Goal: Task Accomplishment & Management: Manage account settings

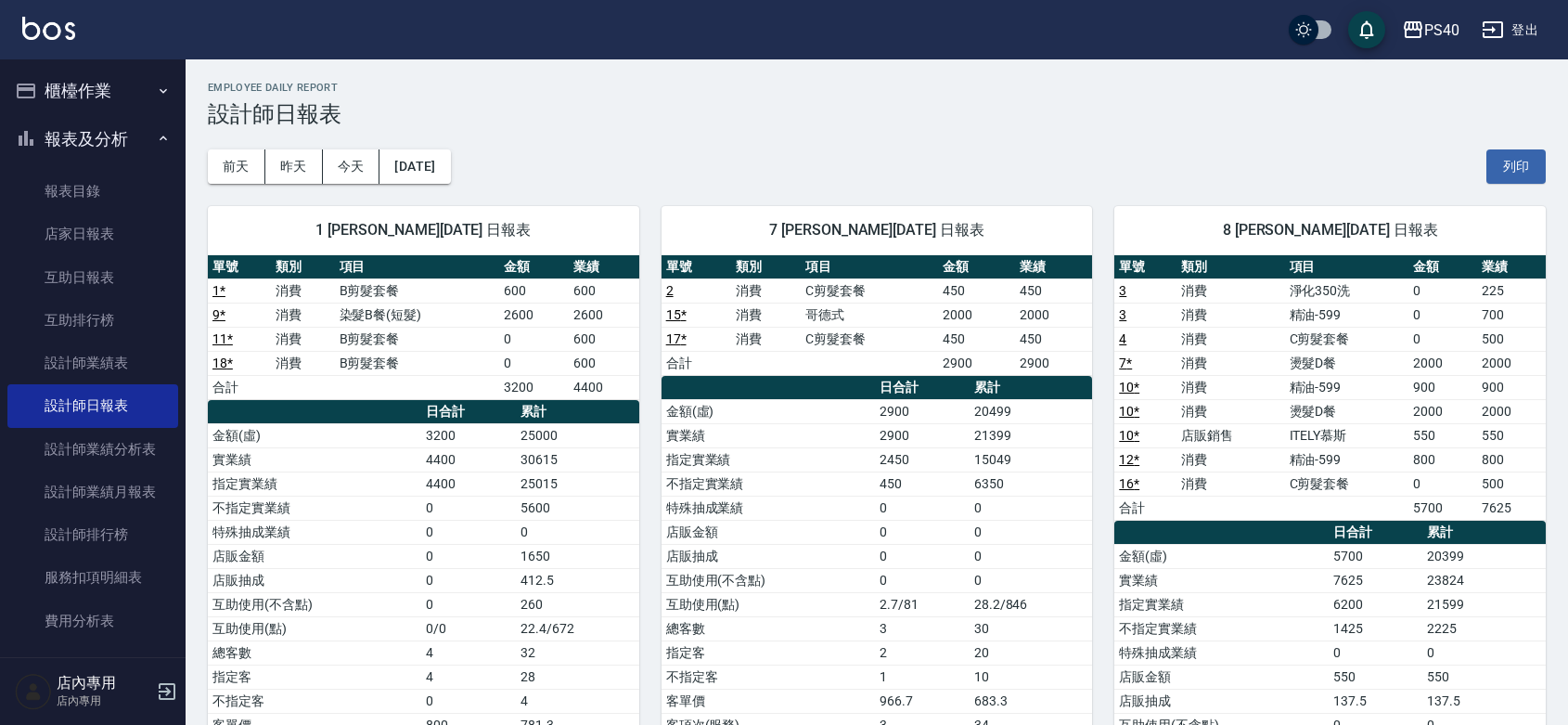
scroll to position [762, 0]
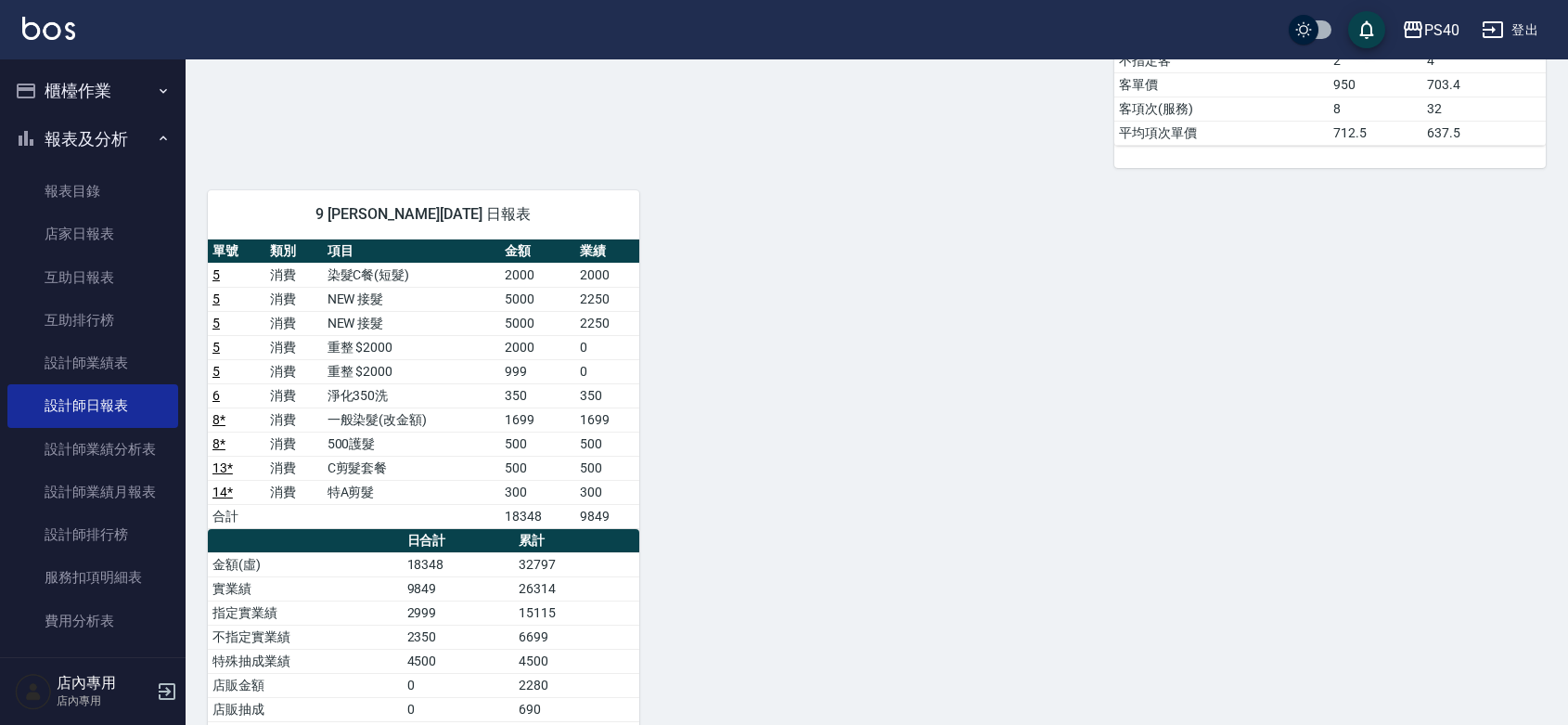
drag, startPoint x: 0, startPoint y: 0, endPoint x: 536, endPoint y: 354, distance: 642.3
drag, startPoint x: 536, startPoint y: 354, endPoint x: 829, endPoint y: 233, distance: 317.0
click at [828, 237] on div "1 [PERSON_NAME][DATE] 日報表 單號 類別 項目 金額 業績 1 * 消費 B剪髮套餐 600 600 9 * 消費 染髮B餐(短髮) 2…" at bounding box center [866, 192] width 1360 height 1540
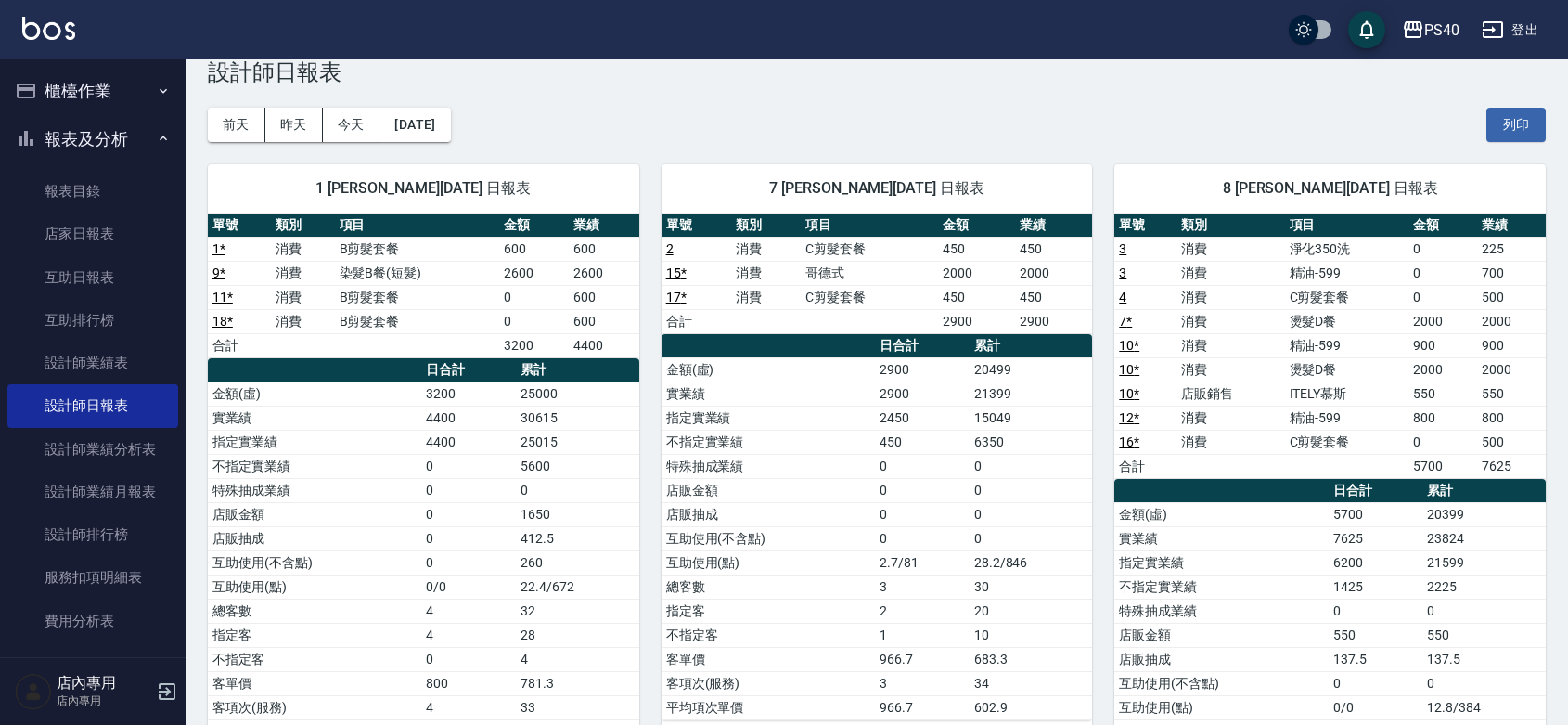
scroll to position [0, 0]
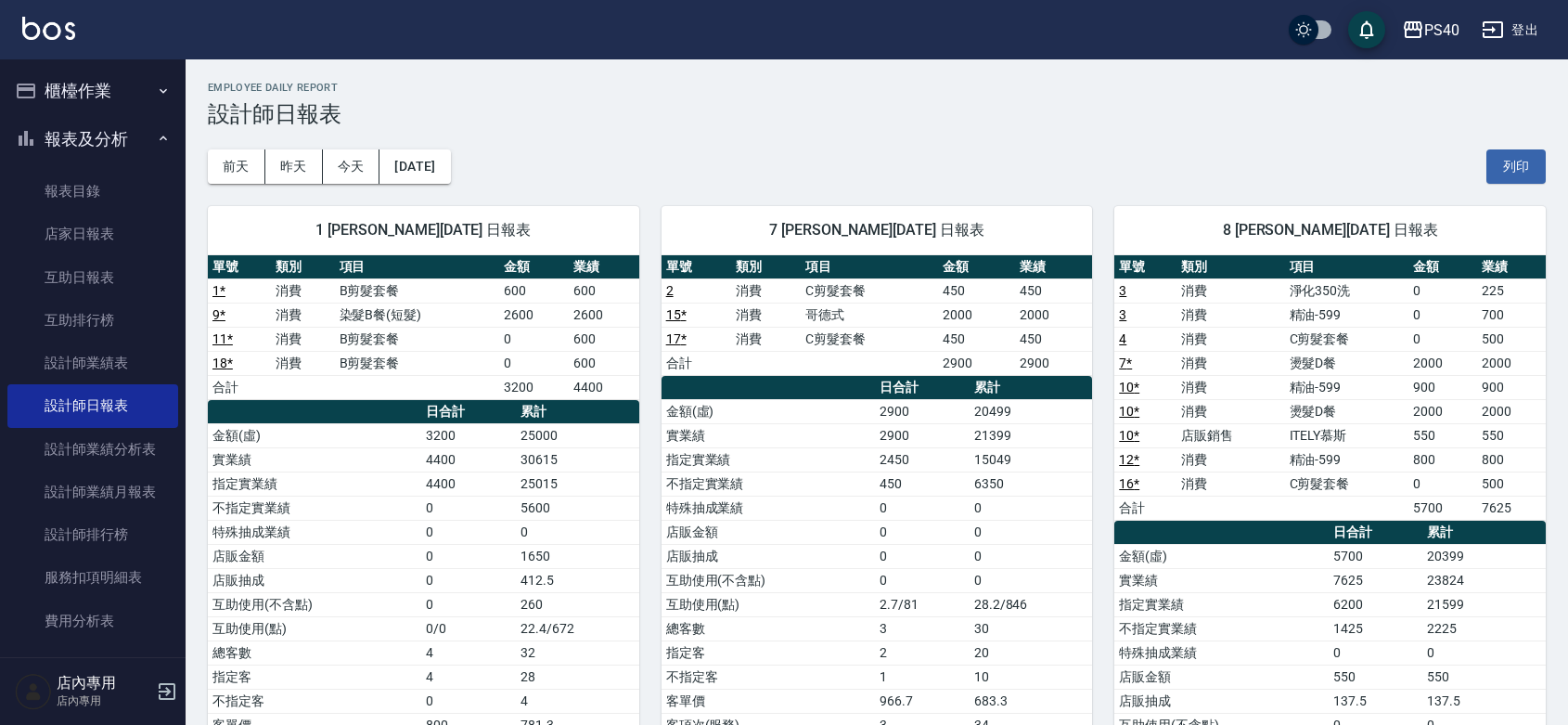
click at [1383, 116] on h3 "設計師日報表" at bounding box center [876, 114] width 1338 height 26
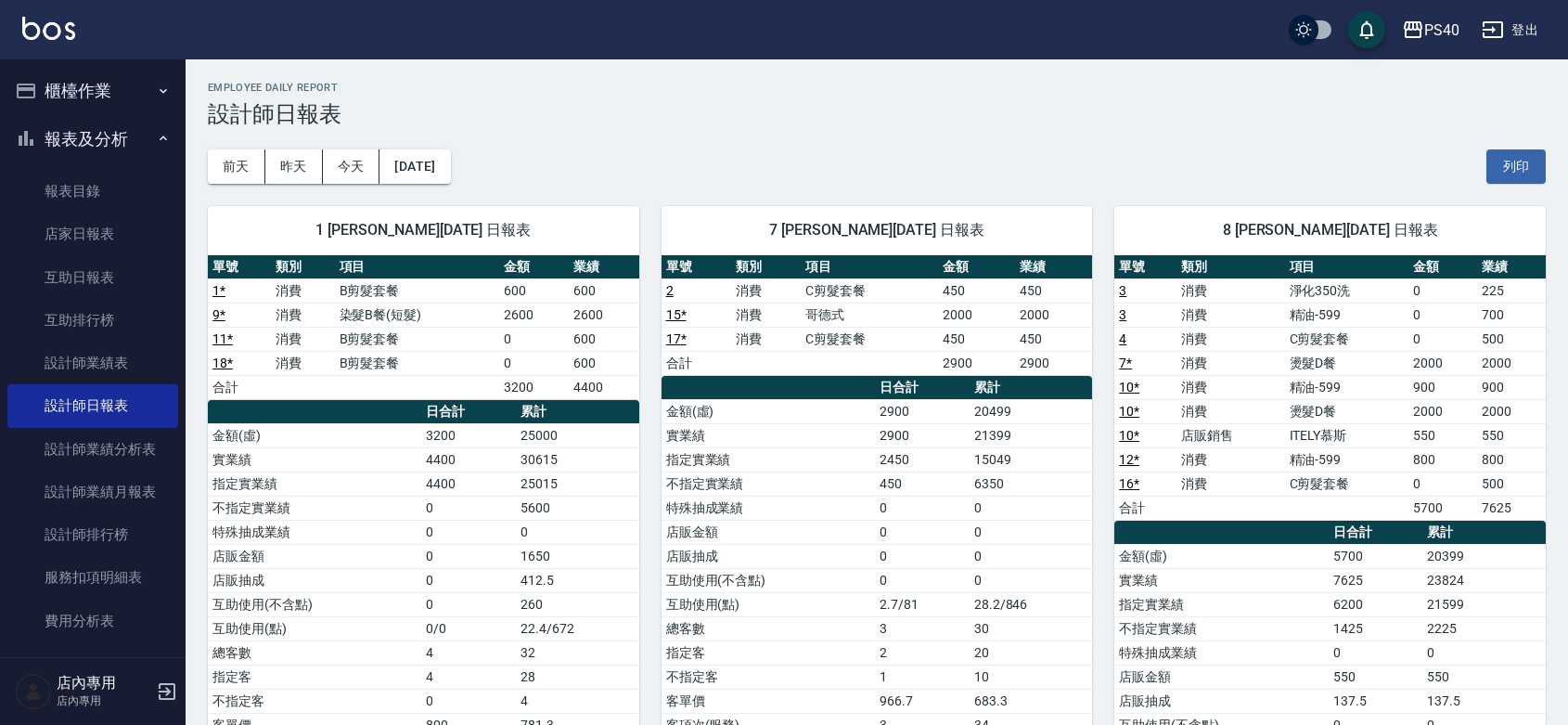
click at [1119, 227] on div "8 [PERSON_NAME][DATE] 日報表" at bounding box center [1330, 230] width 431 height 48
click at [1092, 233] on div "8 [PERSON_NAME][DATE] 日報表 單號 類別 項目 金額 業績 3 消費 淨化350洗 0 225 3 消費 精油-599 0 700 4 …" at bounding box center [1318, 557] width 454 height 745
click at [1059, 108] on h3 "設計師日報表" at bounding box center [876, 114] width 1338 height 26
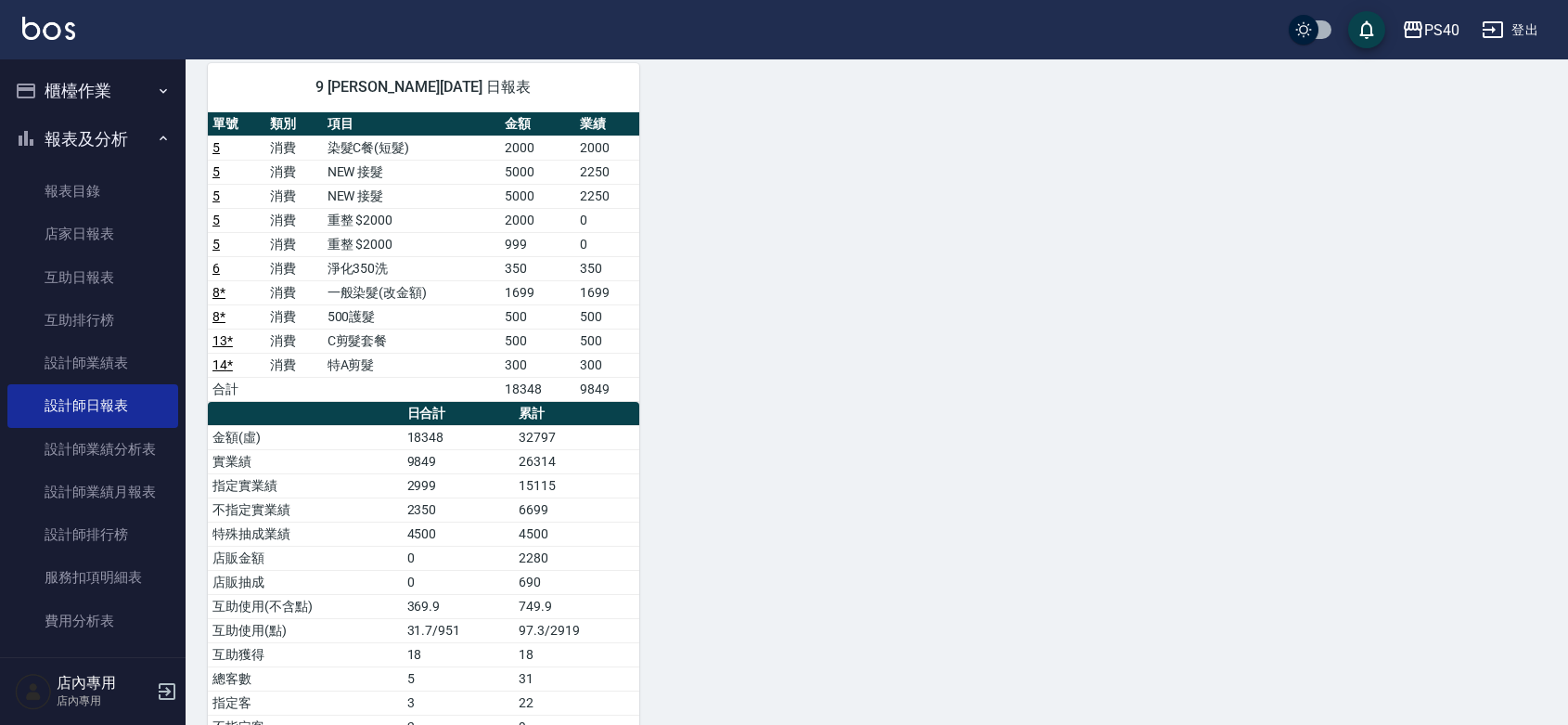
scroll to position [840, 0]
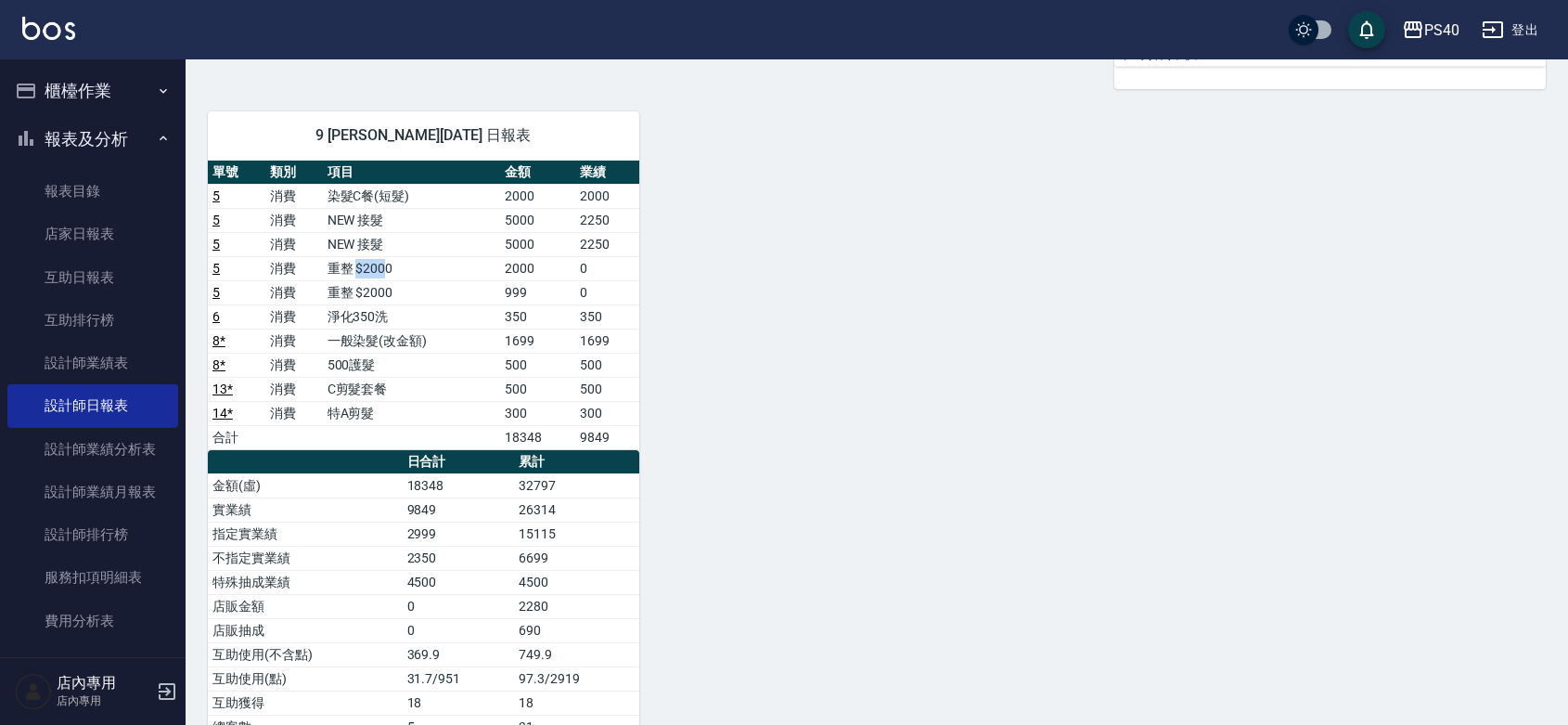
drag, startPoint x: 358, startPoint y: 276, endPoint x: 388, endPoint y: 276, distance: 30.0
click at [388, 276] on td "重整 $2000" at bounding box center [412, 268] width 178 height 24
drag, startPoint x: 353, startPoint y: 298, endPoint x: 410, endPoint y: 300, distance: 57.0
click at [410, 300] on td "重整 $2000" at bounding box center [412, 292] width 178 height 24
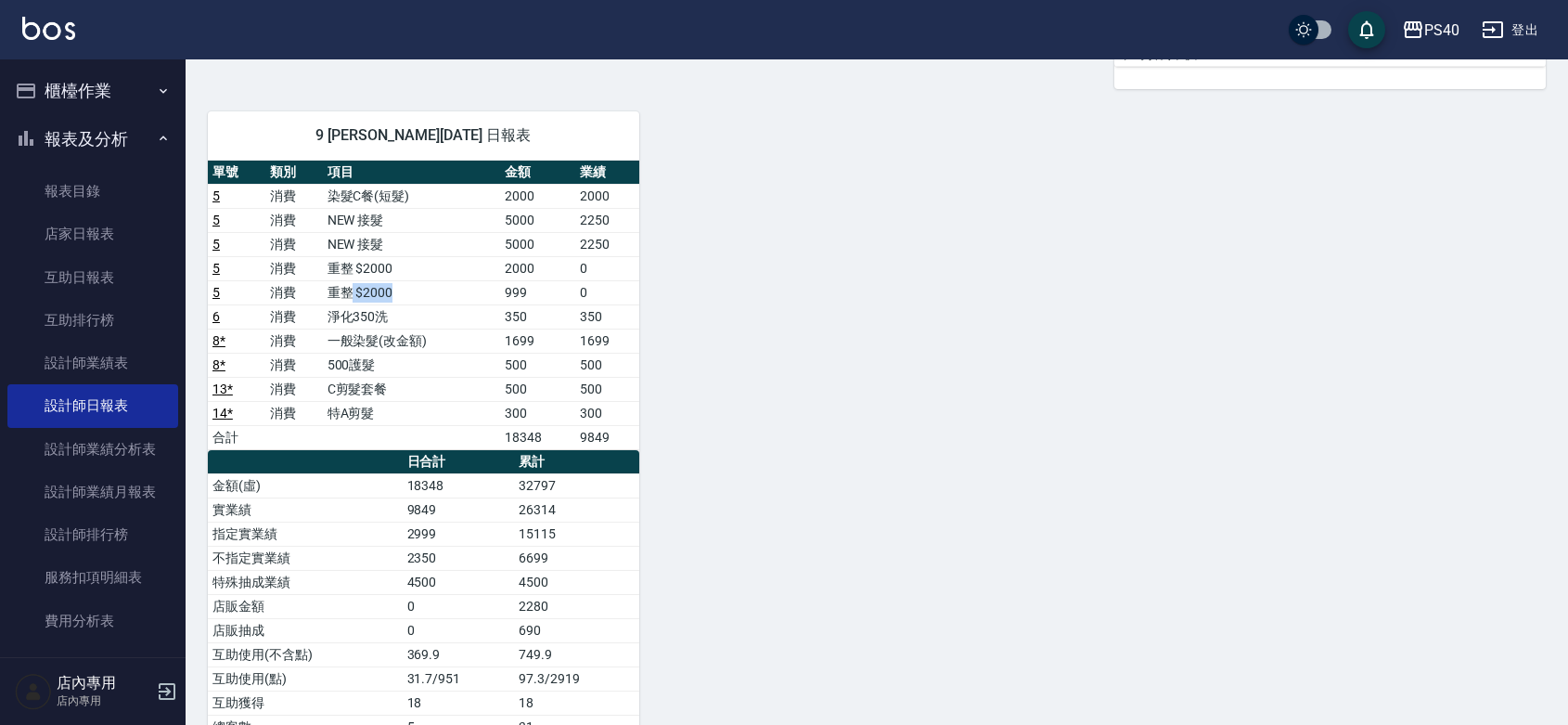
click at [410, 300] on td "重整 $2000" at bounding box center [412, 292] width 178 height 24
click at [60, 80] on button "櫃檯作業" at bounding box center [93, 91] width 171 height 48
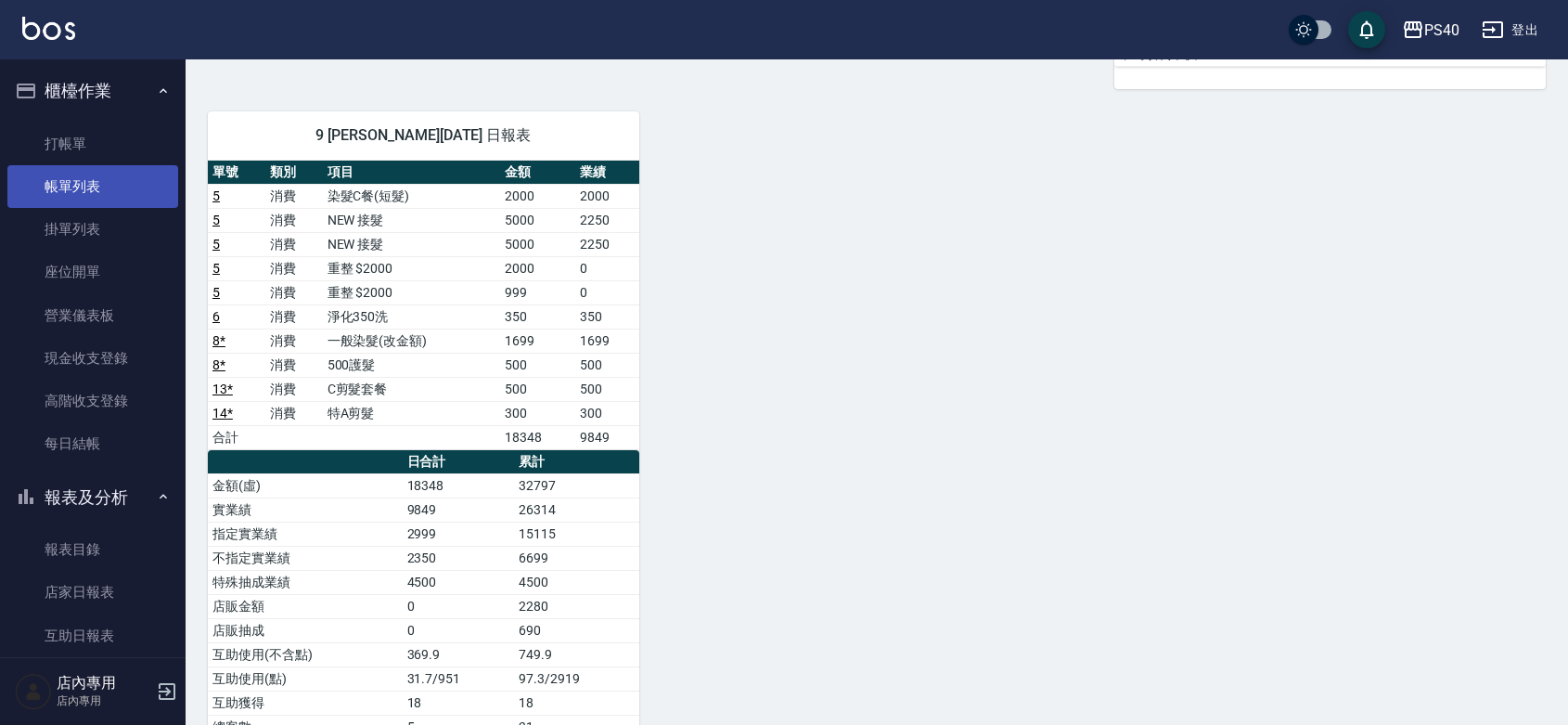
click at [103, 184] on link "帳單列表" at bounding box center [93, 187] width 171 height 43
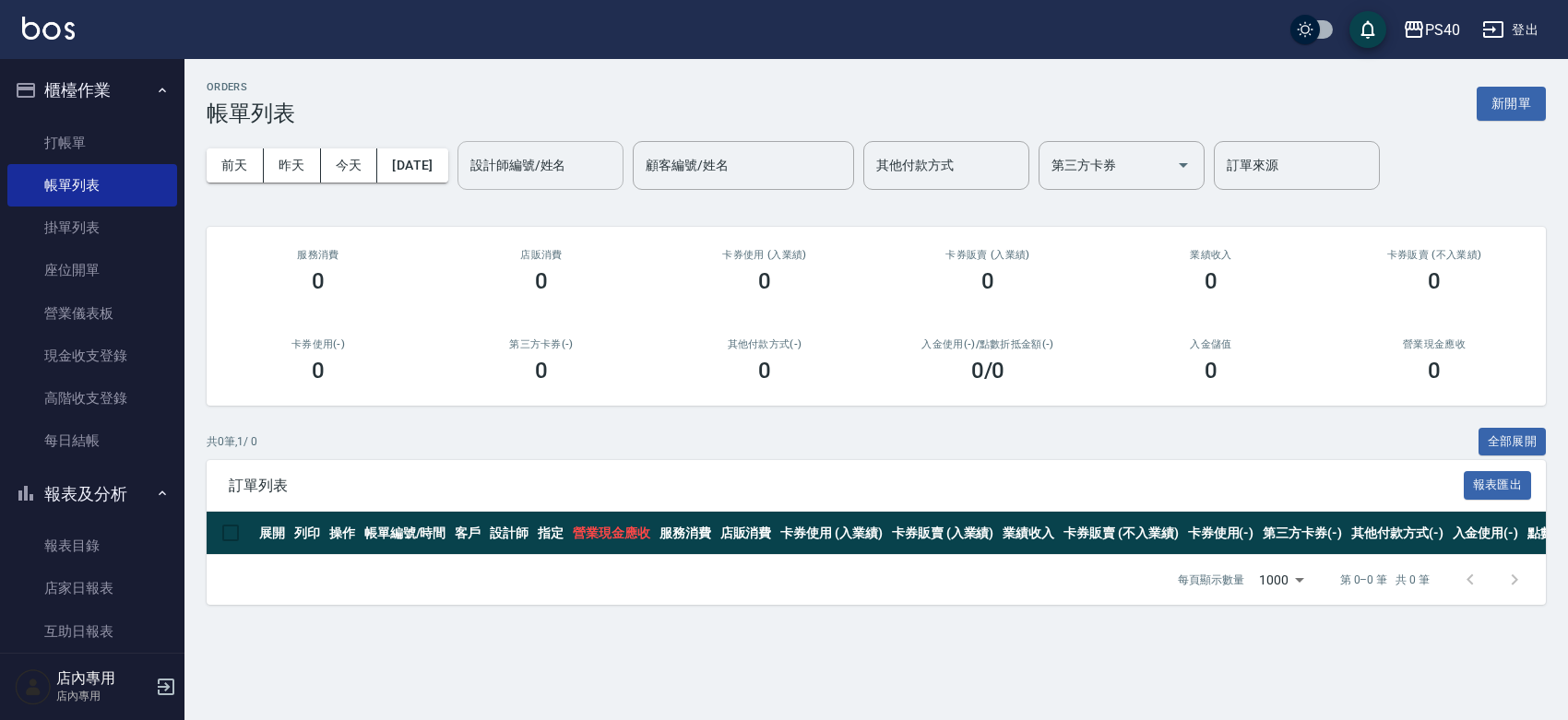
click at [524, 166] on input "設計師編號/姓名" at bounding box center [539, 165] width 149 height 33
click at [573, 178] on input "Hyna-6" at bounding box center [526, 165] width 122 height 33
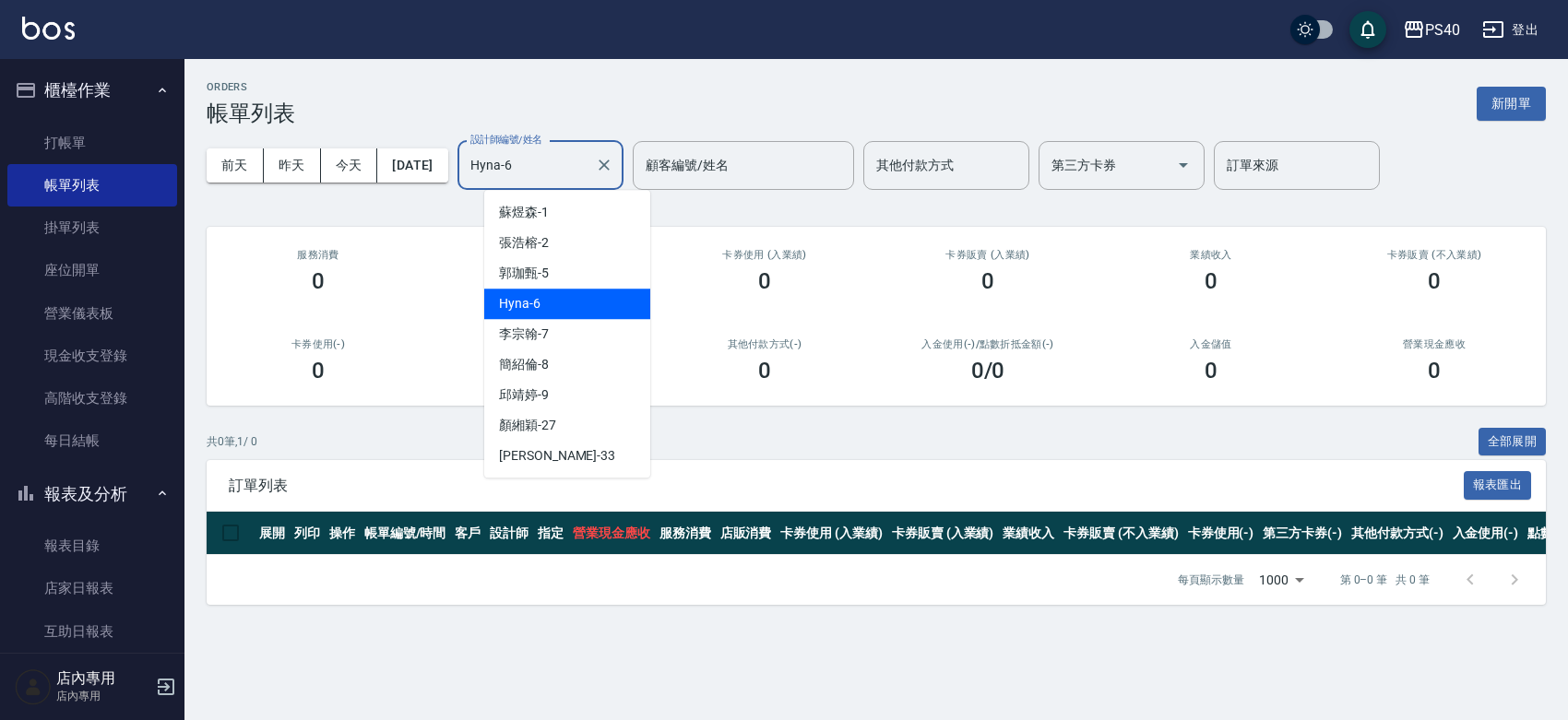
click at [573, 178] on input "Hyna-6" at bounding box center [526, 165] width 122 height 33
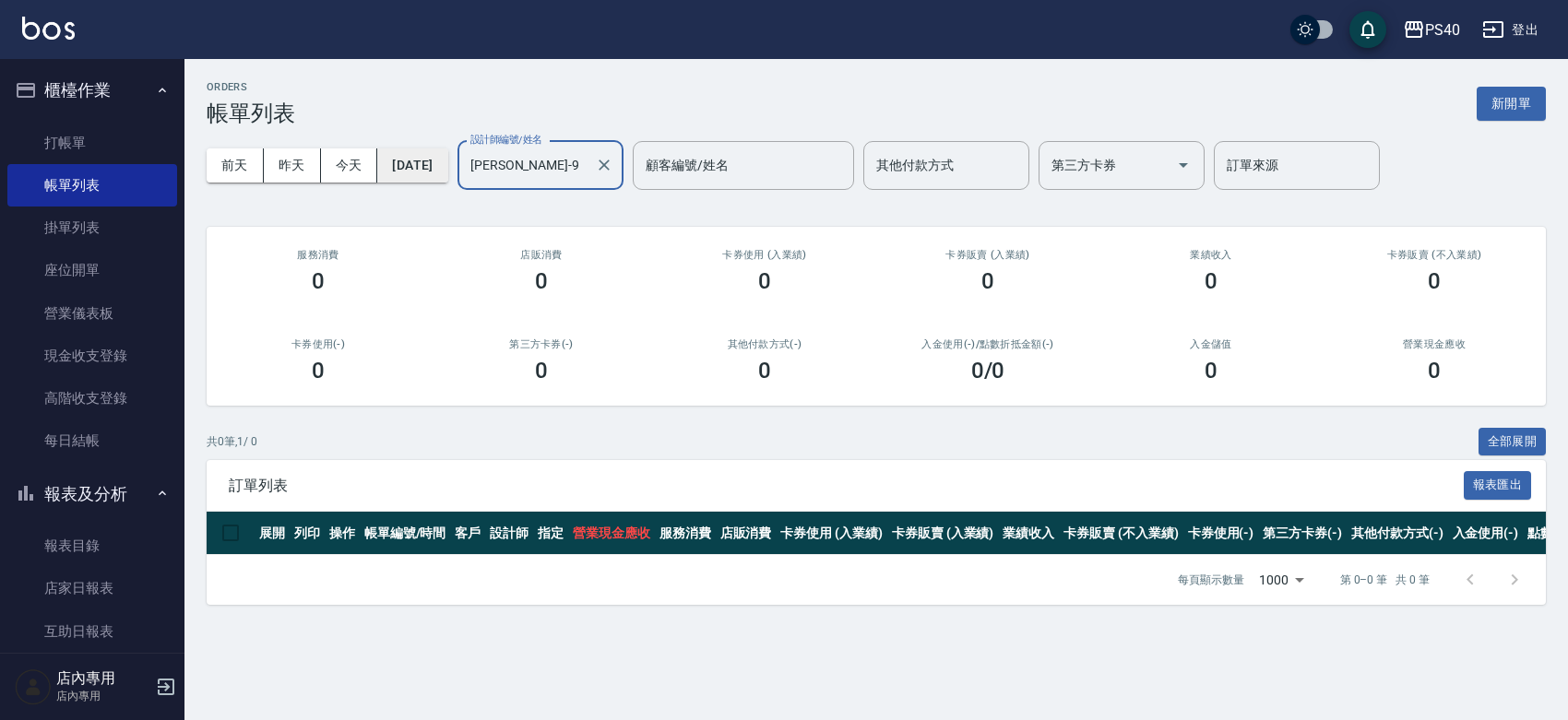
type input "[PERSON_NAME]-9"
click at [429, 166] on button "[DATE]" at bounding box center [411, 164] width 70 height 34
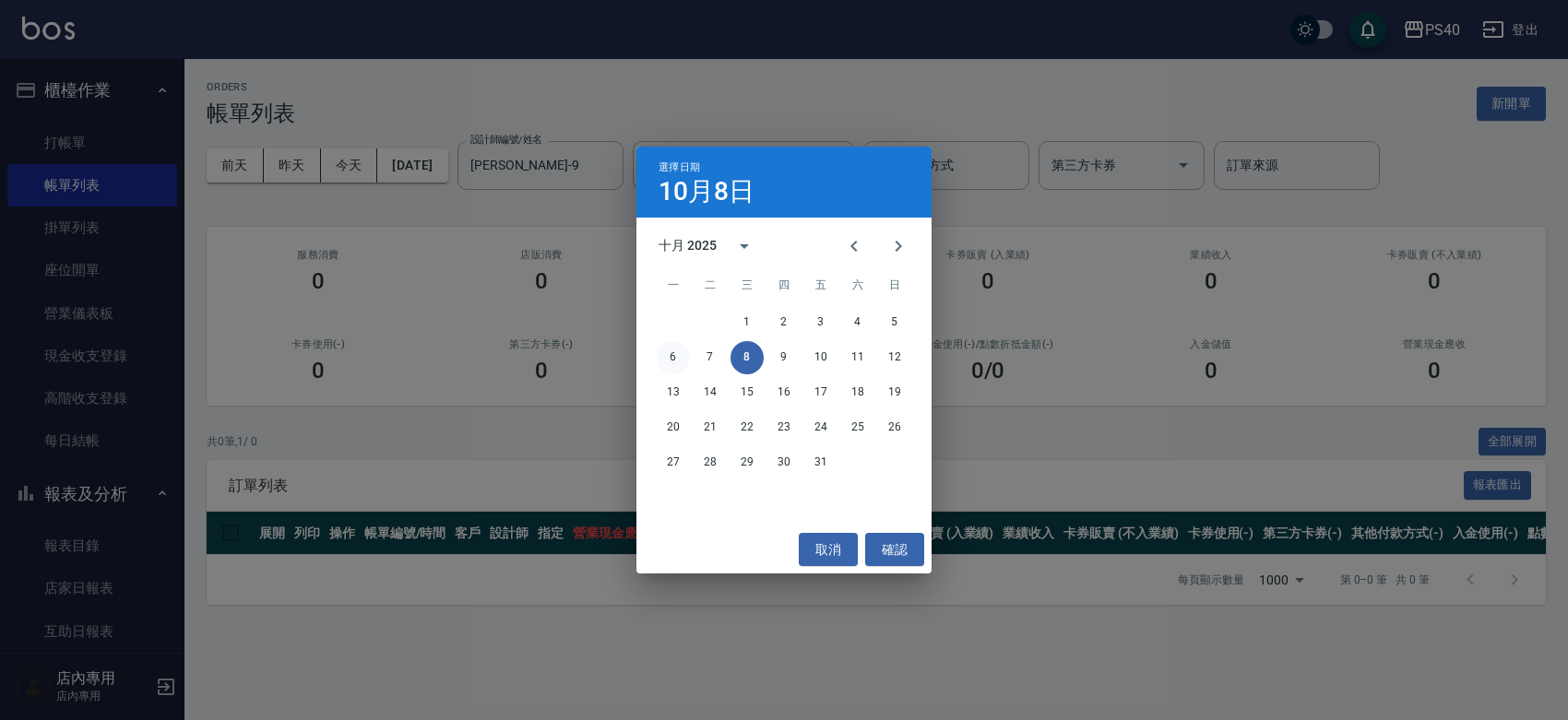
click at [679, 355] on button "6" at bounding box center [673, 358] width 34 height 34
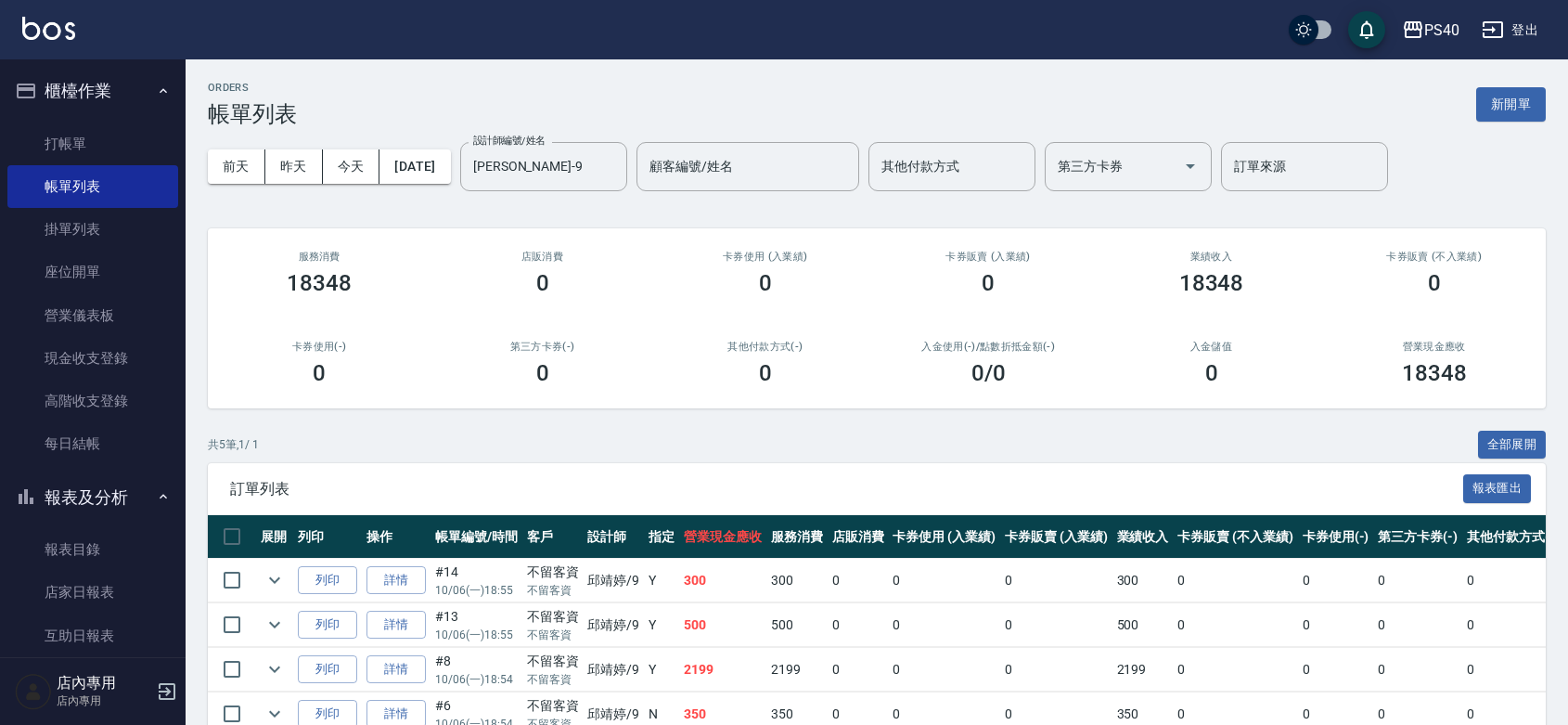
scroll to position [199, 0]
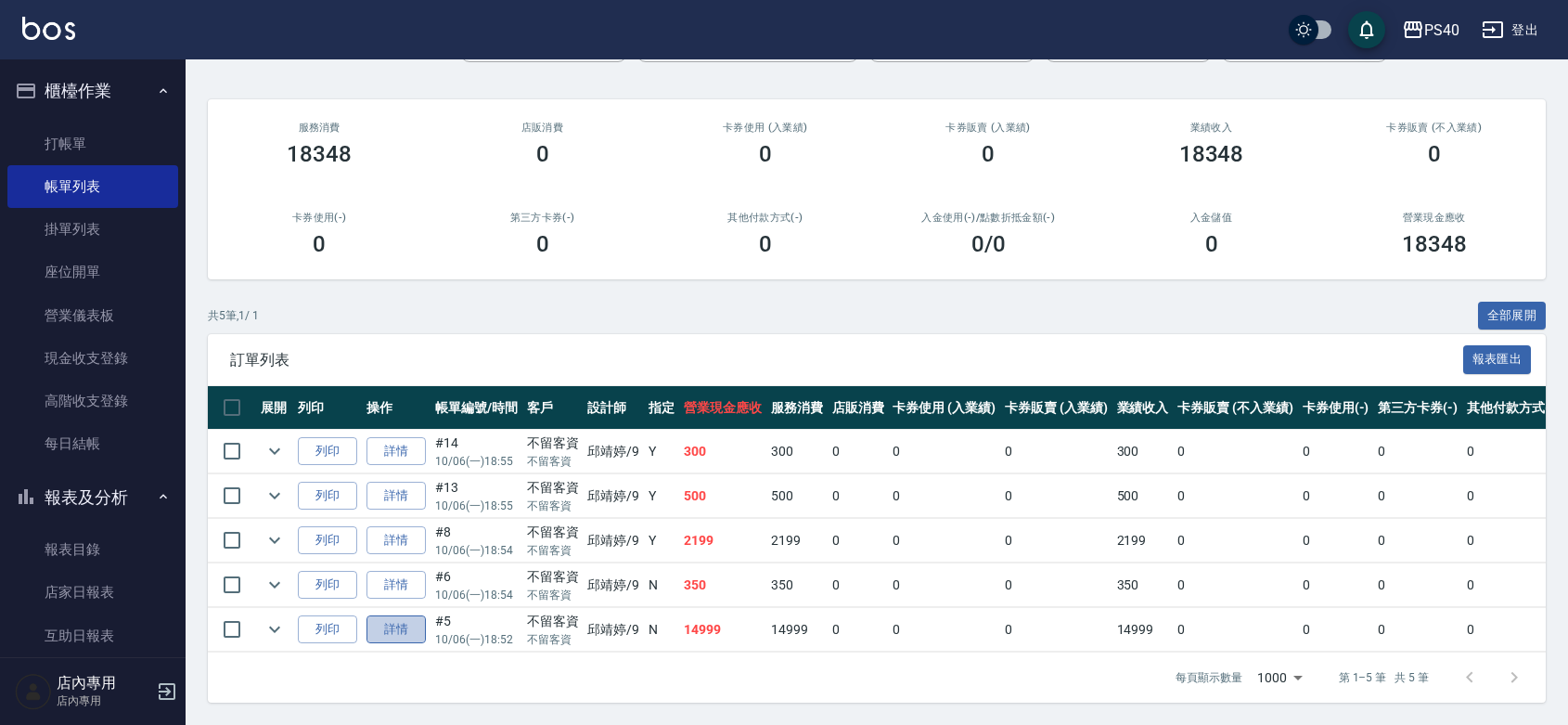
click at [421, 616] on link "詳情" at bounding box center [396, 630] width 59 height 29
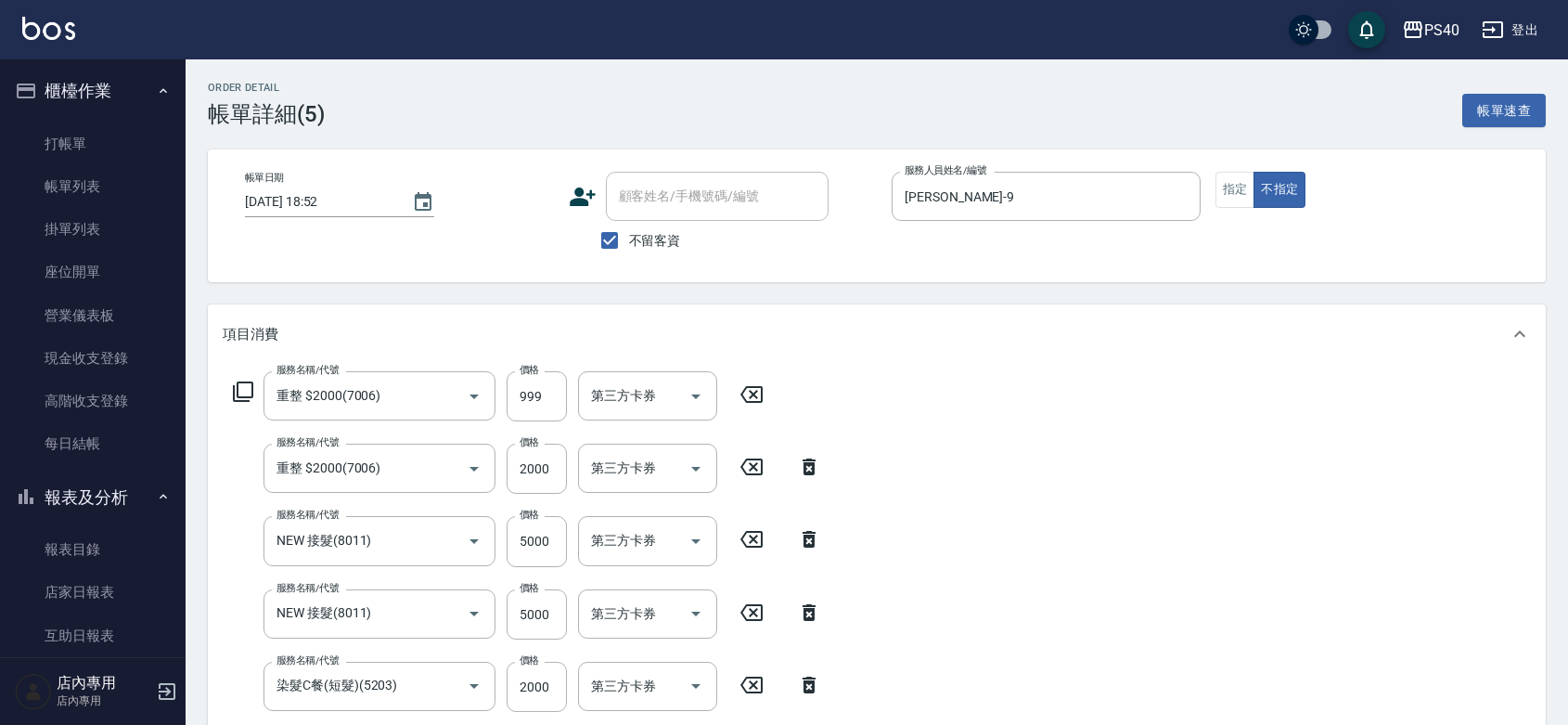
type input "[DATE] 18:52"
checkbox input "true"
type input "[PERSON_NAME]-9"
type input "重整 $2000(7006)"
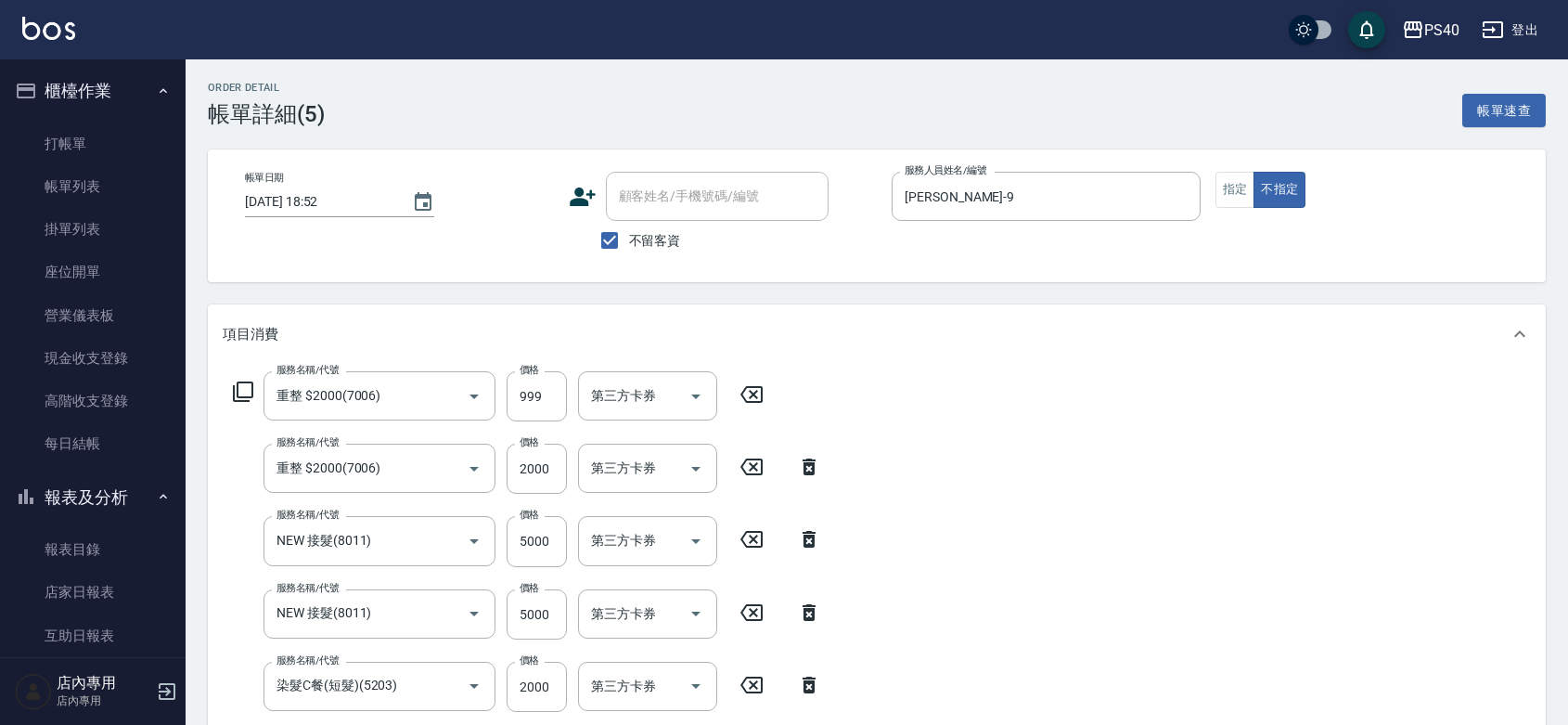
type input "NEW 接髮(8011)"
type input "染髮C餐(短髮)(5203)"
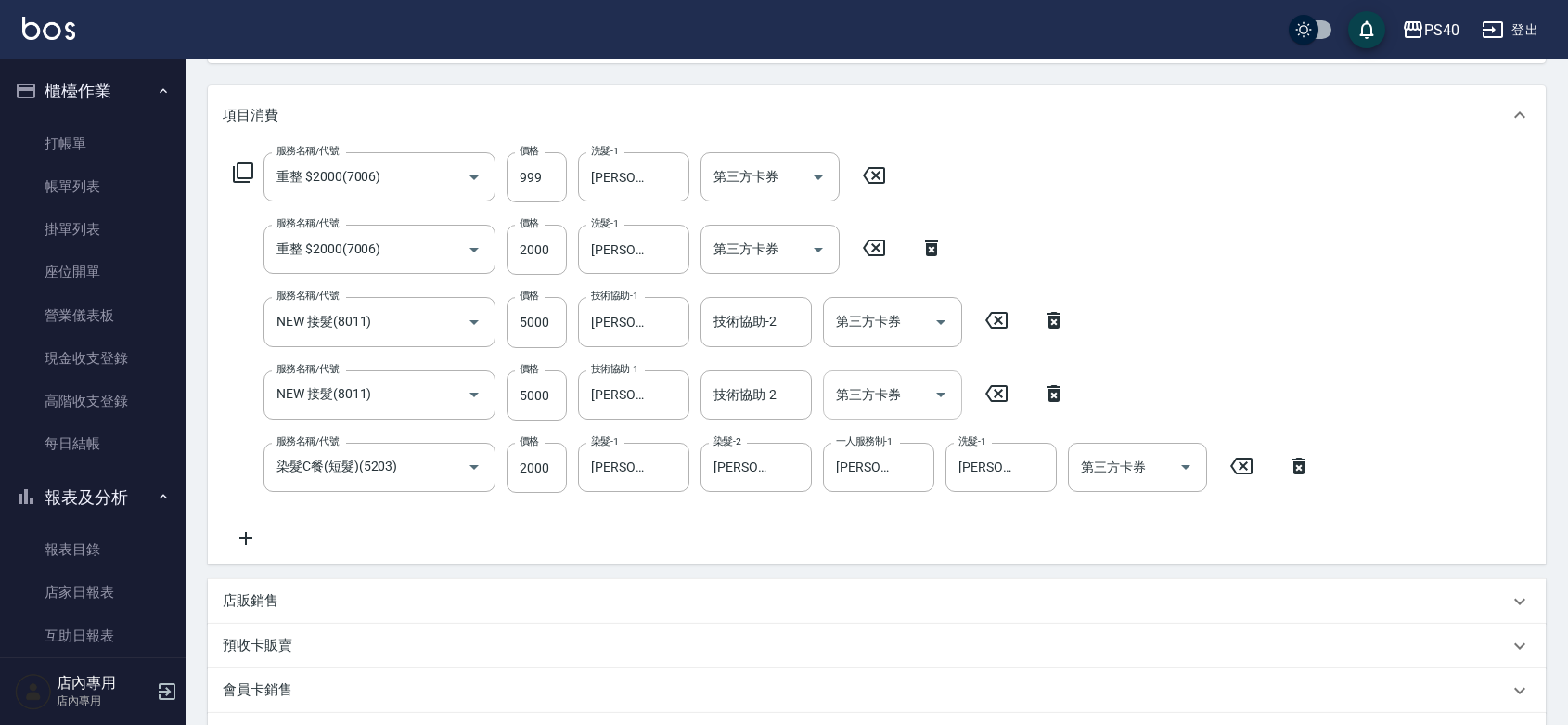
scroll to position [270, 0]
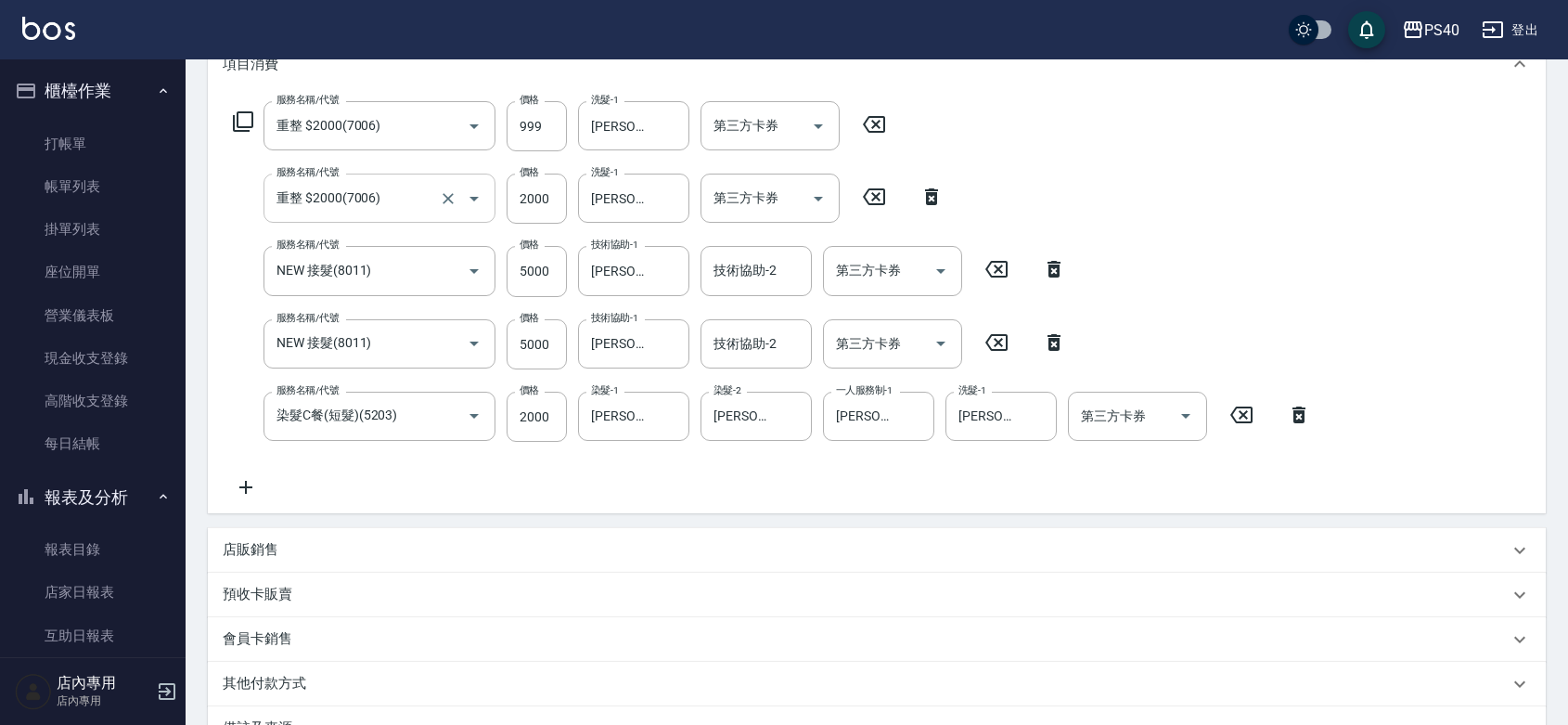
click at [470, 201] on icon "Open" at bounding box center [474, 198] width 10 height 5
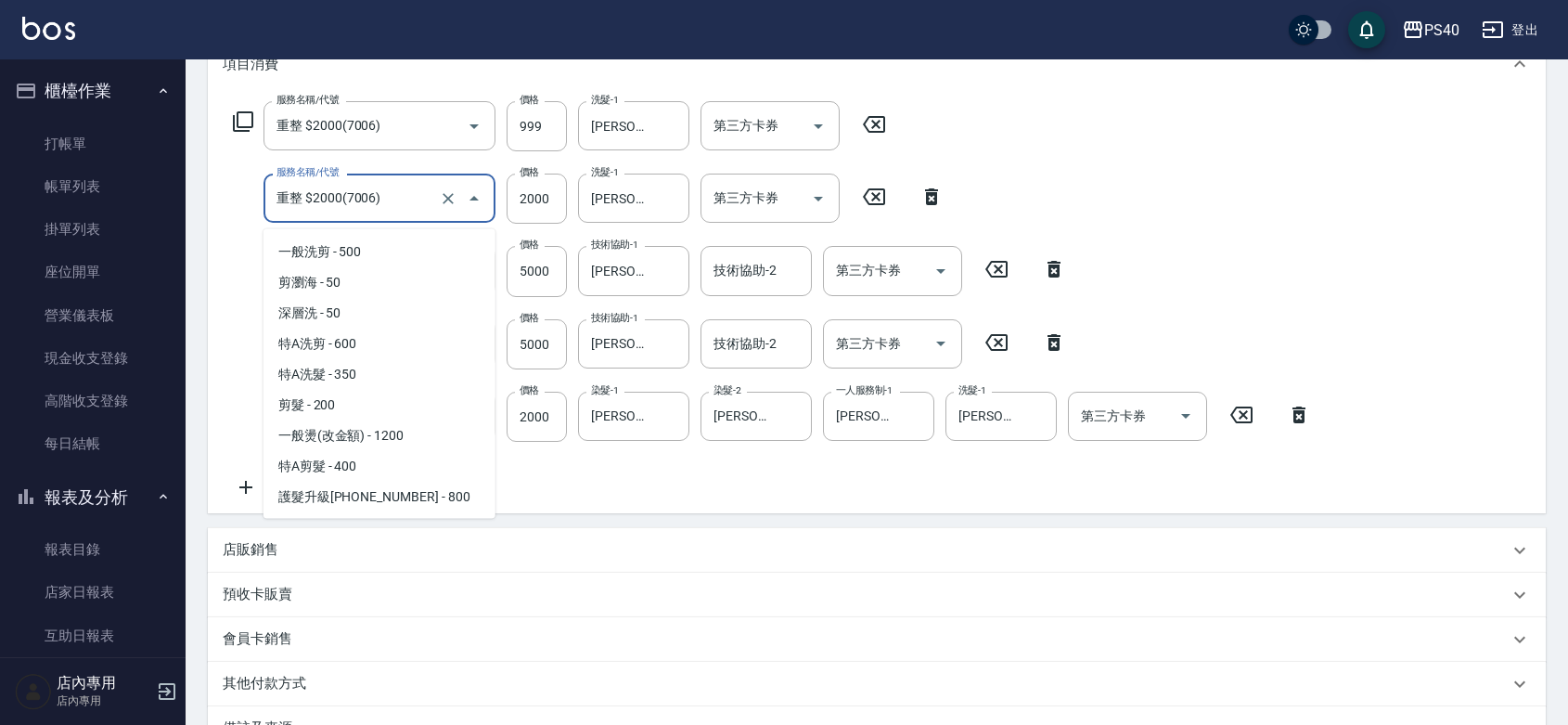
scroll to position [1646, 0]
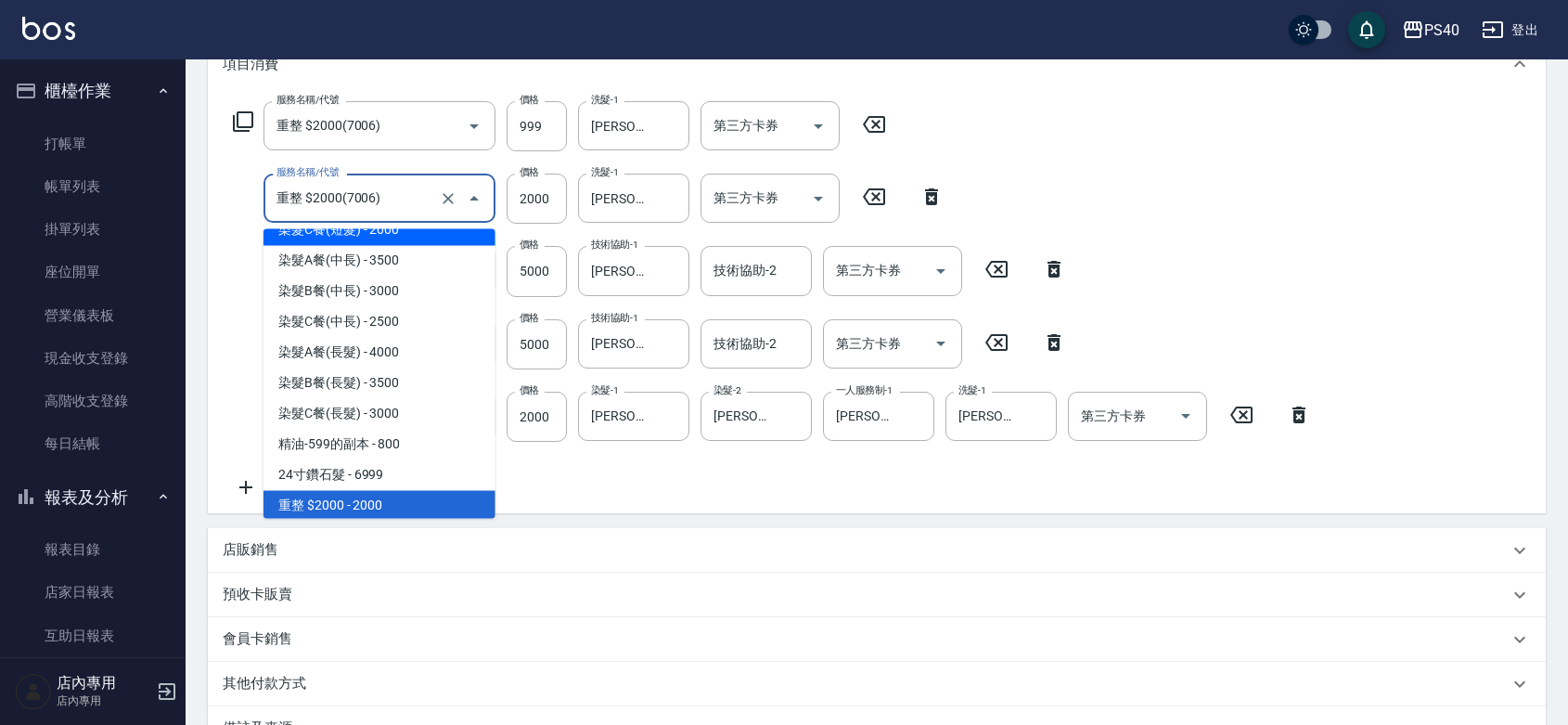
click at [382, 212] on input "重整 $2000(7006)" at bounding box center [353, 198] width 163 height 33
click at [439, 208] on icon "Clear" at bounding box center [448, 198] width 18 height 18
click at [242, 235] on div "服務名稱/代號 重整 $2000(7006) 服務名稱/代號 價格 999 價格 洗髮-1 [PERSON_NAME]-9 洗髮-1 第三方卡券 第三方卡券 …" at bounding box center [772, 300] width 1100 height 398
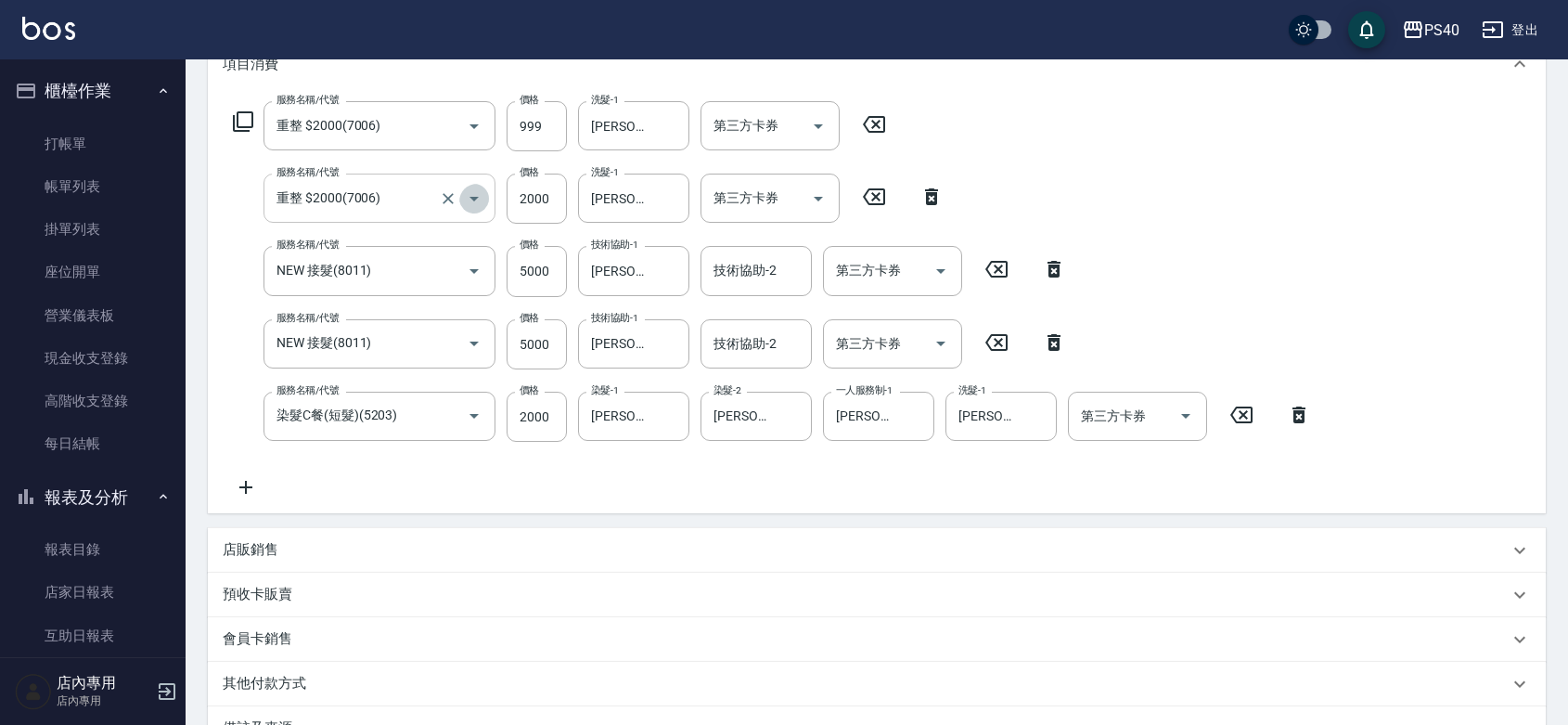
click at [469, 201] on icon "Open" at bounding box center [474, 198] width 10 height 5
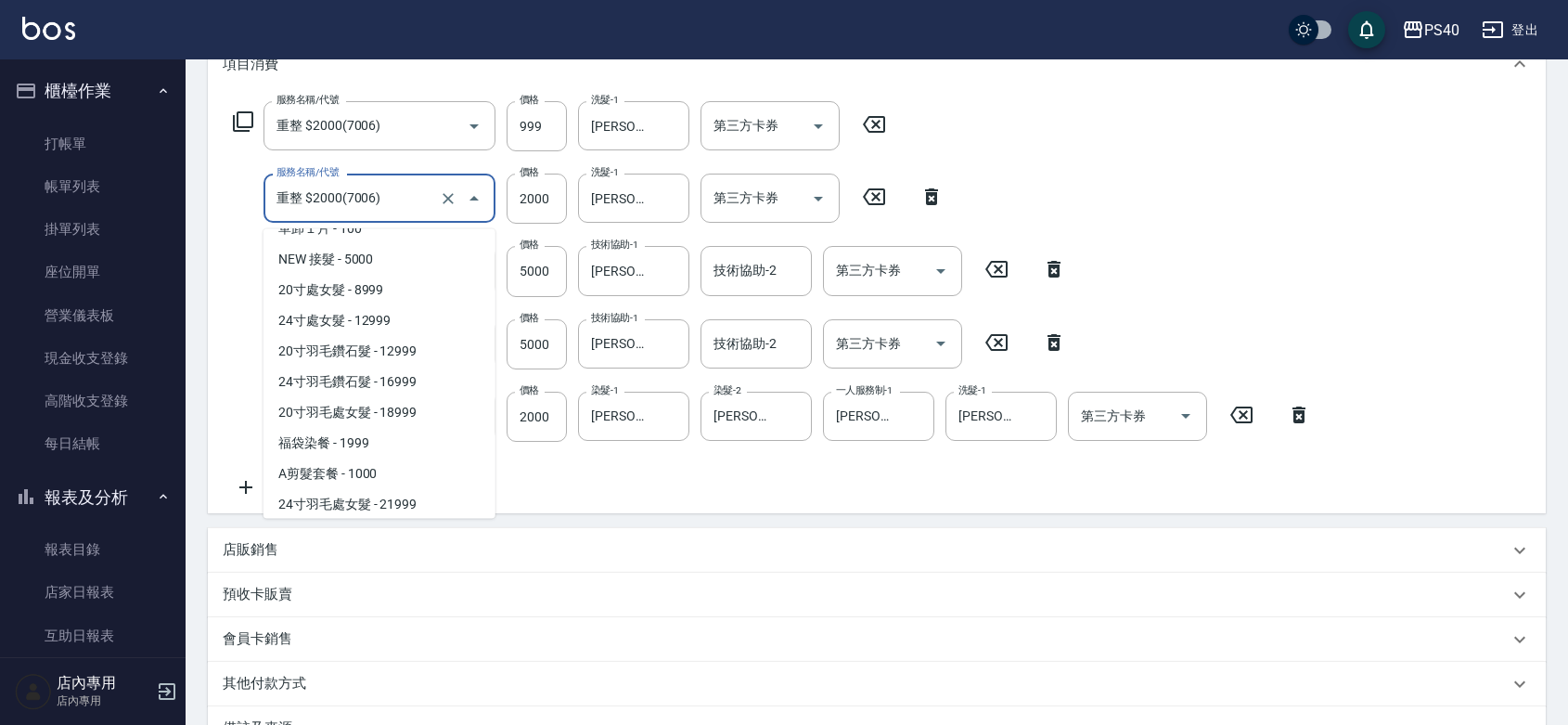
scroll to position [2055, 0]
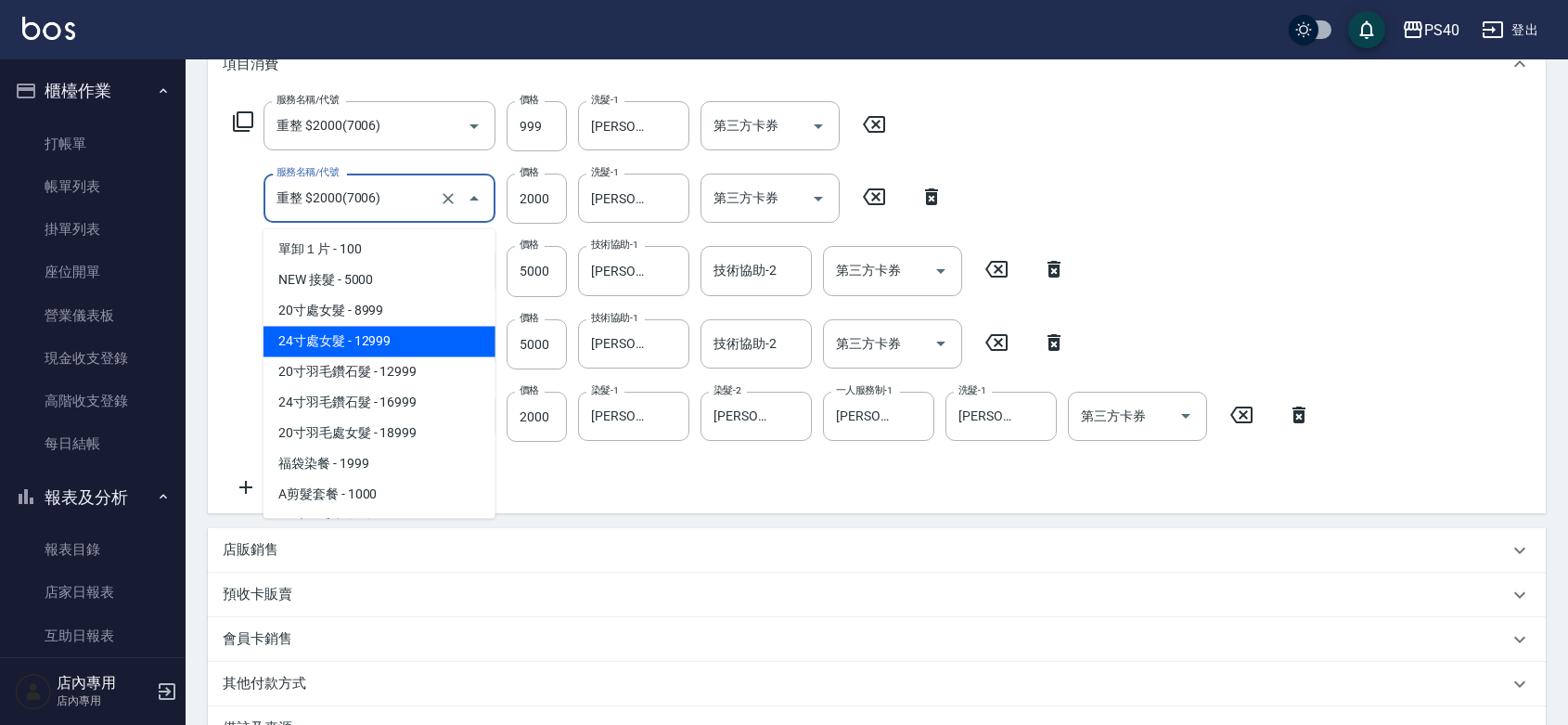
click at [406, 341] on span "24寸處女髮 - 12999" at bounding box center [379, 343] width 232 height 31
type input "24寸處女髮(12999)"
type input "12999"
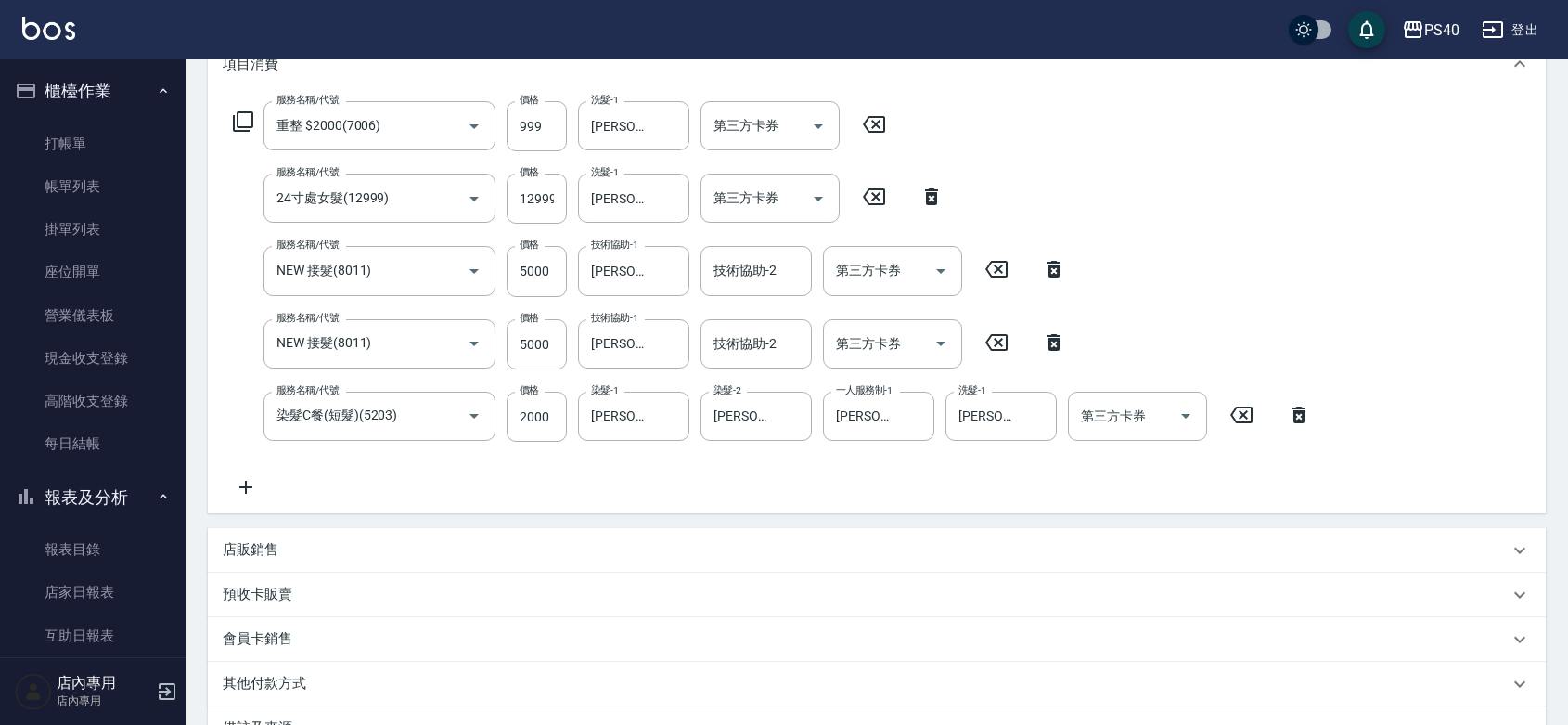
click at [874, 121] on icon at bounding box center [874, 124] width 46 height 22
click at [1054, 279] on icon at bounding box center [1054, 268] width 46 height 22
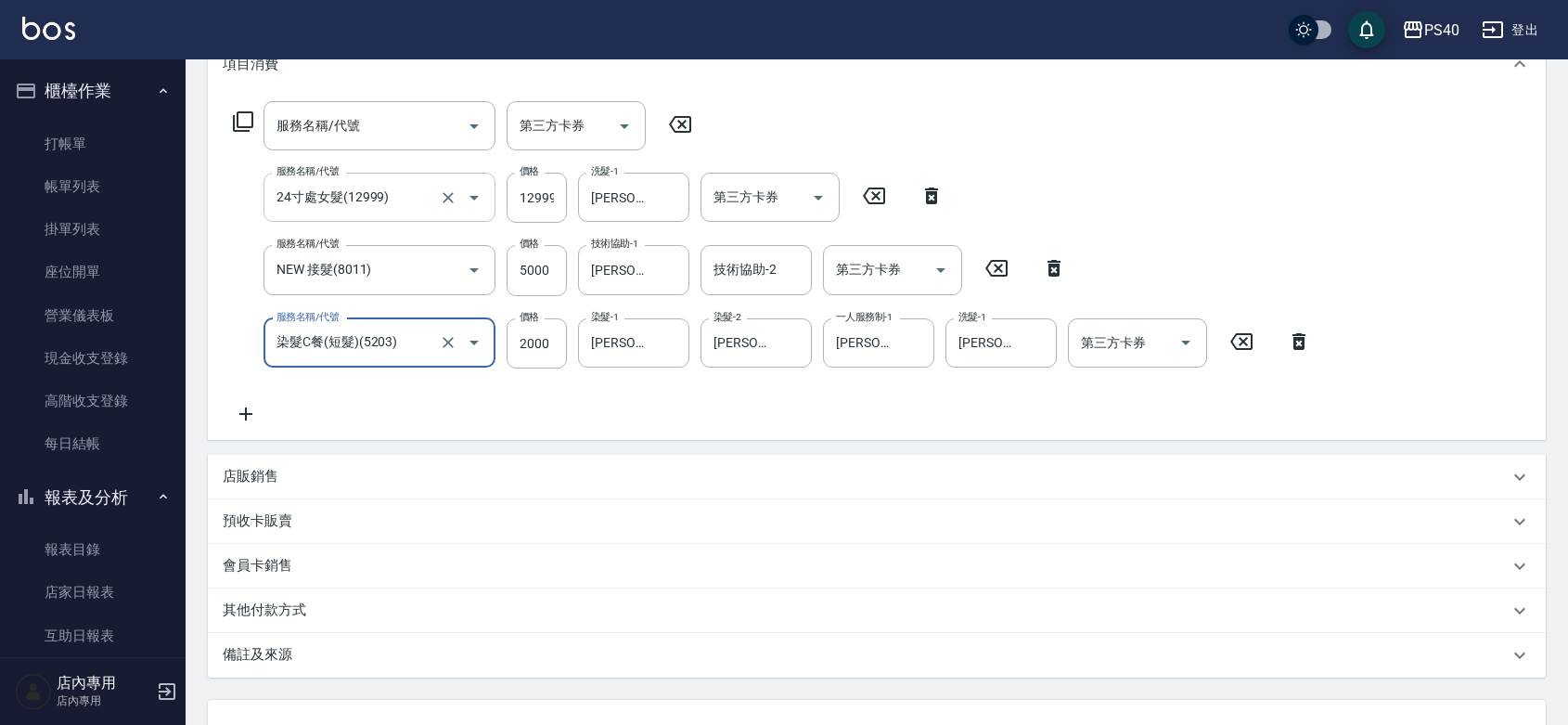
click at [470, 209] on icon "Open" at bounding box center [474, 197] width 22 height 22
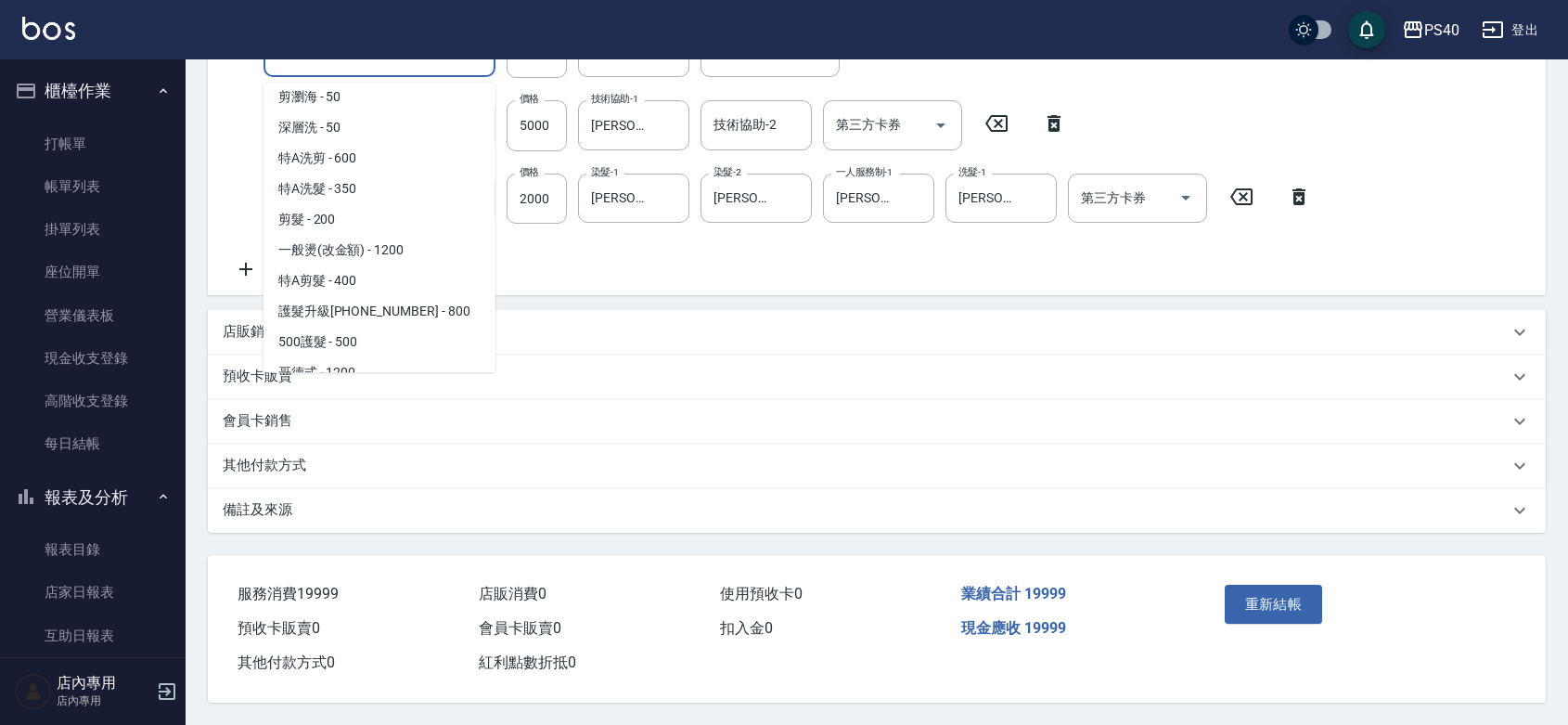
scroll to position [0, 0]
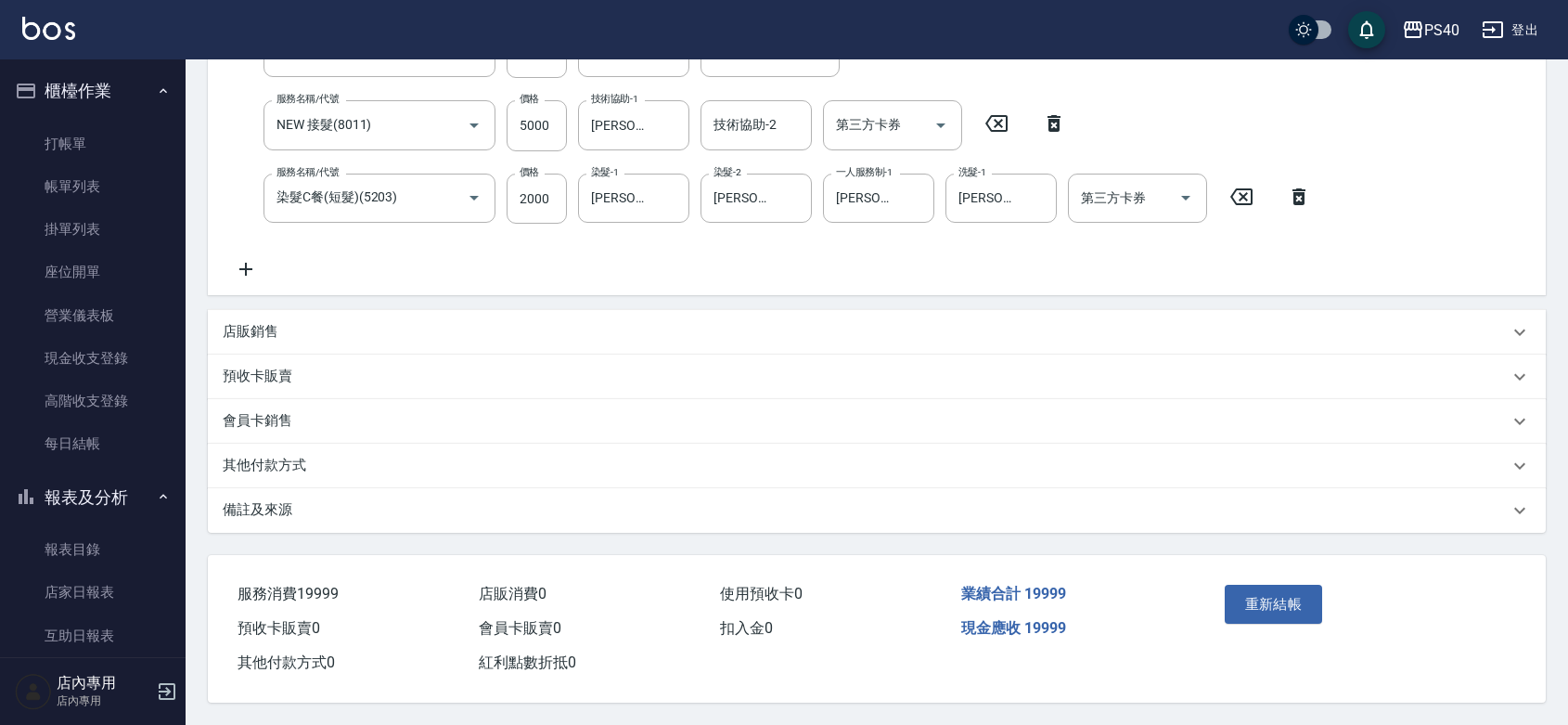
click at [592, 233] on div "服務名稱/代號 服務名稱/代號 第三方卡券 第三方卡券 服務名稱/代號 24寸處女髮(12999) 服務名稱/代號 價格 12999 價格 洗髮-1 [PER…" at bounding box center [772, 118] width 1100 height 324
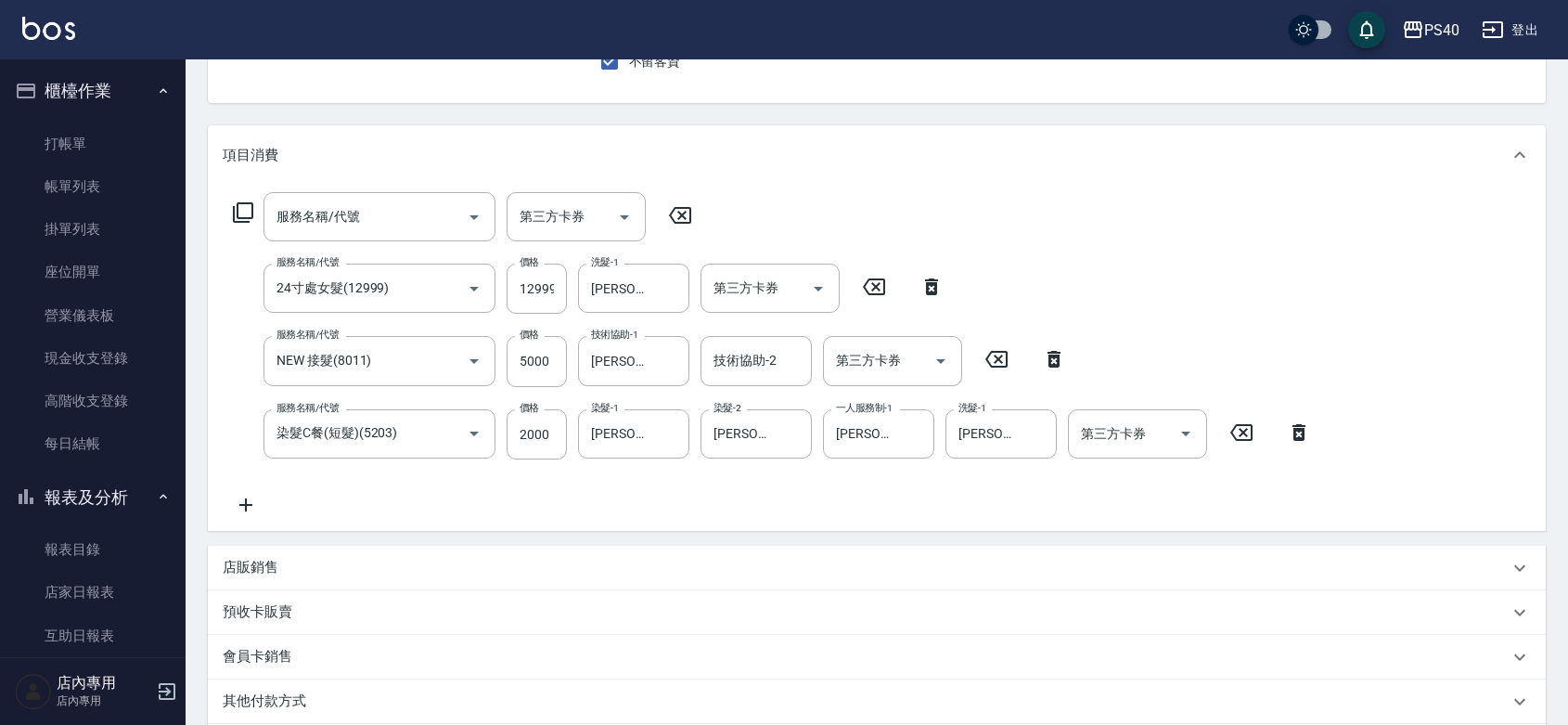
click at [1050, 367] on icon at bounding box center [1054, 359] width 46 height 22
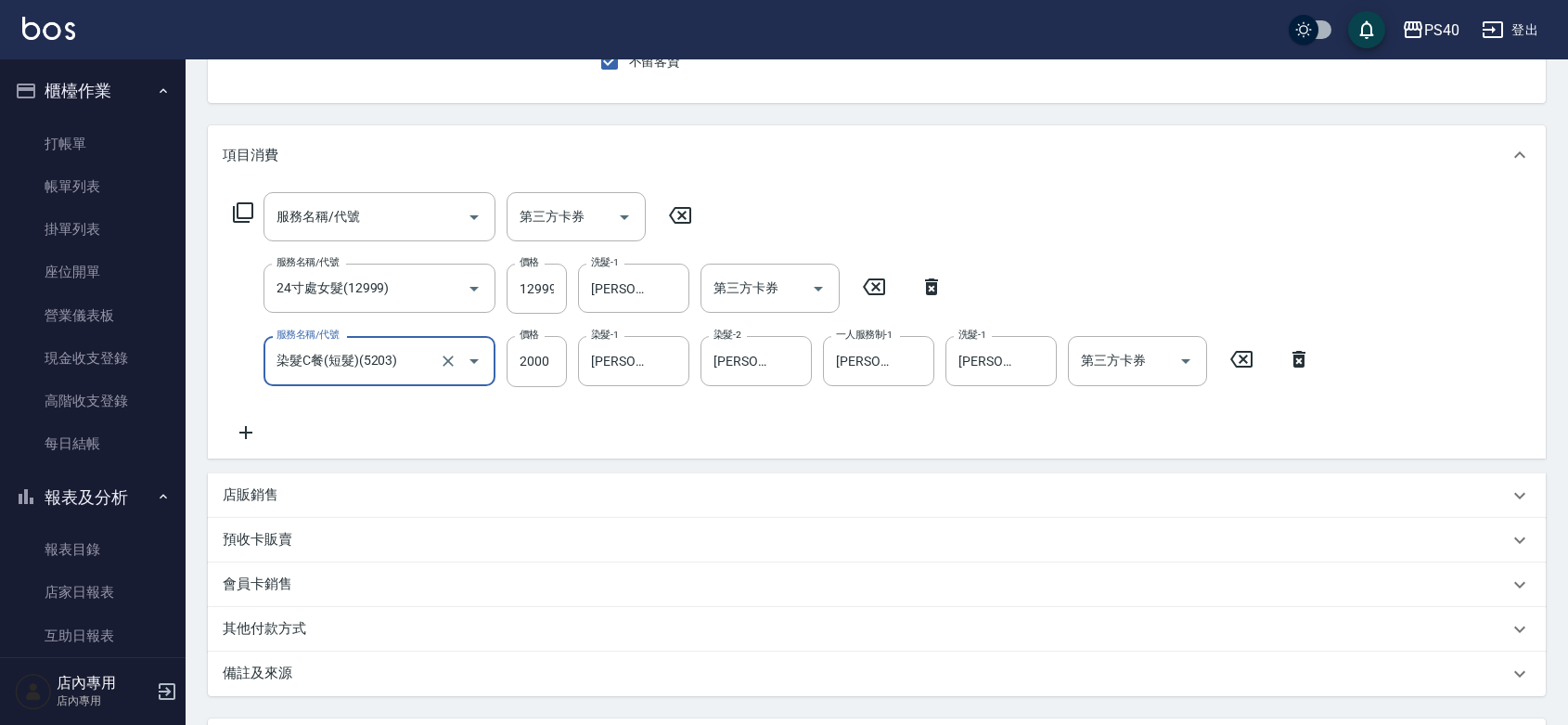
click at [666, 409] on div "服務名稱/代號 服務名稱/代號 第三方卡券 第三方卡券 服務名稱/代號 24寸處女髮(12999) 服務名稱/代號 價格 12999 價格 洗髮-1 [PER…" at bounding box center [772, 317] width 1100 height 251
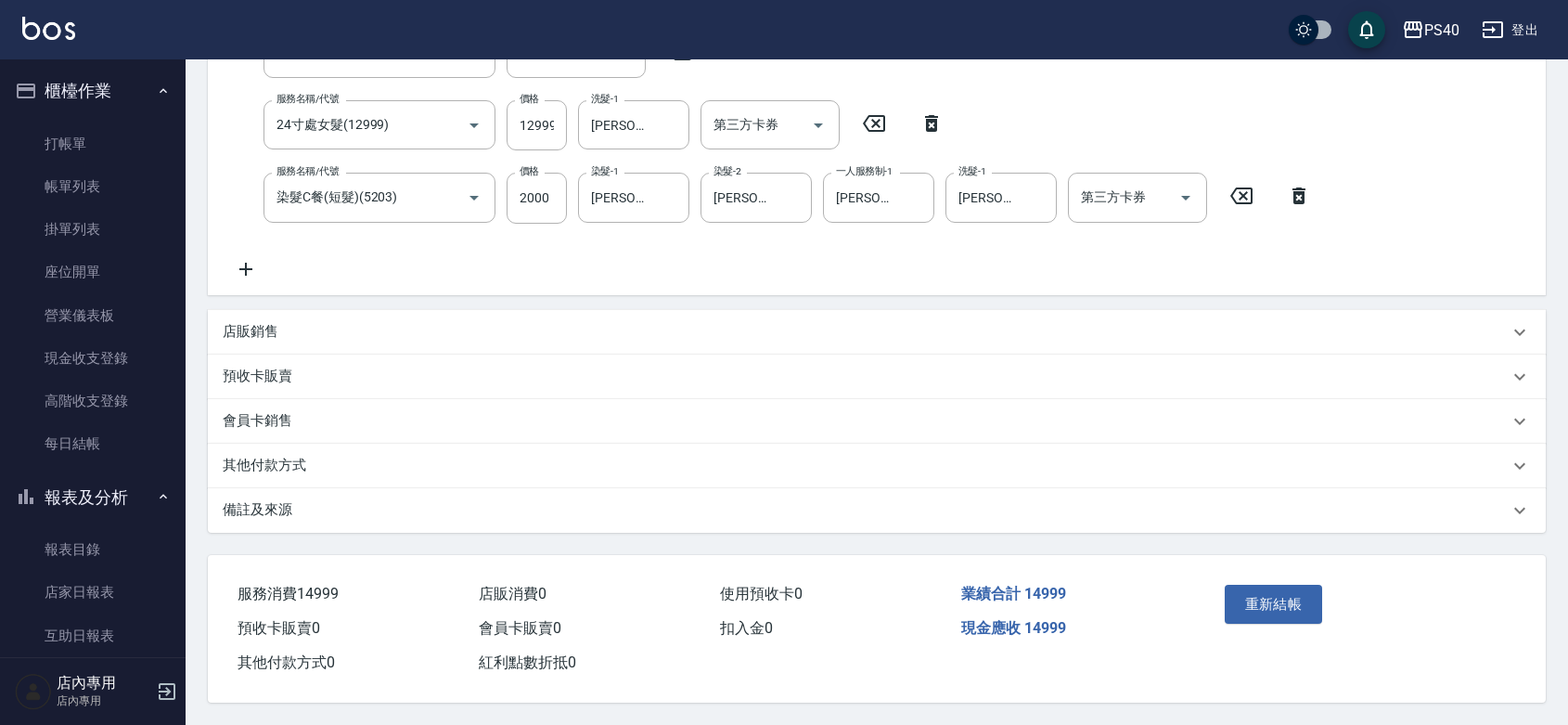
scroll to position [377, 0]
click at [1296, 585] on button "重新結帳" at bounding box center [1274, 604] width 99 height 39
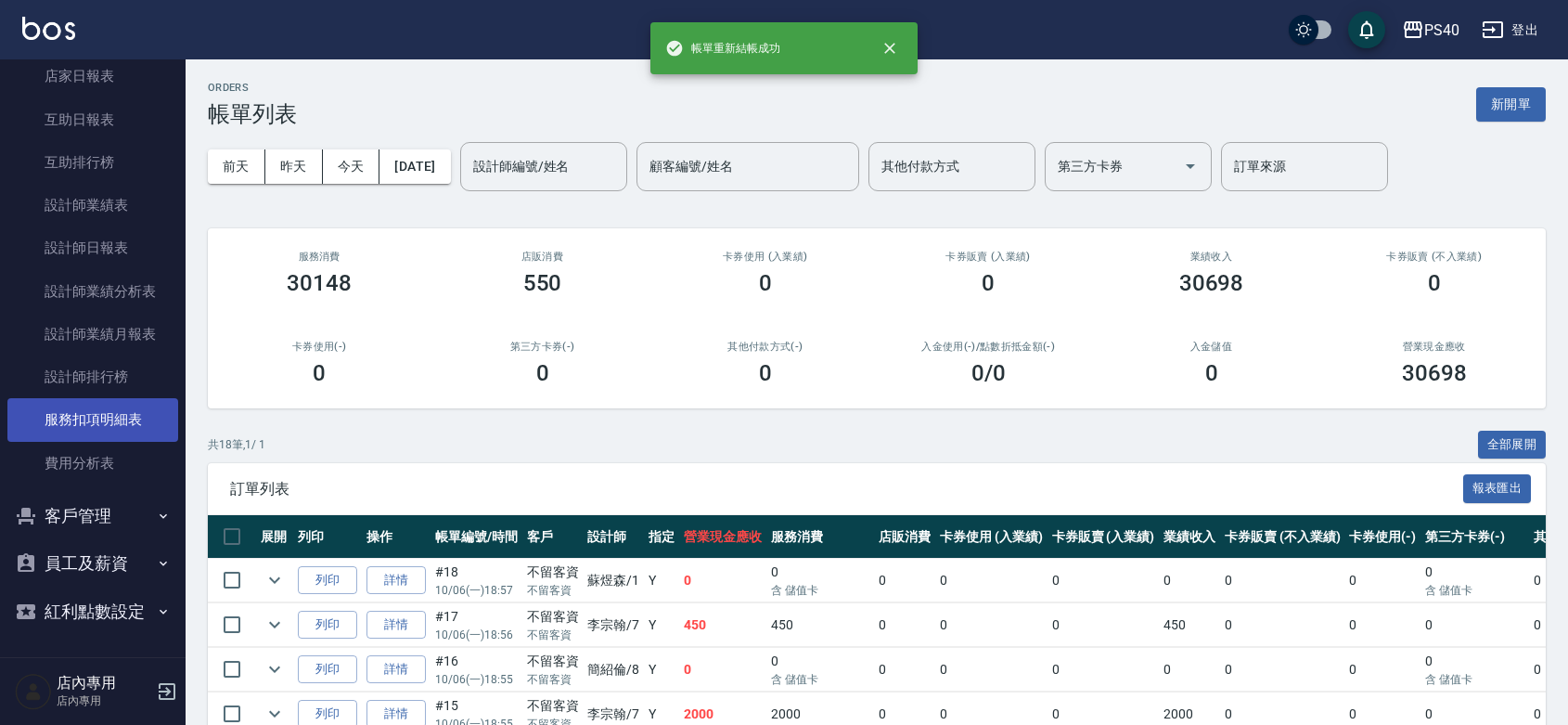
scroll to position [545, 0]
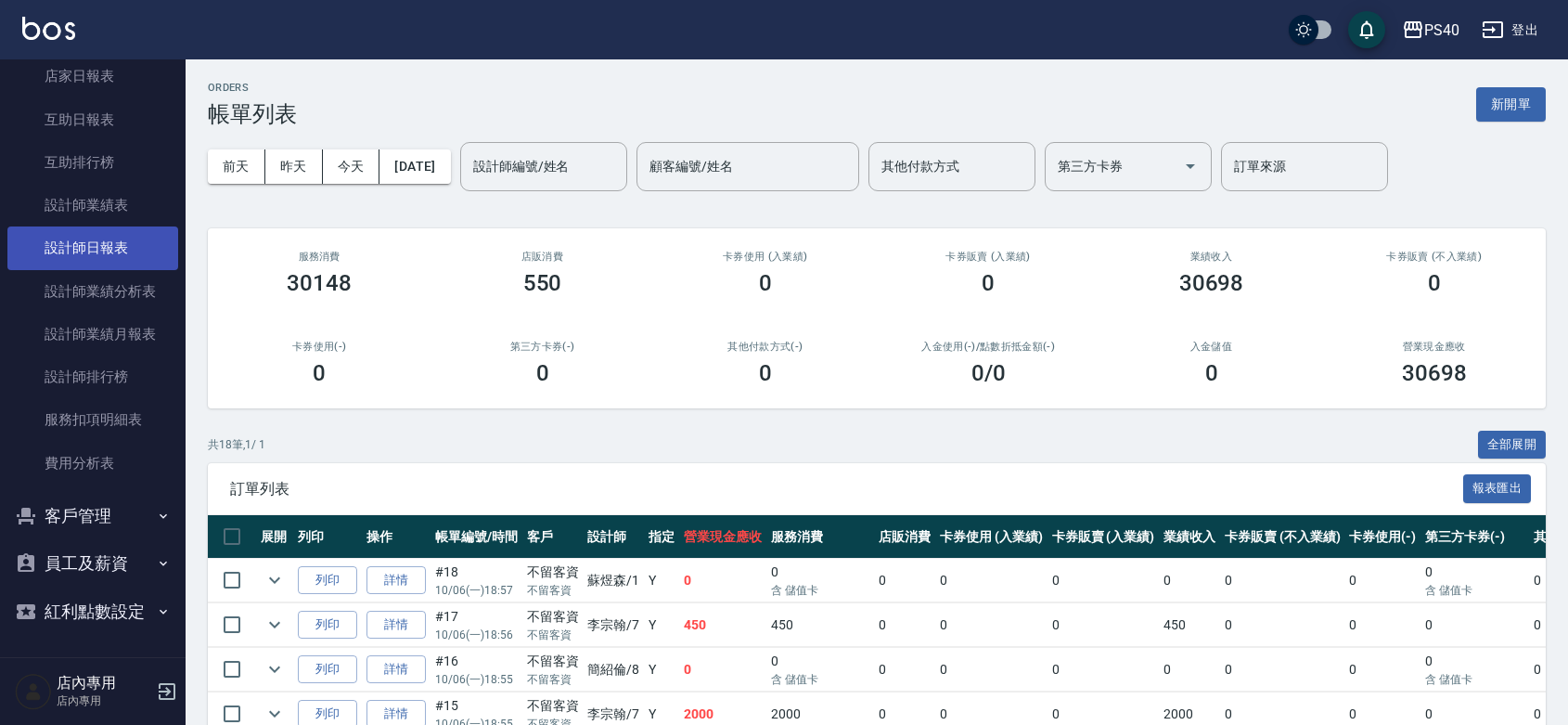
click at [93, 227] on link "設計師日報表" at bounding box center [93, 248] width 171 height 43
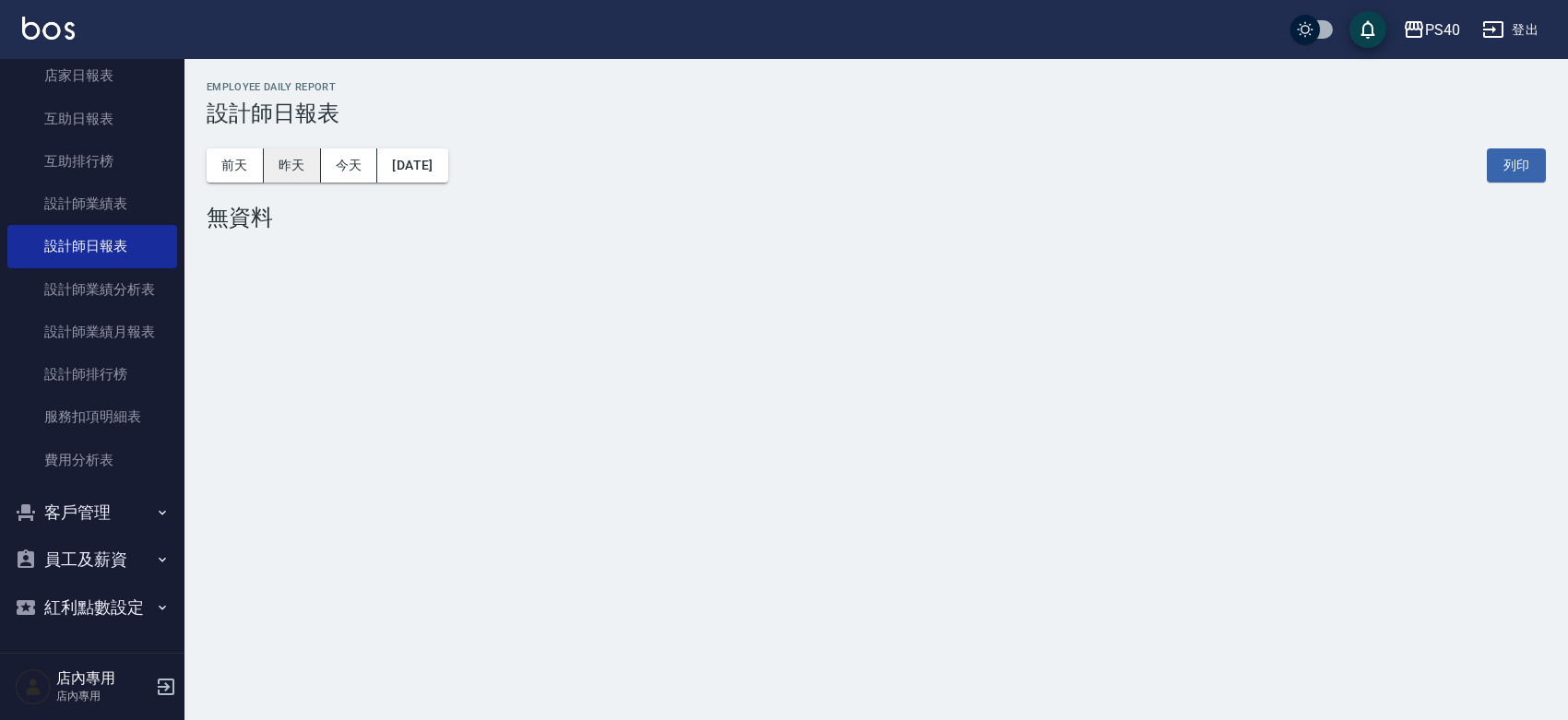
click at [280, 164] on button "昨天" at bounding box center [291, 164] width 57 height 34
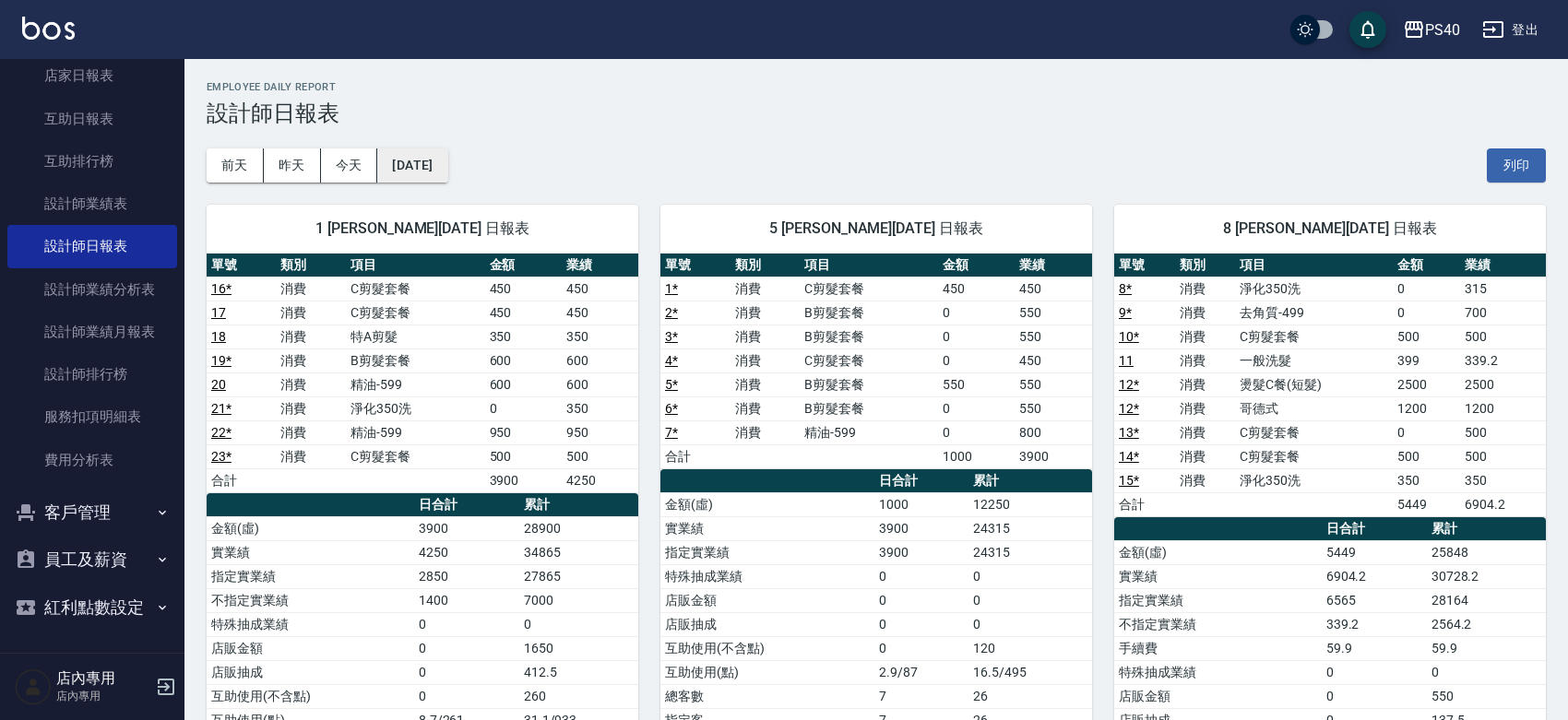
drag, startPoint x: 443, startPoint y: 137, endPoint x: 431, endPoint y: 168, distance: 33.2
click at [443, 139] on div "[DATE] [DATE] [DATE] [DATE] 列印" at bounding box center [876, 165] width 1339 height 79
click at [431, 168] on button "[DATE]" at bounding box center [411, 164] width 70 height 34
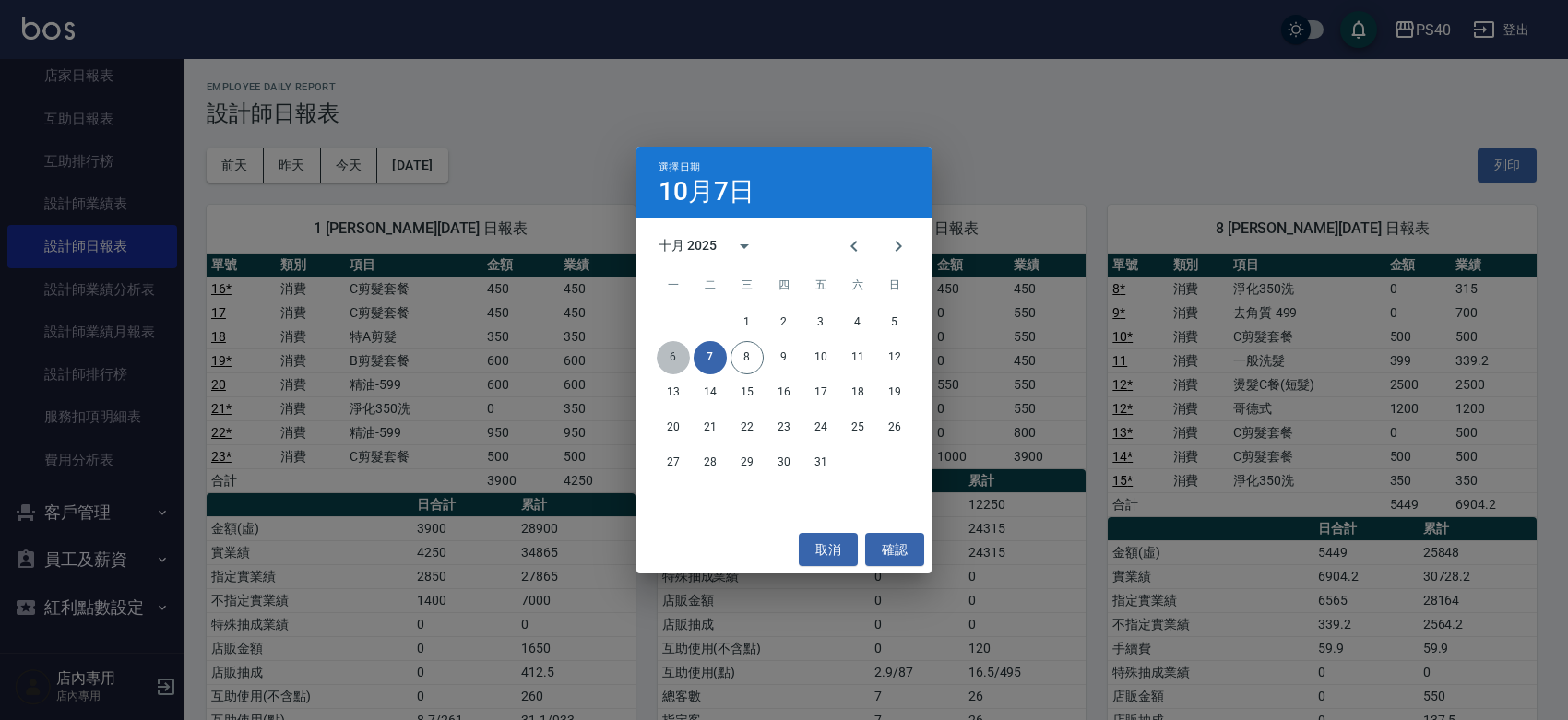
click at [669, 348] on button "6" at bounding box center [673, 358] width 34 height 34
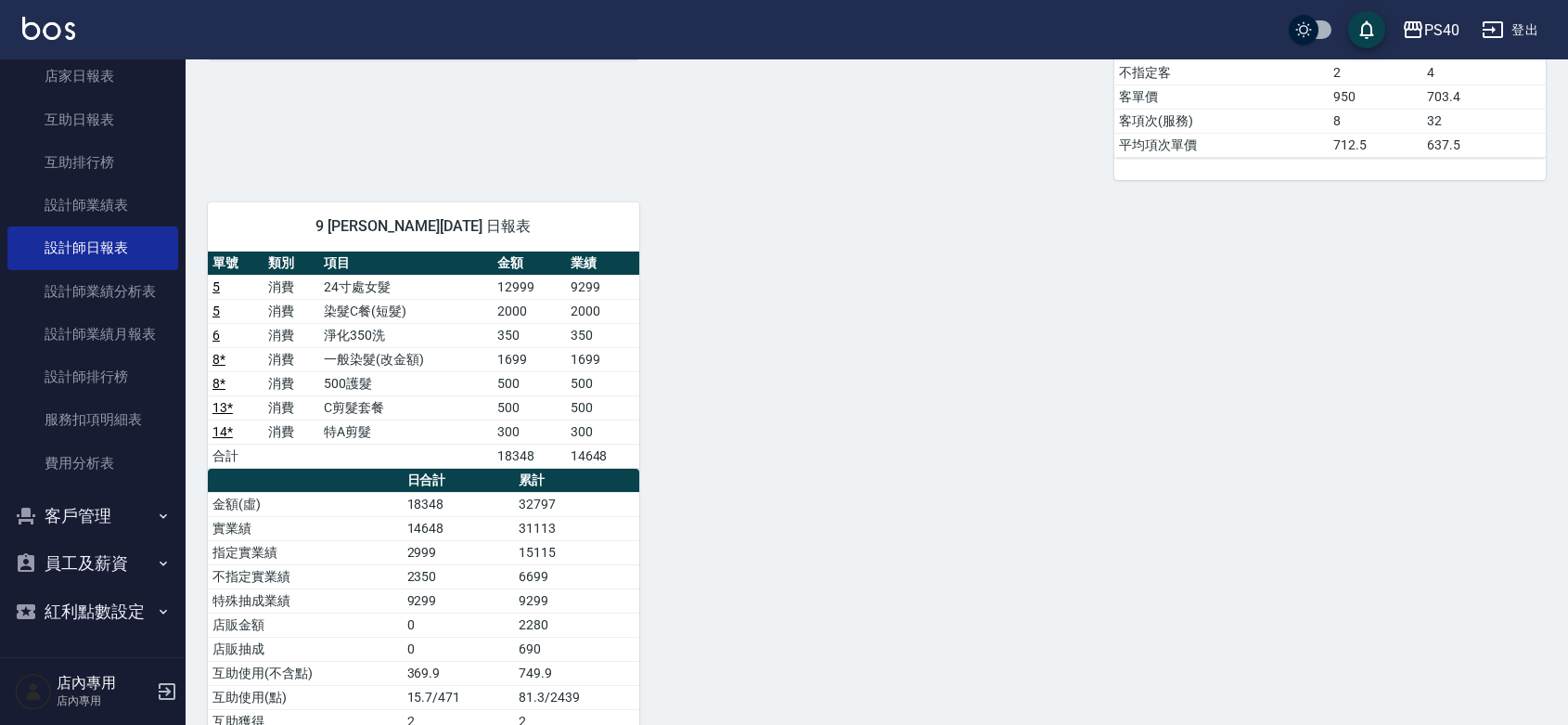
scroll to position [688, 0]
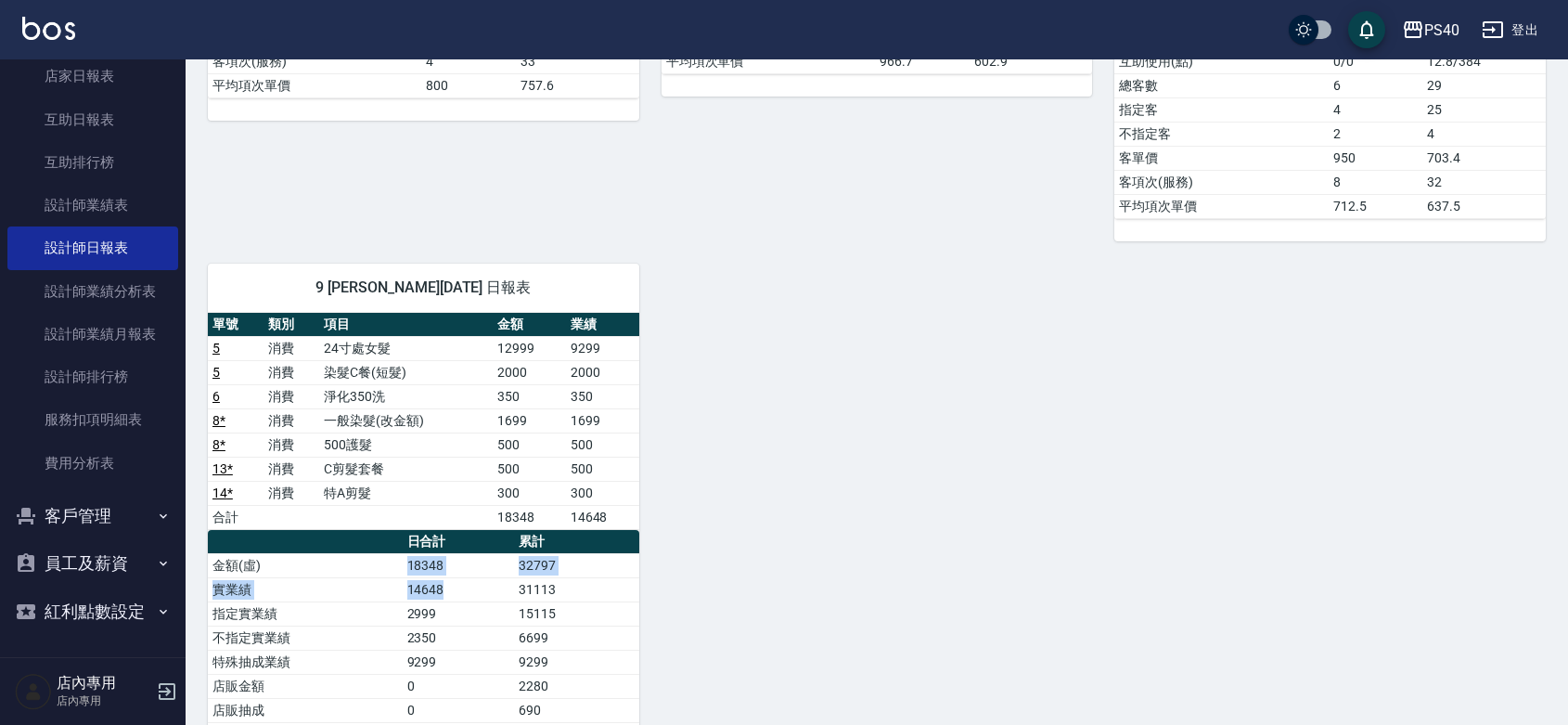
drag, startPoint x: 410, startPoint y: 576, endPoint x: 471, endPoint y: 589, distance: 62.4
click at [471, 589] on td "14648" at bounding box center [458, 589] width 111 height 24
drag, startPoint x: 410, startPoint y: 573, endPoint x: 445, endPoint y: 572, distance: 35.0
click at [445, 572] on td "18348" at bounding box center [458, 565] width 111 height 24
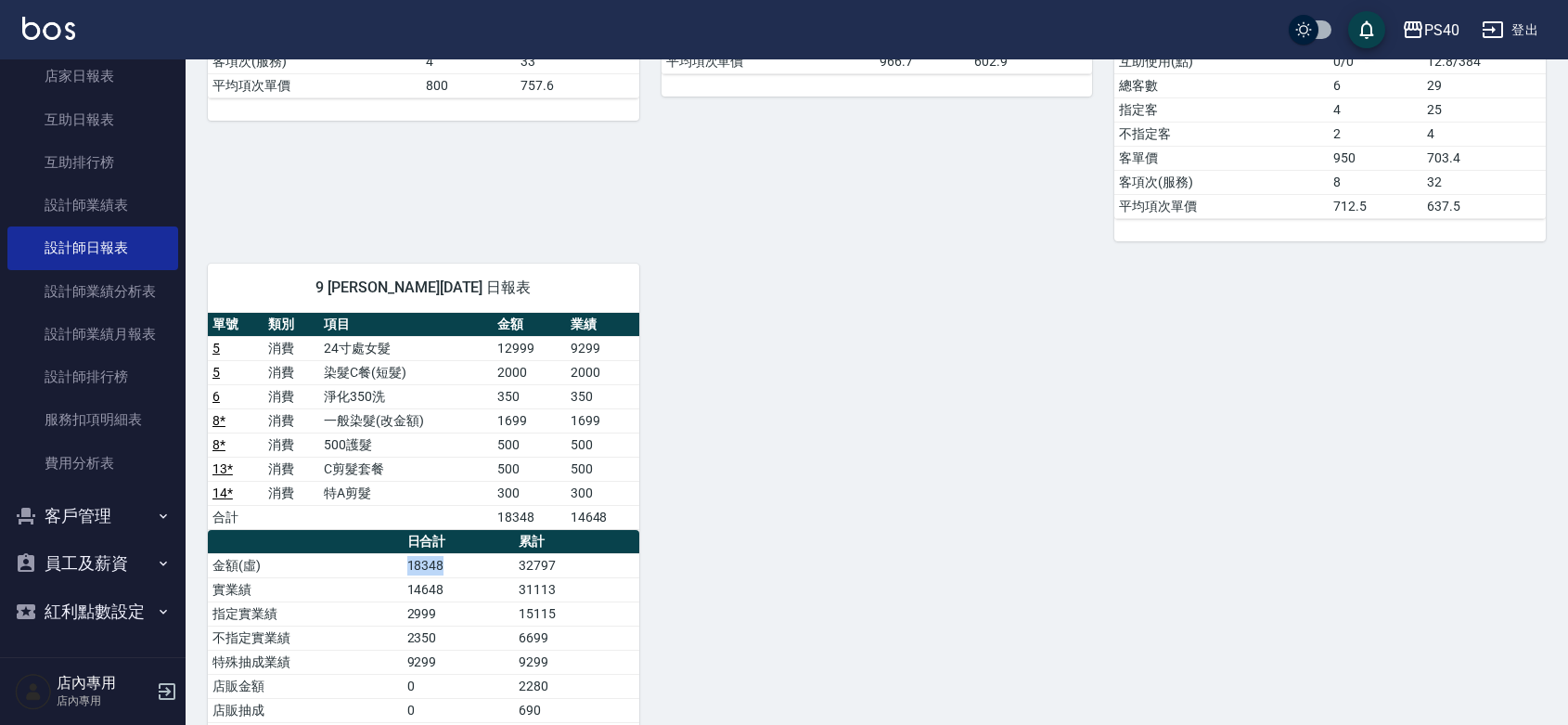
click at [445, 572] on td "18348" at bounding box center [458, 565] width 111 height 24
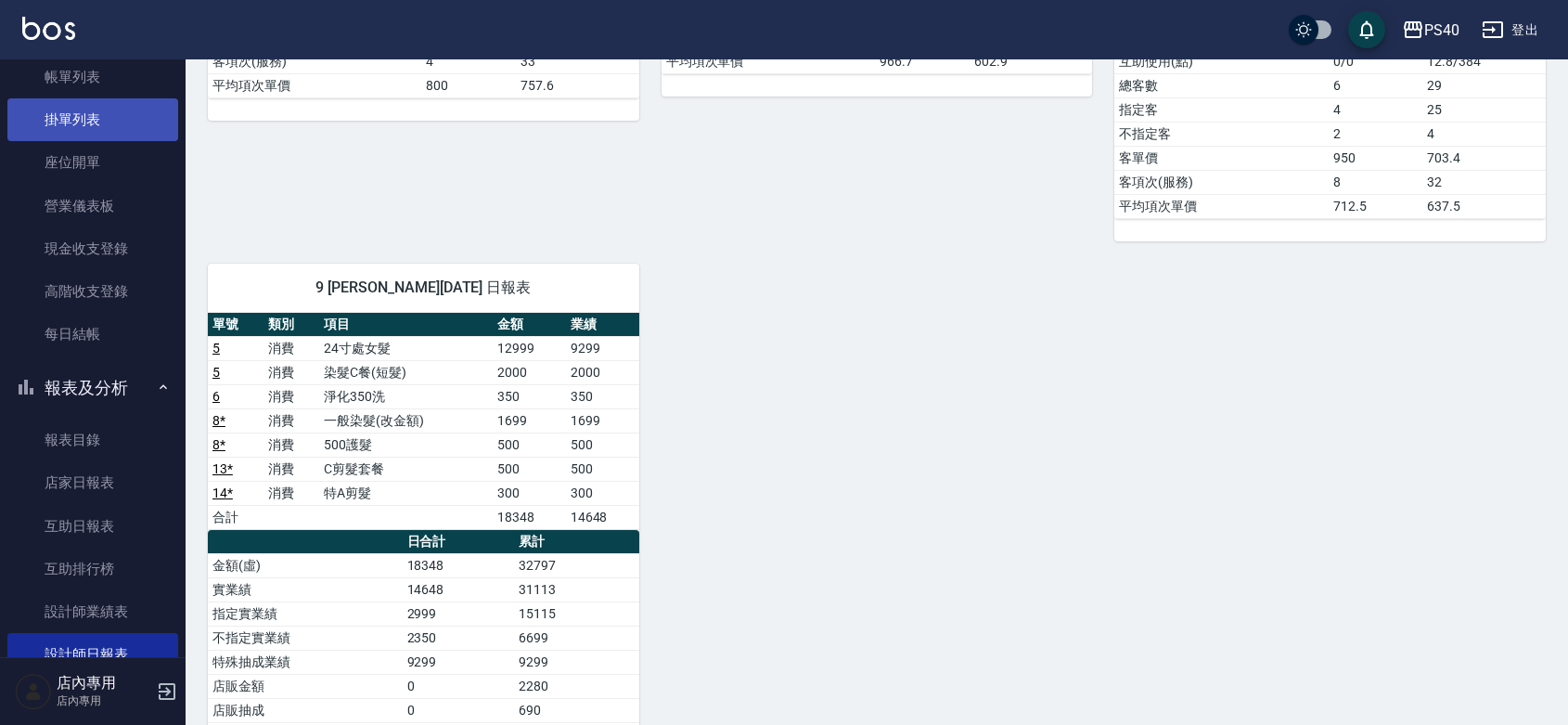
scroll to position [0, 0]
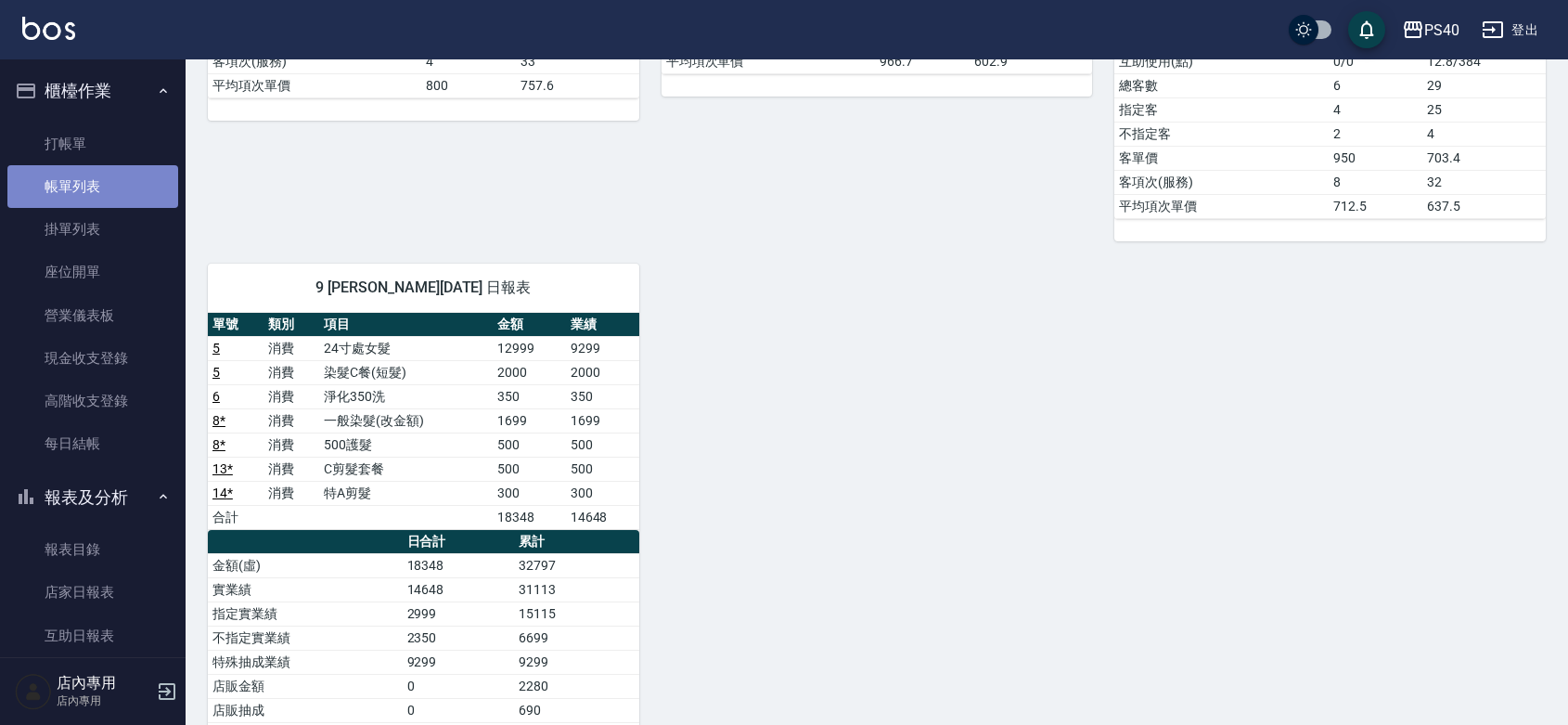
click at [108, 192] on link "帳單列表" at bounding box center [93, 187] width 171 height 43
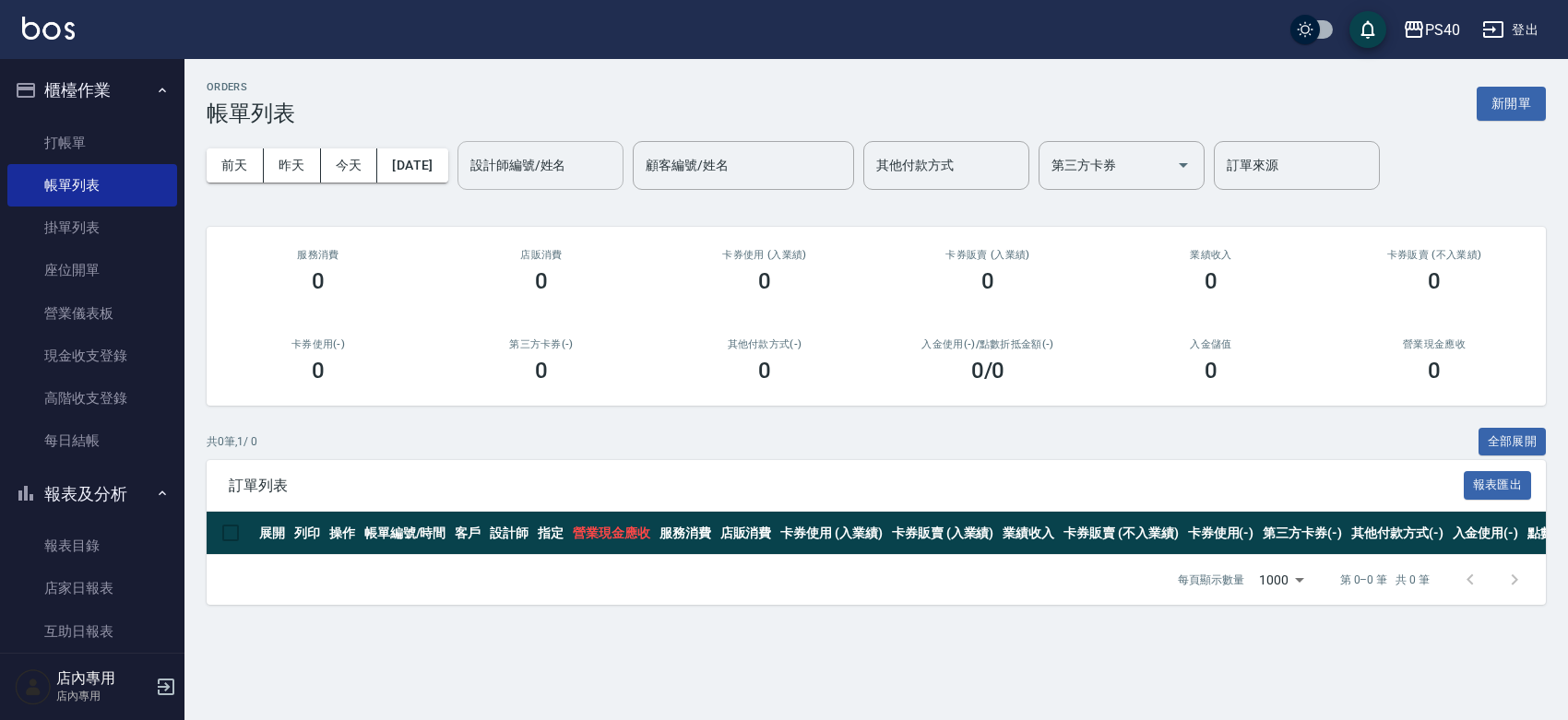
click at [544, 164] on input "設計師編號/姓名" at bounding box center [539, 165] width 149 height 33
type input "[PERSON_NAME]-9"
click at [228, 163] on button "前天" at bounding box center [235, 164] width 57 height 34
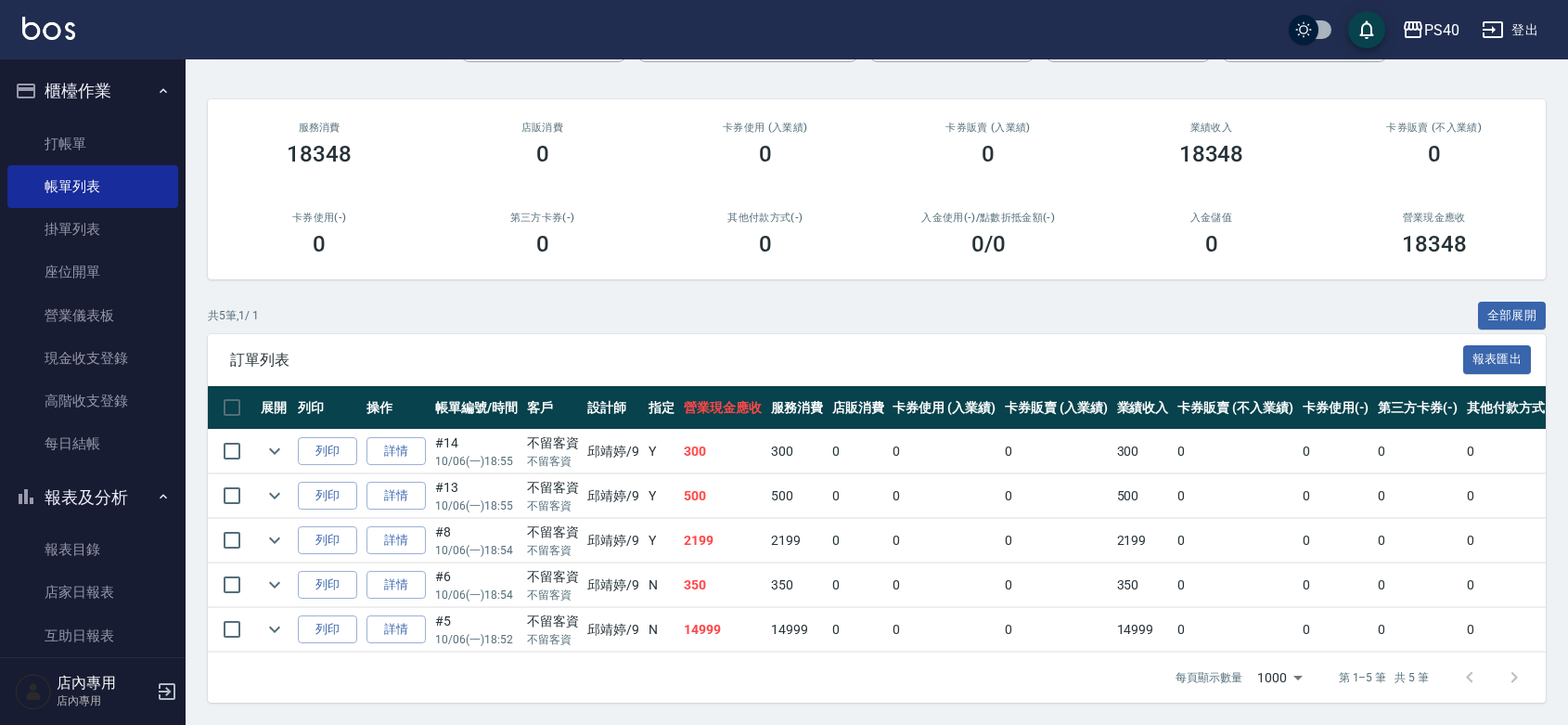
scroll to position [199, 0]
click at [409, 616] on link "詳情" at bounding box center [396, 630] width 59 height 29
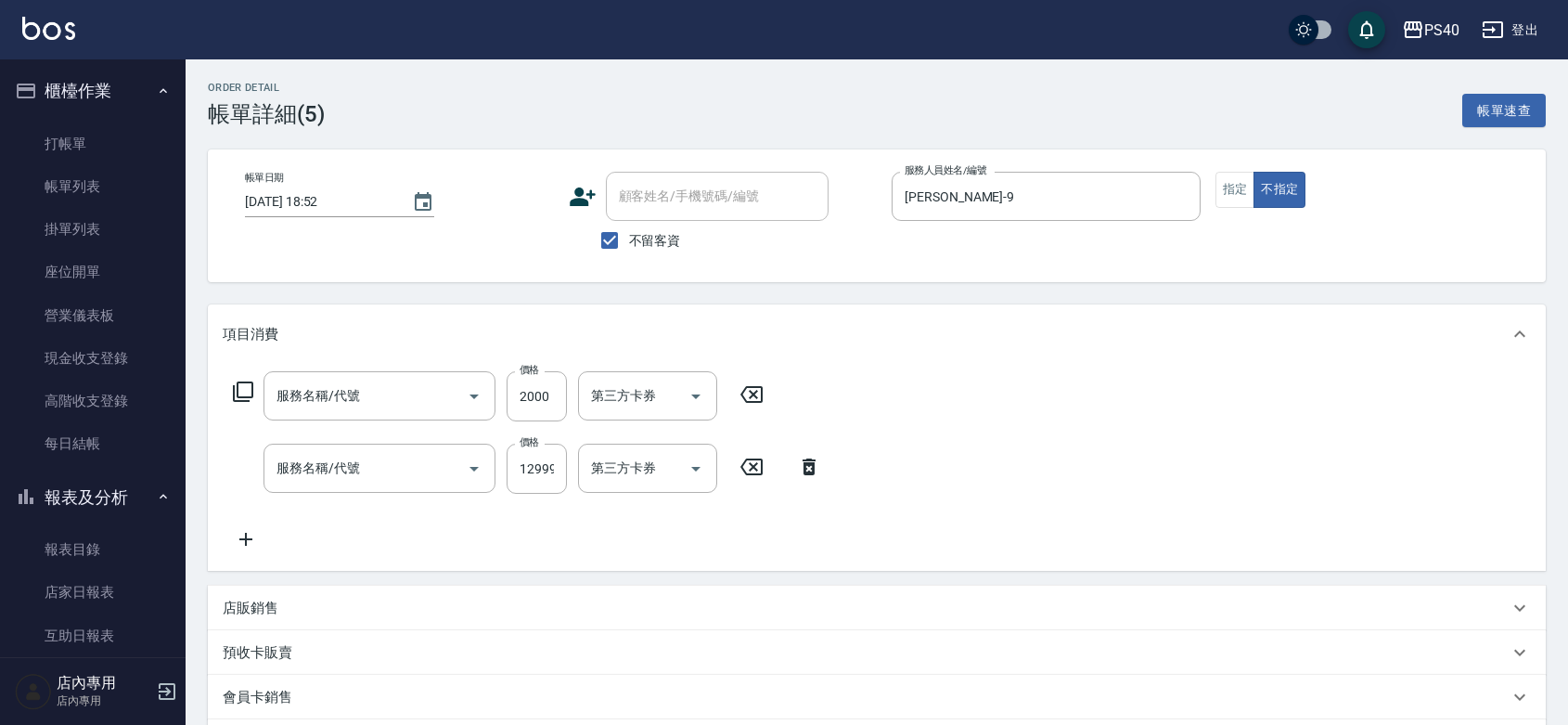
type input "[DATE] 18:52"
checkbox input "true"
type input "[PERSON_NAME]-9"
type input "染髮C餐(短髮)(5203)"
type input "24寸處女髮(12999)"
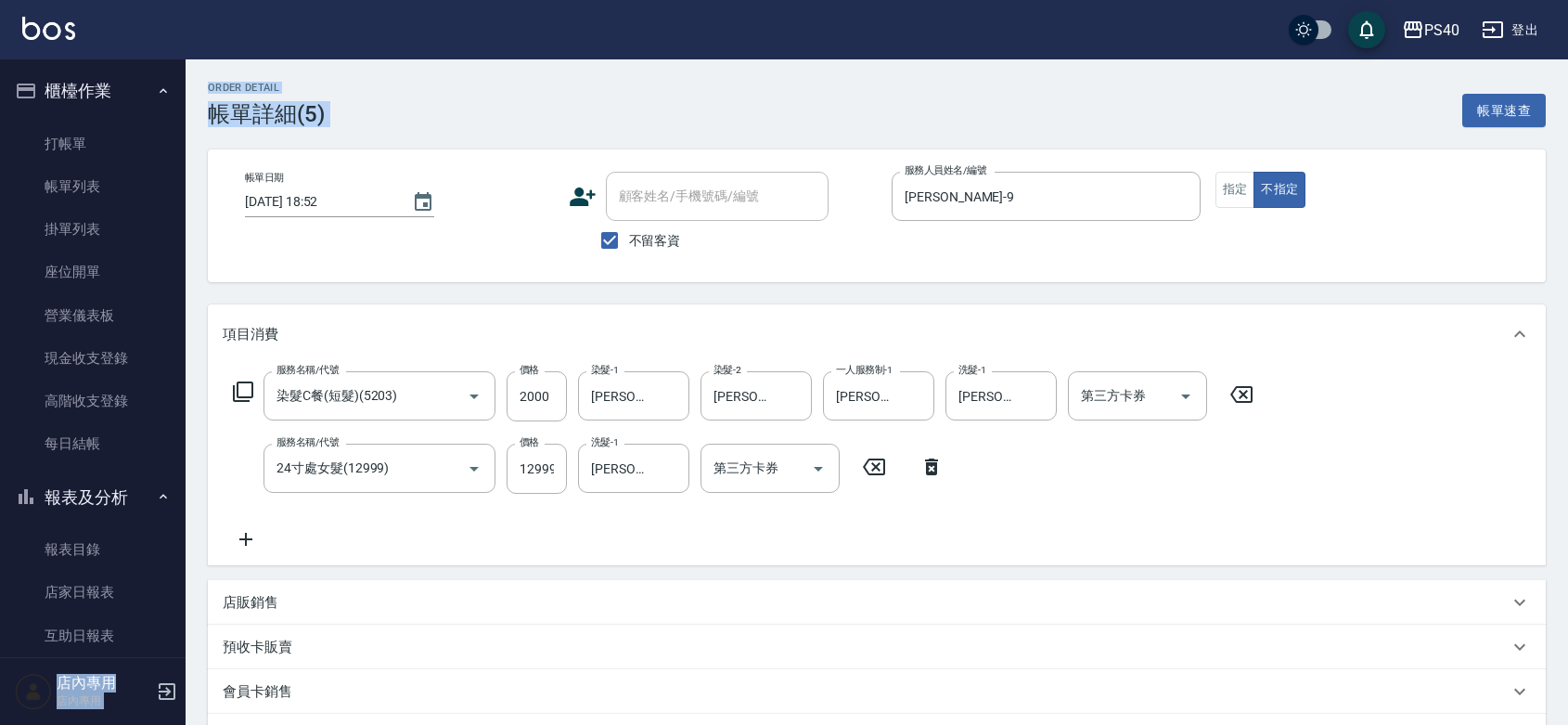
drag, startPoint x: 177, startPoint y: 210, endPoint x: 194, endPoint y: 282, distance: 74.0
click at [193, 277] on div "PS40 登出 櫃檯作業 打帳單 帳單列表 掛單列表 座位開單 營業儀表板 現金收支登錄 高階收支登錄 每日結帳 報表及分析 報表目錄 店家日報表 互助日報表…" at bounding box center [784, 498] width 1568 height 995
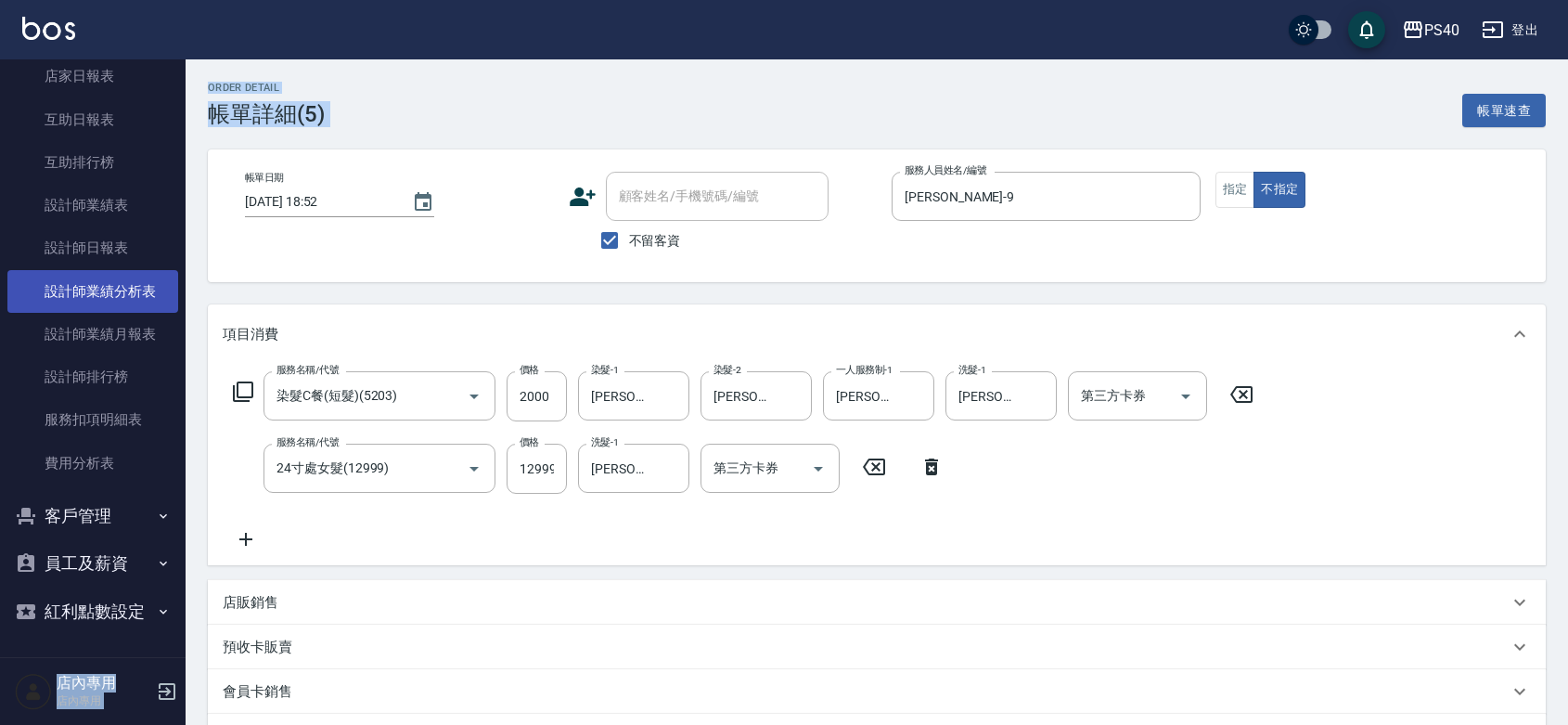
scroll to position [275, 0]
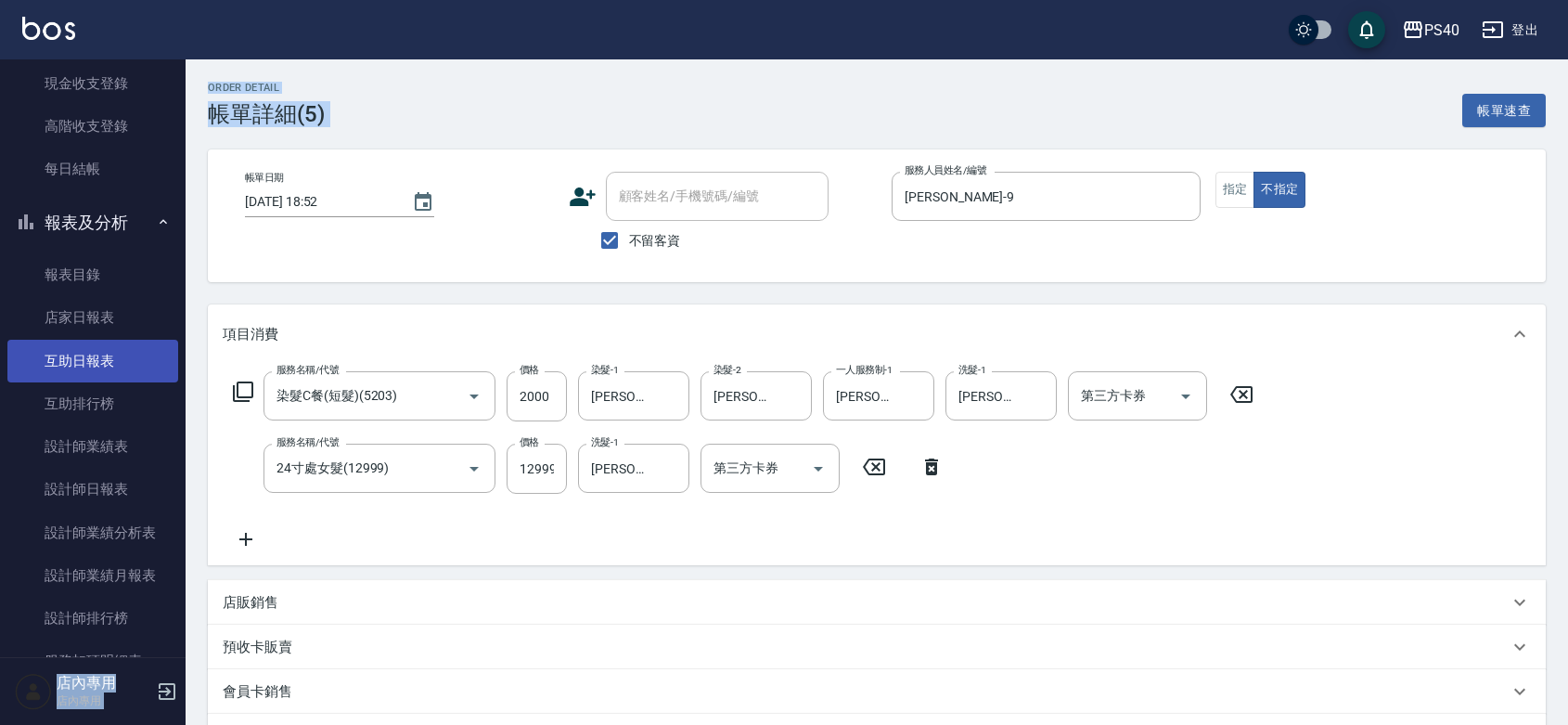
click at [107, 359] on link "互助日報表" at bounding box center [93, 361] width 171 height 43
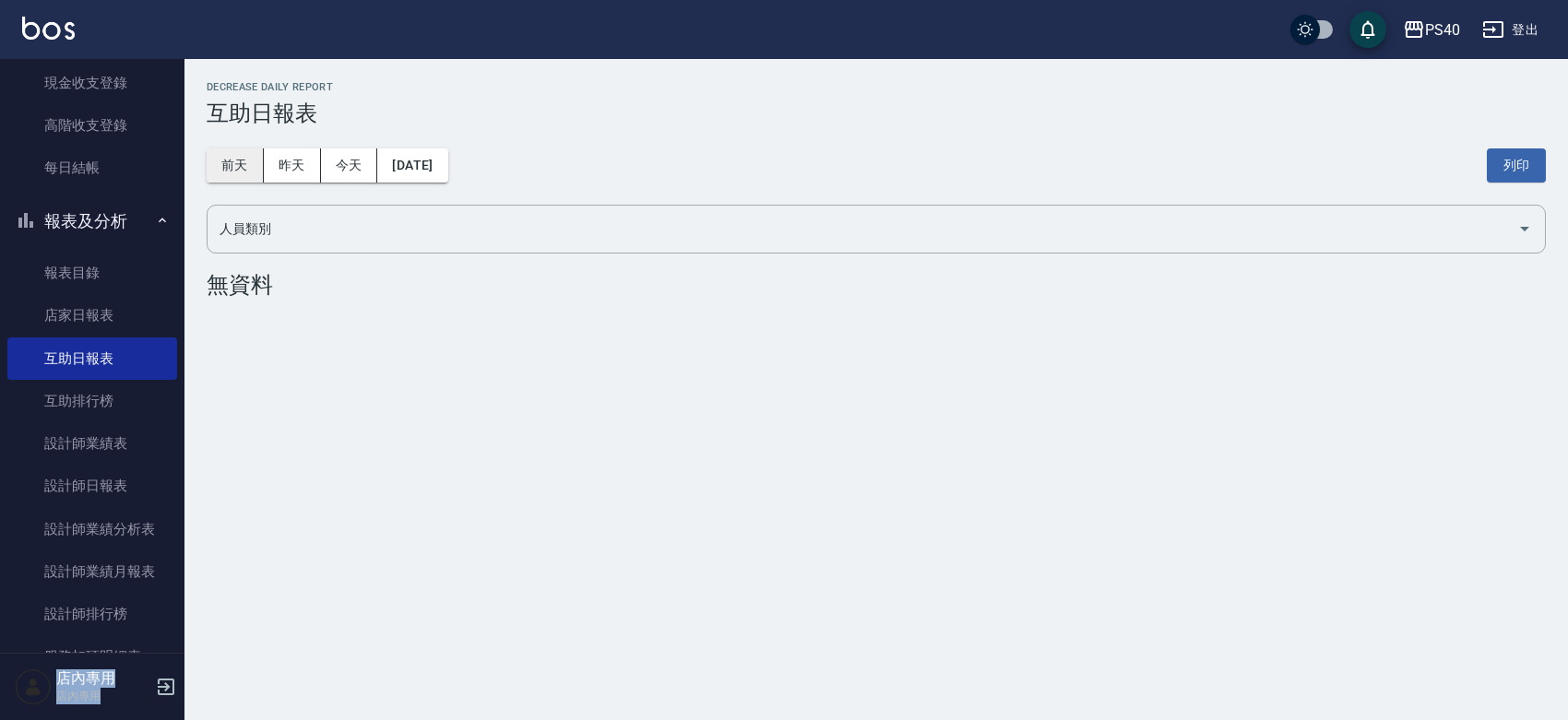
click at [245, 172] on button "前天" at bounding box center [235, 164] width 57 height 34
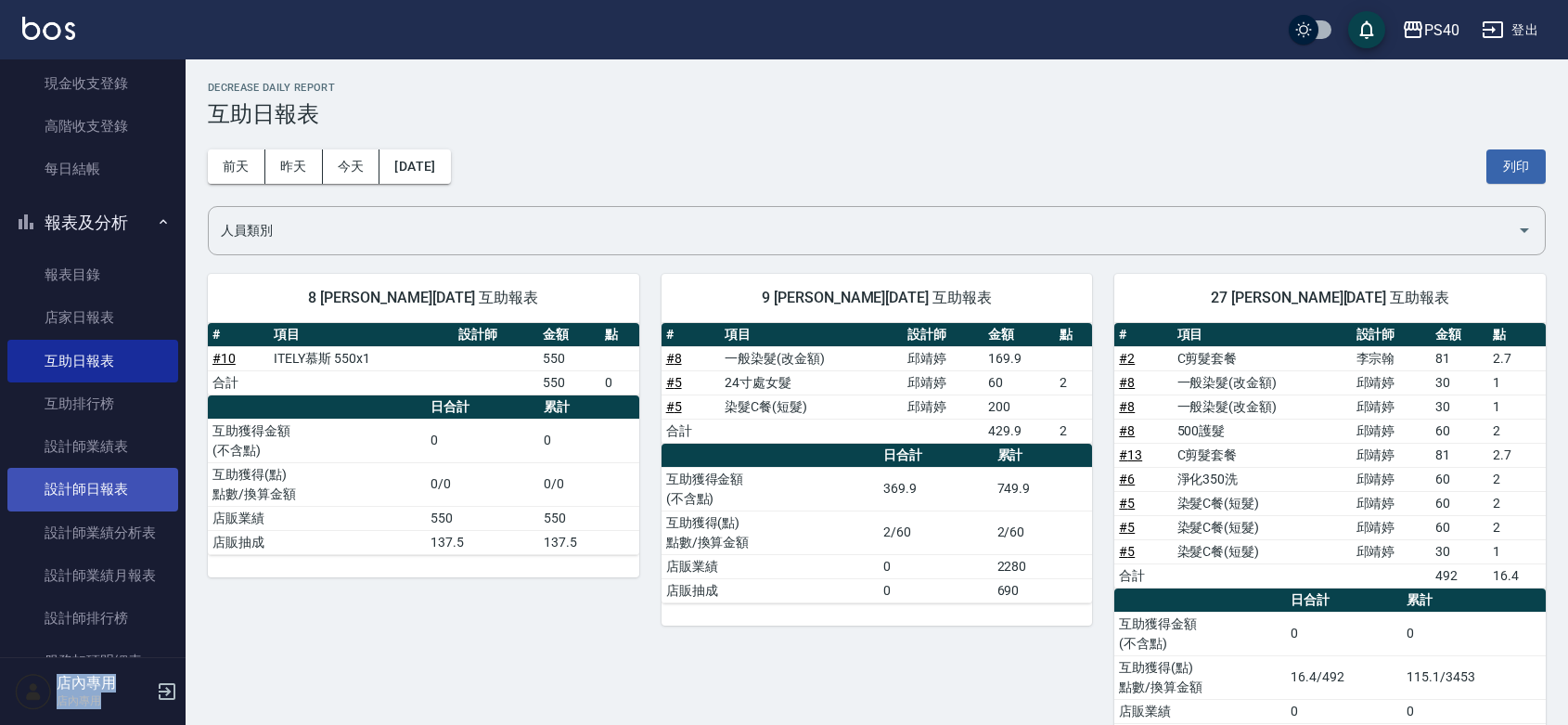
click at [130, 488] on link "設計師日報表" at bounding box center [93, 489] width 171 height 43
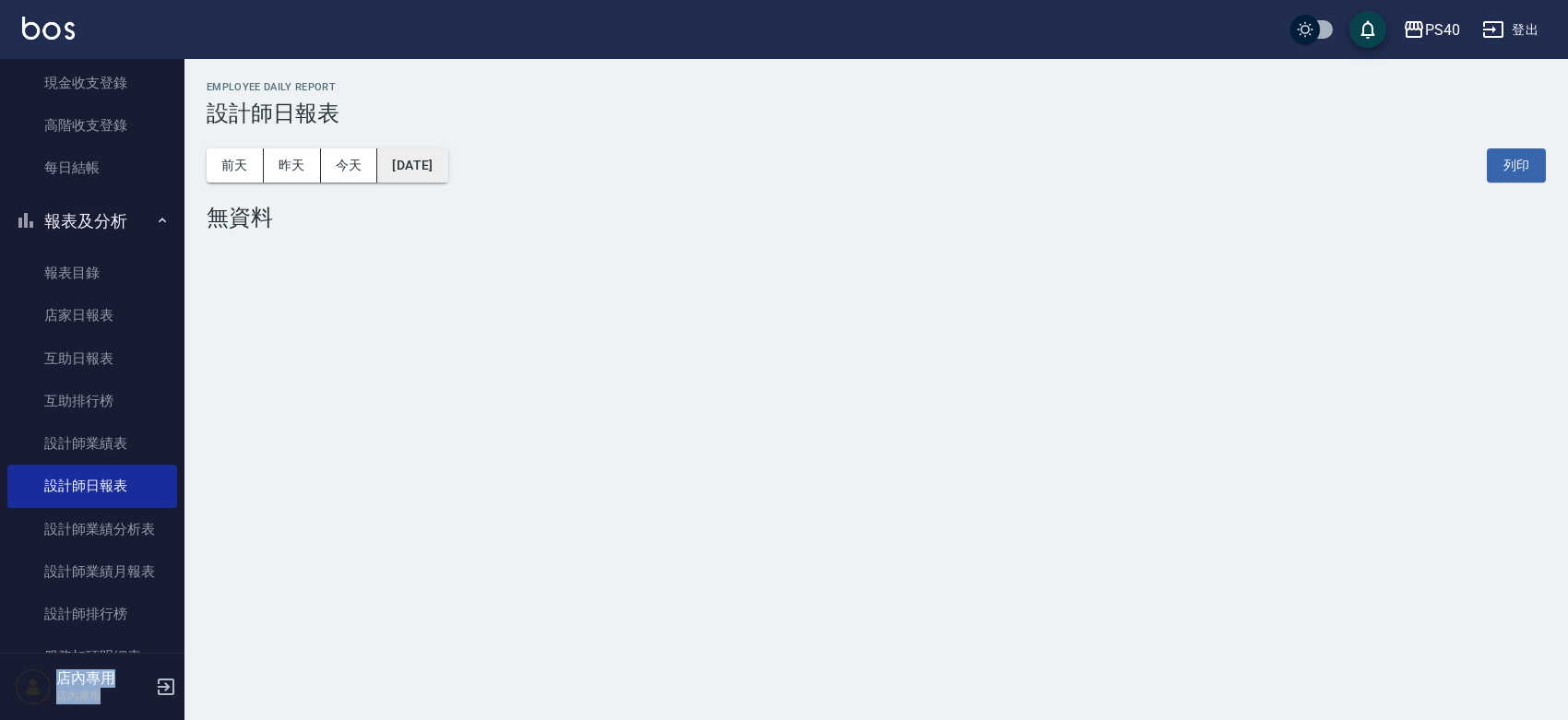
drag, startPoint x: 436, startPoint y: 167, endPoint x: 462, endPoint y: 171, distance: 26.3
click at [447, 171] on button "[DATE]" at bounding box center [411, 164] width 70 height 34
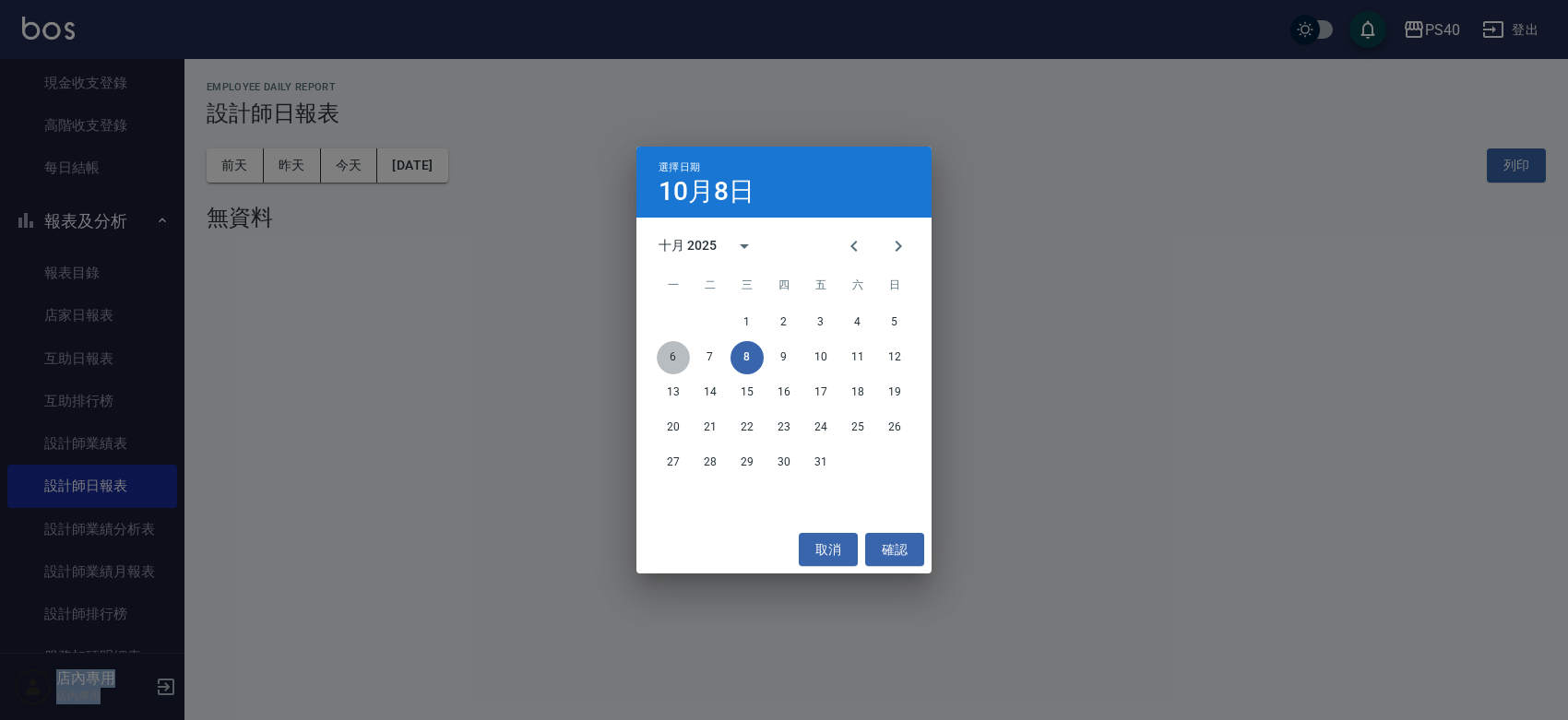
click at [670, 353] on button "6" at bounding box center [673, 358] width 34 height 34
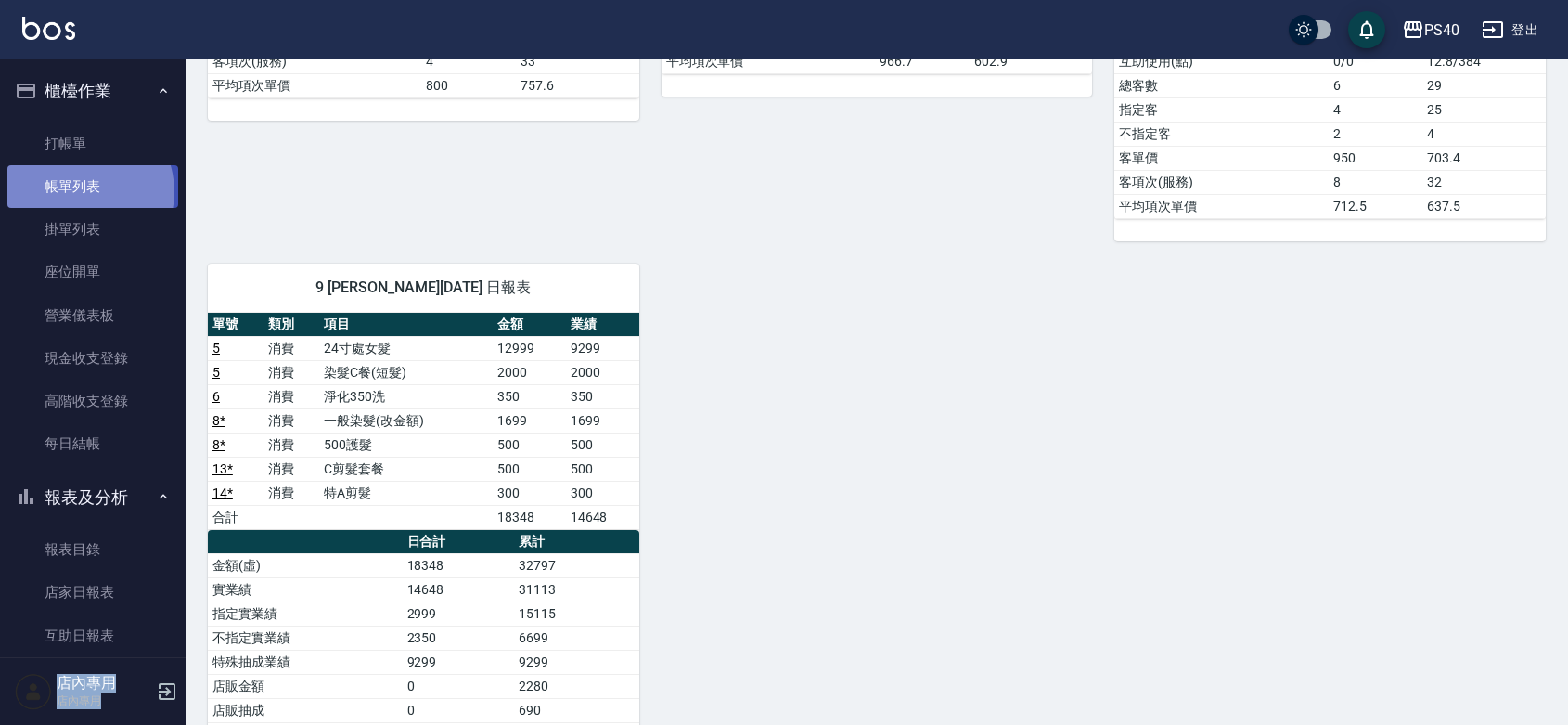
click at [80, 193] on link "帳單列表" at bounding box center [93, 187] width 171 height 43
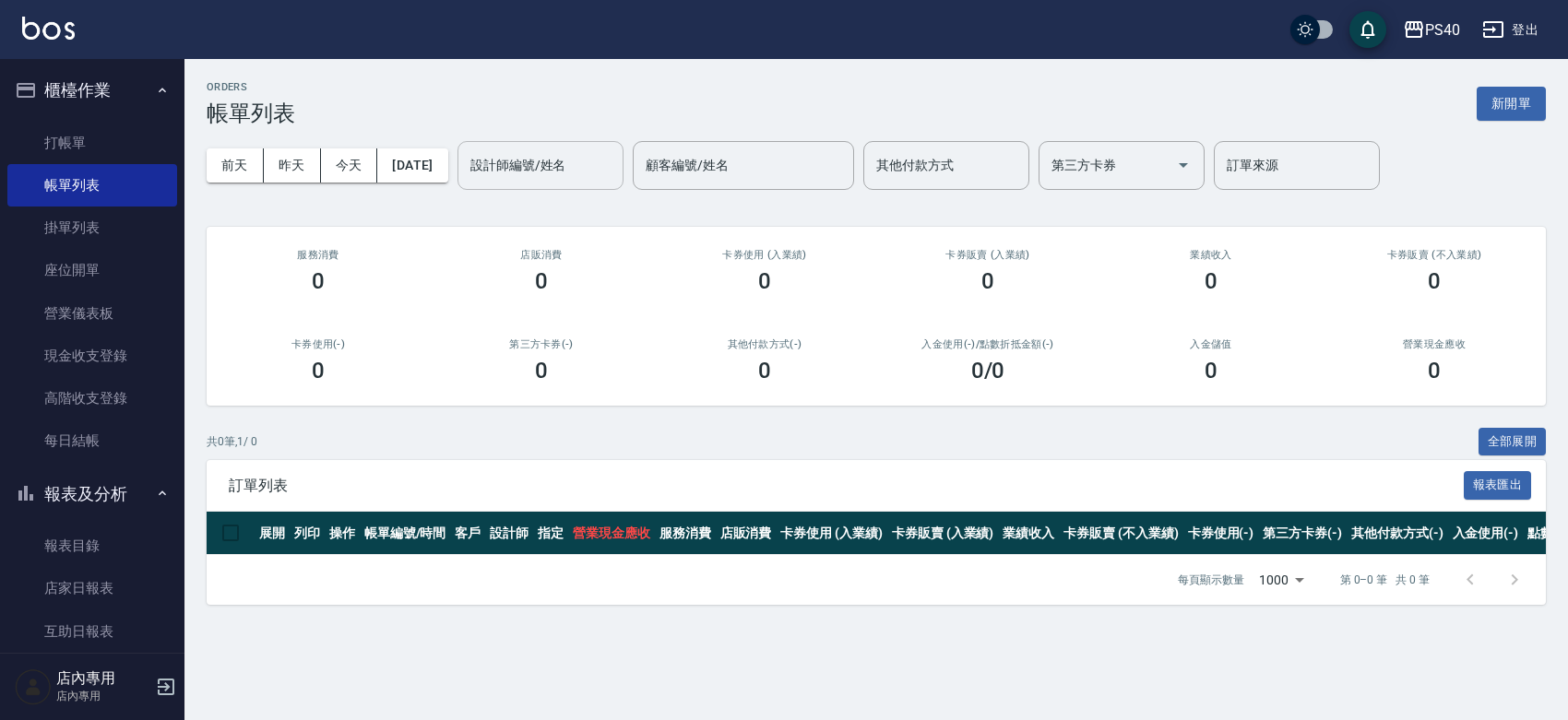
click at [559, 176] on input "設計師編號/姓名" at bounding box center [539, 165] width 149 height 33
type input "[PERSON_NAME]-9"
click at [219, 153] on button "前天" at bounding box center [235, 164] width 57 height 34
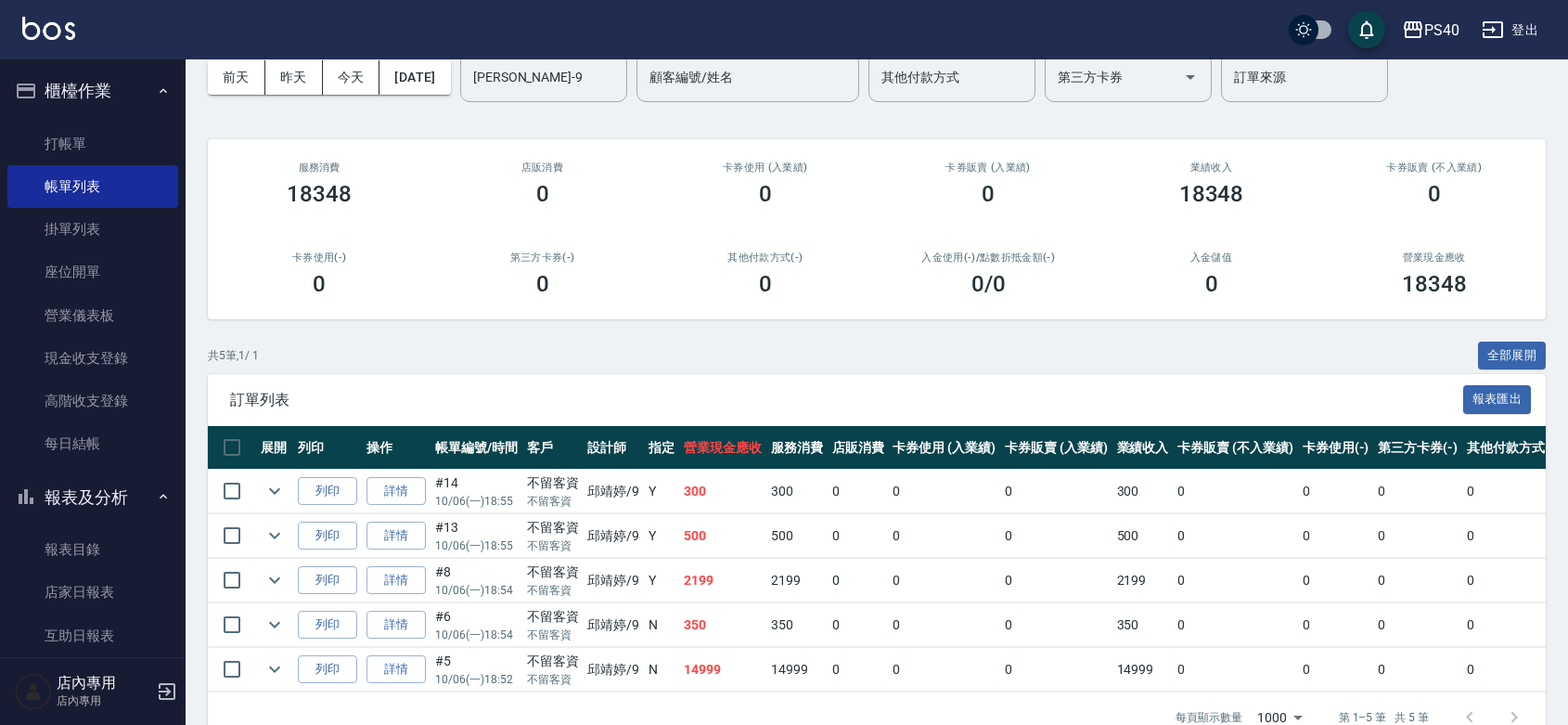
scroll to position [199, 0]
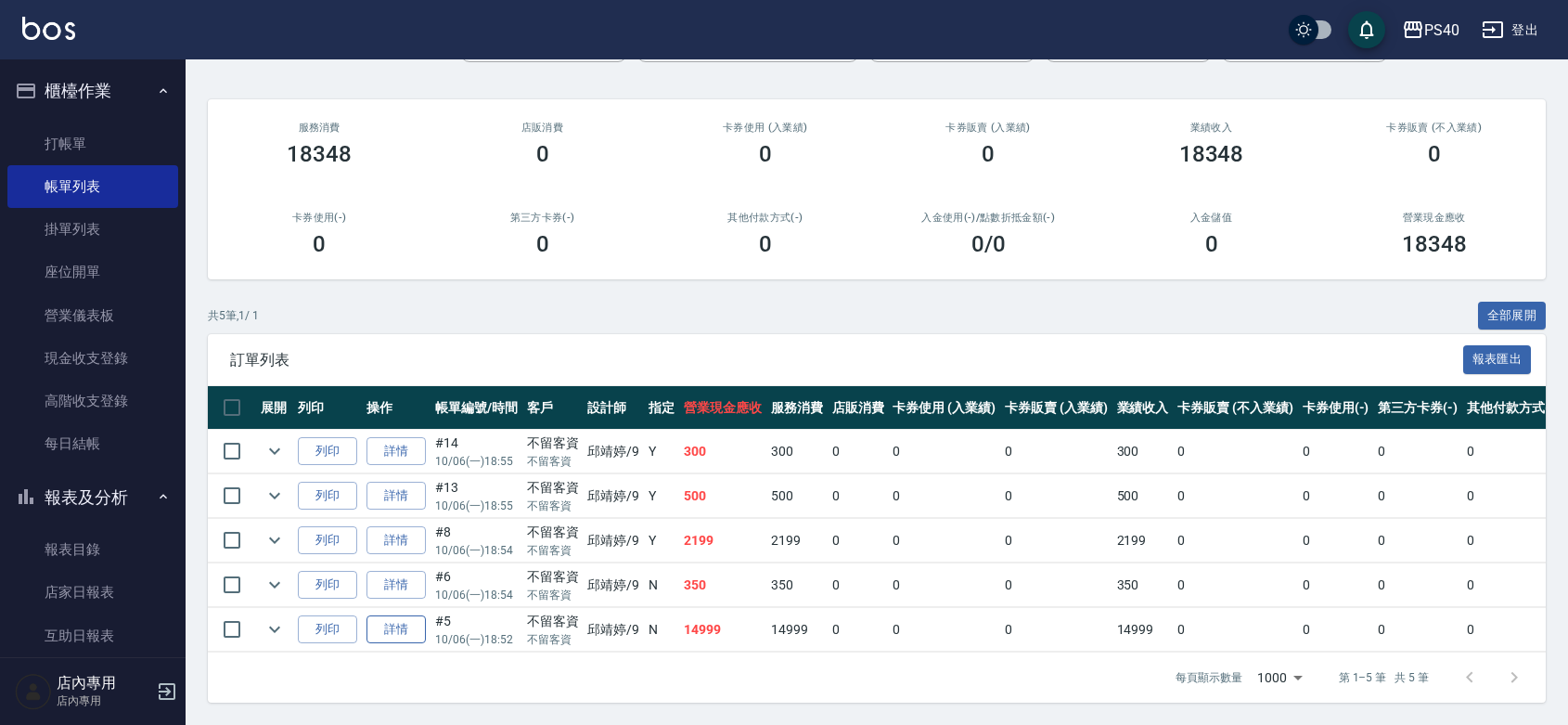
click at [397, 616] on link "詳情" at bounding box center [396, 630] width 59 height 29
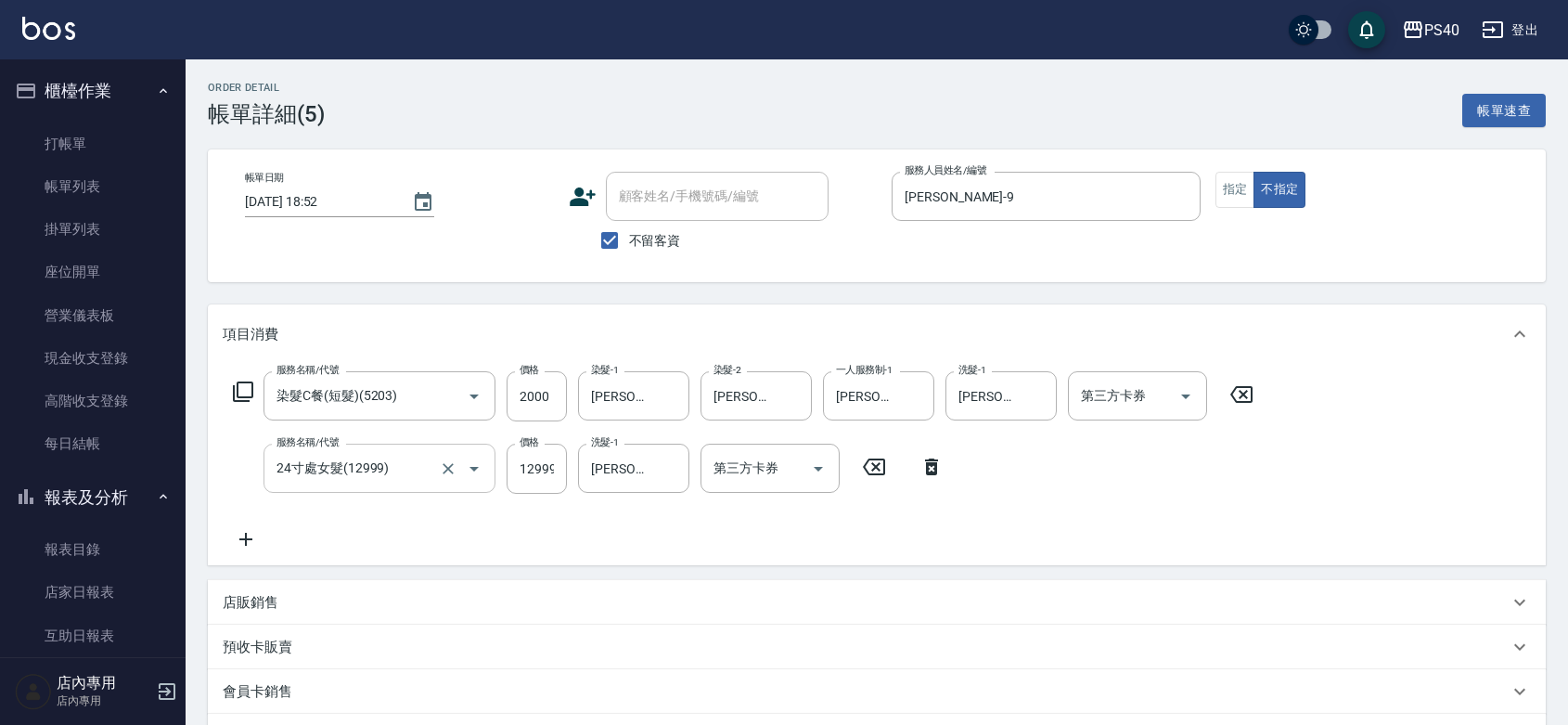
click at [467, 480] on icon "Open" at bounding box center [474, 468] width 22 height 22
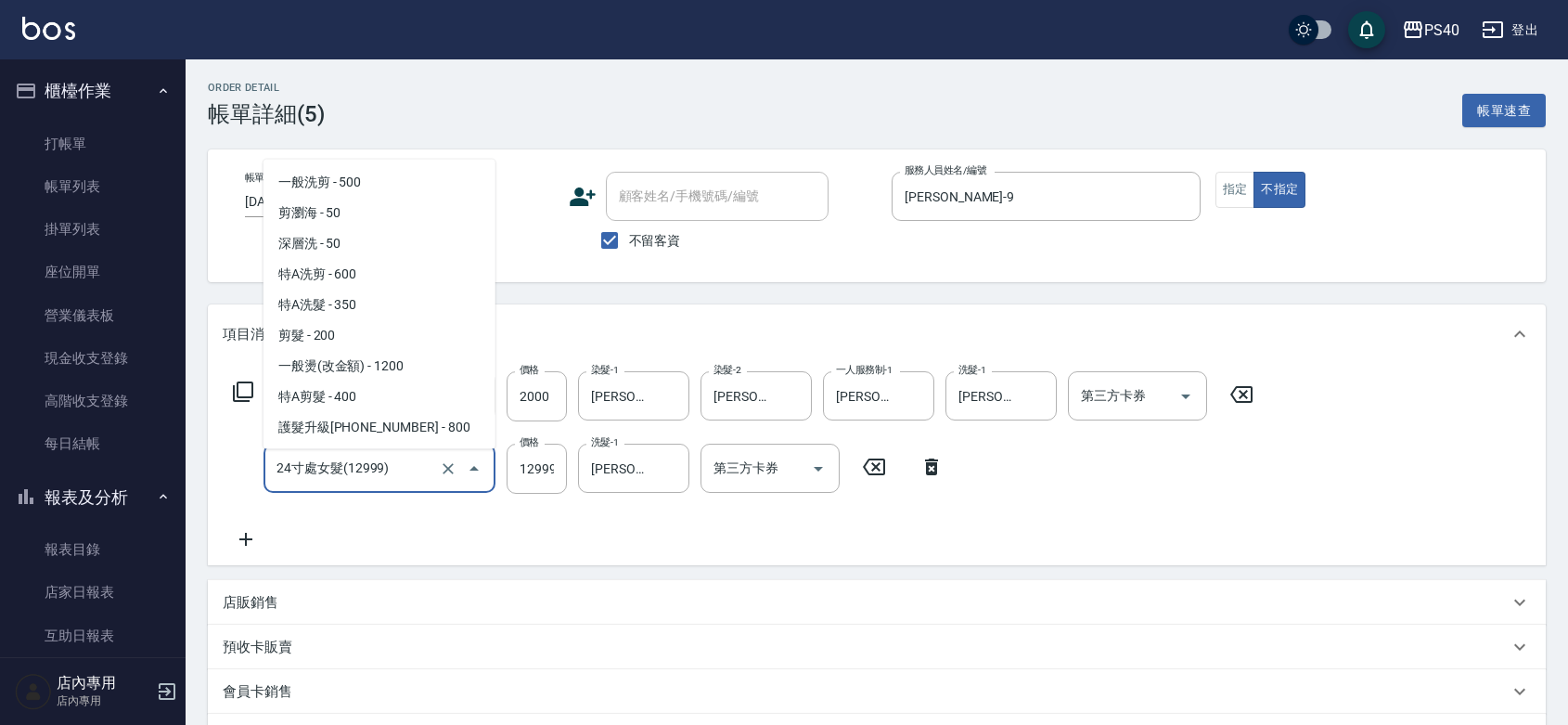
scroll to position [1890, 0]
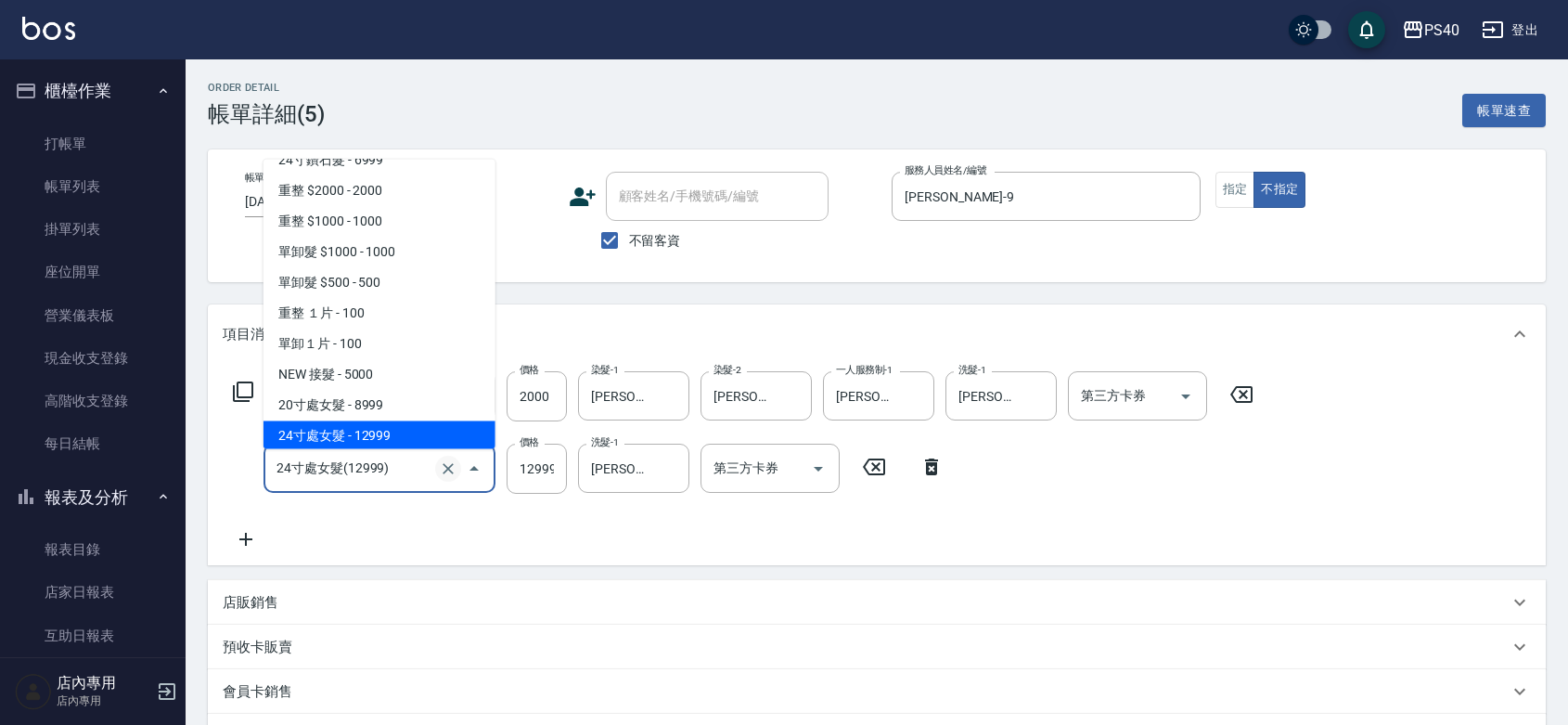
click at [439, 478] on icon "Clear" at bounding box center [448, 468] width 18 height 18
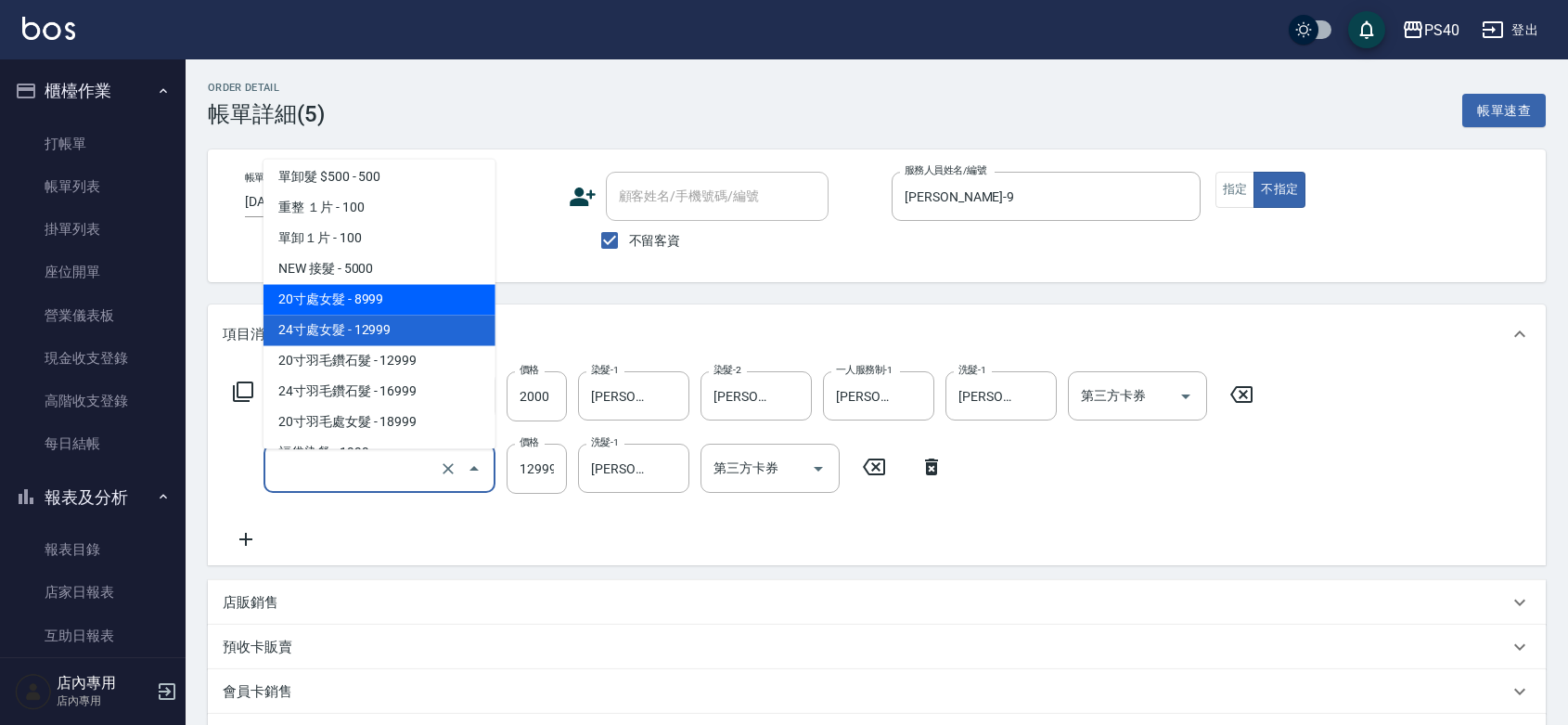
scroll to position [2006, 0]
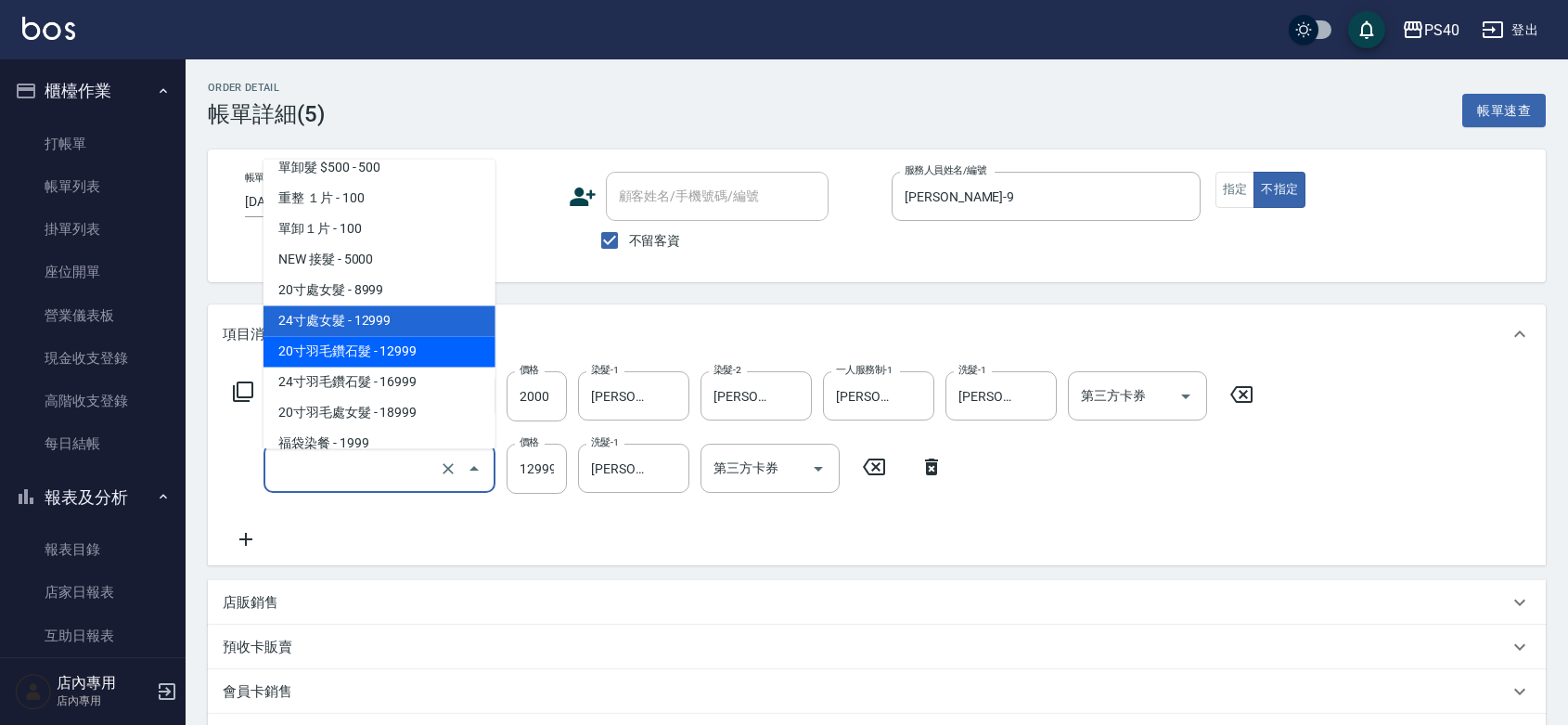
click at [419, 357] on span "20寸羽毛鑽石髮 - 12999" at bounding box center [379, 351] width 232 height 31
type input "20寸羽毛鑽石髮(14999)"
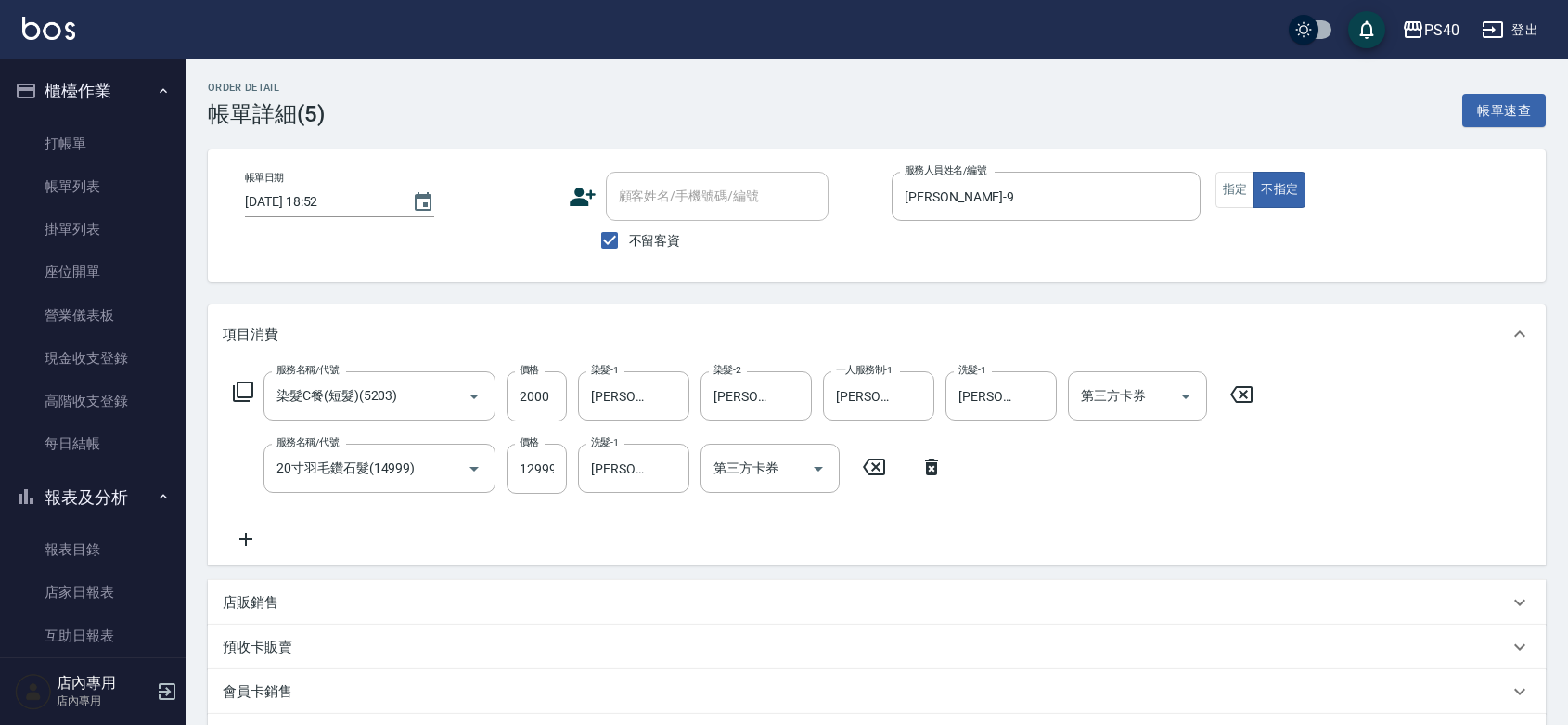
click at [725, 536] on div "服務名稱/代號 染髮C餐(短髮)(5203) 服務名稱/代號 價格 2000 價格 染髮-1 [PERSON_NAME]-27 染髮-1 染髮-2 [PERS…" at bounding box center [743, 461] width 1042 height 179
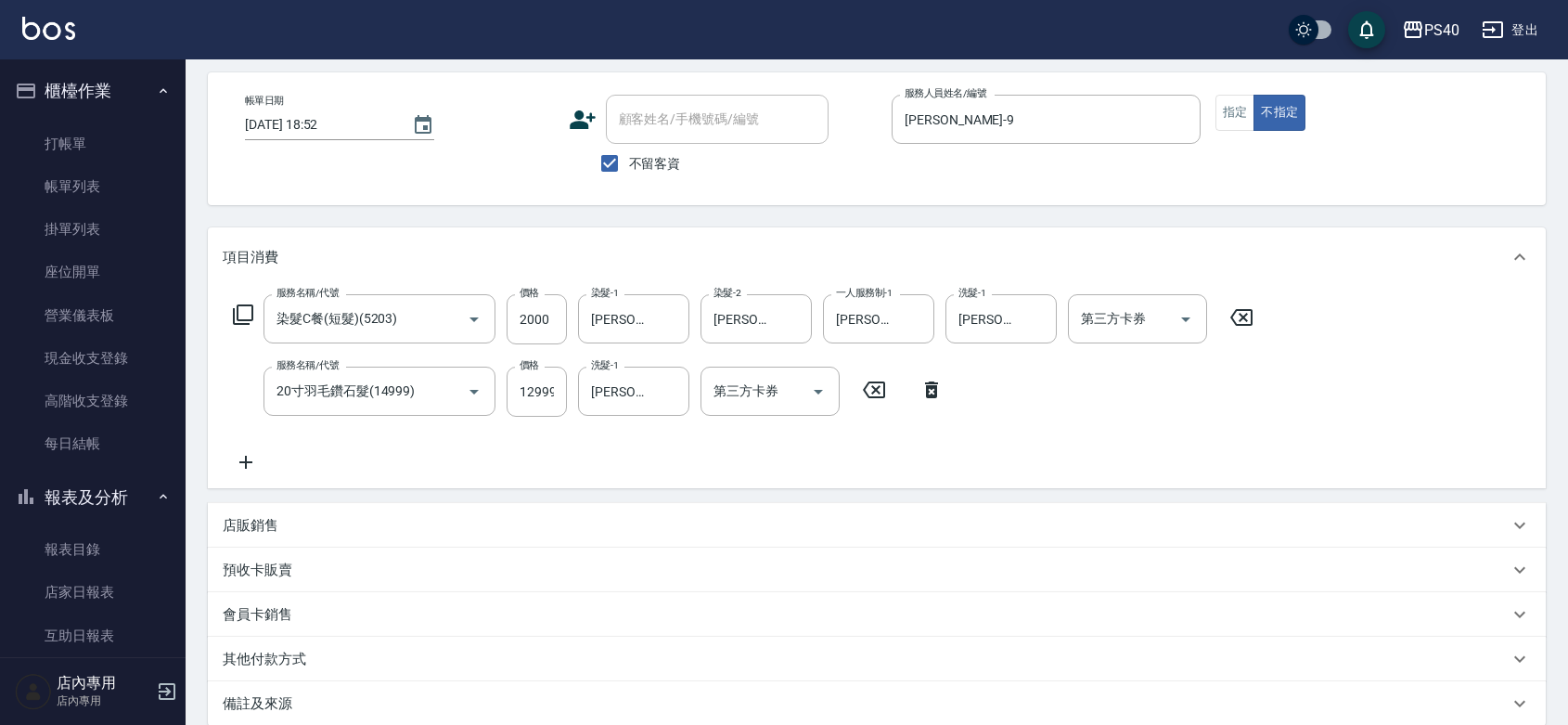
scroll to position [307, 0]
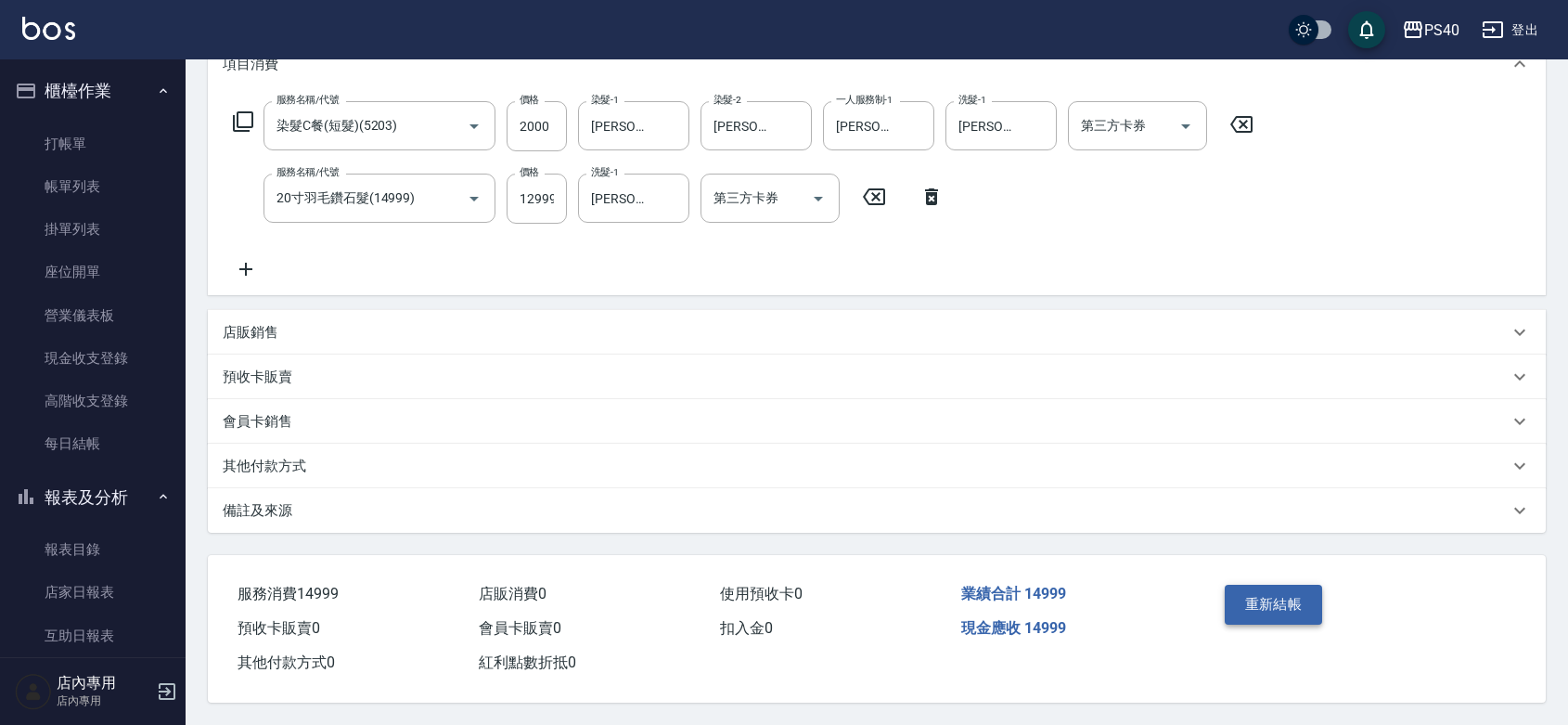
click at [1278, 588] on button "重新結帳" at bounding box center [1274, 604] width 99 height 39
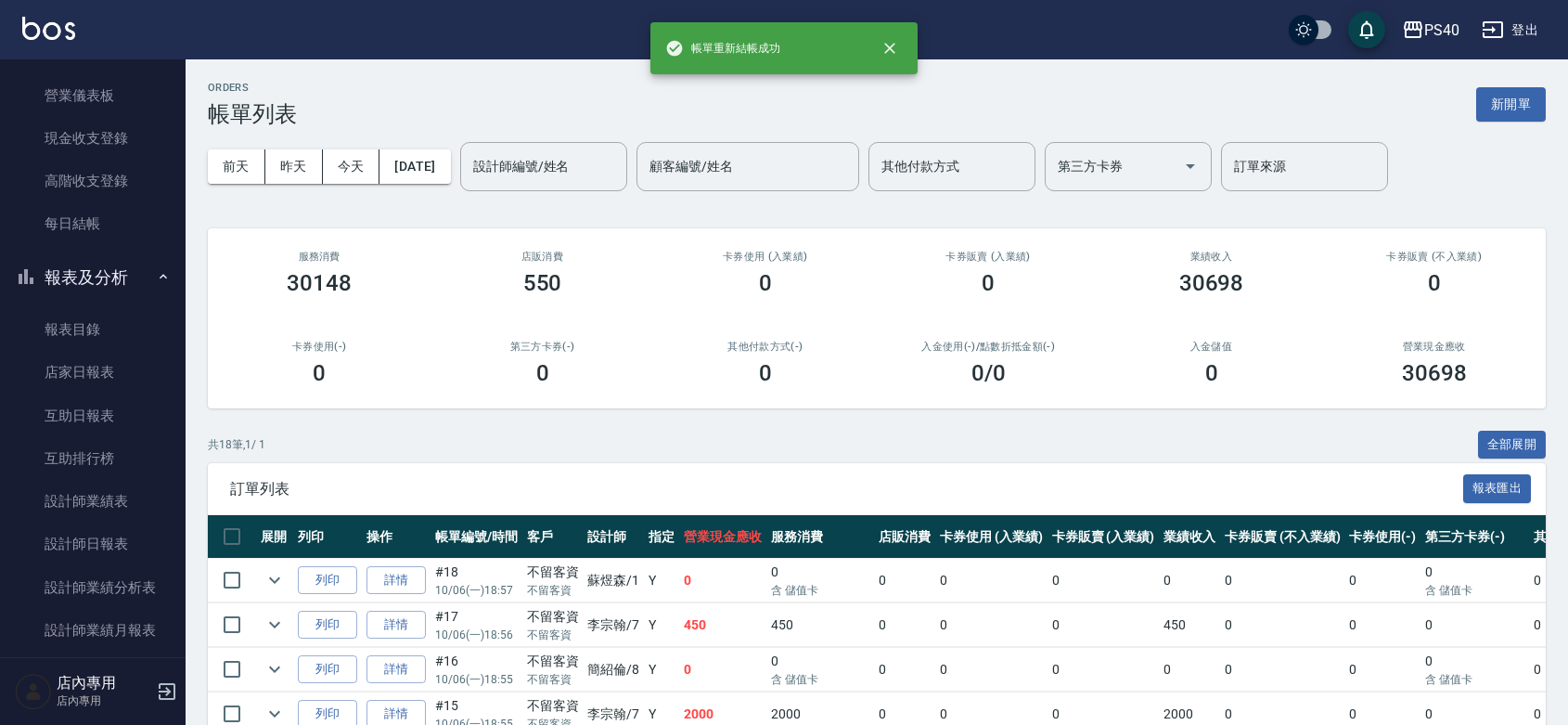
scroll to position [270, 0]
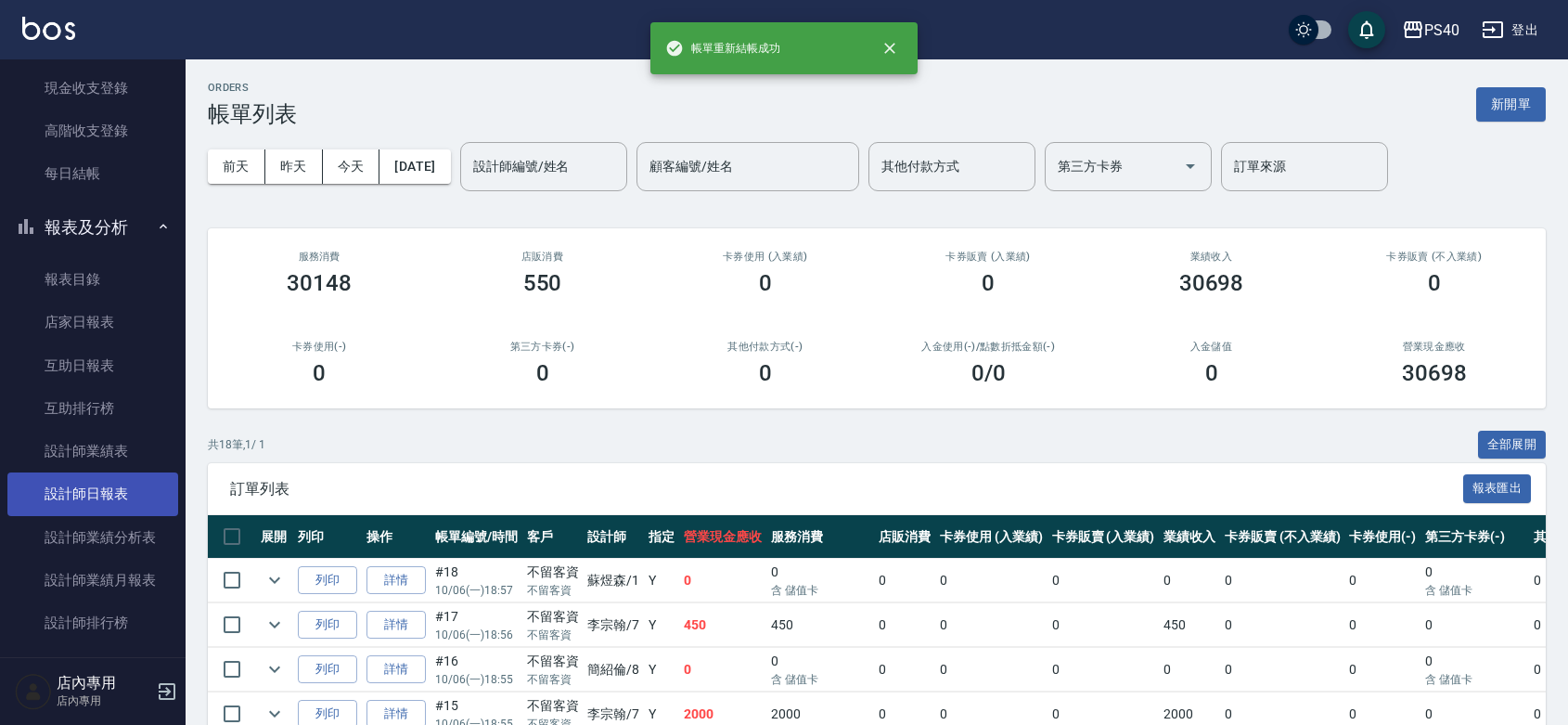
click at [113, 494] on link "設計師日報表" at bounding box center [93, 494] width 171 height 43
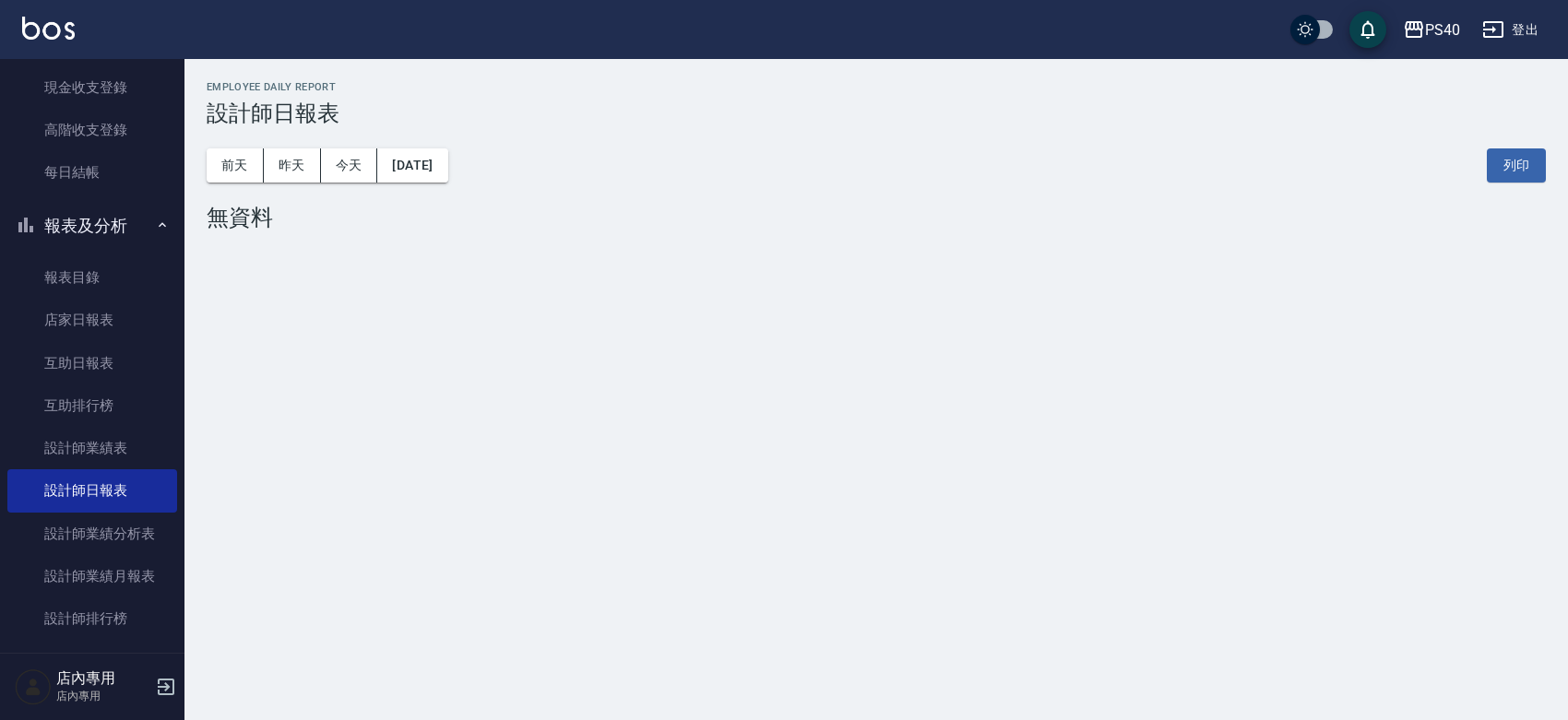
drag, startPoint x: 195, startPoint y: 162, endPoint x: 205, endPoint y: 160, distance: 10.2
click at [205, 160] on div "PS40 [DATE] 設計師日報表 列印時間： [DATE][PHONE_NUMBER]:08 Employee Daily Report 設計師日報表 […" at bounding box center [876, 159] width 1383 height 201
click at [215, 160] on button "前天" at bounding box center [235, 164] width 57 height 34
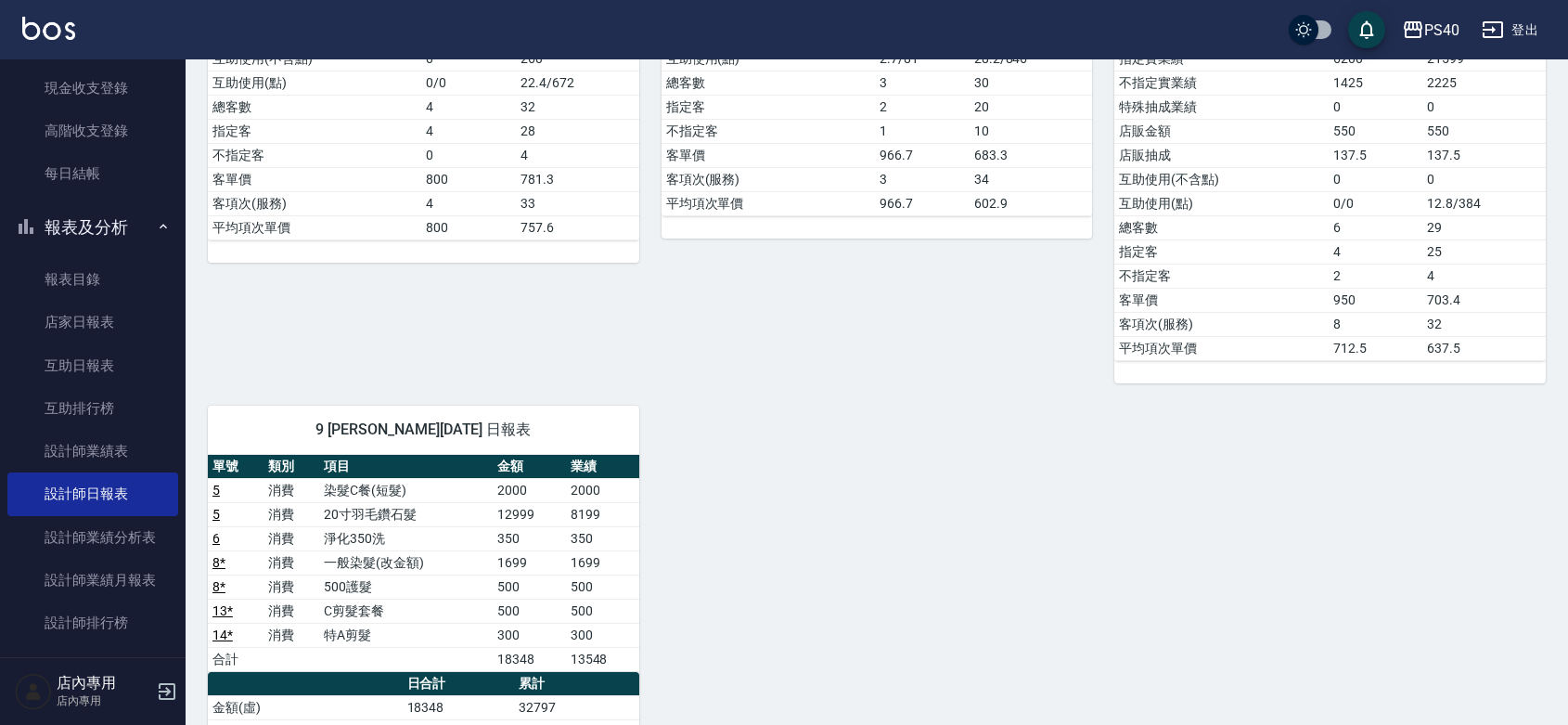
scroll to position [958, 0]
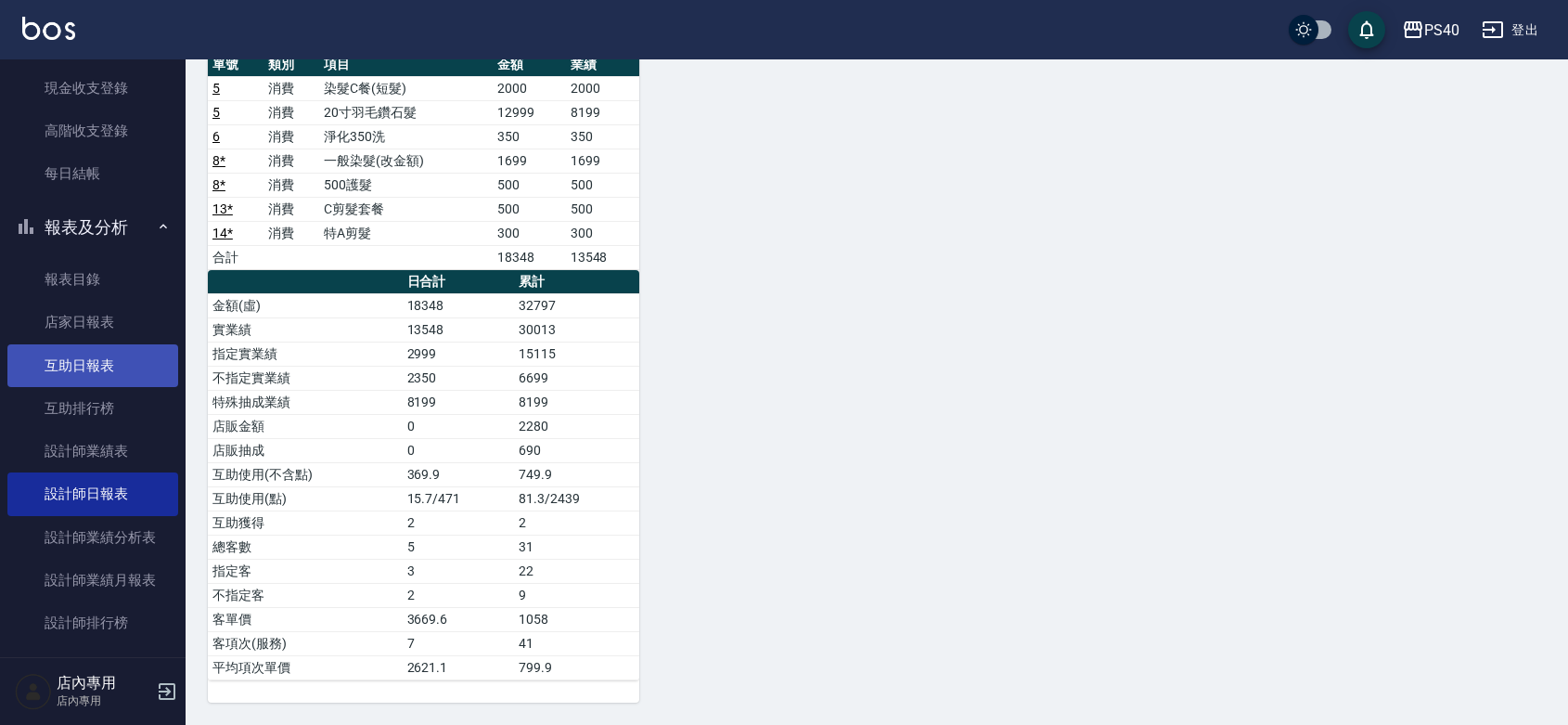
click at [117, 367] on link "互助日報表" at bounding box center [93, 366] width 171 height 43
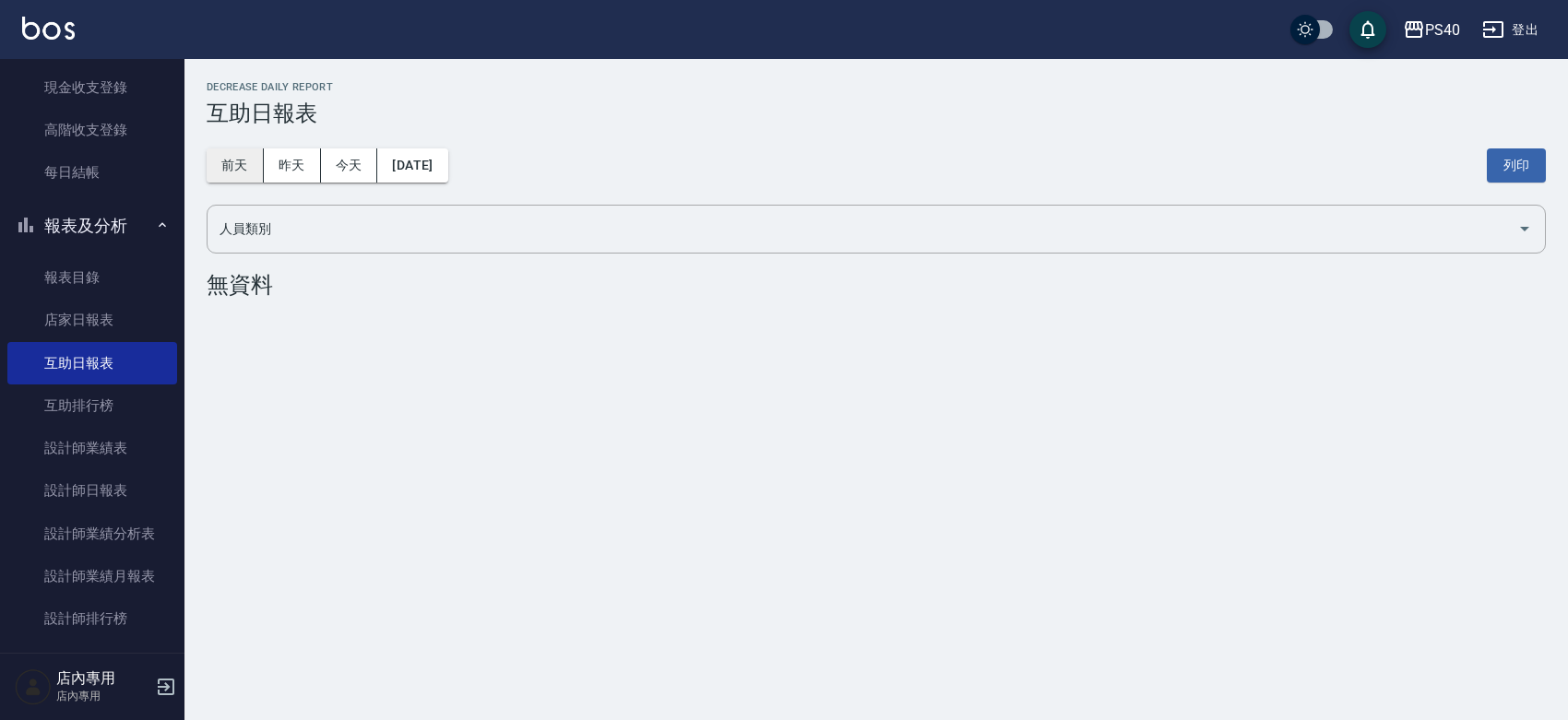
click at [244, 171] on button "前天" at bounding box center [235, 164] width 57 height 34
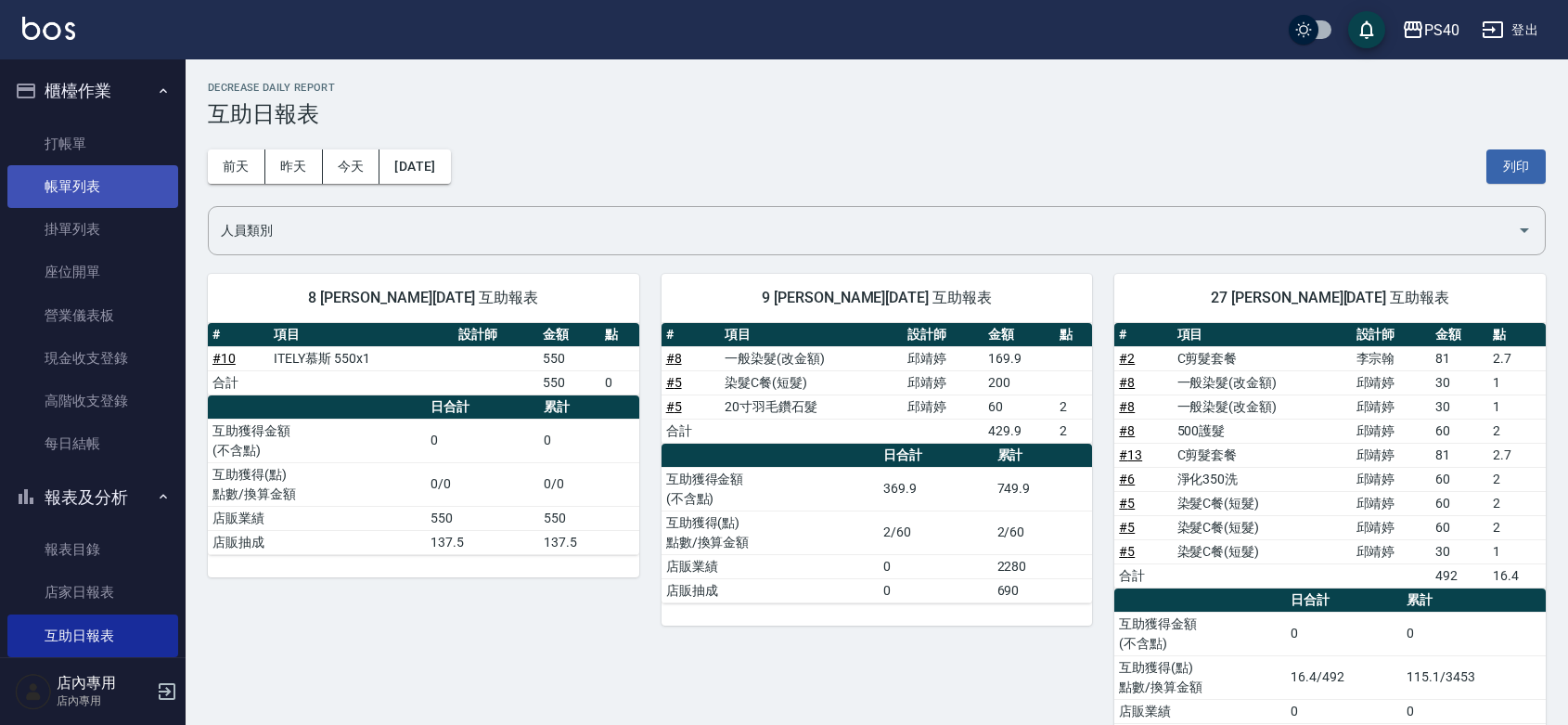
click at [106, 196] on link "帳單列表" at bounding box center [93, 187] width 171 height 43
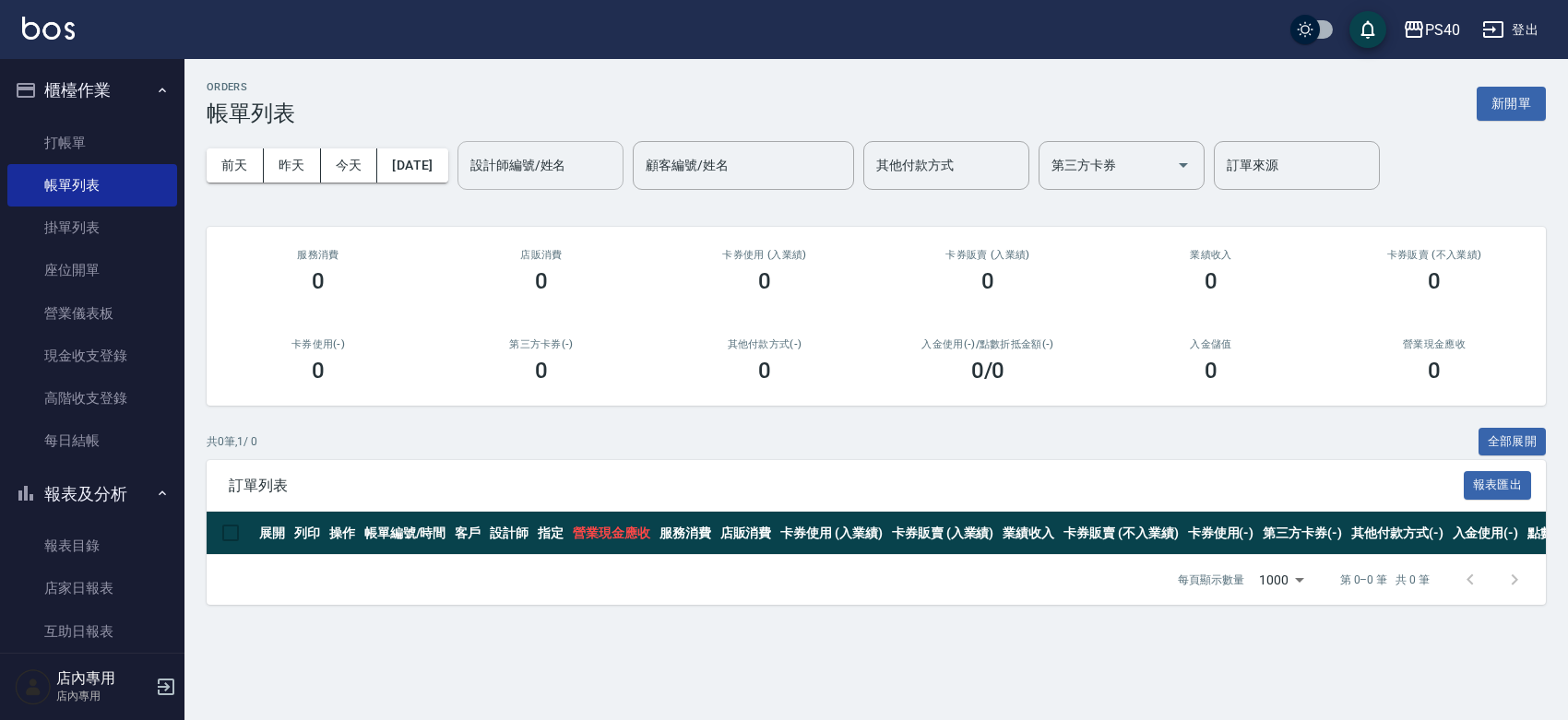
click at [563, 147] on div "設計師編號/姓名" at bounding box center [540, 165] width 166 height 49
type input "[PERSON_NAME]-9"
click at [246, 153] on button "前天" at bounding box center [235, 164] width 57 height 34
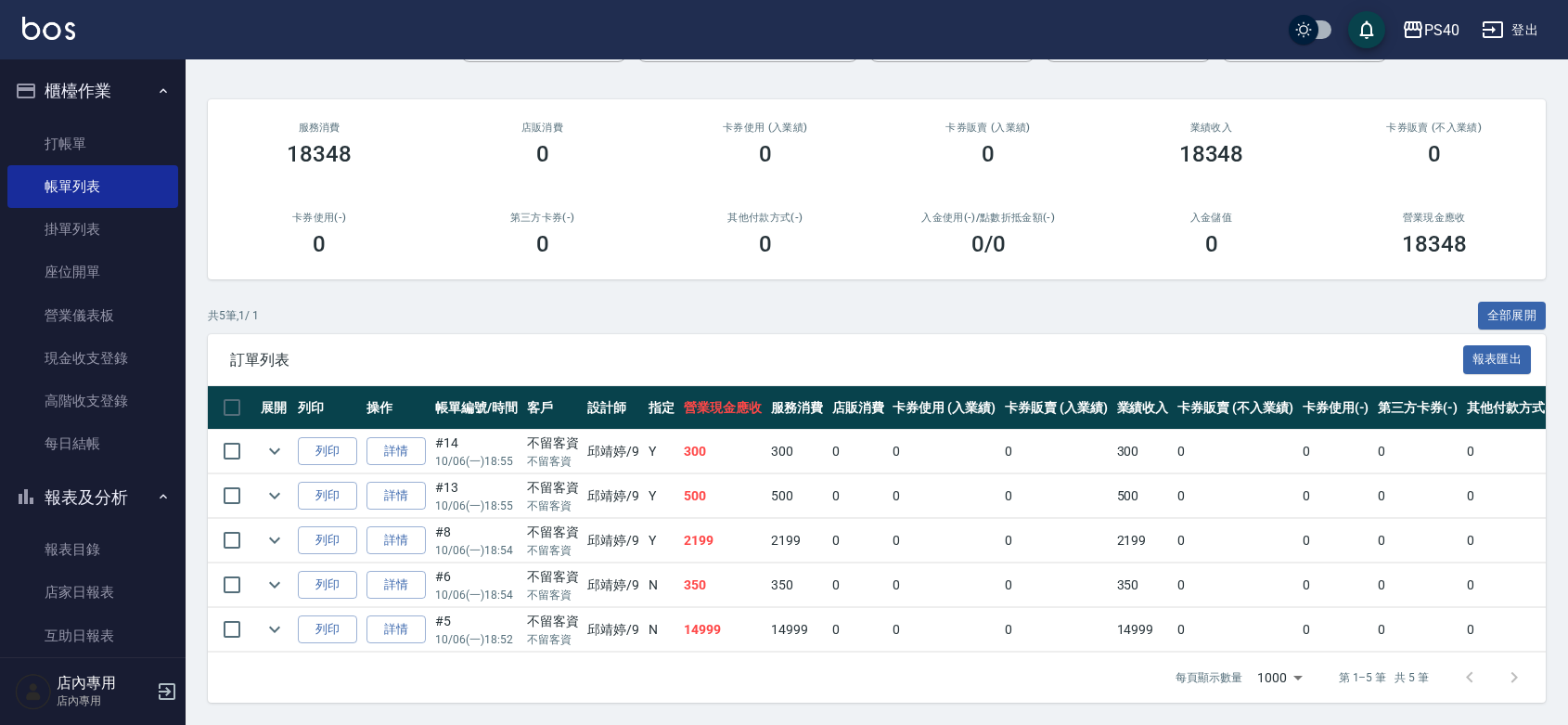
scroll to position [199, 0]
click at [408, 616] on link "詳情" at bounding box center [396, 630] width 59 height 29
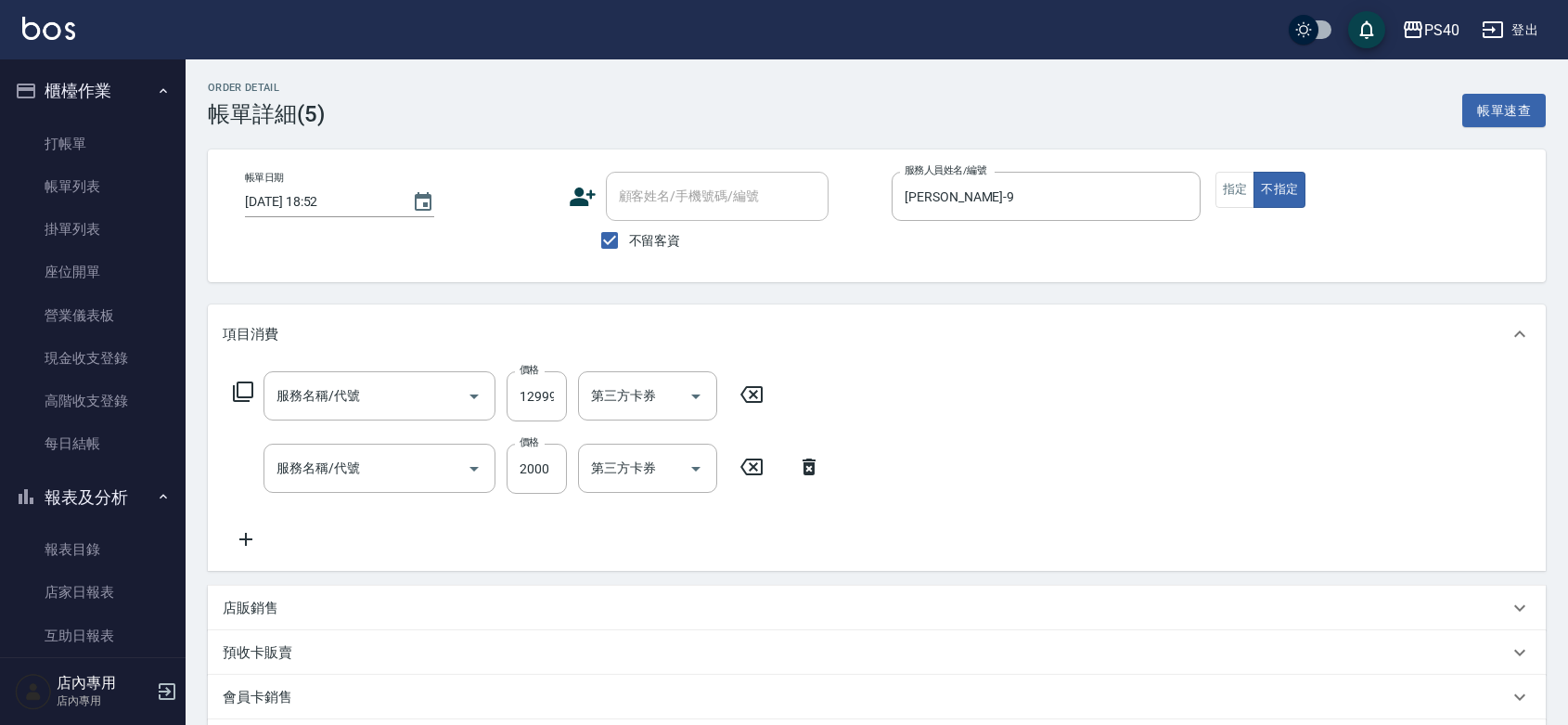
type input "[DATE] 18:52"
checkbox input "true"
type input "[PERSON_NAME]-9"
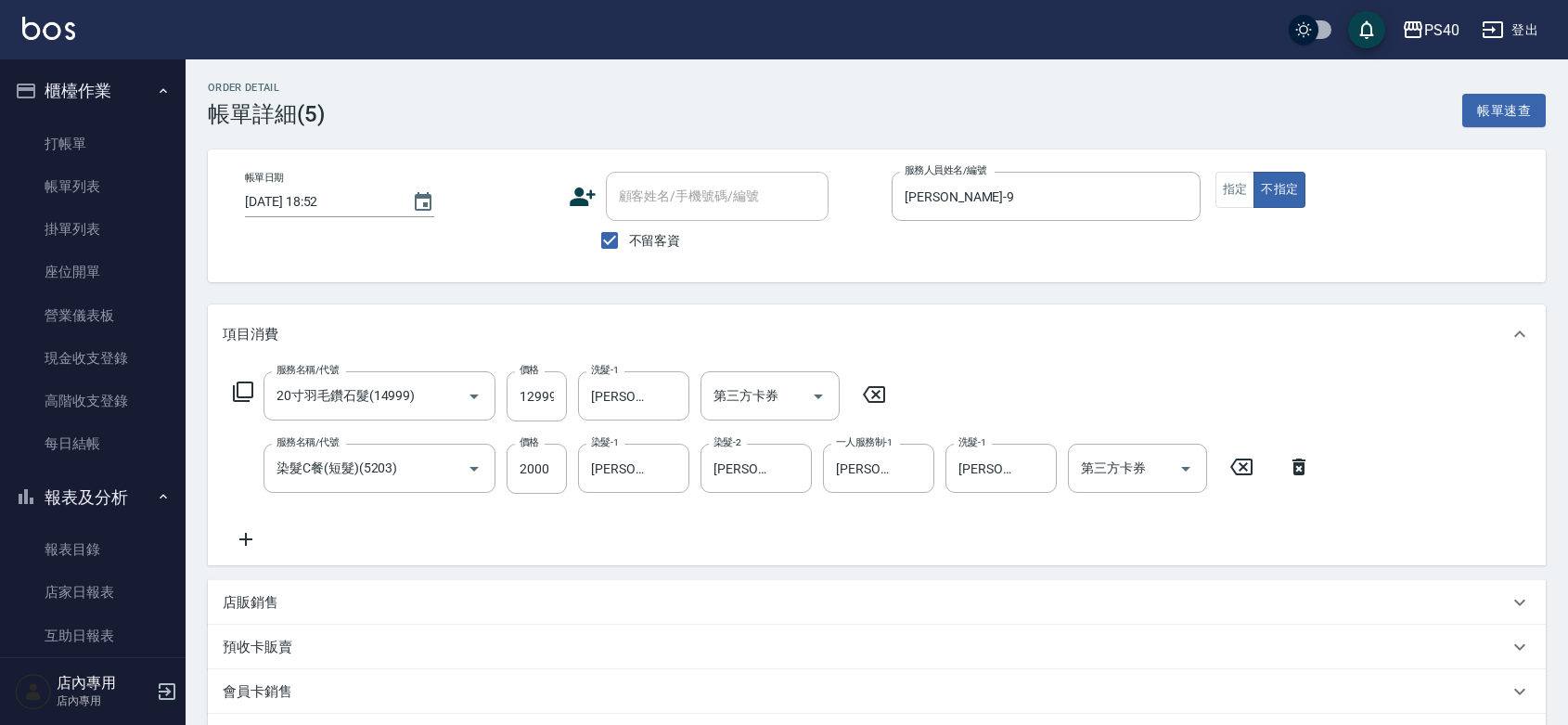
type input "20寸羽毛鑽石髮(14999)"
type input "染髮C餐(短髮)(5203)"
click at [479, 406] on icon "Open" at bounding box center [474, 396] width 22 height 22
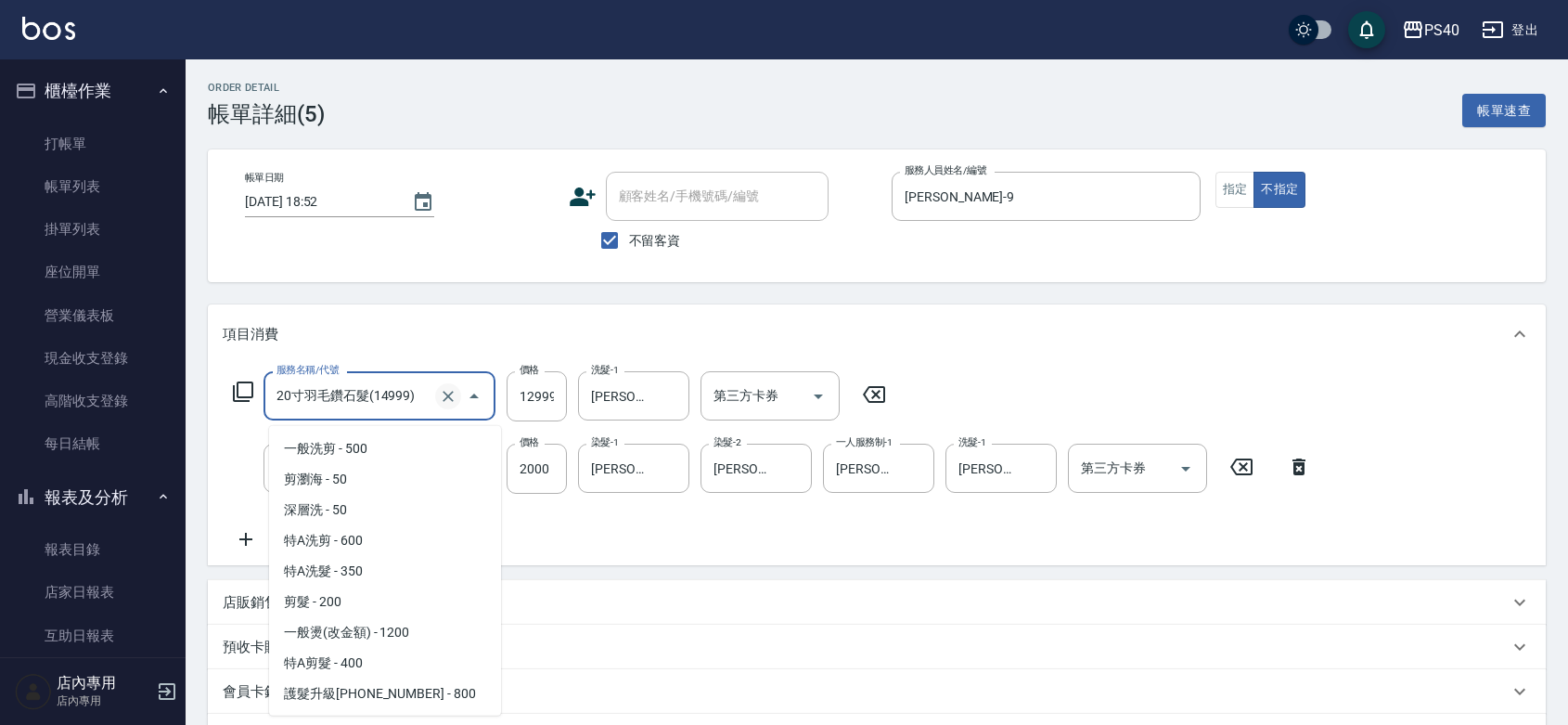
scroll to position [1922, 0]
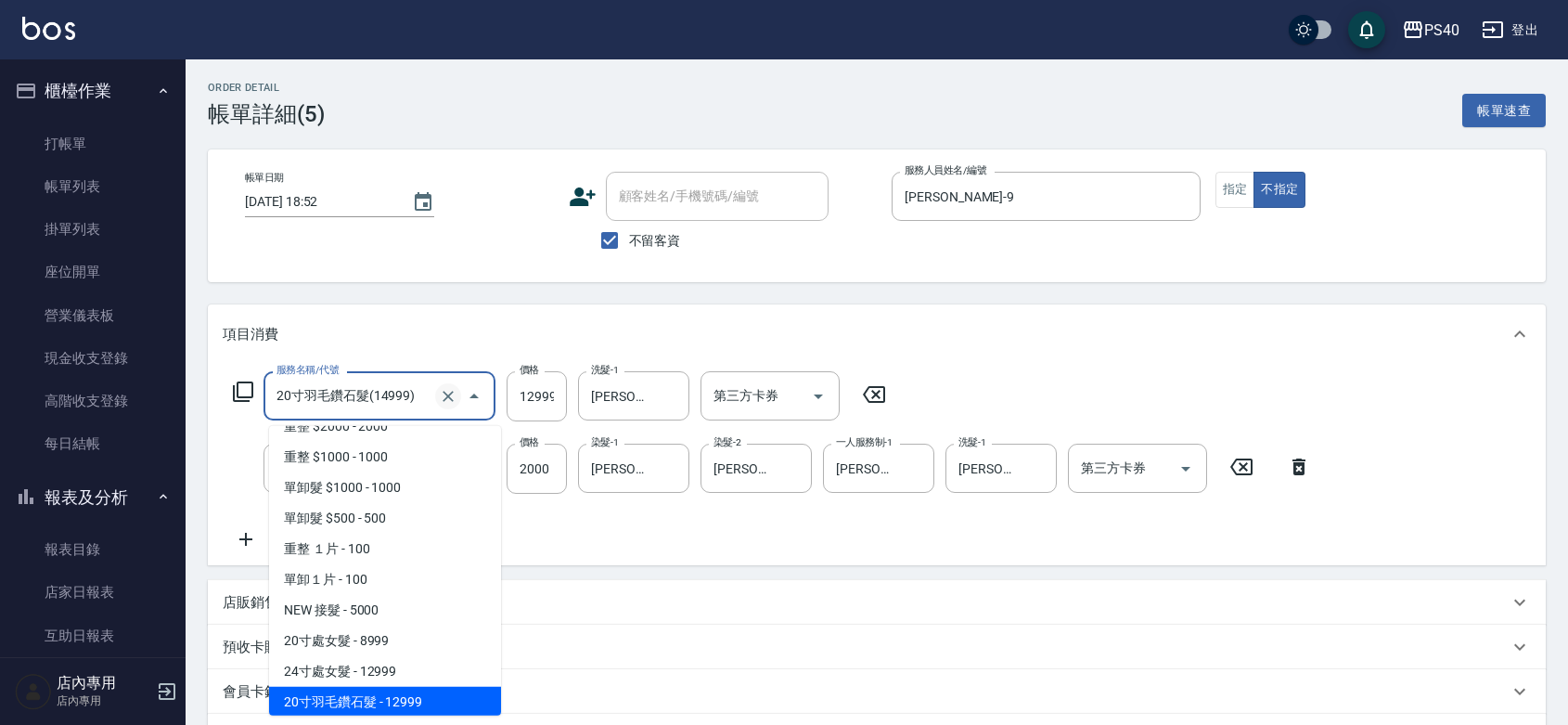
click at [447, 402] on icon "Clear" at bounding box center [449, 397] width 12 height 12
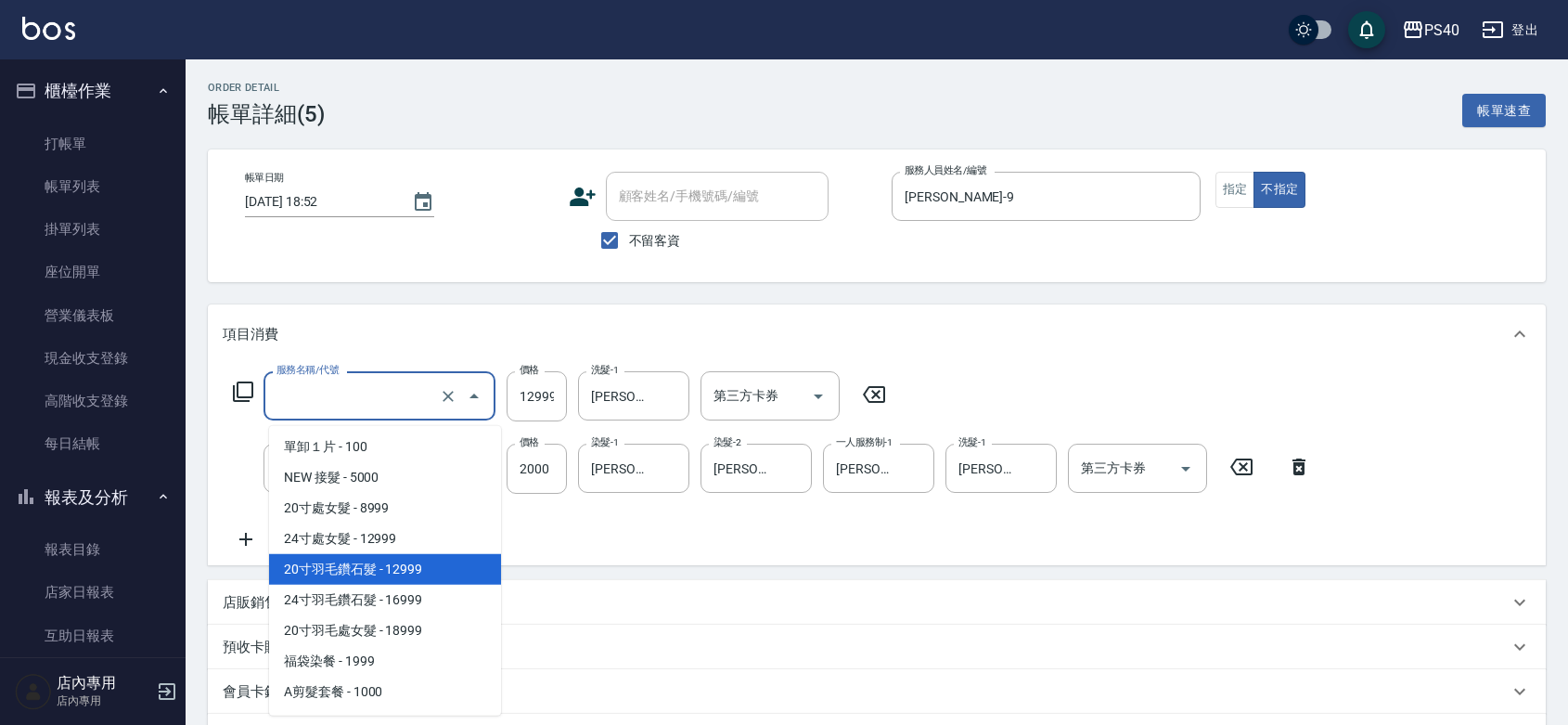
scroll to position [2006, 0]
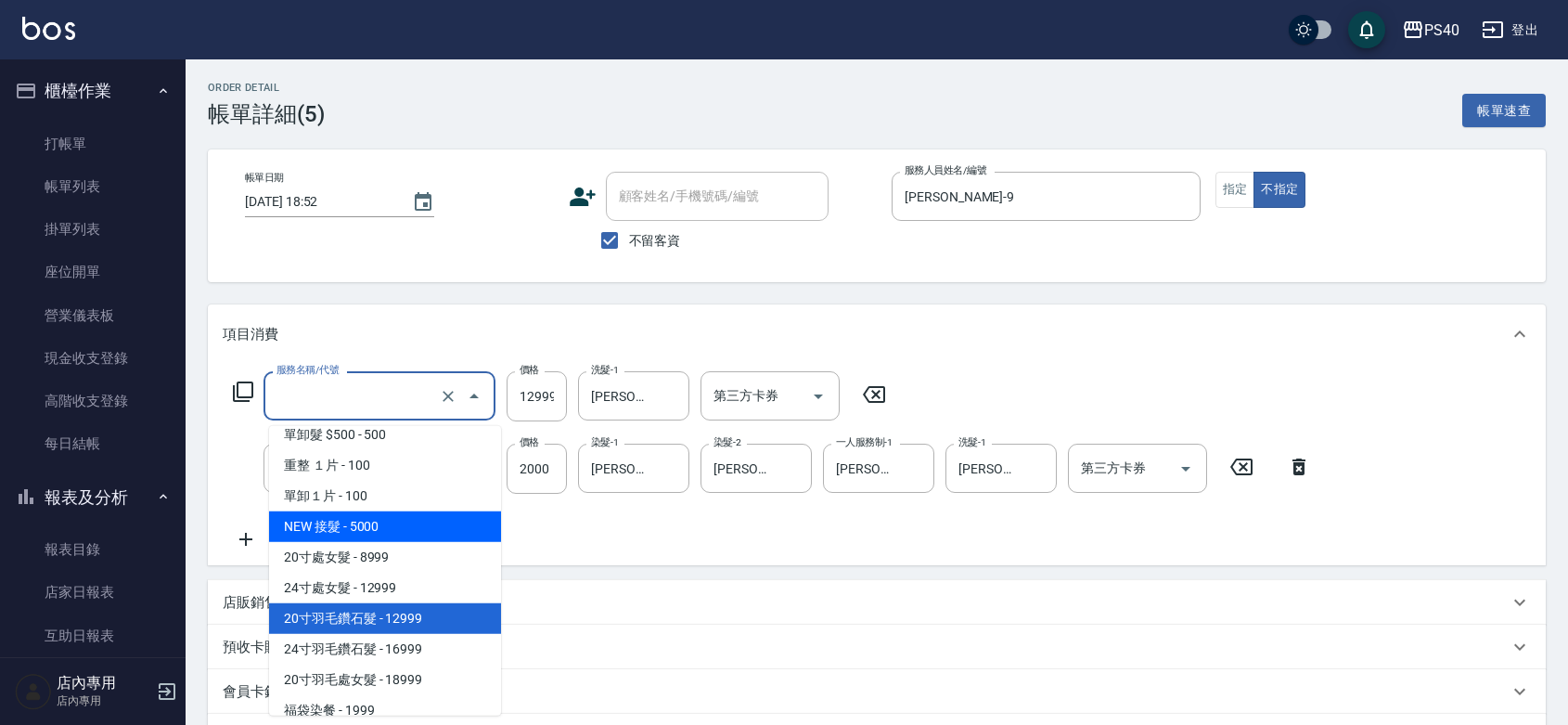
click at [395, 529] on span "NEW 接髮 - 5000" at bounding box center [385, 528] width 232 height 31
type input "NEW 接髮(8011)"
type input "5000"
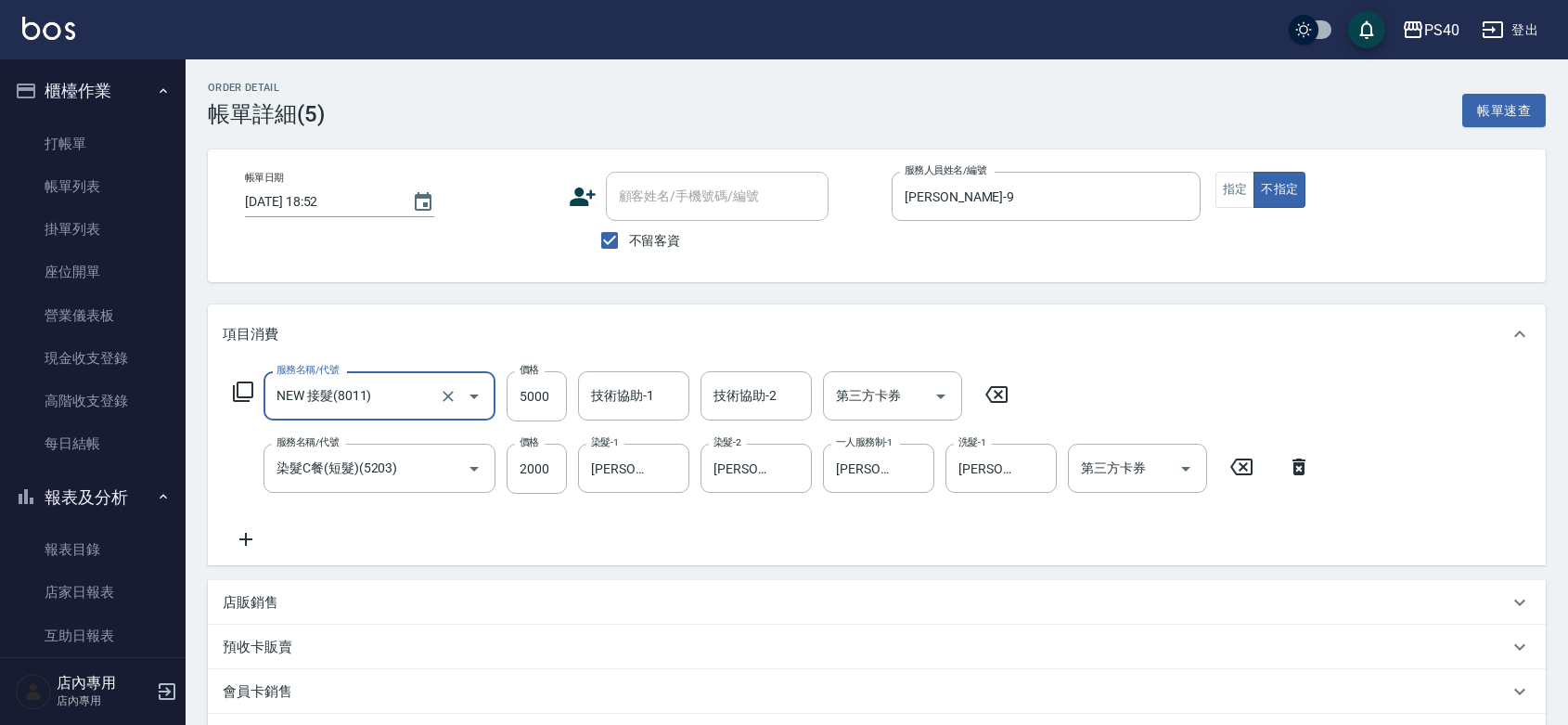
click at [1109, 398] on div "服務名稱/代號 NEW 接髮(8011) 服務名稱/代號 價格 5000 價格 技術協助-1 技術協助-1 技術協助-2 技術協助-2 第三方卡券 第三方卡券…" at bounding box center [772, 461] width 1100 height 179
click at [241, 551] on icon at bounding box center [246, 539] width 46 height 22
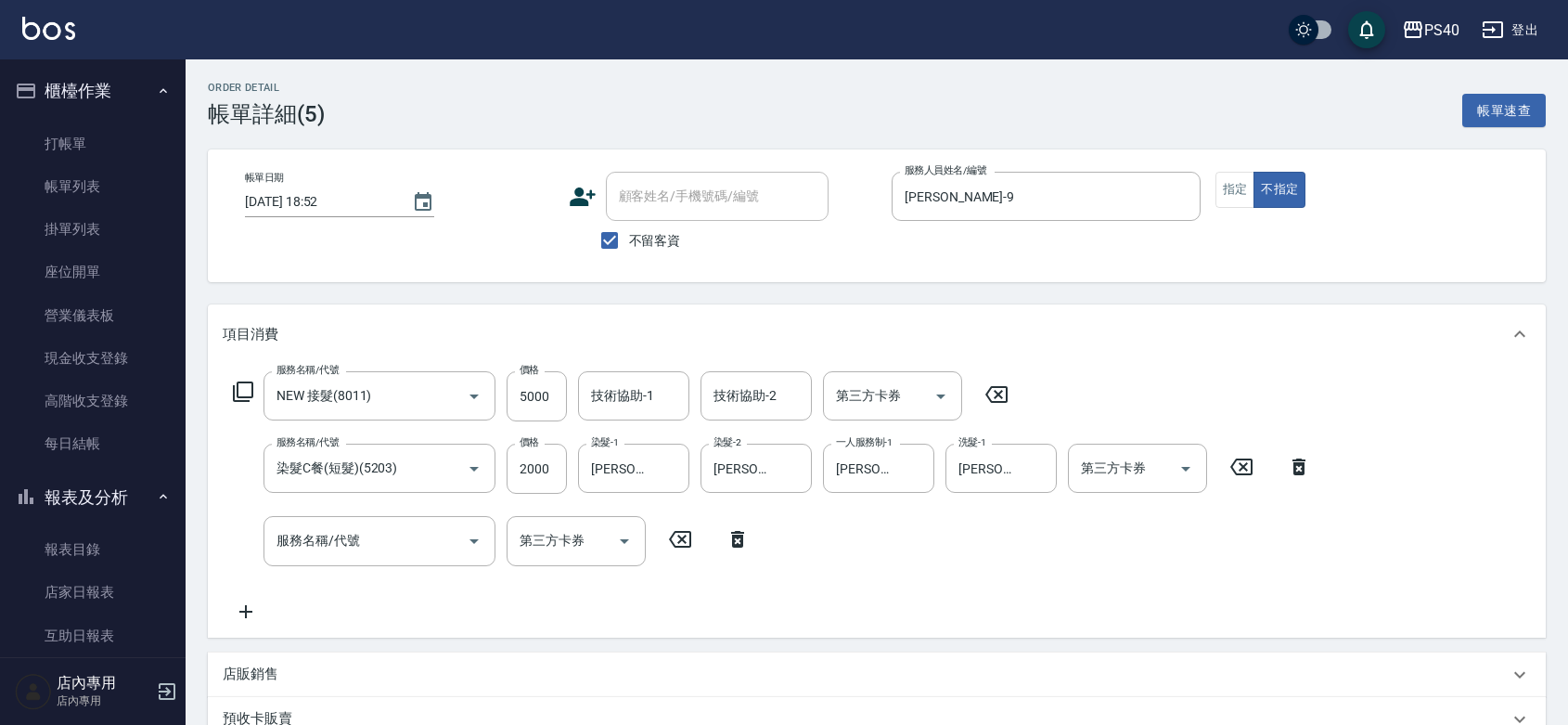
click at [241, 554] on div "服務名稱/代號 服務名稱/代號 第三方卡券 第三方卡券" at bounding box center [491, 540] width 538 height 49
click at [239, 609] on icon at bounding box center [246, 612] width 46 height 22
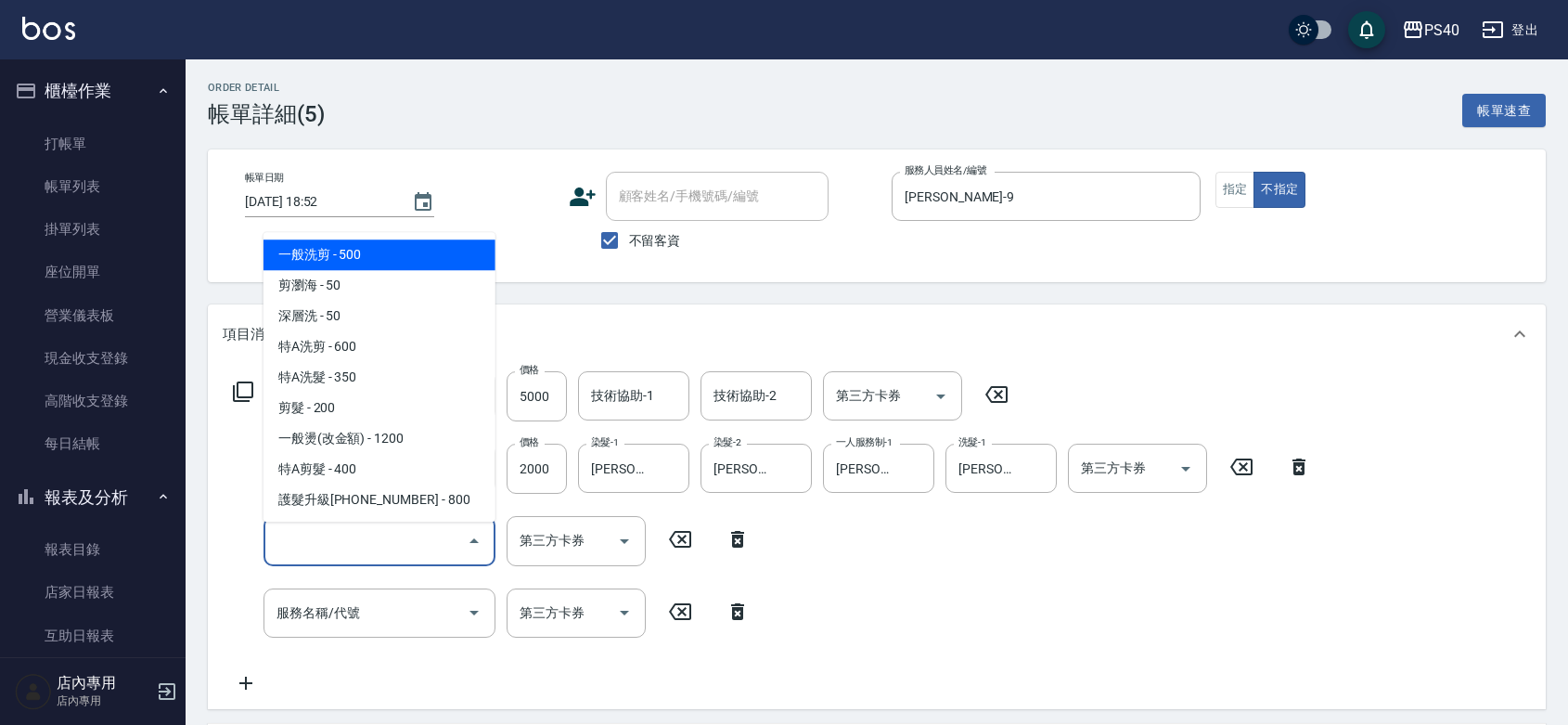
click at [348, 550] on input "服務名稱/代號" at bounding box center [366, 541] width 188 height 33
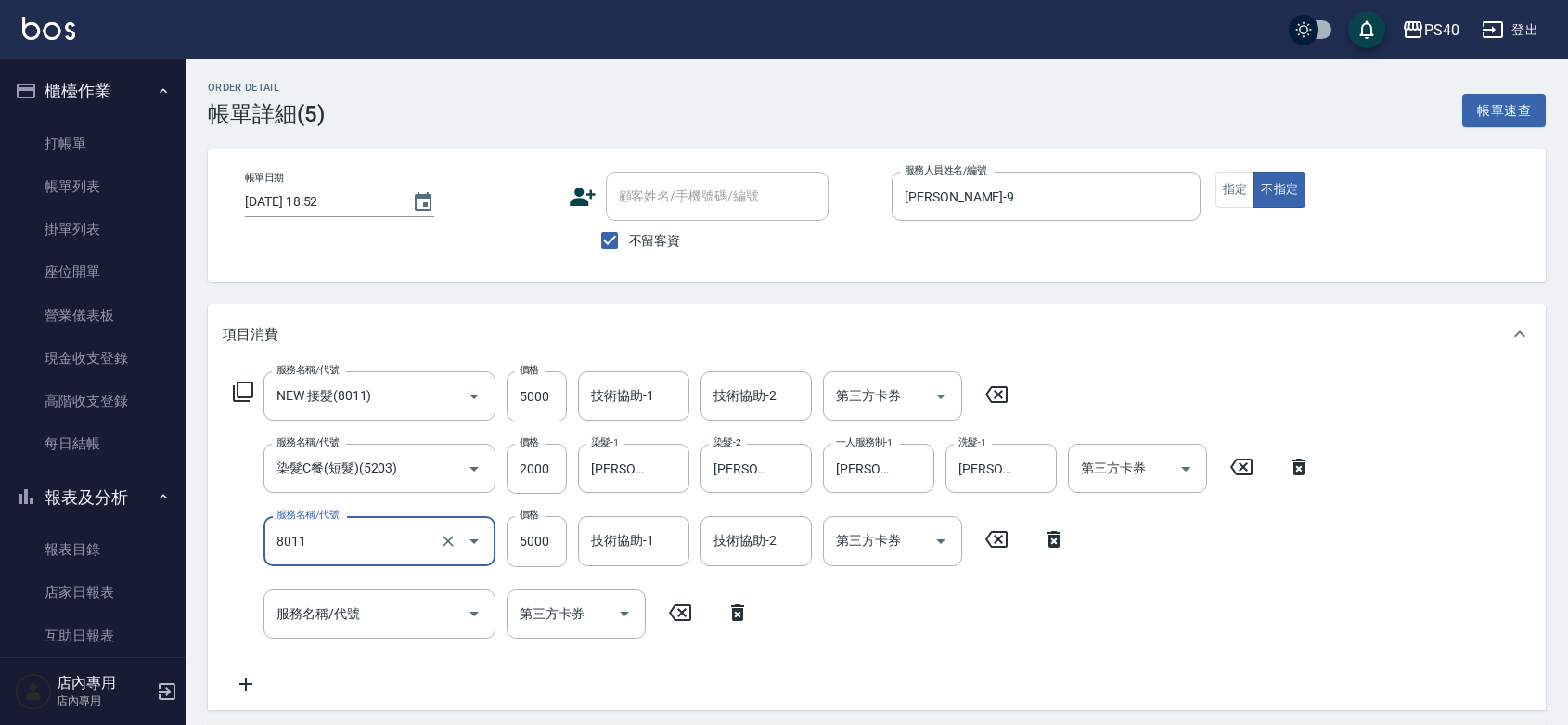
type input "NEW 接髮(8011)"
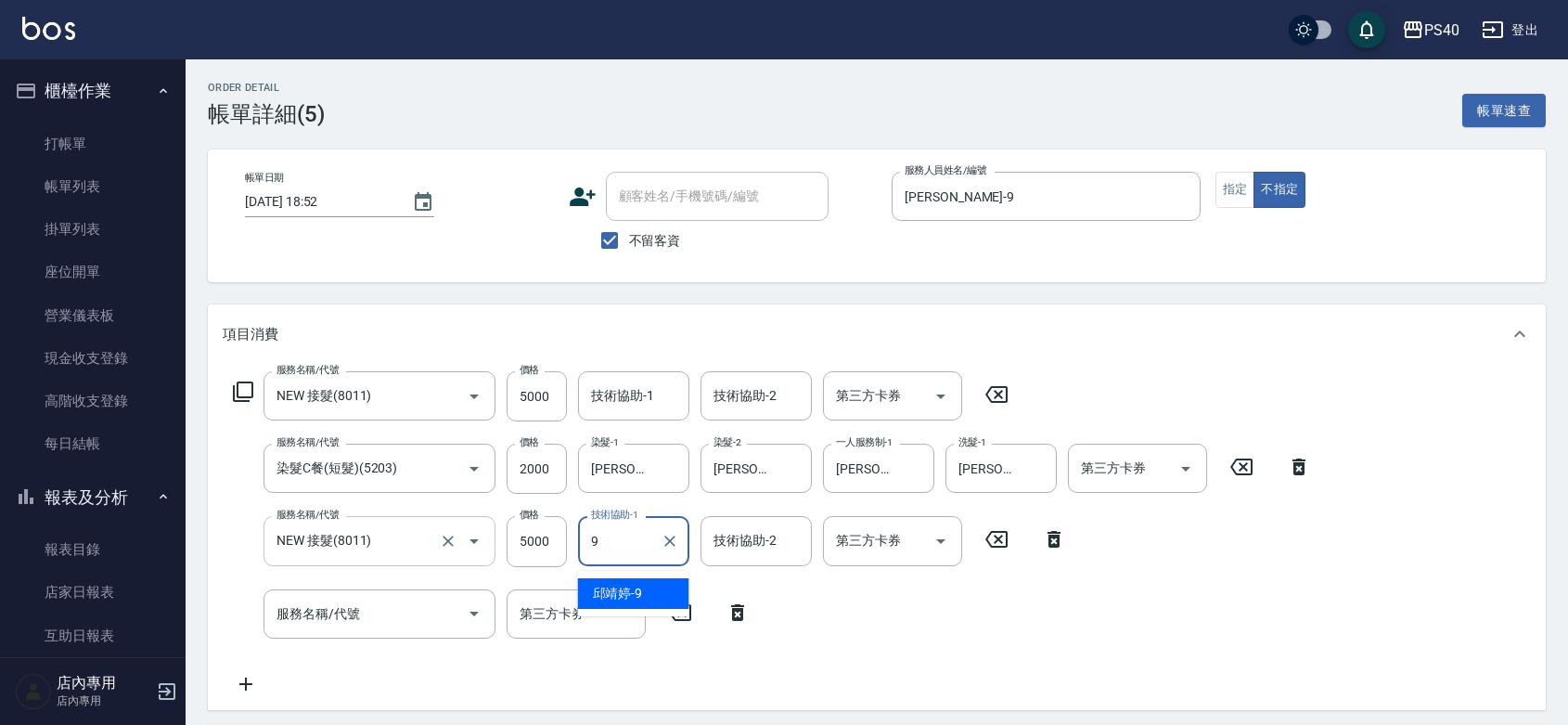
type input "[PERSON_NAME]-9"
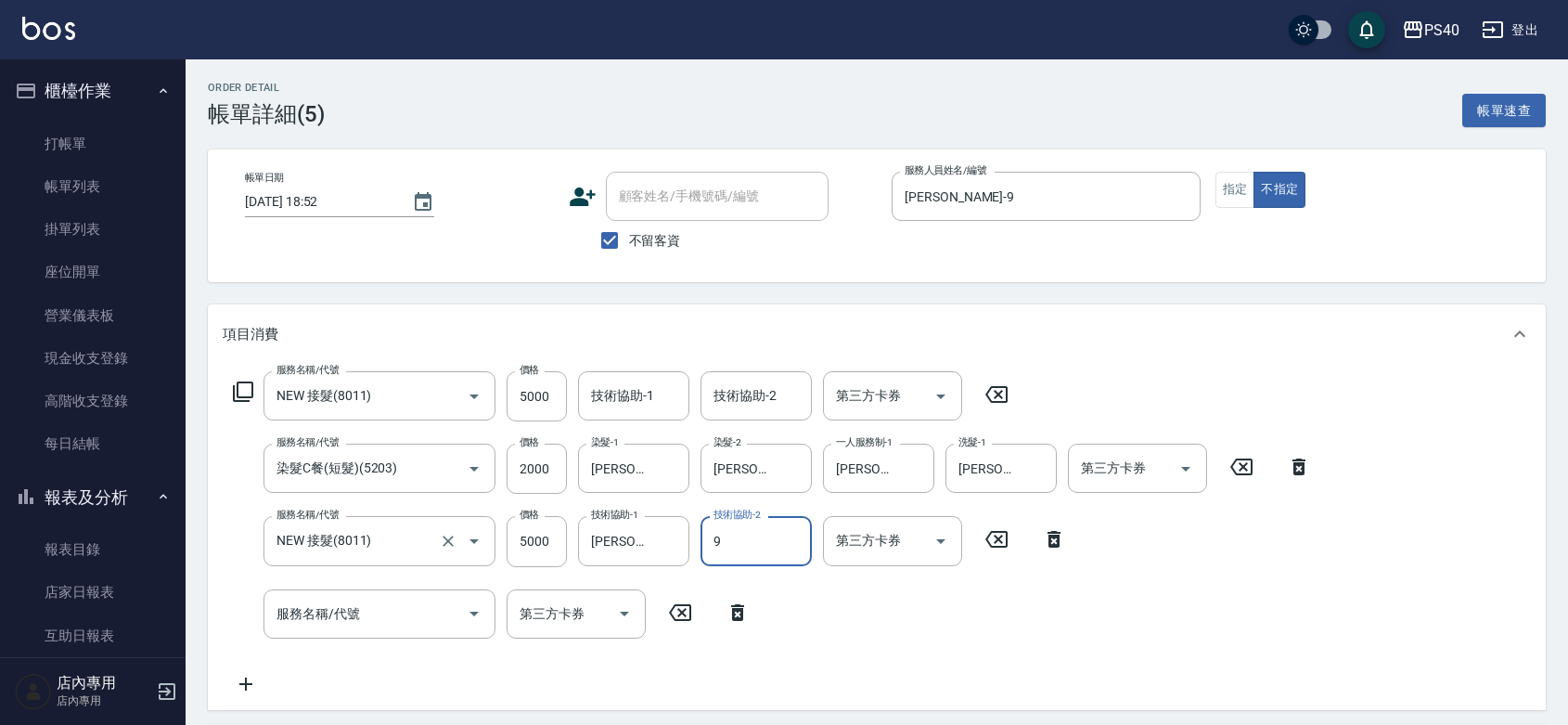
type input "[PERSON_NAME]-9"
click at [642, 393] on div "技術協助-1 技術協助-1" at bounding box center [634, 396] width 111 height 49
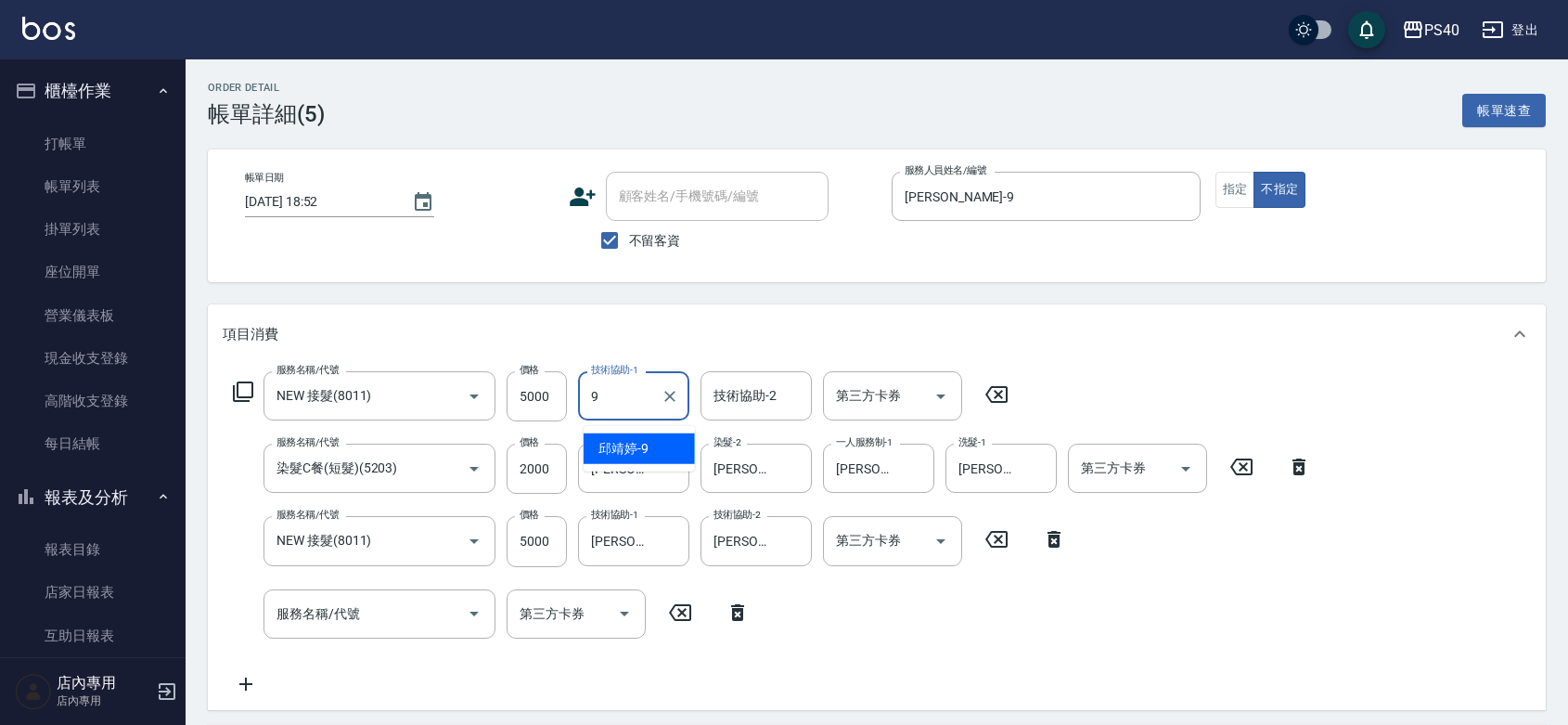
type input "[PERSON_NAME]-9"
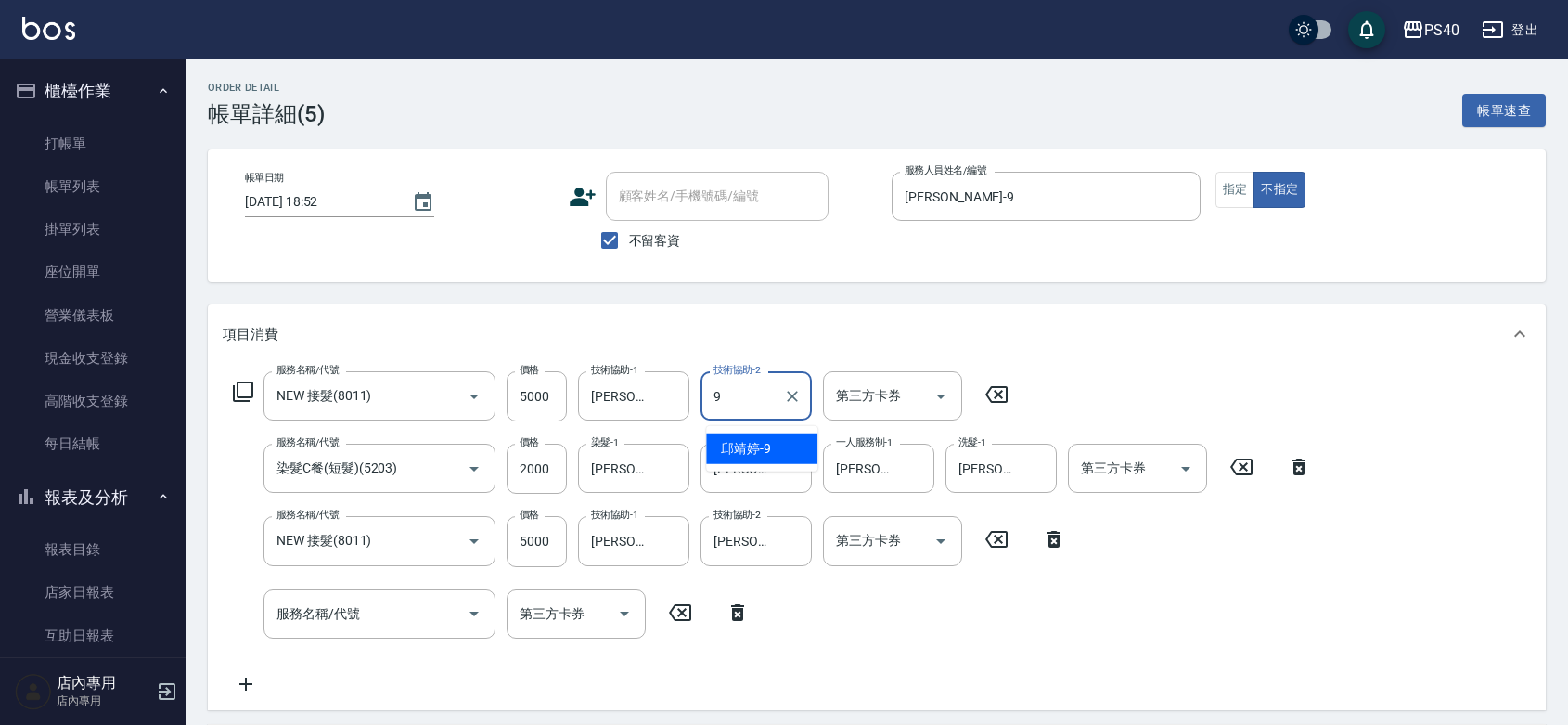
type input "[PERSON_NAME]-9"
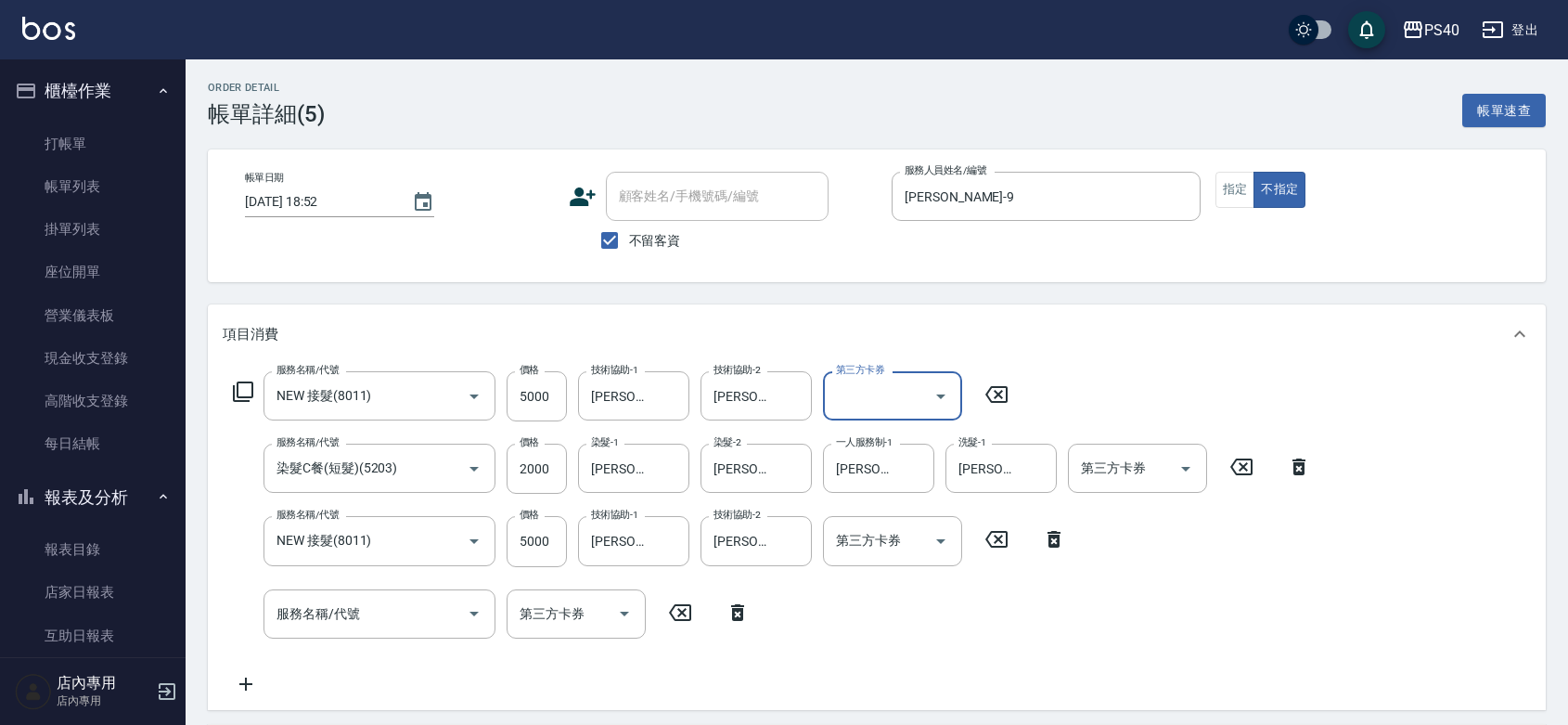
scroll to position [270, 0]
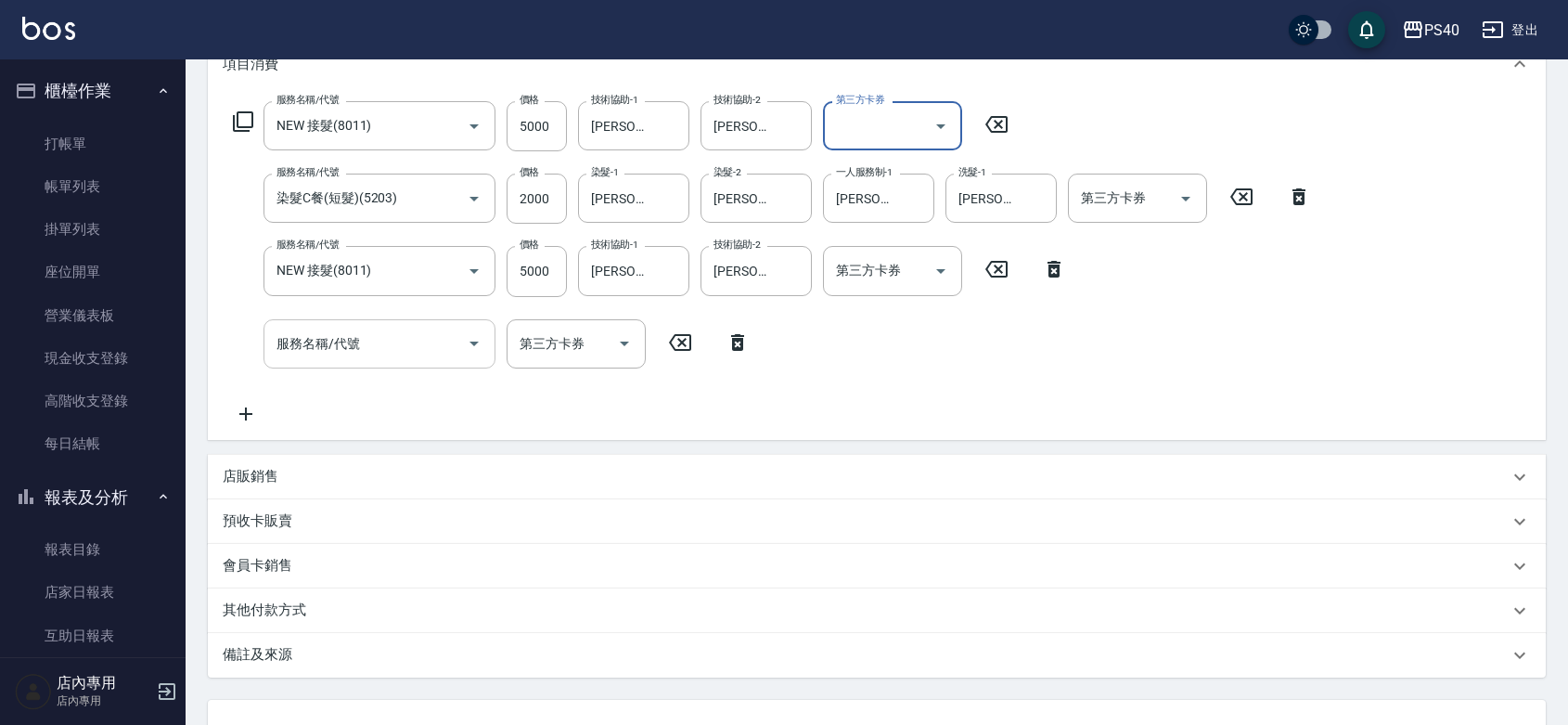
click at [327, 344] on div "服務名稱/代號 服務名稱/代號" at bounding box center [379, 344] width 232 height 49
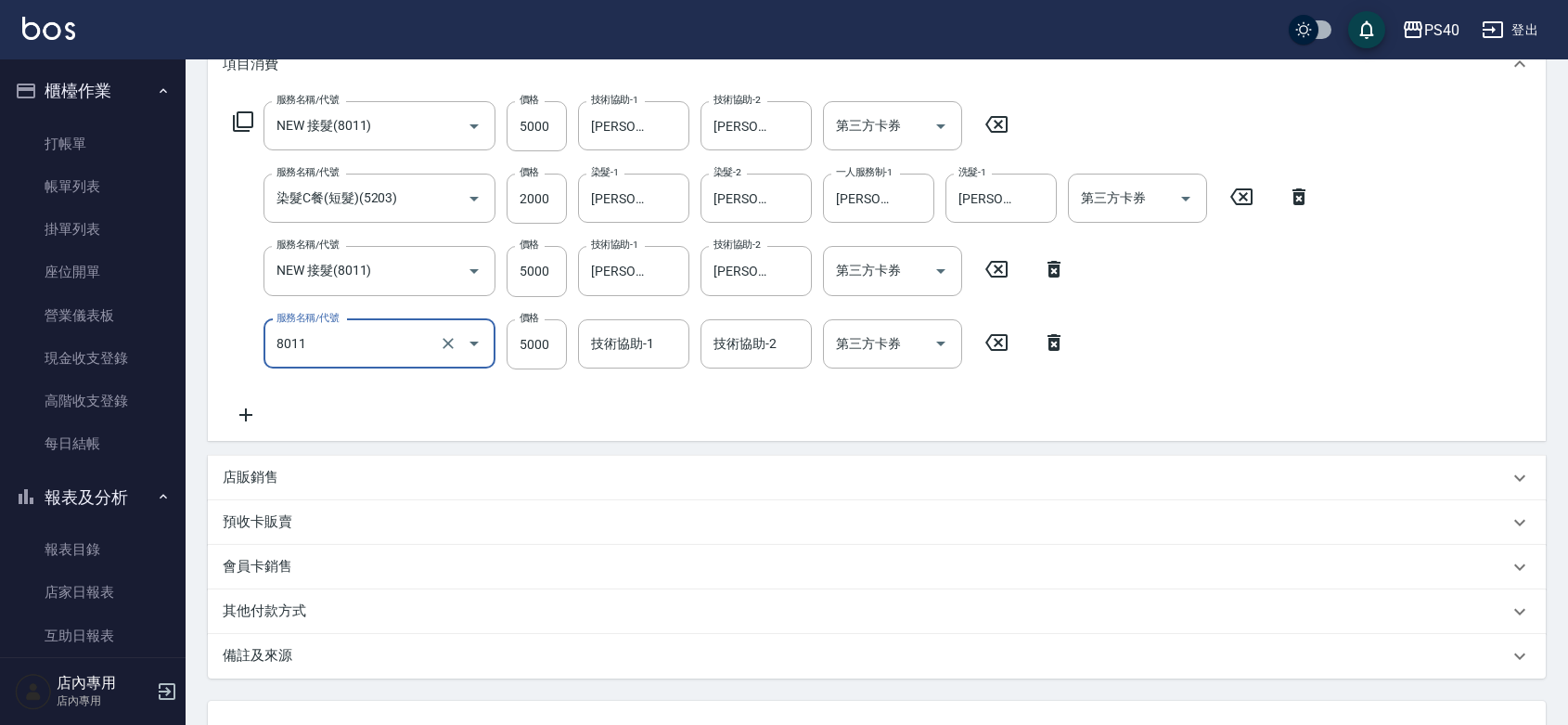
type input "NEW 接髮(8011)"
type input "2999"
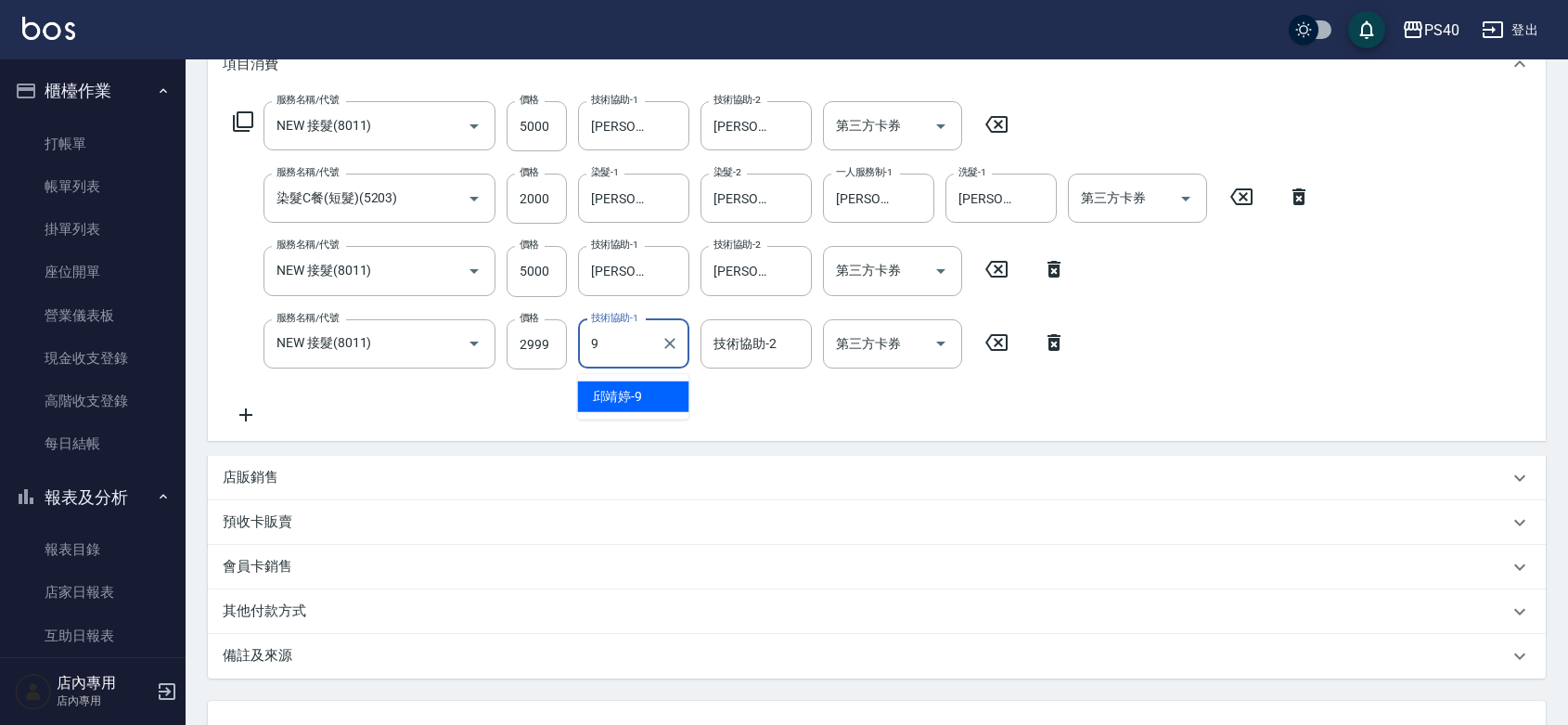
type input "[PERSON_NAME]-9"
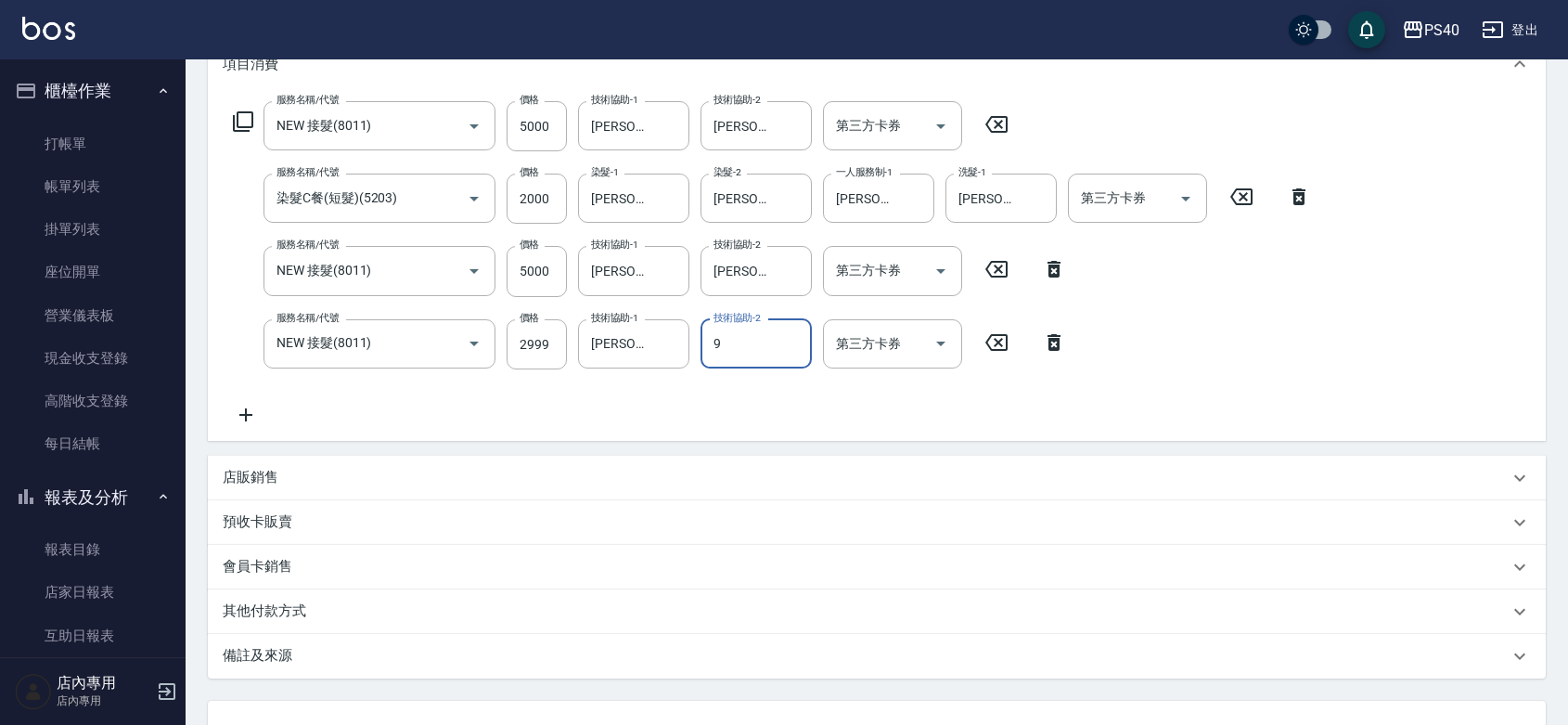
type input "[PERSON_NAME]-9"
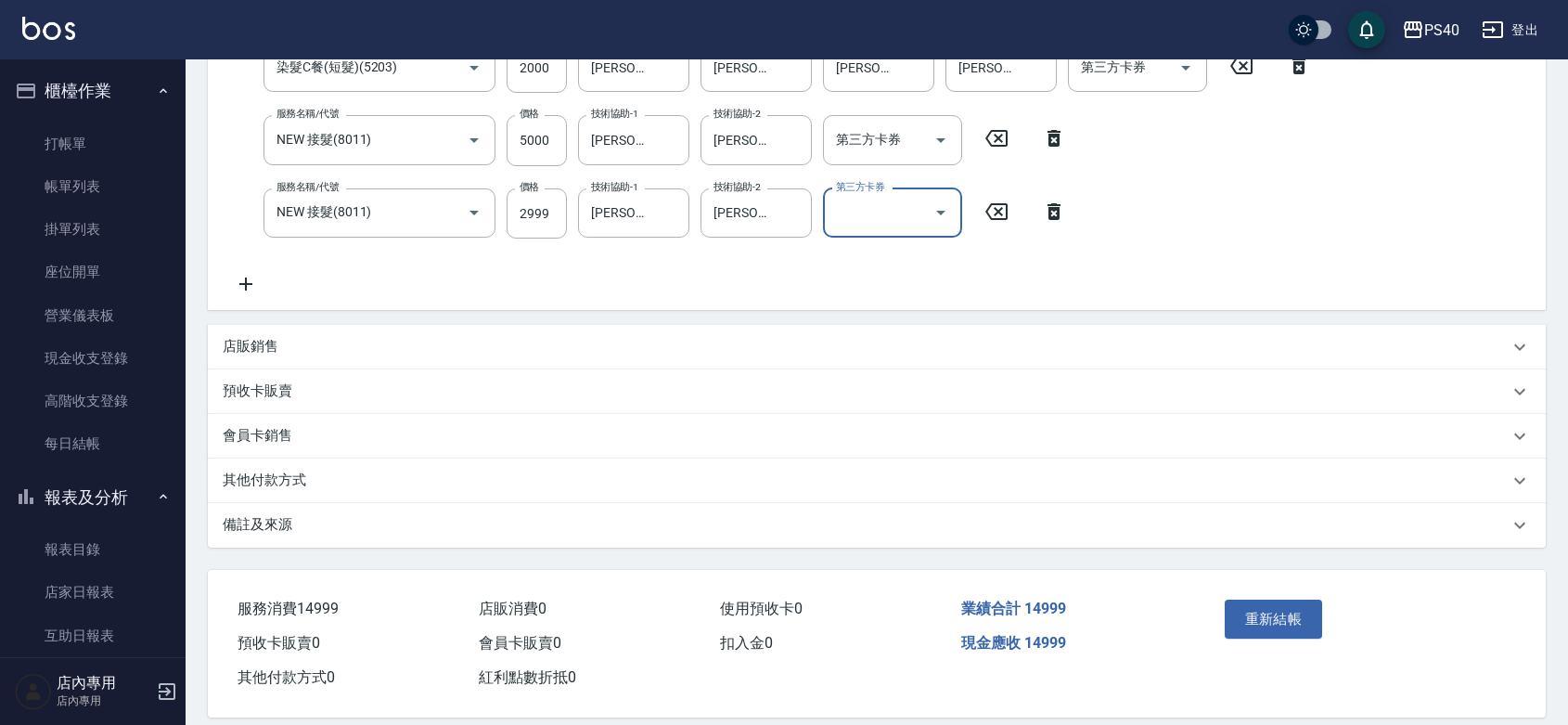
scroll to position [451, 0]
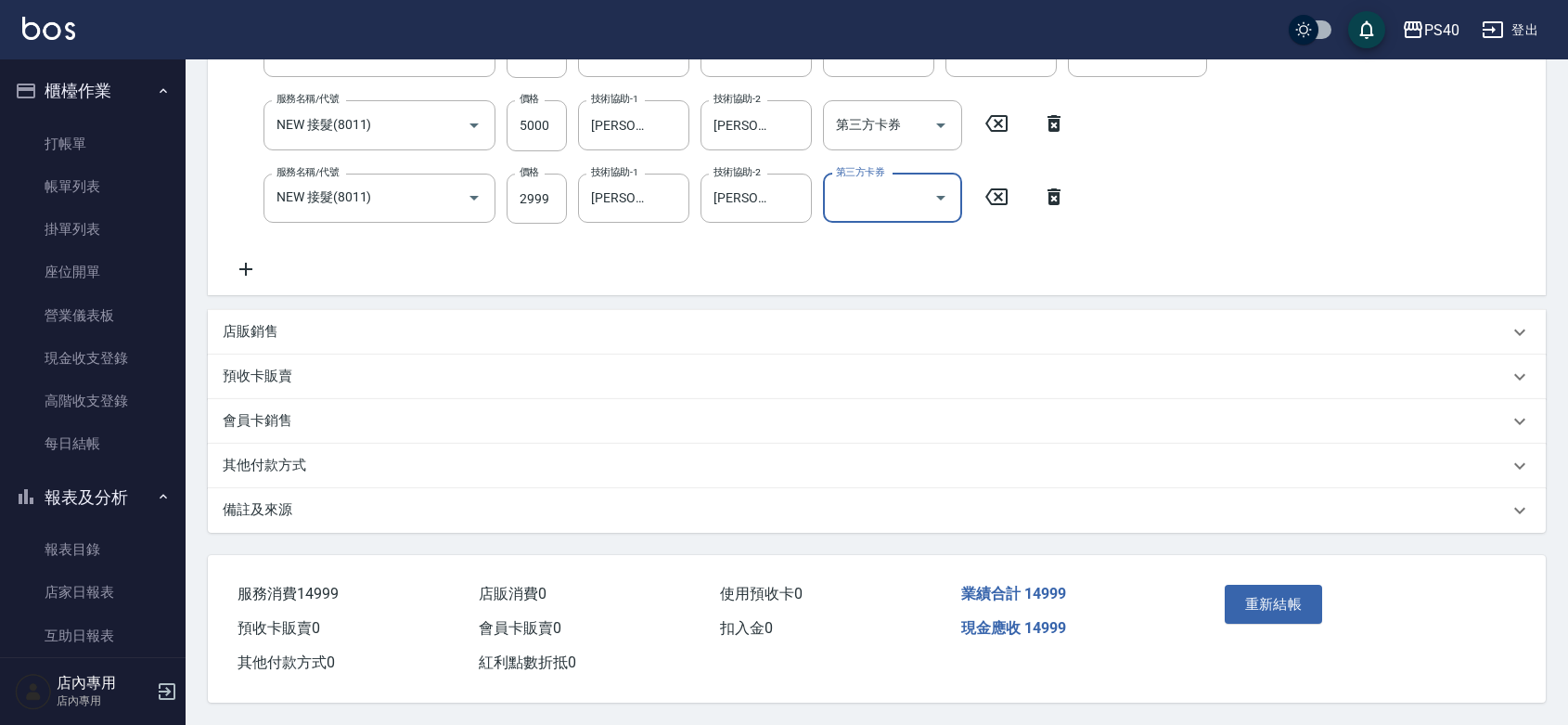
drag, startPoint x: 1287, startPoint y: 591, endPoint x: 1245, endPoint y: 585, distance: 42.4
click at [1287, 591] on button "重新結帳" at bounding box center [1274, 604] width 99 height 39
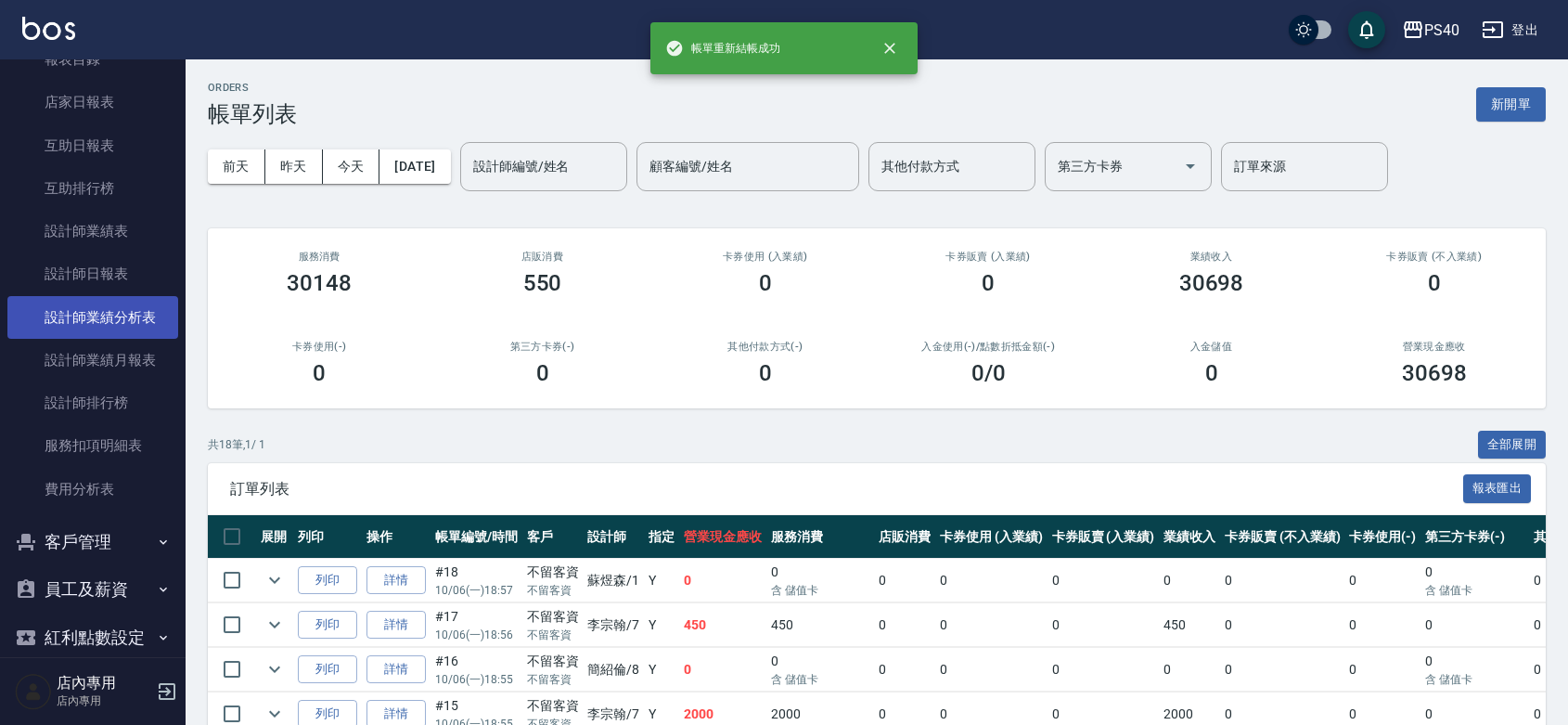
scroll to position [541, 0]
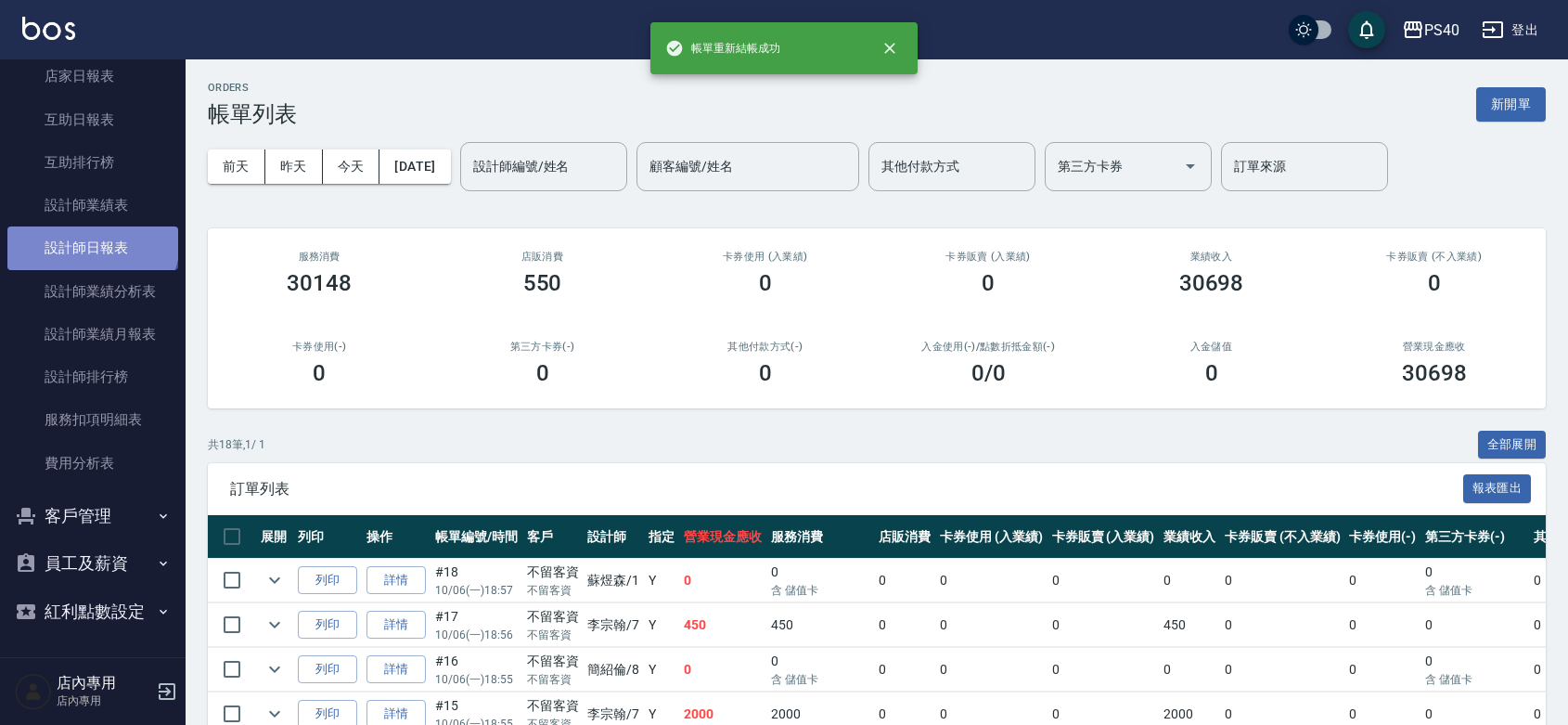
click at [91, 227] on link "設計師日報表" at bounding box center [93, 248] width 171 height 43
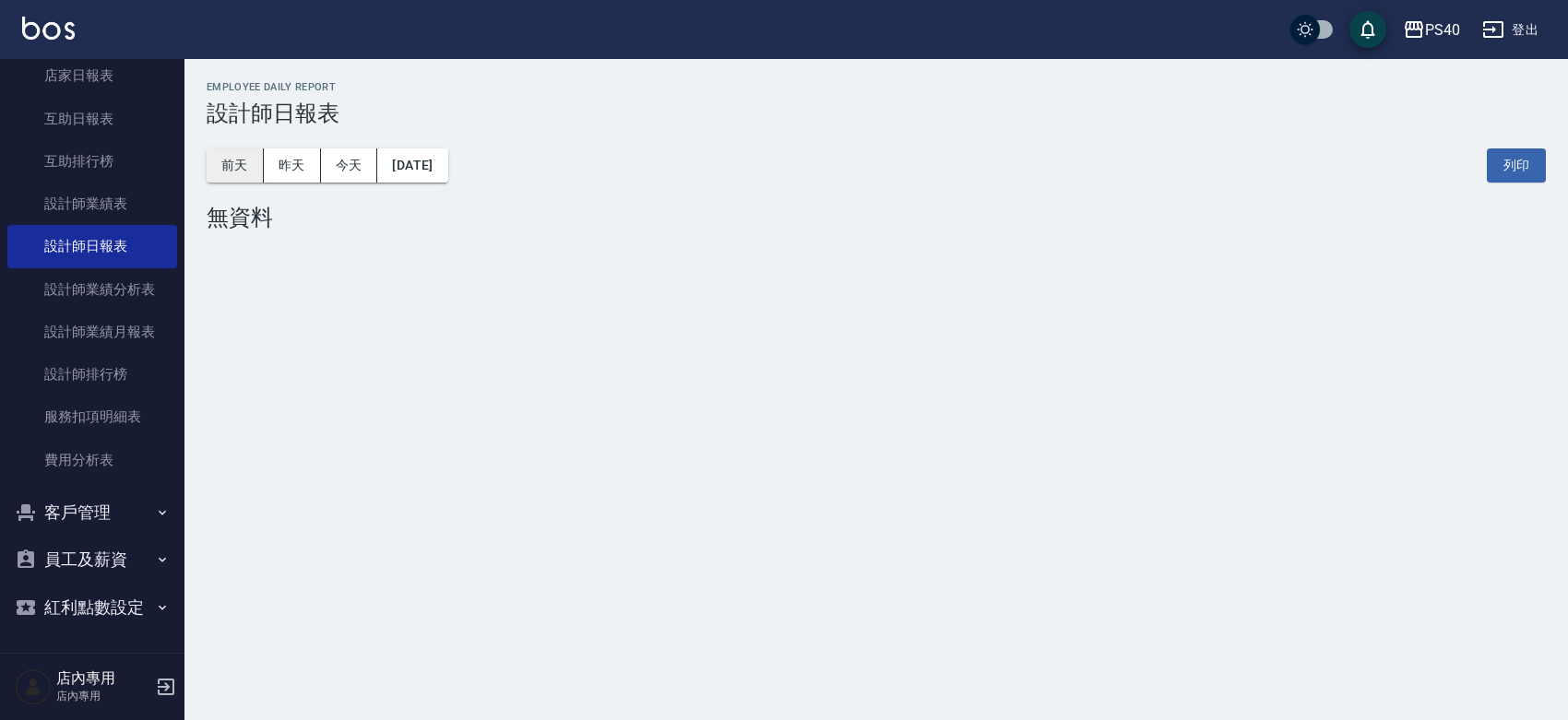
click at [229, 162] on button "前天" at bounding box center [235, 164] width 57 height 34
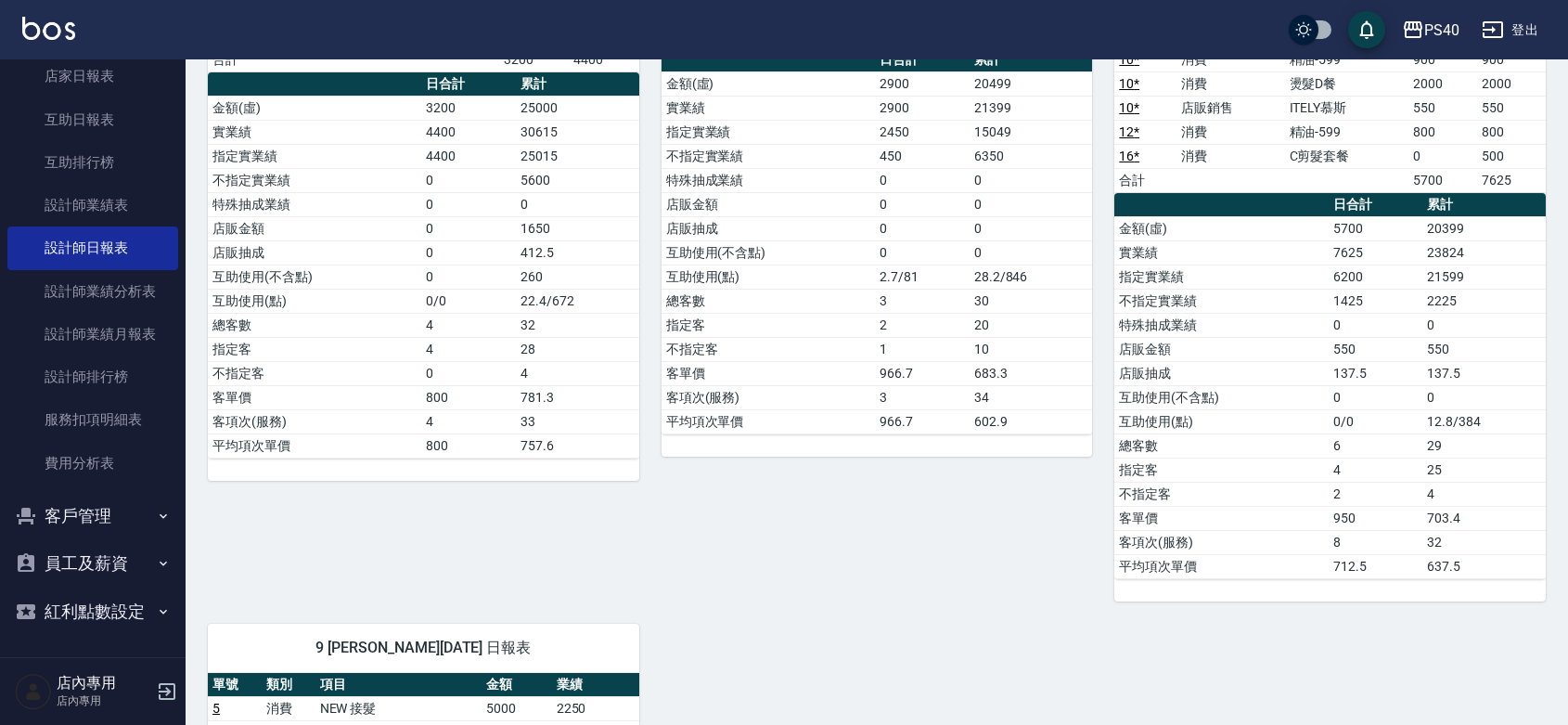
scroll to position [812, 0]
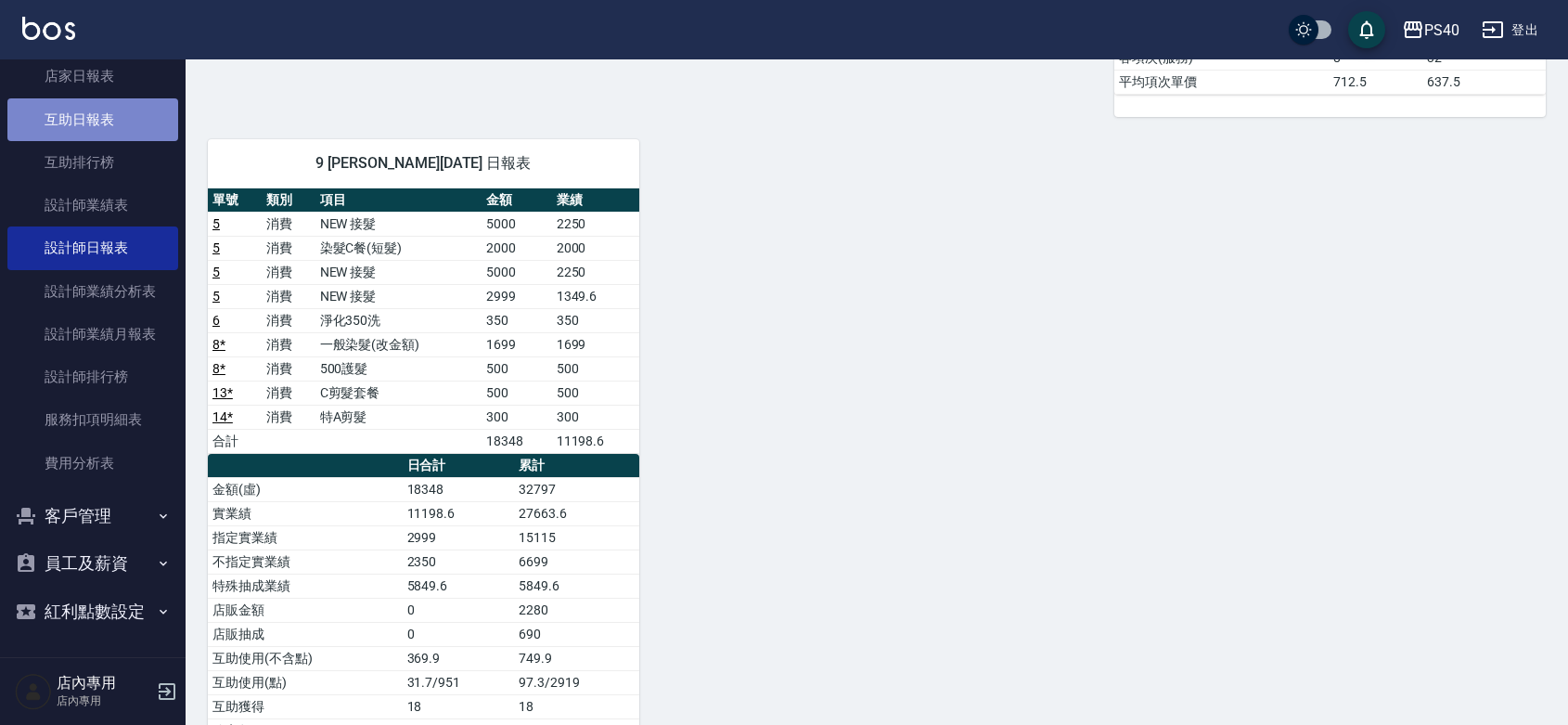
click at [118, 99] on link "互助日報表" at bounding box center [93, 120] width 171 height 43
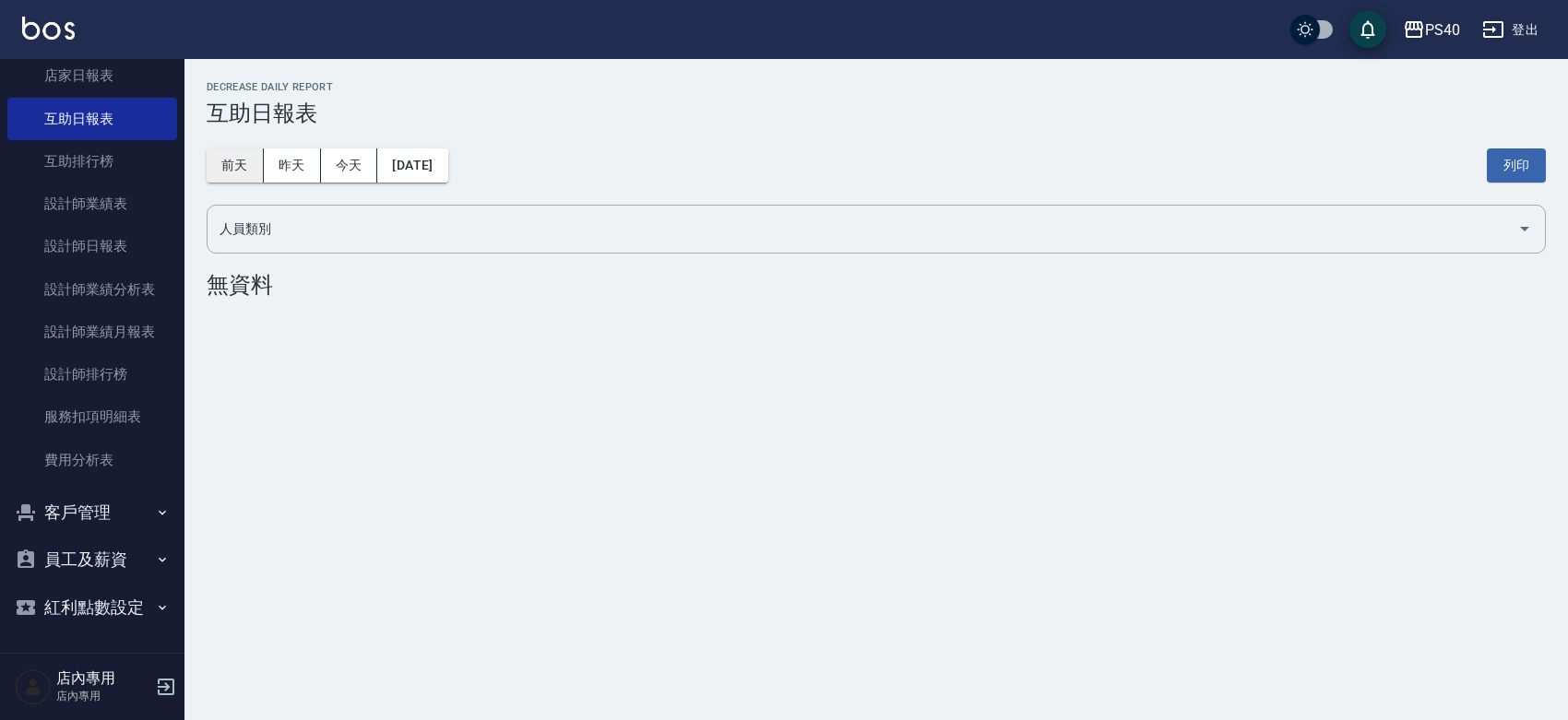
click at [211, 159] on button "前天" at bounding box center [235, 164] width 57 height 34
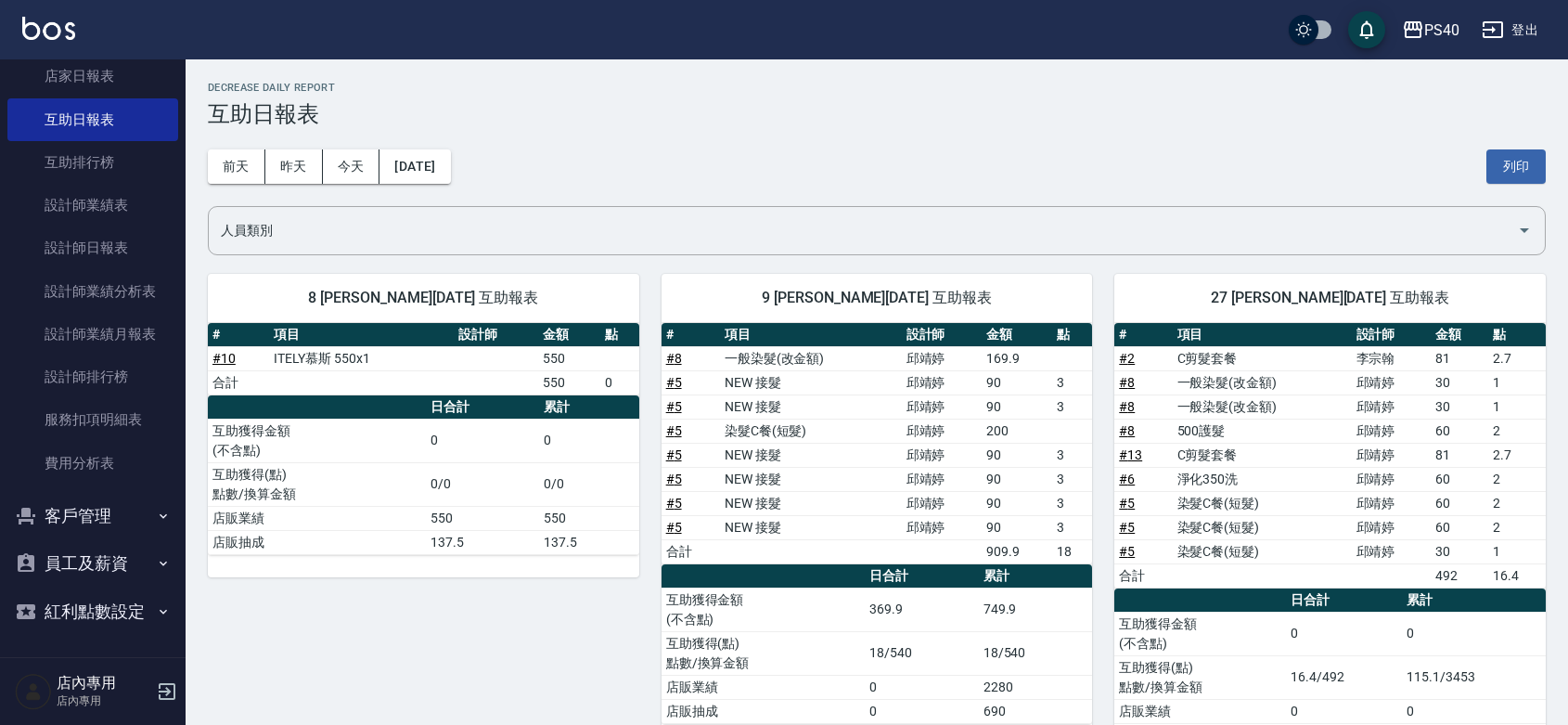
click at [995, 460] on td "90" at bounding box center [1017, 455] width 71 height 24
click at [998, 479] on td "90" at bounding box center [1017, 479] width 71 height 24
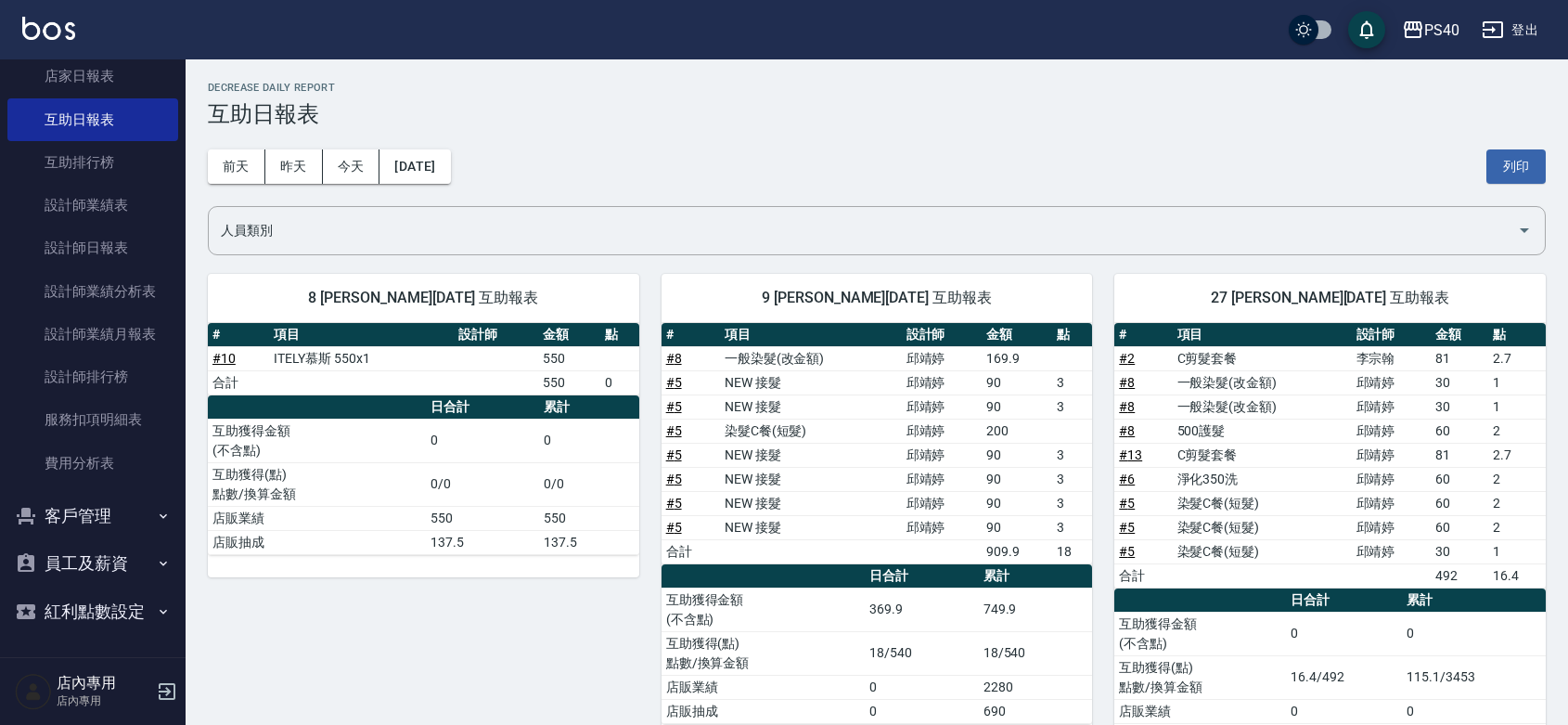
click at [999, 382] on td "90" at bounding box center [1017, 382] width 71 height 24
click at [992, 406] on td "90" at bounding box center [1017, 407] width 71 height 24
drag, startPoint x: 992, startPoint y: 406, endPoint x: 989, endPoint y: 382, distance: 24.2
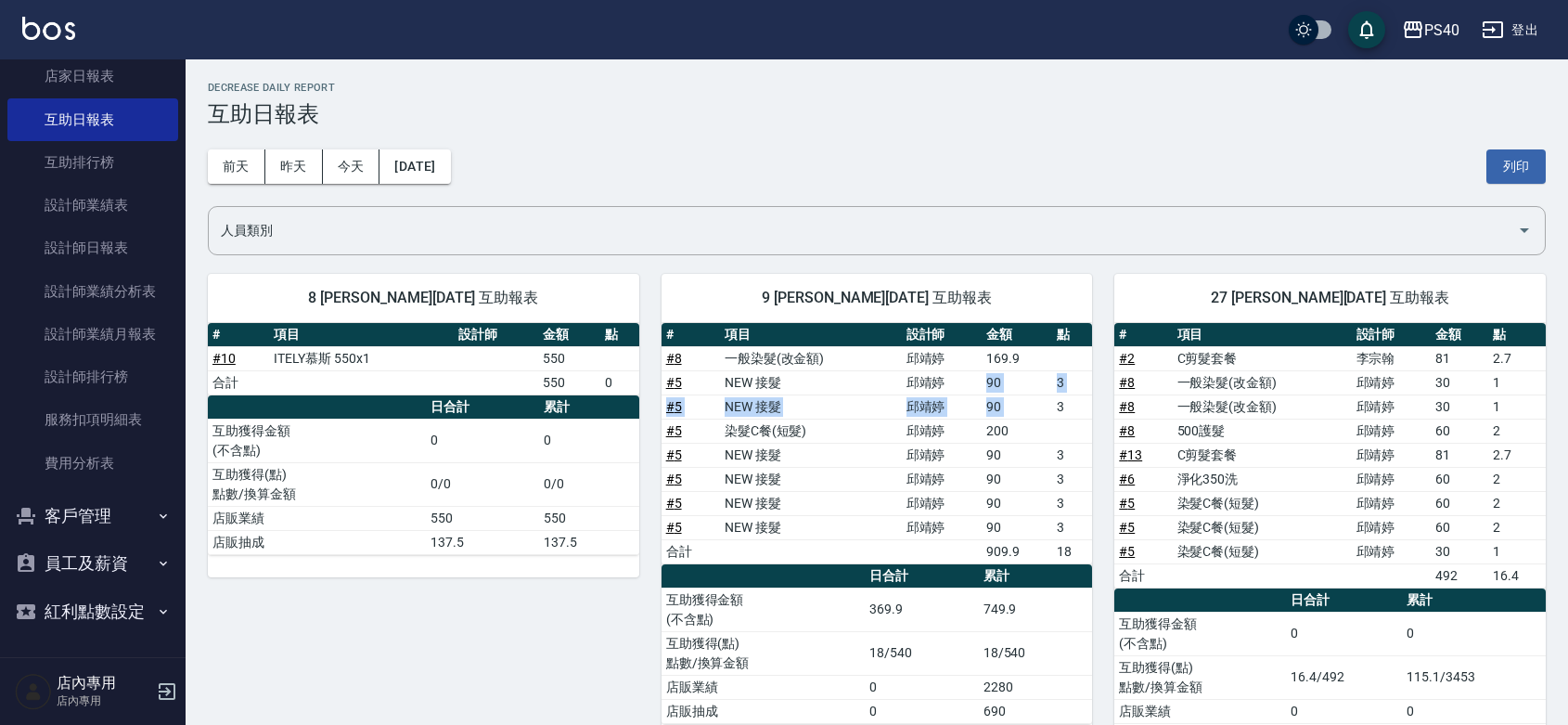
click at [990, 382] on tbody "# 8 一般染髮(改金額) [PERSON_NAME]169.9 # 5 NEW 接髮 [PERSON_NAME] 90 3 # 5 NEW 接髮 [PERS…" at bounding box center [877, 455] width 431 height 217
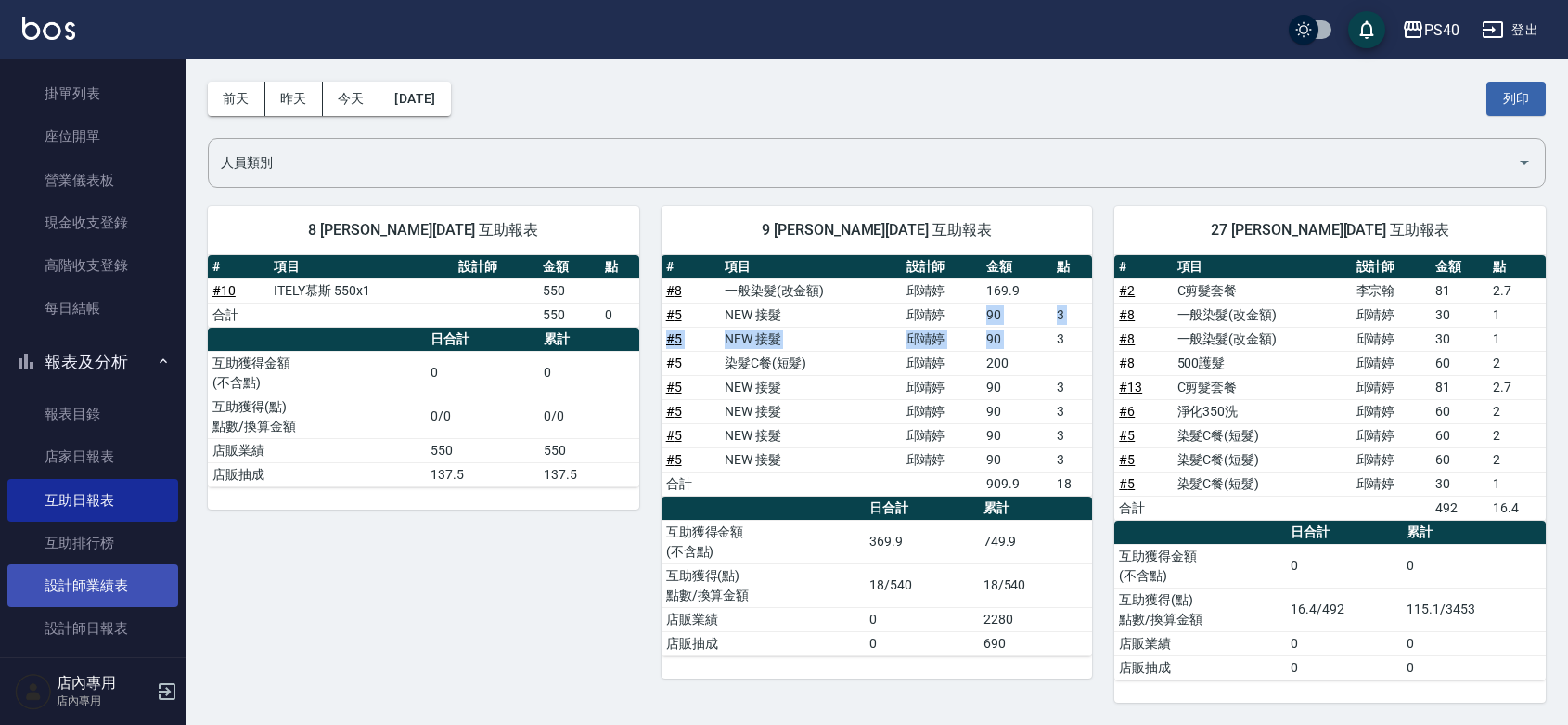
scroll to position [270, 0]
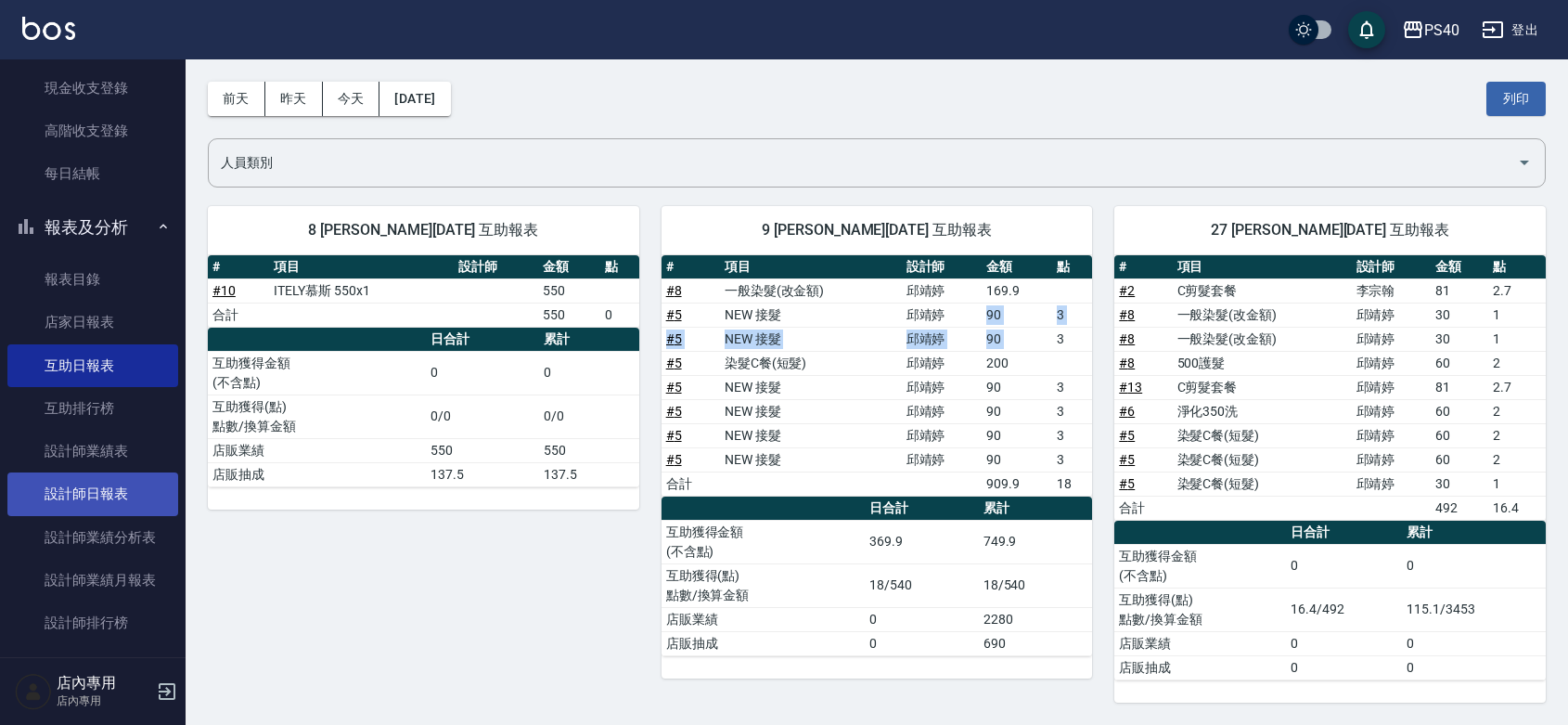
click at [95, 486] on link "設計師日報表" at bounding box center [93, 494] width 171 height 43
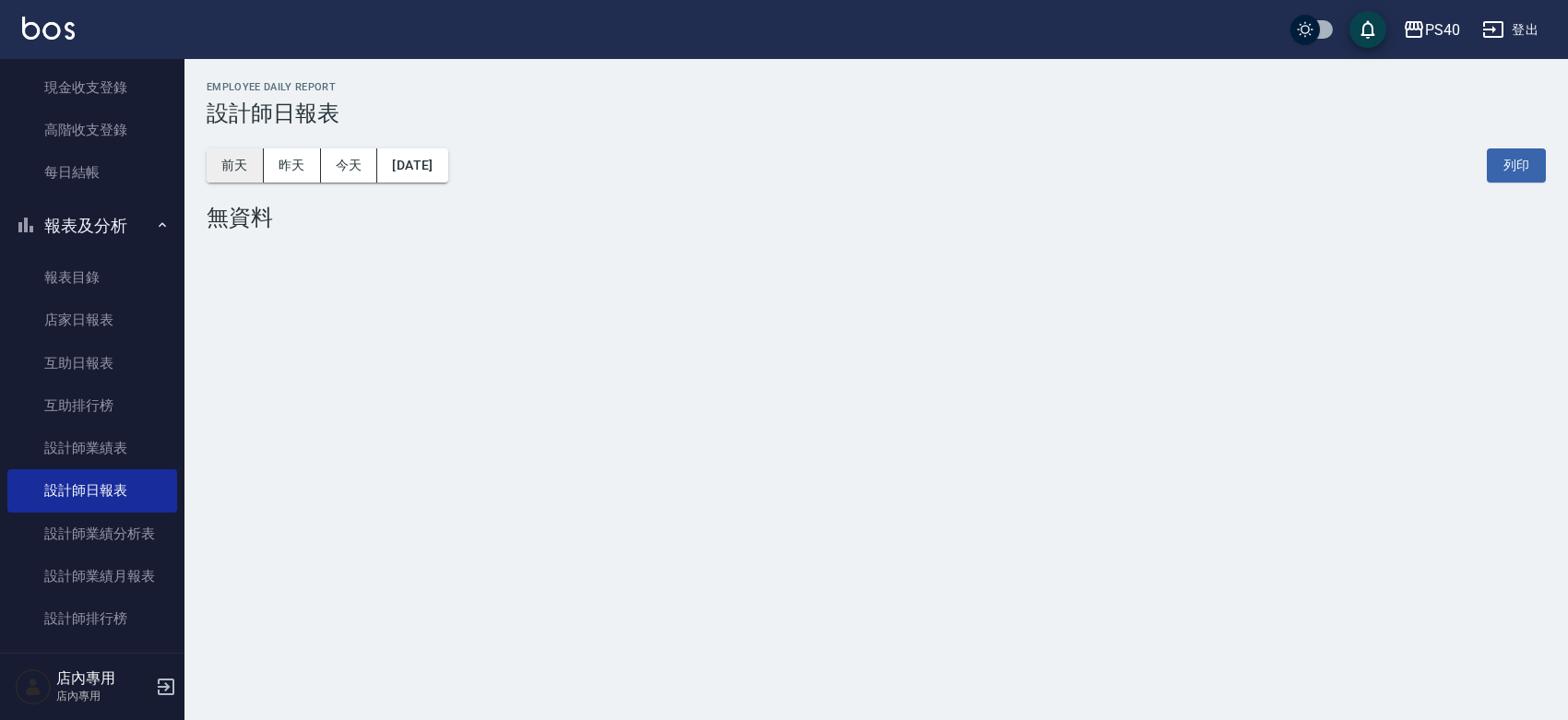
click at [259, 164] on button "前天" at bounding box center [235, 164] width 57 height 34
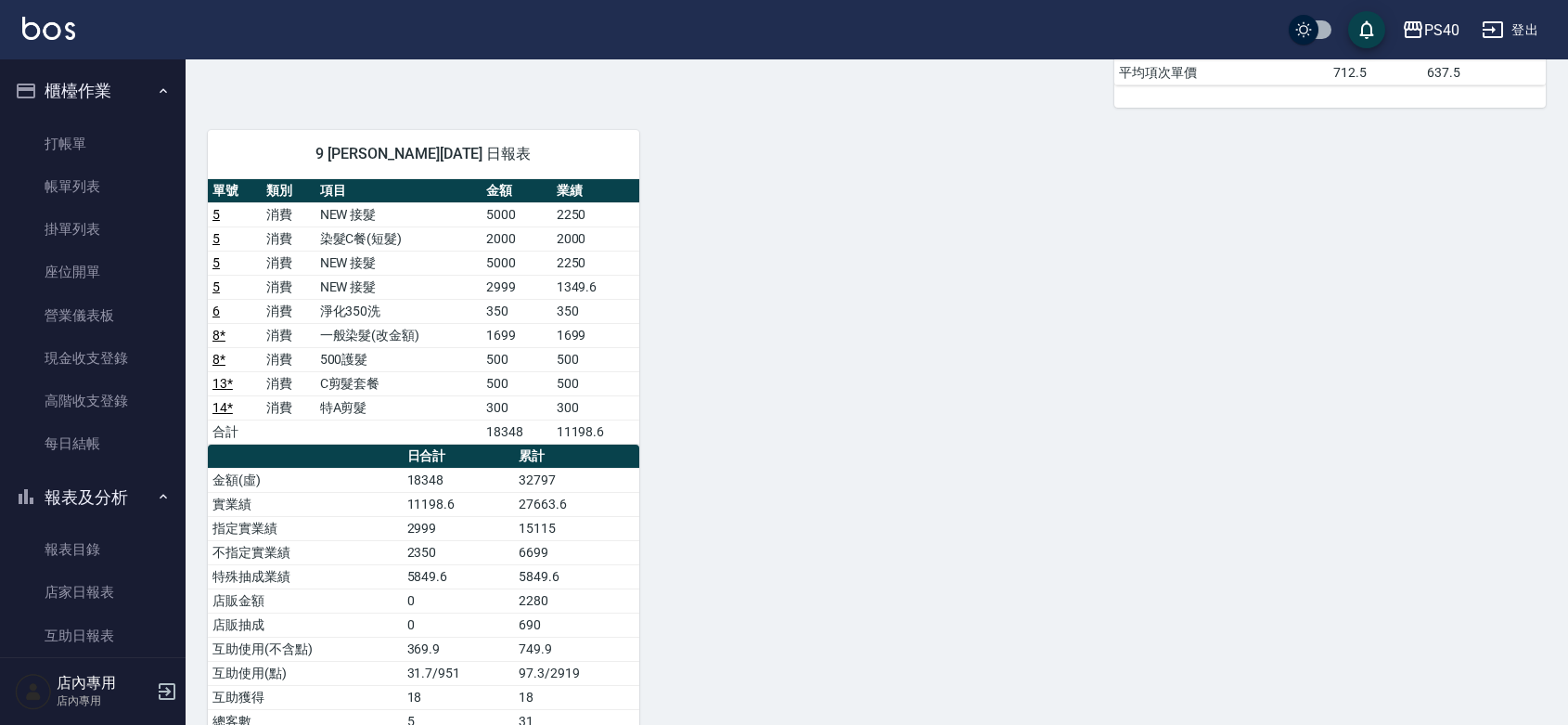
scroll to position [737, 0]
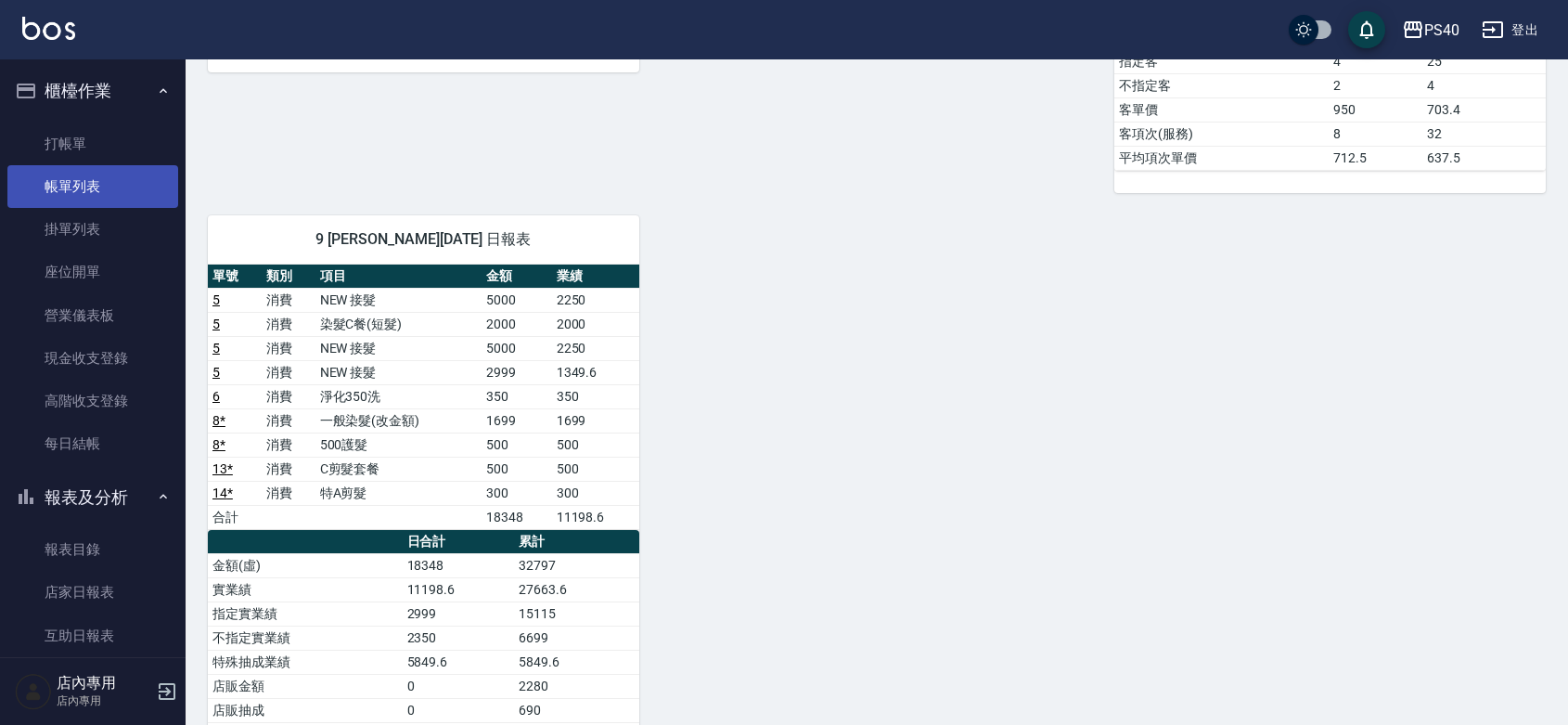
click at [77, 181] on link "帳單列表" at bounding box center [93, 187] width 171 height 43
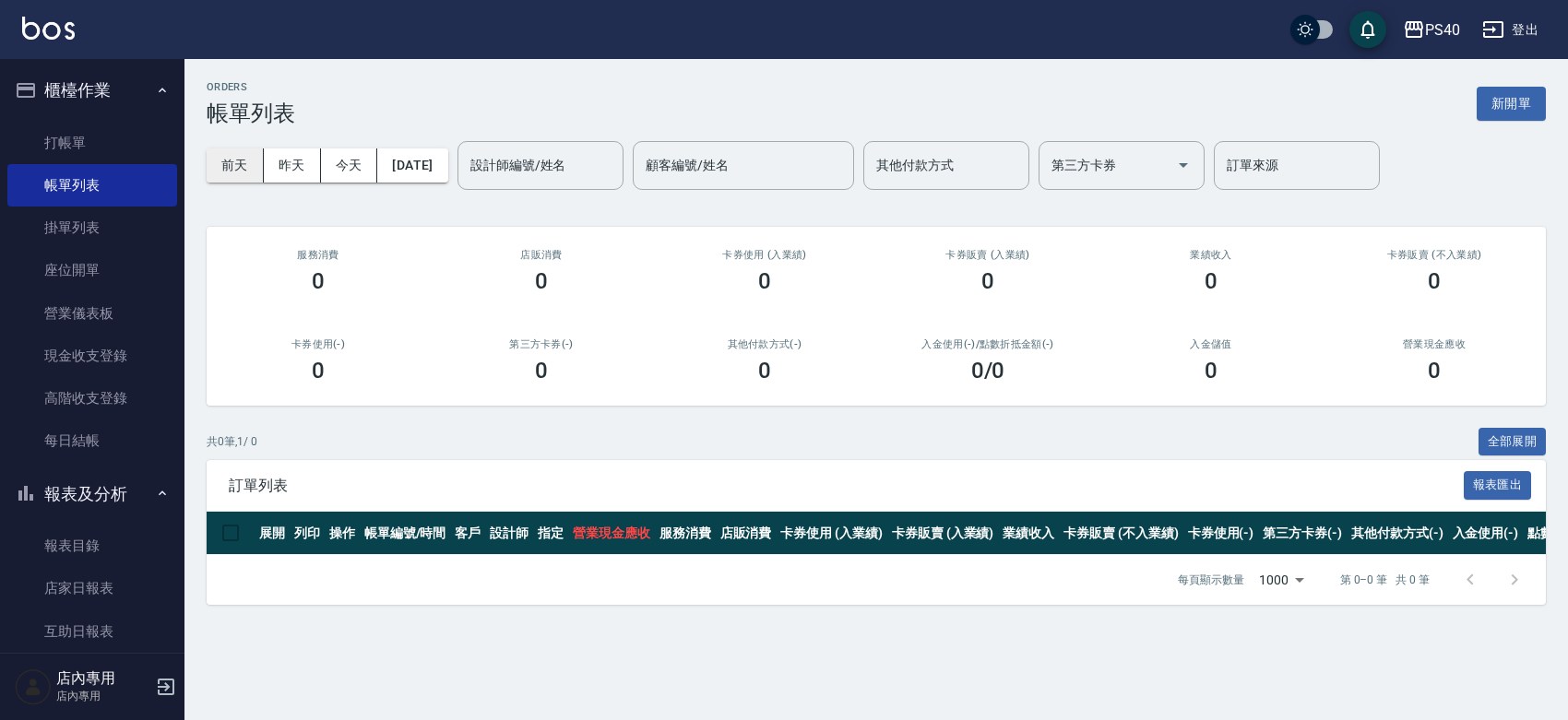
click at [227, 161] on button "前天" at bounding box center [235, 164] width 57 height 34
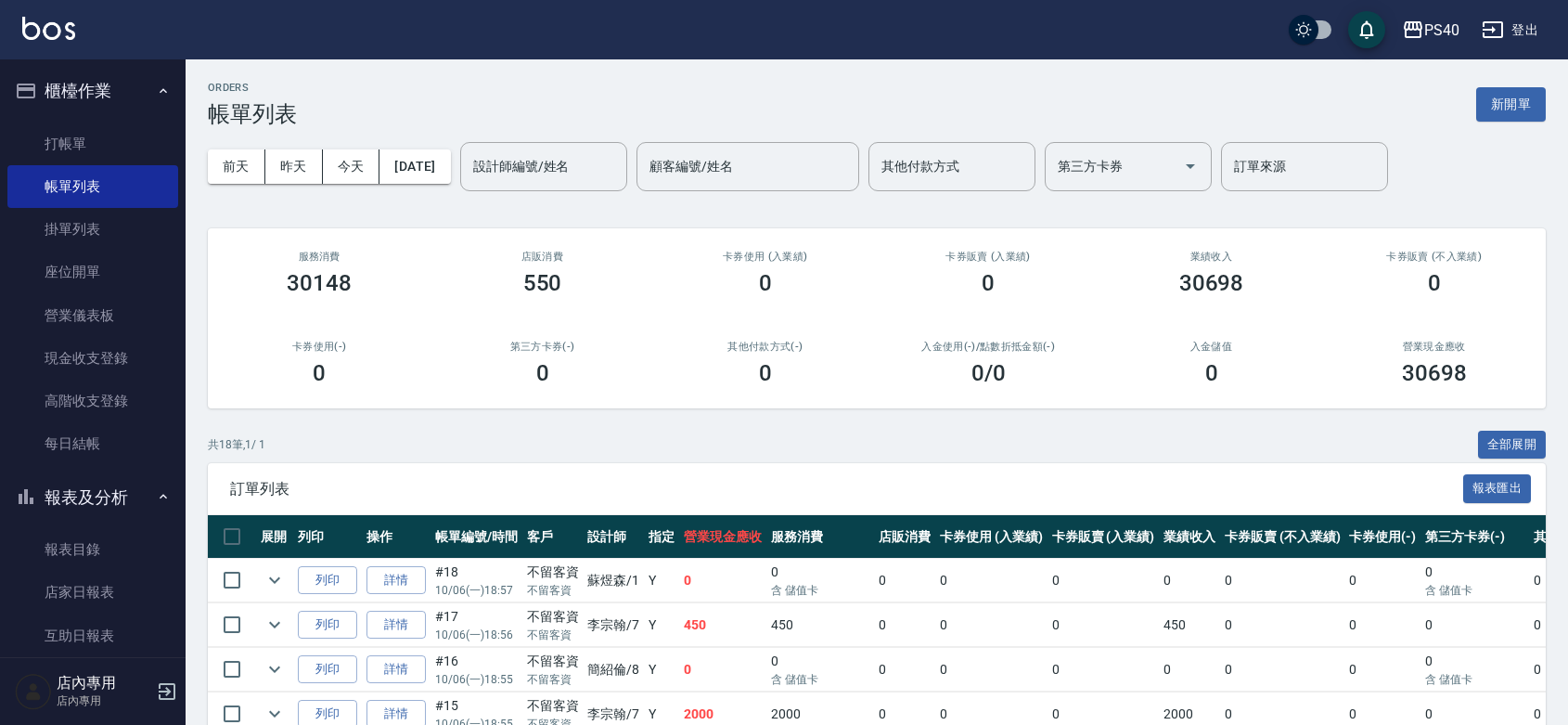
click at [552, 194] on div "[DATE] [DATE] [DATE] [DATE] 設計師編號/姓名 設計師編號/姓名 顧客編號/姓名 顧客編號/姓名 其他付款方式 其他付款方式 第三方…" at bounding box center [876, 166] width 1338 height 79
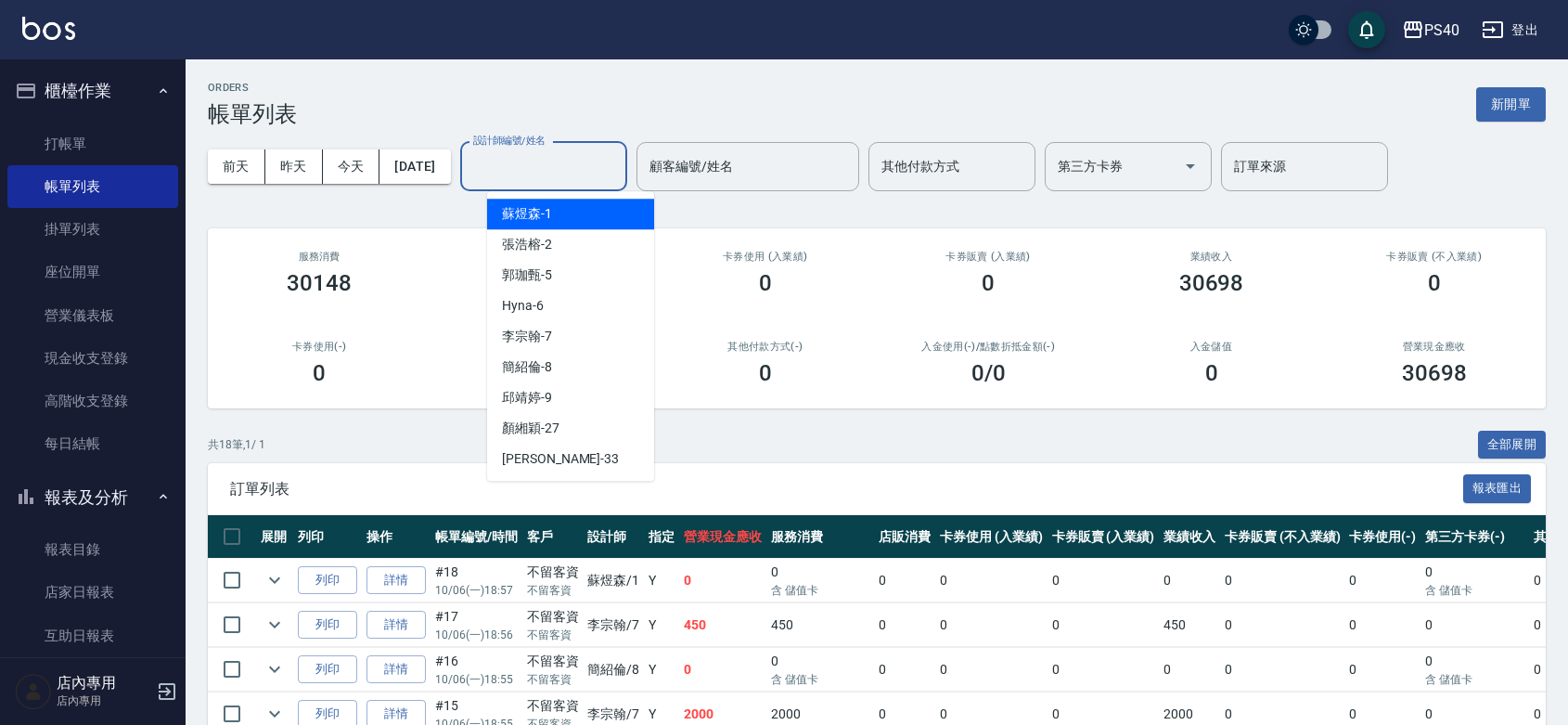
click at [549, 163] on input "設計師編號/姓名" at bounding box center [543, 166] width 150 height 33
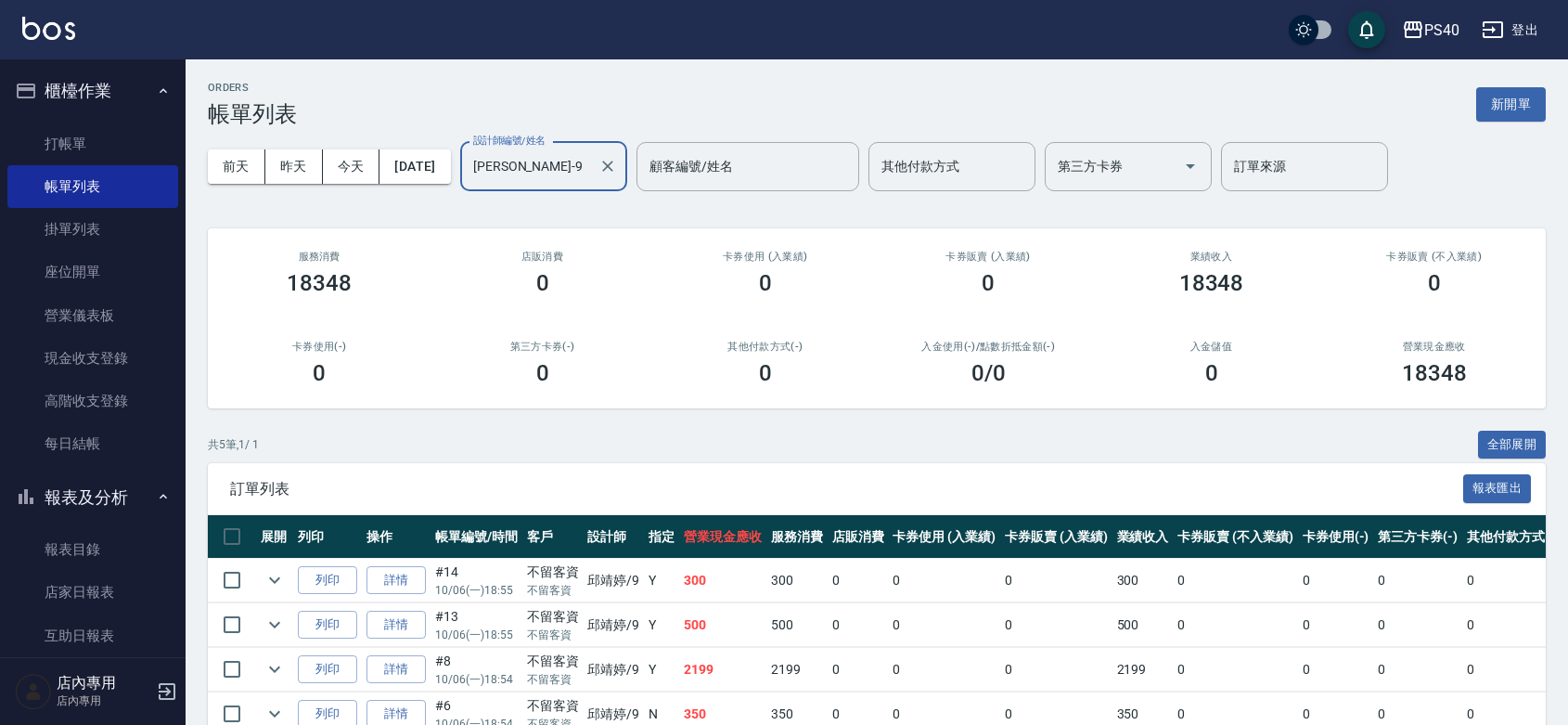
scroll to position [199, 0]
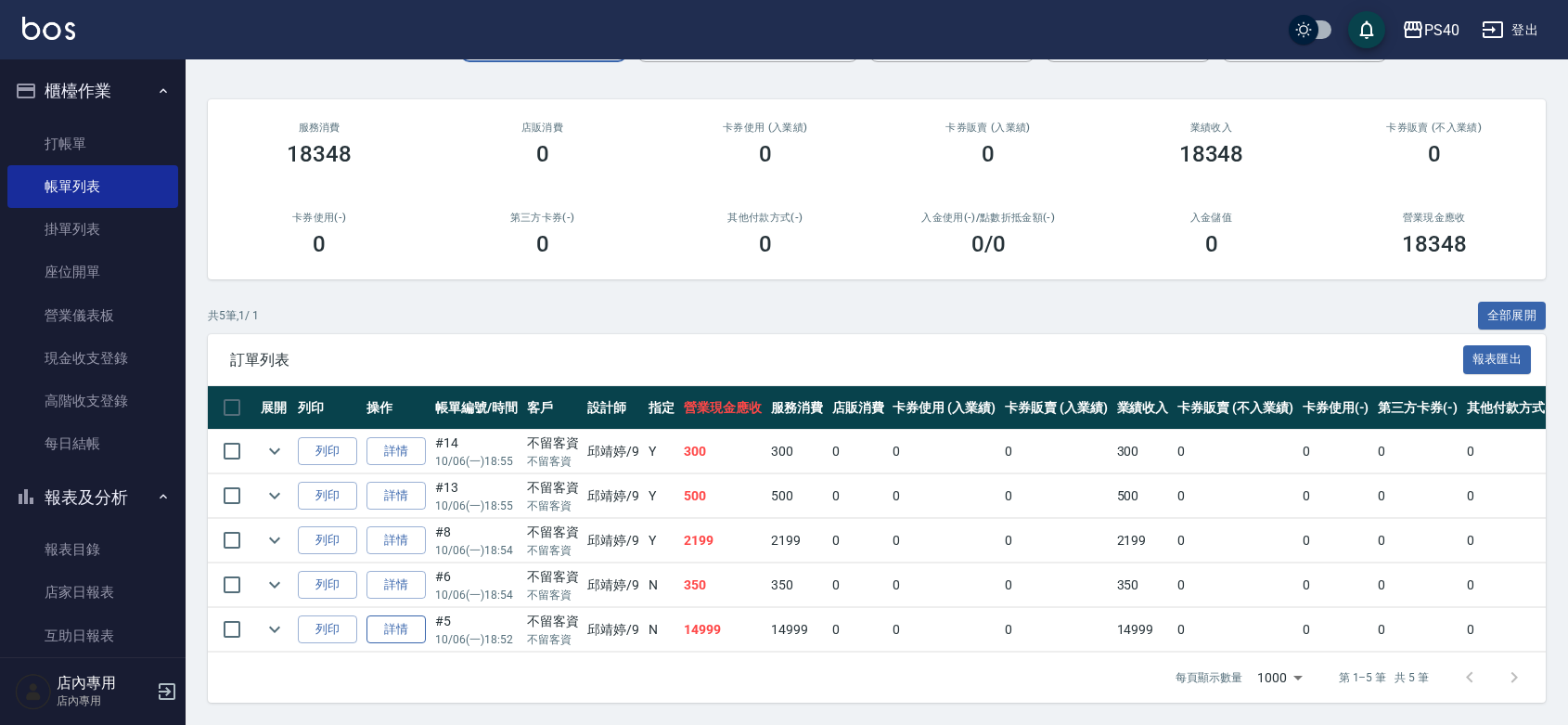
type input "[PERSON_NAME]-9"
click at [405, 616] on link "詳情" at bounding box center [396, 630] width 59 height 29
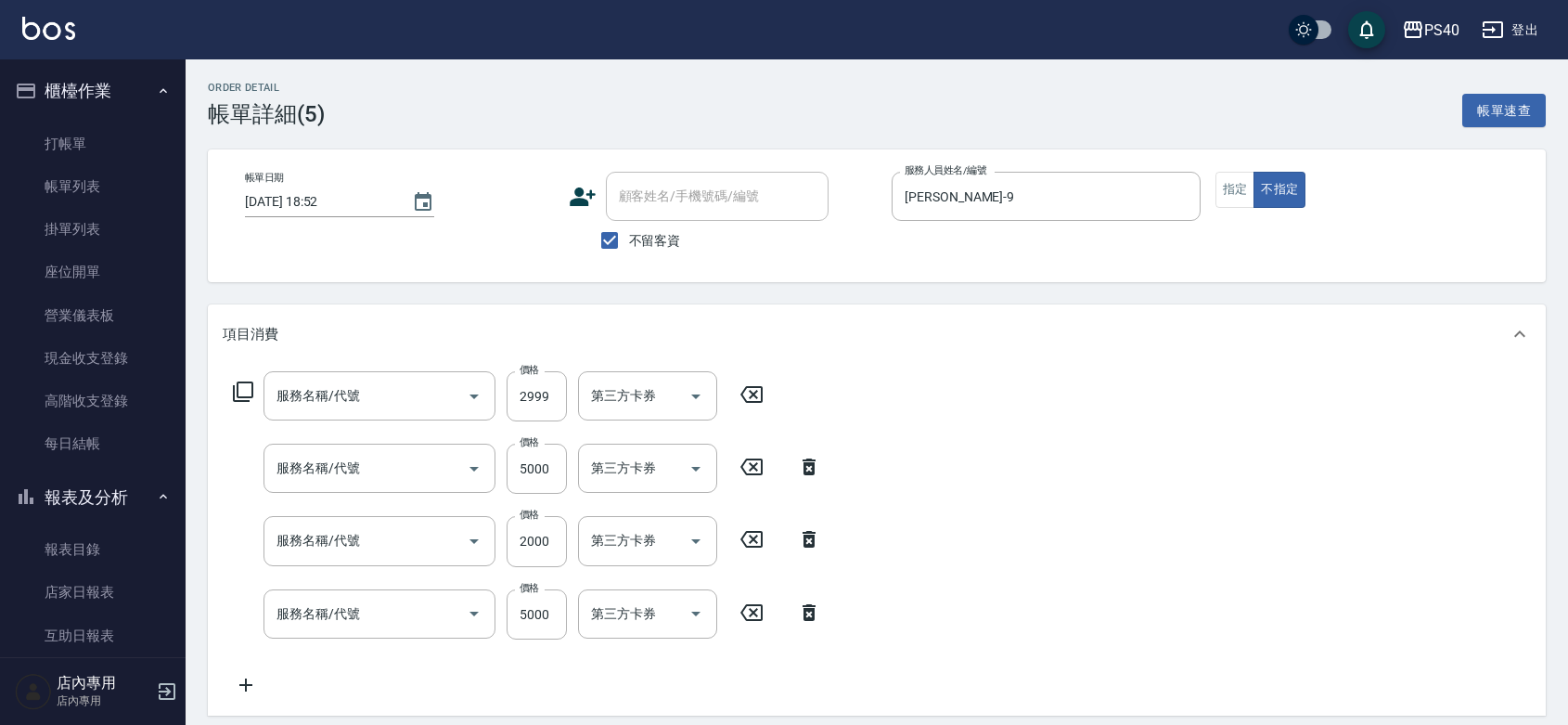
type input "[DATE] 18:52"
checkbox input "true"
type input "[PERSON_NAME]-9"
type input "NEW 接髮(8011)"
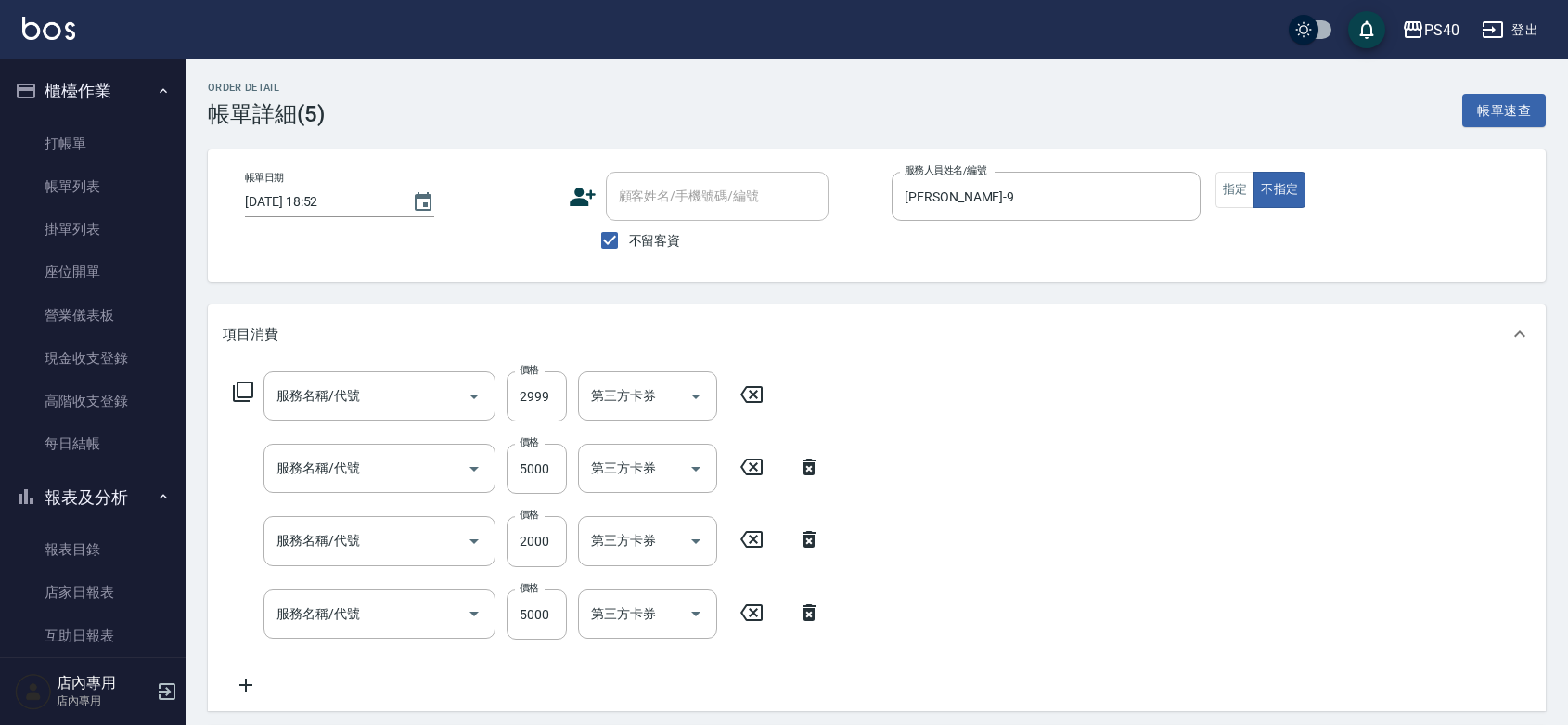
type input "染髮C餐(短髮)(5203)"
type input "NEW 接髮(8011)"
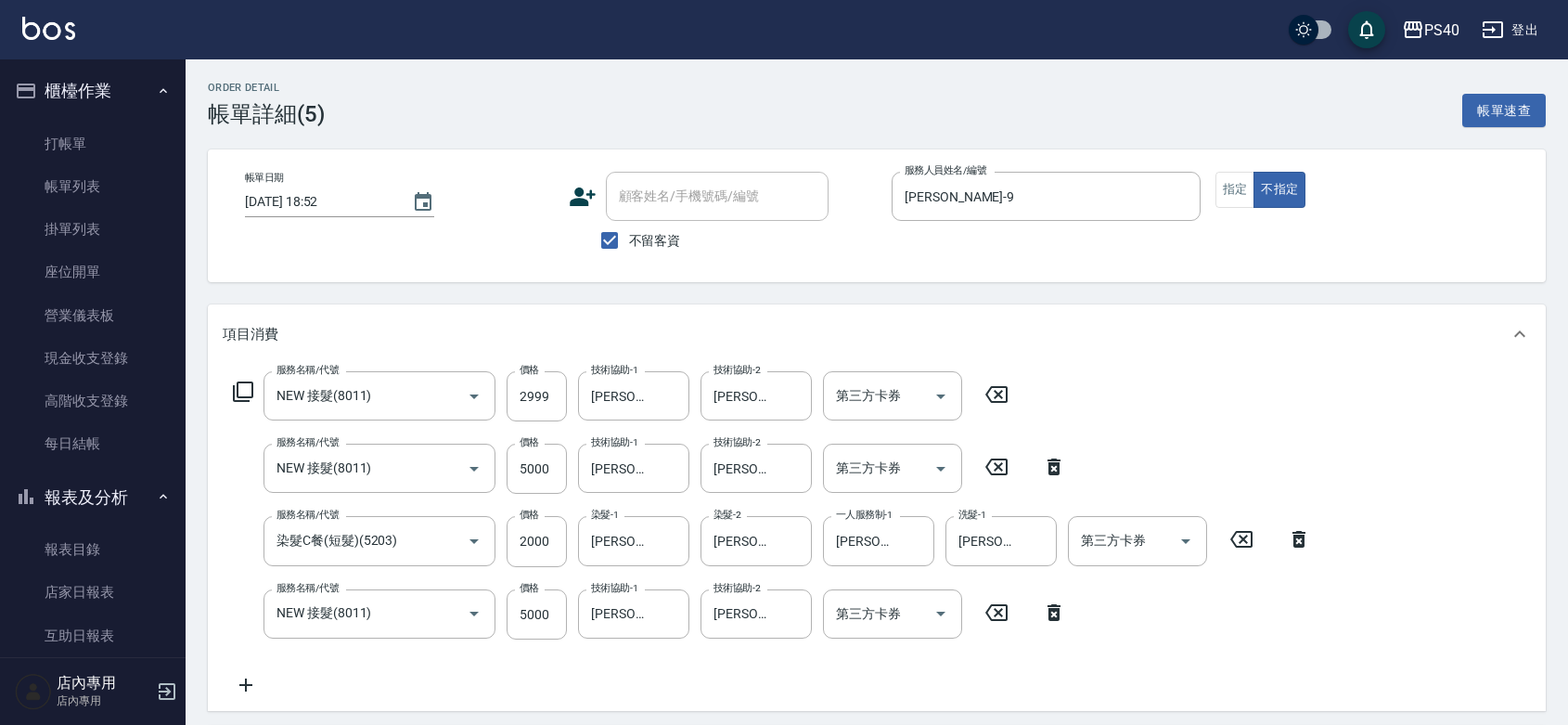
click at [999, 398] on icon at bounding box center [996, 394] width 22 height 16
click at [1056, 473] on icon at bounding box center [1054, 466] width 46 height 22
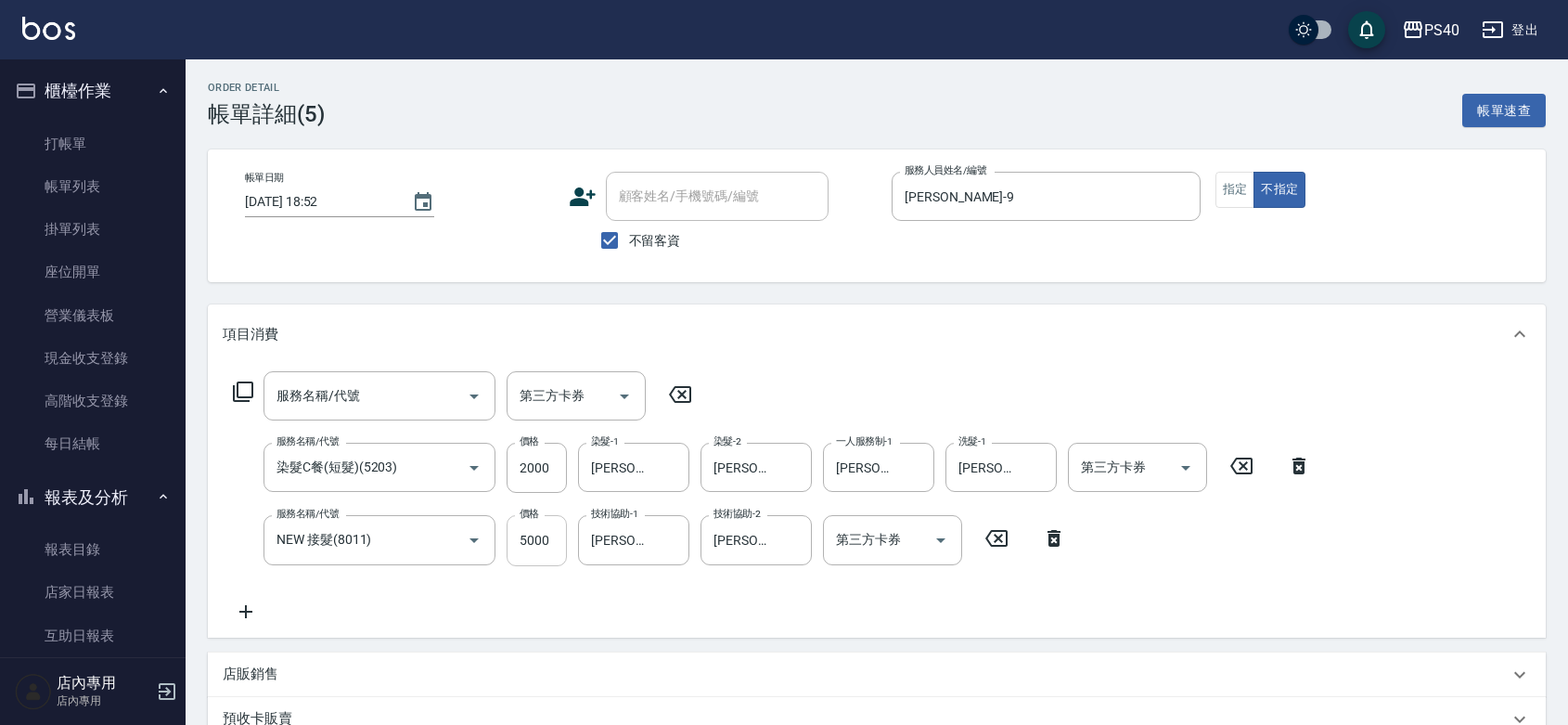
click at [527, 544] on input "5000" at bounding box center [537, 540] width 60 height 50
type input "12999"
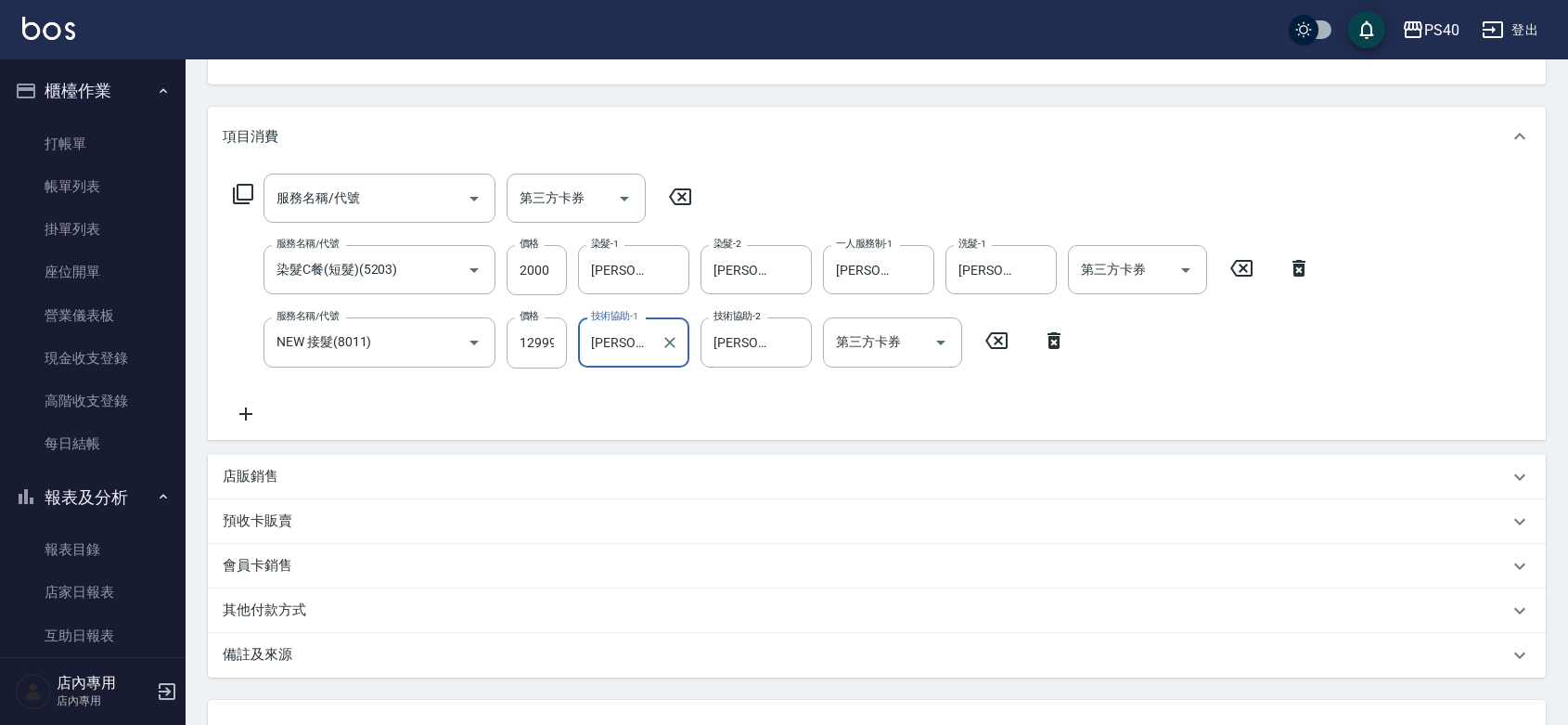
scroll to position [377, 0]
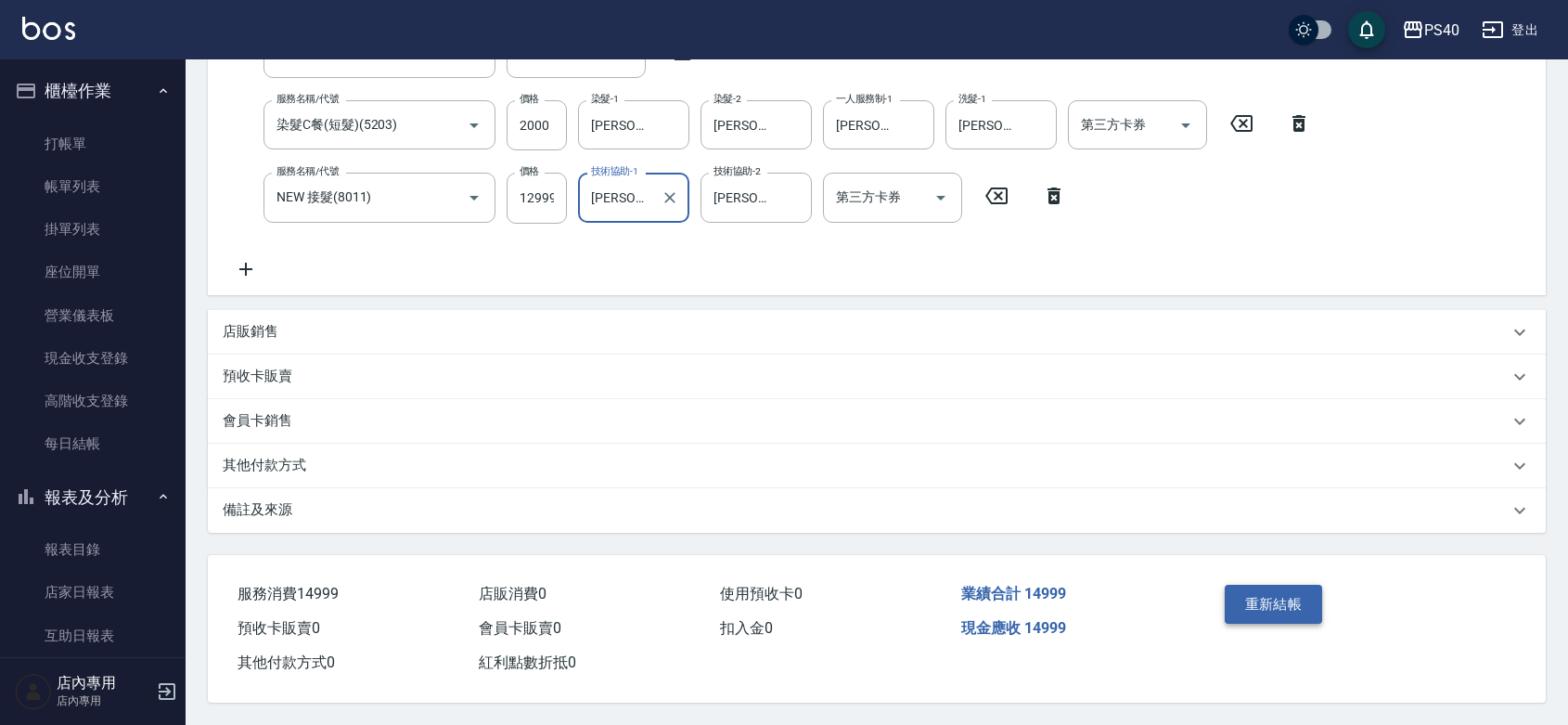
click at [1277, 585] on button "重新結帳" at bounding box center [1274, 604] width 99 height 39
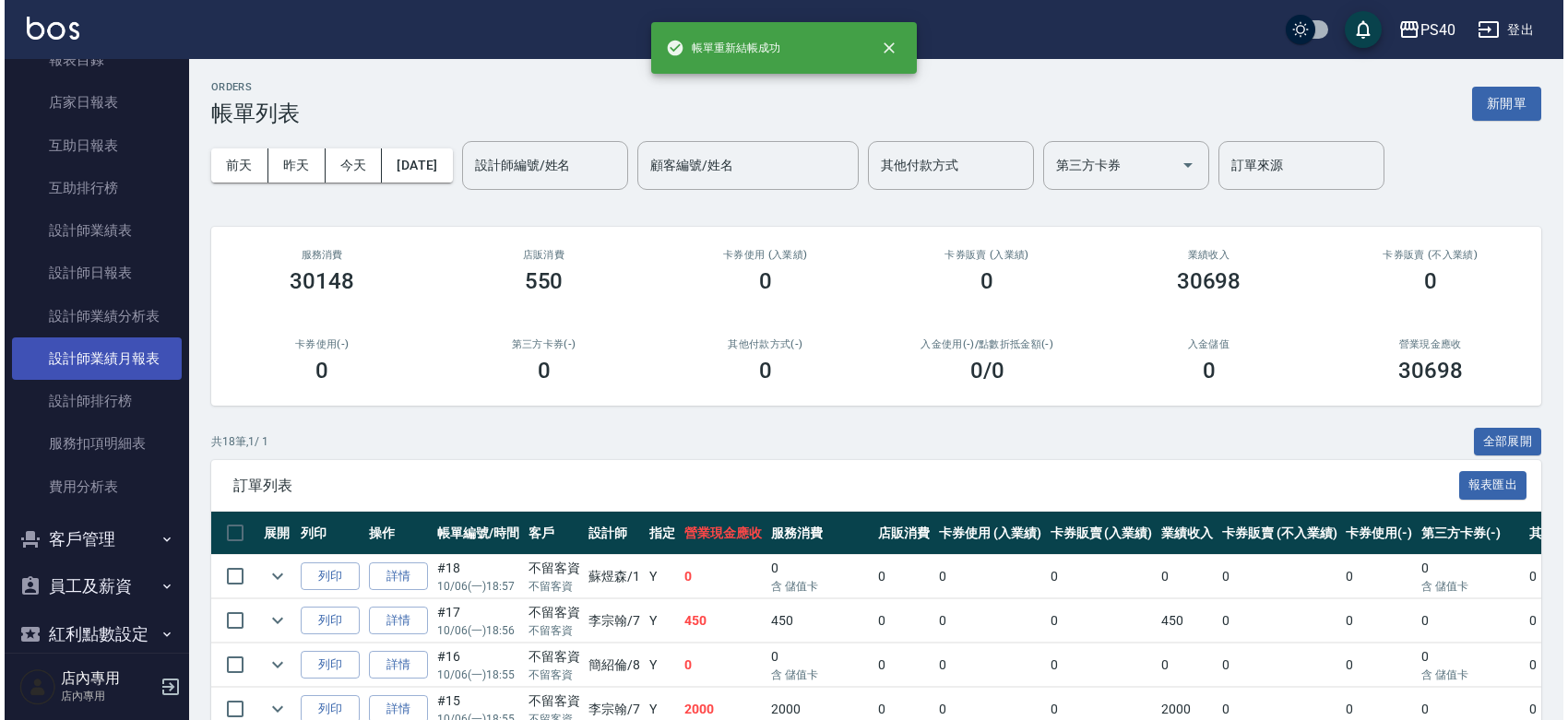
scroll to position [537, 0]
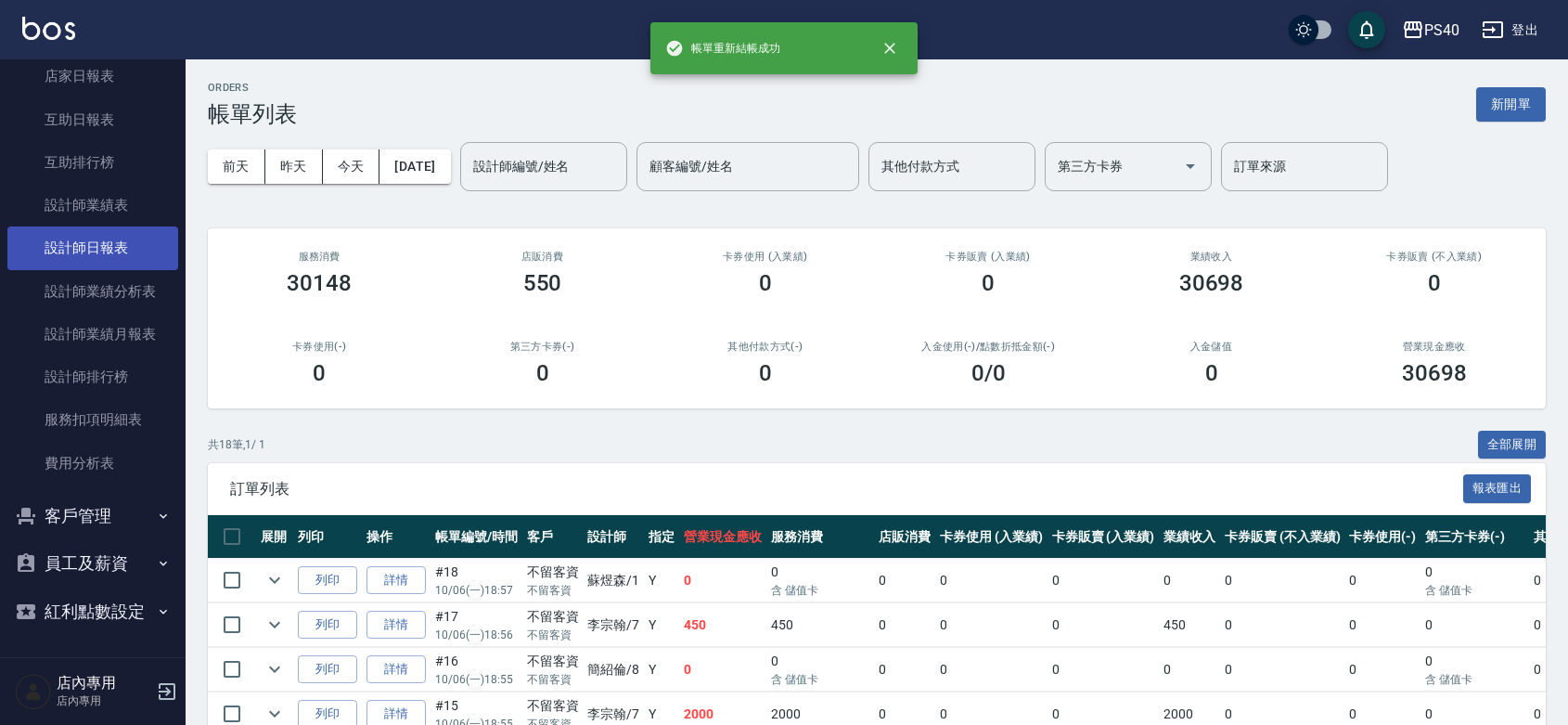
click at [107, 227] on link "設計師日報表" at bounding box center [93, 248] width 171 height 43
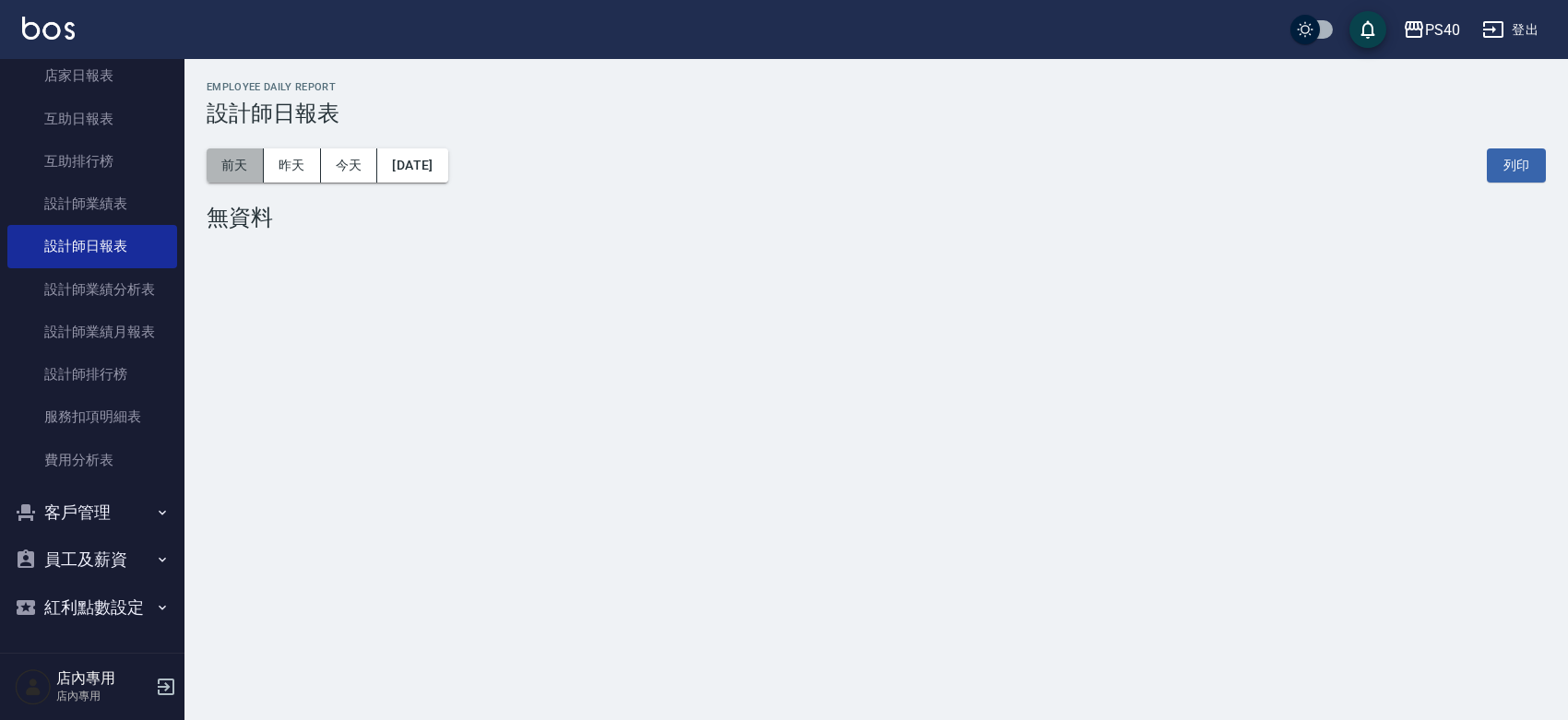
click at [241, 158] on button "前天" at bounding box center [235, 164] width 57 height 34
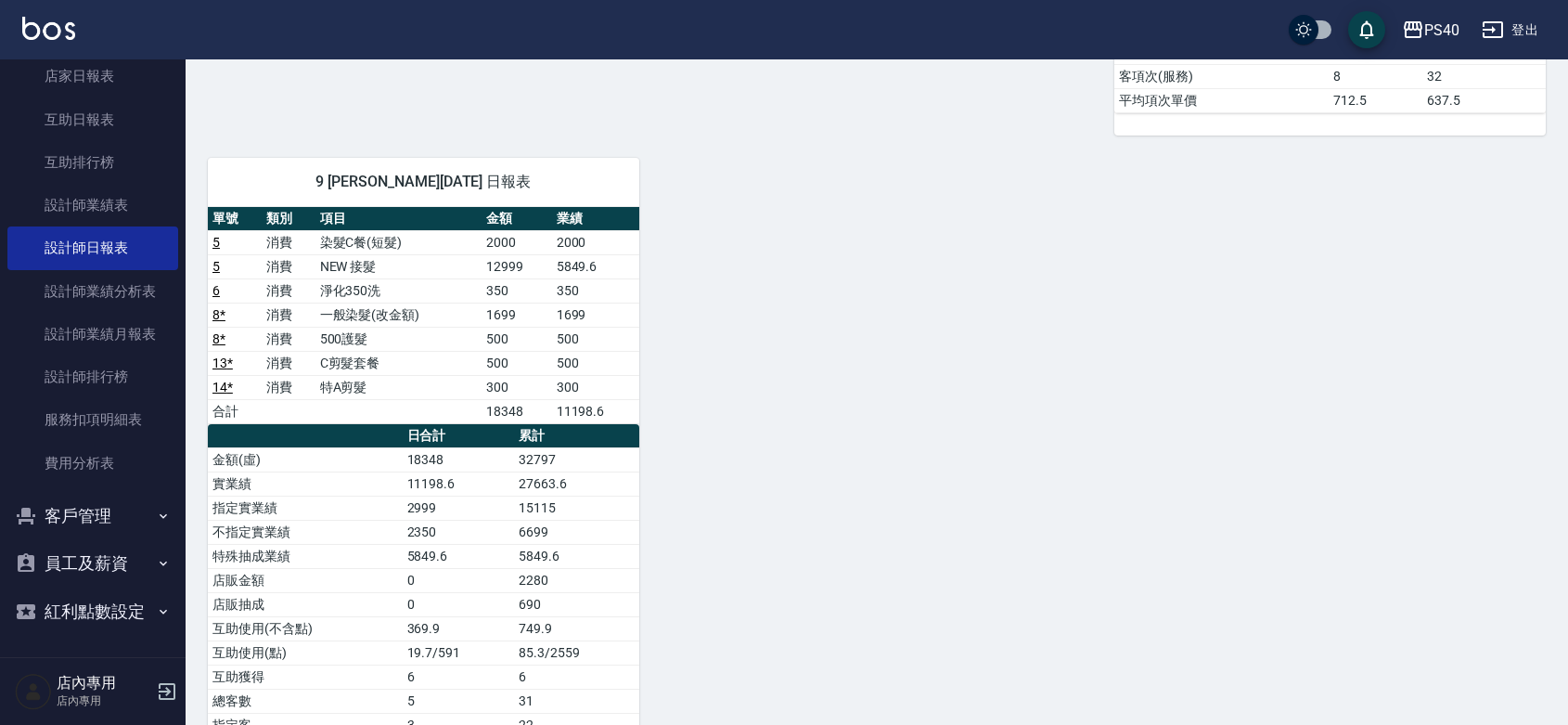
scroll to position [958, 0]
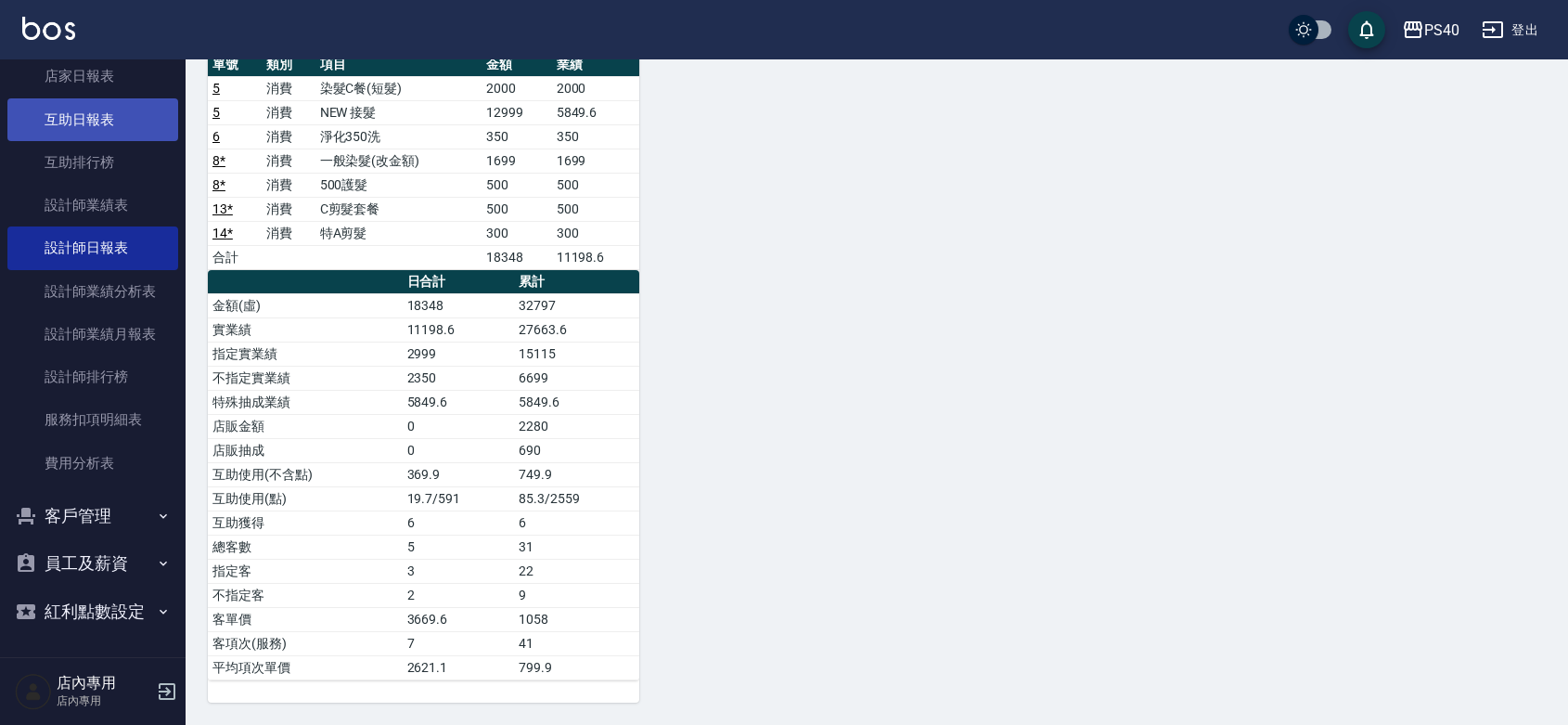
click at [106, 103] on link "互助日報表" at bounding box center [93, 120] width 171 height 43
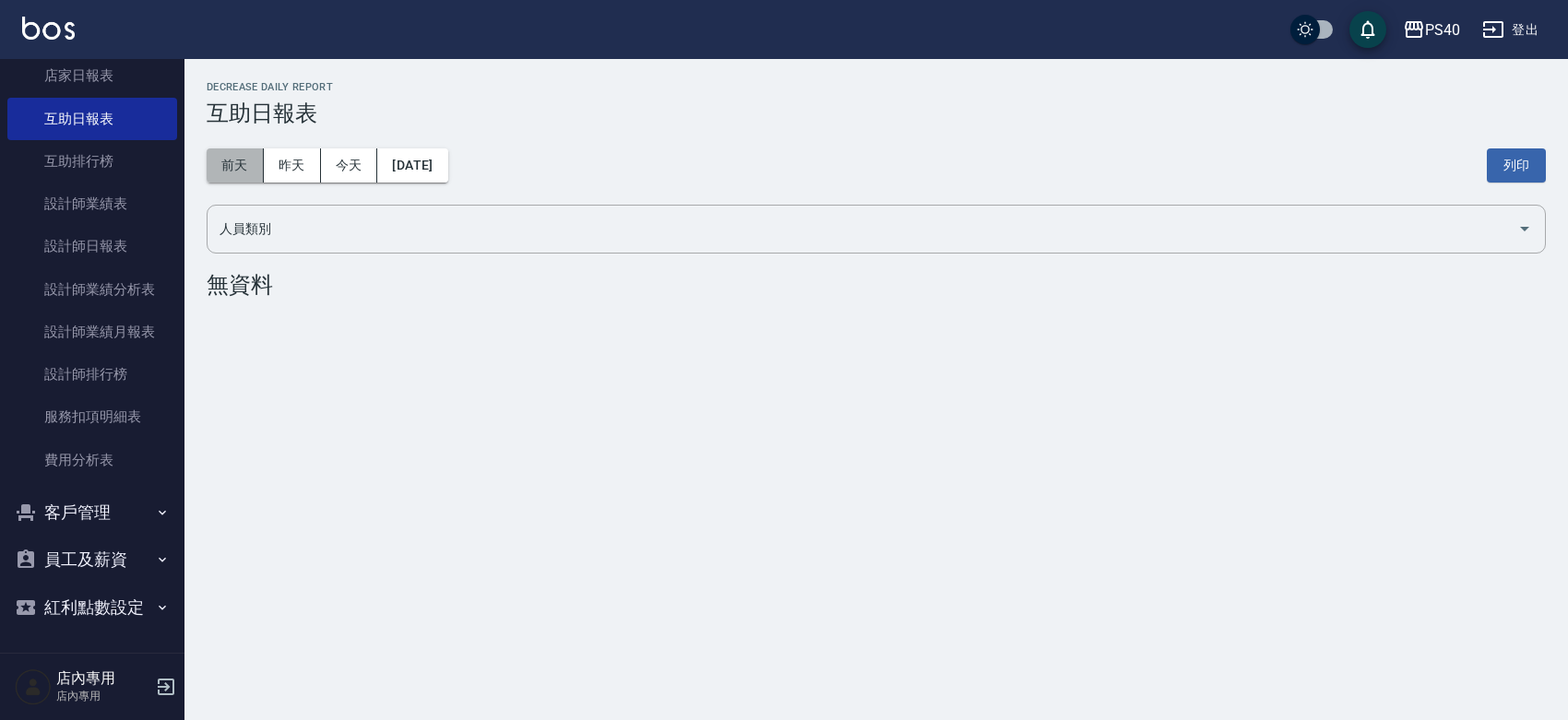
click at [231, 154] on button "前天" at bounding box center [235, 164] width 57 height 34
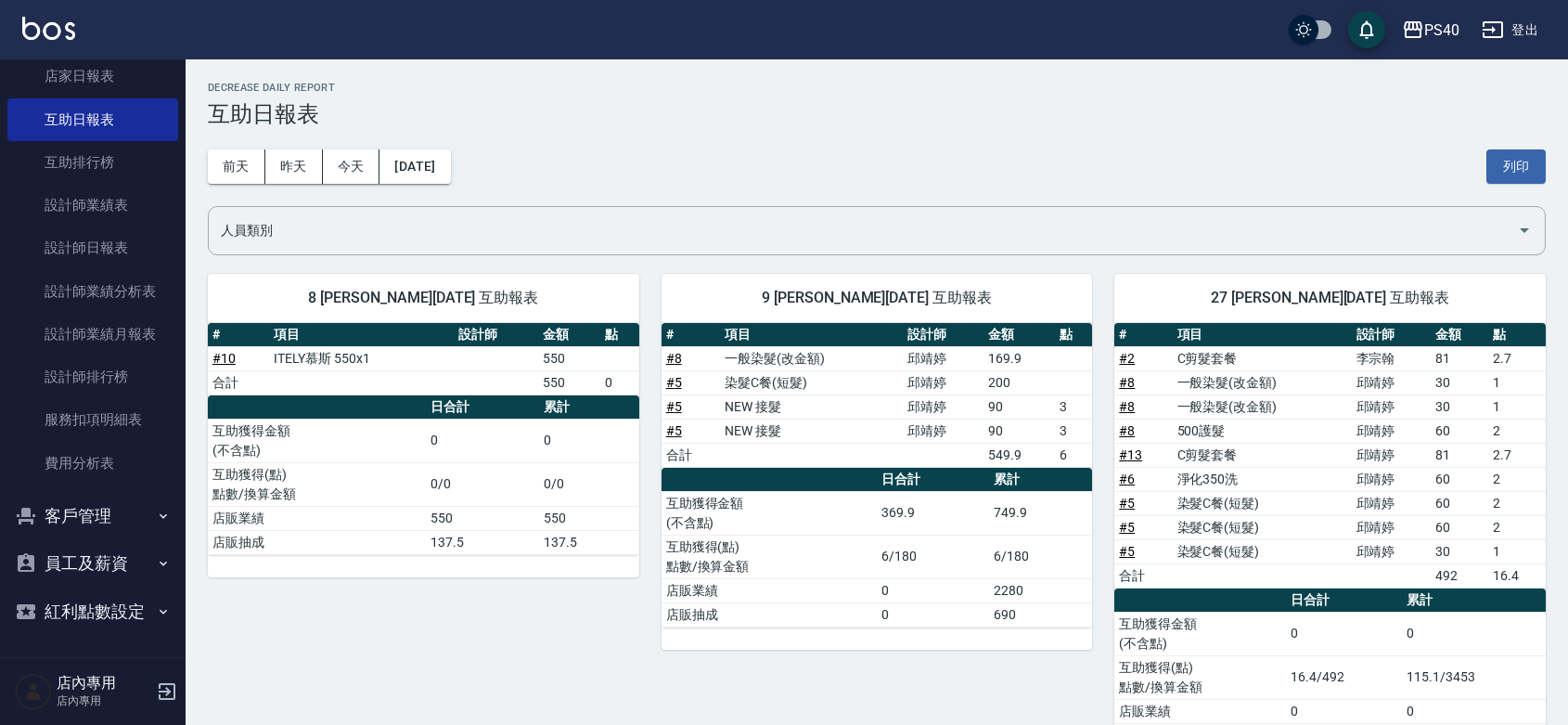
click at [998, 406] on td "90" at bounding box center [1020, 407] width 72 height 24
click at [971, 443] on td "a dense table" at bounding box center [942, 455] width 80 height 24
click at [992, 425] on td "90" at bounding box center [1020, 431] width 72 height 24
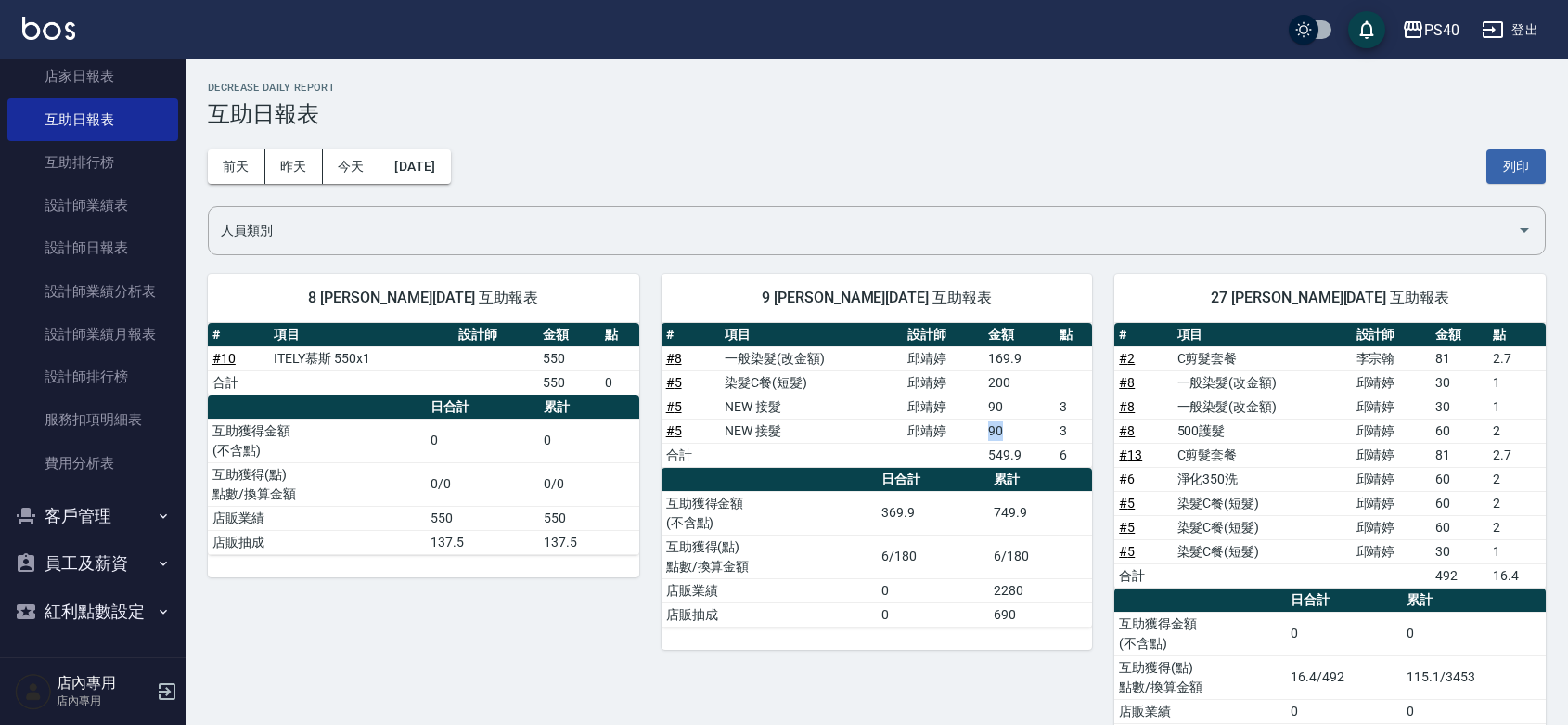
click at [992, 425] on td "90" at bounding box center [1020, 431] width 72 height 24
click at [998, 405] on td "90" at bounding box center [1020, 407] width 72 height 24
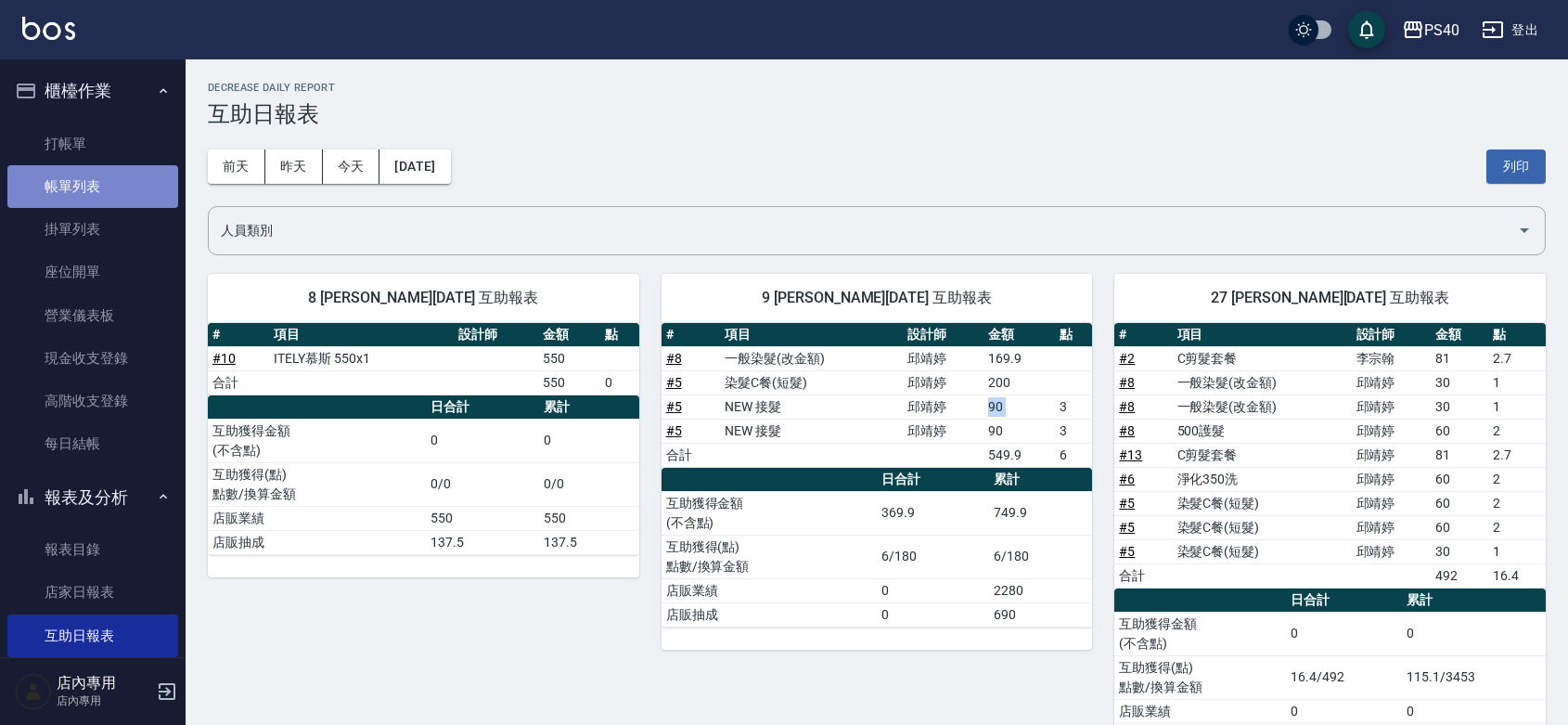
click at [103, 188] on link "帳單列表" at bounding box center [93, 187] width 171 height 43
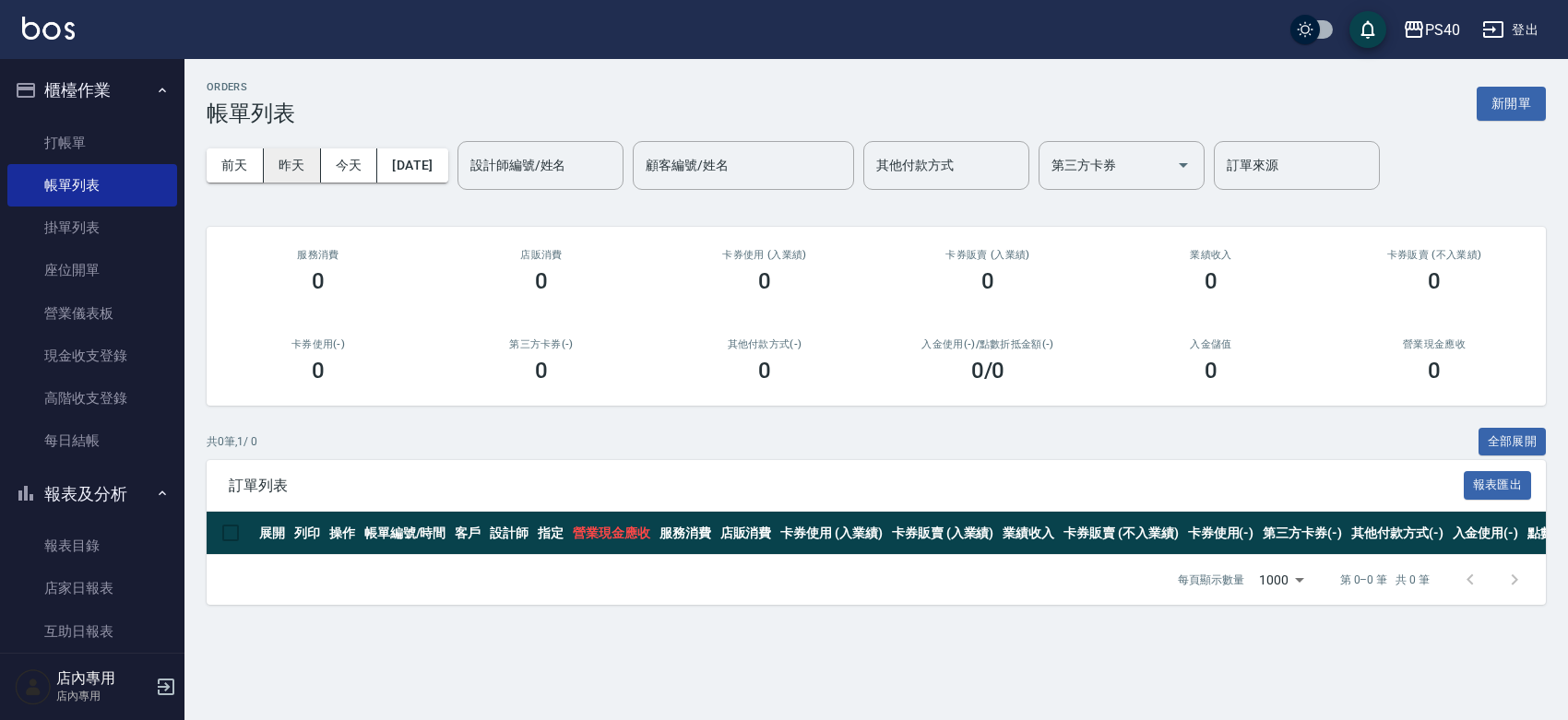
click at [295, 160] on button "昨天" at bounding box center [291, 164] width 57 height 34
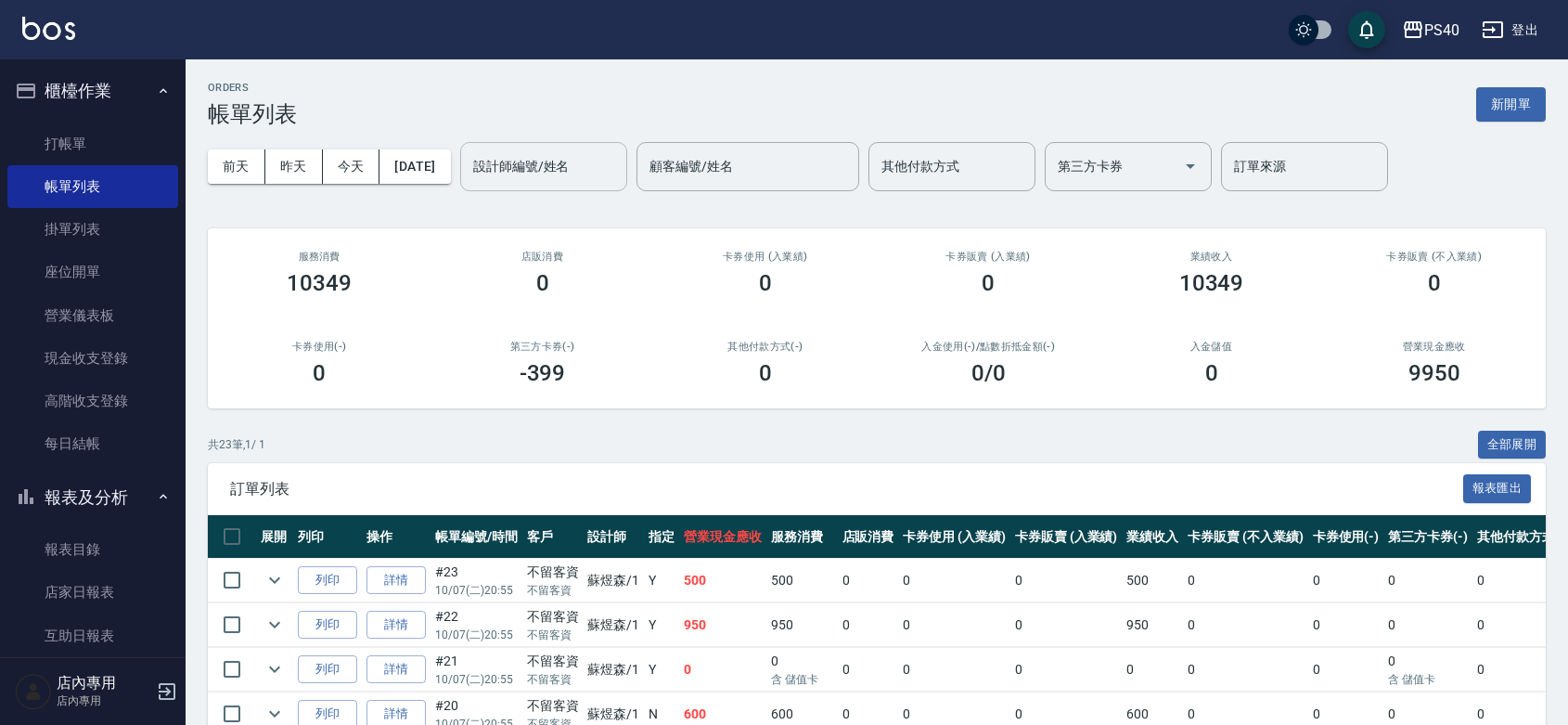
click at [554, 172] on input "設計師編號/姓名" at bounding box center [543, 166] width 150 height 33
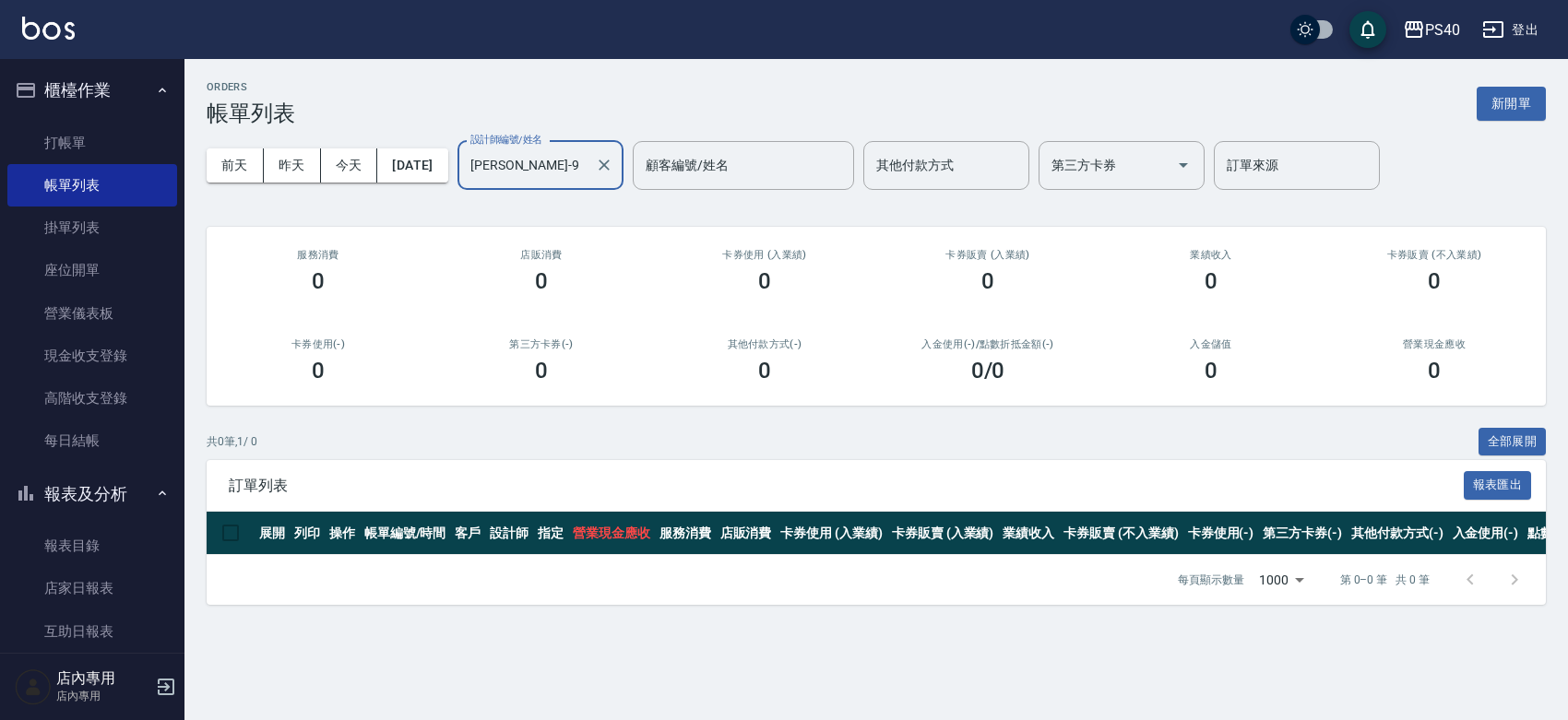
type input "[PERSON_NAME]-9"
click at [550, 376] on div "0" at bounding box center [541, 370] width 179 height 26
click at [549, 378] on div "0" at bounding box center [541, 370] width 179 height 26
click at [542, 374] on h3 "0" at bounding box center [540, 370] width 12 height 26
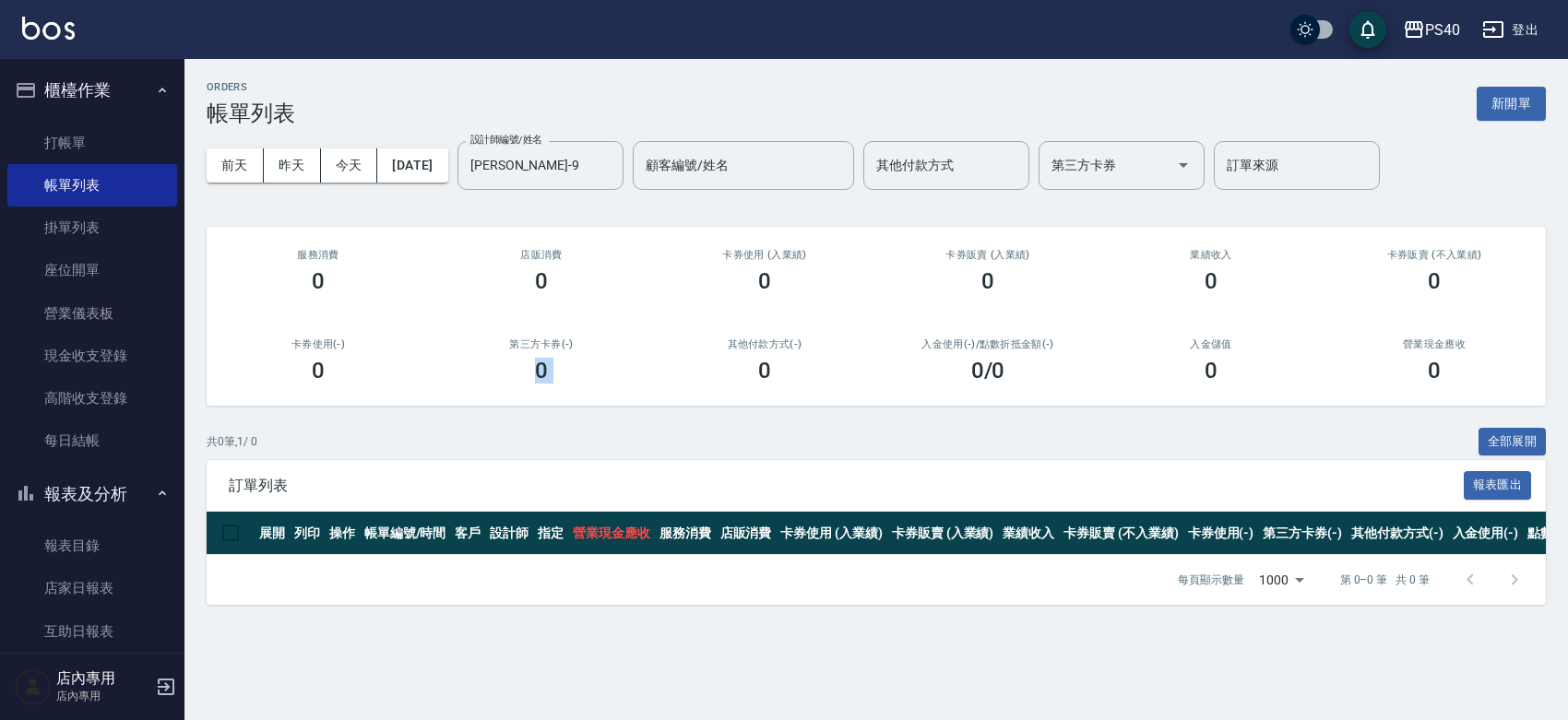
click at [542, 374] on h3 "0" at bounding box center [540, 370] width 12 height 26
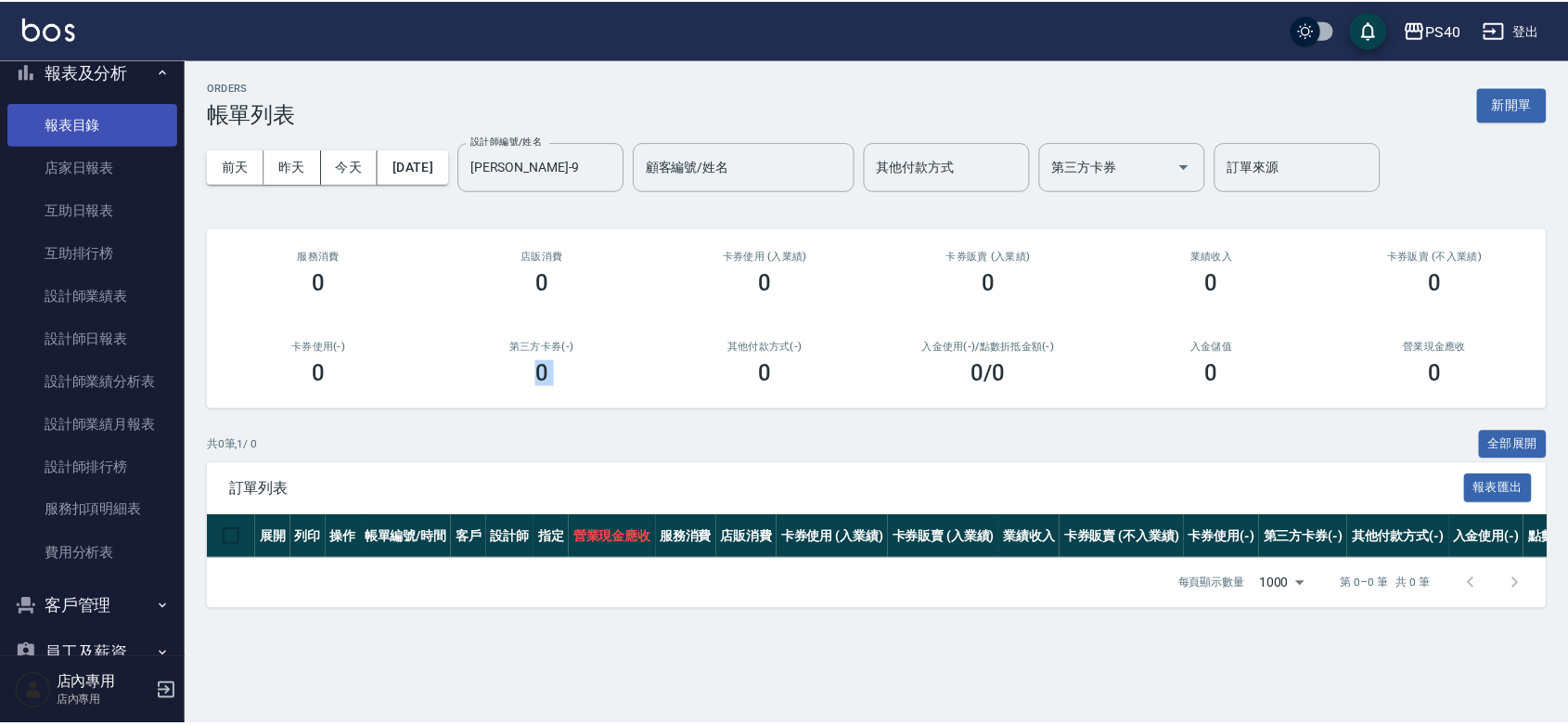
scroll to position [541, 0]
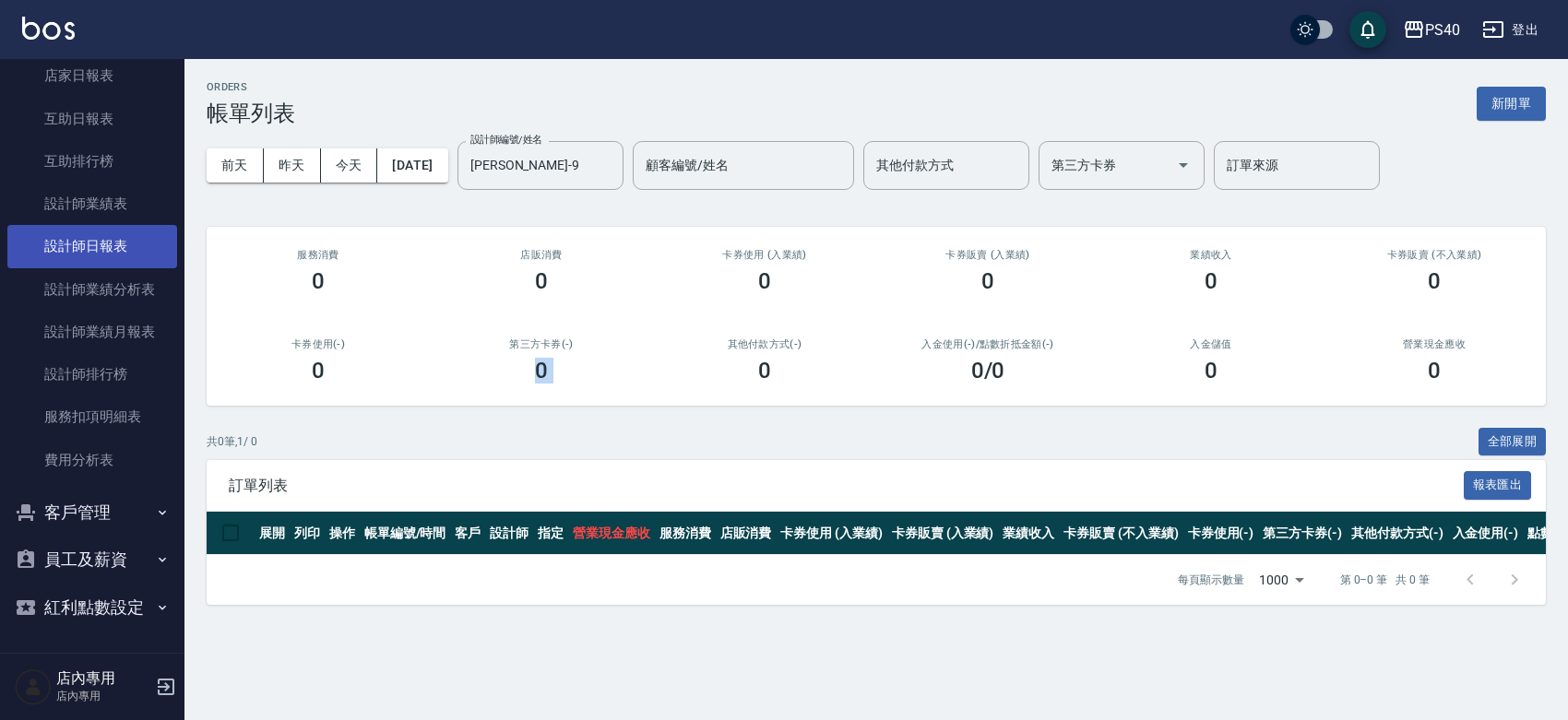
click at [89, 231] on link "設計師日報表" at bounding box center [92, 246] width 170 height 42
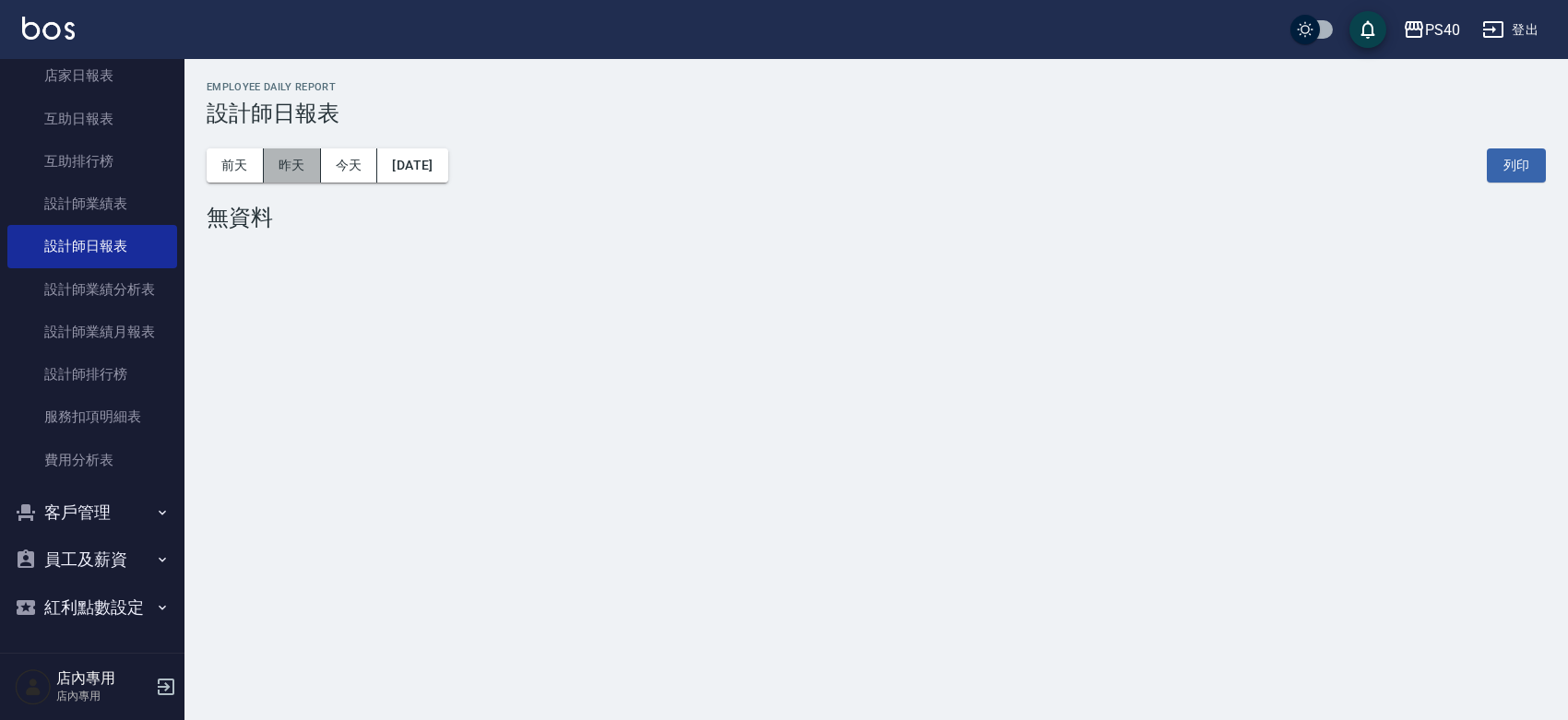
click at [295, 161] on button "昨天" at bounding box center [291, 164] width 57 height 34
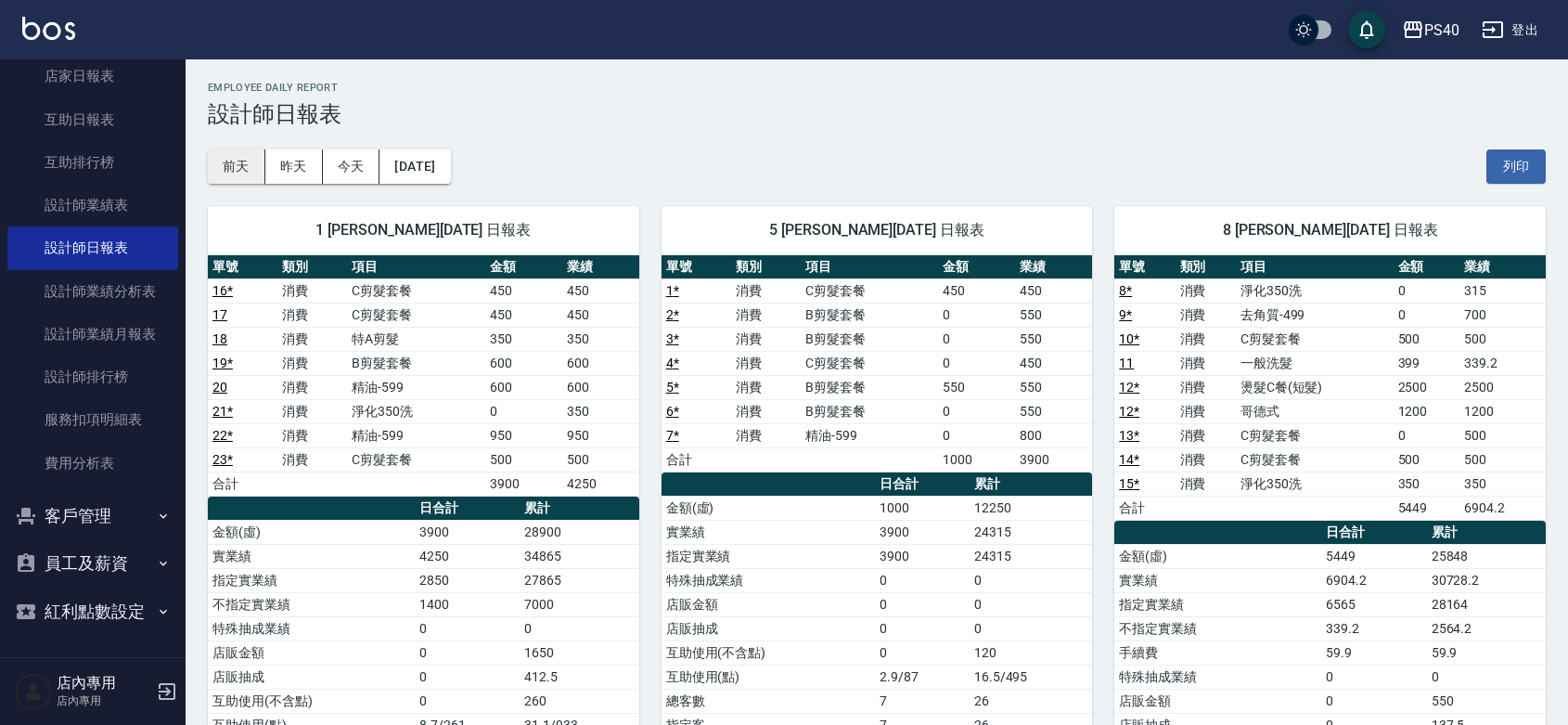
click at [248, 164] on button "前天" at bounding box center [236, 166] width 57 height 34
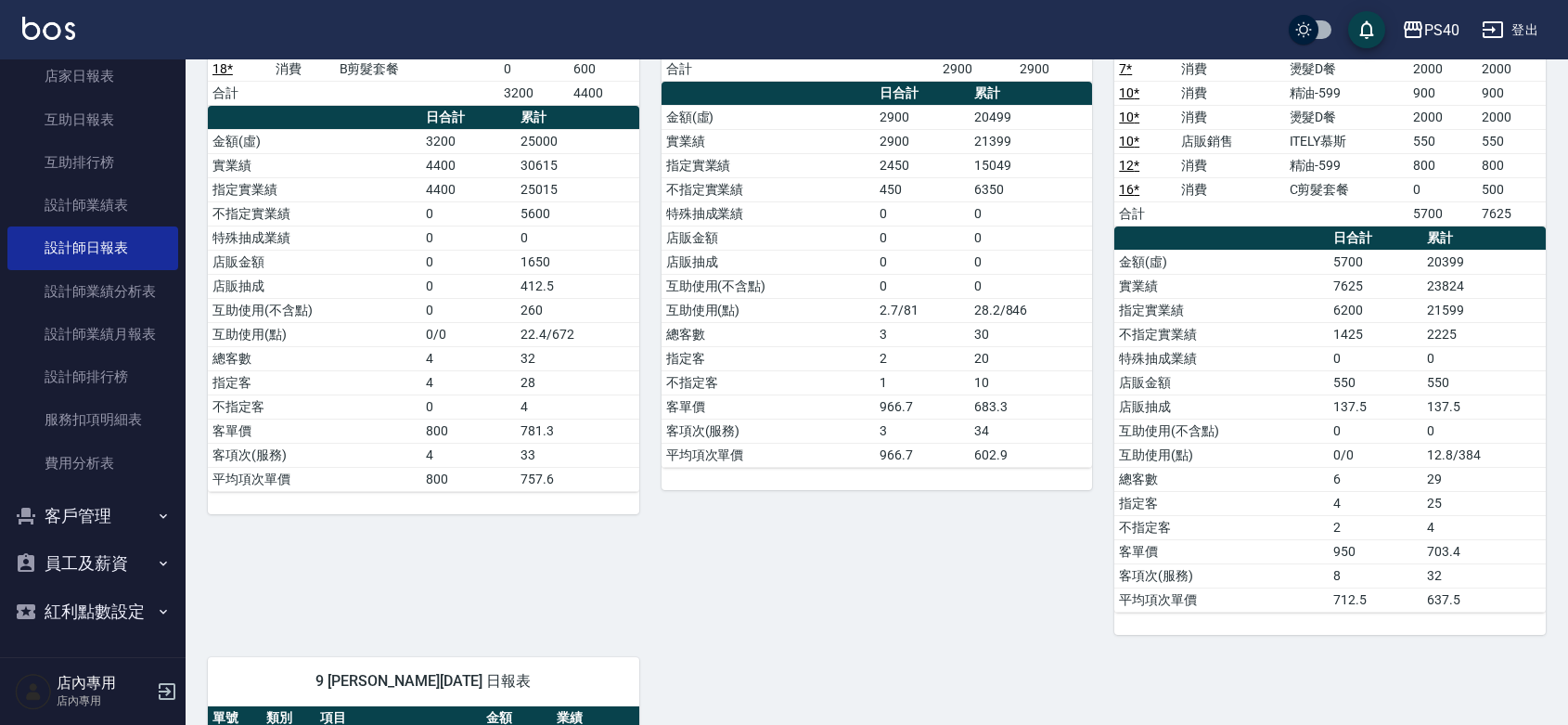
scroll to position [812, 0]
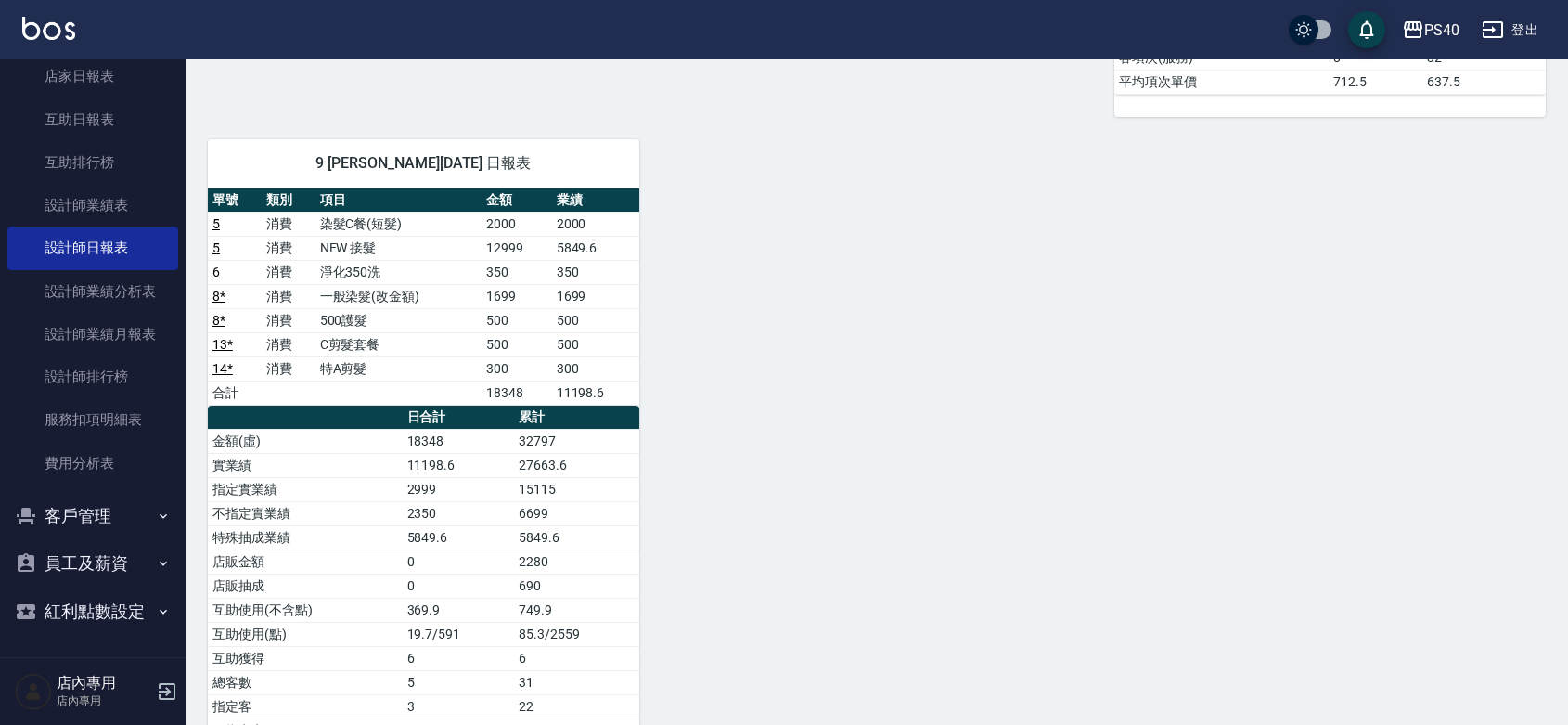
click at [508, 248] on td "12999" at bounding box center [517, 248] width 71 height 24
click at [1430, 18] on div "PS40" at bounding box center [1442, 30] width 35 height 23
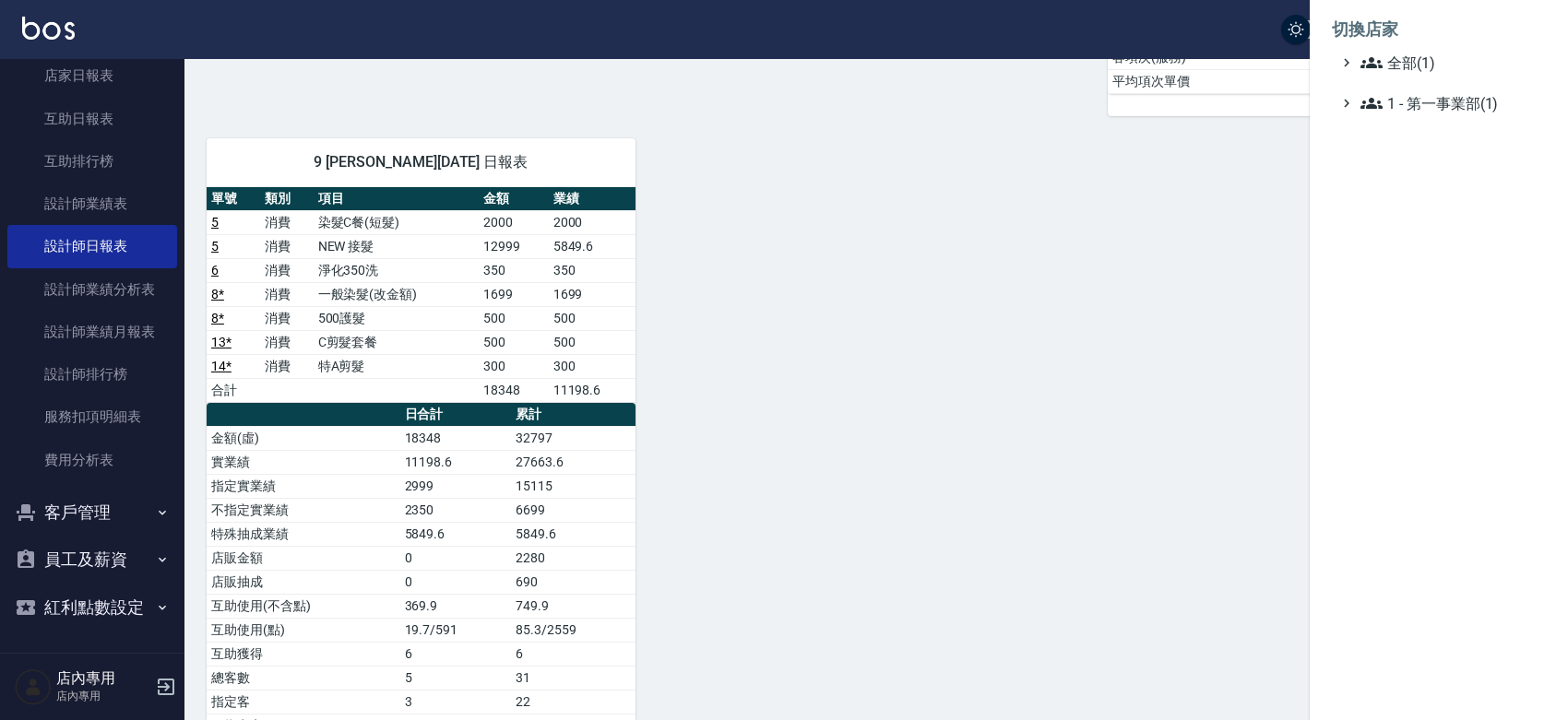
click at [1114, 190] on div at bounding box center [784, 360] width 1568 height 720
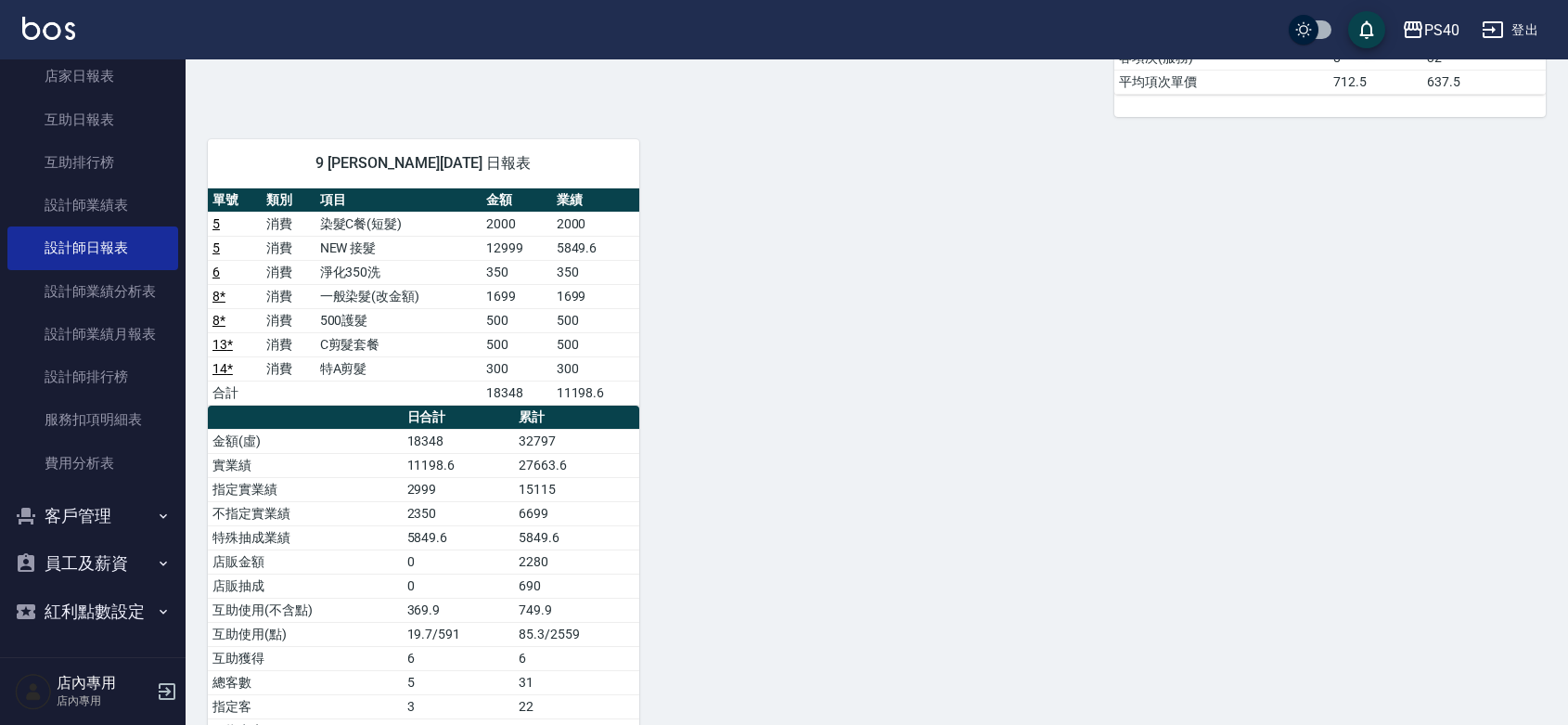
click at [1516, 25] on button "登出" at bounding box center [1510, 29] width 72 height 34
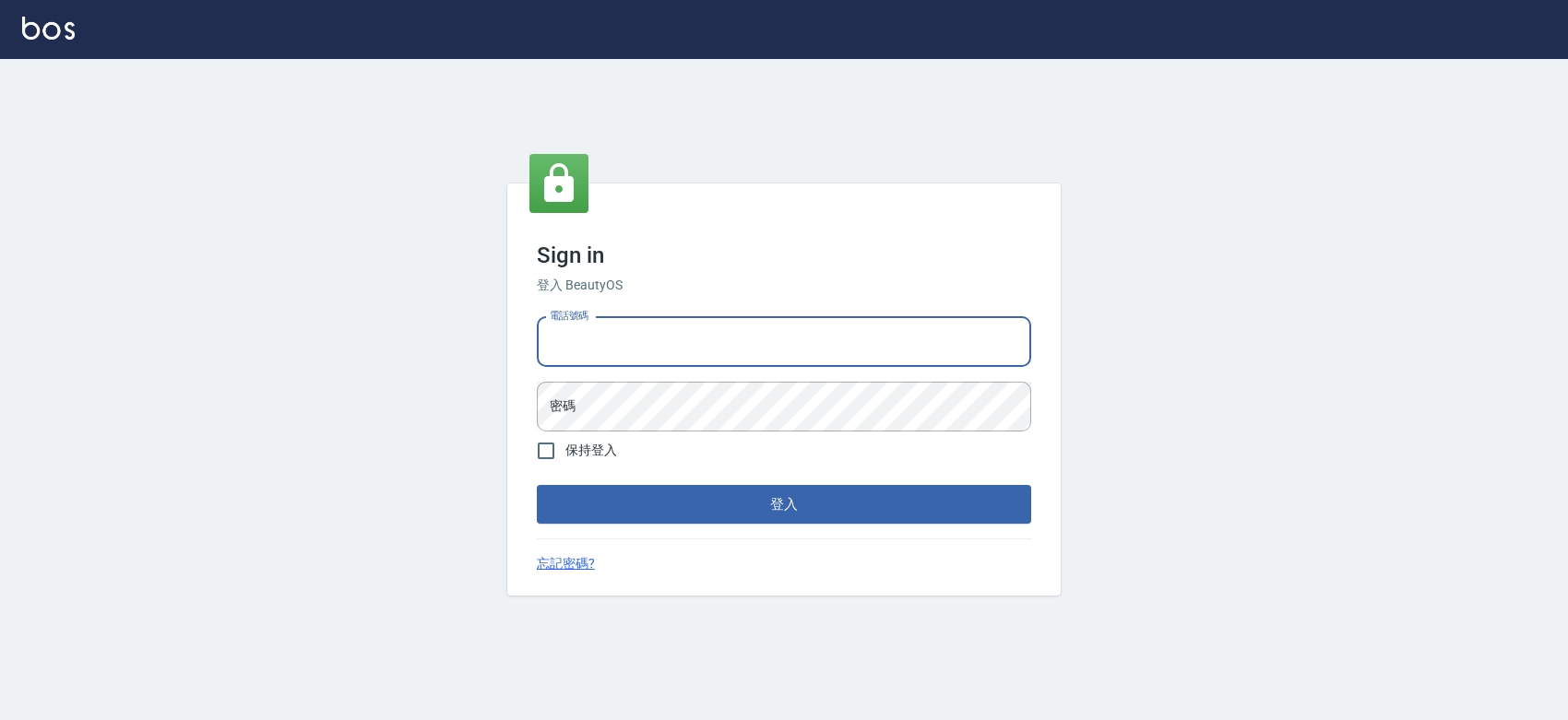
click at [773, 333] on input "電話號碼" at bounding box center [784, 342] width 494 height 50
type input "0931261253"
click at [710, 333] on input "0931261253" at bounding box center [784, 342] width 494 height 50
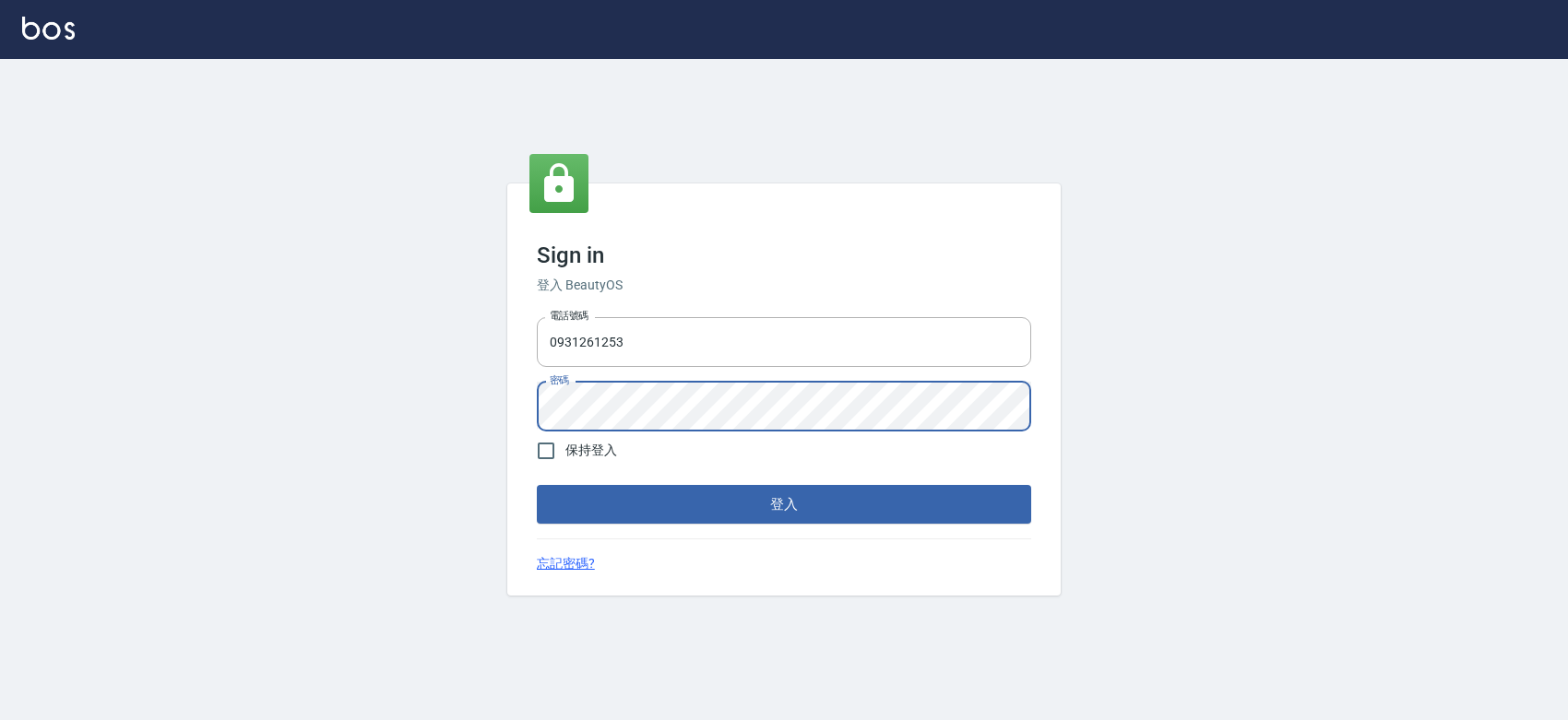
click at [536, 485] on button "登入" at bounding box center [784, 505] width 494 height 38
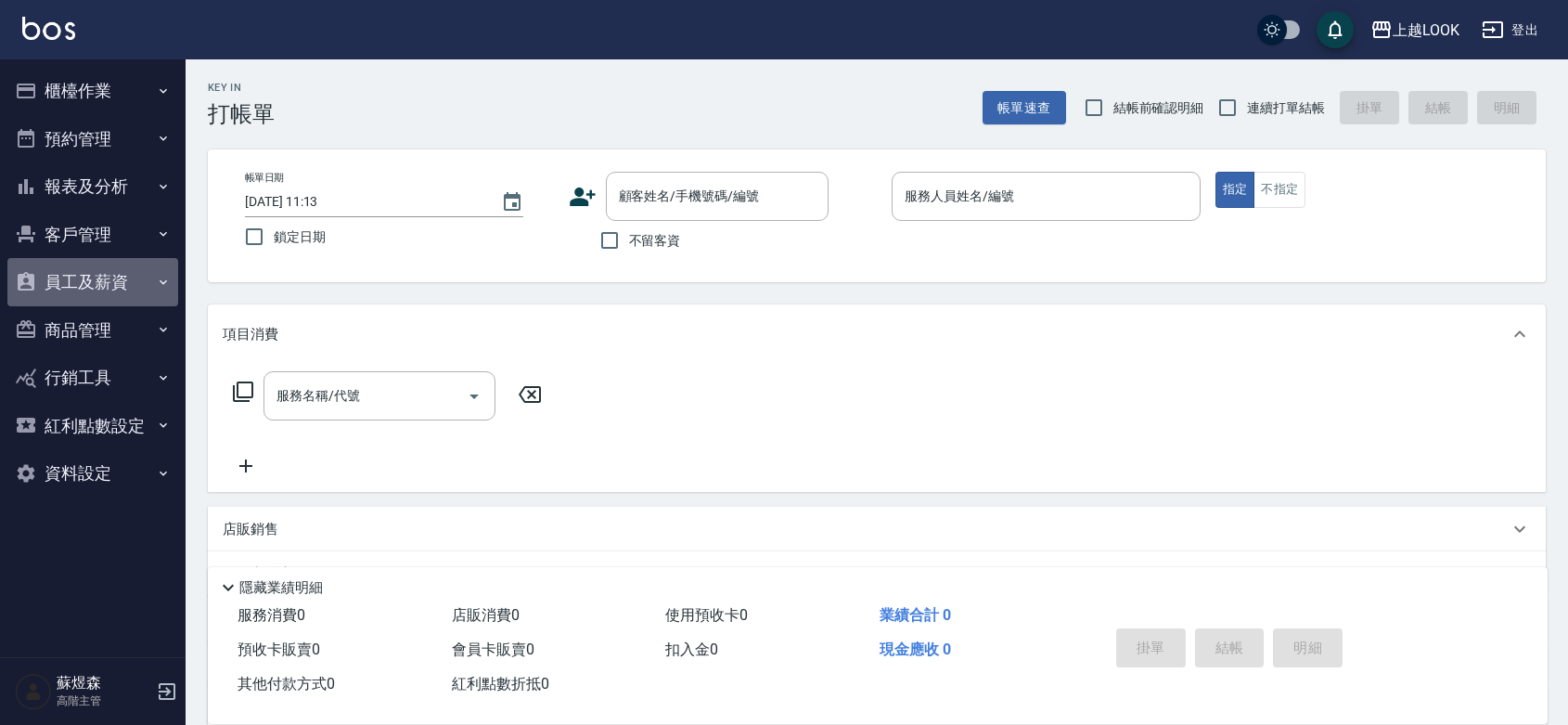
click at [114, 281] on button "員工及薪資" at bounding box center [93, 283] width 171 height 48
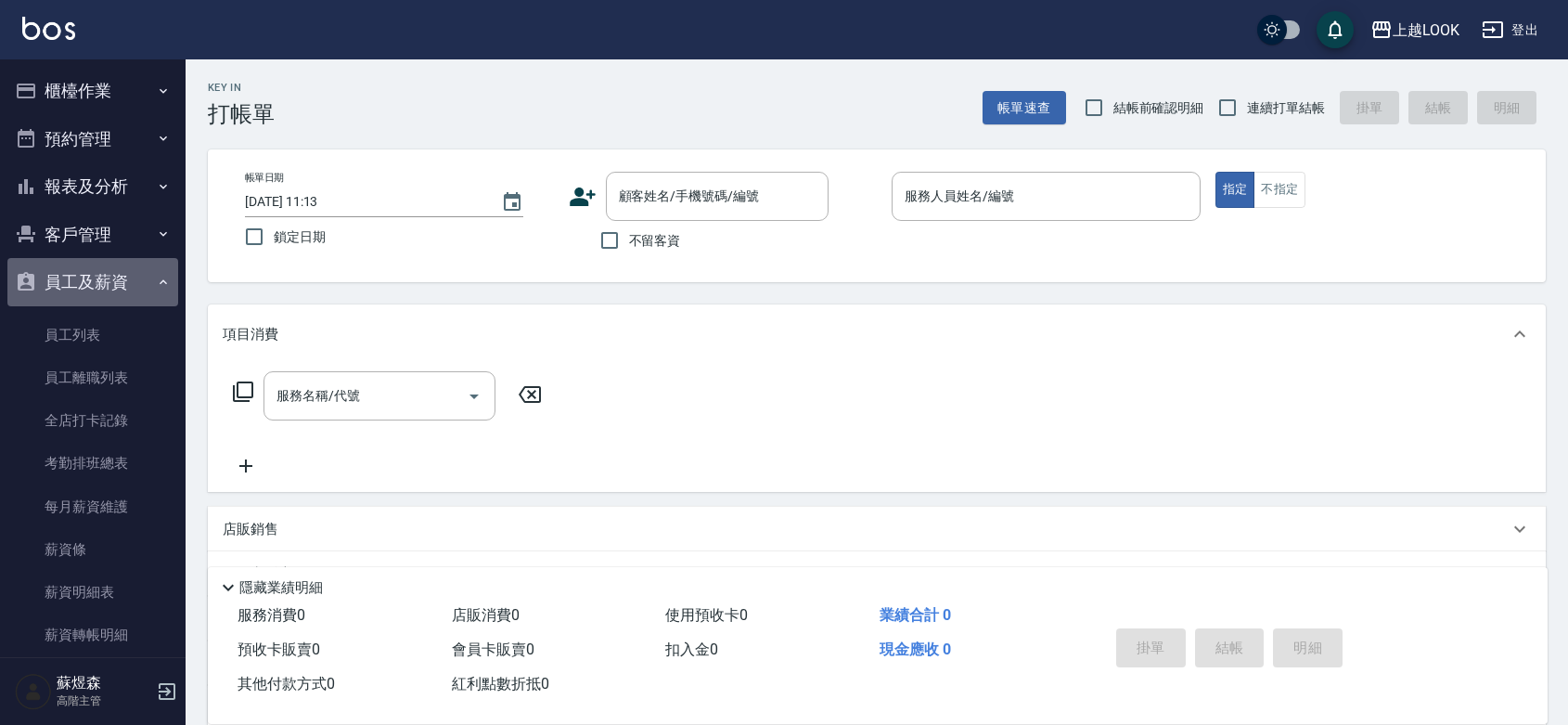
click at [119, 286] on button "員工及薪資" at bounding box center [93, 283] width 171 height 48
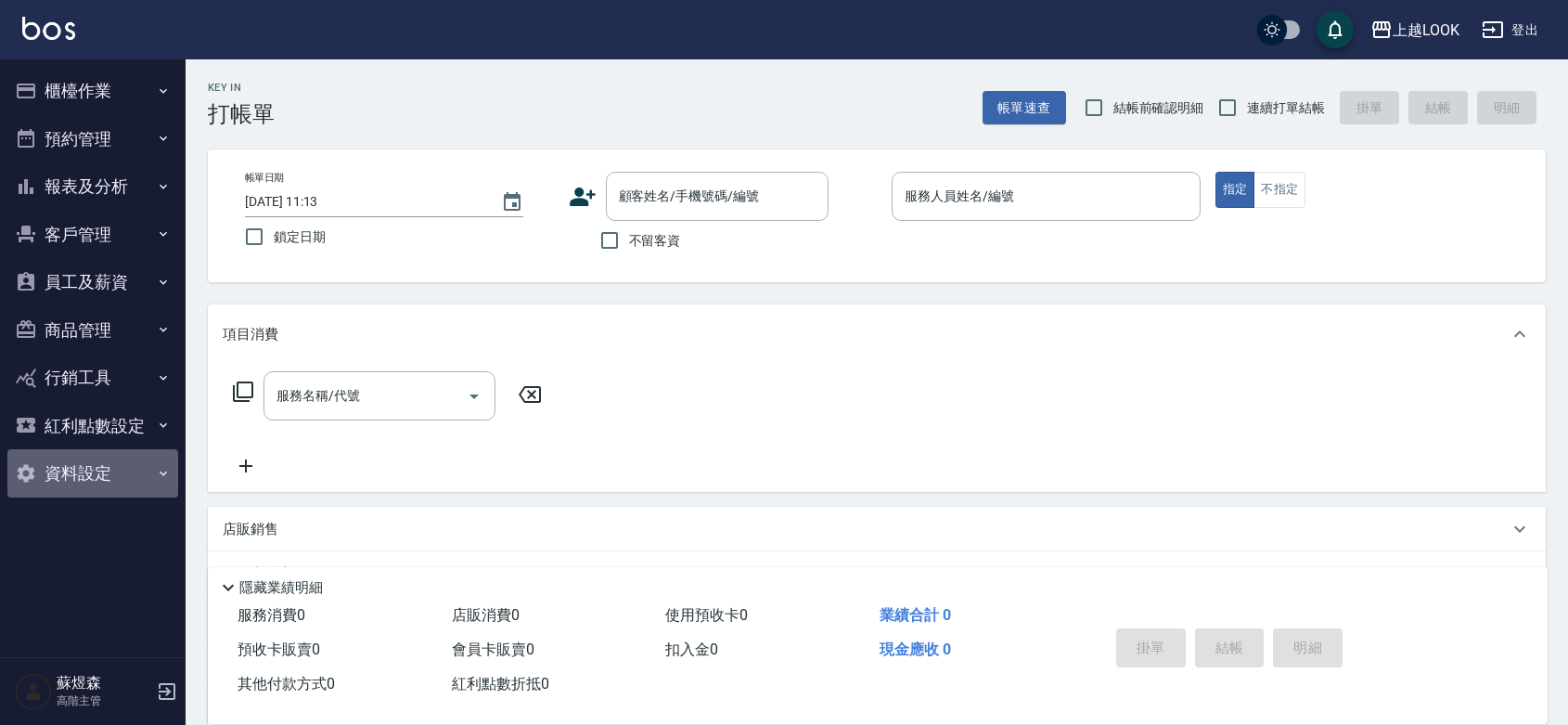
click at [107, 475] on button "資料設定" at bounding box center [93, 473] width 171 height 48
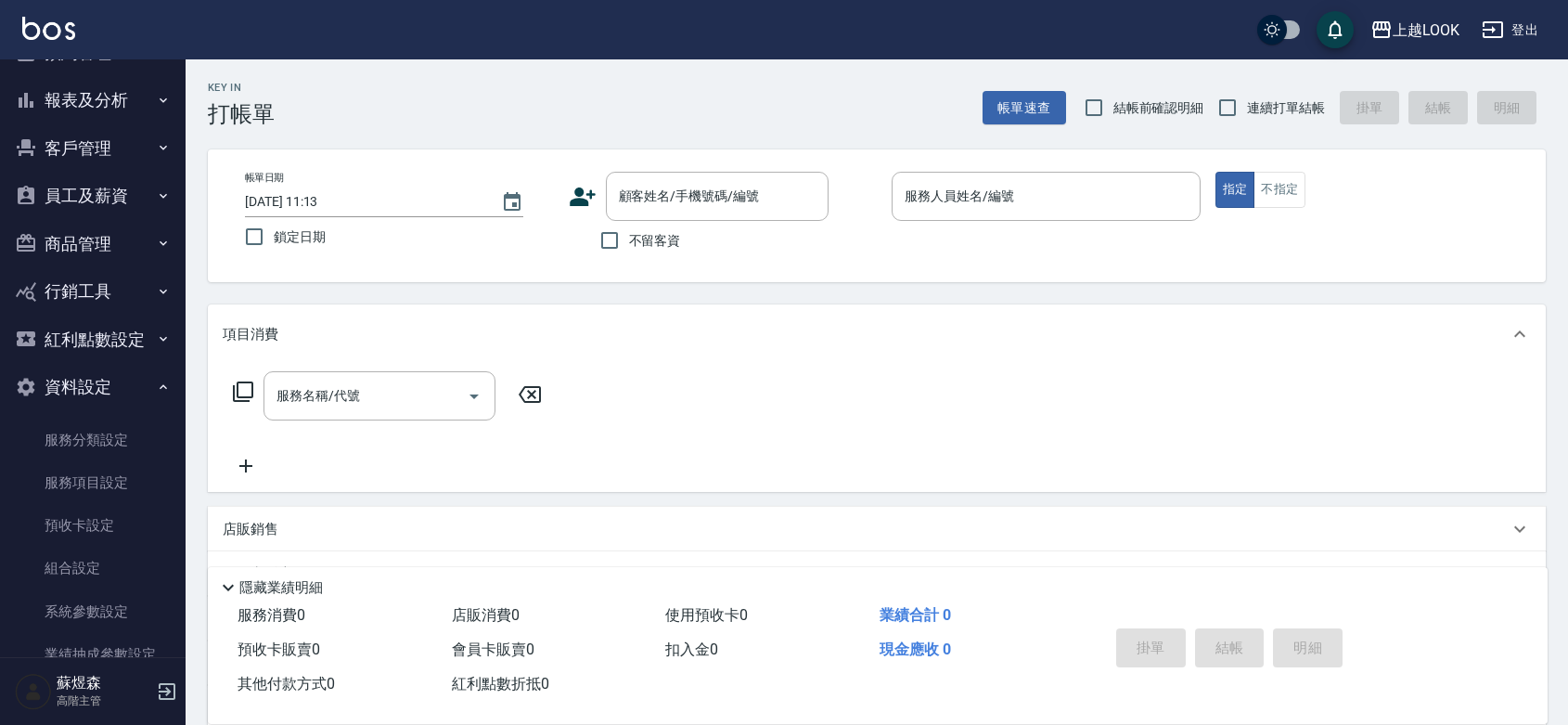
scroll to position [105, 0]
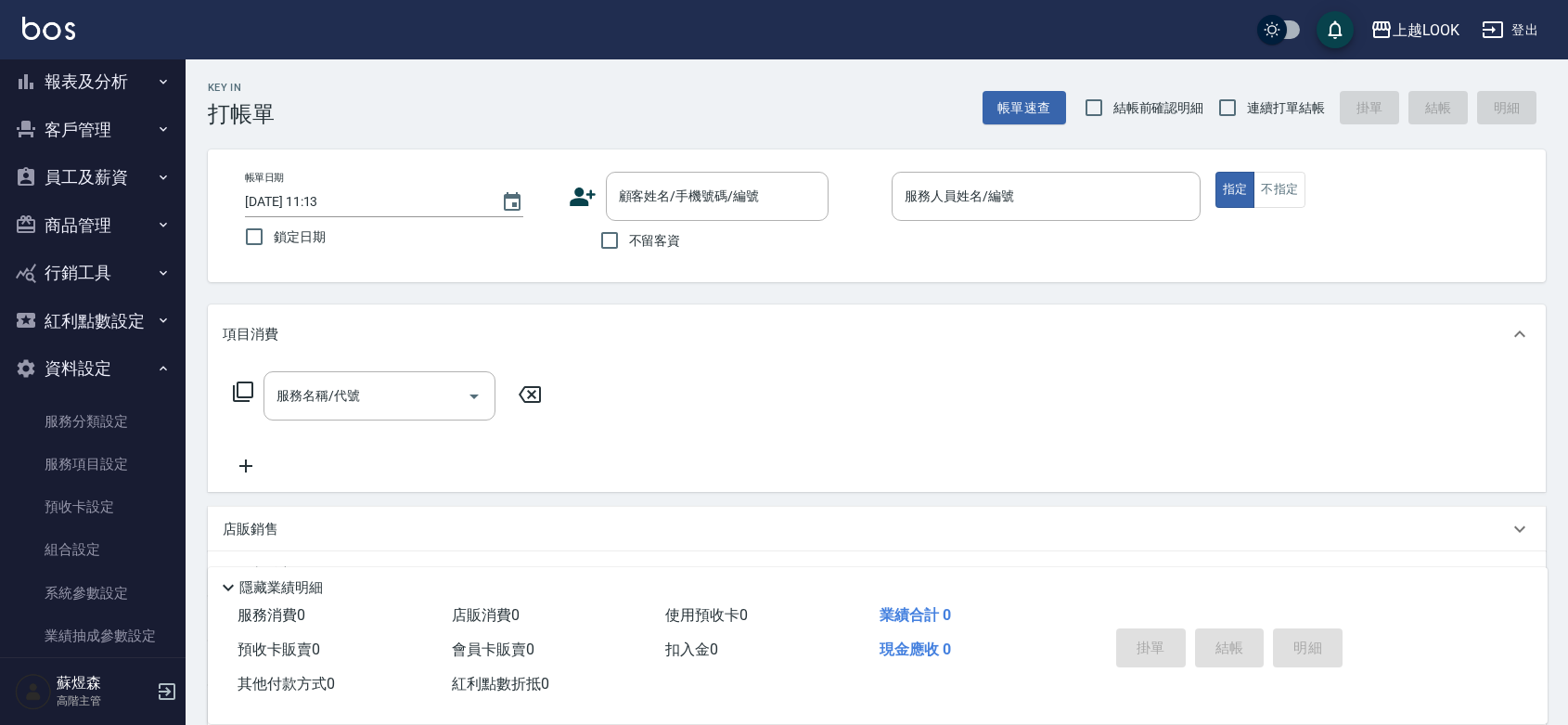
click at [132, 393] on button "資料設定" at bounding box center [93, 369] width 171 height 48
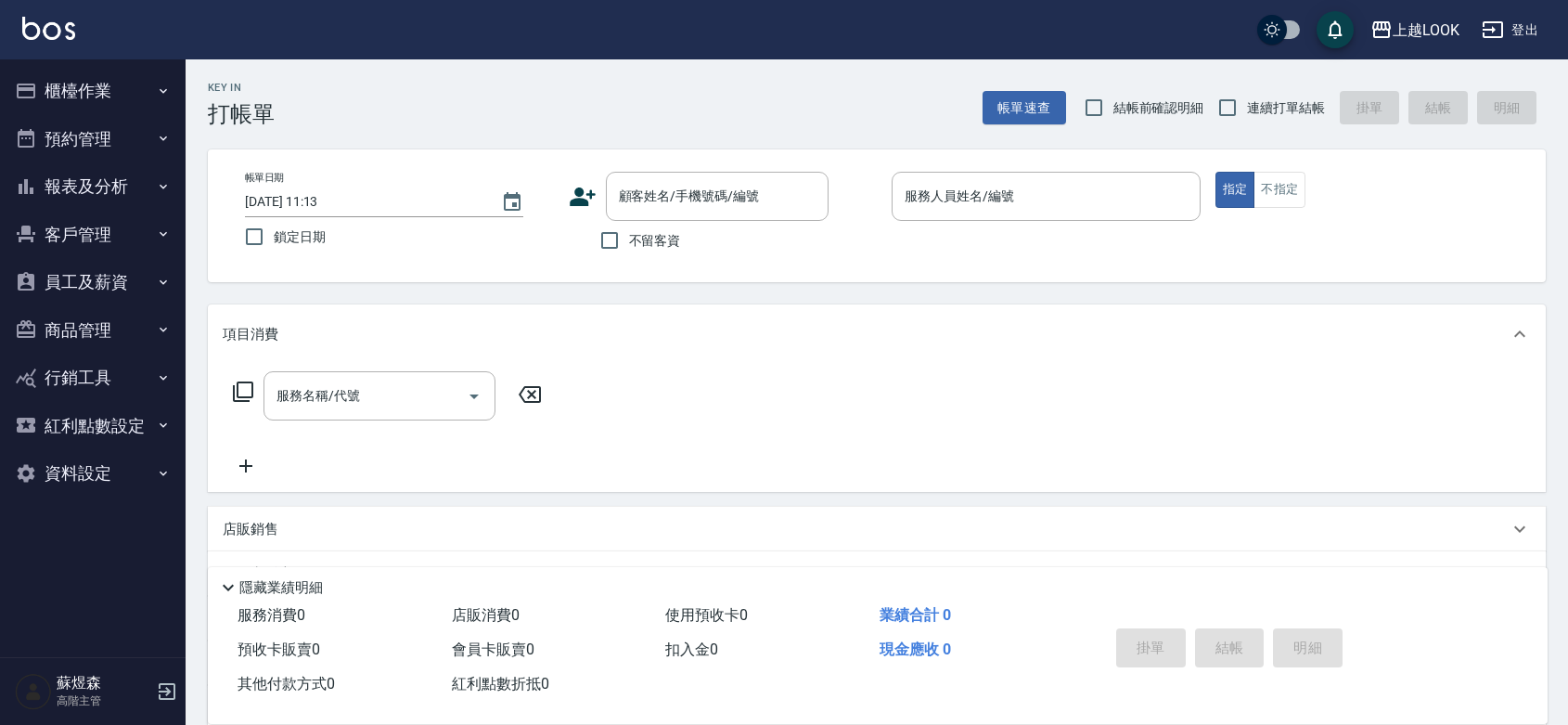
scroll to position [0, 0]
click at [160, 378] on icon "button" at bounding box center [163, 378] width 15 height 15
click at [168, 428] on icon "button" at bounding box center [163, 425] width 15 height 15
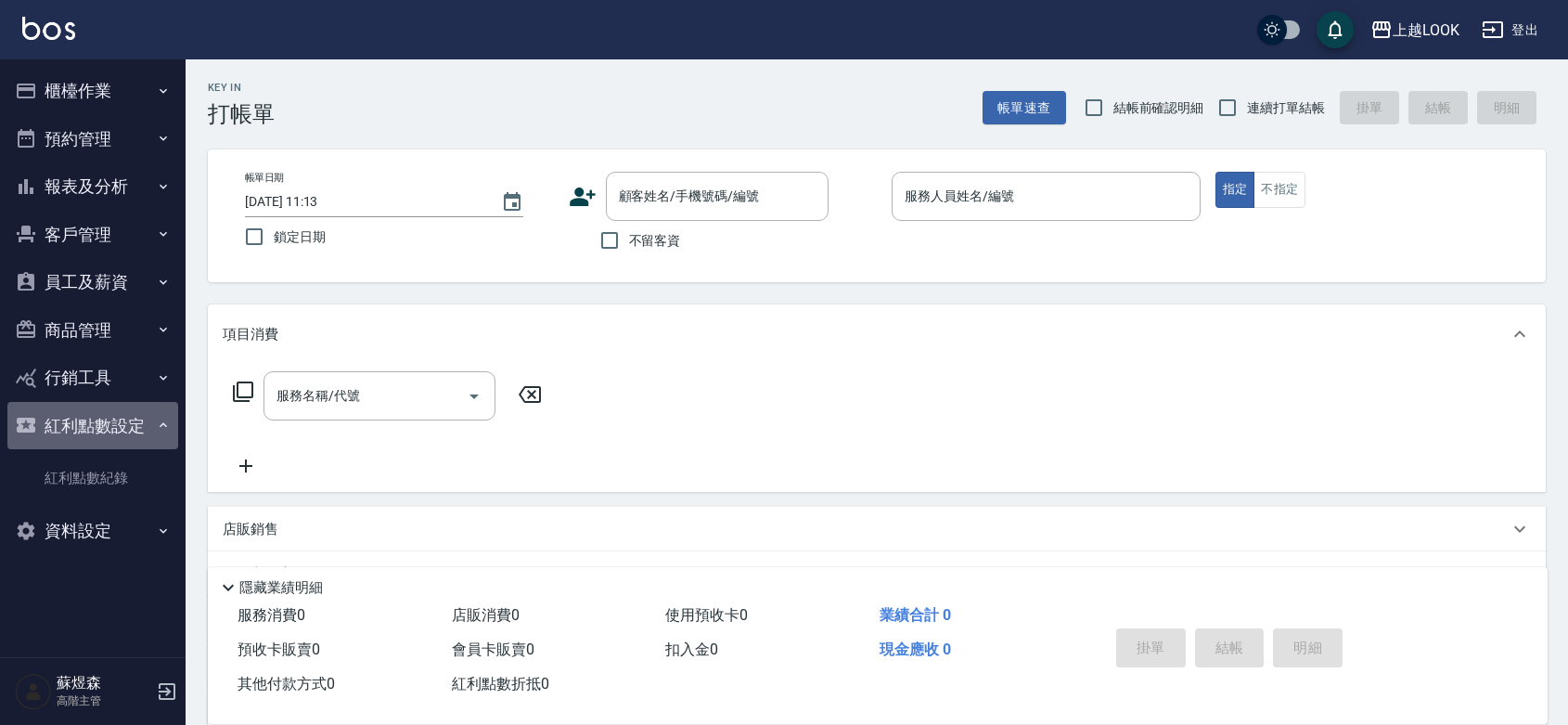
click at [156, 425] on icon "button" at bounding box center [163, 425] width 15 height 15
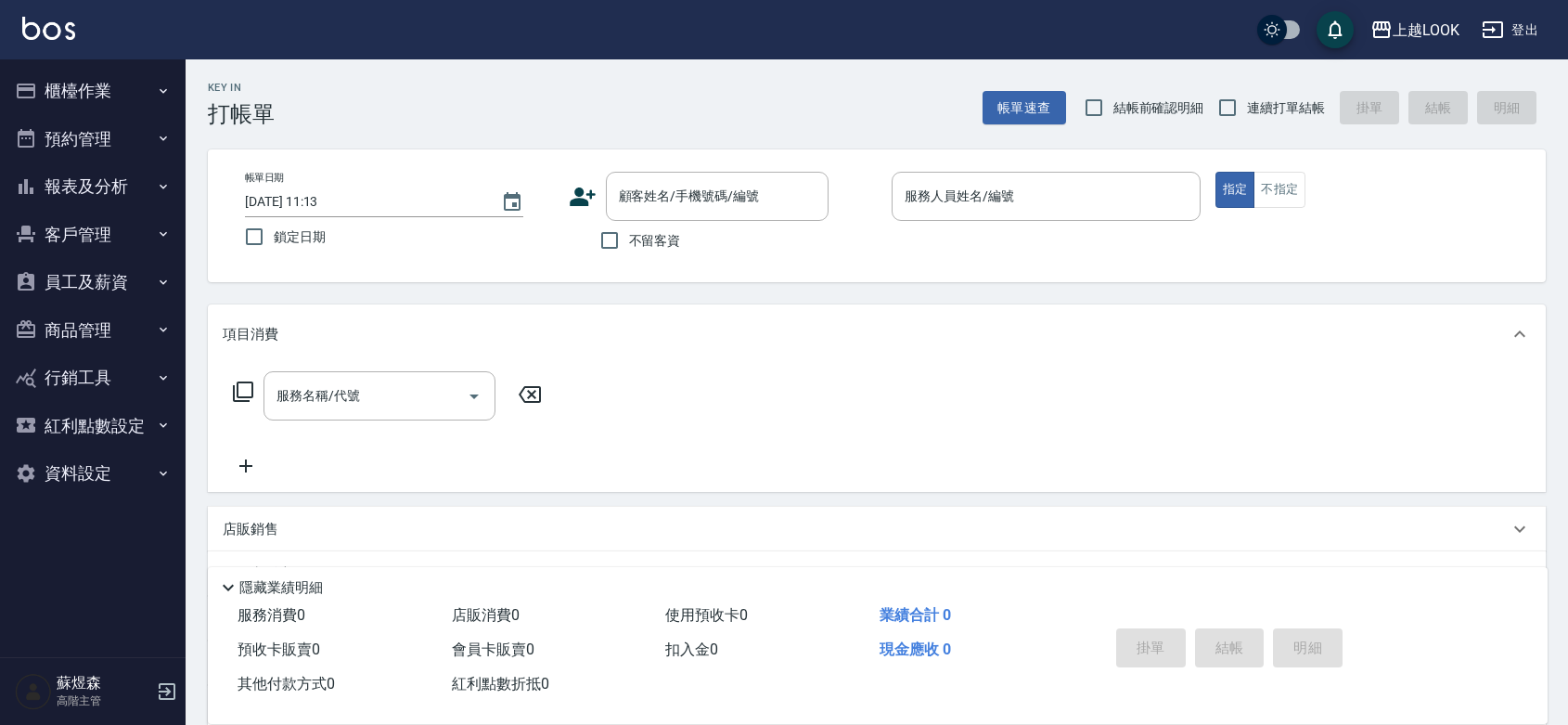
click at [156, 479] on icon "button" at bounding box center [163, 473] width 15 height 15
click at [113, 548] on link "服務分類設定" at bounding box center [93, 527] width 171 height 43
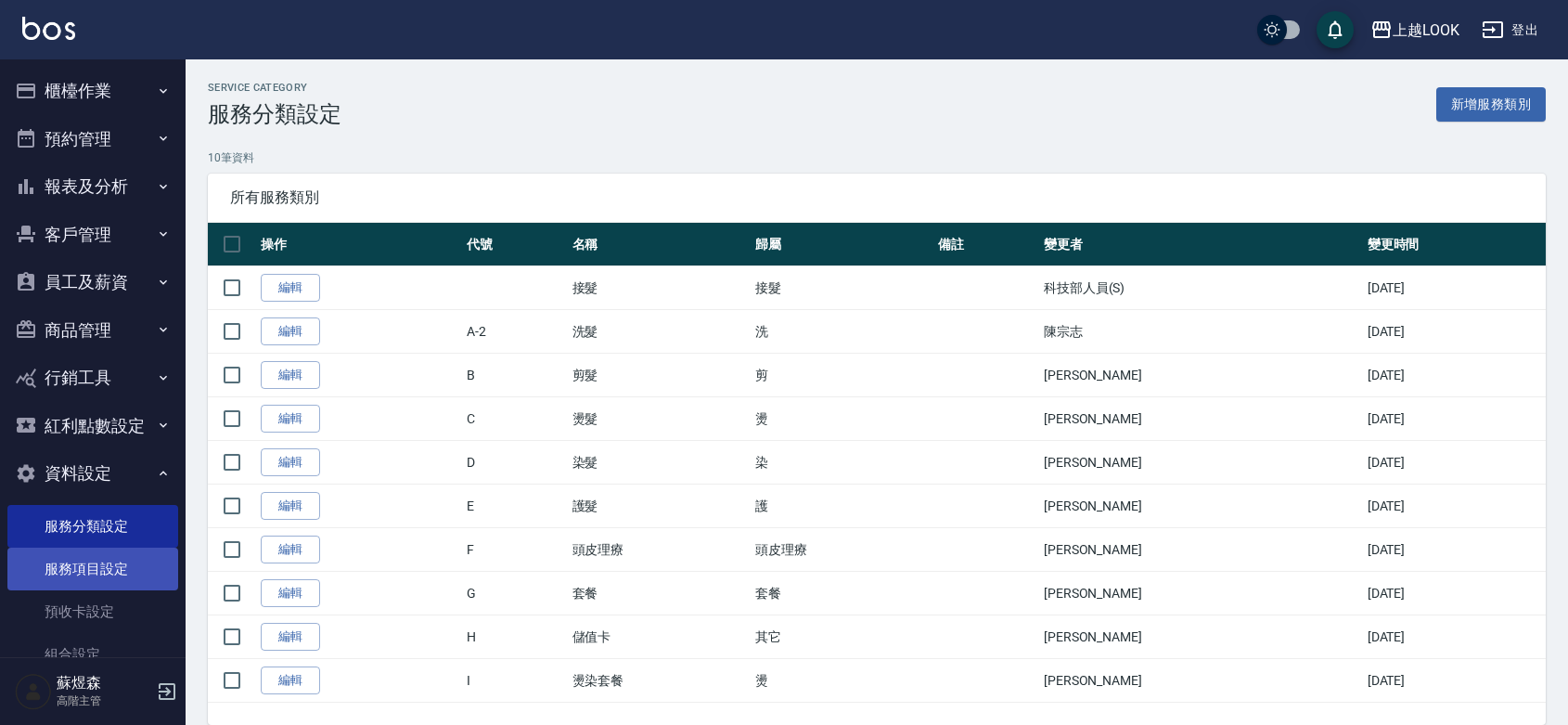
click at [100, 590] on link "服務項目設定" at bounding box center [93, 569] width 171 height 43
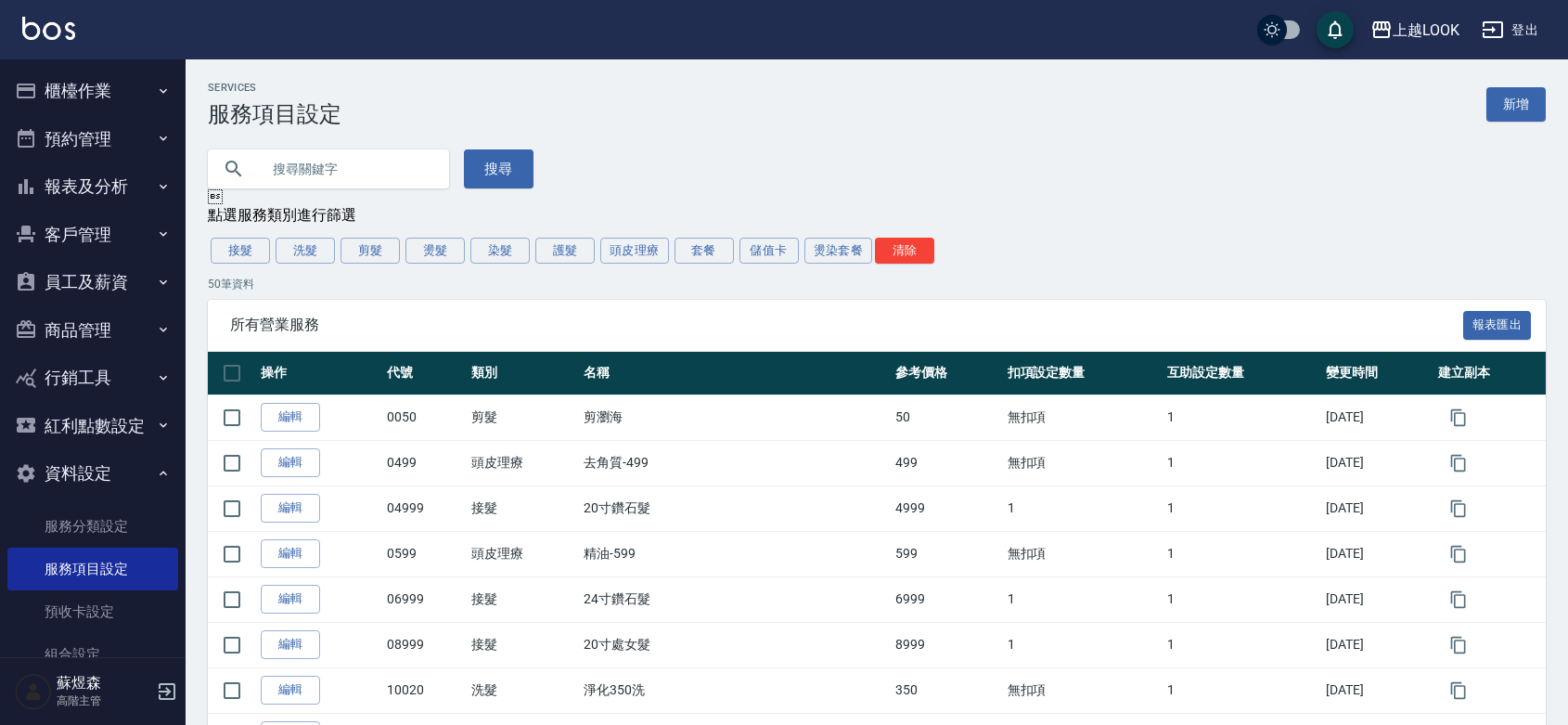
scroll to position [270, 0]
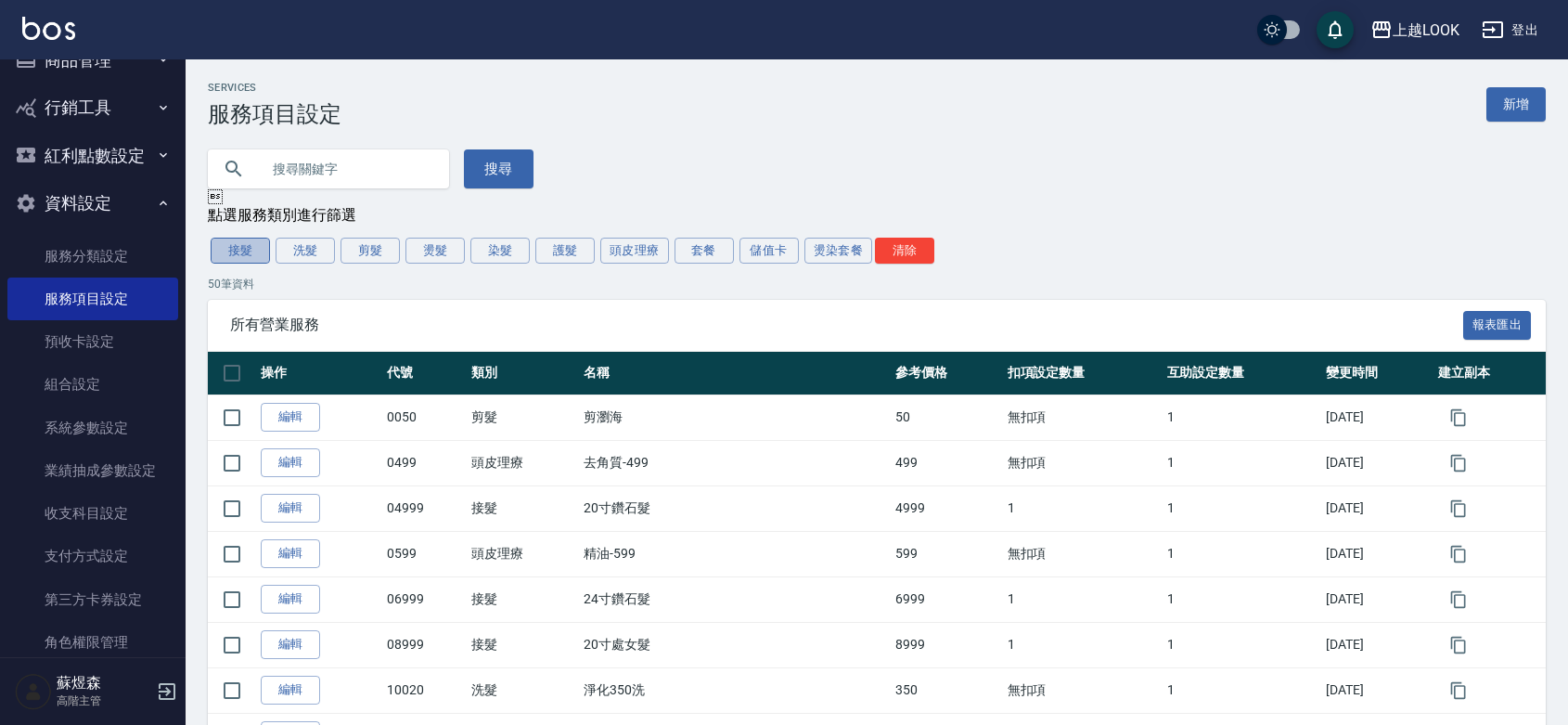
click at [247, 263] on button "接髮" at bounding box center [240, 251] width 59 height 26
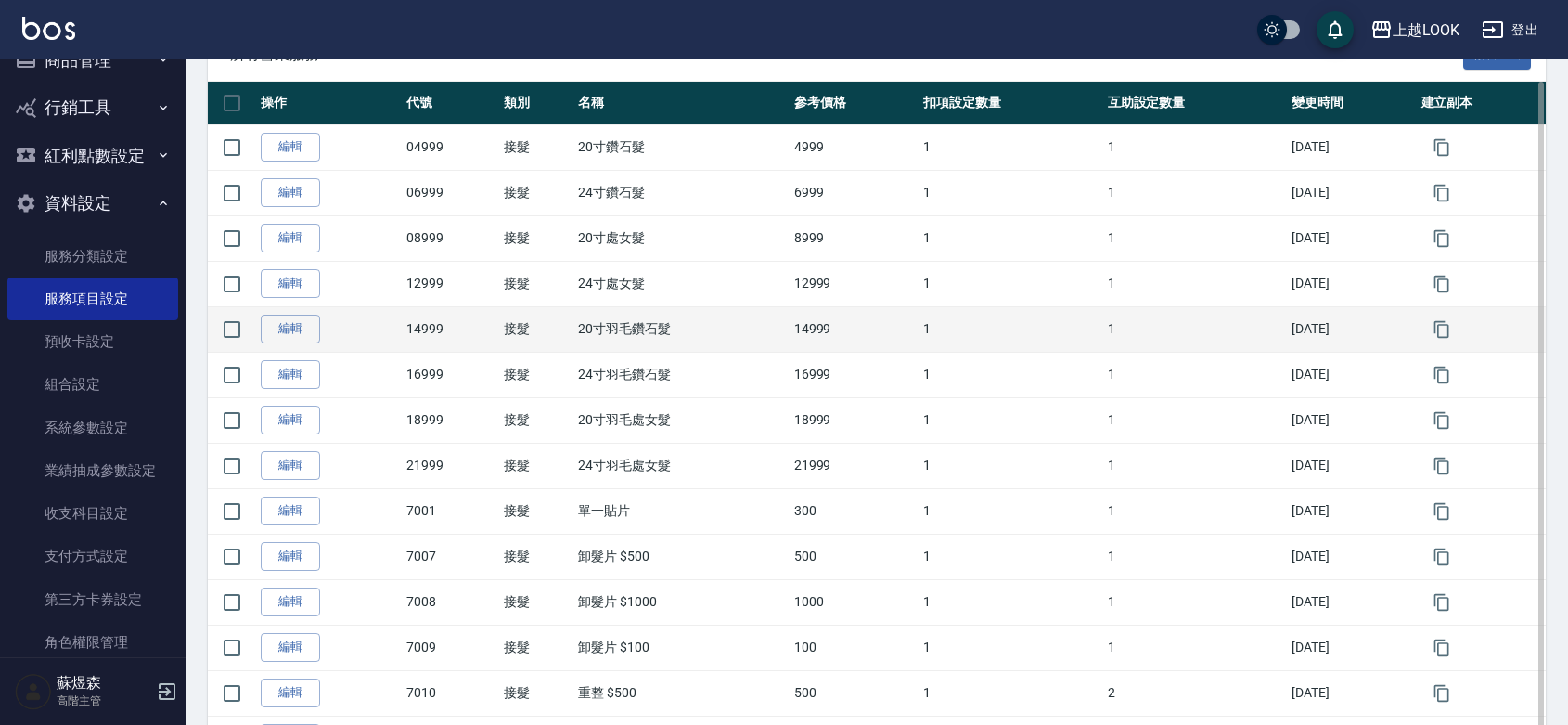
click at [809, 352] on td "14999" at bounding box center [853, 329] width 129 height 45
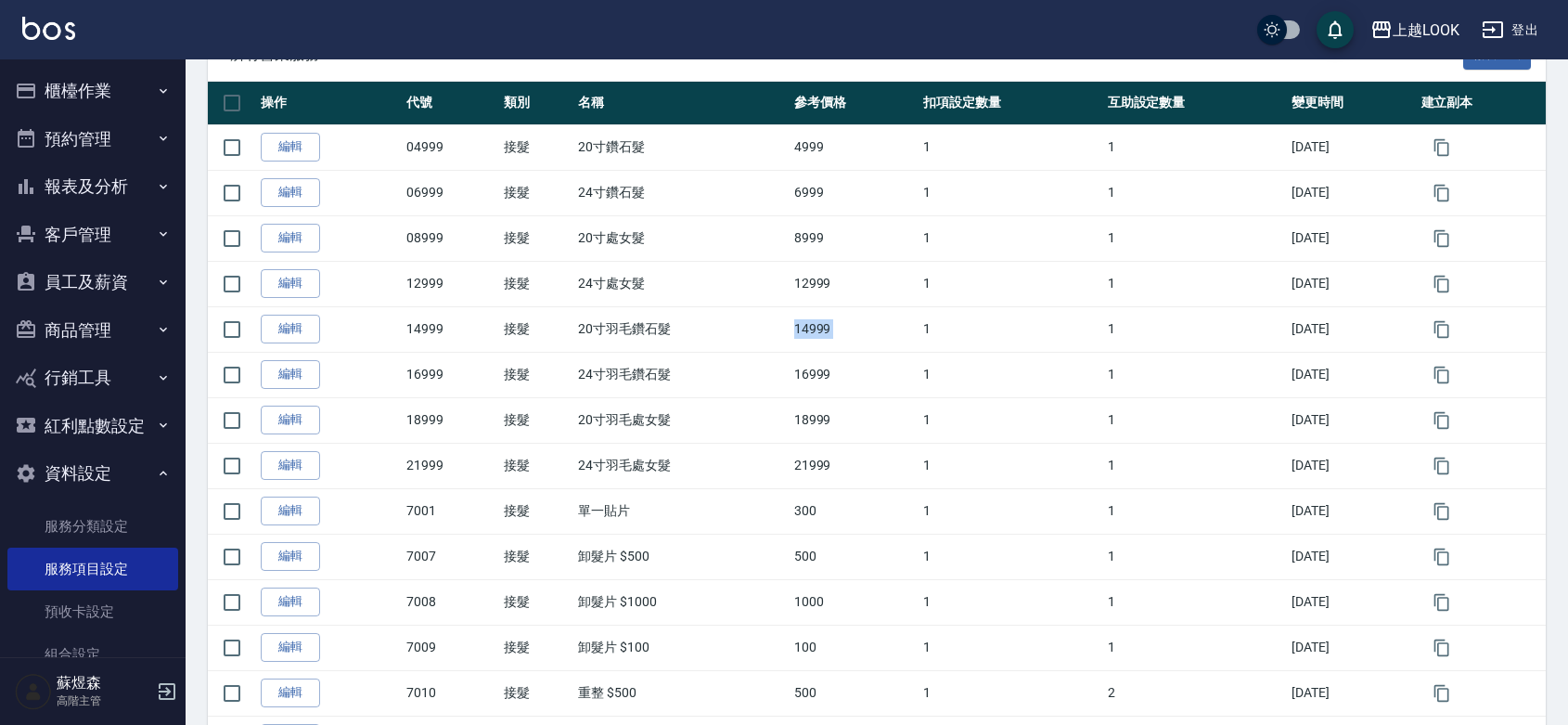
click at [73, 88] on button "櫃檯作業" at bounding box center [93, 91] width 171 height 48
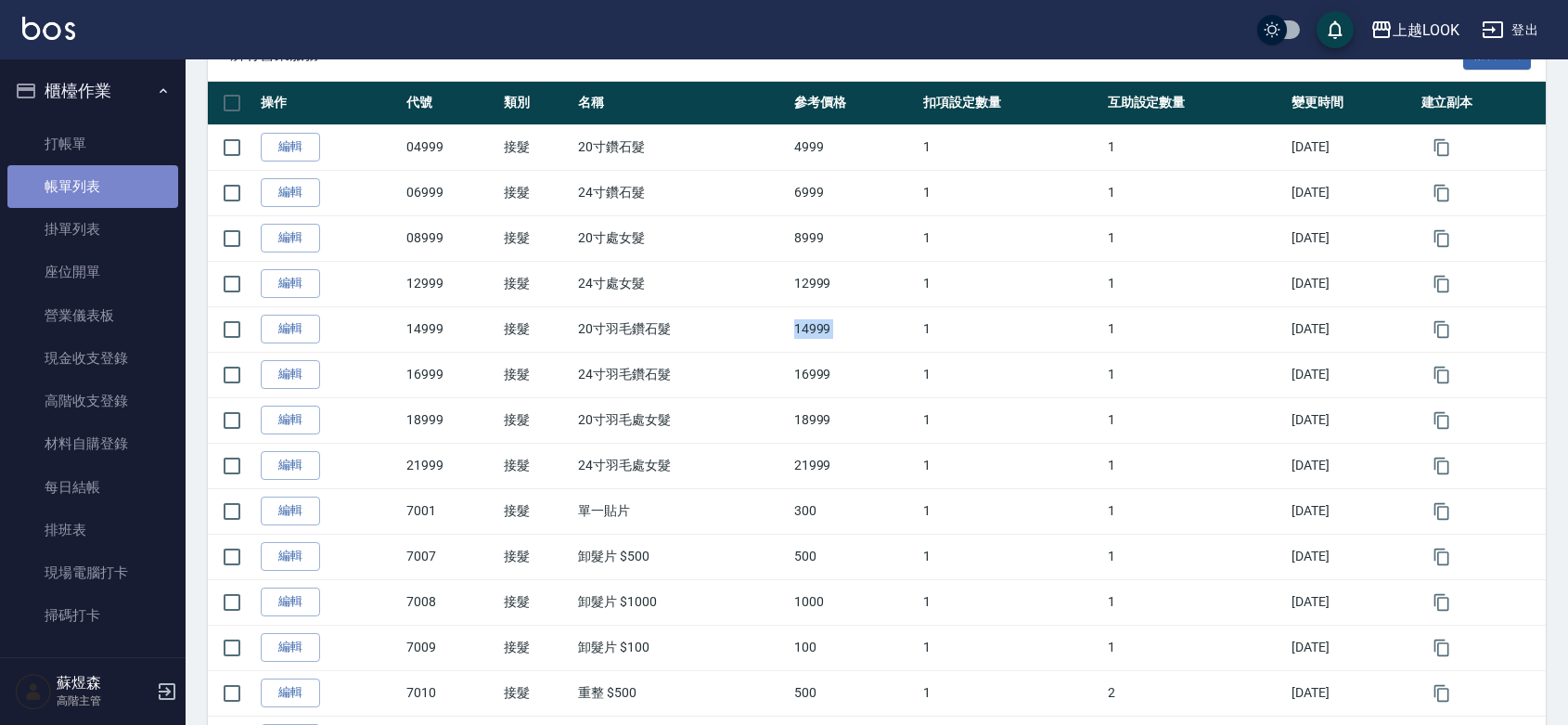
click at [111, 192] on link "帳單列表" at bounding box center [93, 187] width 171 height 43
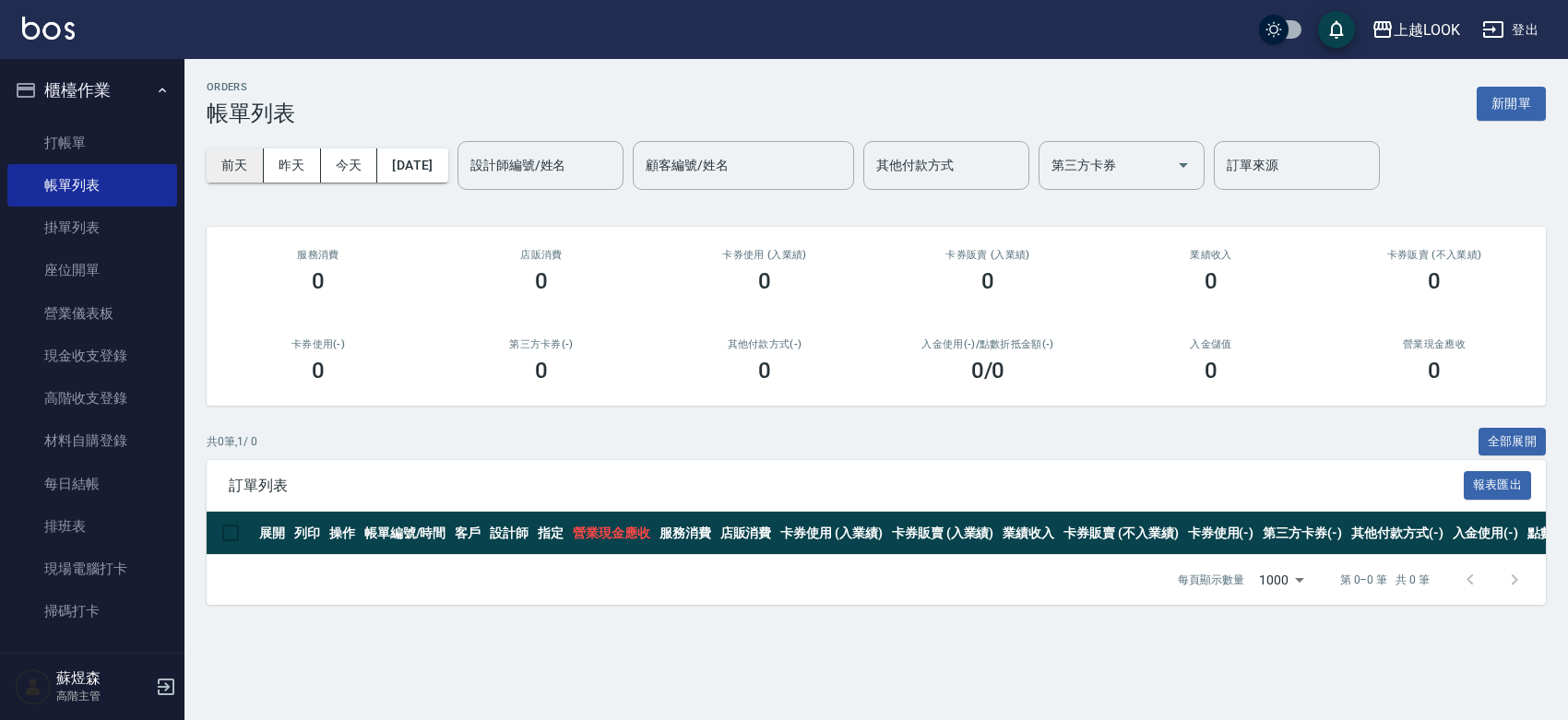
click at [232, 169] on button "前天" at bounding box center [235, 164] width 57 height 34
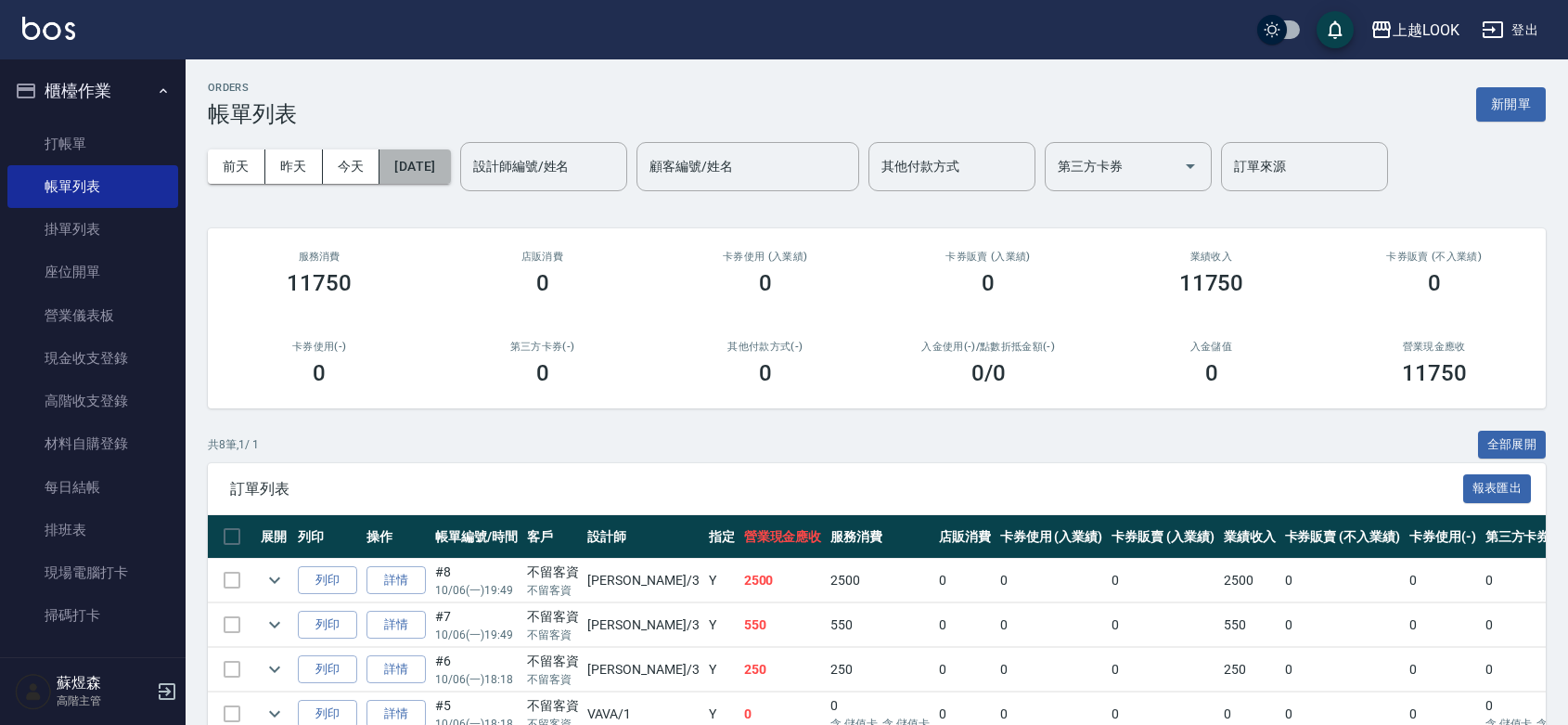
click at [450, 176] on button "[DATE]" at bounding box center [414, 166] width 71 height 34
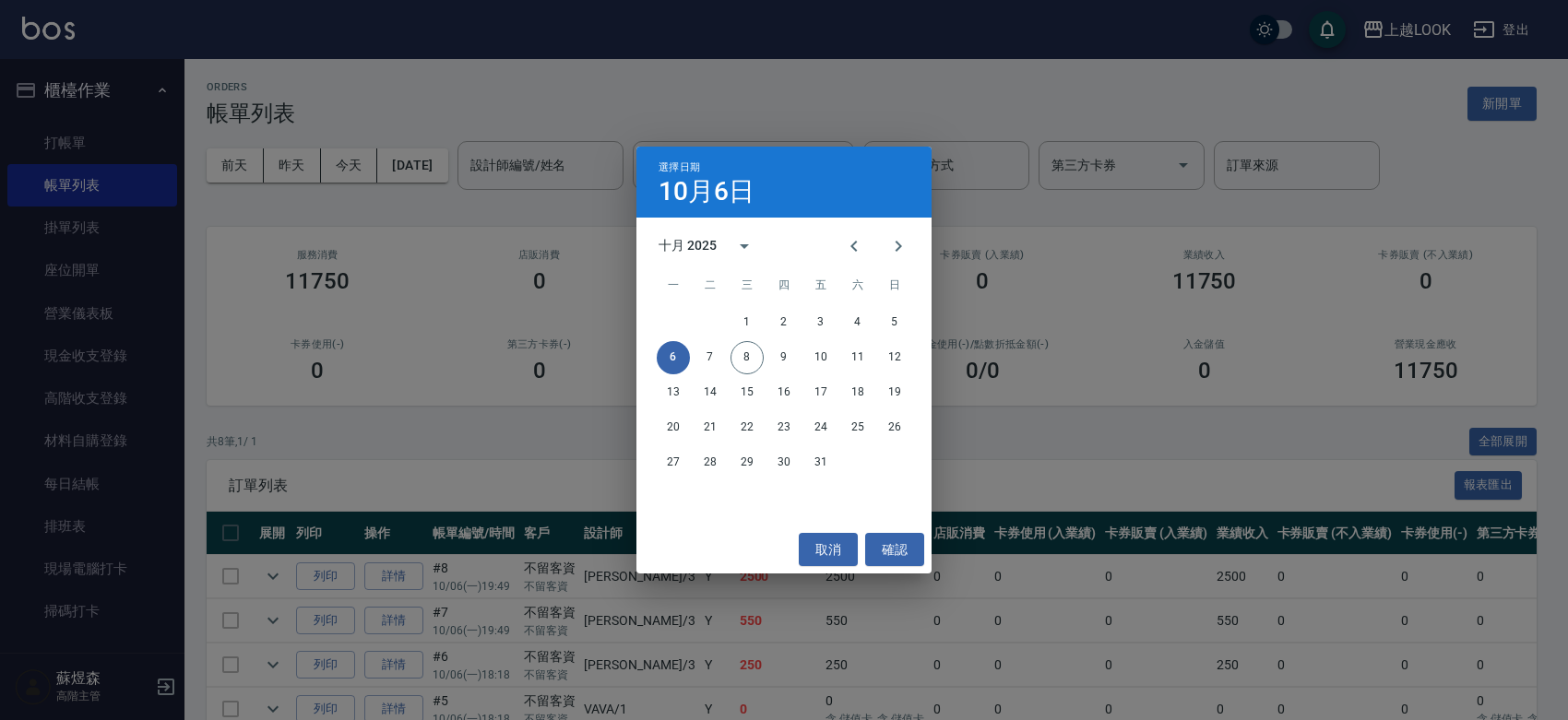
drag, startPoint x: 454, startPoint y: 208, endPoint x: 358, endPoint y: 186, distance: 98.5
click at [444, 208] on div "選擇日期 10月6日 十月 2025 一 二 三 四 五 六 日 1 2 3 4 5 6 7 8 9 10 11 12 13 14 15 16 17 18 1…" at bounding box center [784, 360] width 1568 height 720
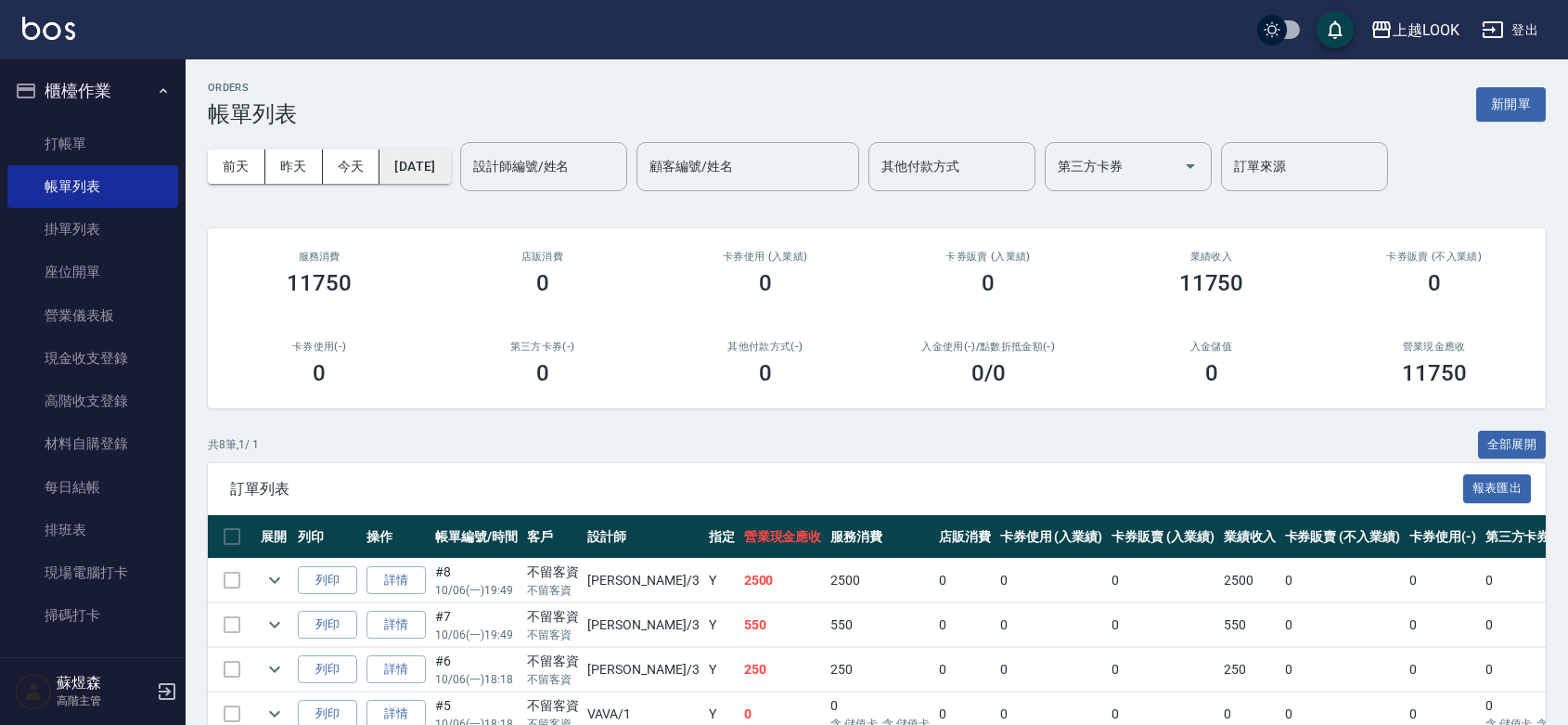
click at [450, 178] on button "[DATE]" at bounding box center [414, 166] width 71 height 34
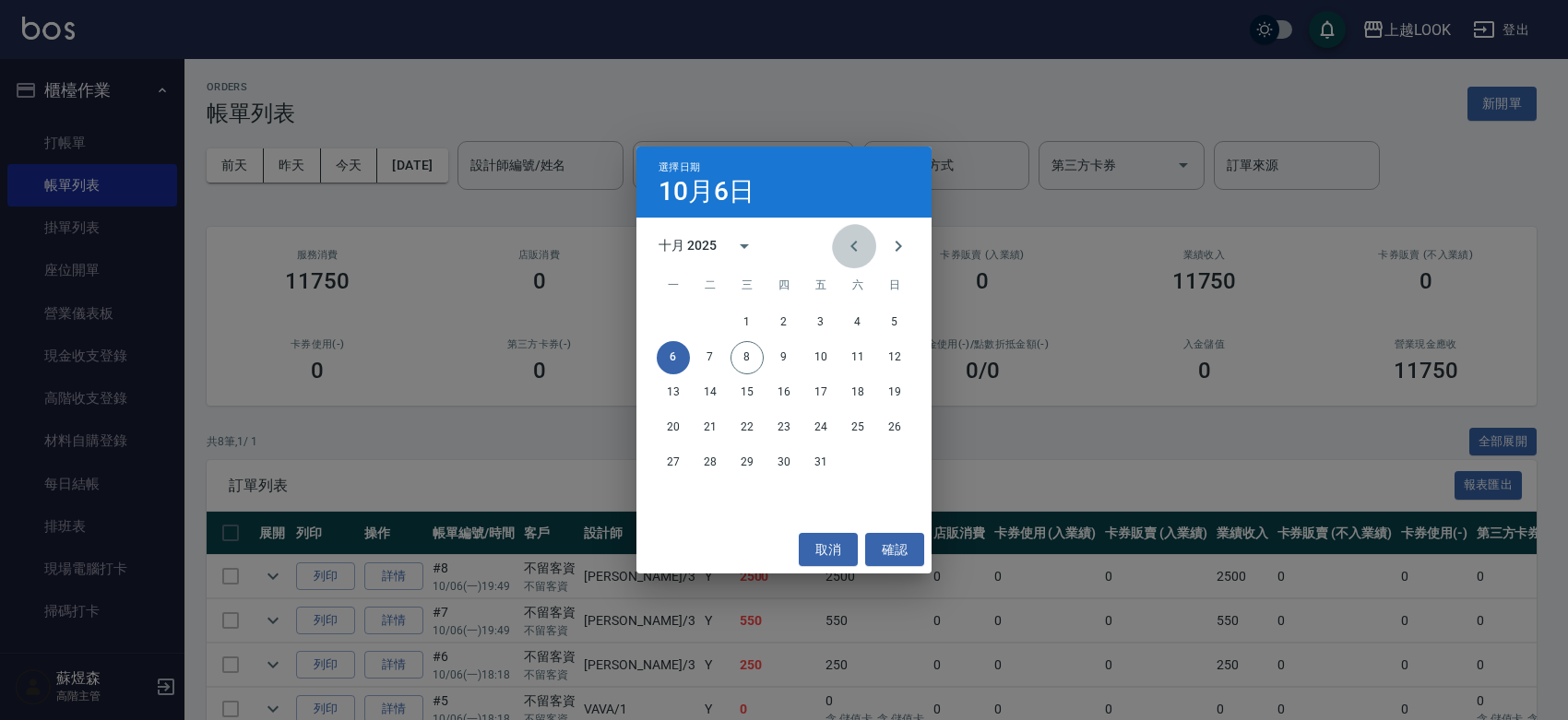
click at [843, 245] on icon "Previous month" at bounding box center [854, 246] width 22 height 22
click at [843, 258] on icon "Previous month" at bounding box center [854, 246] width 22 height 22
click at [818, 323] on button "1" at bounding box center [821, 322] width 34 height 34
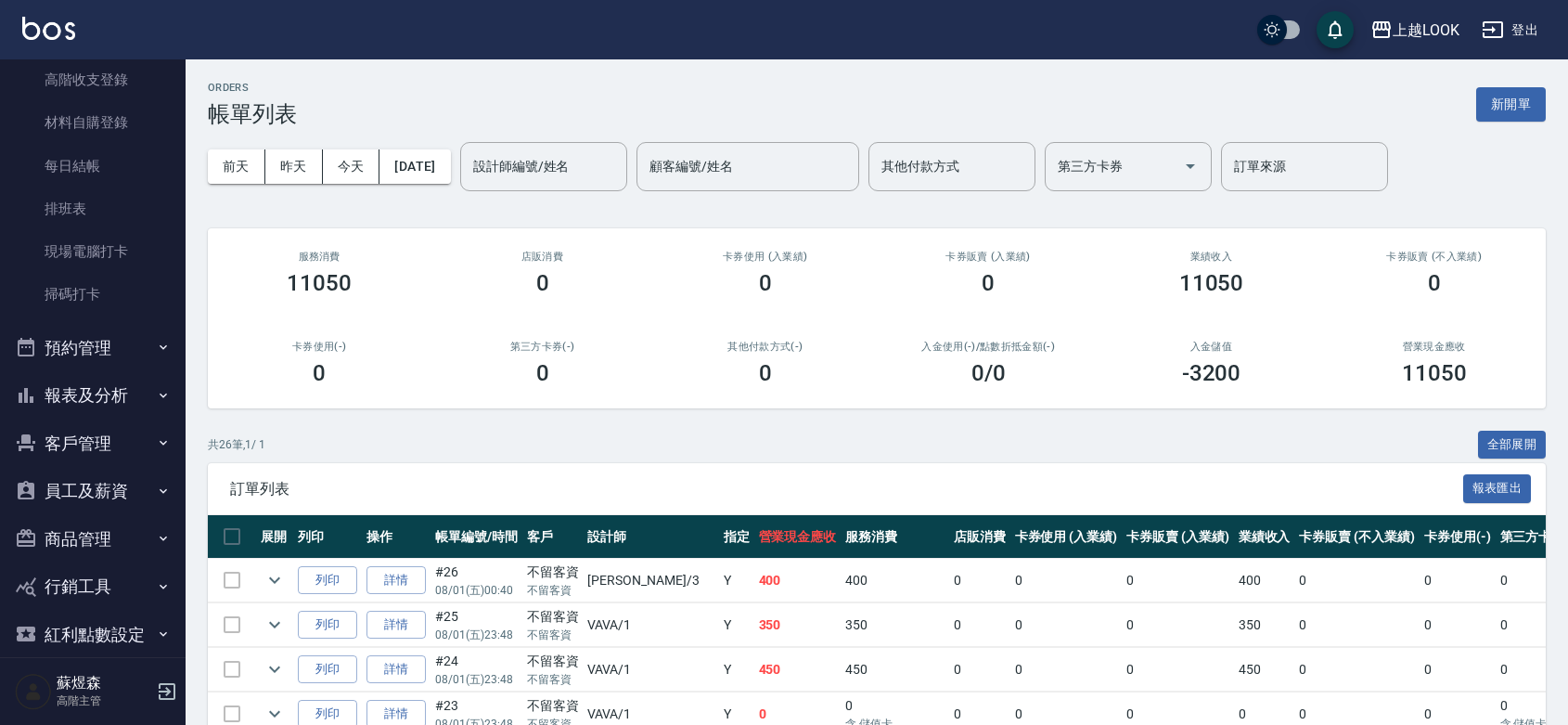
scroll to position [326, 0]
click at [103, 377] on button "報表及分析" at bounding box center [93, 391] width 171 height 48
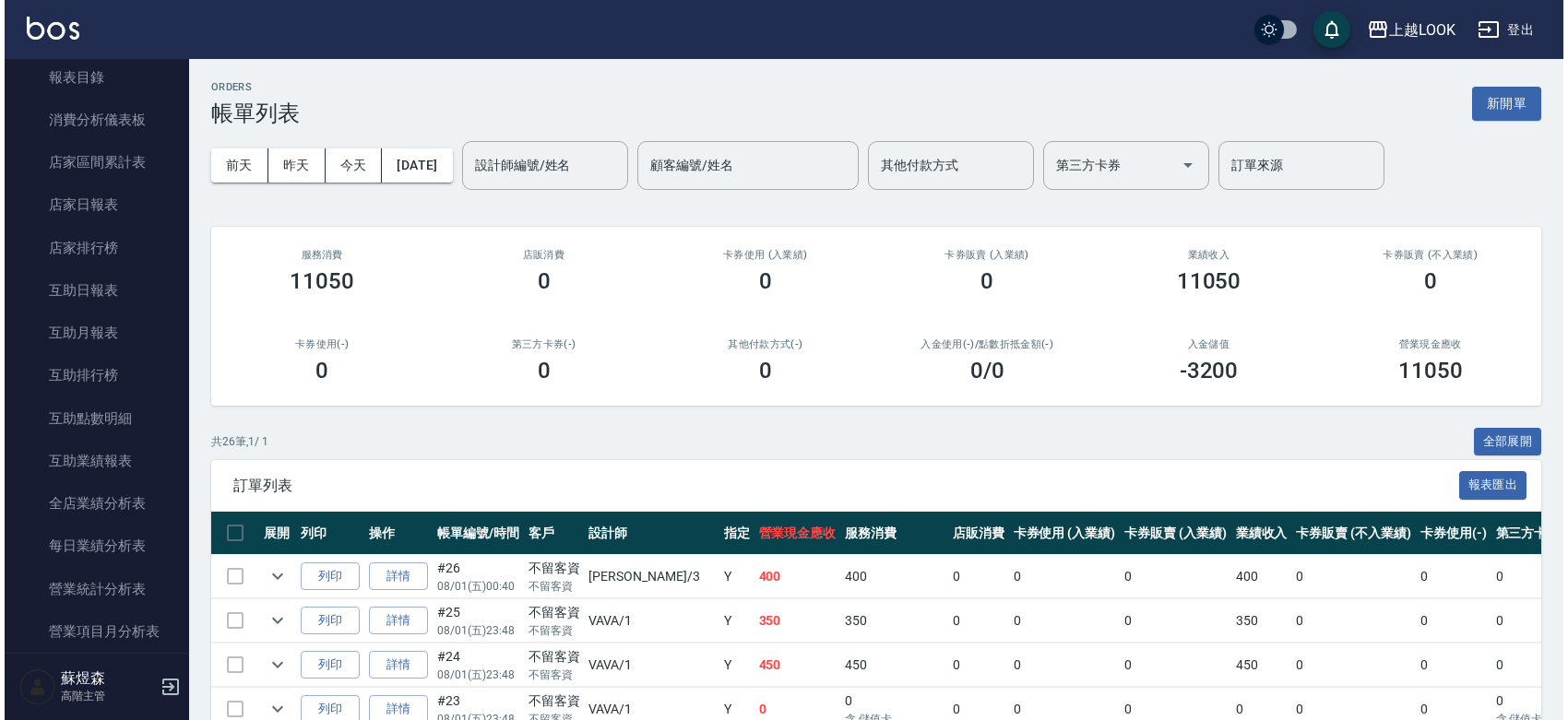
scroll to position [1130, 0]
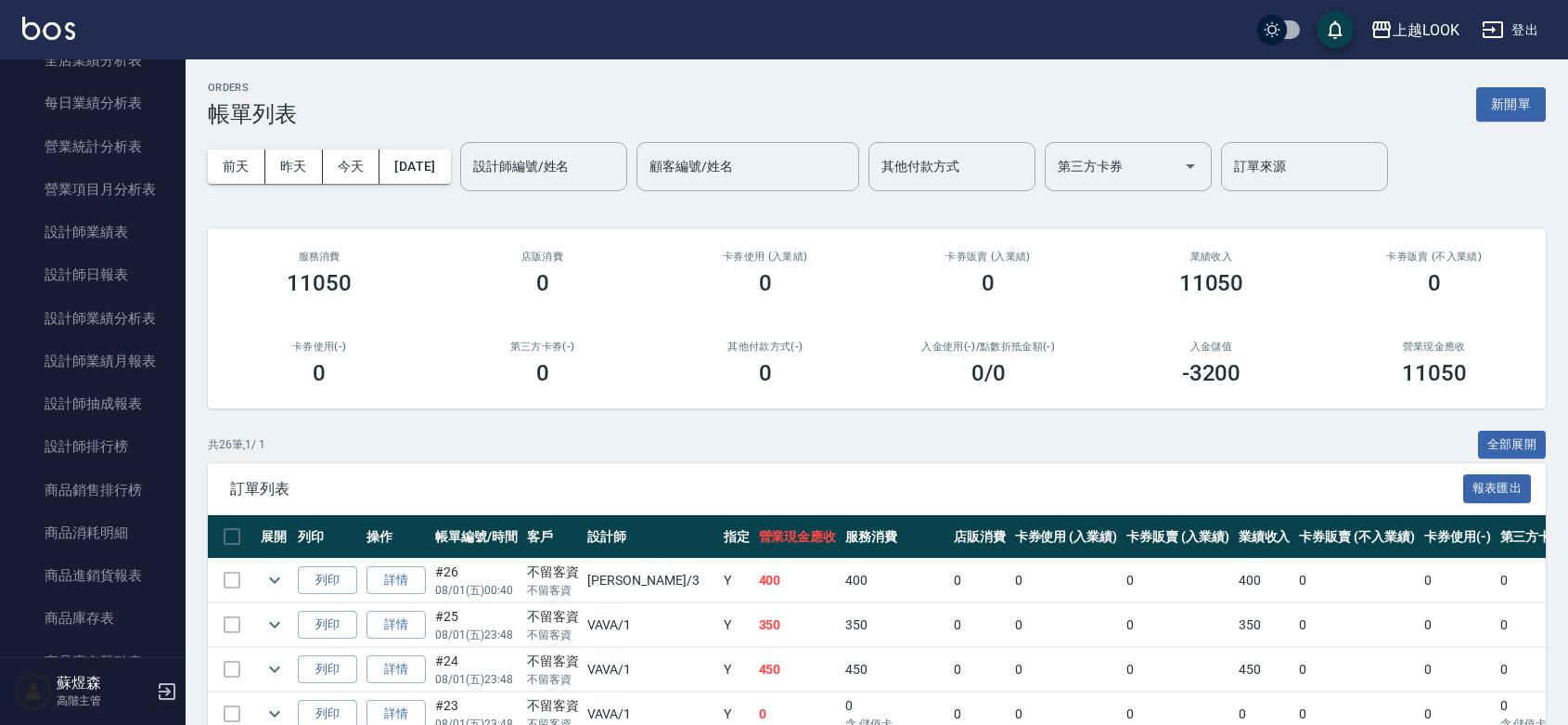
click at [1413, 39] on div "上越LOOK" at bounding box center [1426, 30] width 67 height 23
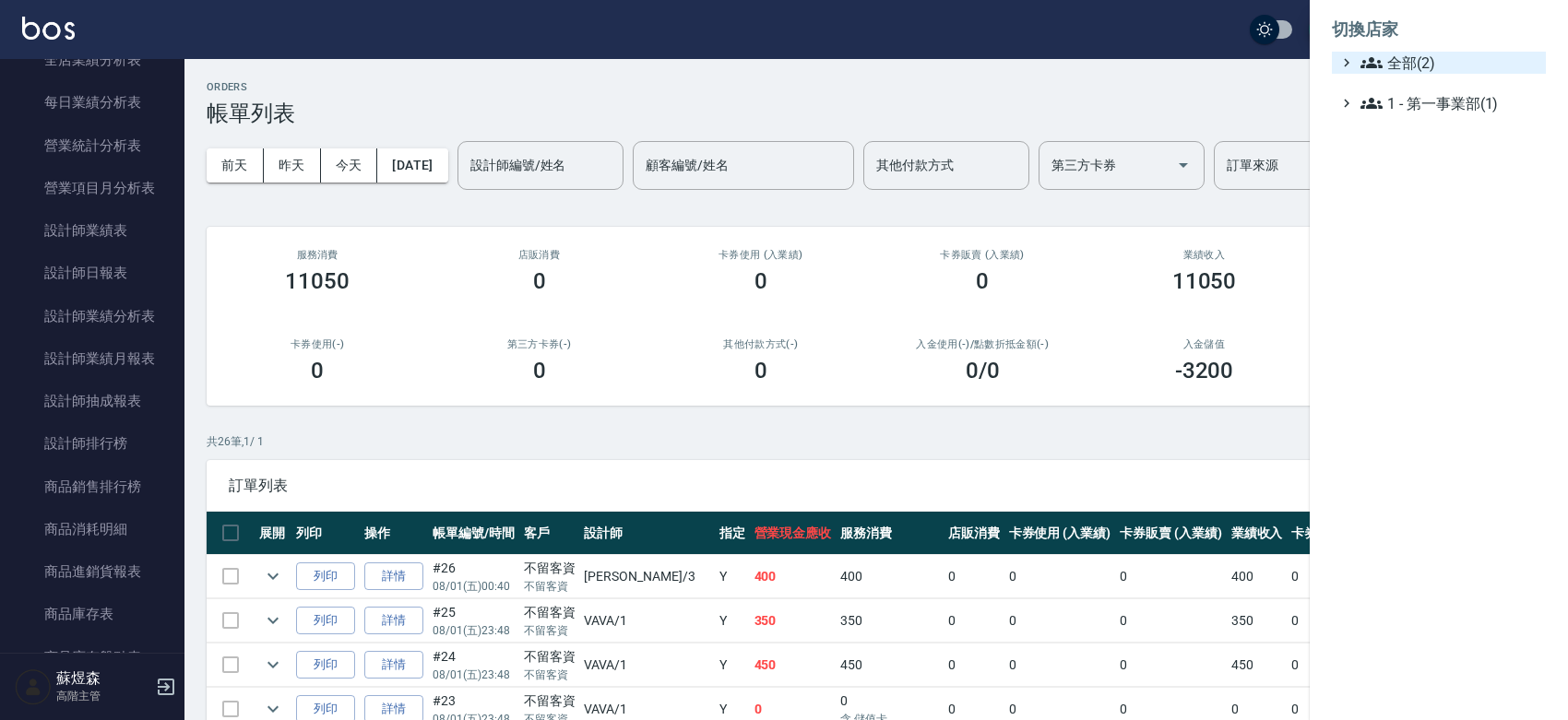
click at [1420, 62] on span "全部(2)" at bounding box center [1449, 62] width 178 height 22
click at [1437, 93] on span "PS40" at bounding box center [1448, 85] width 181 height 22
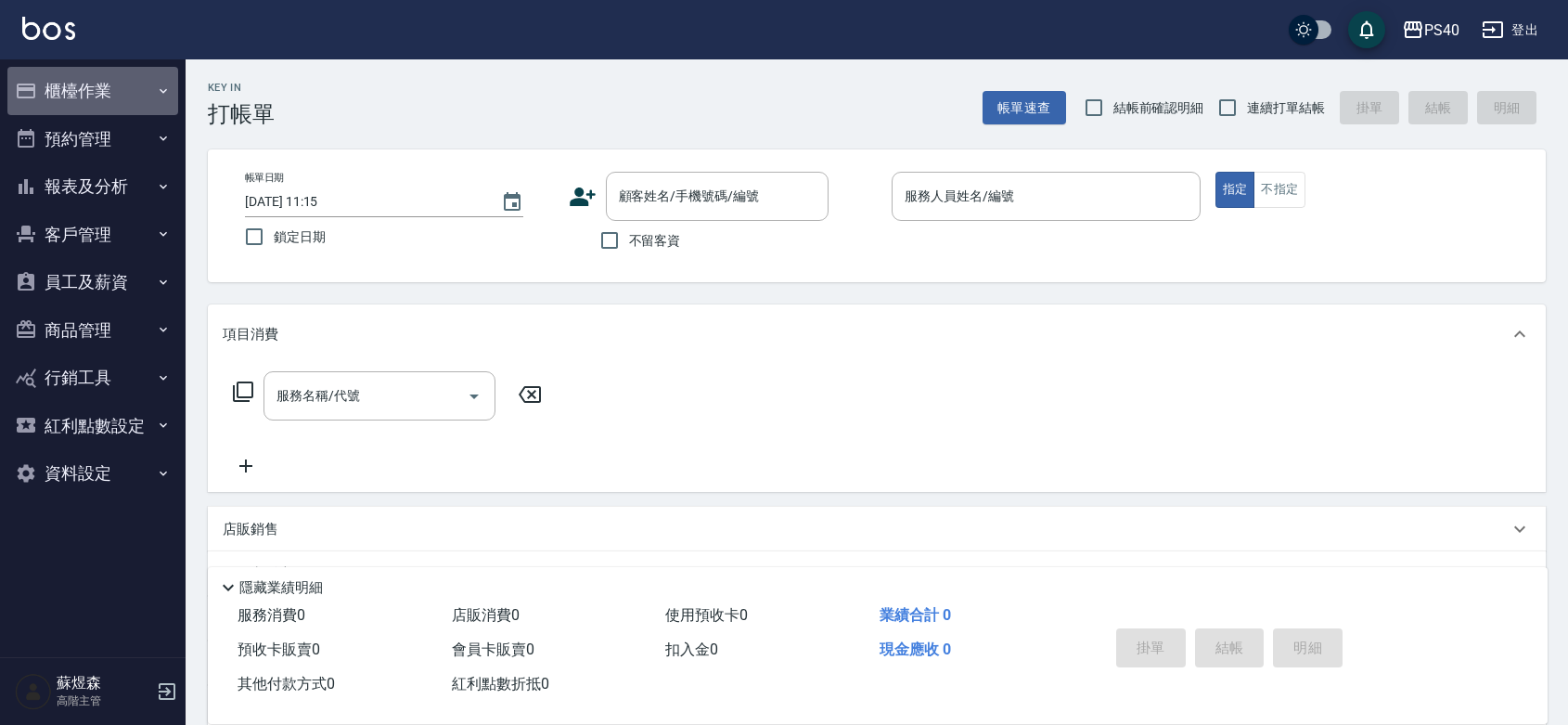
click at [111, 94] on button "櫃檯作業" at bounding box center [93, 91] width 171 height 48
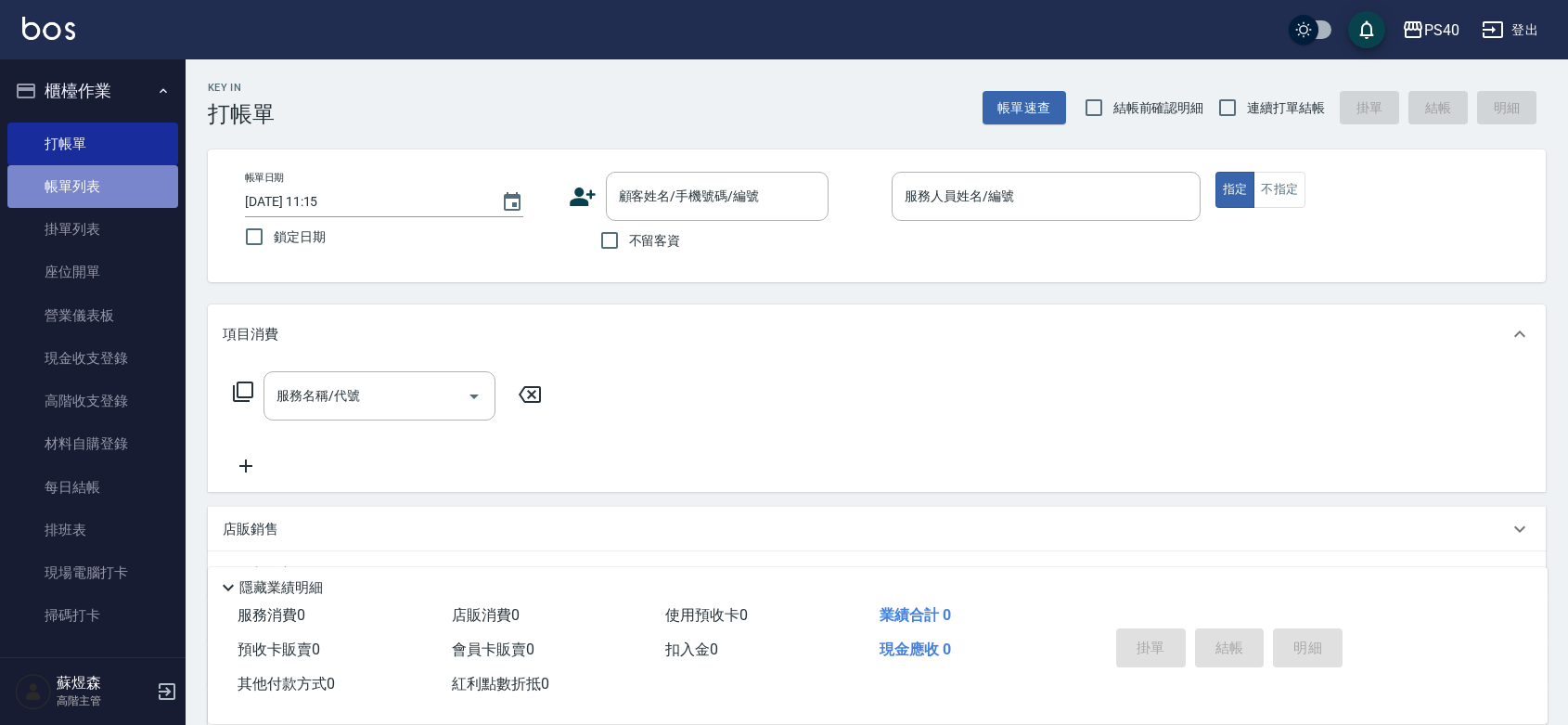
click at [107, 182] on link "帳單列表" at bounding box center [93, 187] width 171 height 43
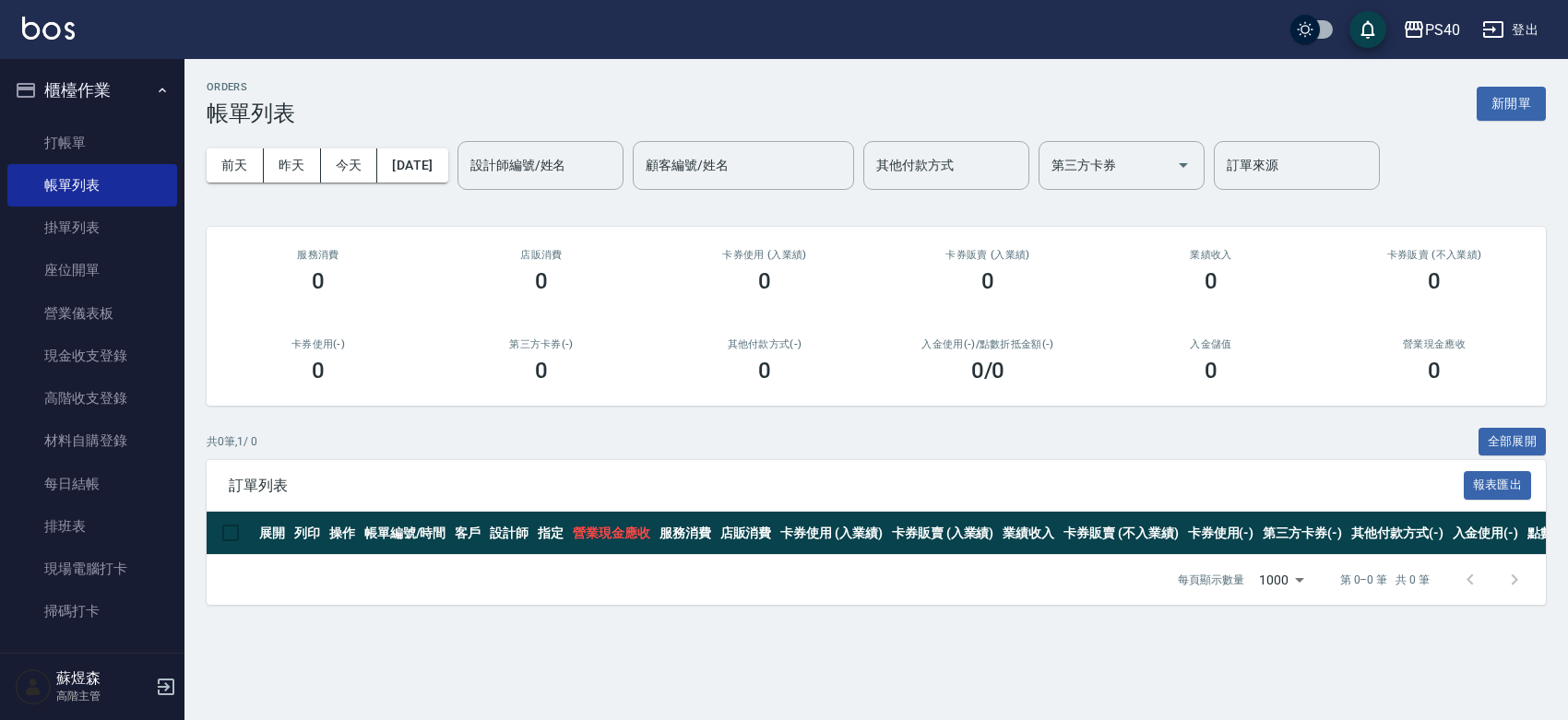
drag, startPoint x: 173, startPoint y: 198, endPoint x: 181, endPoint y: 301, distance: 103.3
click at [181, 301] on nav "櫃檯作業 打帳單 帳單列表 掛單列表 座位開單 營業儀表板 現金收支登錄 高階收支登錄 材料自購登錄 每日結帳 排班表 現場電腦打卡 掃碼打卡 預約管理 預約…" at bounding box center [92, 356] width 185 height 594
click at [102, 90] on button "櫃檯作業" at bounding box center [92, 90] width 170 height 48
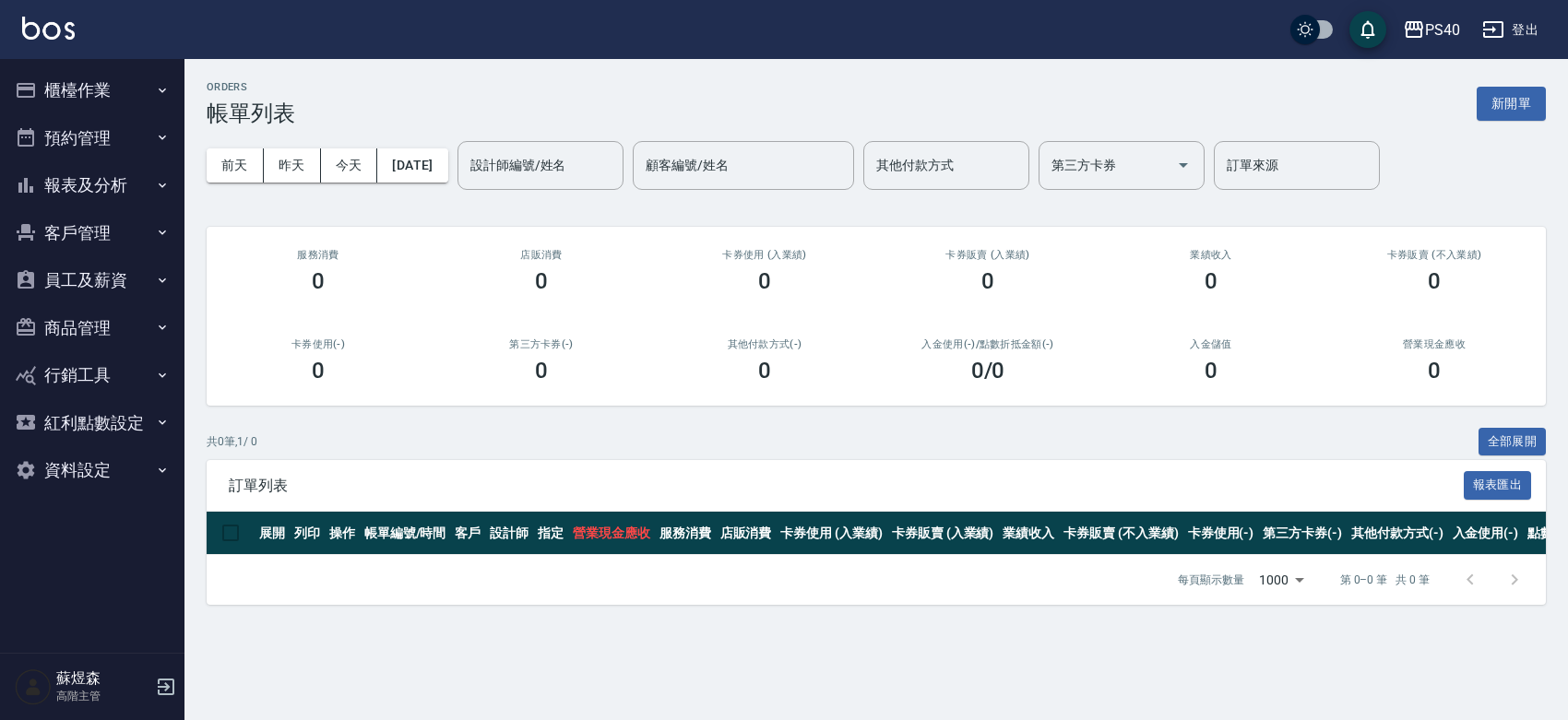
click at [115, 187] on button "報表及分析" at bounding box center [92, 186] width 170 height 48
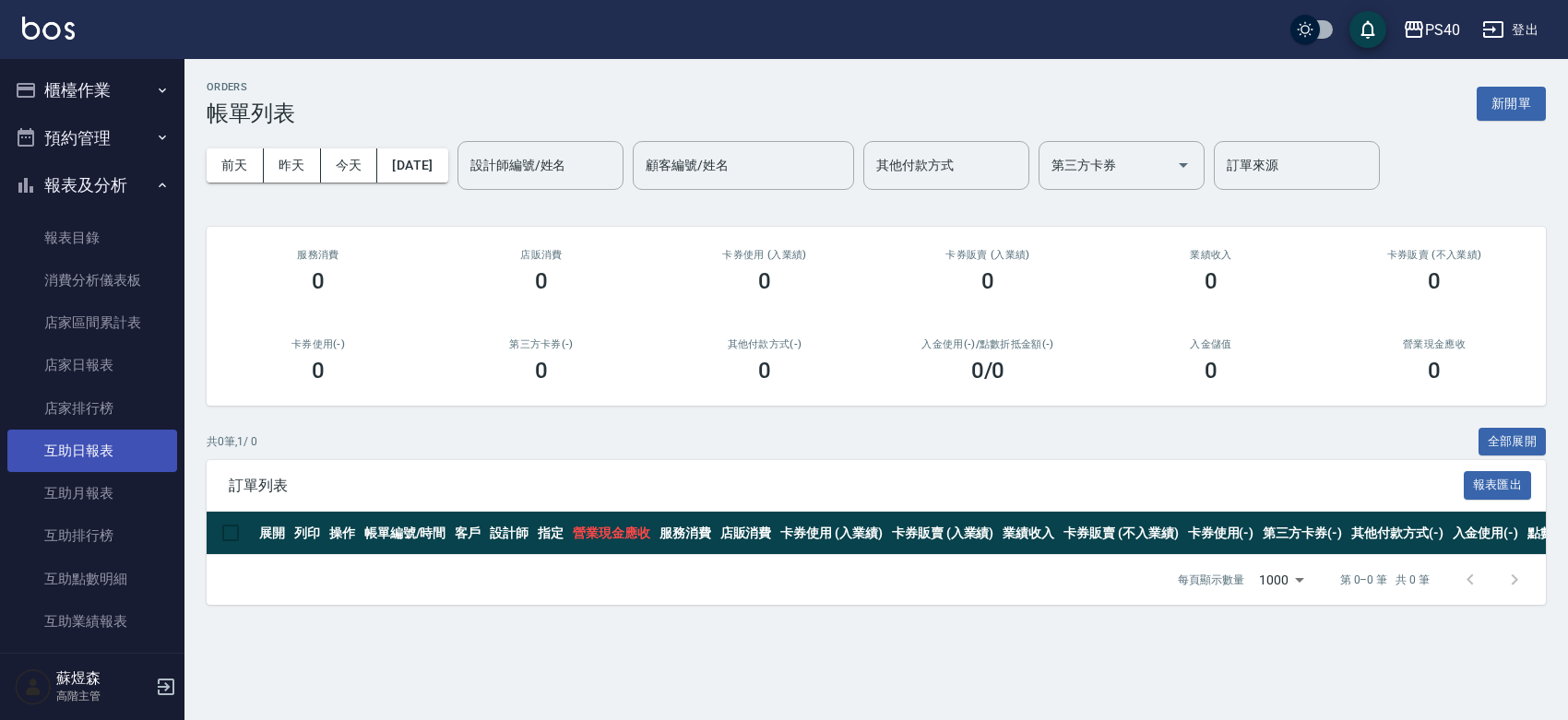
click at [87, 453] on link "互助日報表" at bounding box center [92, 451] width 170 height 42
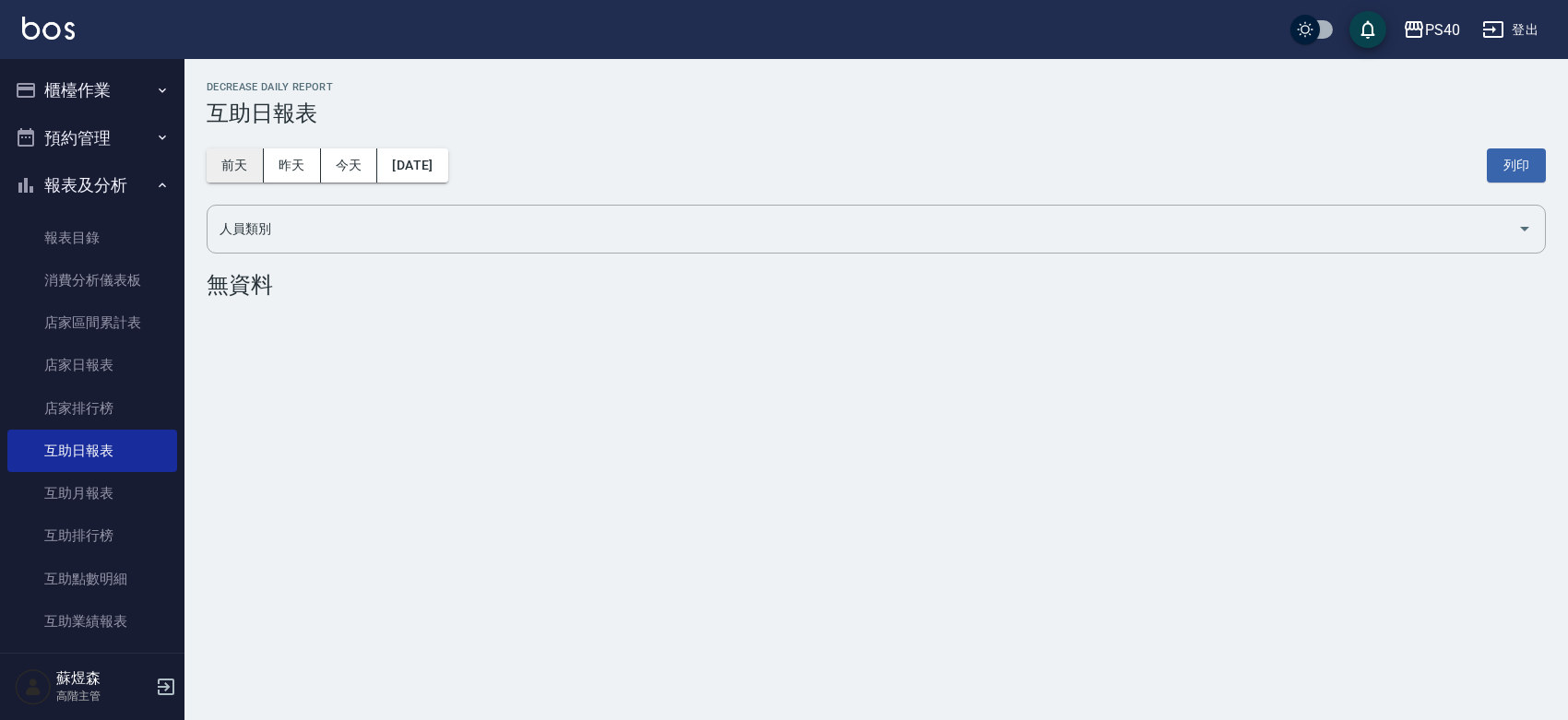
click at [237, 161] on button "前天" at bounding box center [235, 164] width 57 height 34
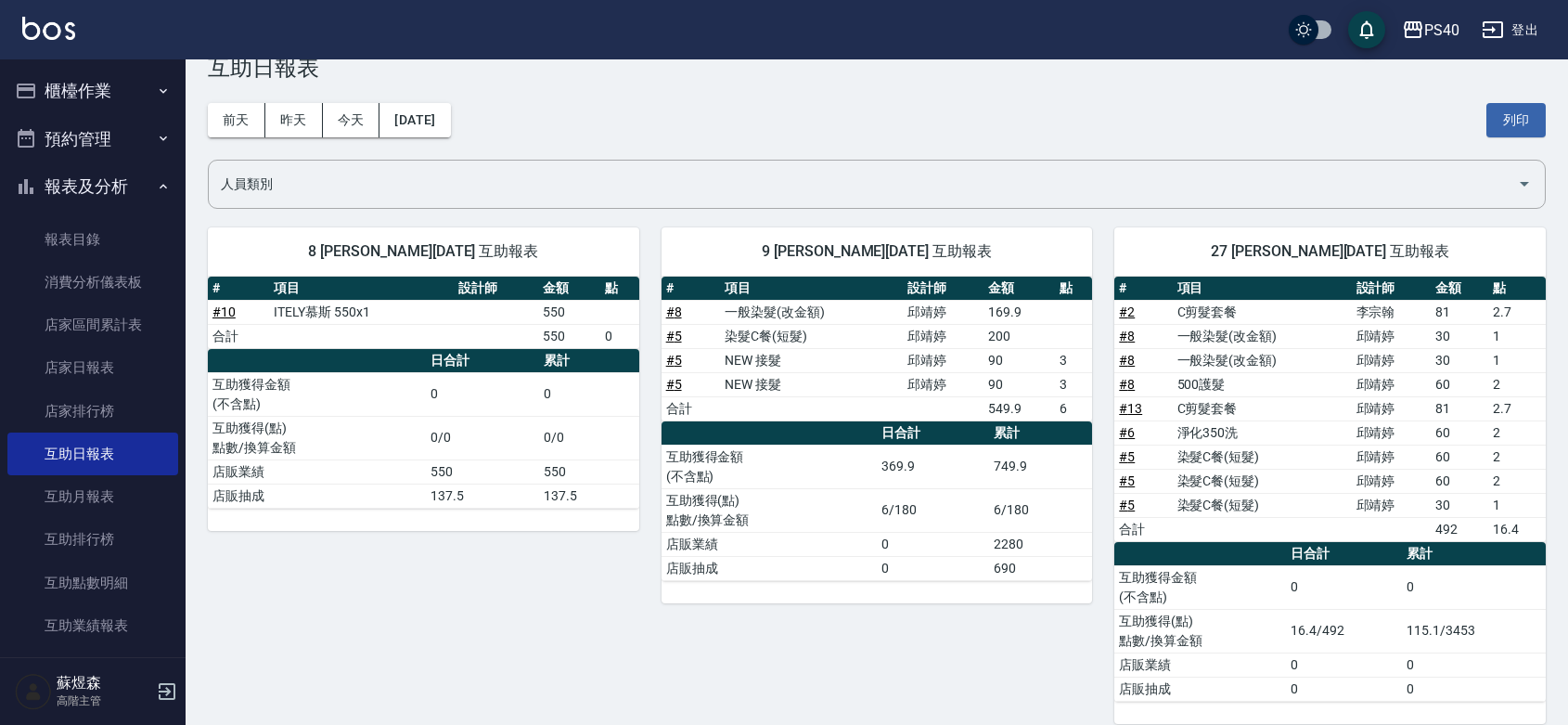
scroll to position [71, 0]
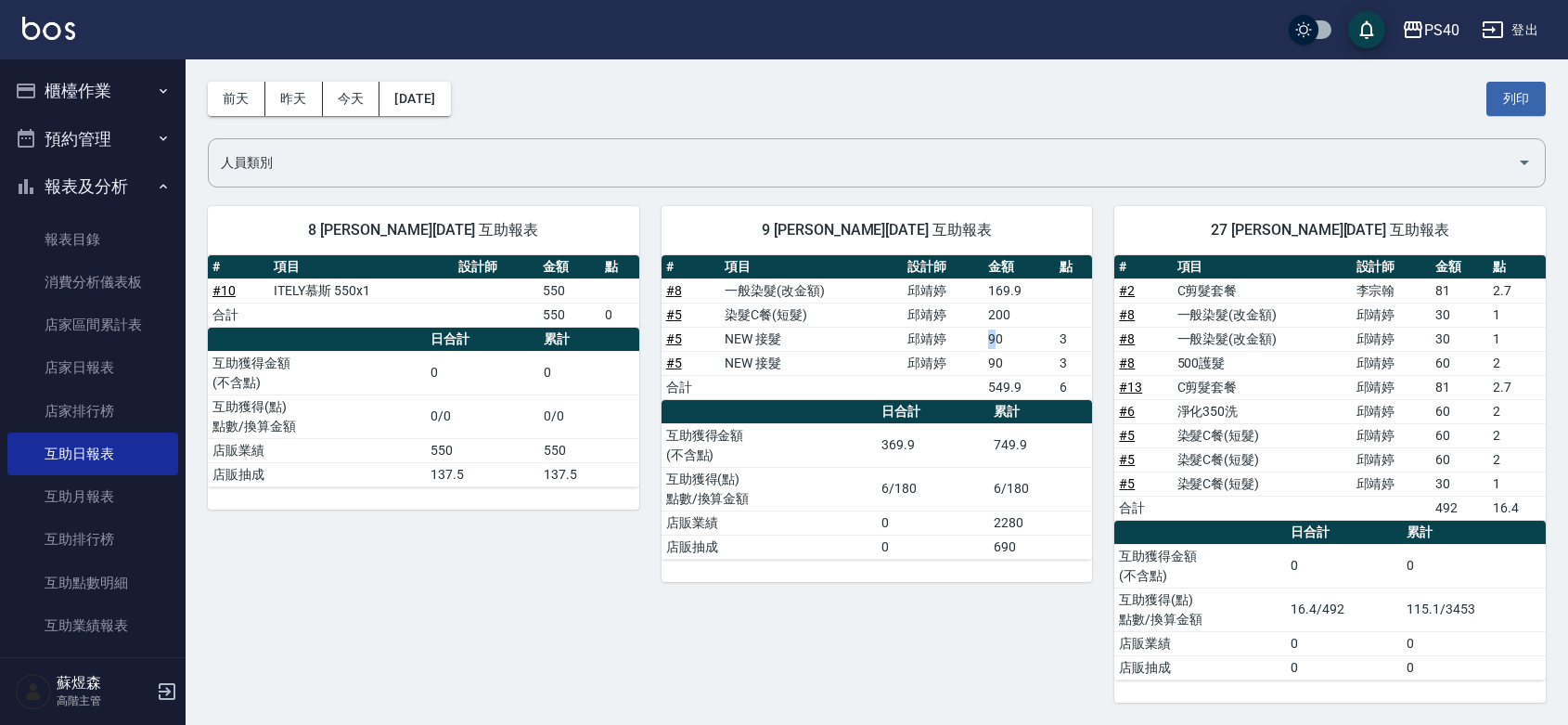
drag, startPoint x: 986, startPoint y: 336, endPoint x: 1012, endPoint y: 339, distance: 26.2
click at [1008, 339] on td "90" at bounding box center [1020, 339] width 72 height 24
click at [1013, 340] on td "90" at bounding box center [1020, 339] width 72 height 24
drag, startPoint x: 997, startPoint y: 368, endPoint x: 989, endPoint y: 360, distance: 11.3
click at [991, 367] on td "90" at bounding box center [1020, 363] width 72 height 24
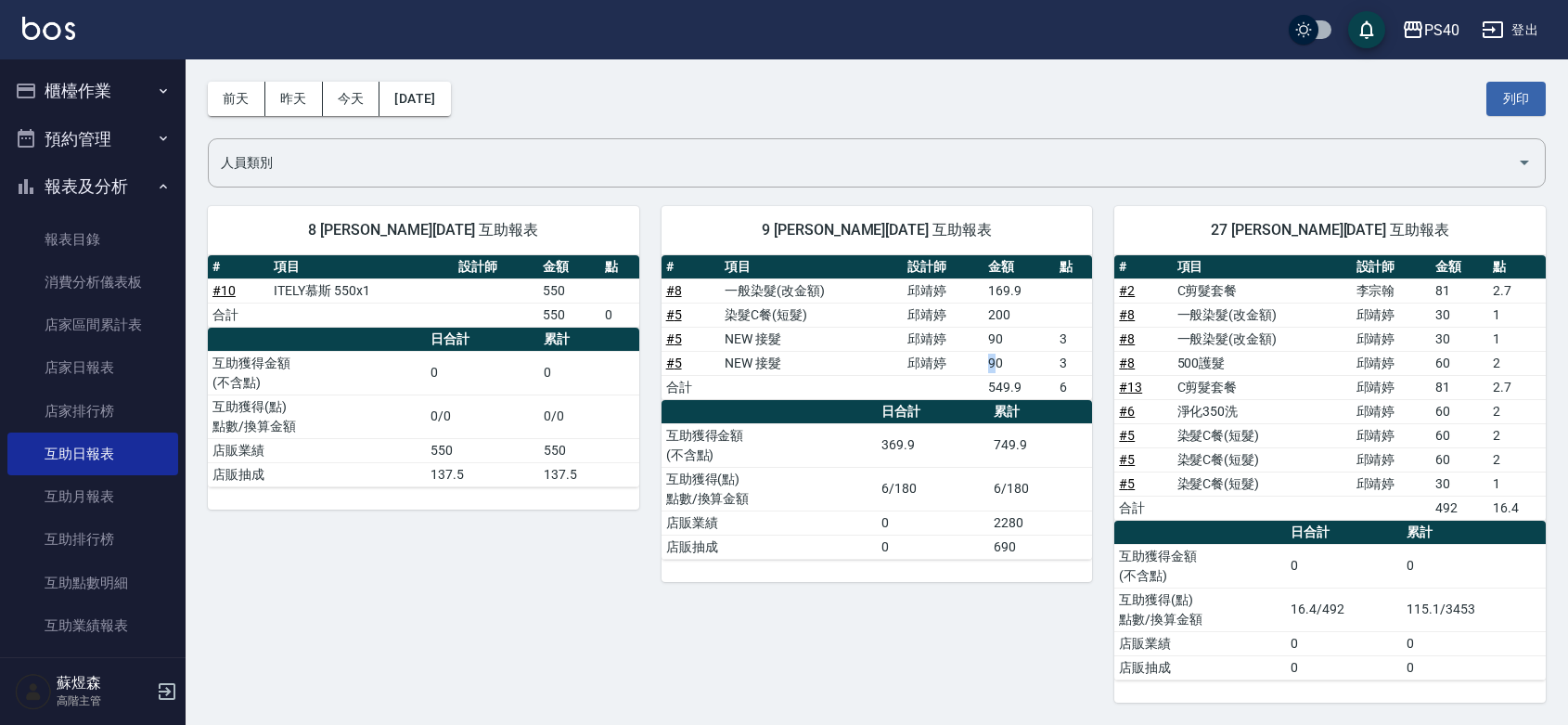
click at [989, 360] on td "90" at bounding box center [1020, 363] width 72 height 24
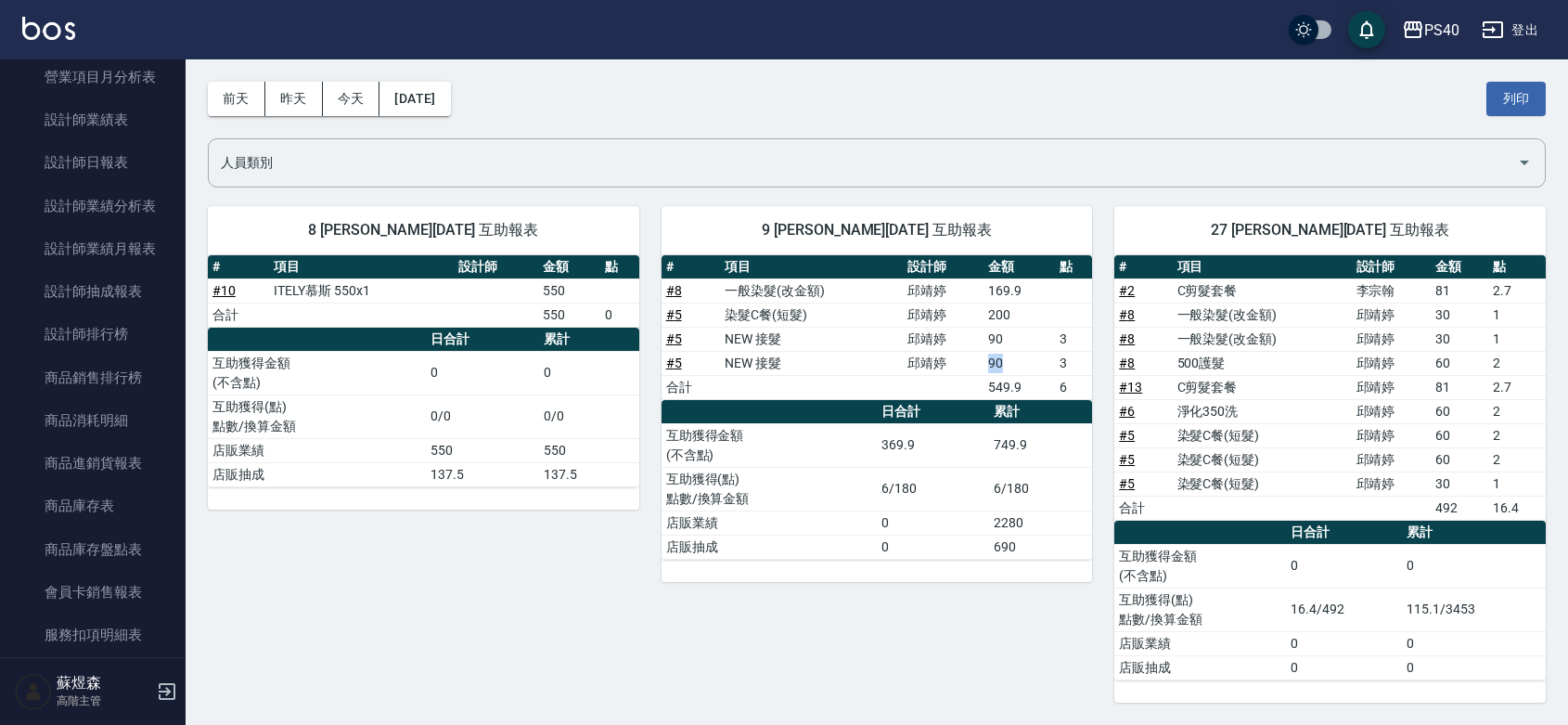
scroll to position [693, 0]
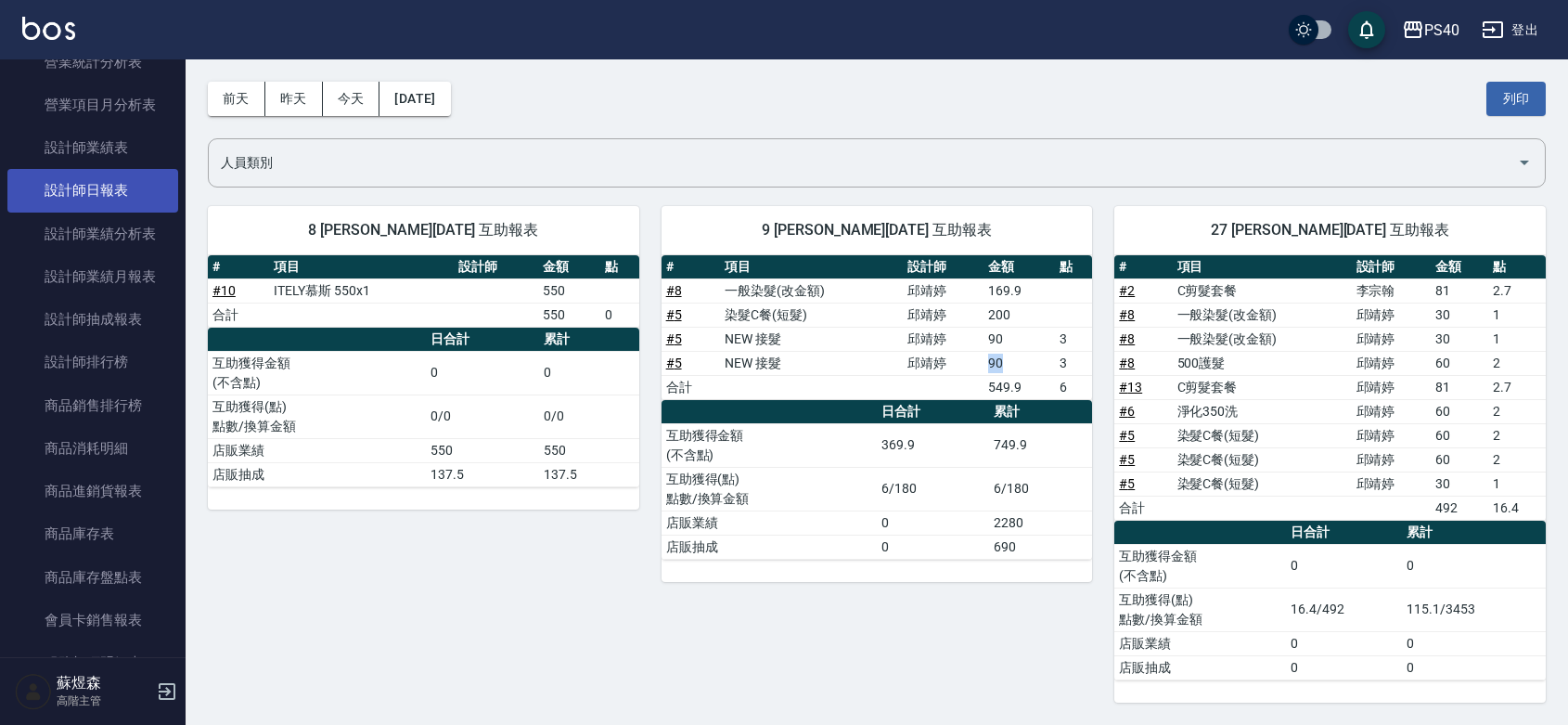
click at [118, 189] on link "設計師日報表" at bounding box center [93, 191] width 171 height 43
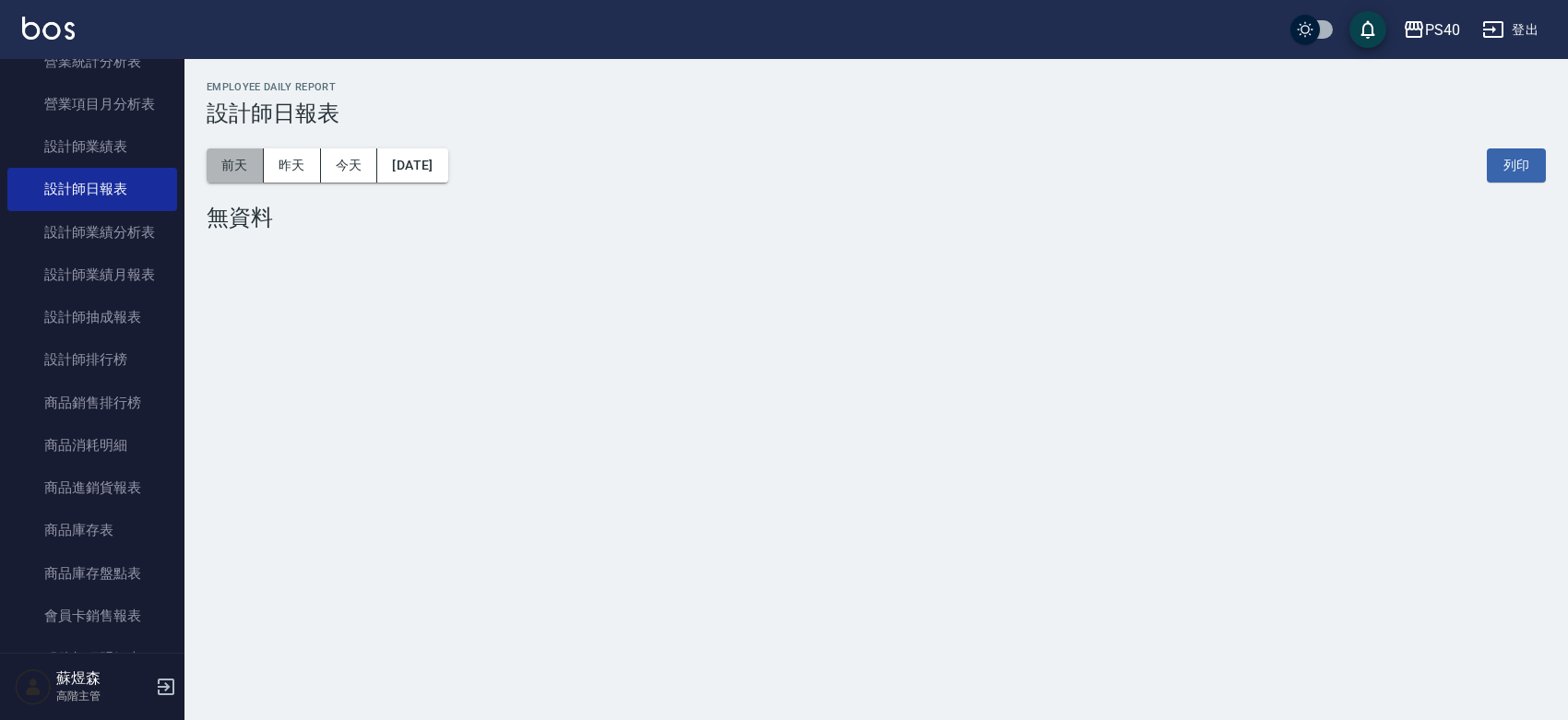
click at [242, 166] on button "前天" at bounding box center [235, 164] width 57 height 34
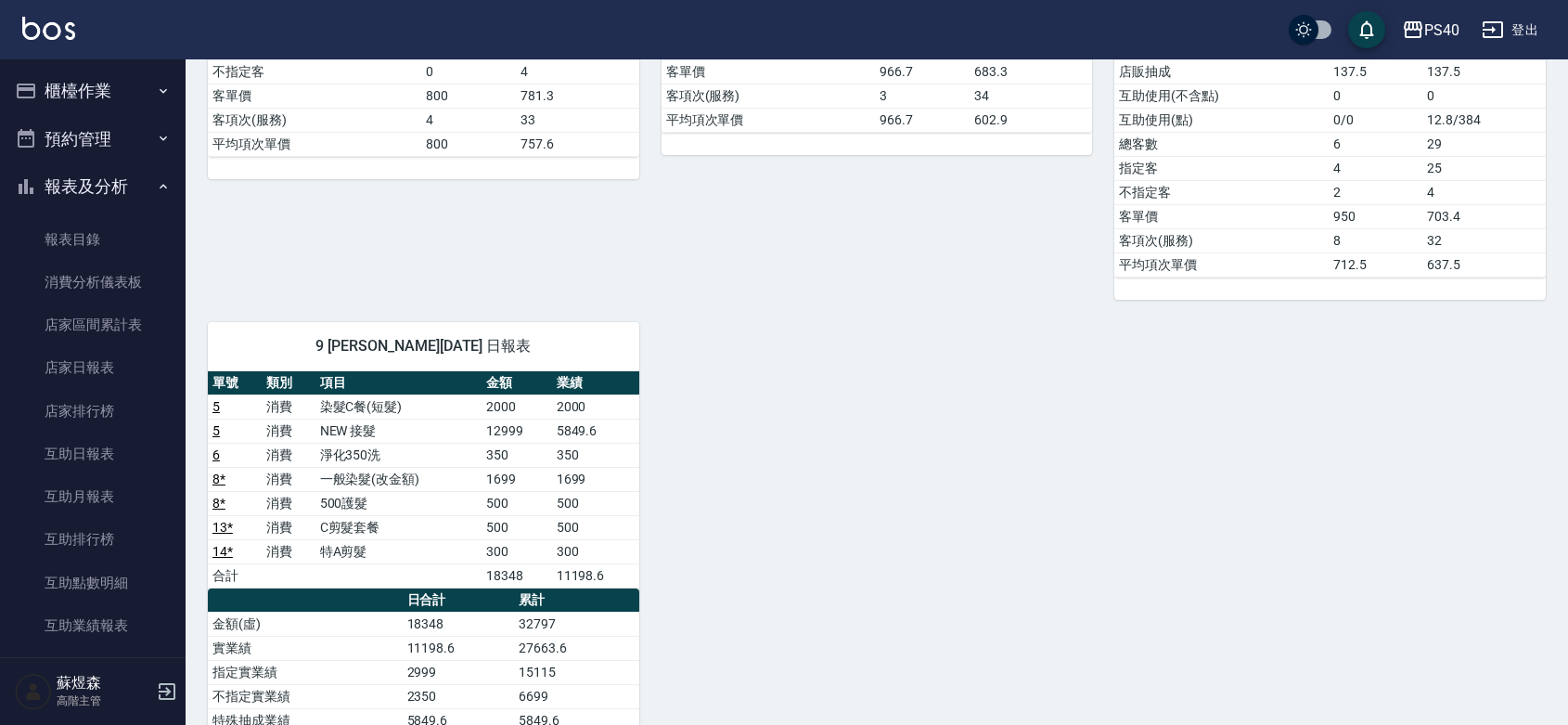
scroll to position [688, 0]
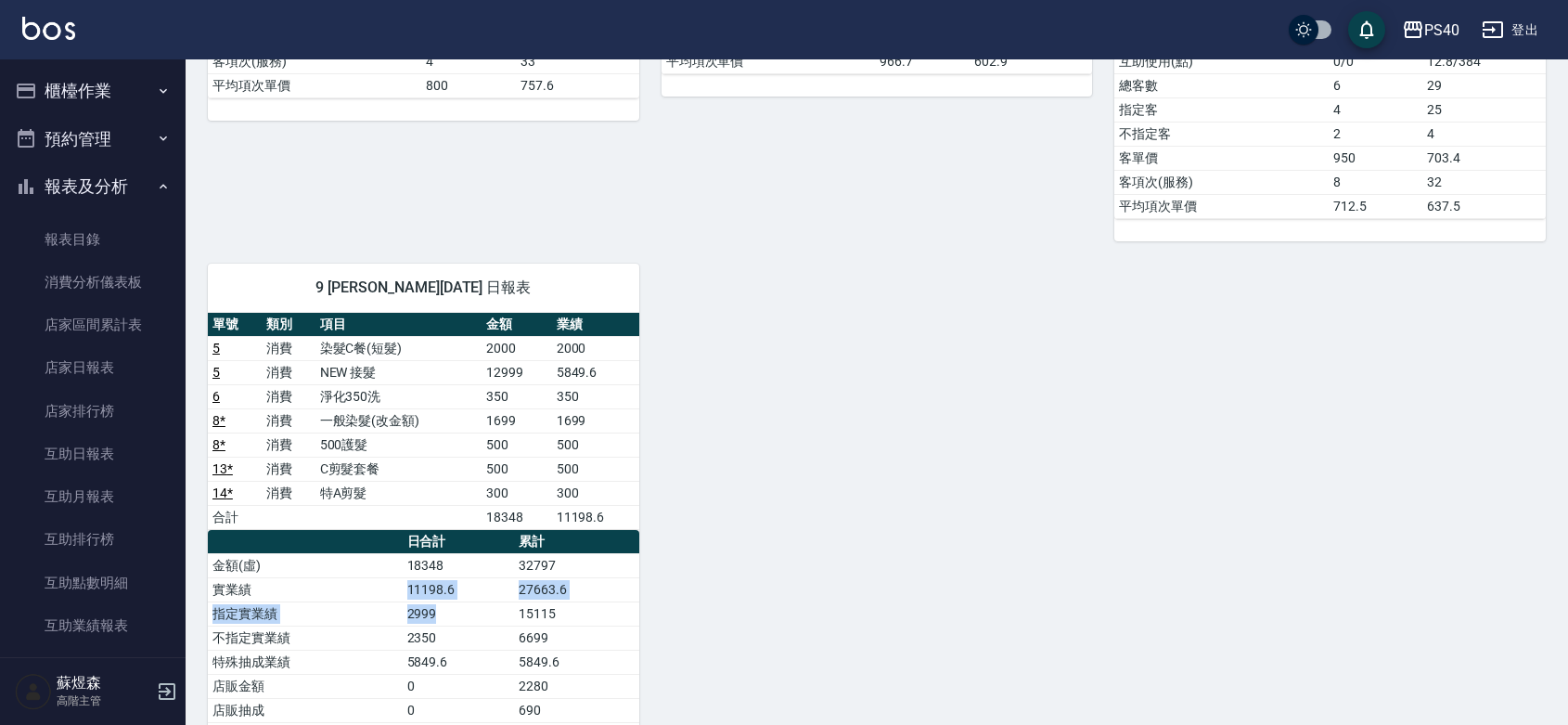
drag, startPoint x: 410, startPoint y: 599, endPoint x: 448, endPoint y: 605, distance: 38.5
click at [443, 601] on td "11198.6" at bounding box center [458, 589] width 111 height 24
click at [423, 595] on td "11198.6" at bounding box center [458, 589] width 111 height 24
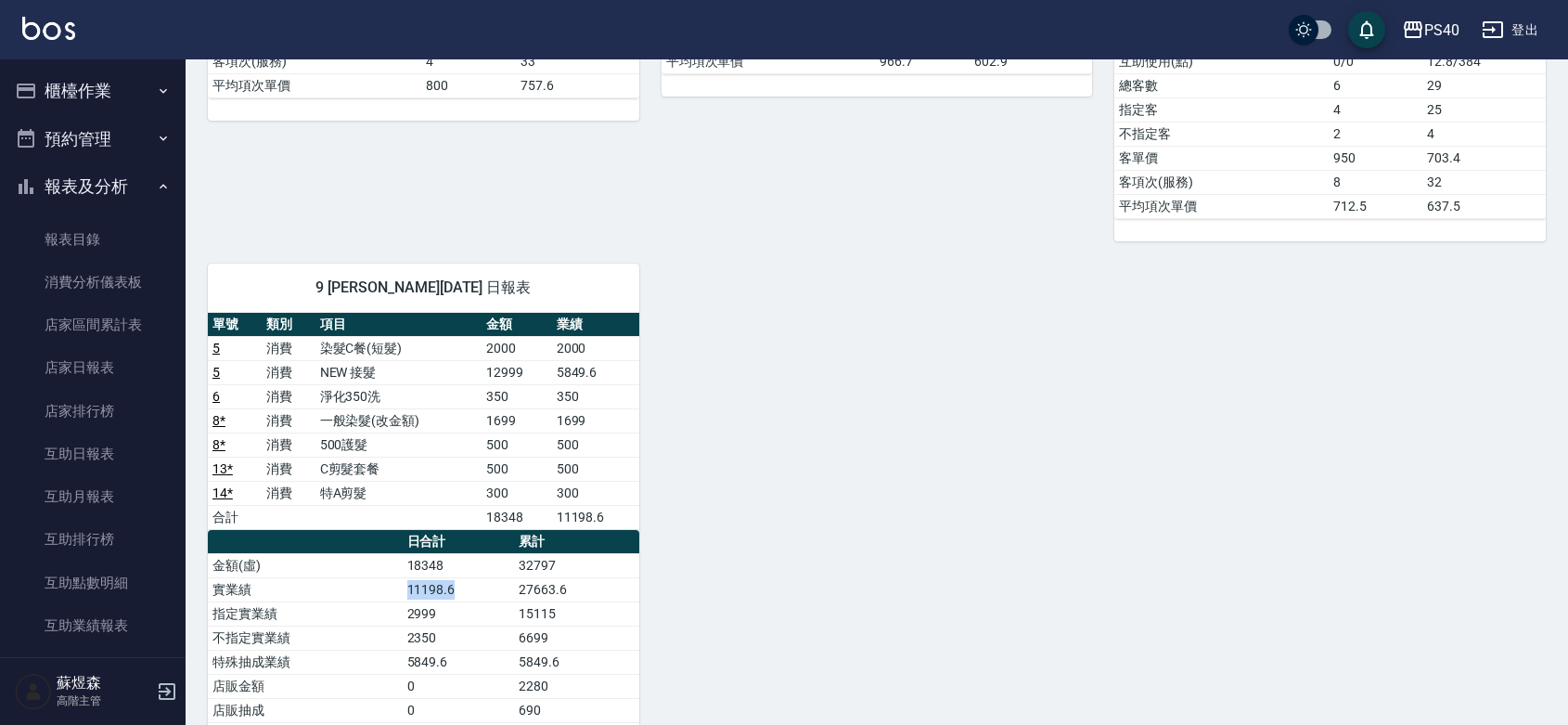
click at [423, 595] on td "11198.6" at bounding box center [458, 589] width 111 height 24
click at [418, 599] on td "11198.6" at bounding box center [458, 589] width 111 height 24
click at [76, 81] on button "櫃檯作業" at bounding box center [93, 91] width 171 height 48
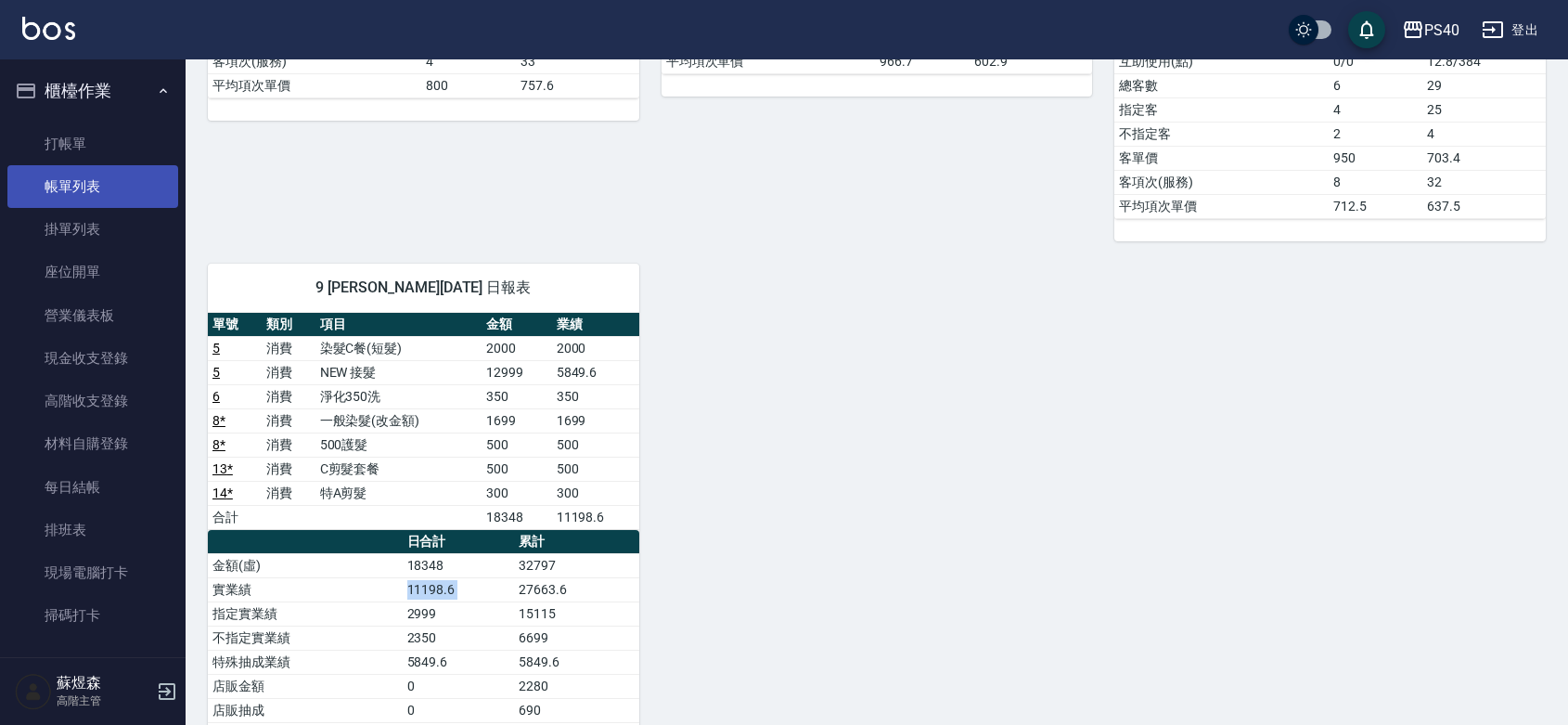
click at [101, 182] on link "帳單列表" at bounding box center [93, 187] width 171 height 43
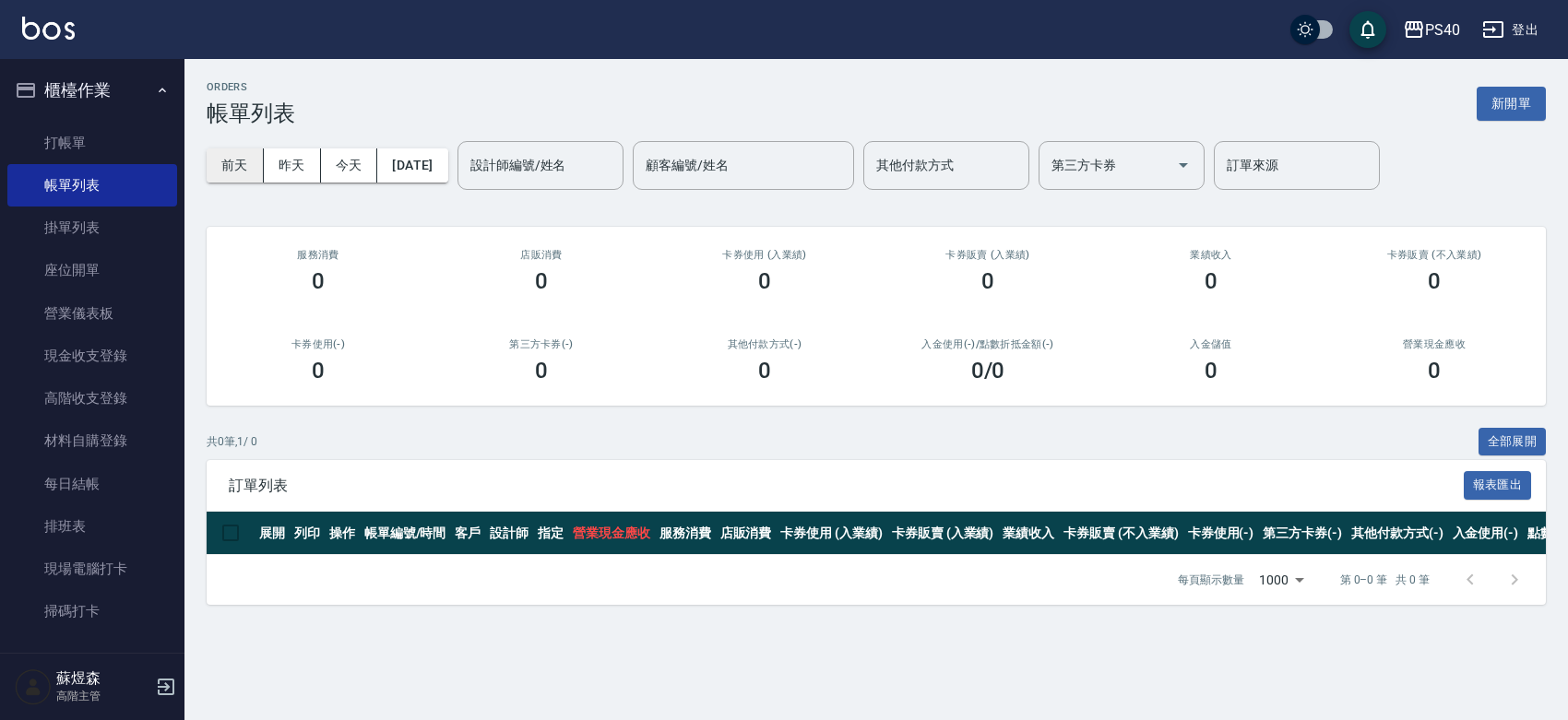
click at [231, 169] on button "前天" at bounding box center [235, 164] width 57 height 34
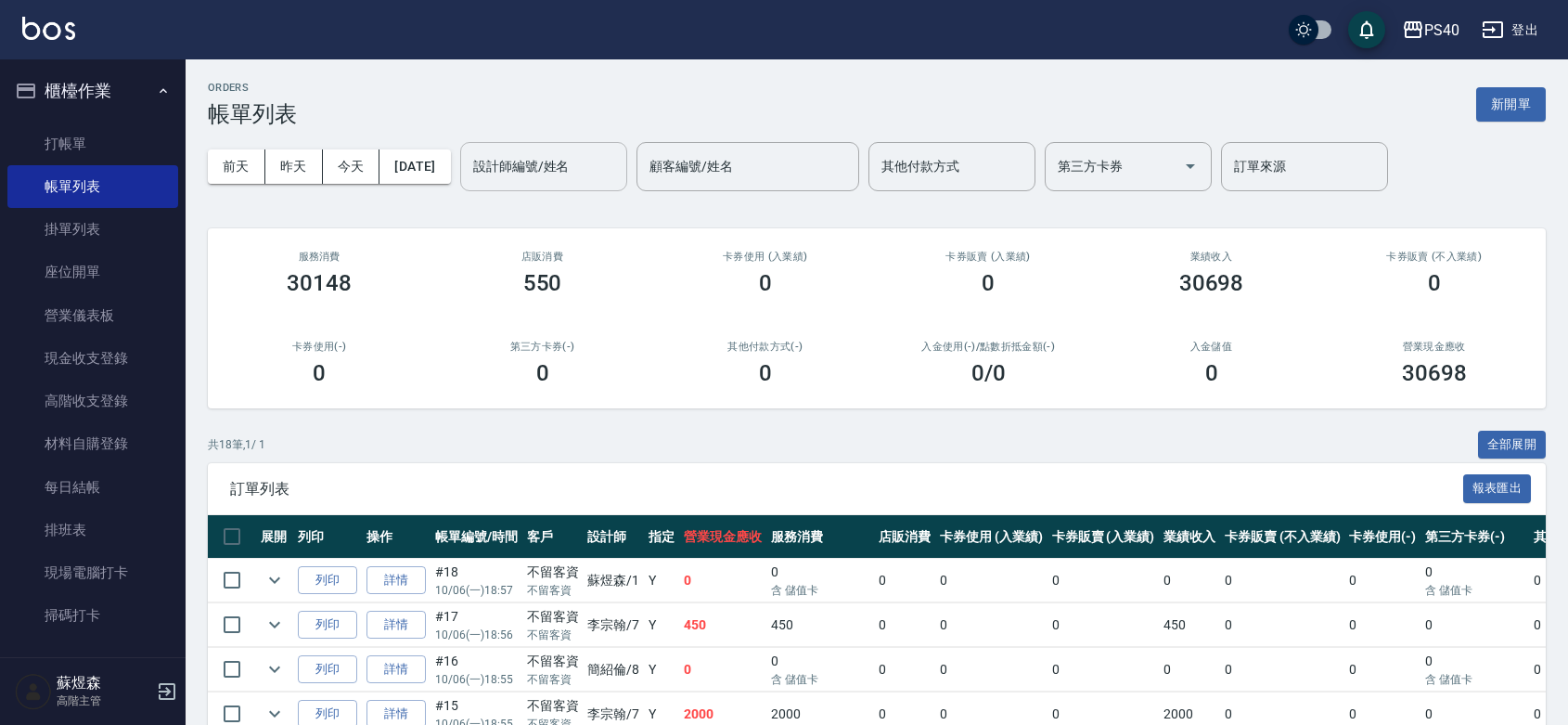
click at [561, 159] on div "設計師編號/姓名 設計師編號/姓名" at bounding box center [544, 166] width 167 height 49
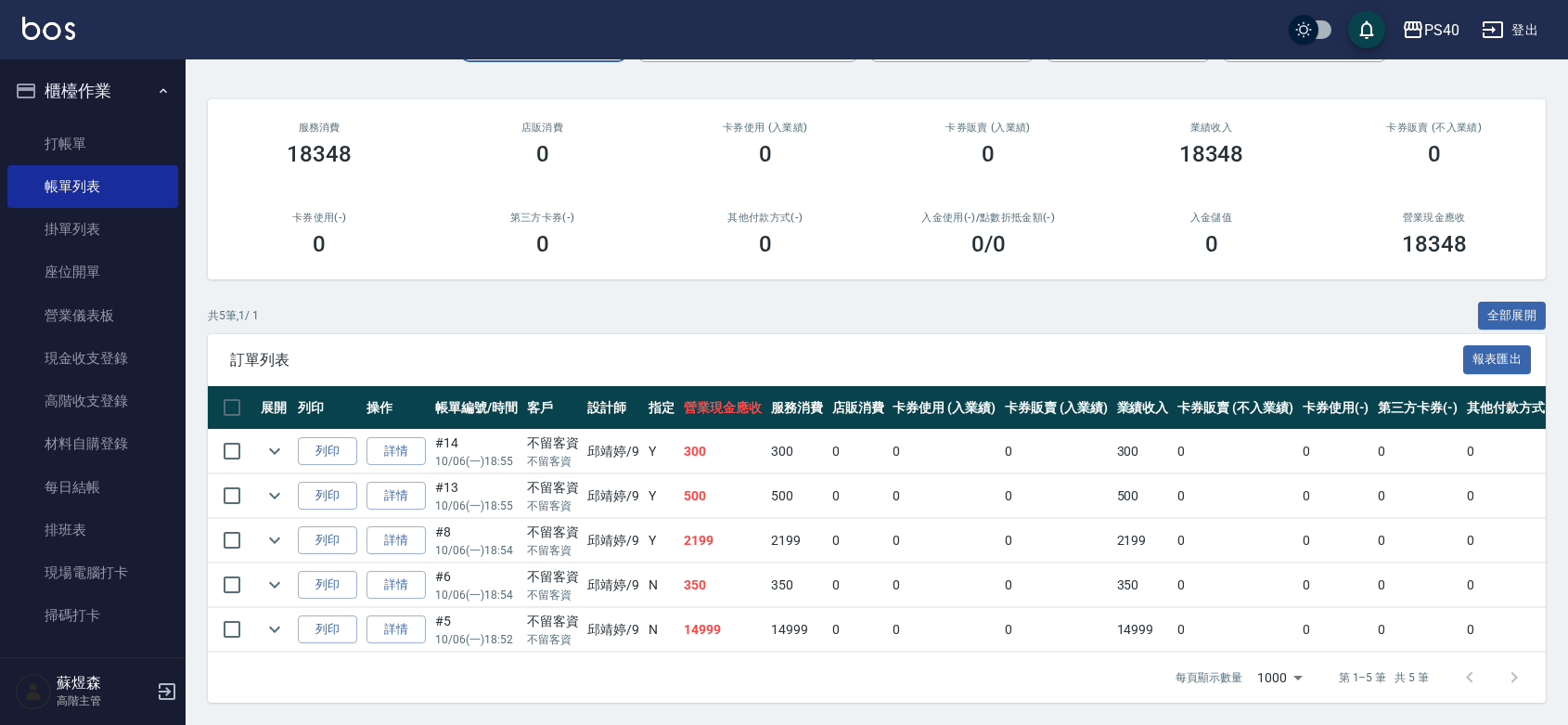
scroll to position [199, 0]
type input "[PERSON_NAME]-9"
click at [401, 616] on link "詳情" at bounding box center [396, 630] width 59 height 29
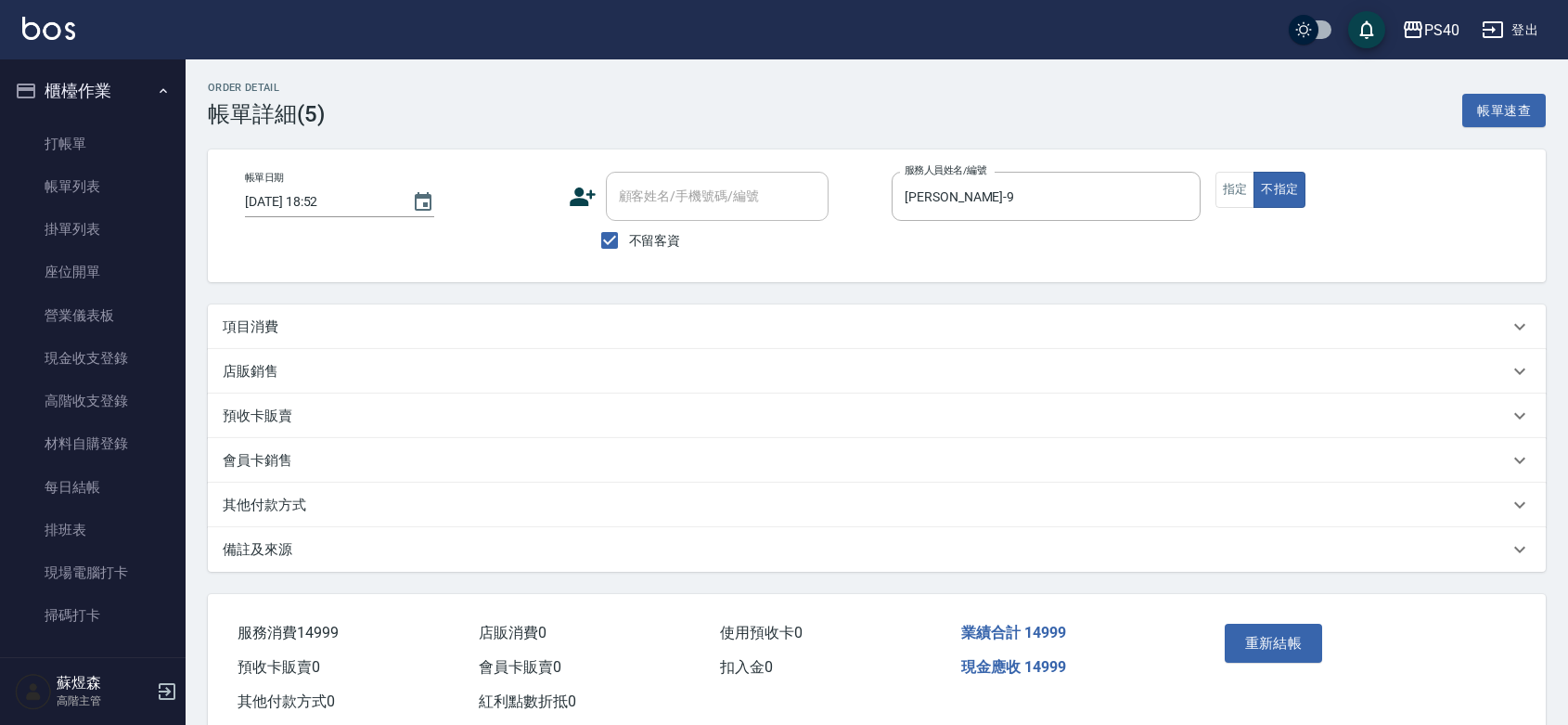
type input "[DATE] 18:52"
checkbox input "true"
type input "[PERSON_NAME]-9"
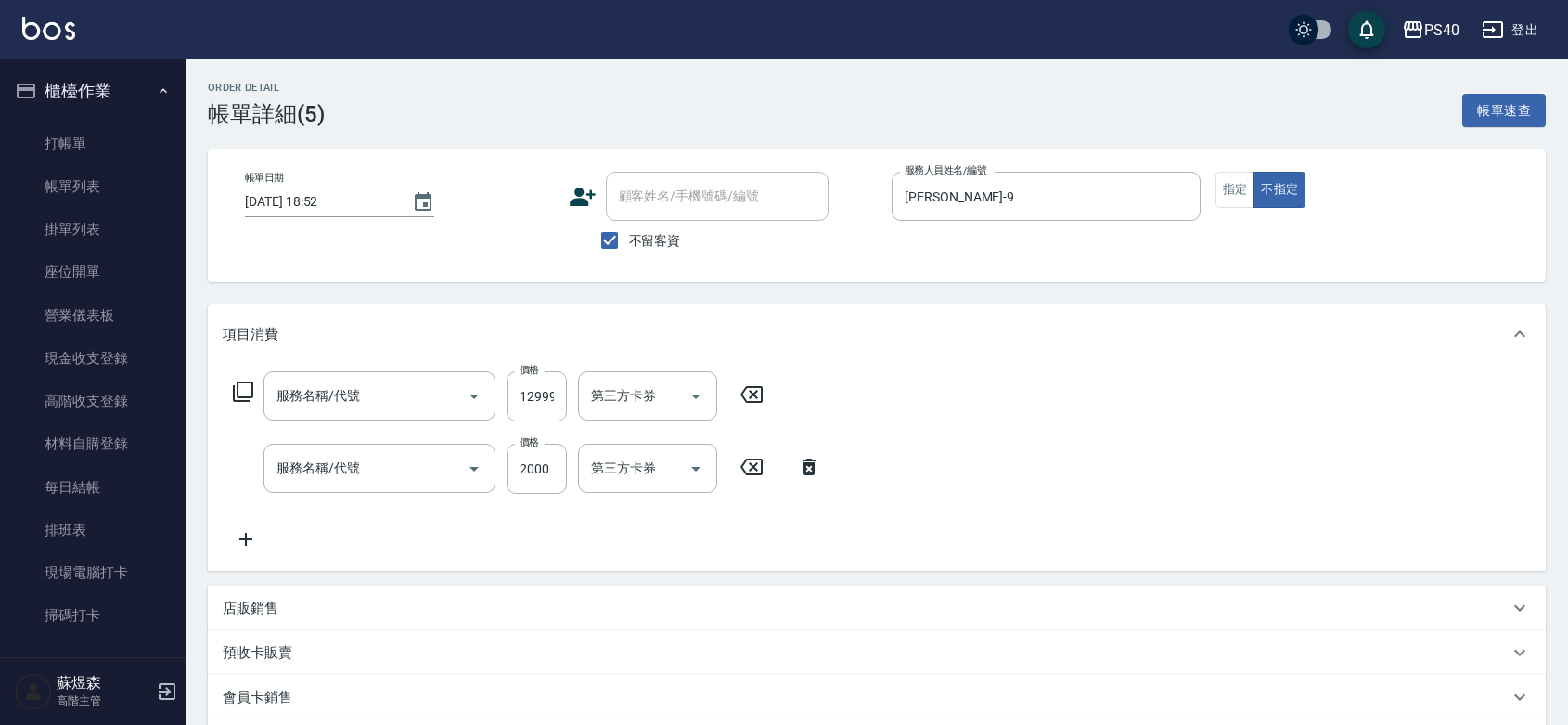
type input "NEW 接髮(8011)"
type input "染髮C餐(短髮)(5203)"
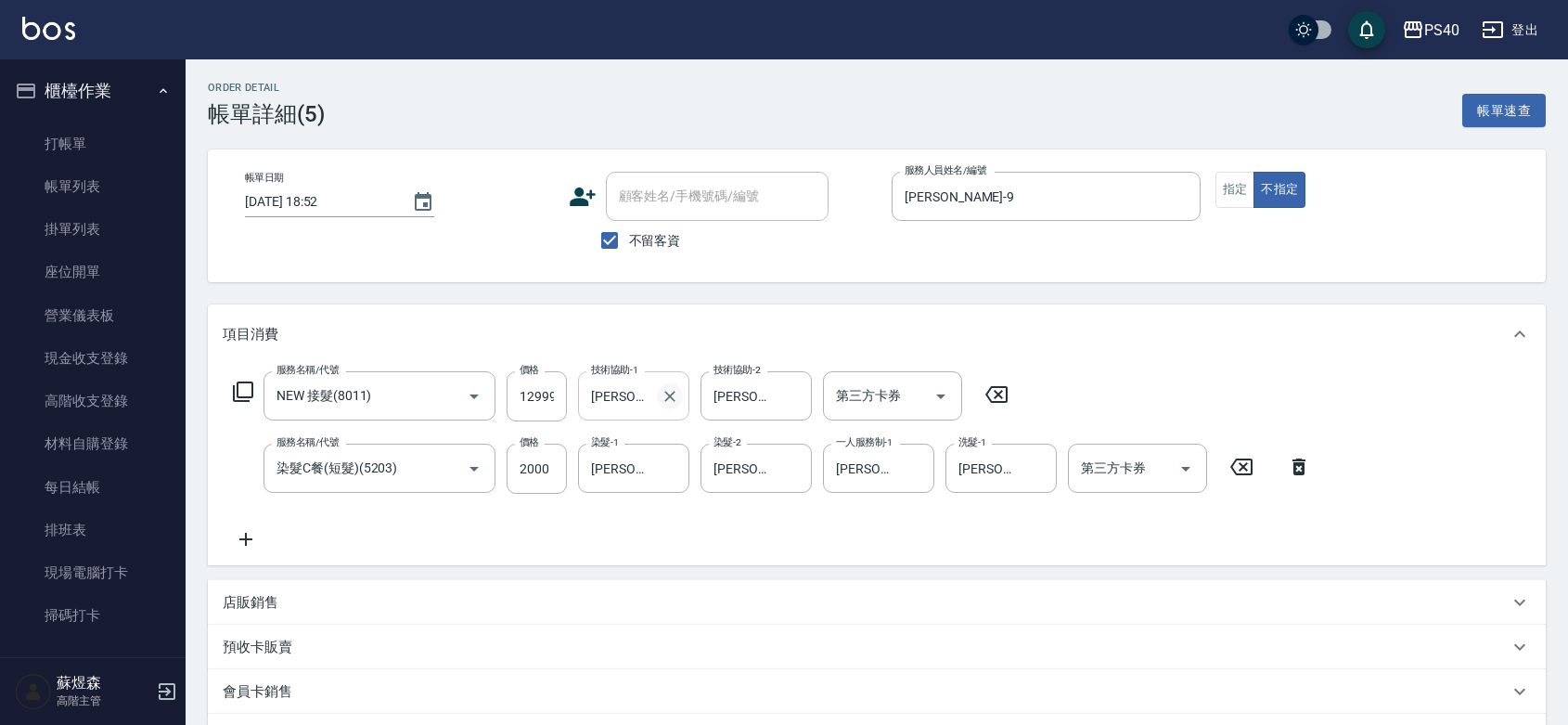
click at [674, 402] on icon "Clear" at bounding box center [670, 397] width 12 height 12
click at [802, 404] on icon "Clear" at bounding box center [792, 396] width 18 height 18
click at [1191, 433] on div "服務名稱/代號 NEW 接髮(8011) 服務名稱/代號 價格 12999 價格 技術協助-1 技術協助-1 技術協助-2 技術協助-2 第三方卡券 第三方卡…" at bounding box center [772, 461] width 1100 height 179
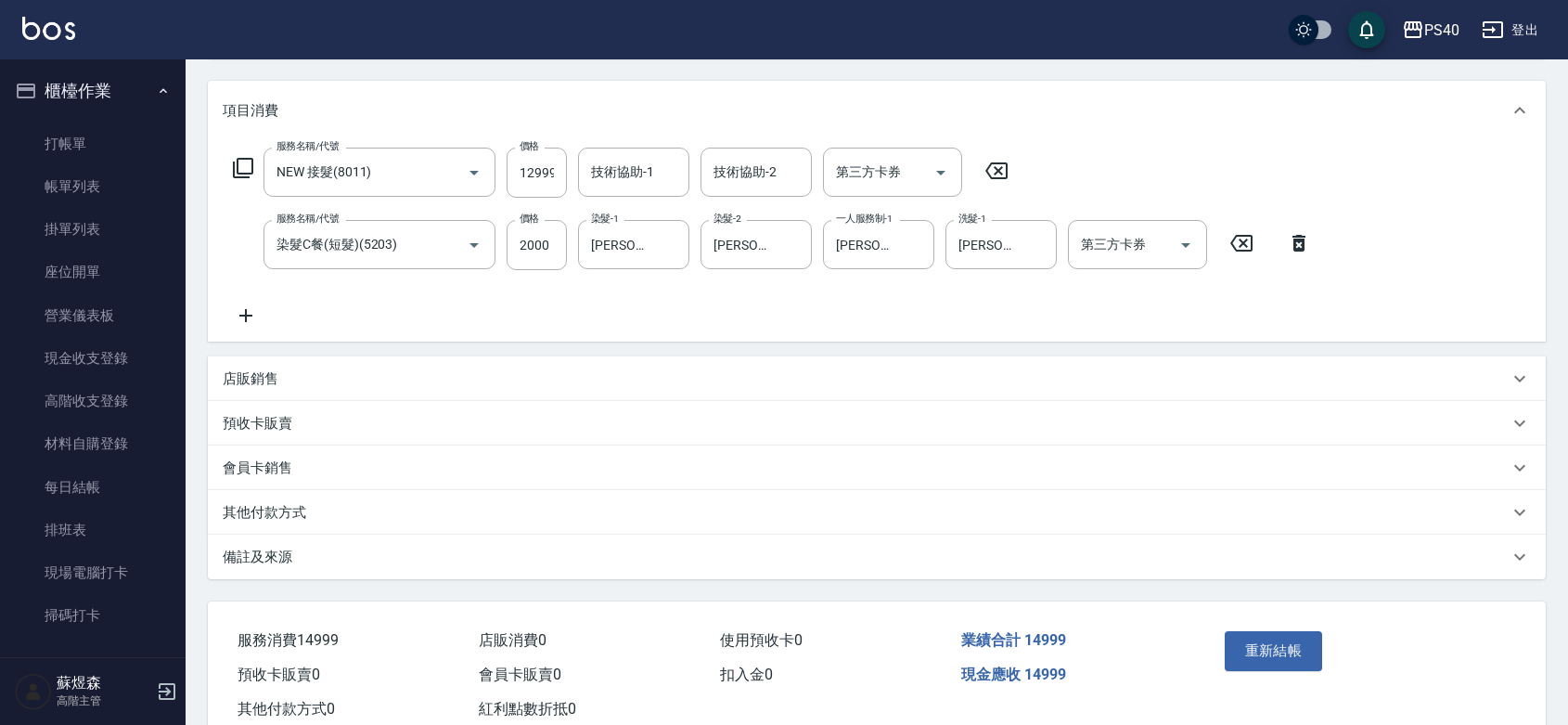
scroll to position [307, 0]
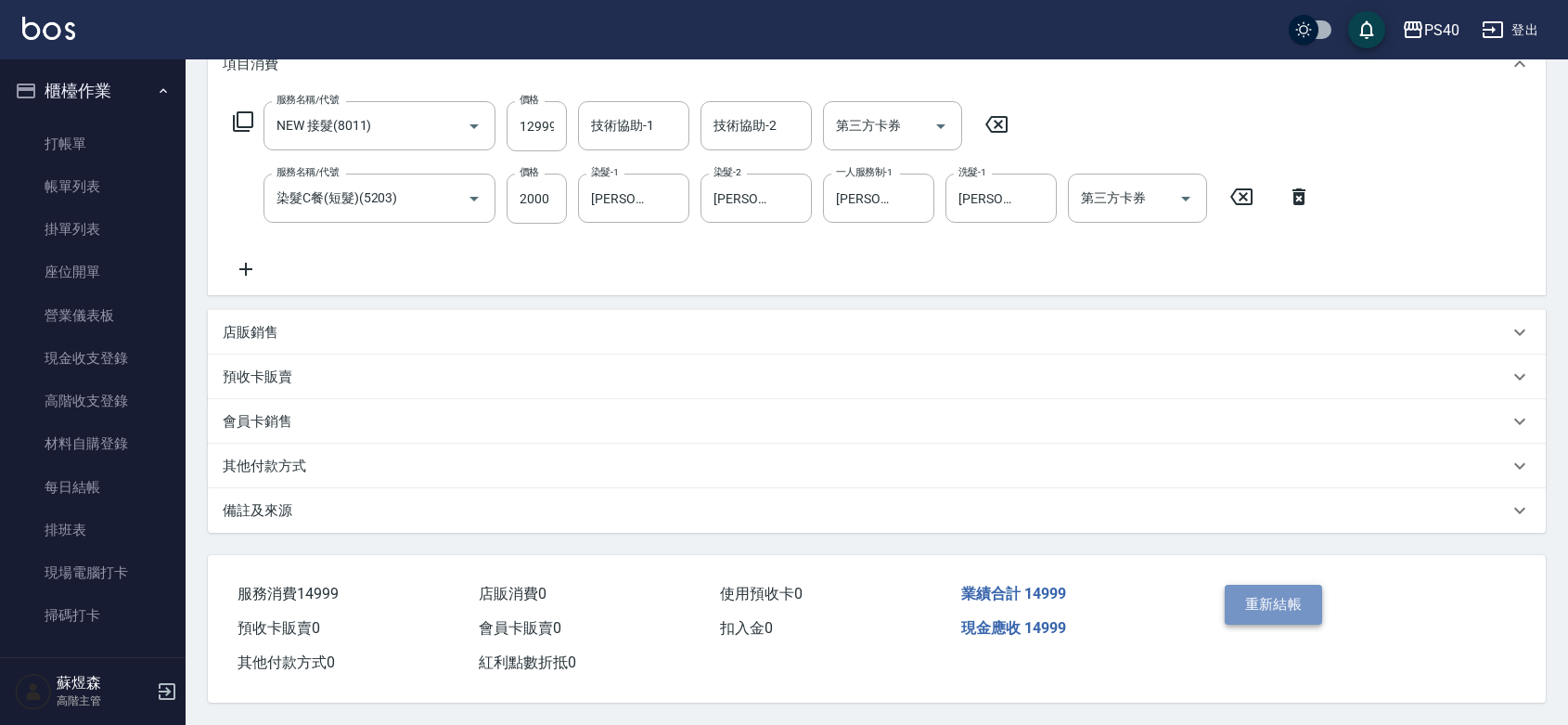
click at [1272, 585] on button "重新結帳" at bounding box center [1274, 604] width 99 height 39
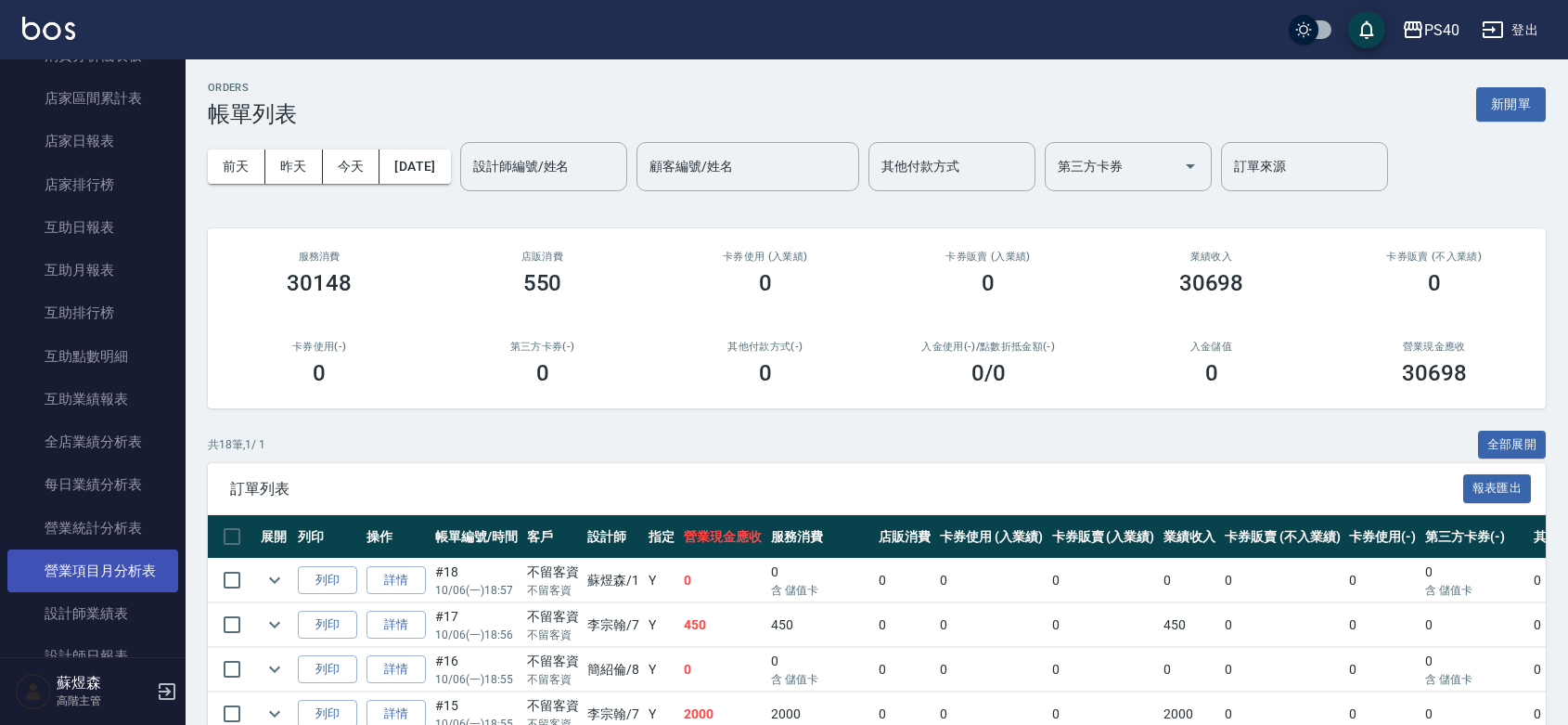
scroll to position [805, 0]
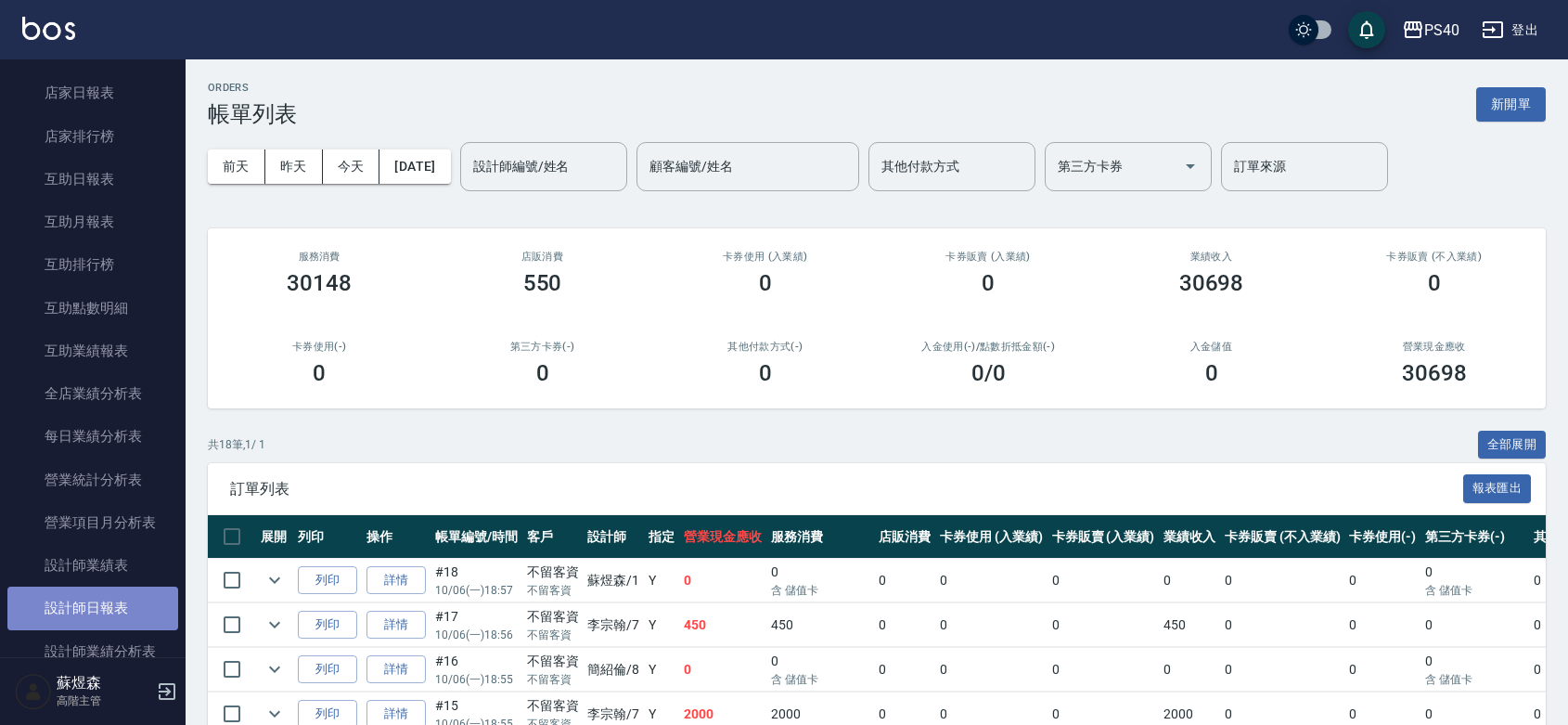
click at [111, 589] on link "設計師日報表" at bounding box center [93, 608] width 171 height 43
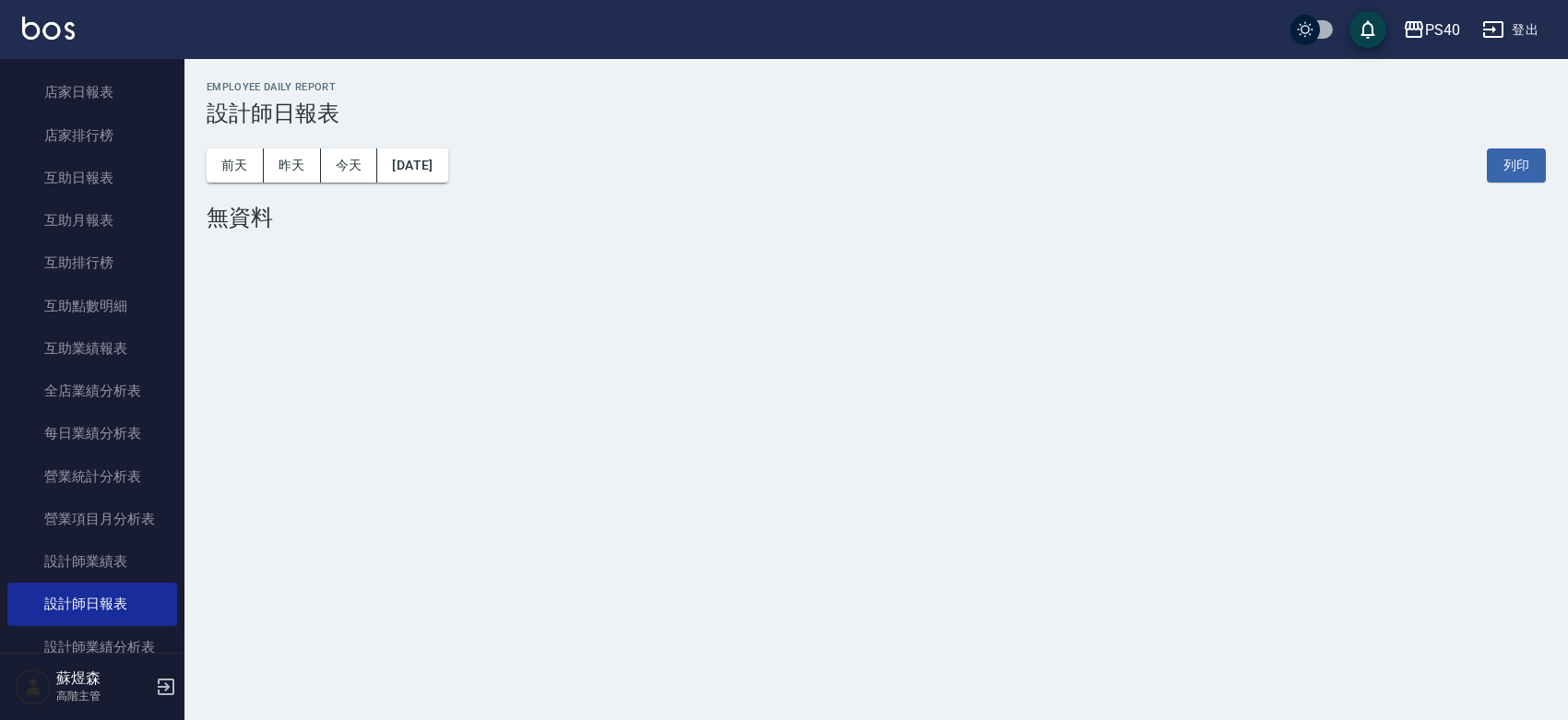
click at [233, 146] on div "前天 昨天 今天 2025/10/08 列印" at bounding box center [876, 165] width 1339 height 79
click at [229, 158] on button "前天" at bounding box center [235, 164] width 57 height 34
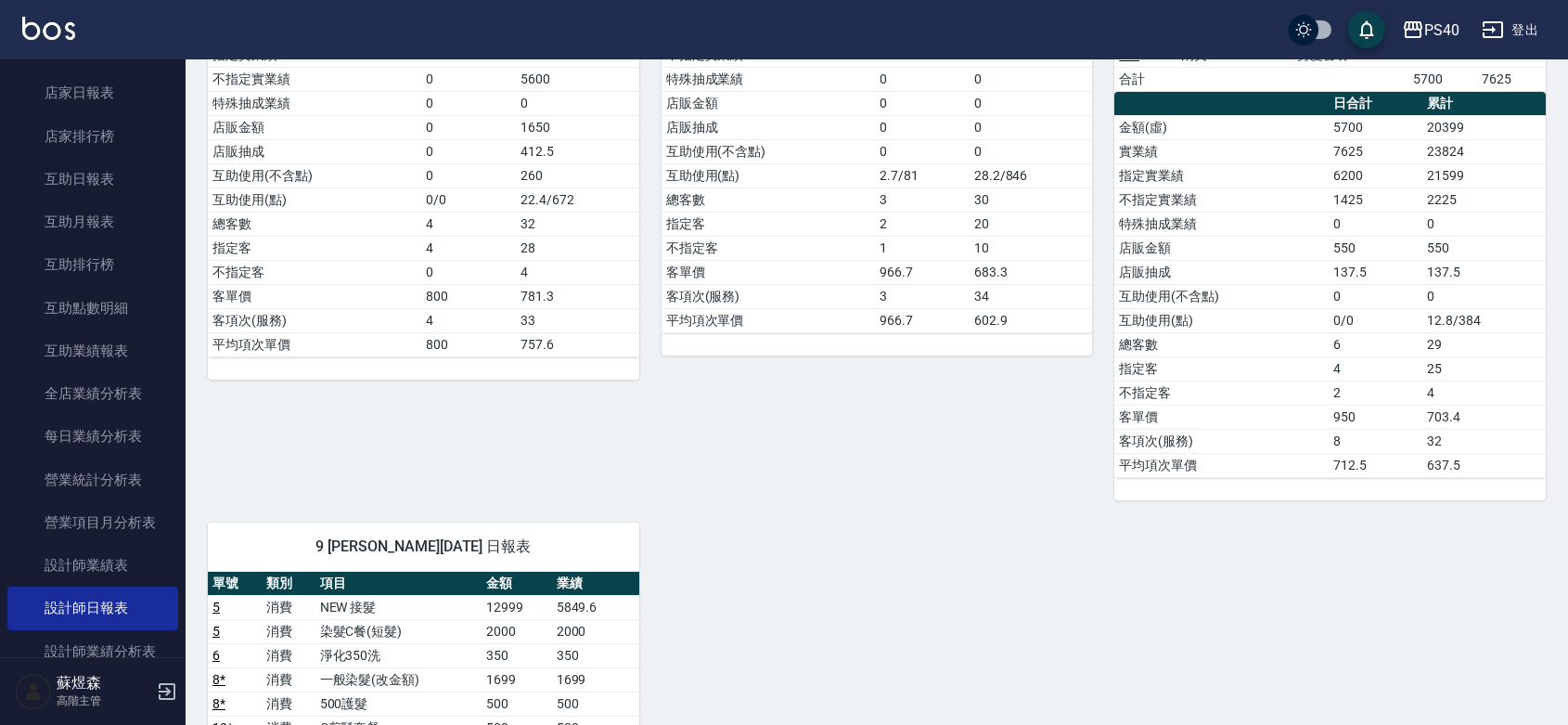
scroll to position [934, 0]
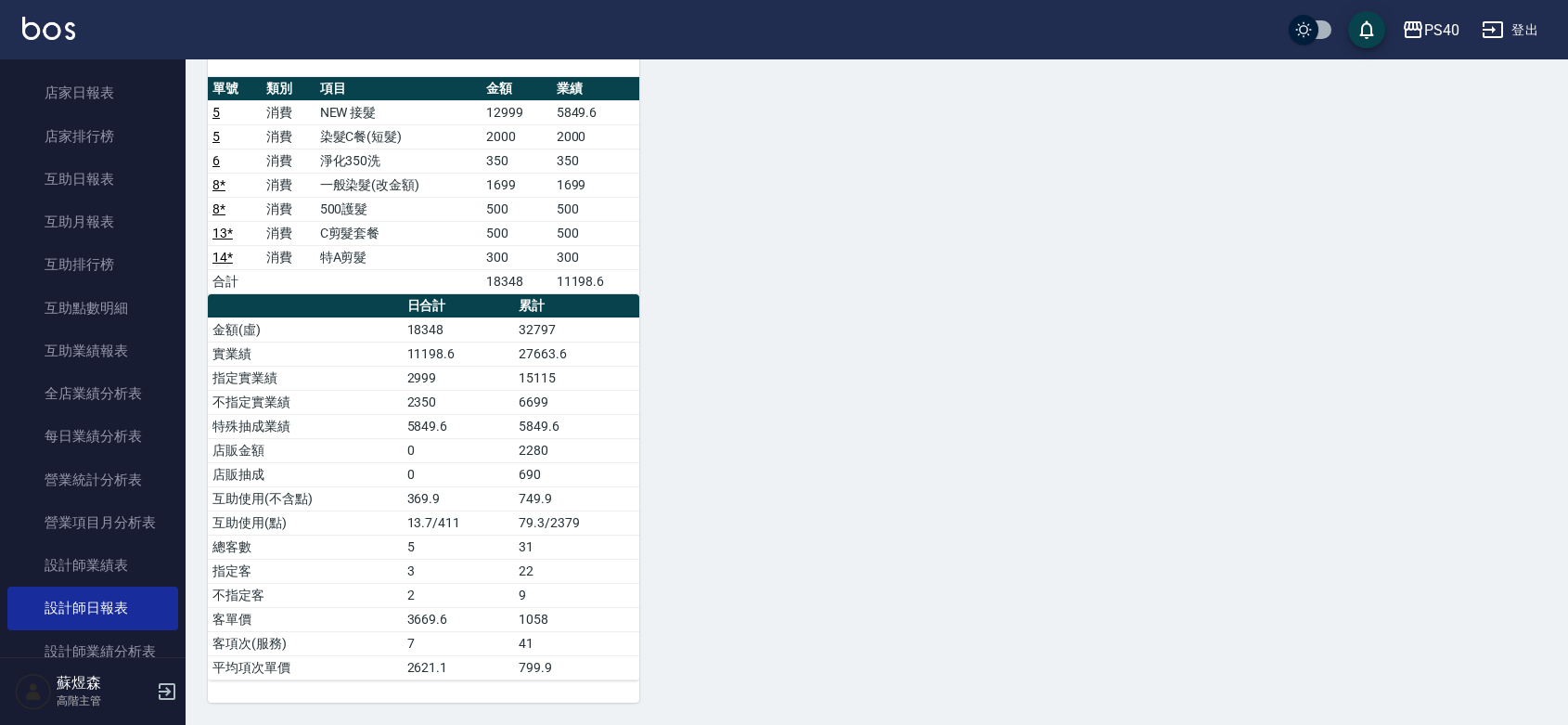
click at [581, 107] on td "5849.6" at bounding box center [596, 112] width 87 height 24
click at [429, 348] on td "11198.6" at bounding box center [458, 353] width 111 height 24
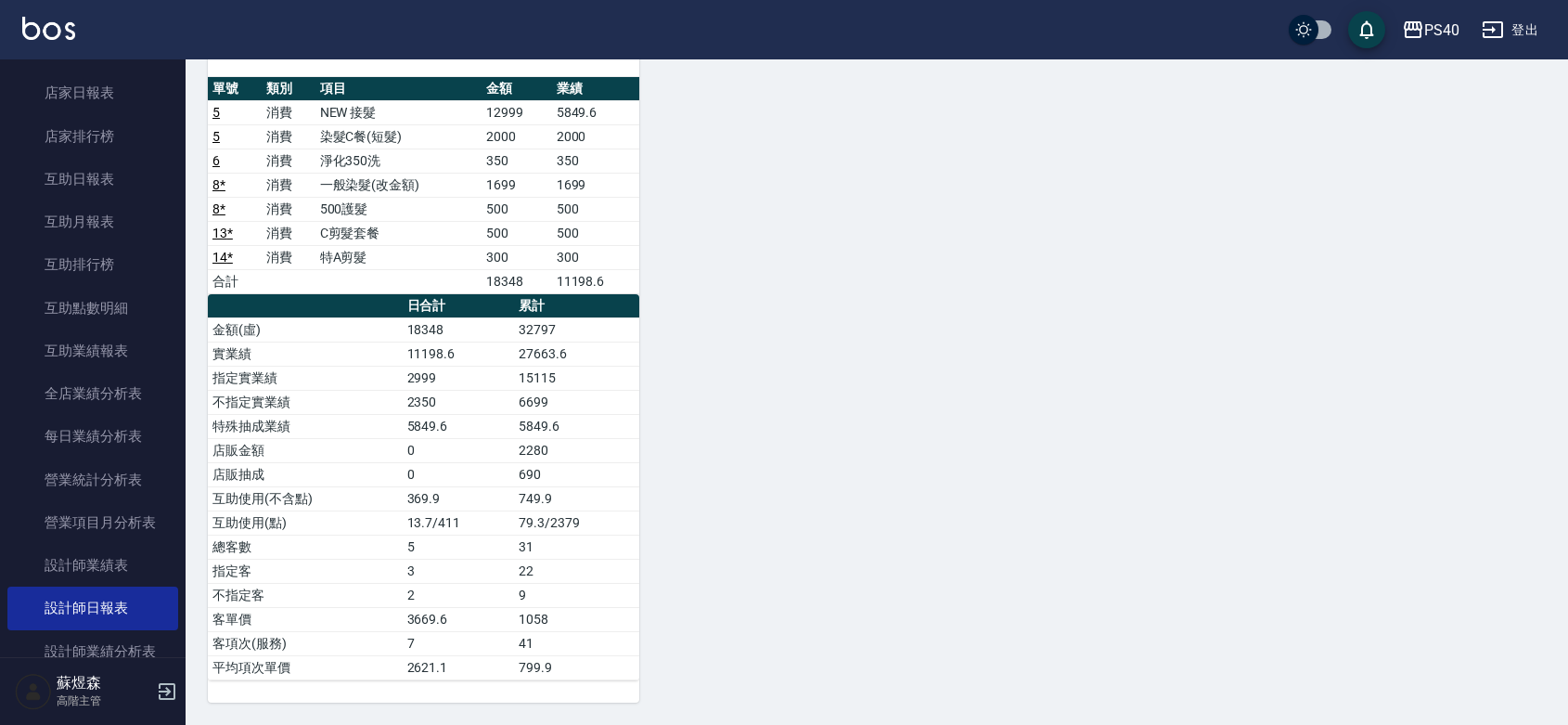
click at [187, 256] on div "9 邱靖婷 10/06/2025 日報表 單號 類別 項目 金額 業績 5 消費 NEW 接髮 12999 5849.6 5 消費 染髮C餐(短髮) 2000…" at bounding box center [412, 354] width 454 height 697
click at [112, 179] on link "互助日報表" at bounding box center [93, 179] width 171 height 43
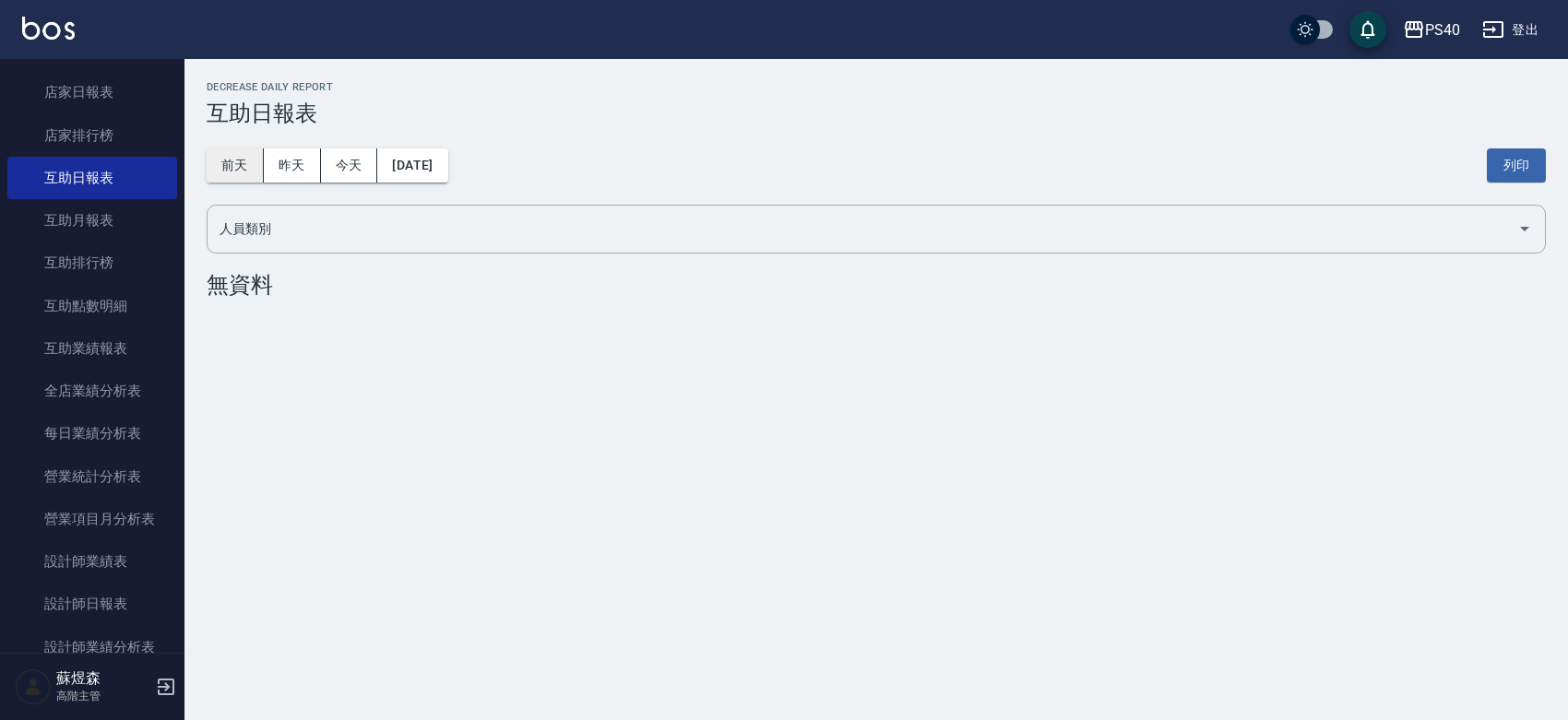
click at [216, 176] on button "前天" at bounding box center [235, 164] width 57 height 34
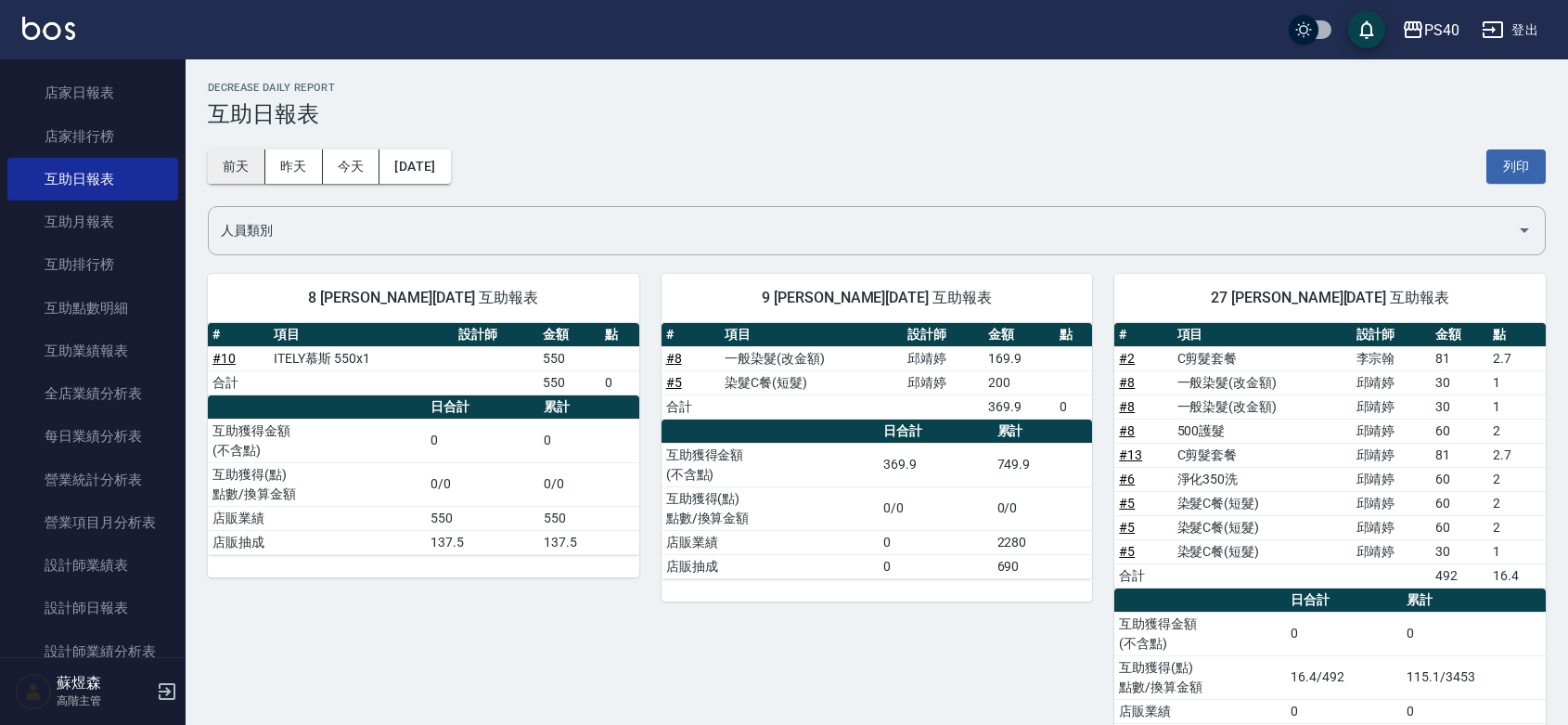
click at [244, 166] on button "前天" at bounding box center [236, 166] width 57 height 34
click at [95, 604] on link "設計師日報表" at bounding box center [93, 608] width 171 height 43
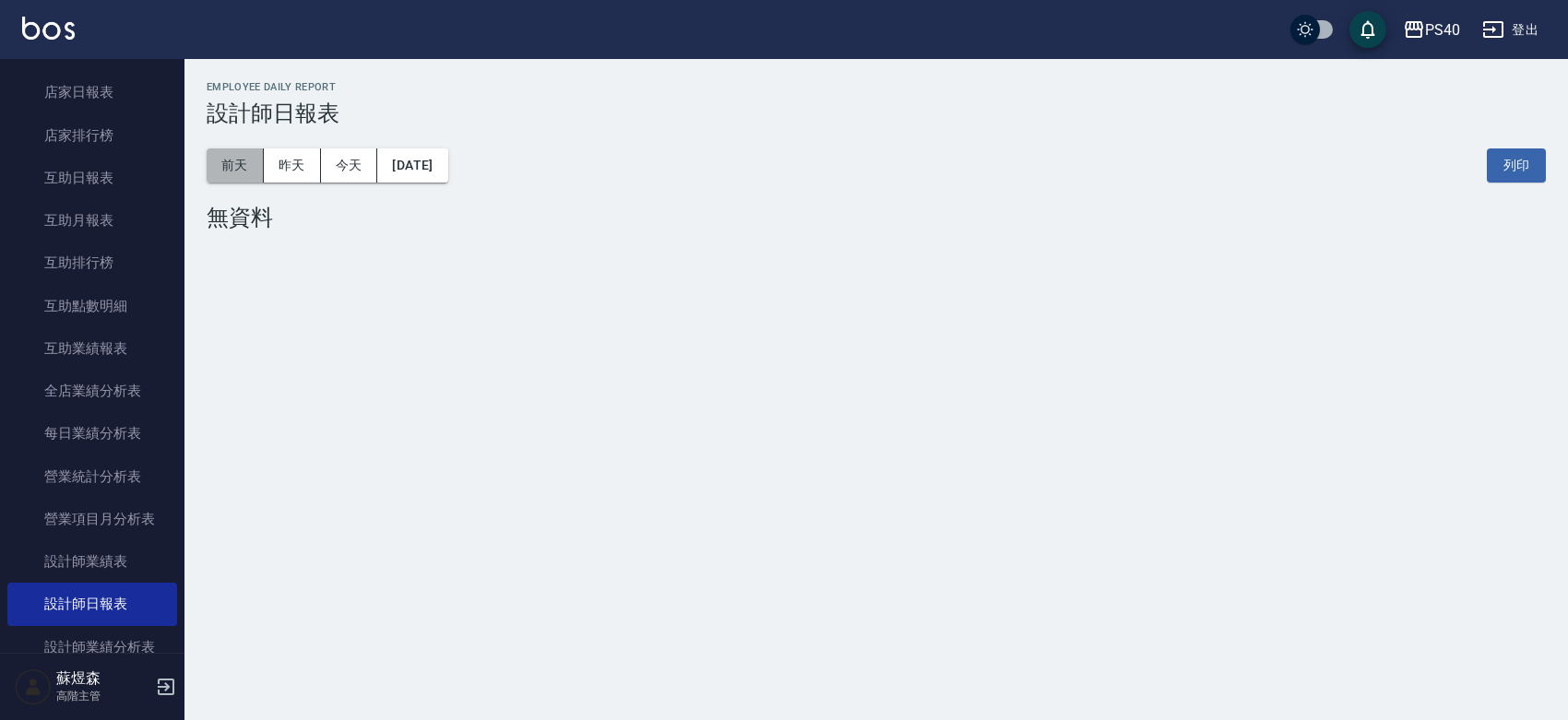
click at [212, 158] on button "前天" at bounding box center [235, 164] width 57 height 34
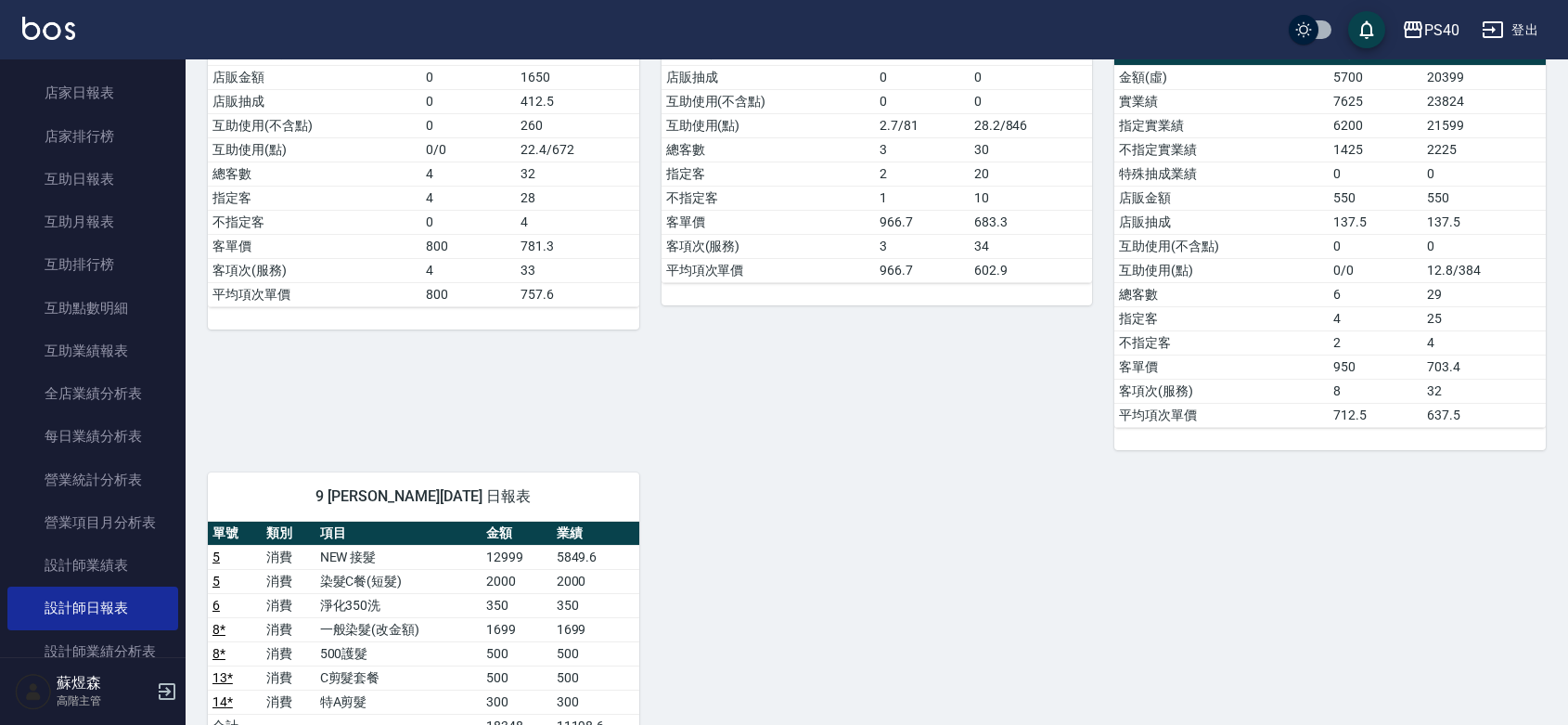
scroll to position [934, 0]
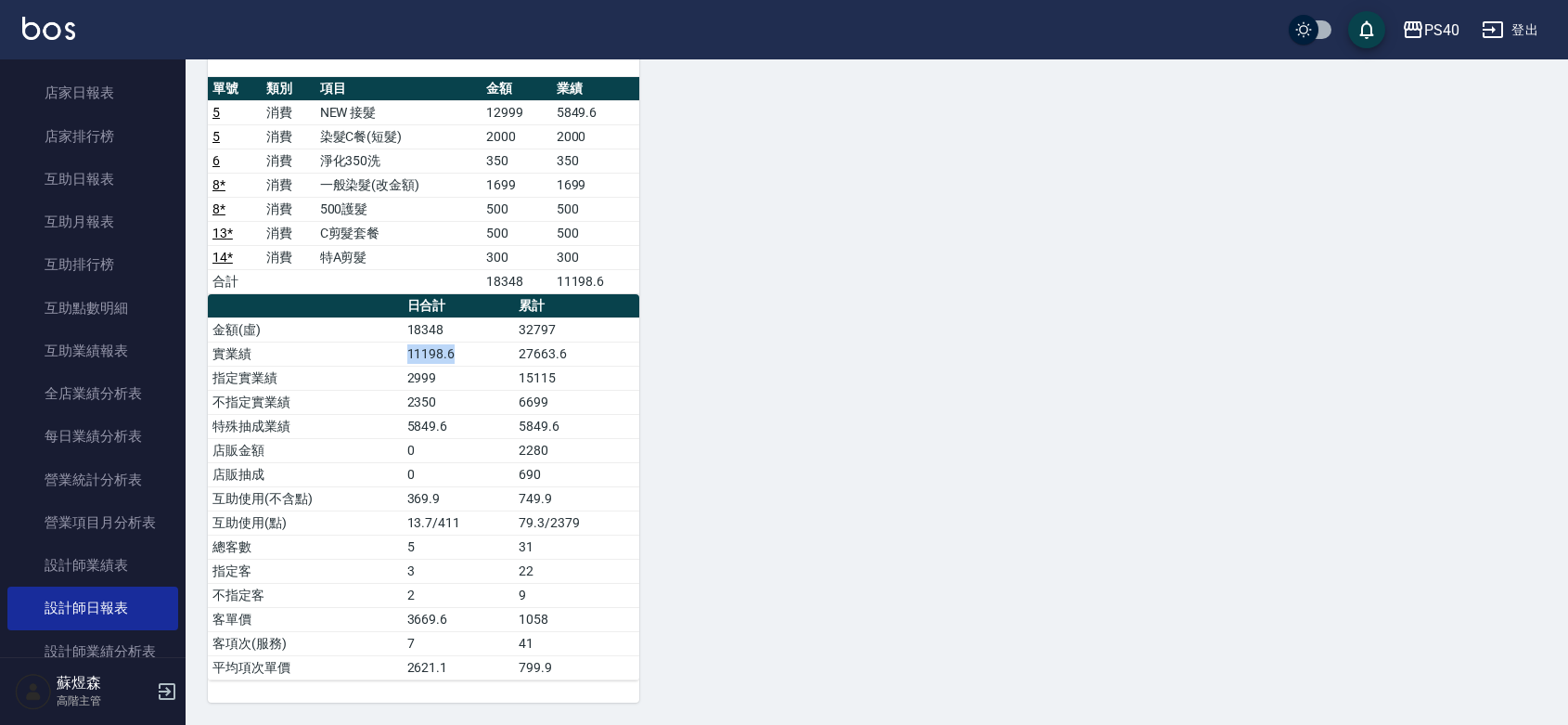
drag, startPoint x: 408, startPoint y: 345, endPoint x: 452, endPoint y: 363, distance: 47.5
click at [453, 362] on td "11198.6" at bounding box center [458, 353] width 111 height 24
click at [451, 366] on td "2999" at bounding box center [458, 378] width 111 height 24
drag, startPoint x: 557, startPoint y: 104, endPoint x: 530, endPoint y: 214, distance: 113.3
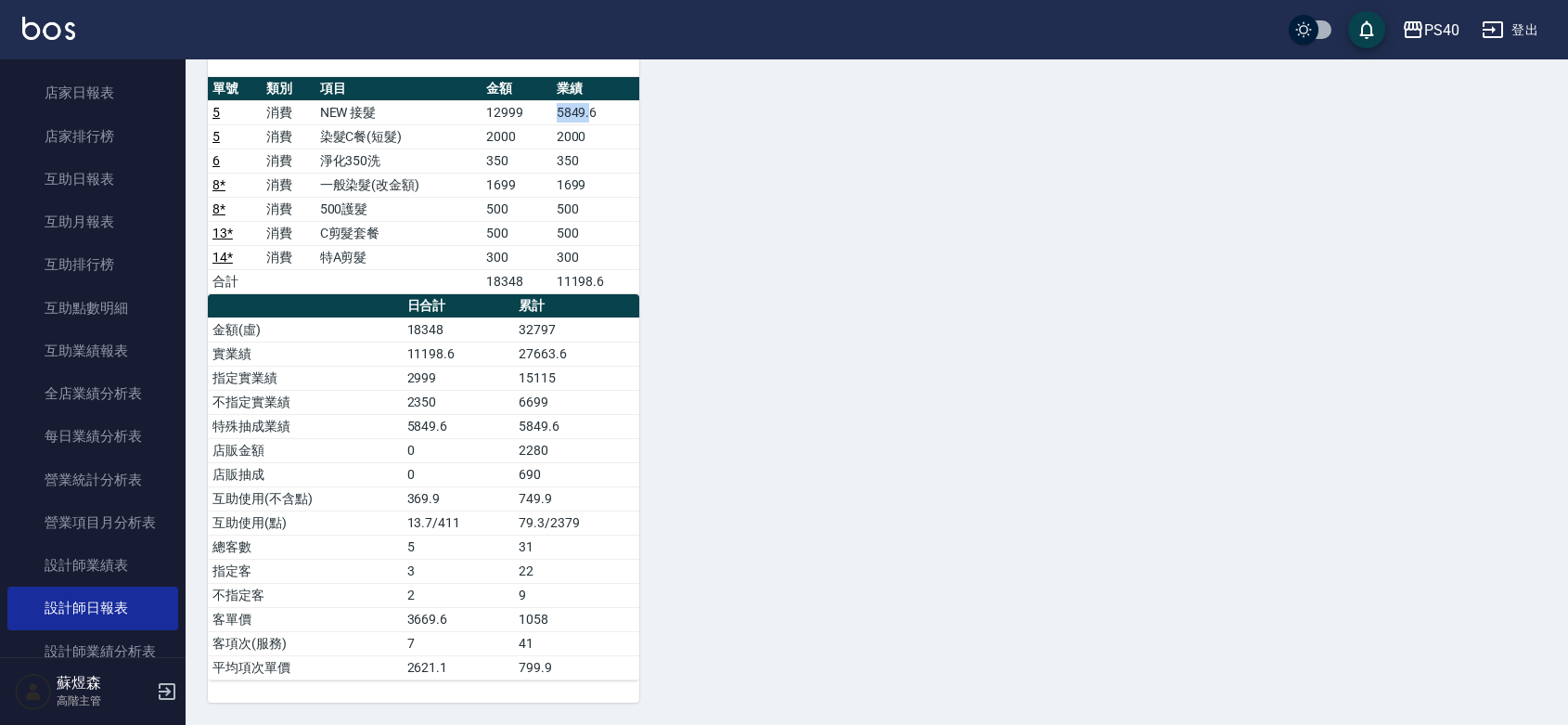
click at [591, 113] on td "5849.6" at bounding box center [596, 112] width 87 height 24
drag, startPoint x: 411, startPoint y: 350, endPoint x: 443, endPoint y: 354, distance: 32.2
click at [443, 354] on td "11198.6" at bounding box center [458, 353] width 111 height 24
click at [553, 366] on td "15115" at bounding box center [577, 378] width 126 height 24
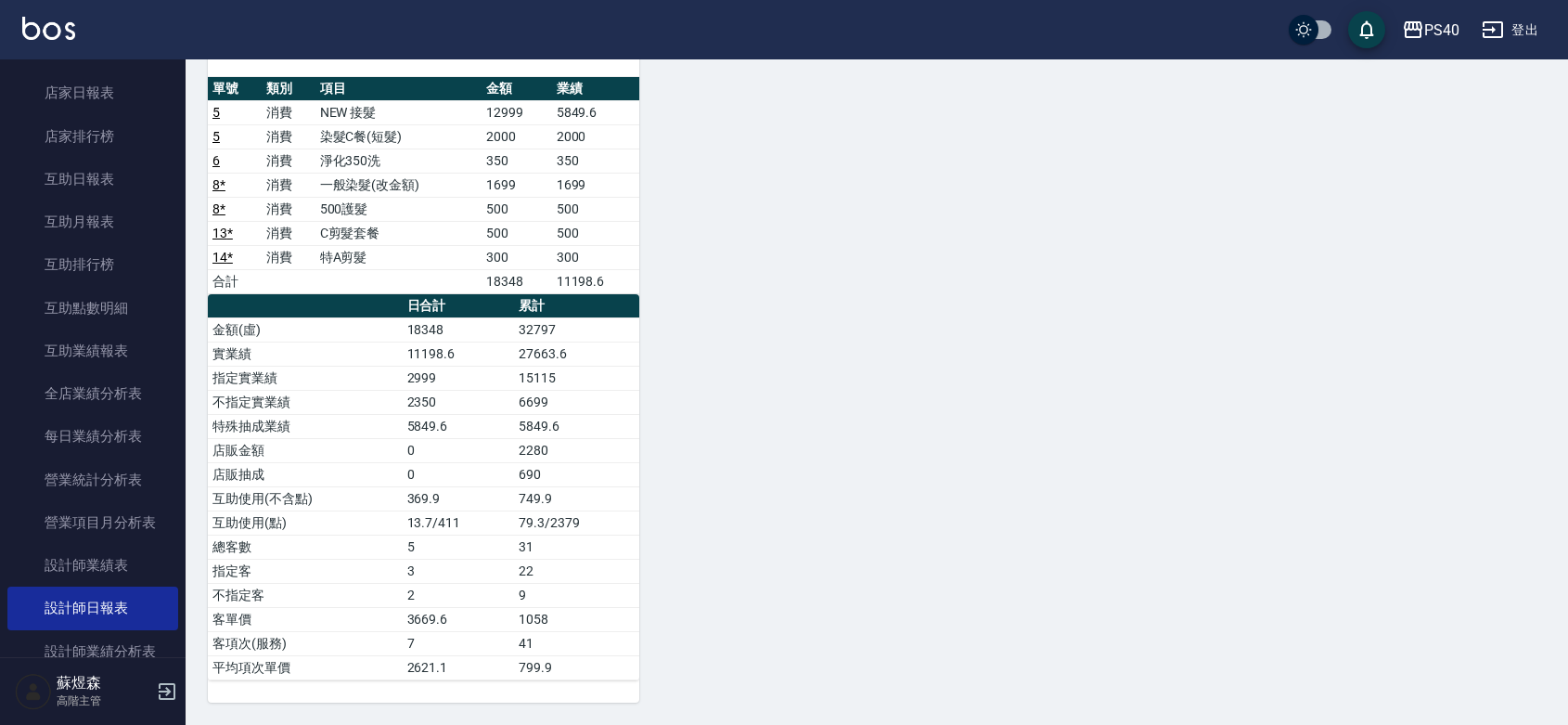
click at [553, 366] on td "15115" at bounding box center [577, 378] width 126 height 24
click at [554, 362] on tbody "金額(虛) 18348 32797 實業績 11198.6 27663.6 指定實業績 2999 15115 不指定實業績 2350 6699 特殊抽成業績 …" at bounding box center [424, 498] width 431 height 362
click at [557, 354] on td "27663.6" at bounding box center [577, 353] width 126 height 24
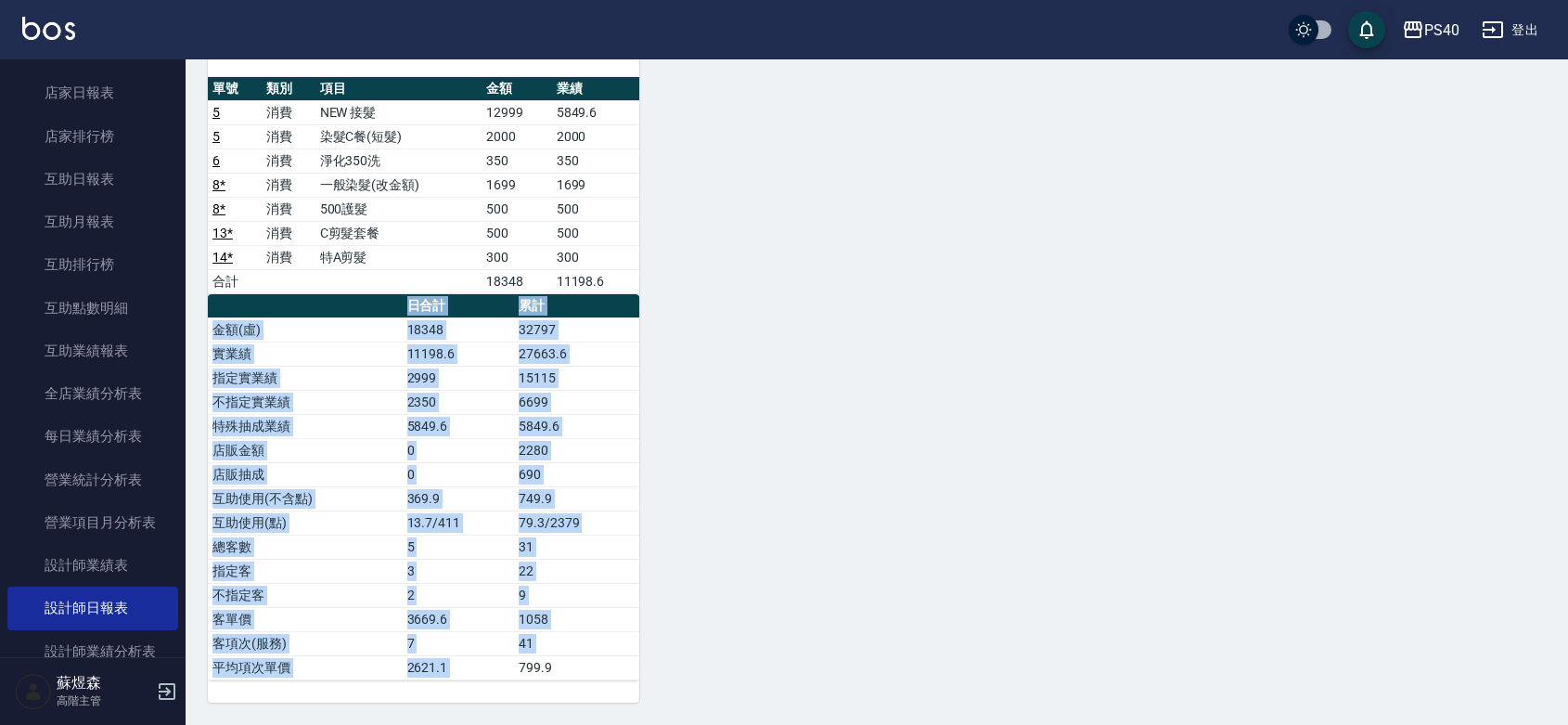
click at [70, 191] on link "互助日報表" at bounding box center [93, 179] width 171 height 43
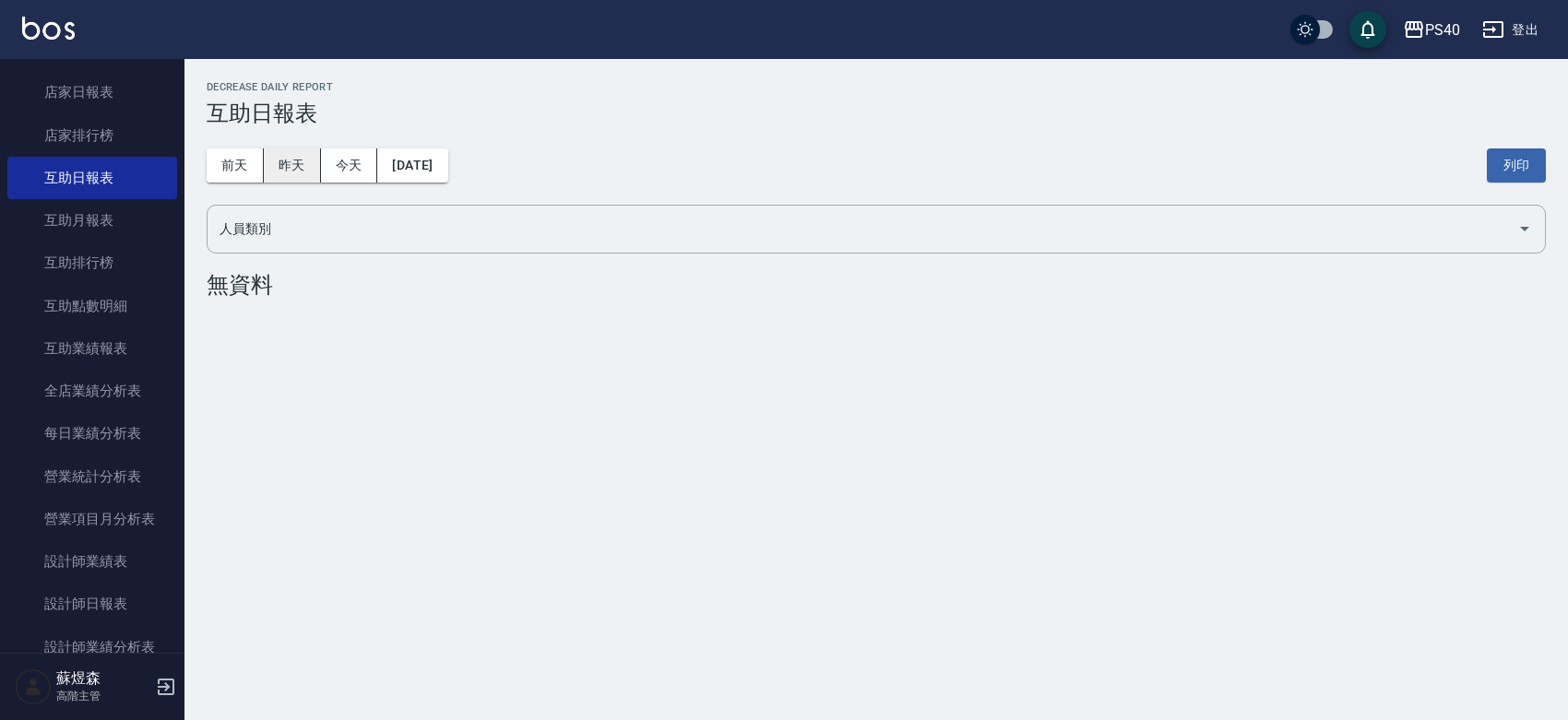
click at [287, 155] on button "昨天" at bounding box center [291, 164] width 57 height 34
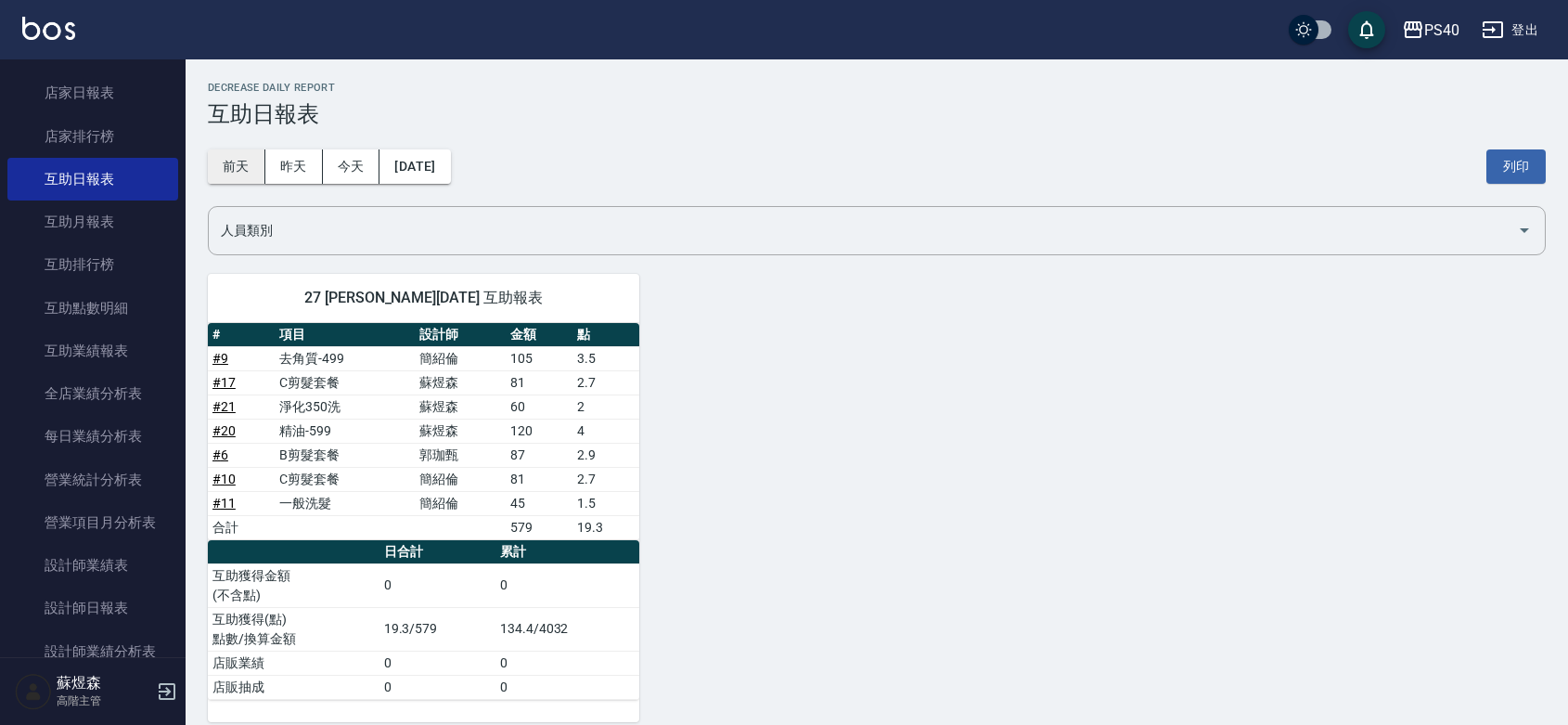
click at [247, 164] on button "前天" at bounding box center [236, 166] width 57 height 34
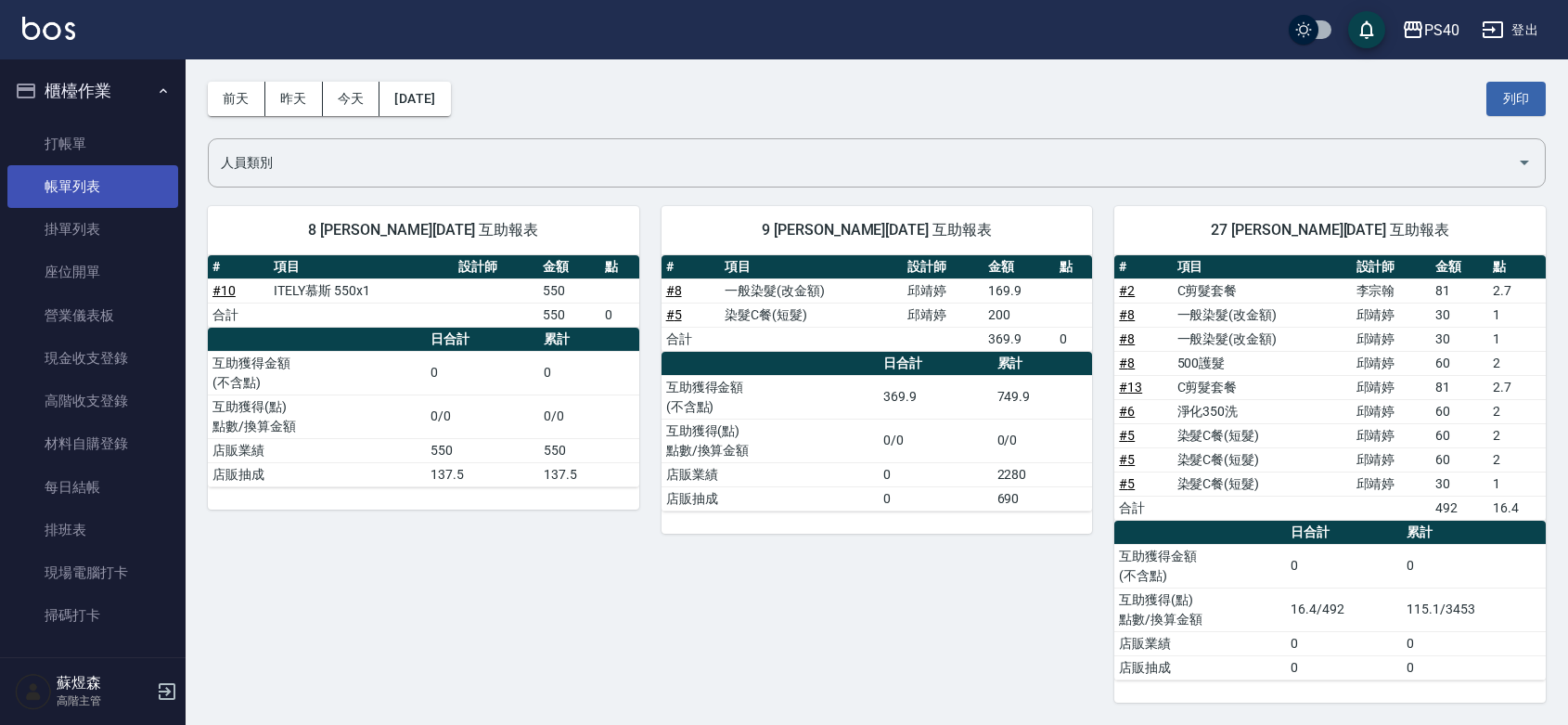
click at [73, 173] on link "帳單列表" at bounding box center [93, 187] width 171 height 43
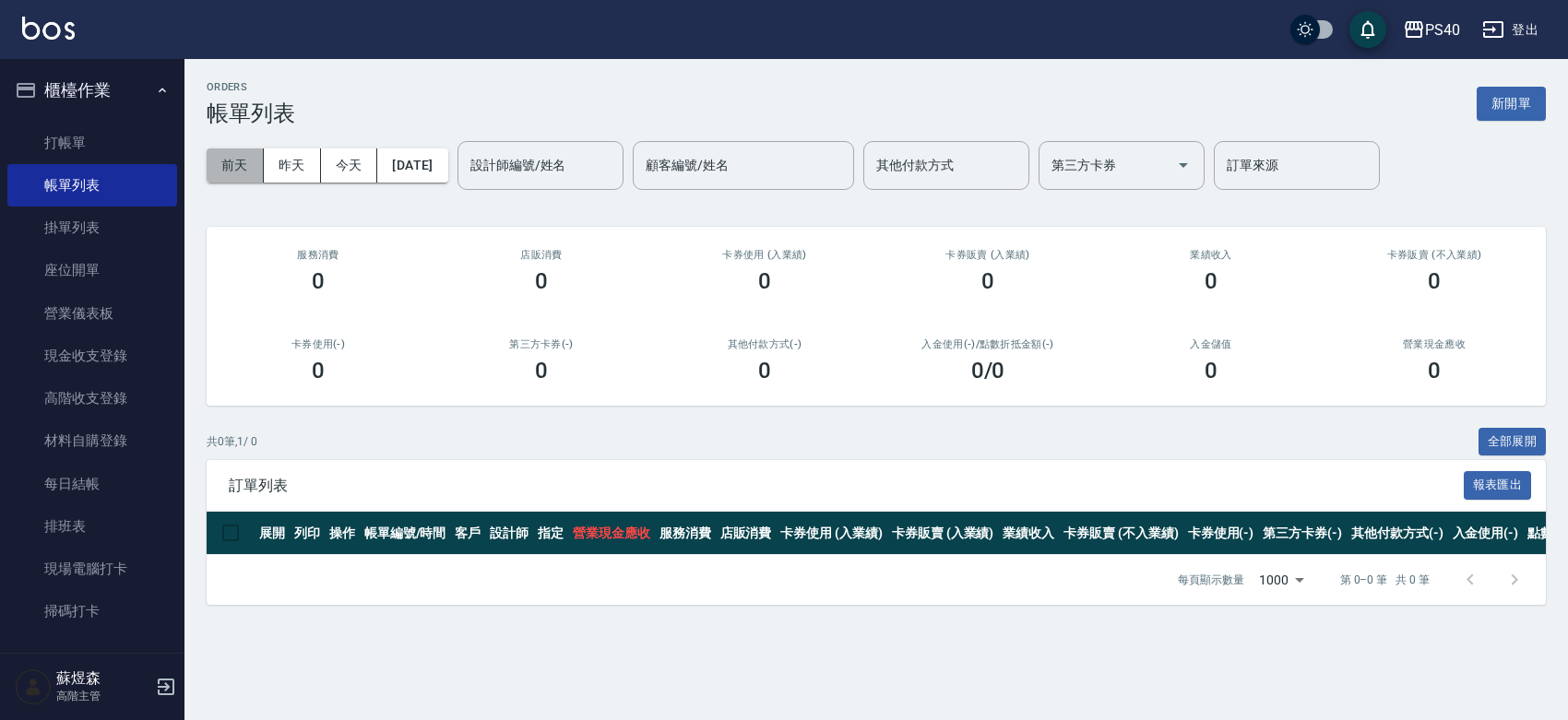
click at [237, 163] on button "前天" at bounding box center [235, 164] width 57 height 34
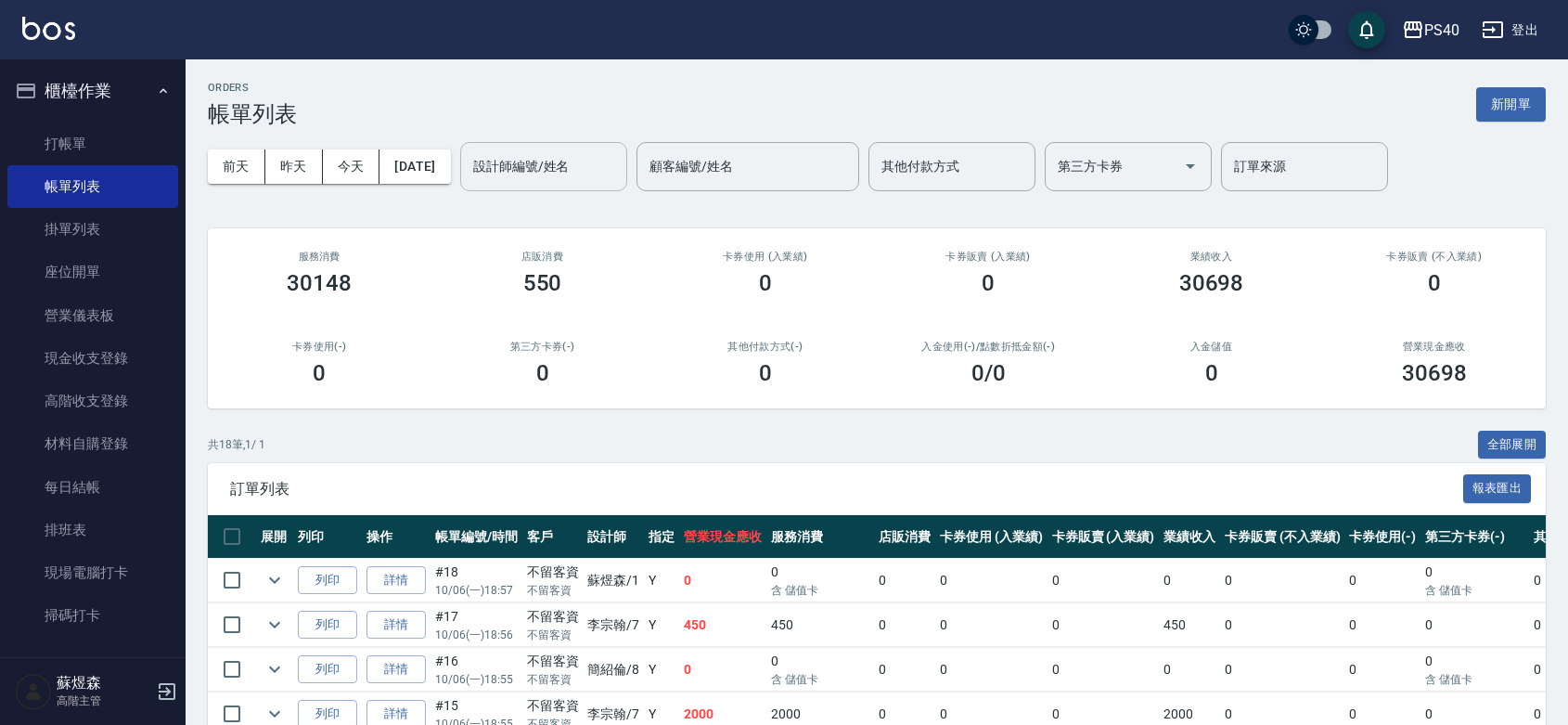
click at [545, 174] on input "設計師編號/姓名" at bounding box center [543, 166] width 150 height 33
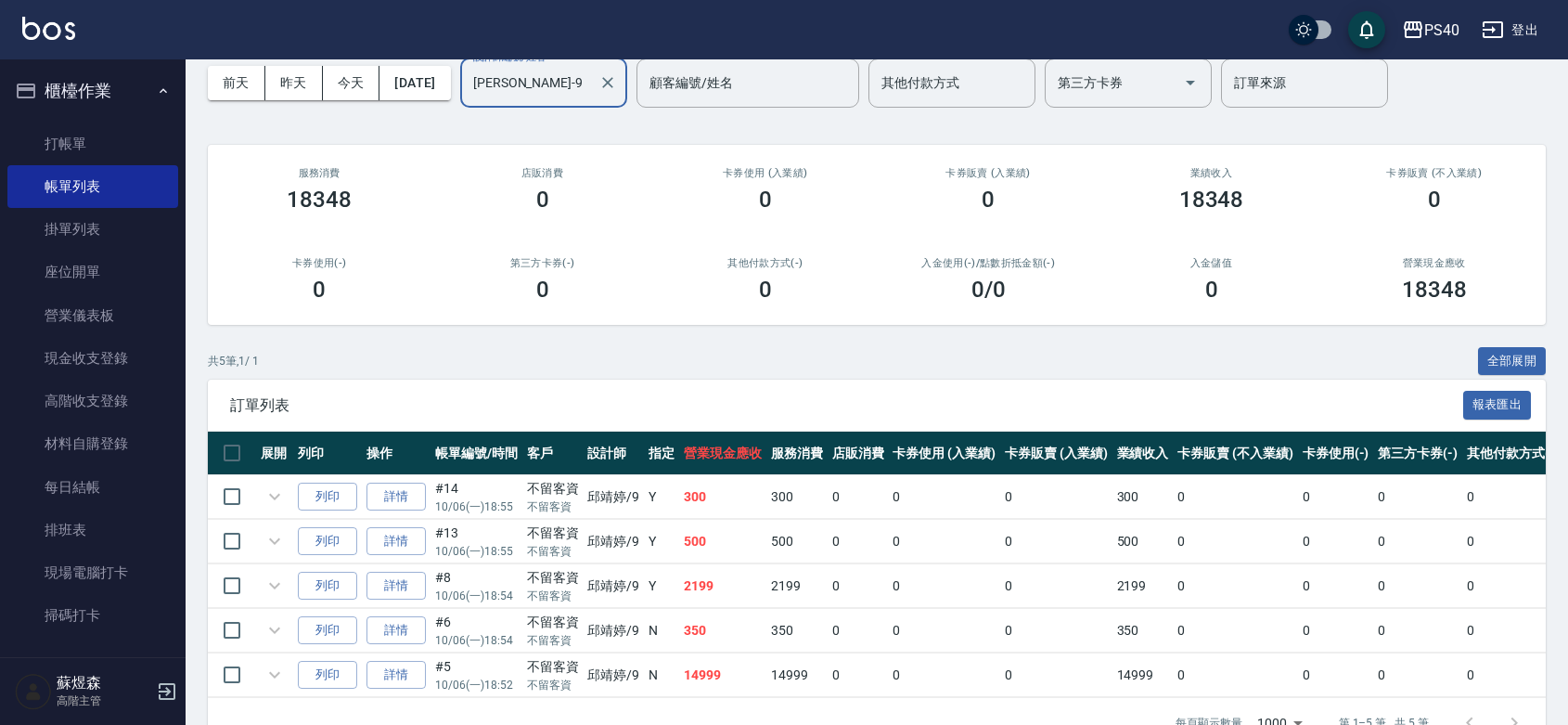
scroll to position [199, 0]
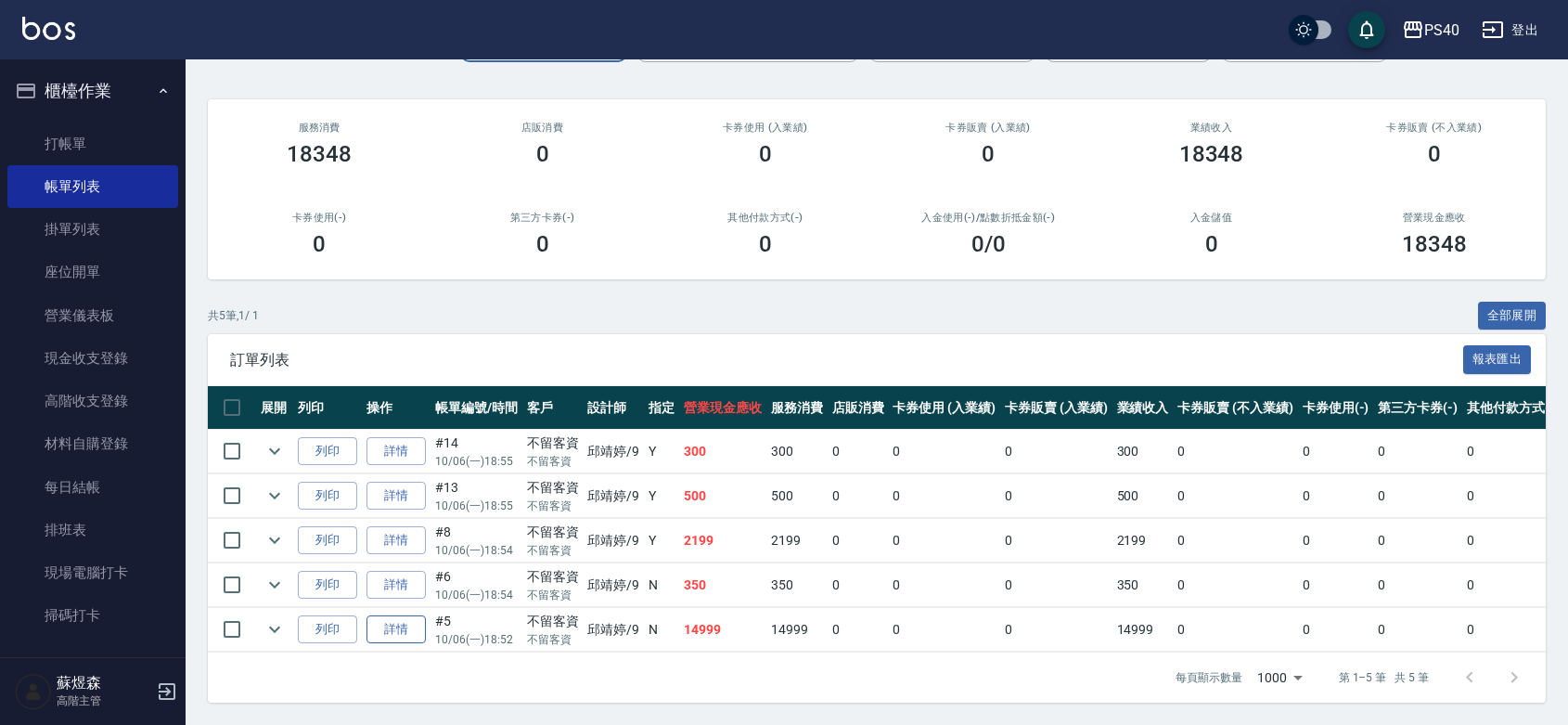
type input "[PERSON_NAME]-9"
click at [382, 616] on link "詳情" at bounding box center [396, 630] width 59 height 29
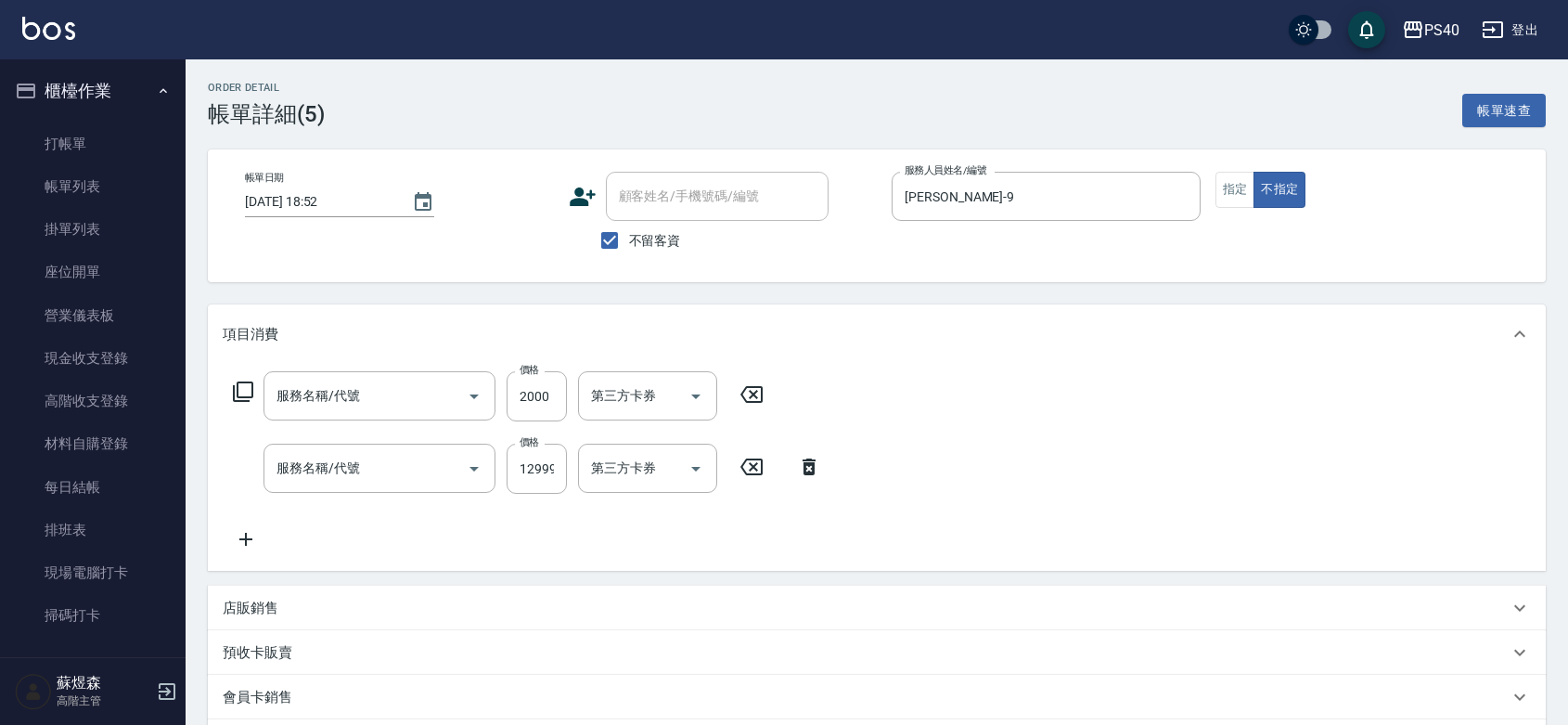
type input "[DATE] 18:52"
checkbox input "true"
type input "[PERSON_NAME]-9"
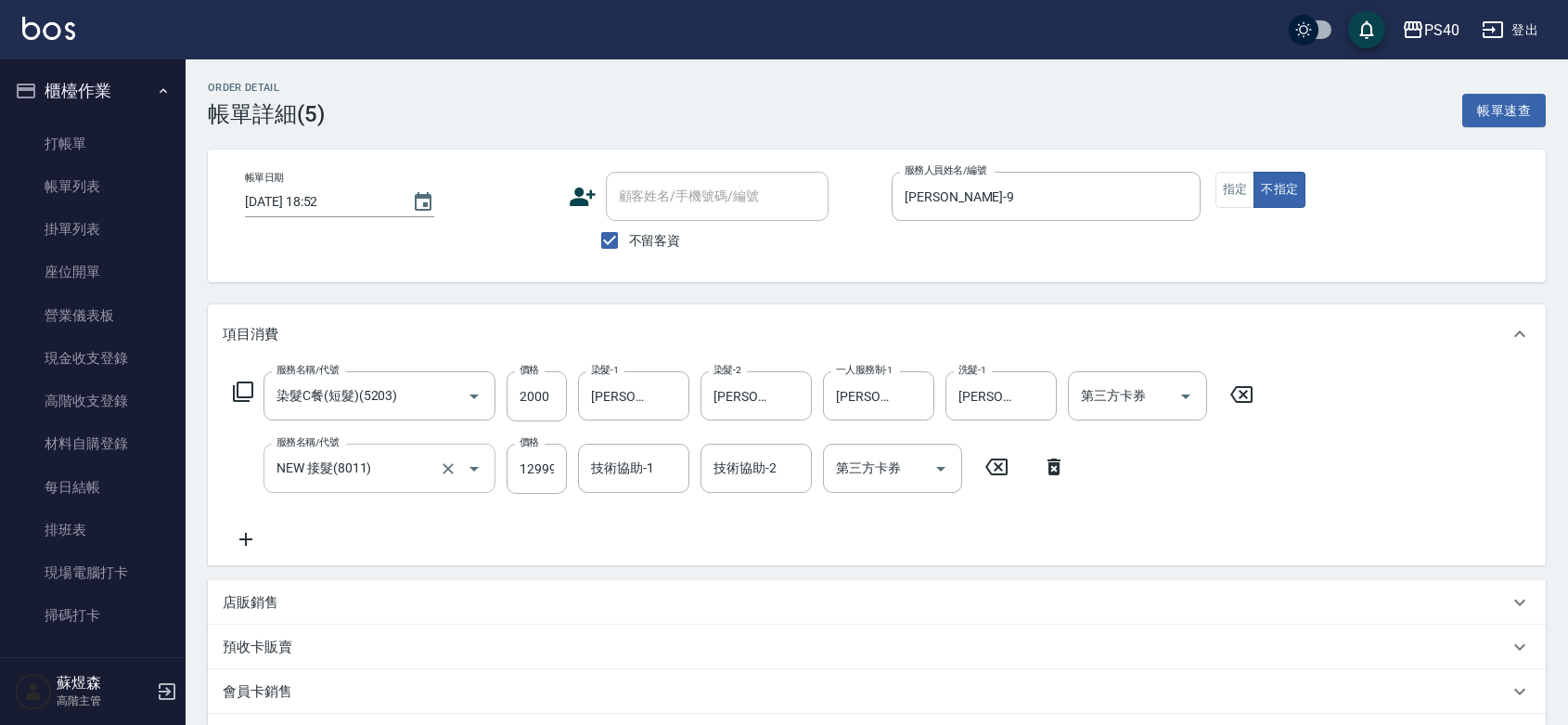
type input "染髮C餐(短髮)(5203)"
type input "NEW 接髮(8011)"
drag, startPoint x: 1128, startPoint y: 628, endPoint x: 1041, endPoint y: 216, distance: 421.1
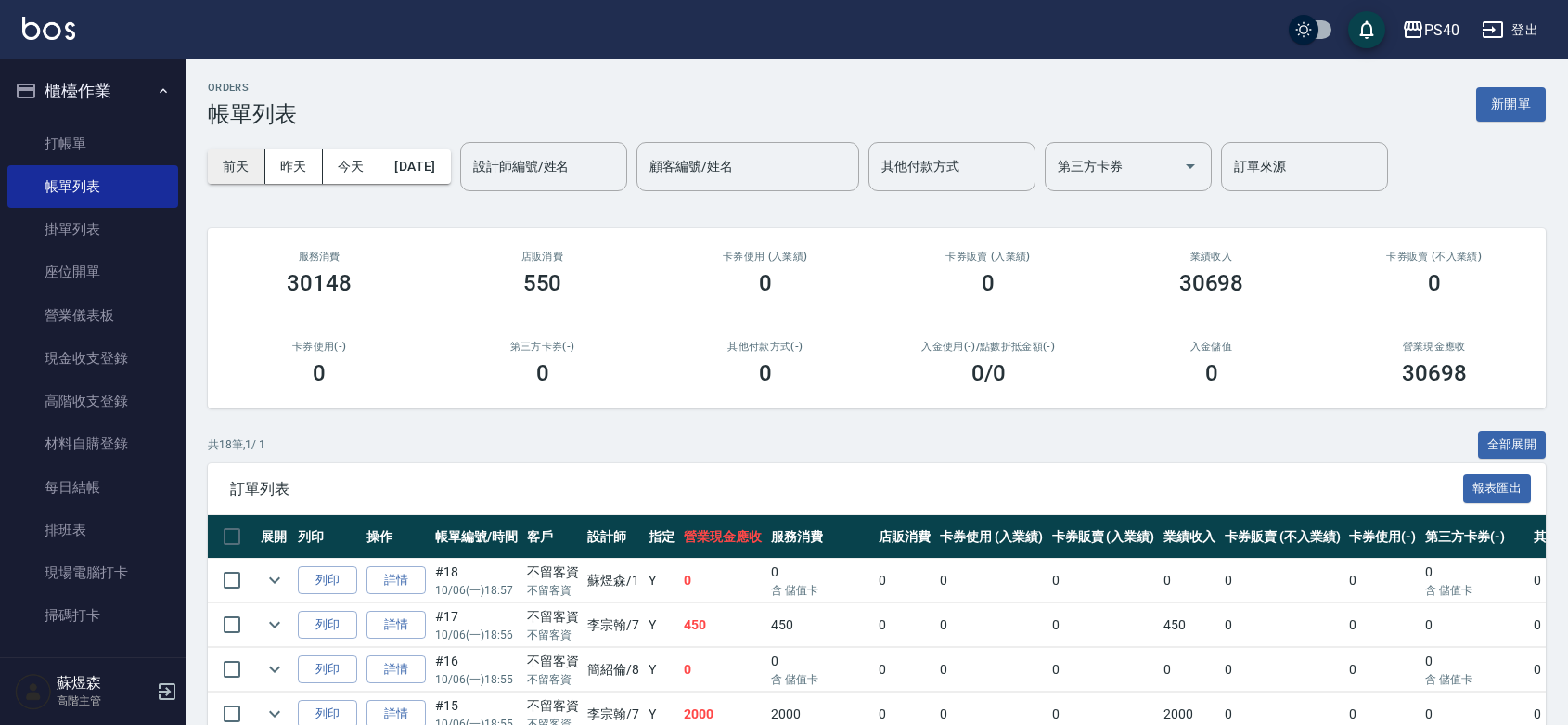
click at [228, 153] on button "前天" at bounding box center [236, 166] width 57 height 34
click at [595, 166] on input "設計師編號/姓名" at bounding box center [543, 166] width 150 height 33
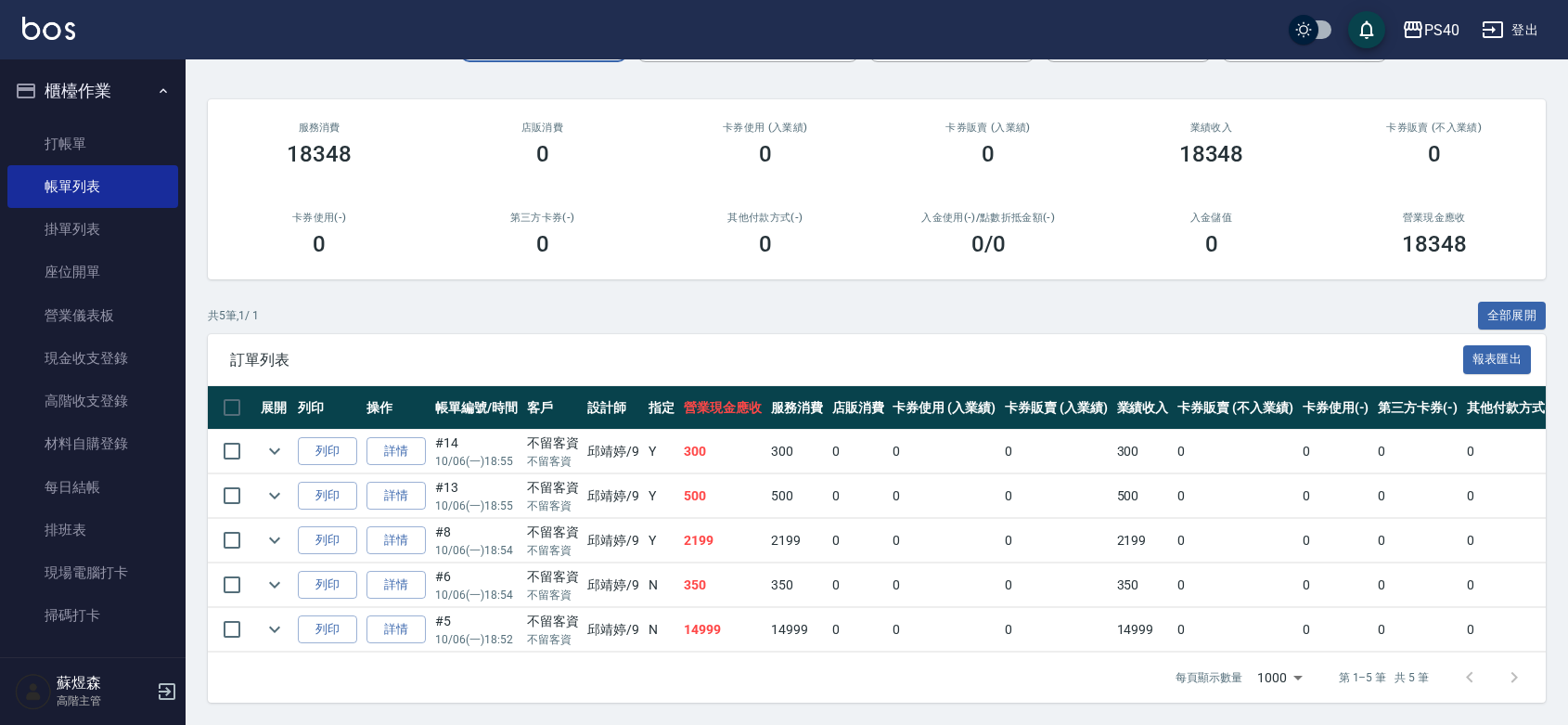
scroll to position [199, 0]
type input "[PERSON_NAME]-9"
click at [424, 616] on link "詳情" at bounding box center [396, 630] width 59 height 29
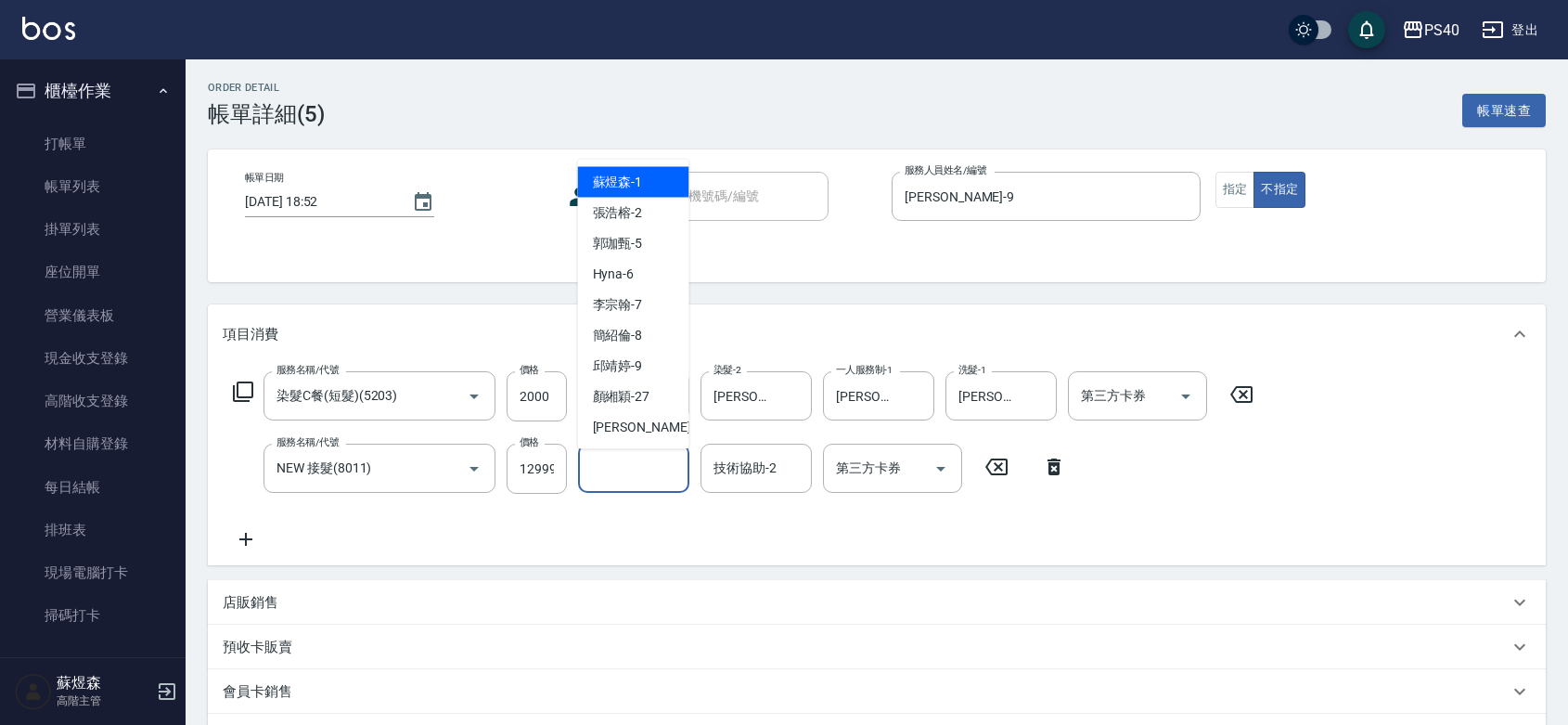
click at [636, 480] on input "技術協助-1" at bounding box center [634, 468] width 95 height 33
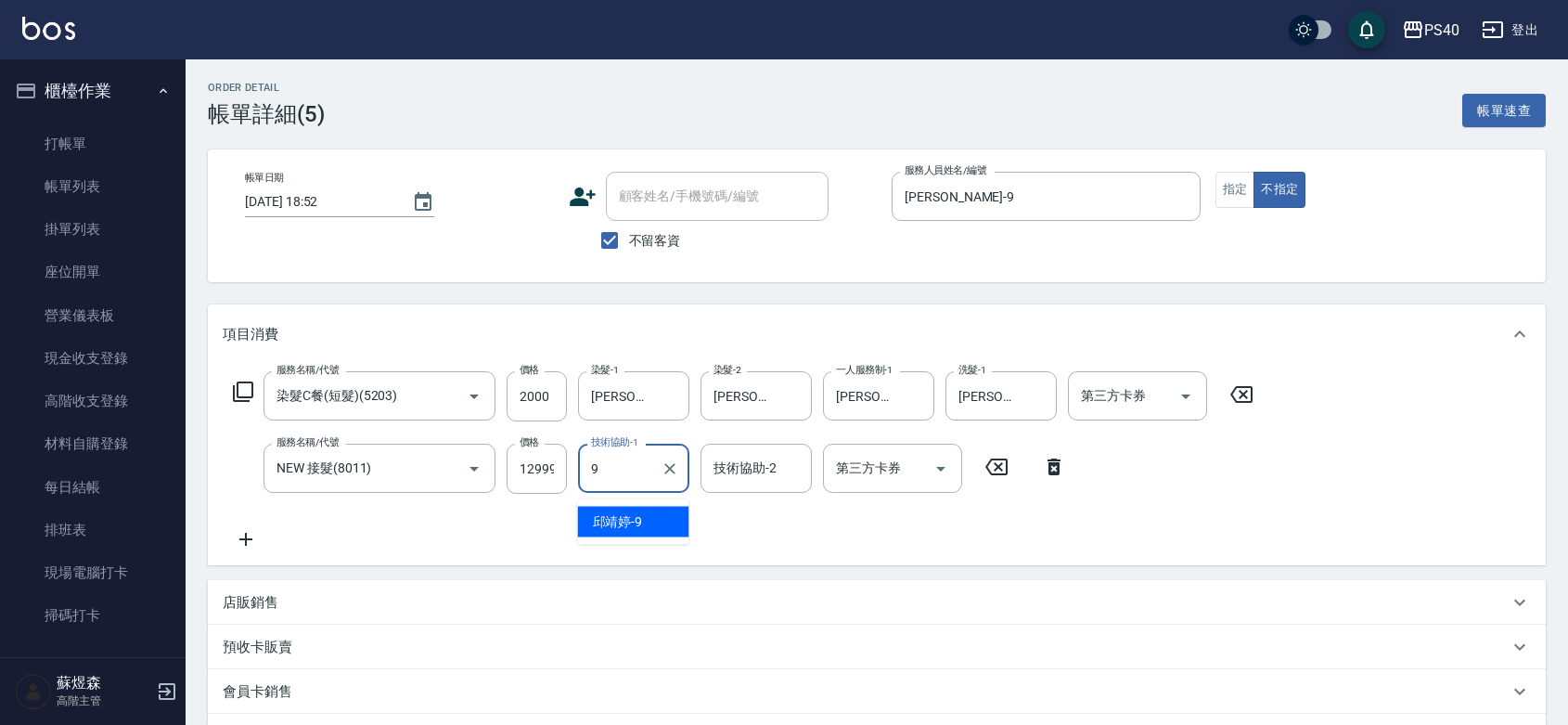
type input "[PERSON_NAME]-9"
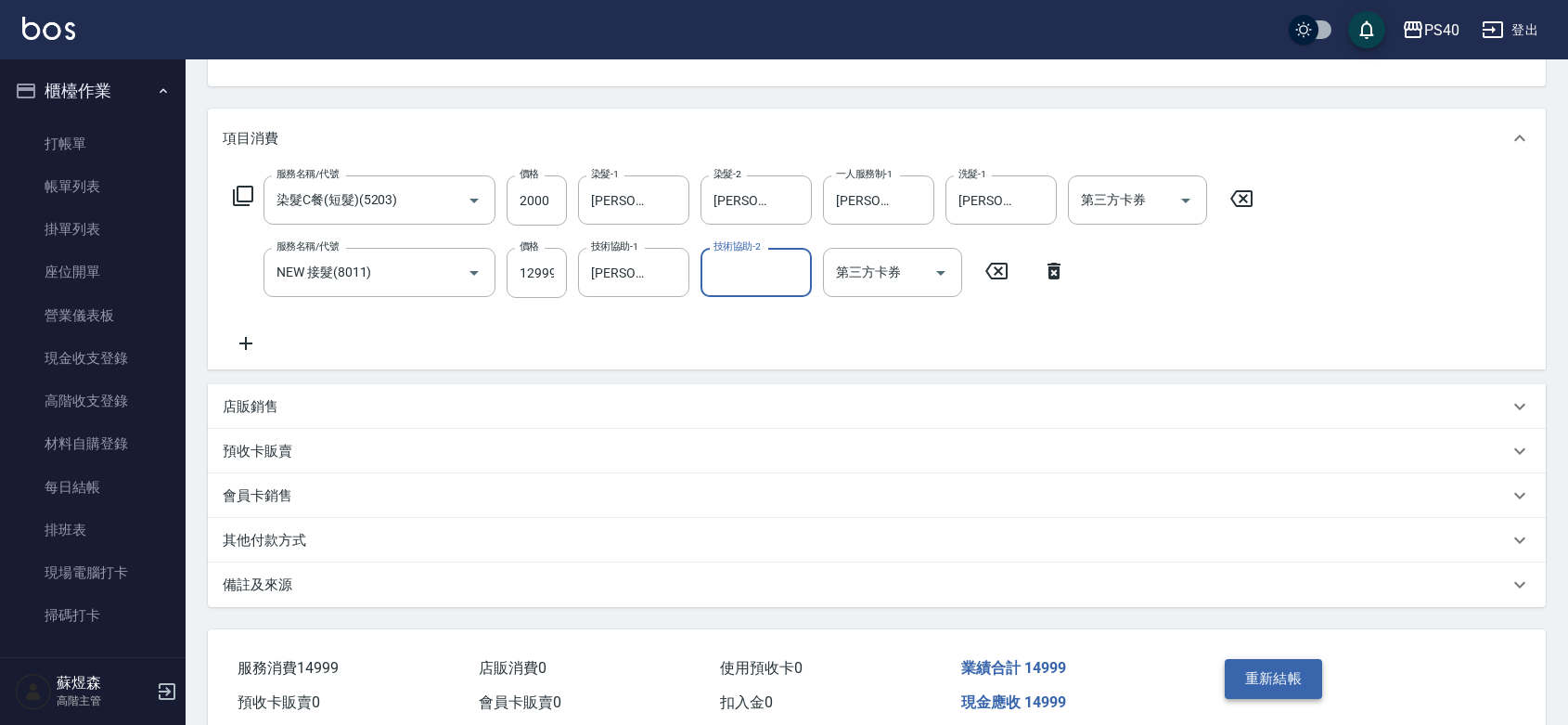
scroll to position [307, 0]
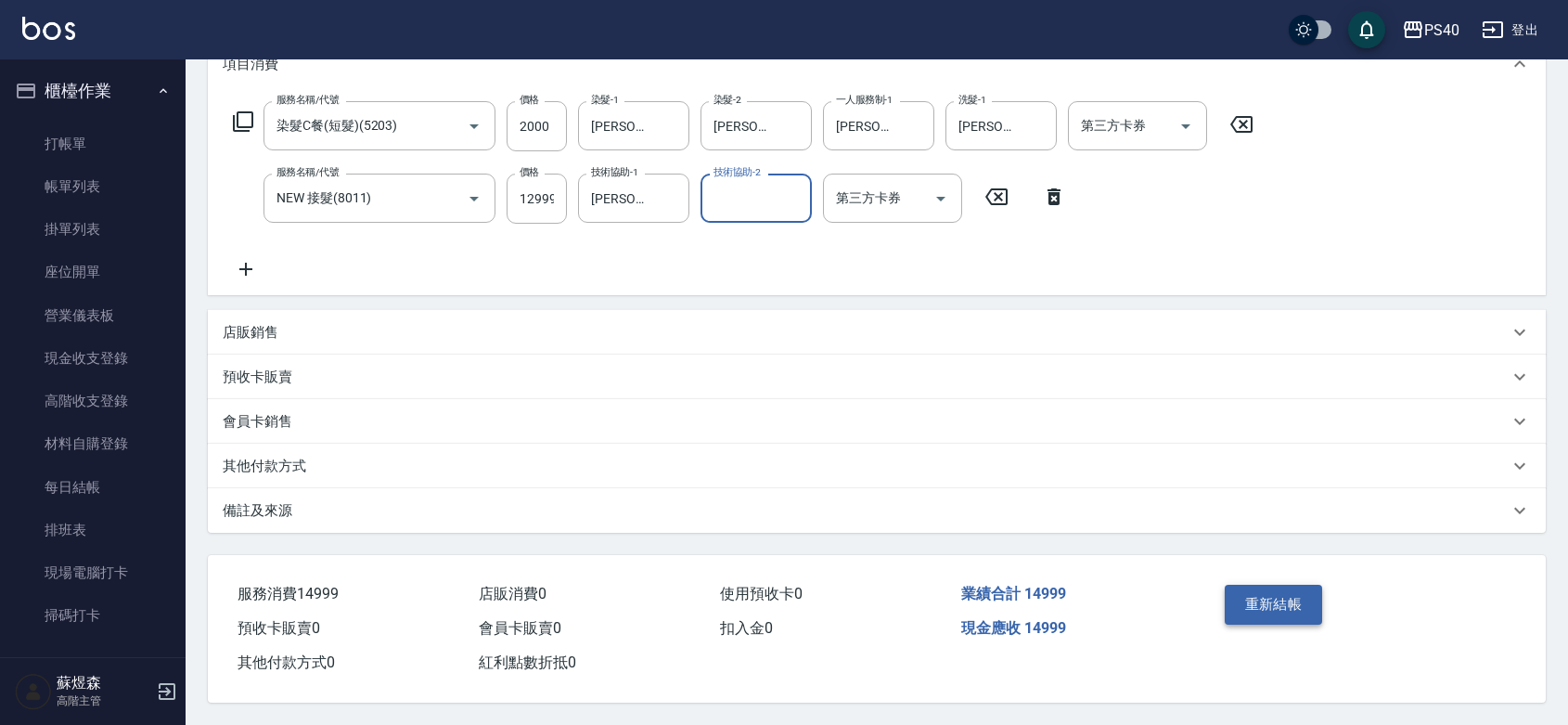
click at [1288, 587] on button "重新結帳" at bounding box center [1274, 604] width 99 height 39
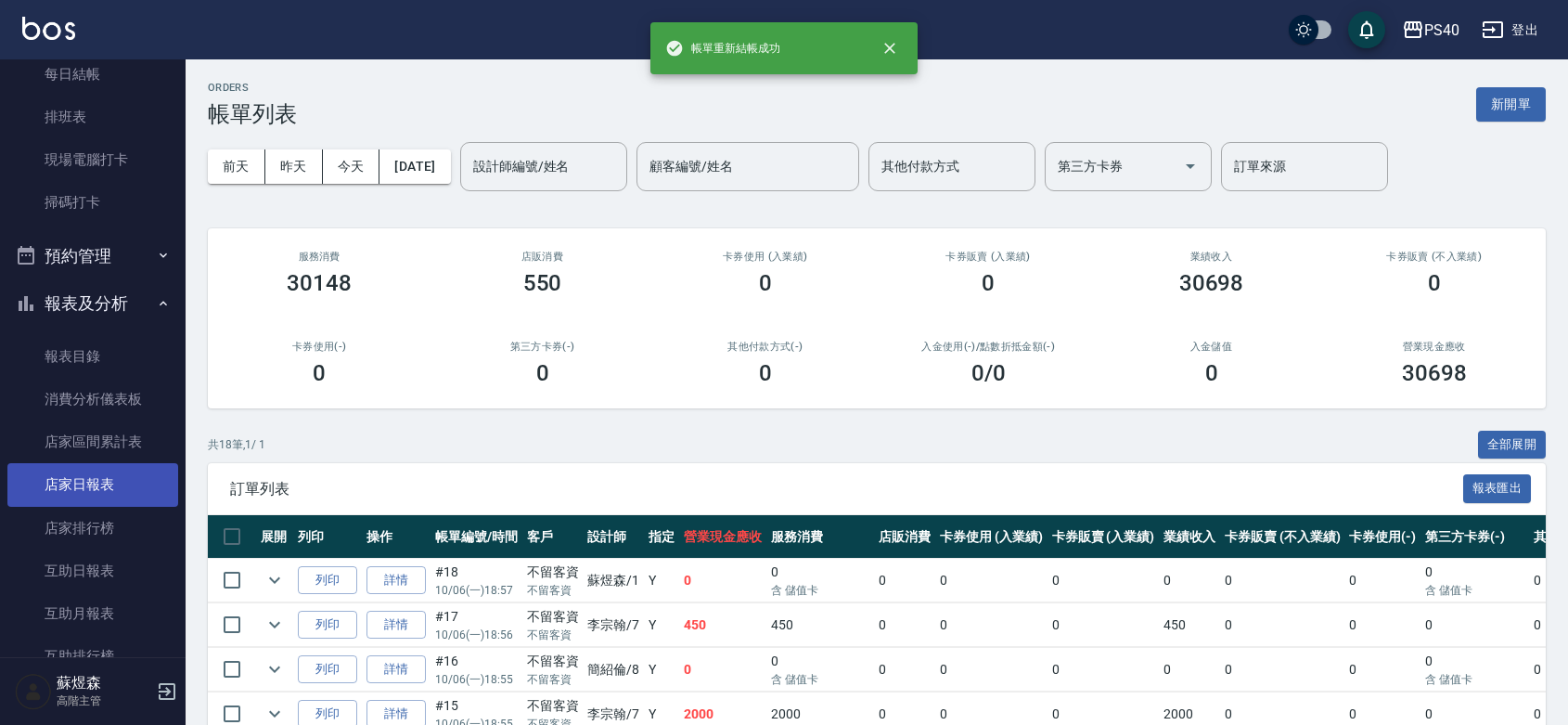
scroll to position [541, 0]
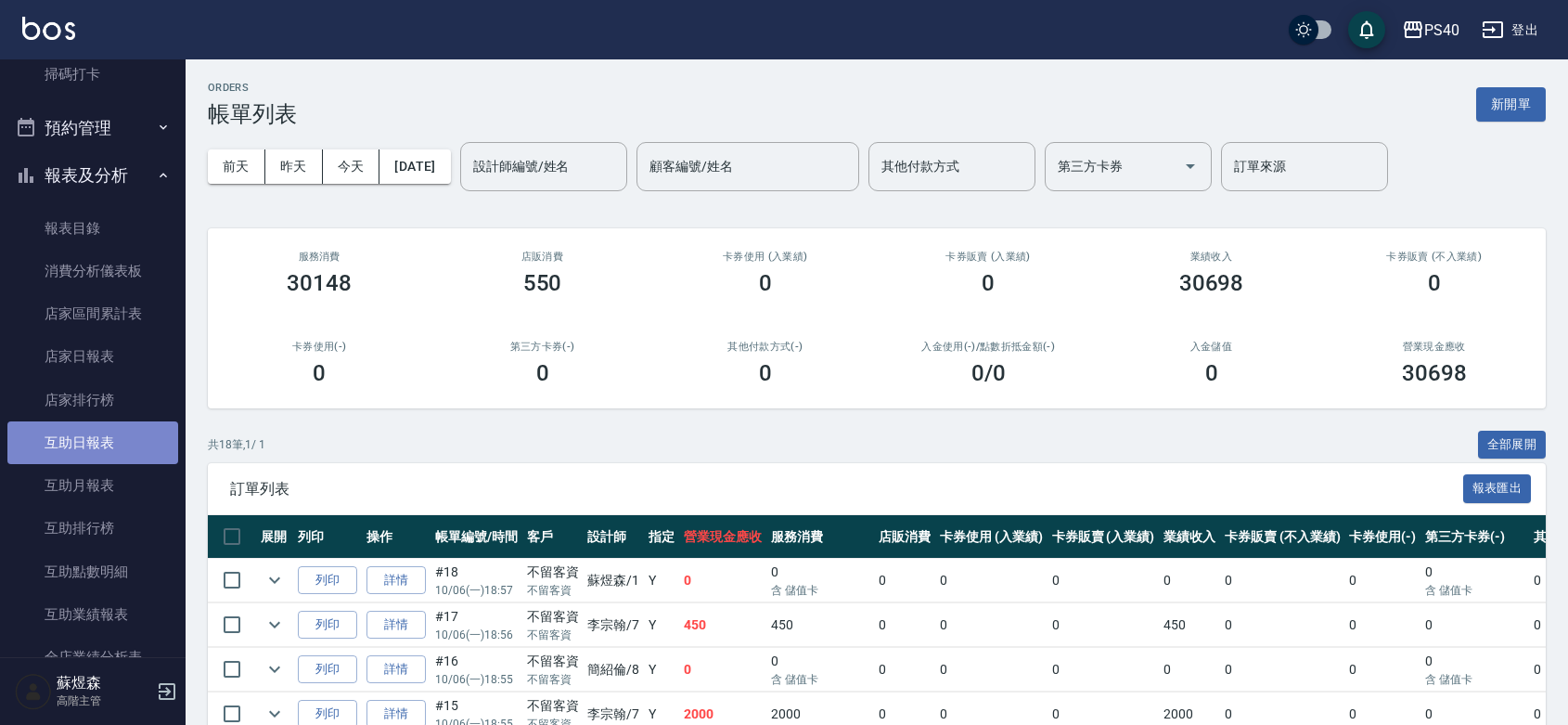
click at [104, 437] on link "互助日報表" at bounding box center [93, 443] width 171 height 43
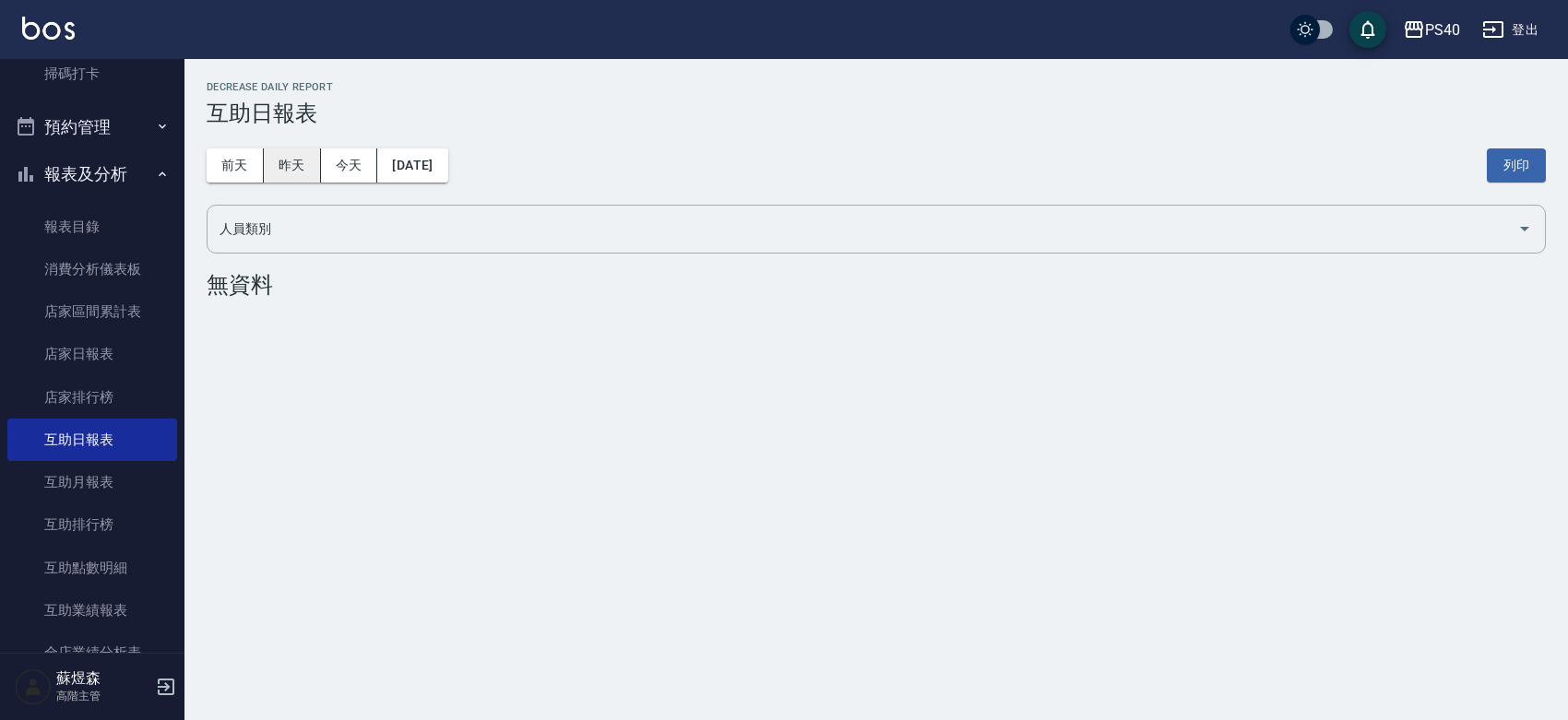
click at [302, 164] on button "昨天" at bounding box center [291, 164] width 57 height 34
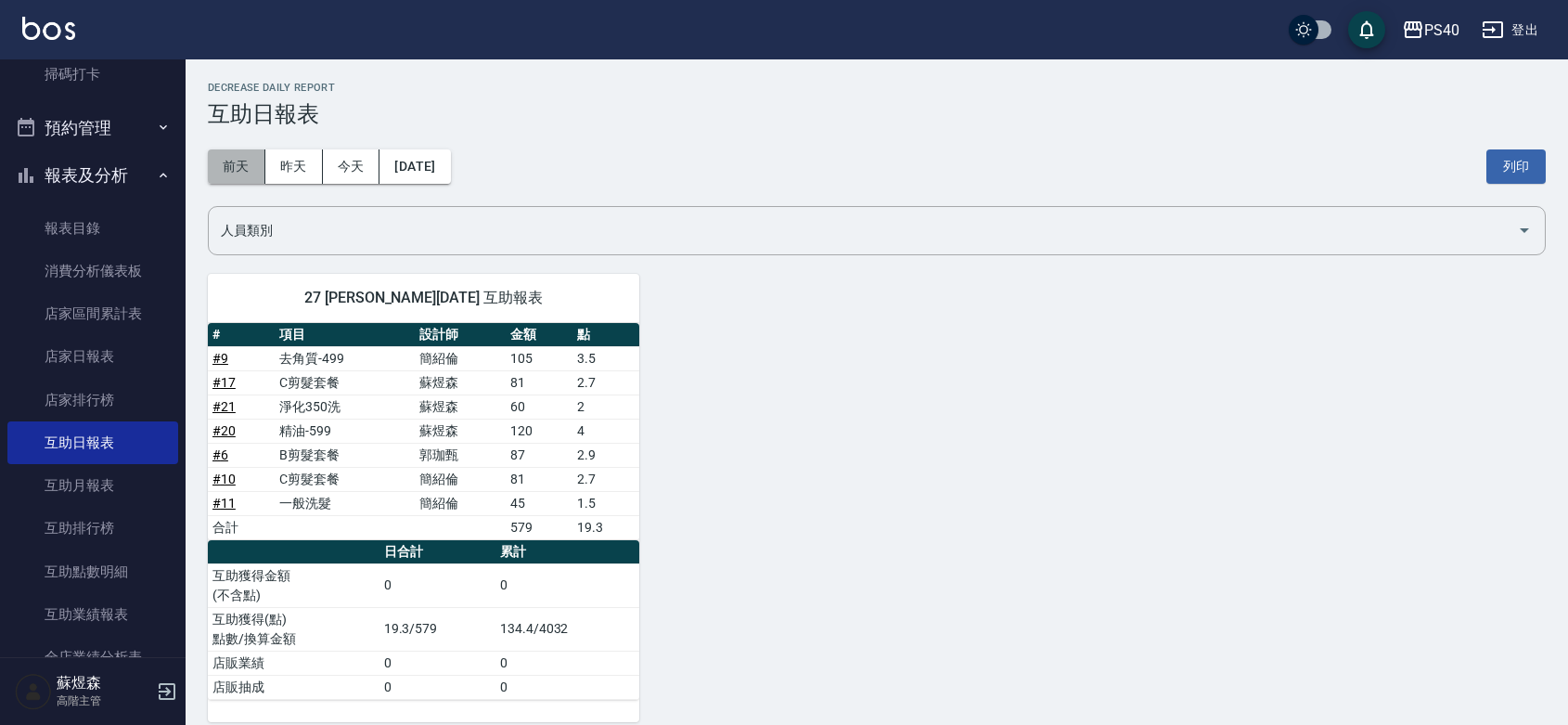
click at [256, 169] on button "前天" at bounding box center [236, 166] width 57 height 34
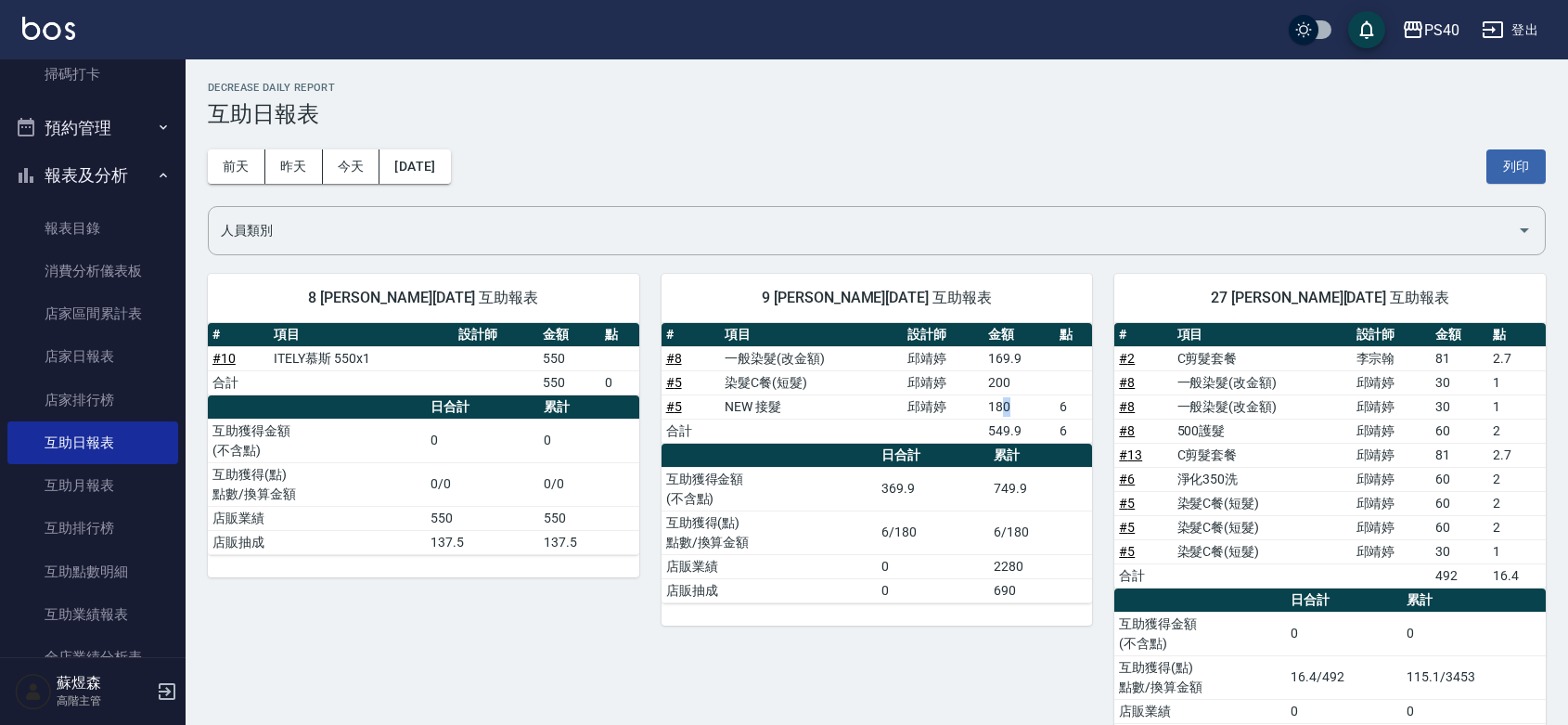
drag, startPoint x: 1000, startPoint y: 406, endPoint x: 1013, endPoint y: 406, distance: 13.0
click at [1013, 406] on td "180" at bounding box center [1020, 407] width 72 height 24
click at [1065, 407] on td "6" at bounding box center [1074, 407] width 37 height 24
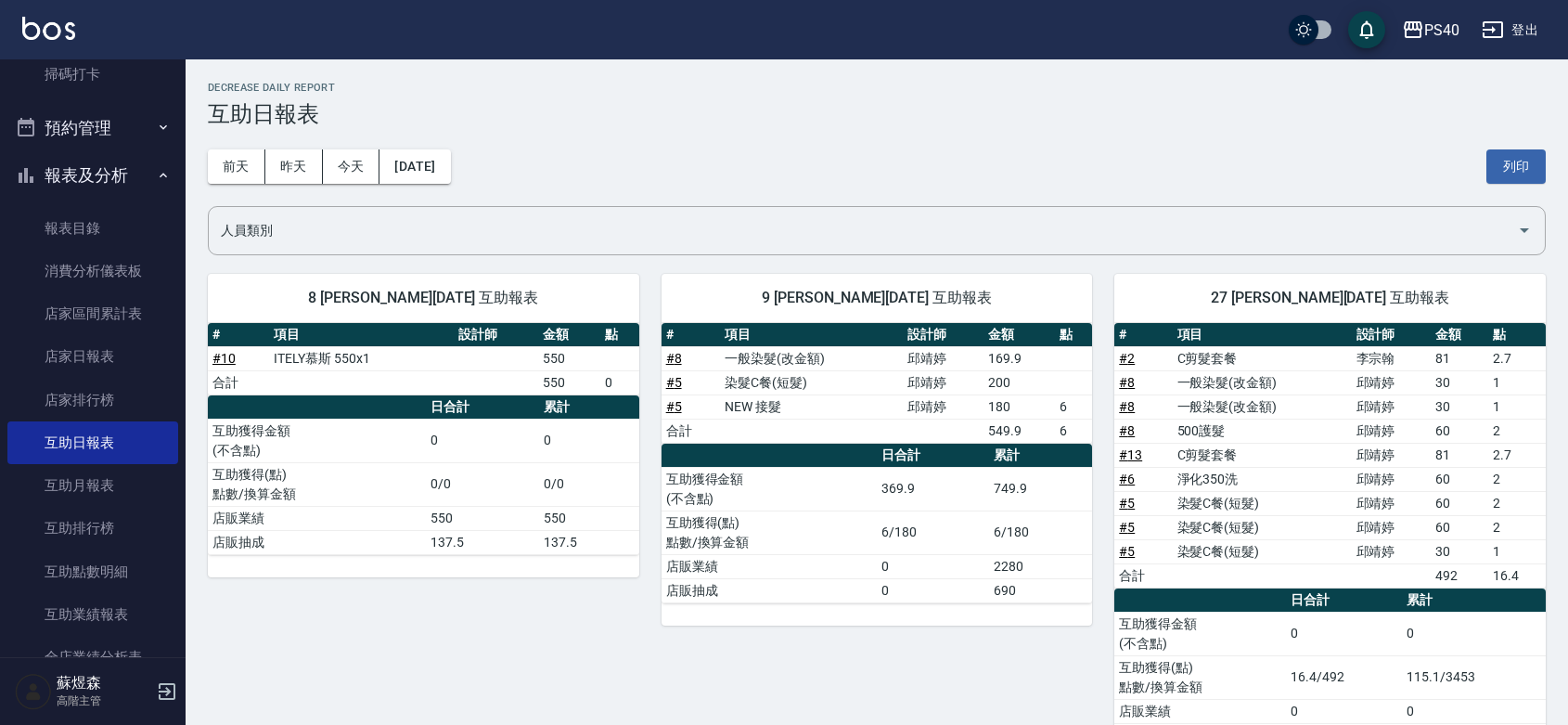
click at [1065, 407] on td "6" at bounding box center [1074, 407] width 37 height 24
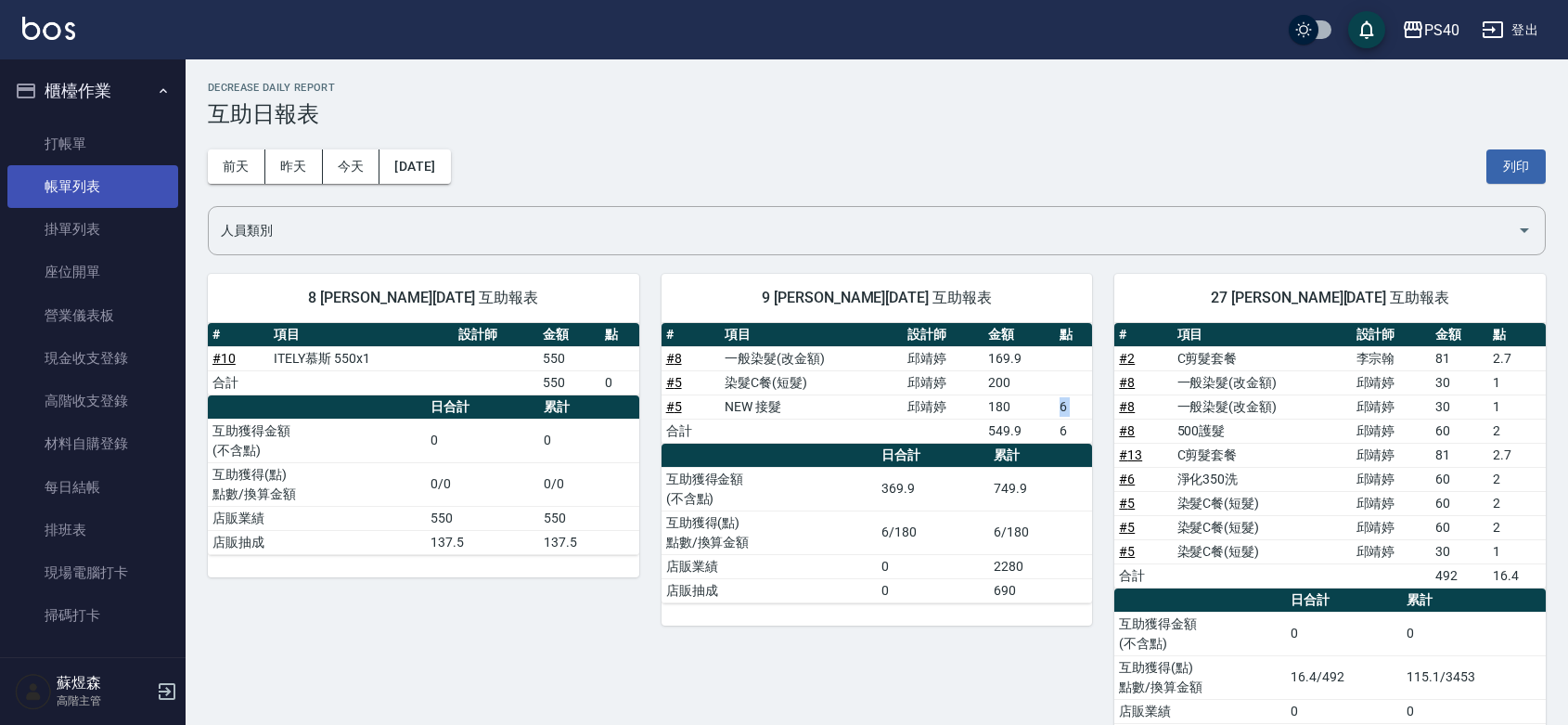
click at [90, 189] on link "帳單列表" at bounding box center [93, 187] width 171 height 43
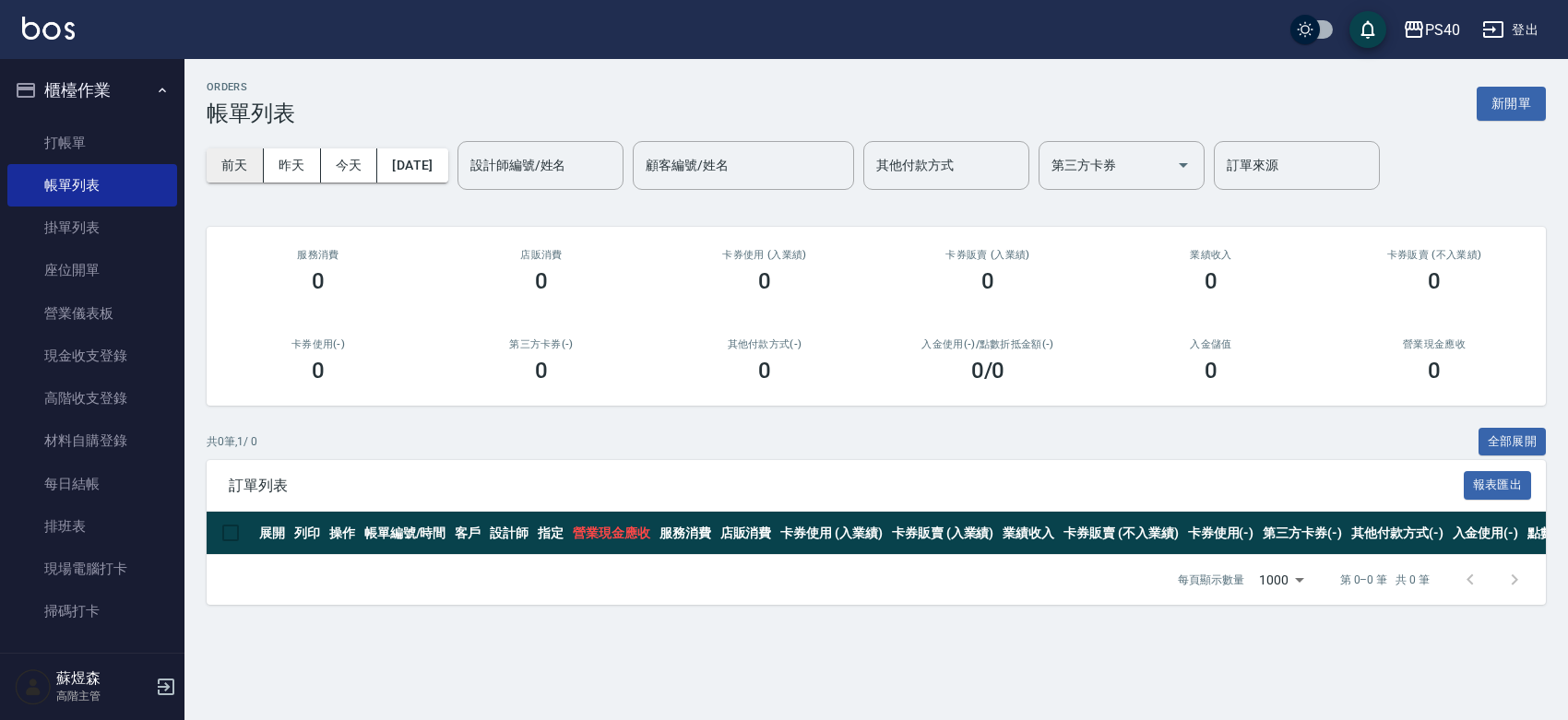
click at [238, 168] on button "前天" at bounding box center [235, 164] width 57 height 34
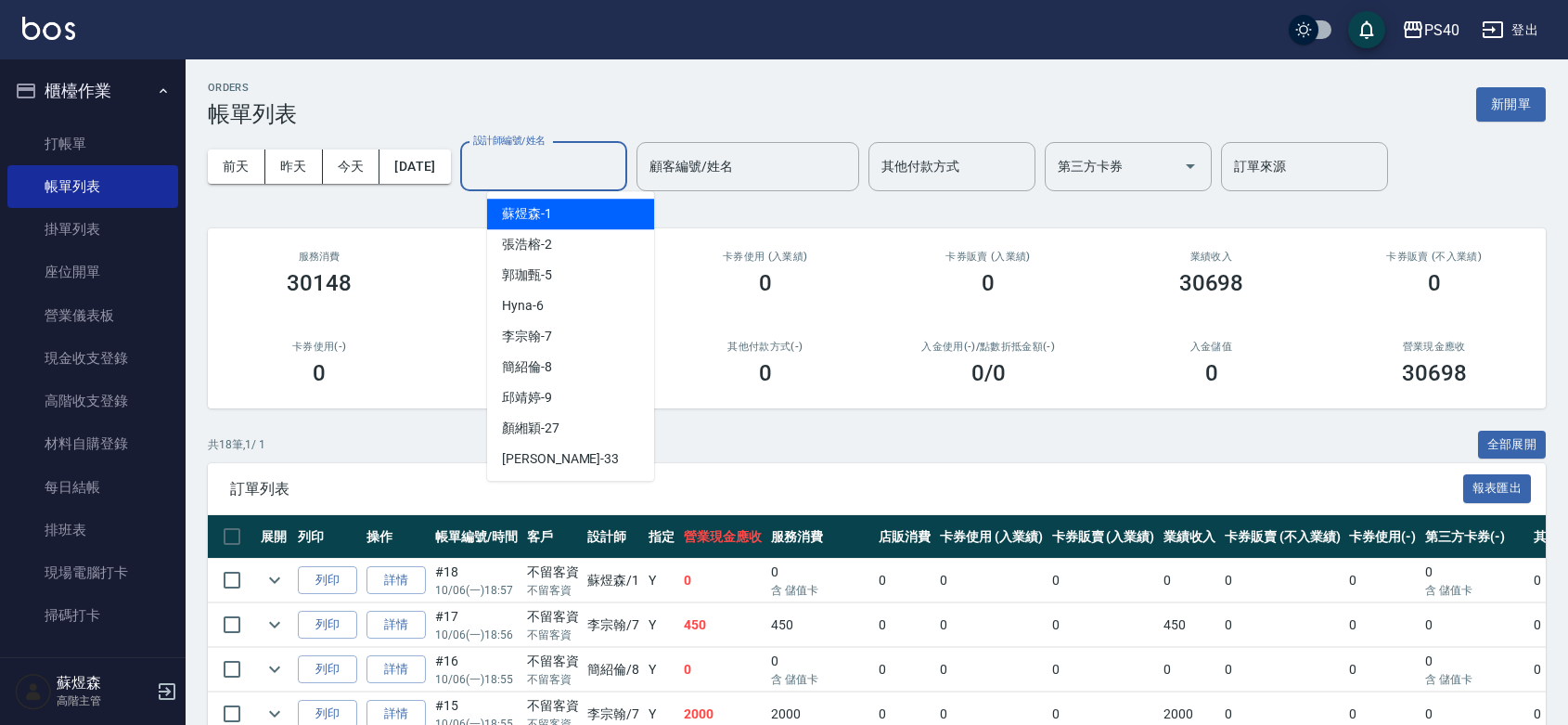
click at [534, 168] on input "設計師編號/姓名" at bounding box center [543, 166] width 150 height 33
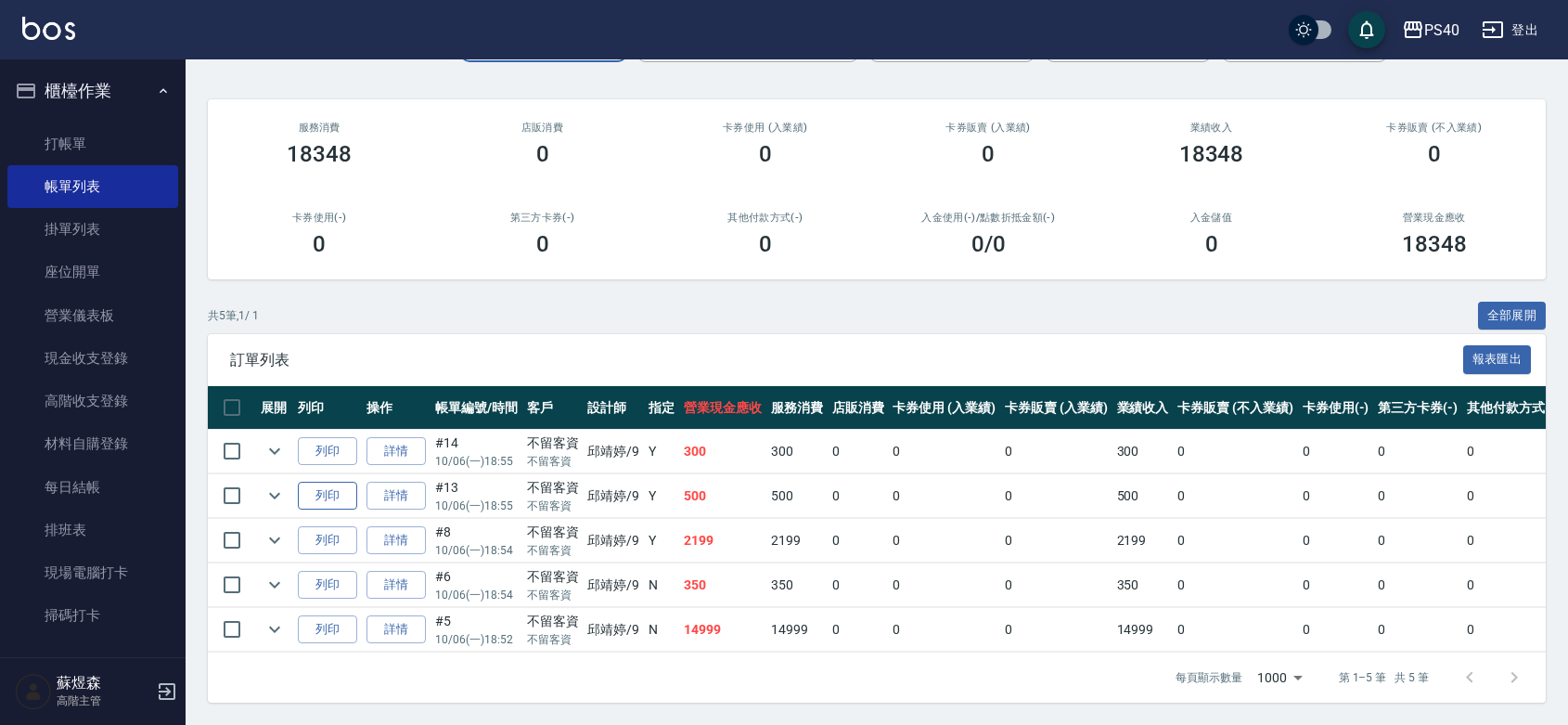
scroll to position [199, 0]
type input "[PERSON_NAME]-9"
click at [391, 616] on link "詳情" at bounding box center [396, 630] width 59 height 29
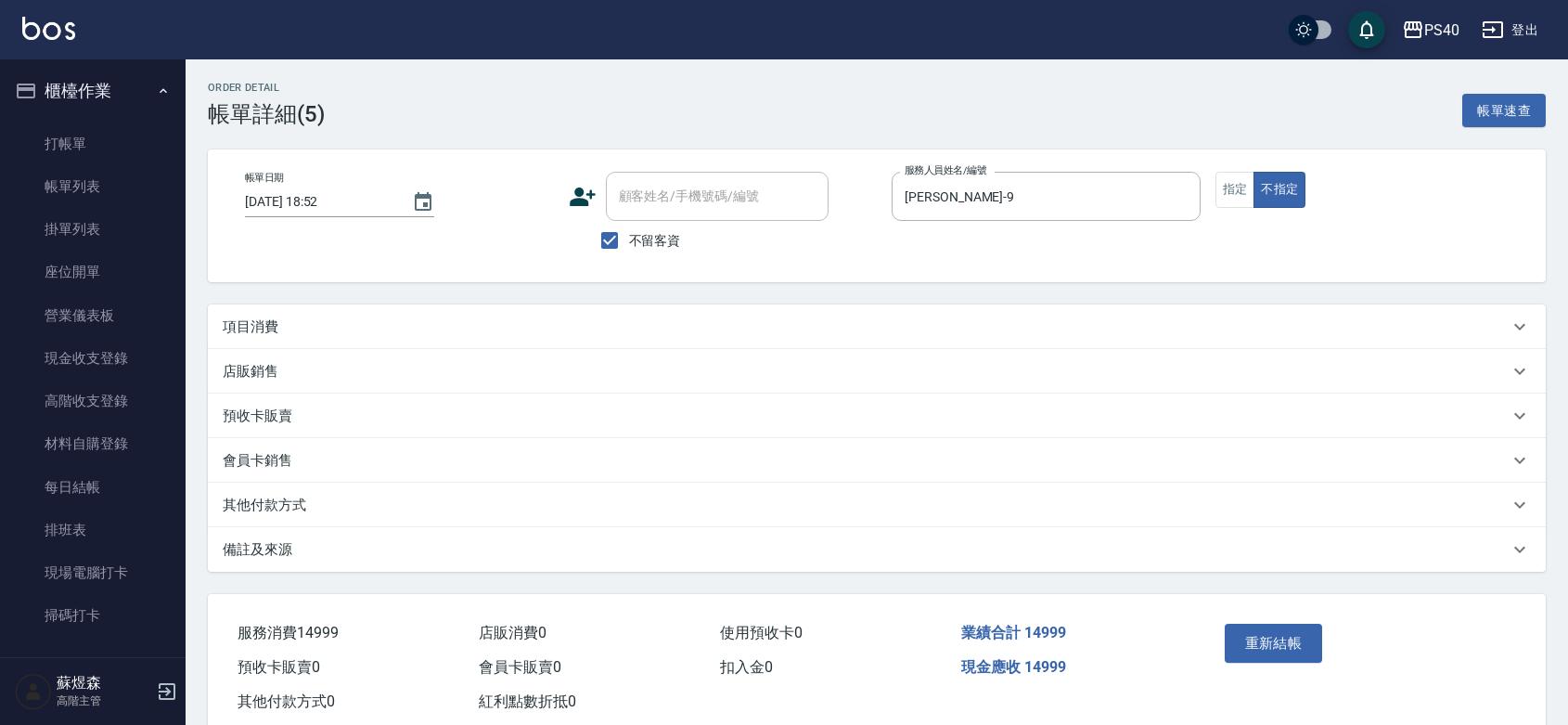
type input "[DATE] 18:52"
checkbox input "true"
type input "[PERSON_NAME]-9"
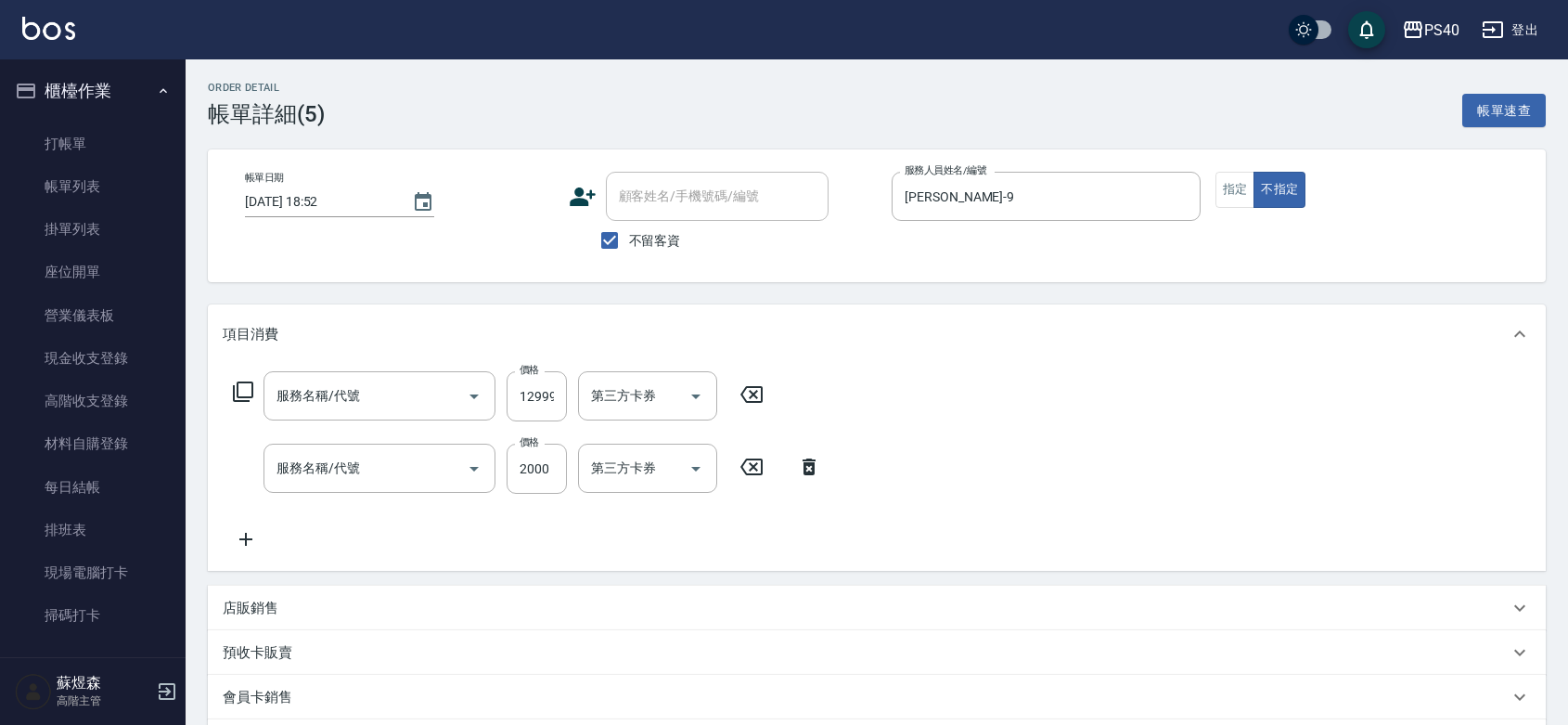
type input "NEW 接髮(8011)"
type input "染髮C餐(短髮)(5203)"
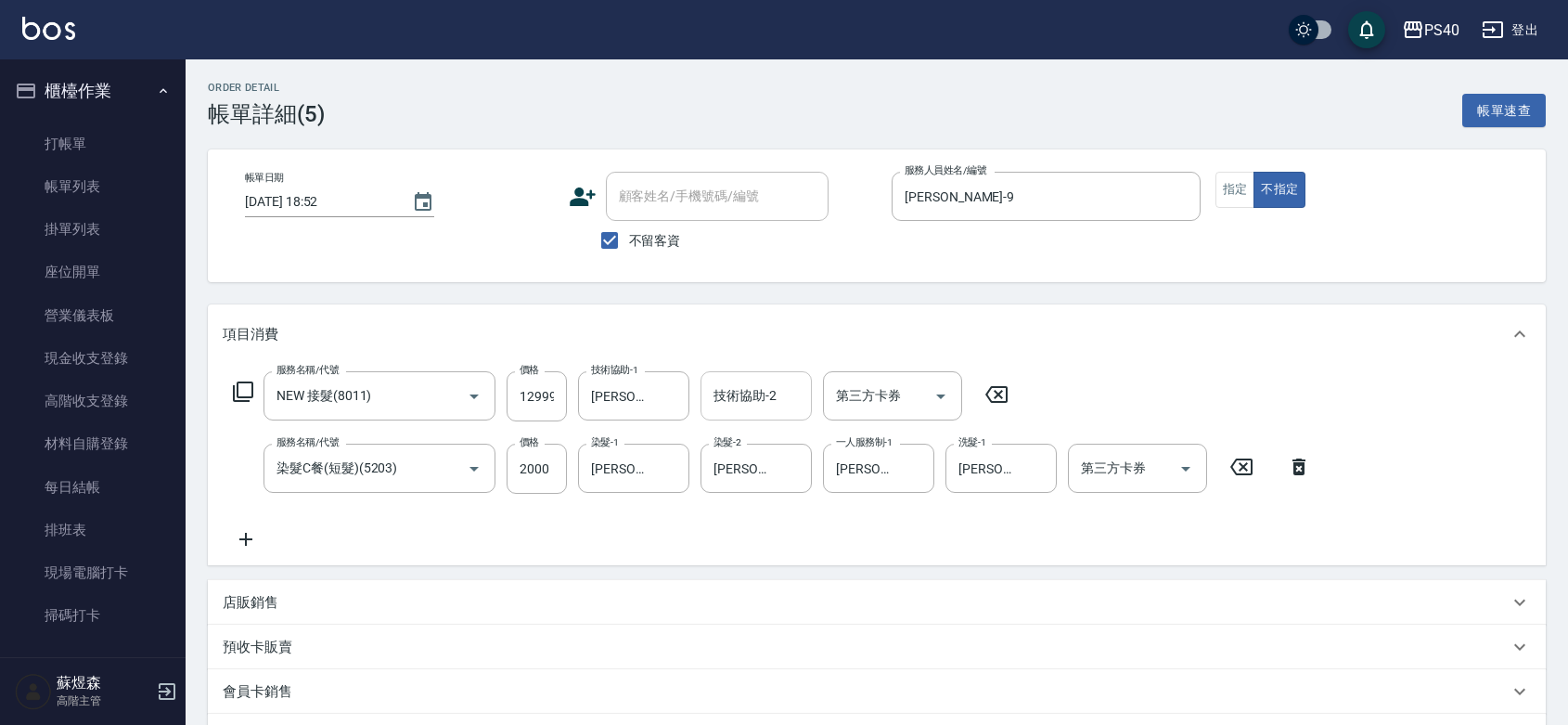
click at [734, 412] on input "技術協助-2" at bounding box center [756, 396] width 95 height 33
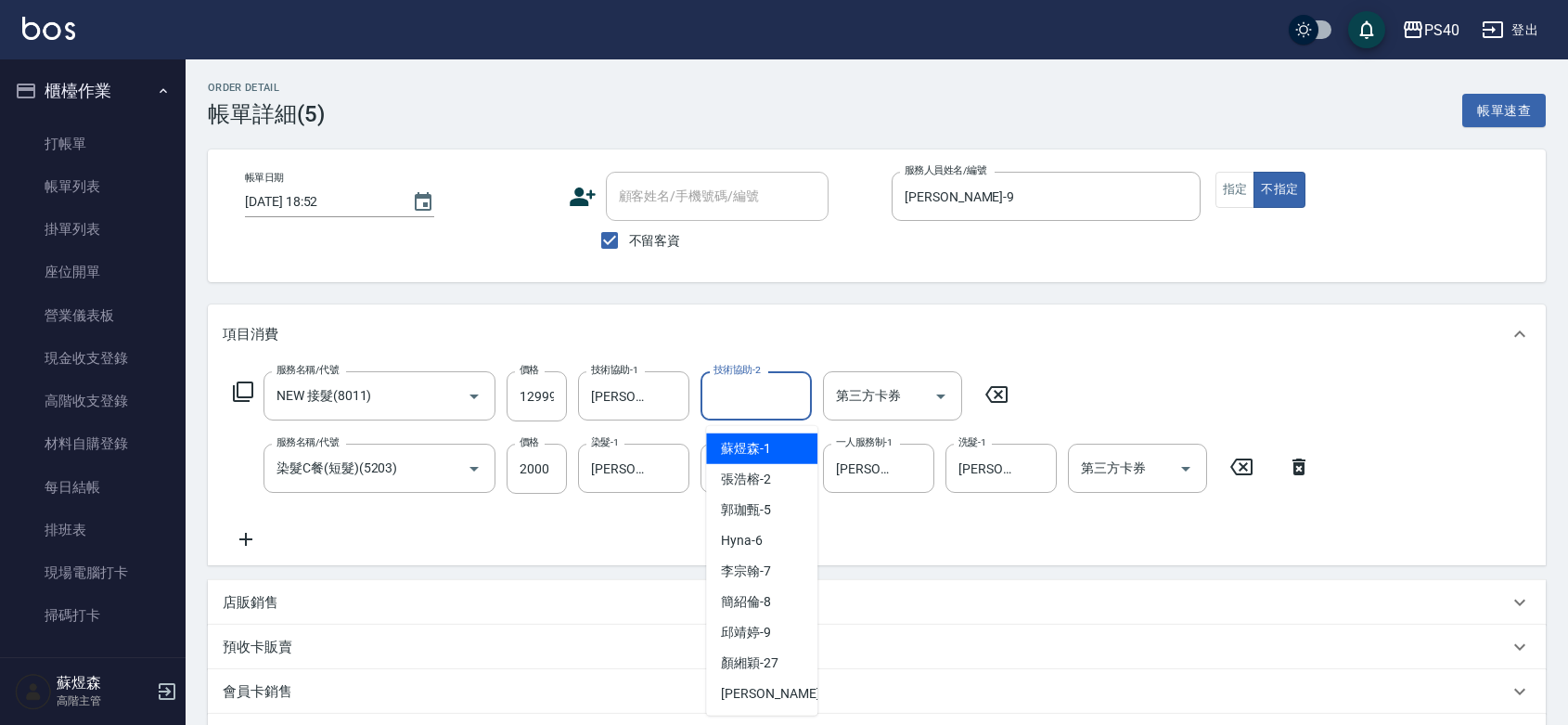
click at [738, 412] on input "技術協助-2" at bounding box center [756, 396] width 95 height 33
type input "[PERSON_NAME]-9"
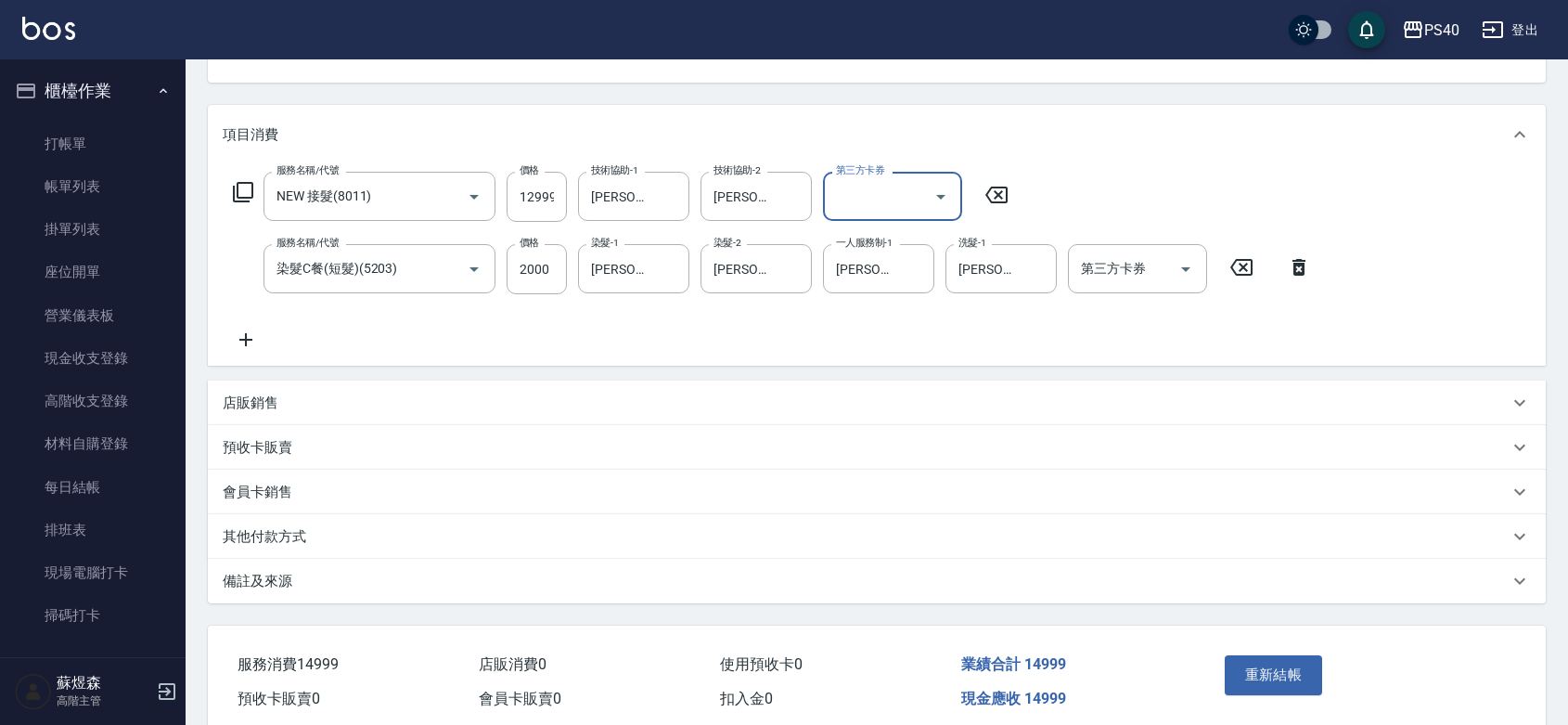
scroll to position [307, 0]
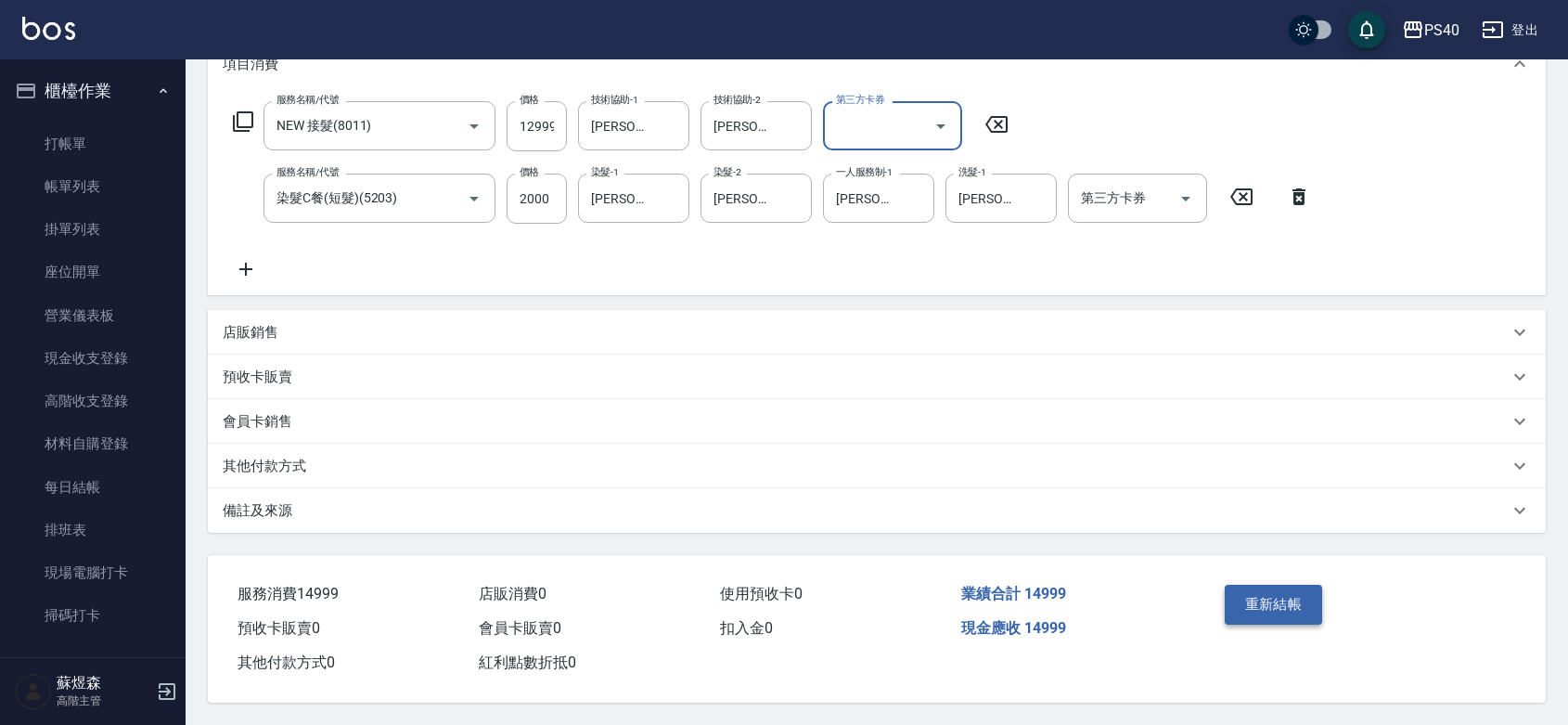
click at [1271, 585] on button "重新結帳" at bounding box center [1274, 604] width 99 height 39
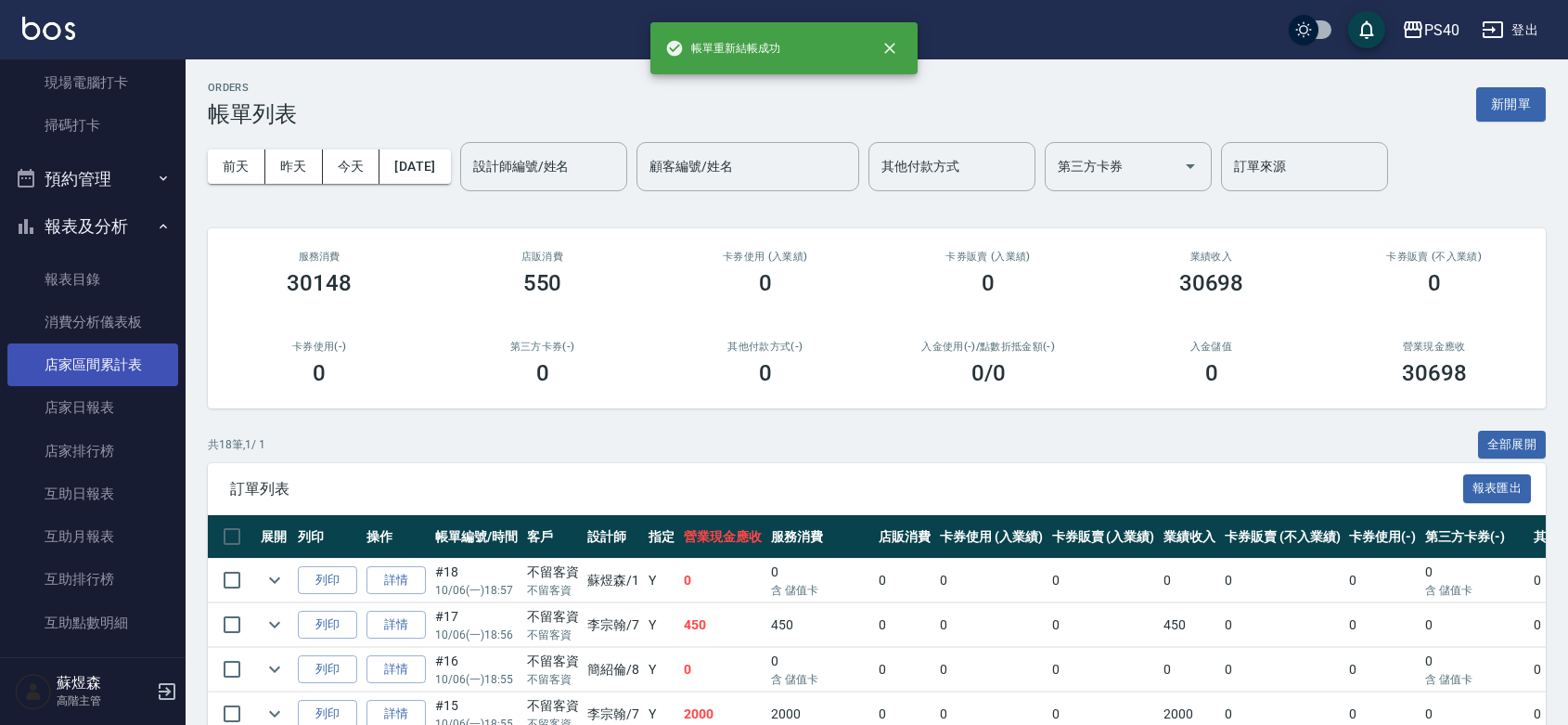
scroll to position [541, 0]
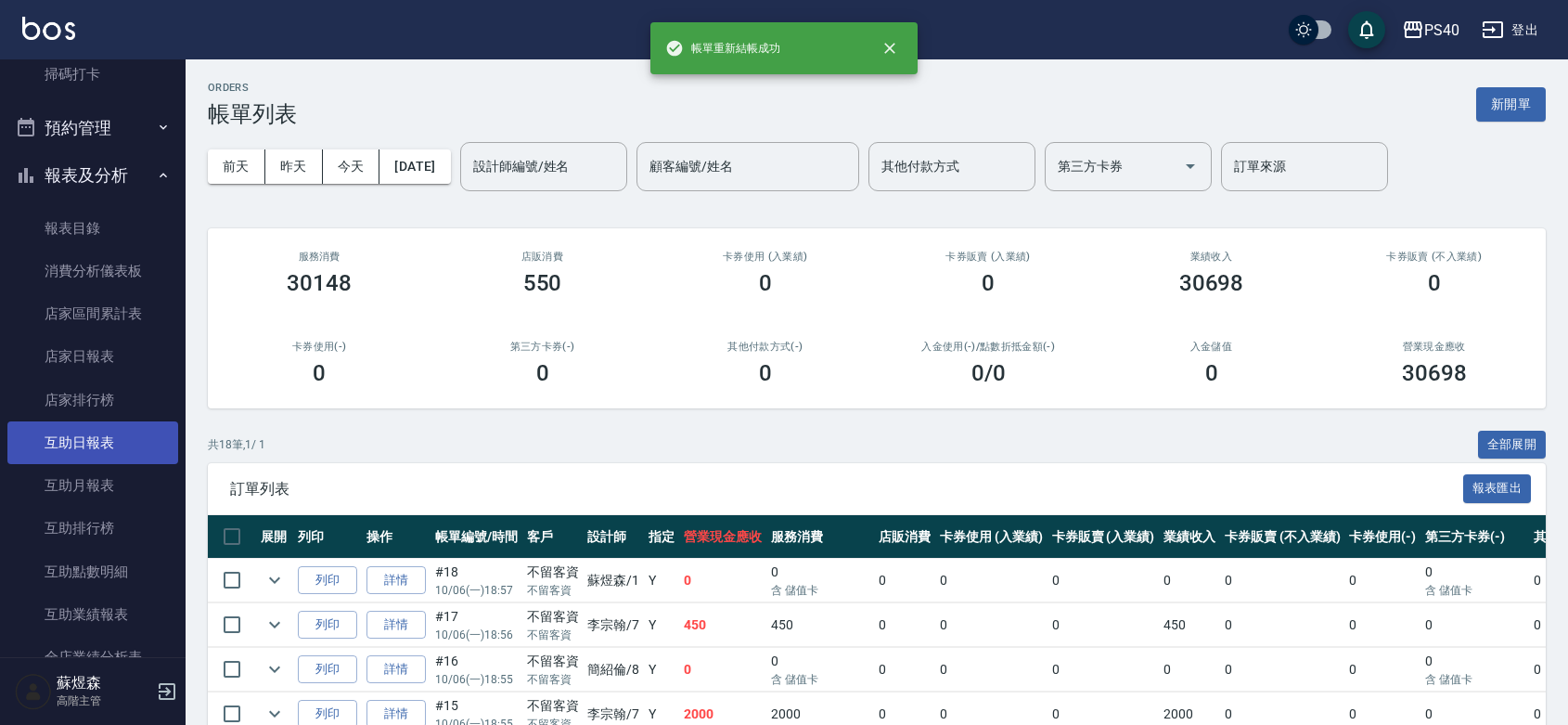
click at [103, 434] on link "互助日報表" at bounding box center [93, 443] width 171 height 43
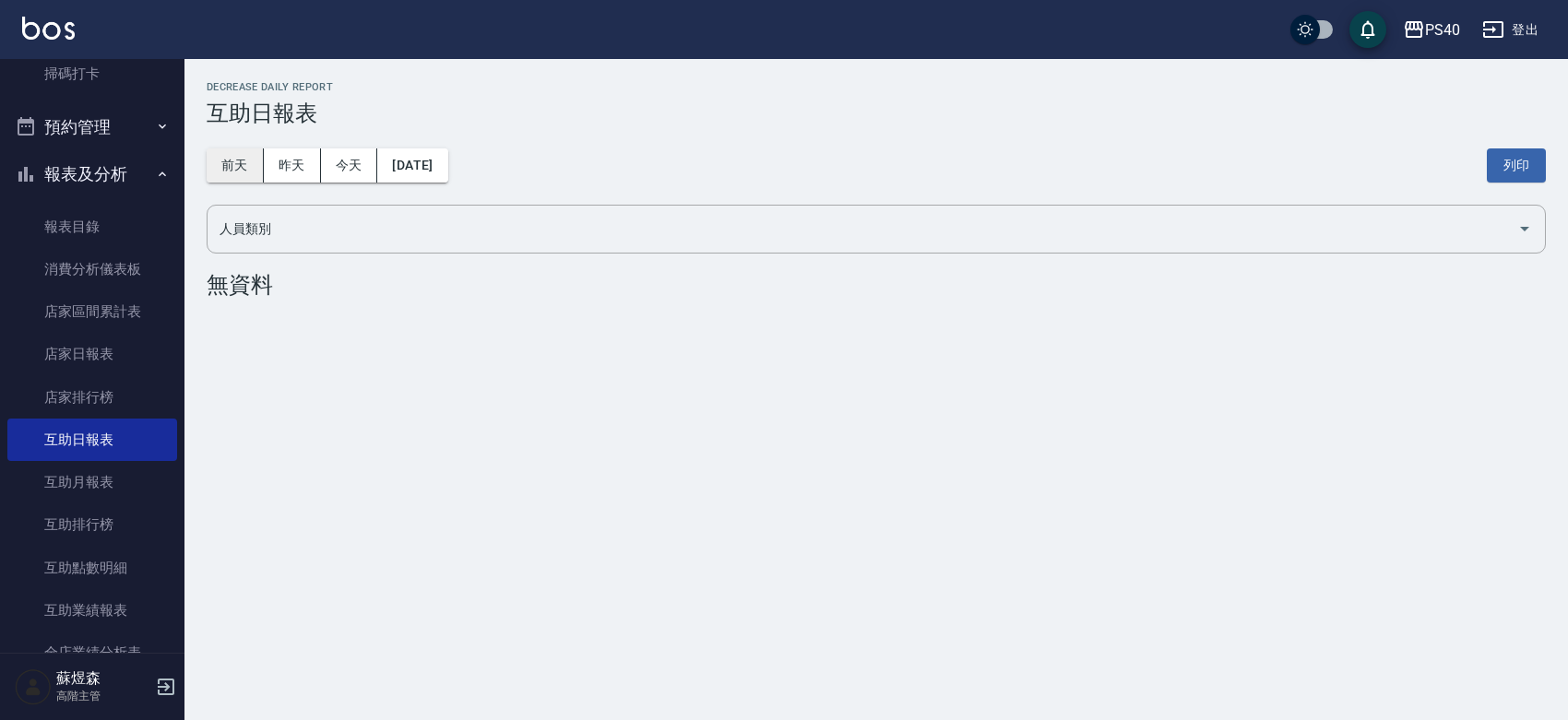
click at [237, 159] on button "前天" at bounding box center [235, 164] width 57 height 34
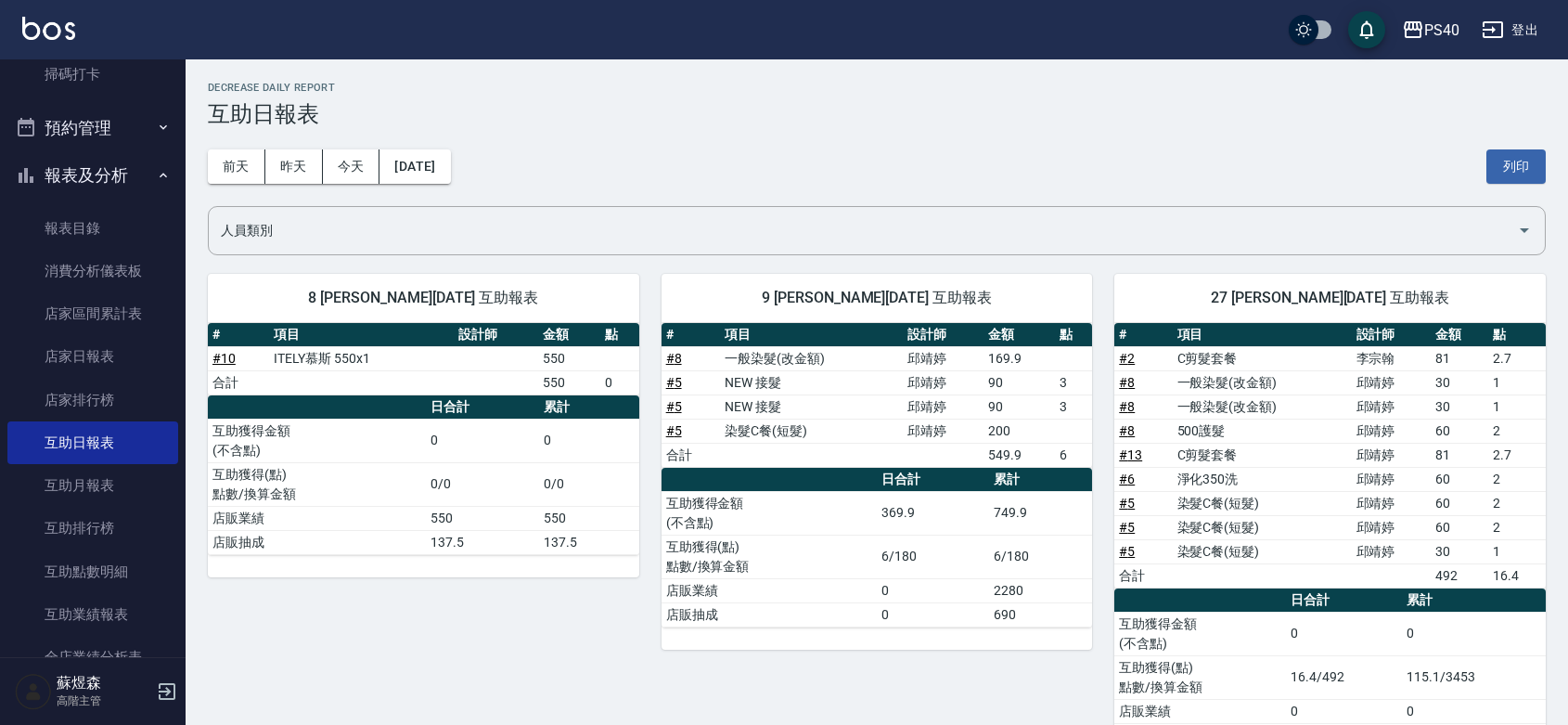
scroll to position [71, 0]
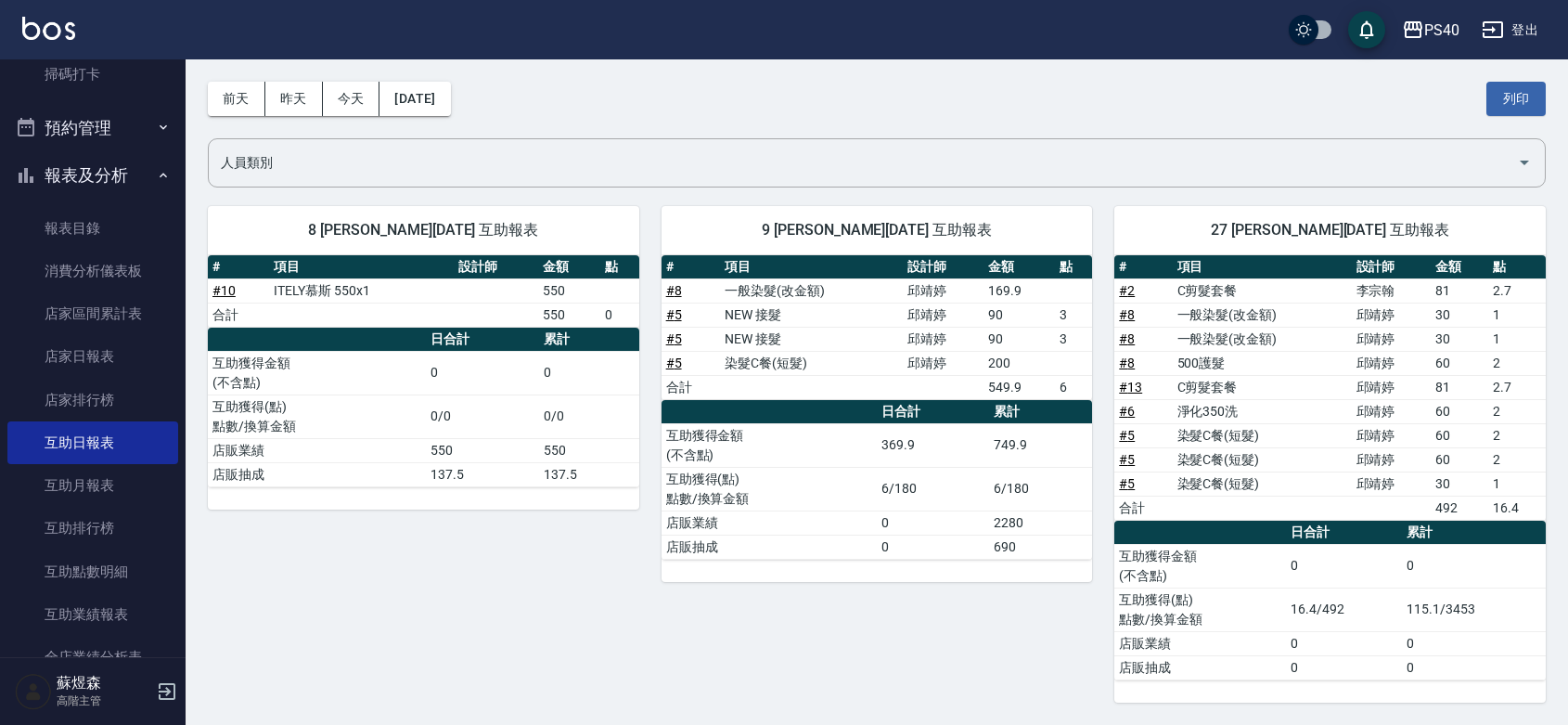
click at [1063, 313] on td "3" at bounding box center [1074, 315] width 37 height 24
click at [1068, 327] on tbody "# 8 一般染髮(改金額) 邱靖婷 169.9 # 5 NEW 接髮 邱靖婷 90 3 # 5 NEW 接髮 邱靖婷 90 3 # 5 染髮C餐(短髮) 邱靖…" at bounding box center [877, 339] width 431 height 121
click at [1065, 328] on td "3" at bounding box center [1074, 339] width 37 height 24
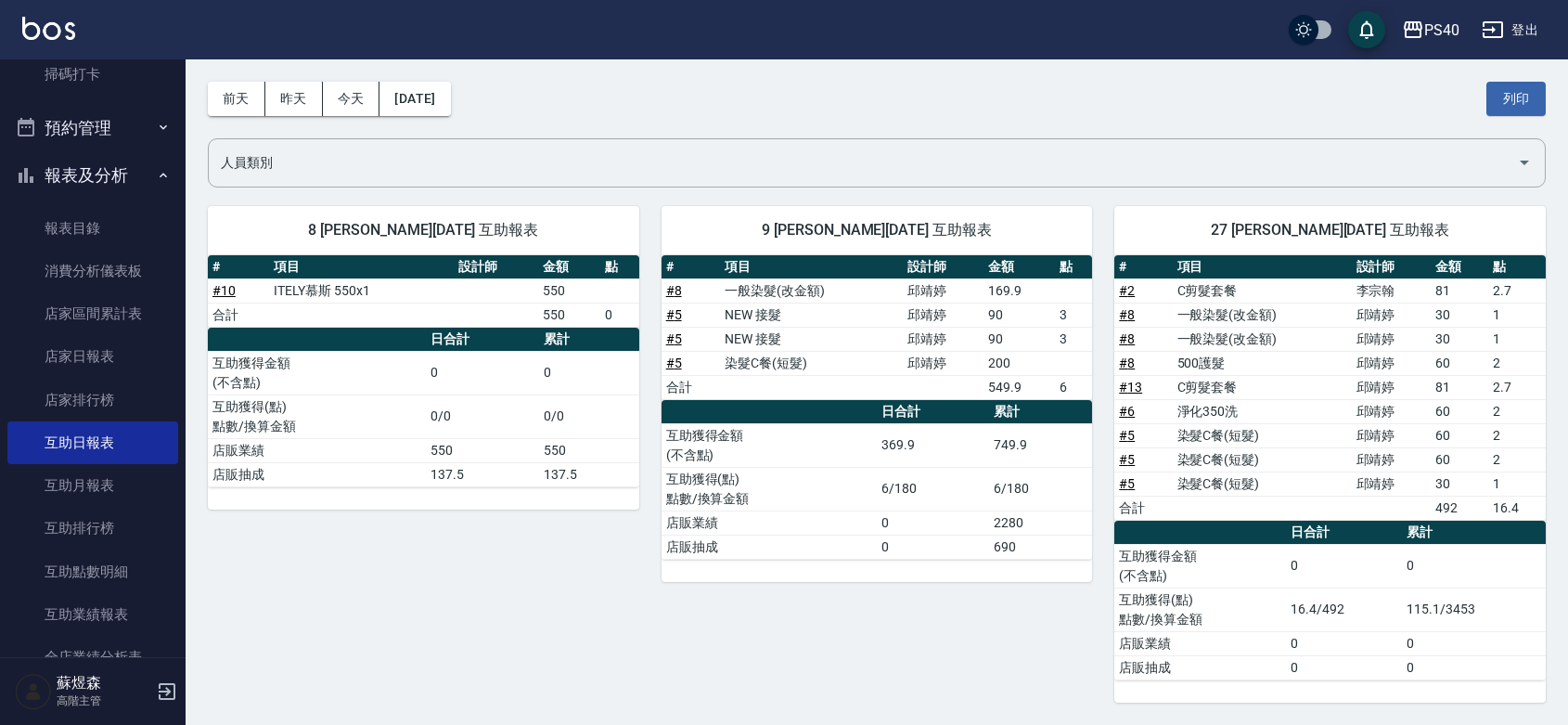
click at [1065, 328] on td "3" at bounding box center [1074, 339] width 37 height 24
click at [1063, 334] on td "3" at bounding box center [1074, 339] width 37 height 24
click at [1064, 330] on td "3" at bounding box center [1074, 339] width 37 height 24
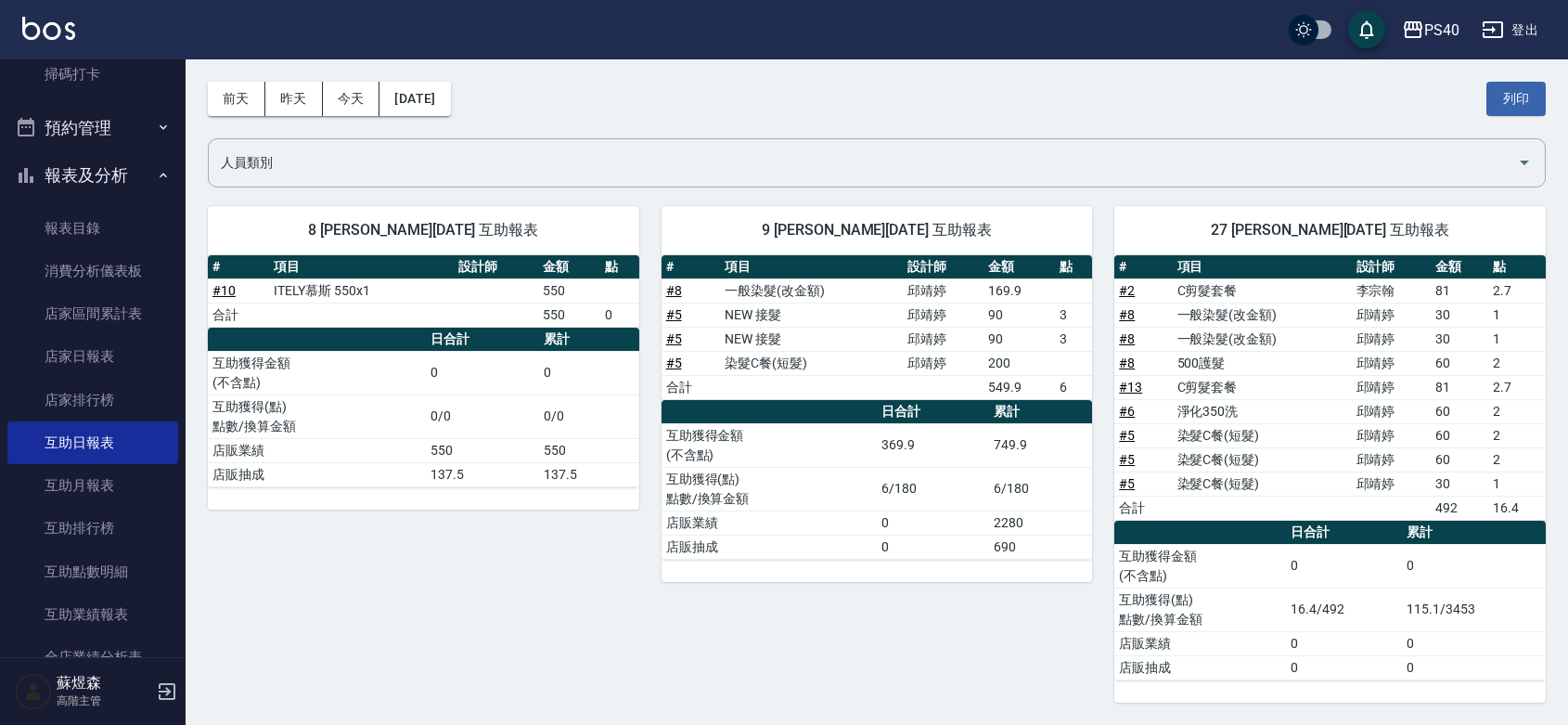
click at [1059, 314] on td "3" at bounding box center [1074, 315] width 37 height 24
click at [1053, 328] on td "90" at bounding box center [1020, 339] width 72 height 24
click at [1065, 335] on td "3" at bounding box center [1074, 339] width 37 height 24
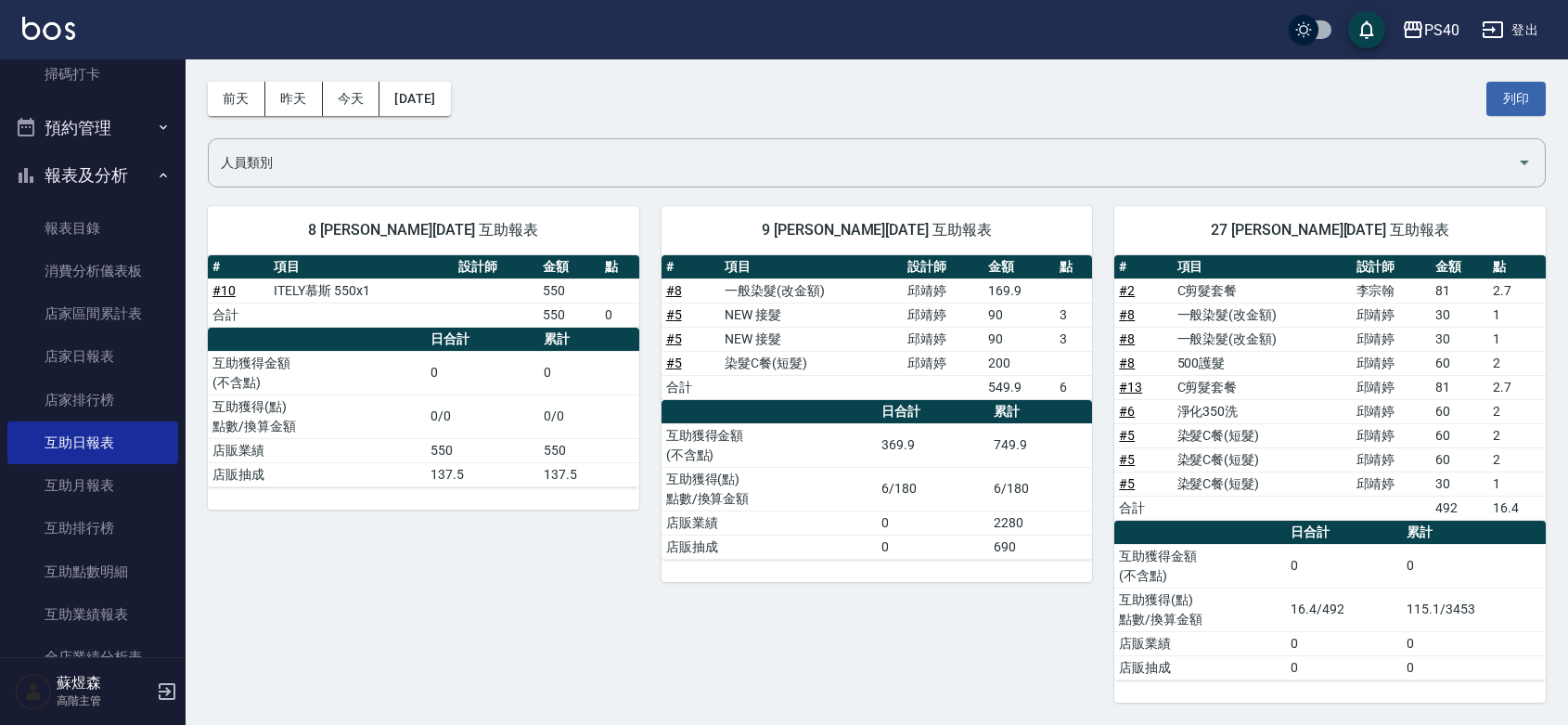
click at [1065, 314] on td "3" at bounding box center [1074, 315] width 37 height 24
click at [1064, 314] on td "3" at bounding box center [1074, 315] width 37 height 24
click at [1060, 332] on td "3" at bounding box center [1074, 339] width 37 height 24
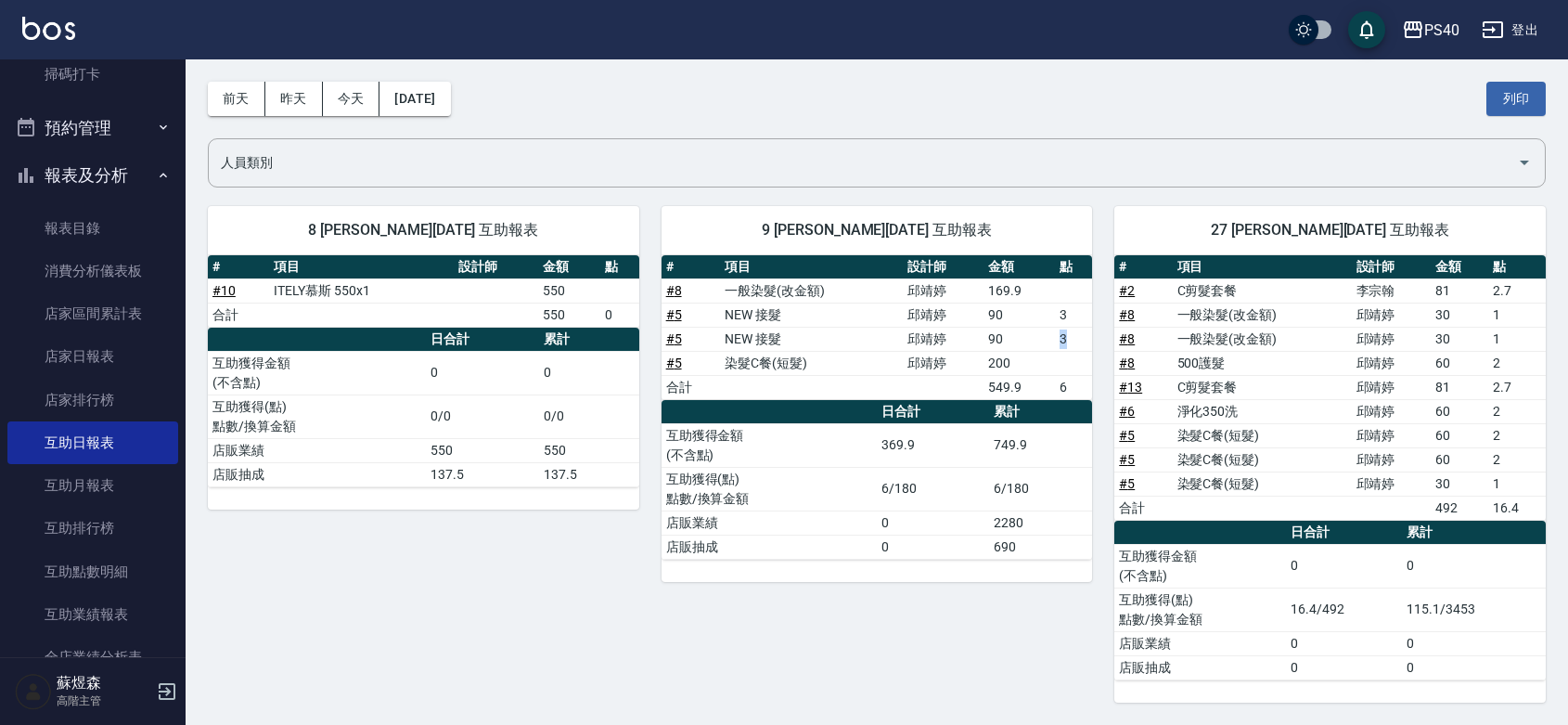
click at [1060, 332] on td "3" at bounding box center [1074, 339] width 37 height 24
click at [1062, 316] on td "3" at bounding box center [1074, 315] width 37 height 24
click at [1059, 335] on td "3" at bounding box center [1074, 339] width 37 height 24
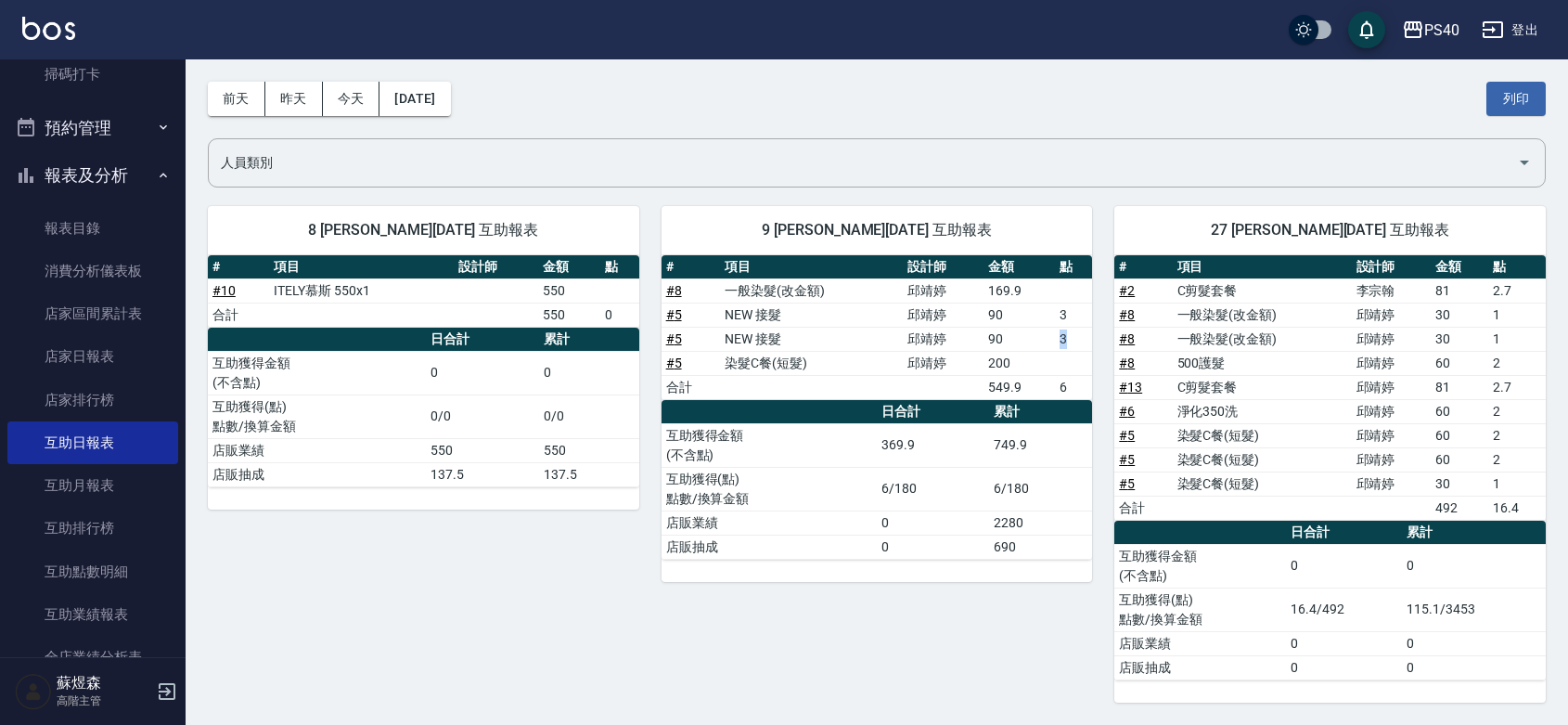
click at [1059, 335] on td "3" at bounding box center [1074, 339] width 37 height 24
click at [995, 317] on td "90" at bounding box center [1020, 315] width 72 height 24
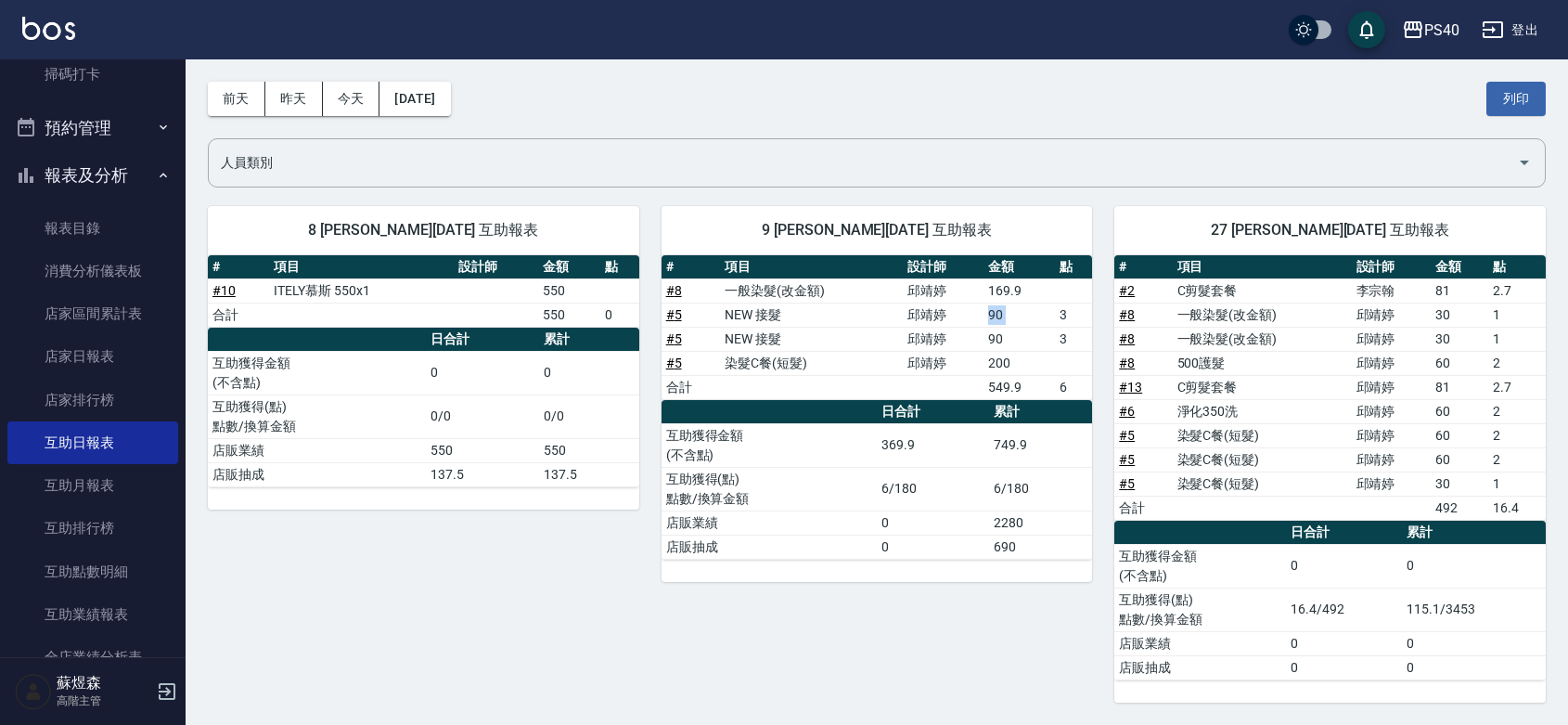
click at [995, 317] on td "90" at bounding box center [1020, 315] width 72 height 24
click at [1000, 339] on td "90" at bounding box center [1020, 339] width 72 height 24
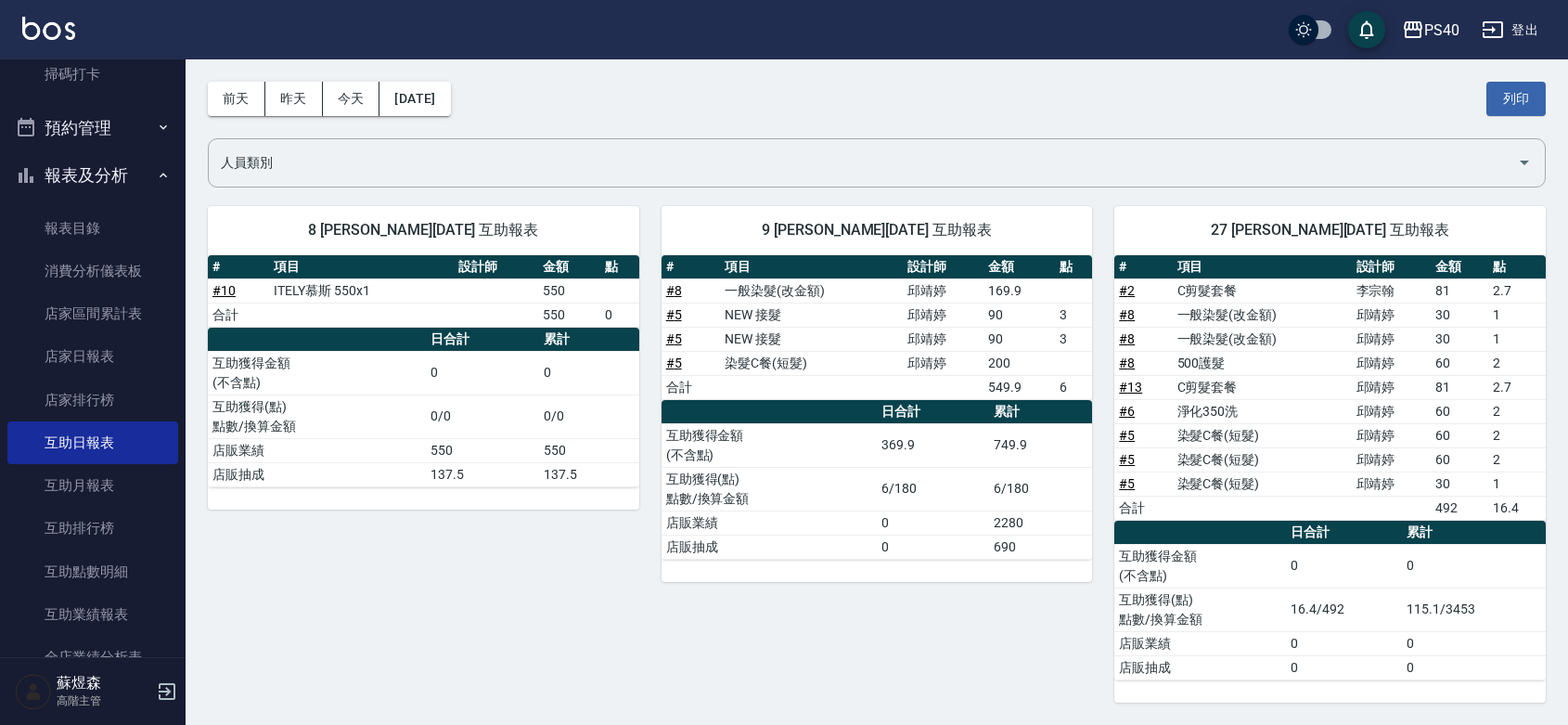
click at [1000, 339] on td "90" at bounding box center [1020, 339] width 72 height 24
click at [933, 339] on td "邱靖婷" at bounding box center [942, 339] width 80 height 24
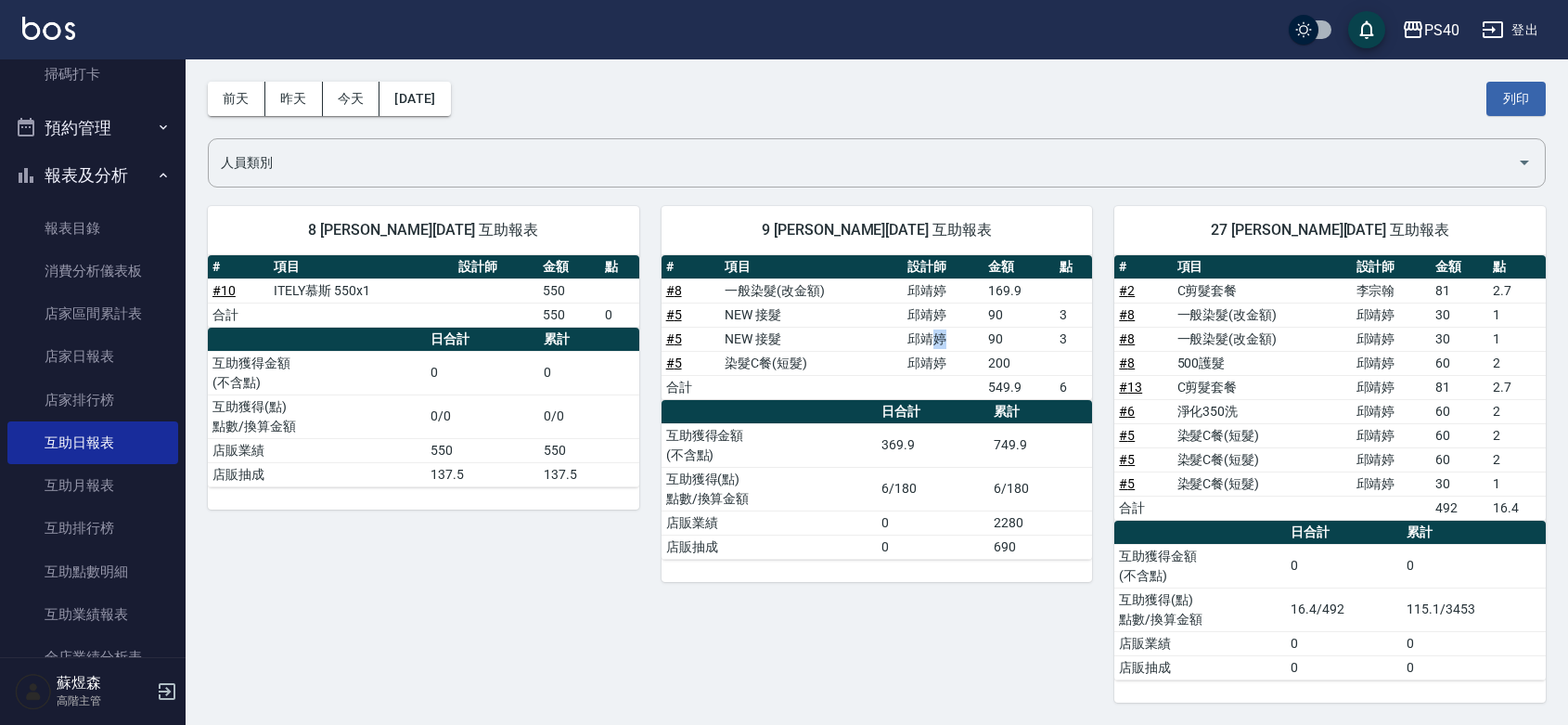
click at [933, 339] on td "邱靖婷" at bounding box center [942, 339] width 80 height 24
click at [934, 312] on td "邱靖婷" at bounding box center [942, 315] width 80 height 24
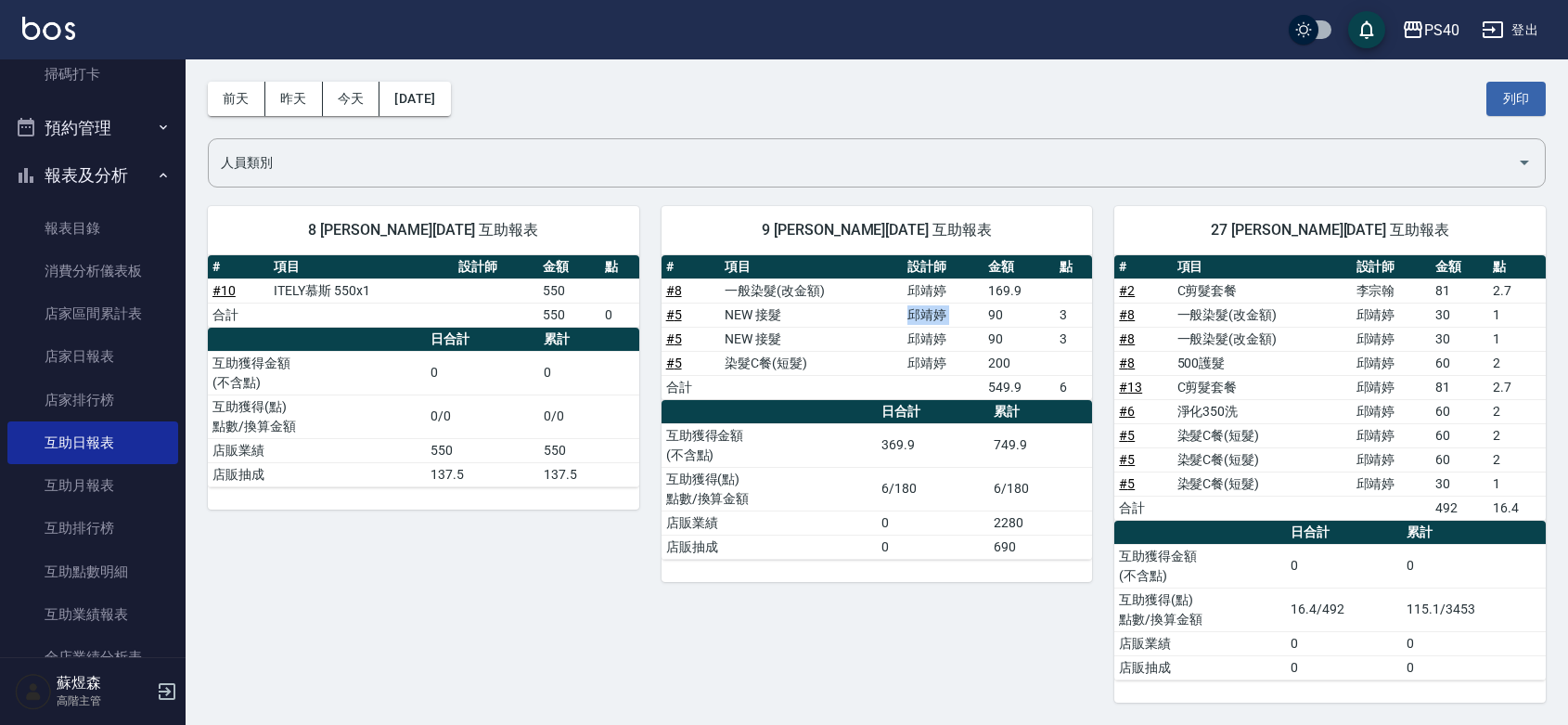
click at [934, 312] on td "邱靖婷" at bounding box center [942, 315] width 80 height 24
click at [999, 316] on td "90" at bounding box center [1020, 315] width 72 height 24
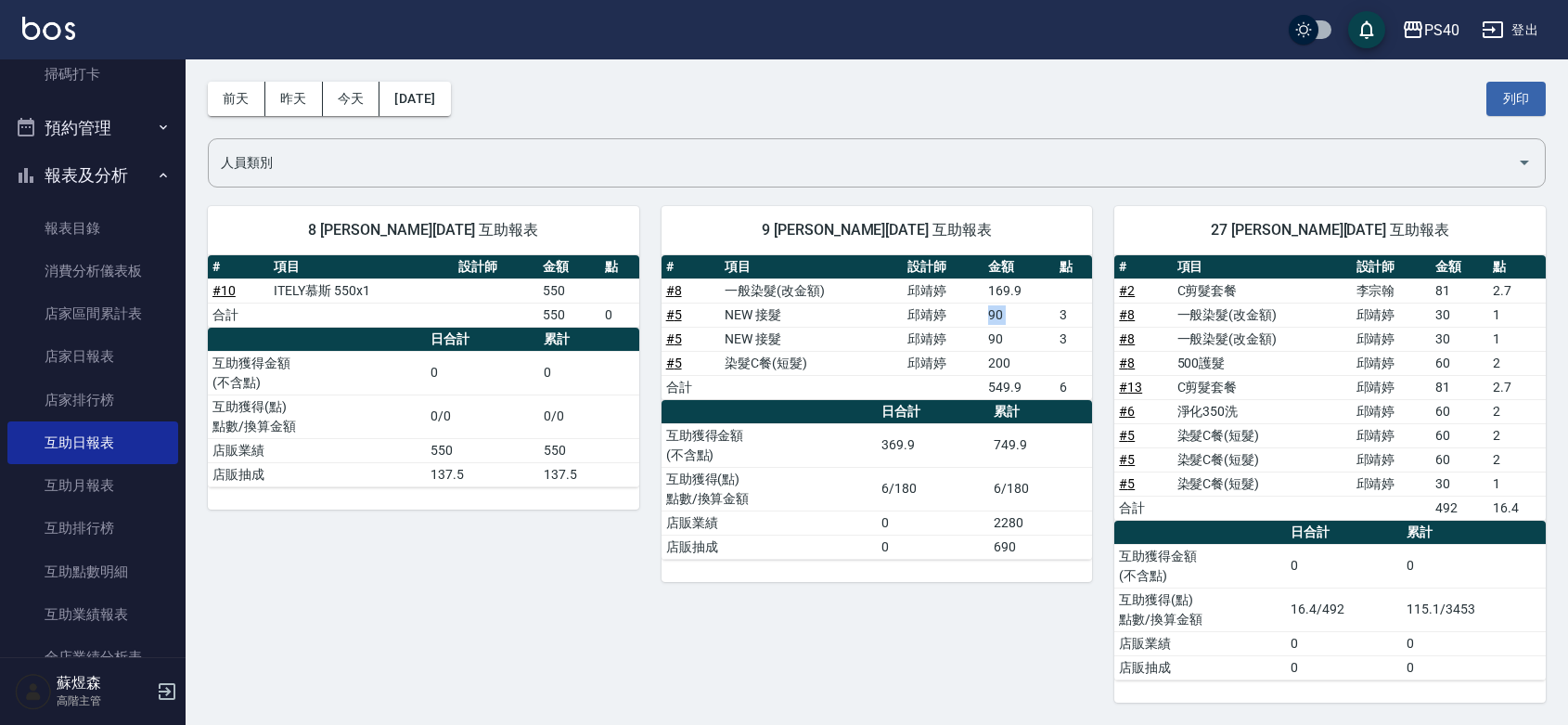
click at [999, 316] on td "90" at bounding box center [1020, 315] width 72 height 24
click at [1003, 340] on td "90" at bounding box center [1020, 339] width 72 height 24
click at [995, 314] on td "90" at bounding box center [1020, 315] width 72 height 24
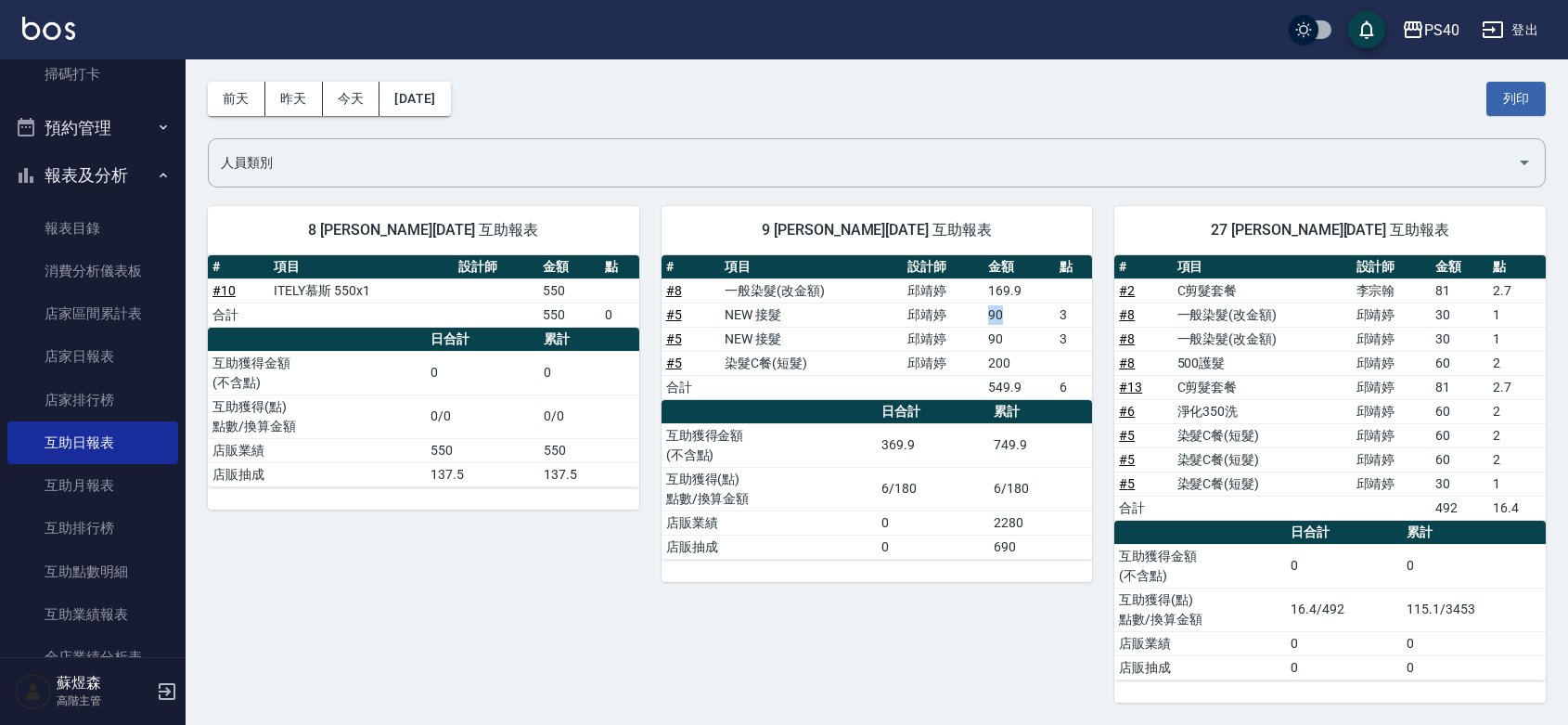
click at [995, 314] on td "90" at bounding box center [1020, 315] width 72 height 24
click at [995, 331] on td "90" at bounding box center [1020, 339] width 72 height 24
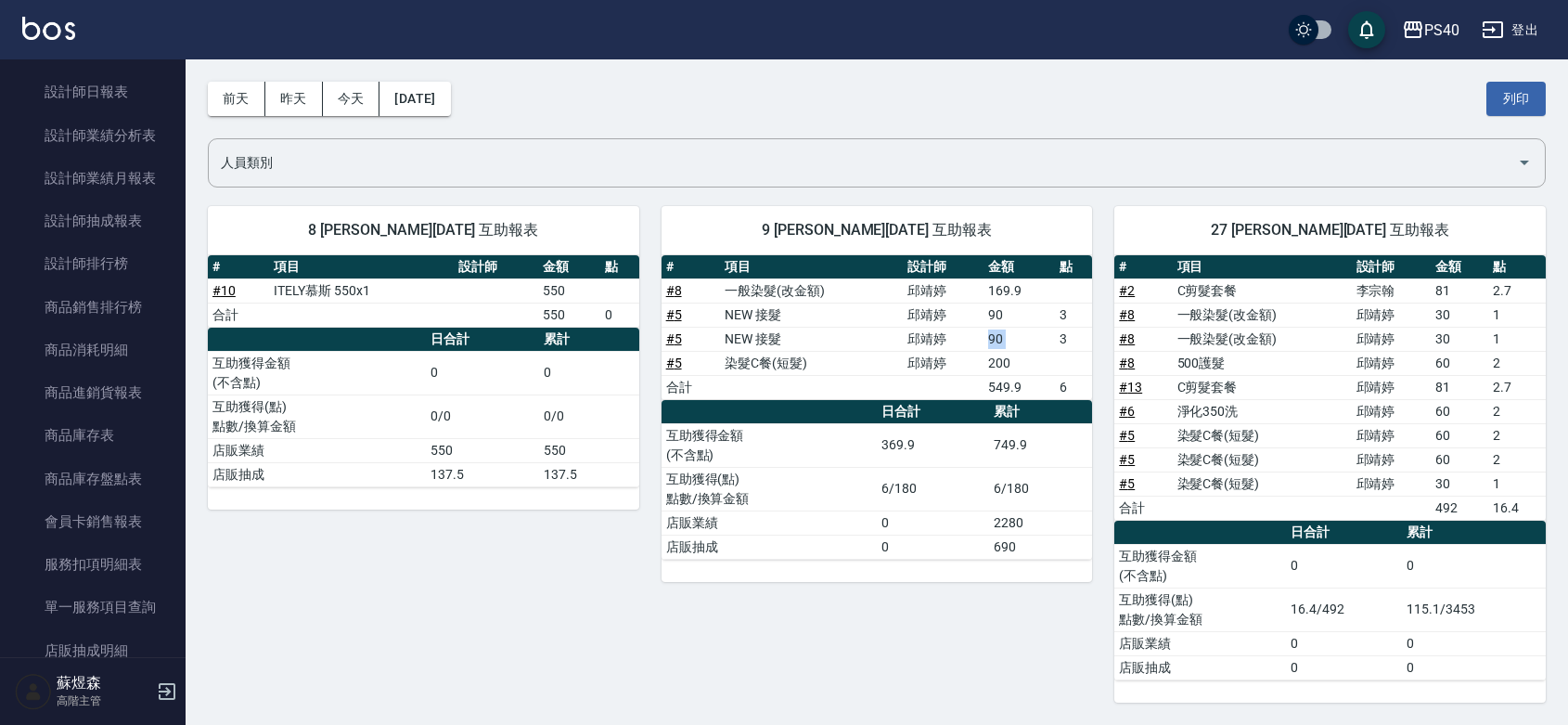
scroll to position [1354, 0]
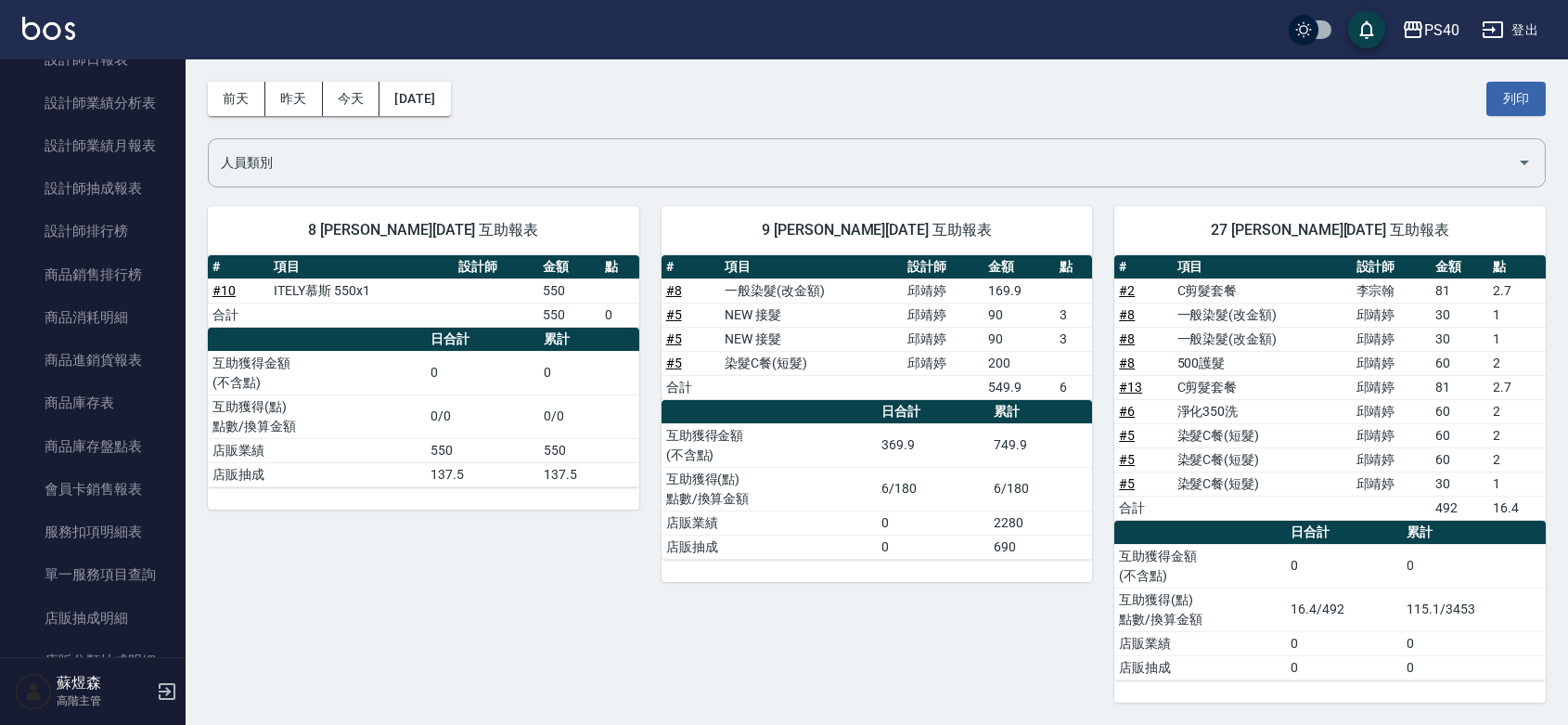
drag, startPoint x: 173, startPoint y: 378, endPoint x: 173, endPoint y: 410, distance: 32.0
click at [173, 410] on nav "櫃檯作業 打帳單 帳單列表 掛單列表 座位開單 營業儀表板 現金收支登錄 高階收支登錄 材料自購登錄 每日結帳 排班表 現場電腦打卡 掃碼打卡 預約管理 預約…" at bounding box center [93, 358] width 186 height 598
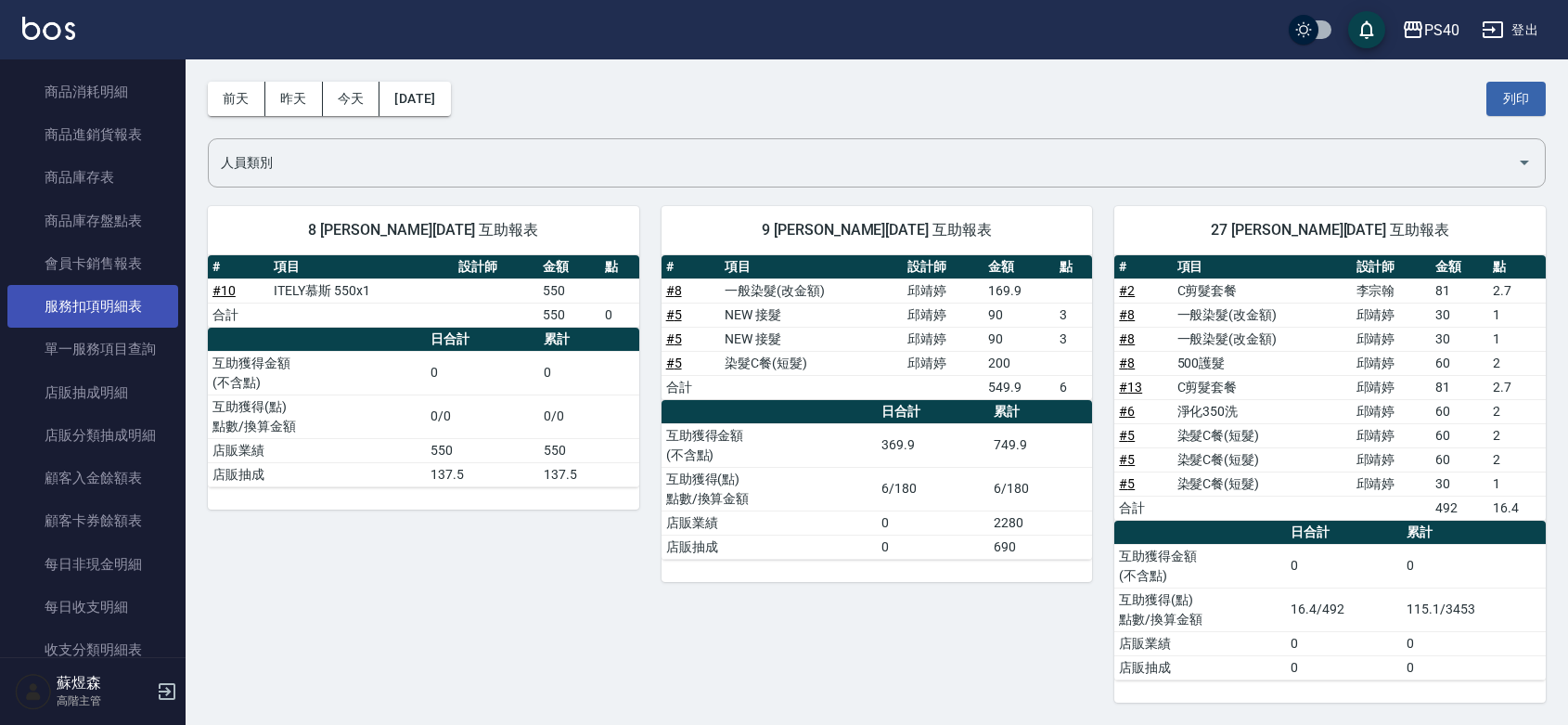
click at [119, 300] on link "服務扣項明細表" at bounding box center [93, 307] width 171 height 43
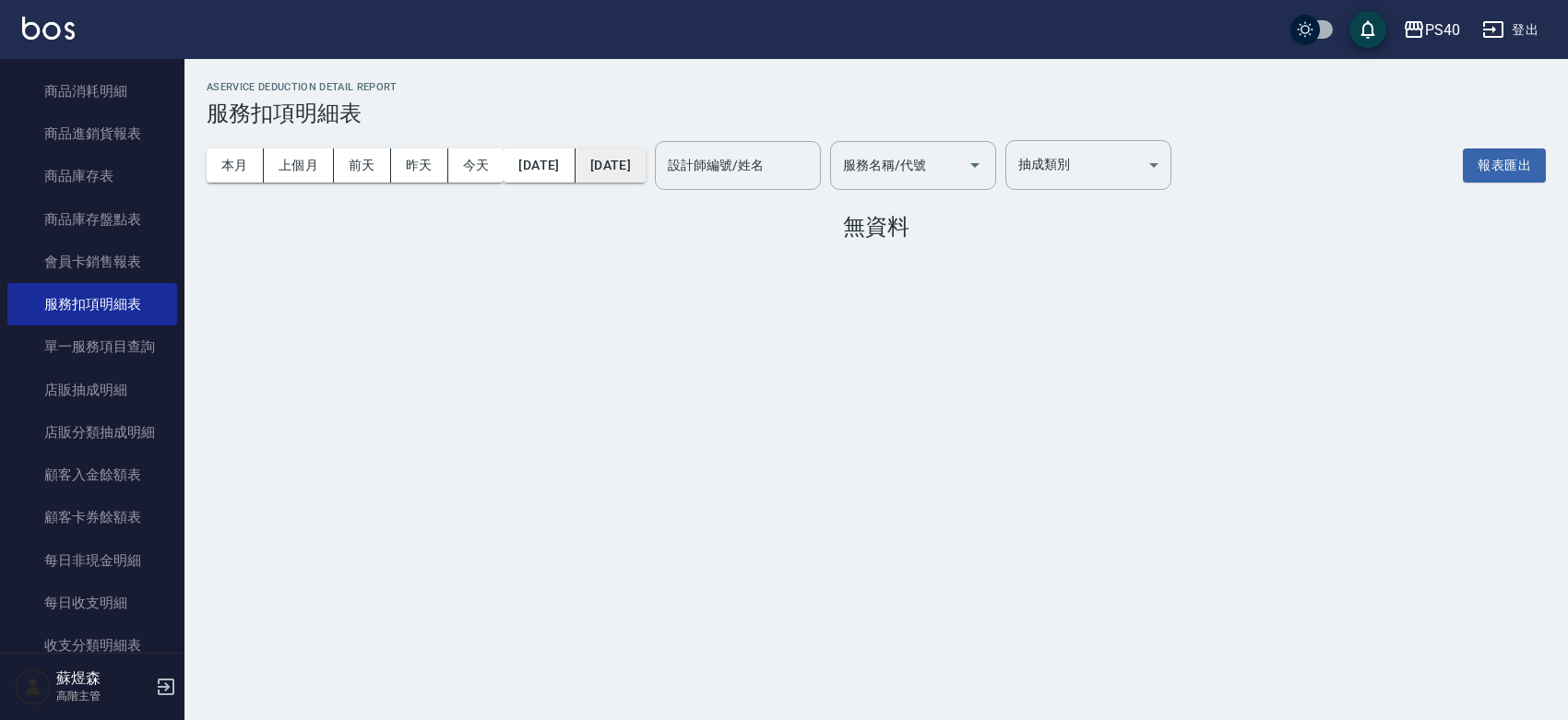
click at [646, 166] on button "2025/10/31" at bounding box center [610, 164] width 70 height 34
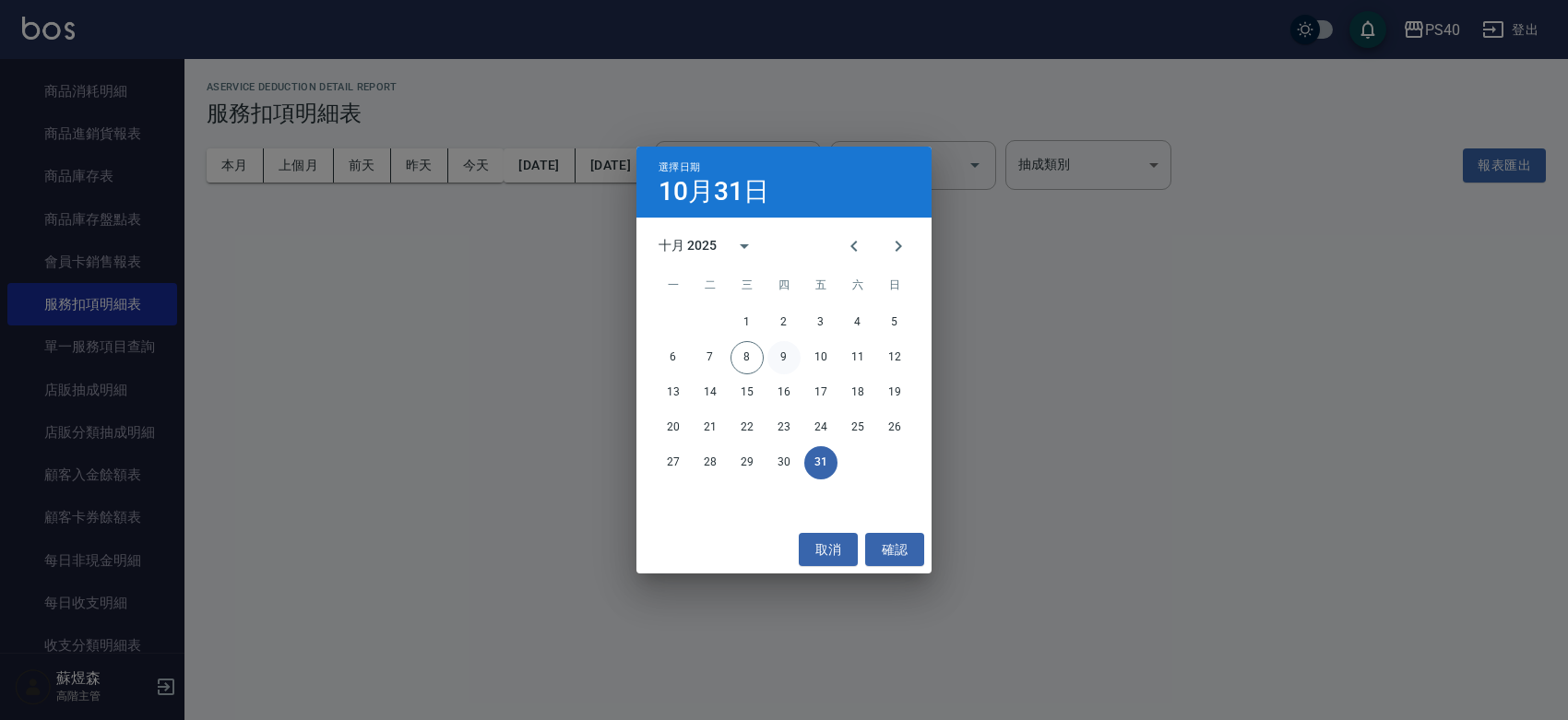
click at [781, 351] on button "9" at bounding box center [784, 358] width 34 height 34
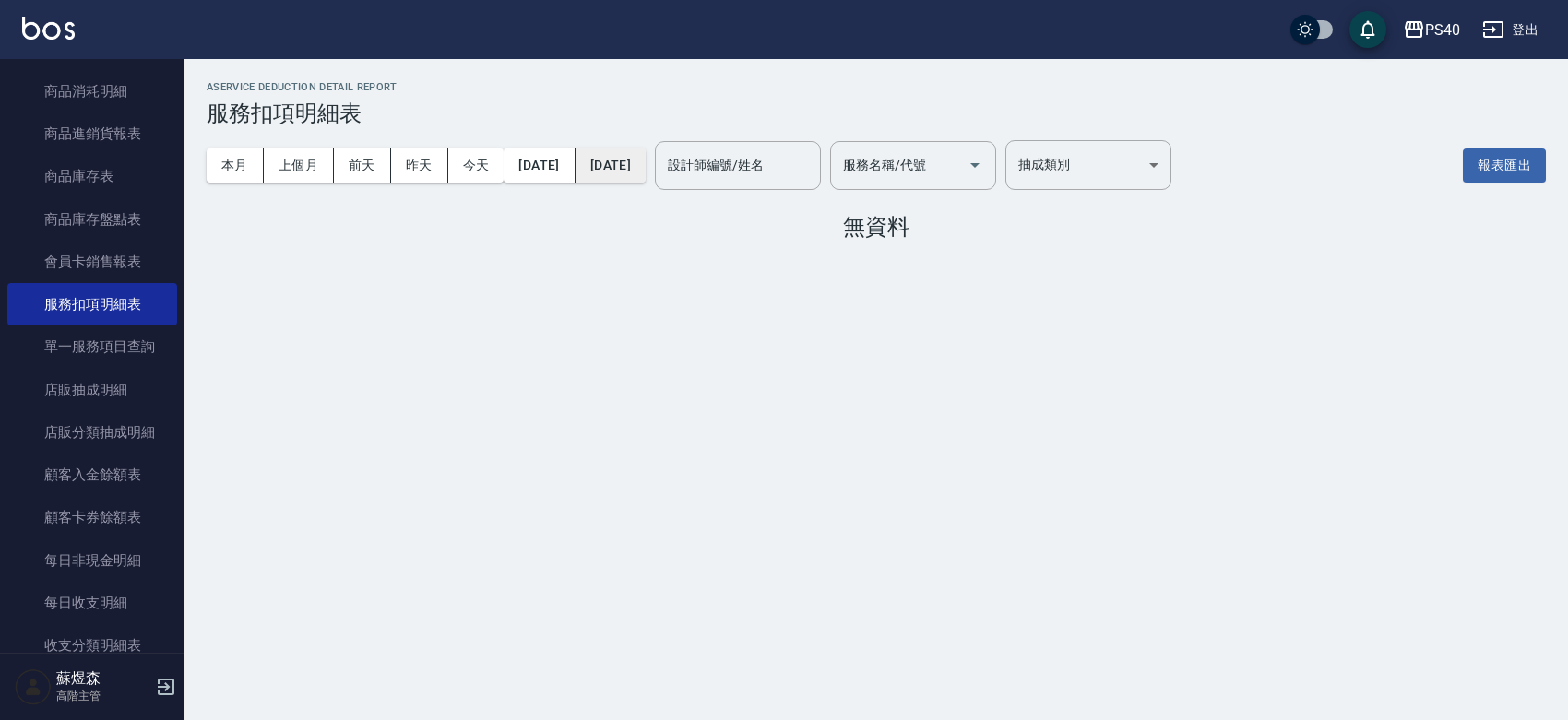
click at [643, 158] on button "2025/10/09" at bounding box center [610, 164] width 70 height 34
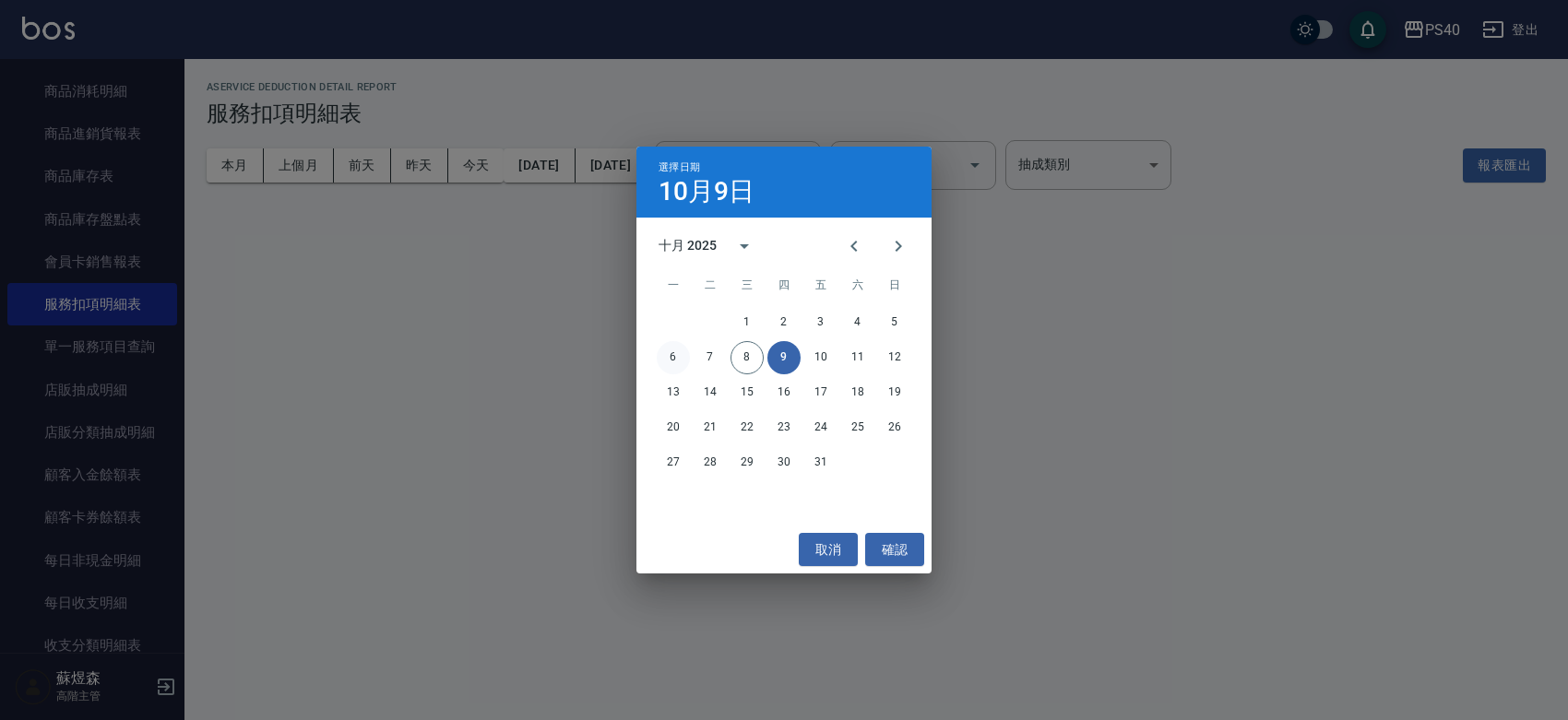
click at [670, 355] on button "6" at bounding box center [673, 358] width 34 height 34
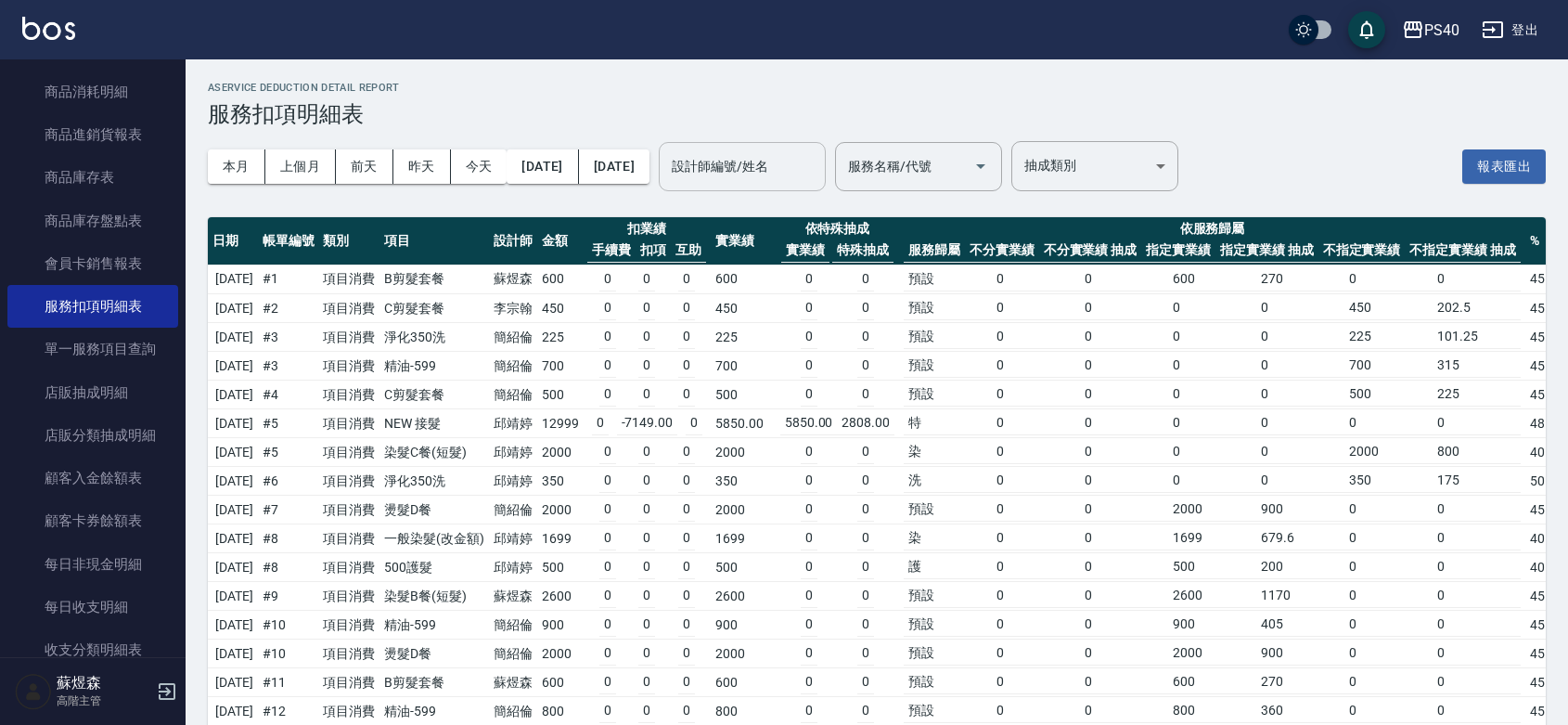
click at [770, 173] on input "設計師編號/姓名" at bounding box center [742, 166] width 150 height 33
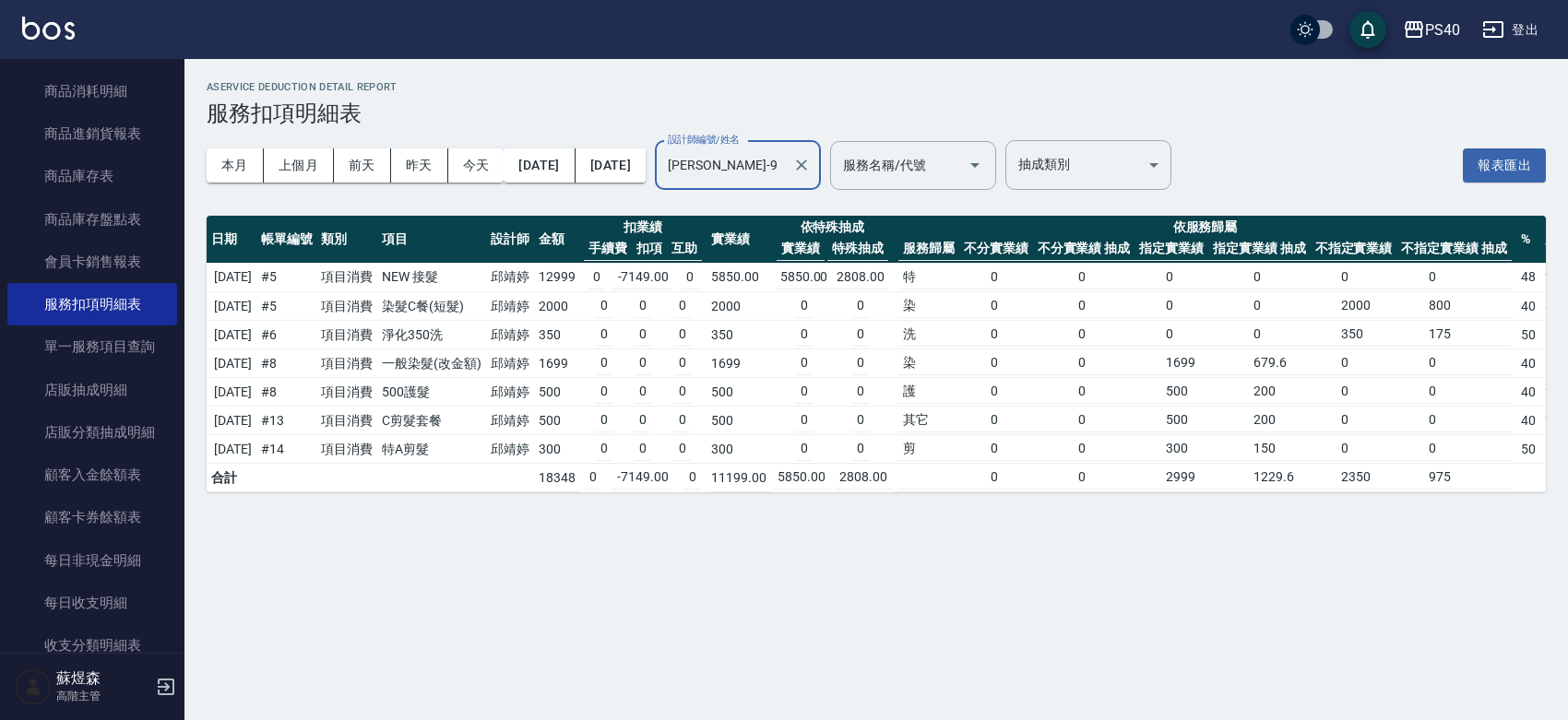
type input "[PERSON_NAME]-9"
drag, startPoint x: 642, startPoint y: 274, endPoint x: 694, endPoint y: 275, distance: 52.0
click at [694, 275] on td "0 -7149.00 0" at bounding box center [642, 278] width 127 height 29
drag, startPoint x: 786, startPoint y: 280, endPoint x: 845, endPoint y: 272, distance: 59.5
click at [845, 272] on tr "2025/10/06 # 5 項目消費 NEW 接髮 邱靖婷 12999 0 -7149.00 0 5850.00 5850.00 2808.00 特 0 0…" at bounding box center [995, 277] width 1578 height 30
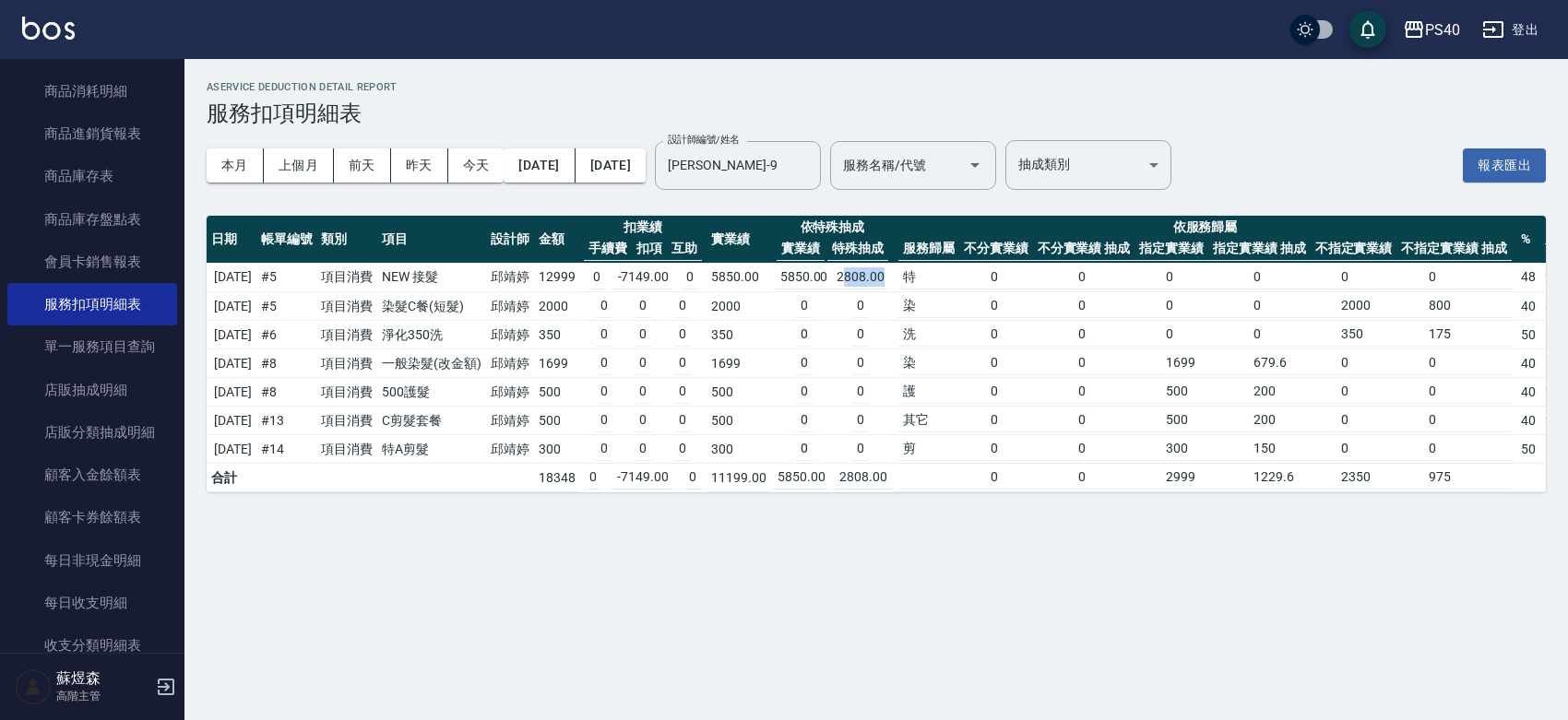
drag, startPoint x: 855, startPoint y: 277, endPoint x: 900, endPoint y: 284, distance: 45.5
click at [889, 284] on td "2808.00" at bounding box center [859, 277] width 57 height 24
click at [889, 286] on td "2808.00" at bounding box center [859, 277] width 57 height 24
drag, startPoint x: 850, startPoint y: 275, endPoint x: 863, endPoint y: 287, distance: 17.7
click at [859, 284] on td "2808.00" at bounding box center [859, 277] width 57 height 24
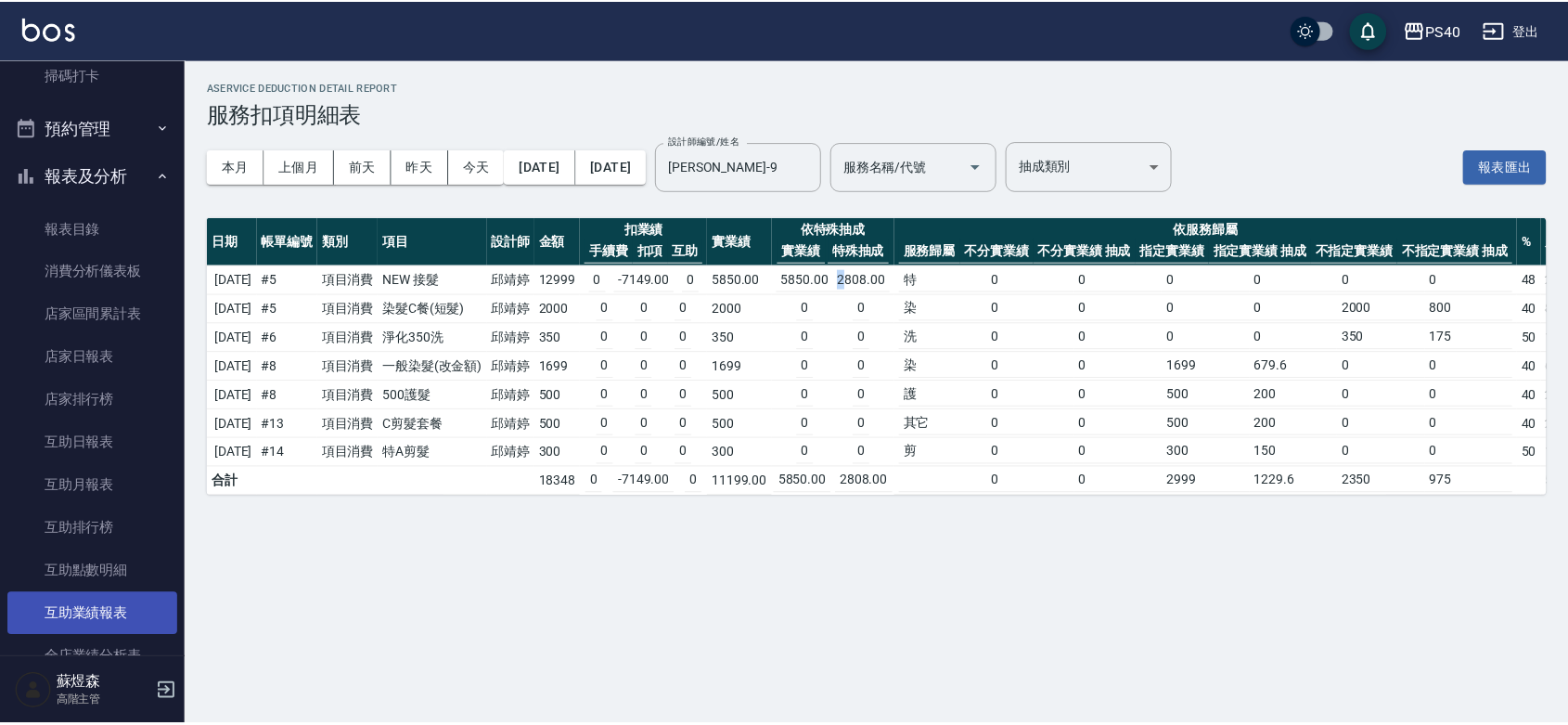
scroll to position [812, 0]
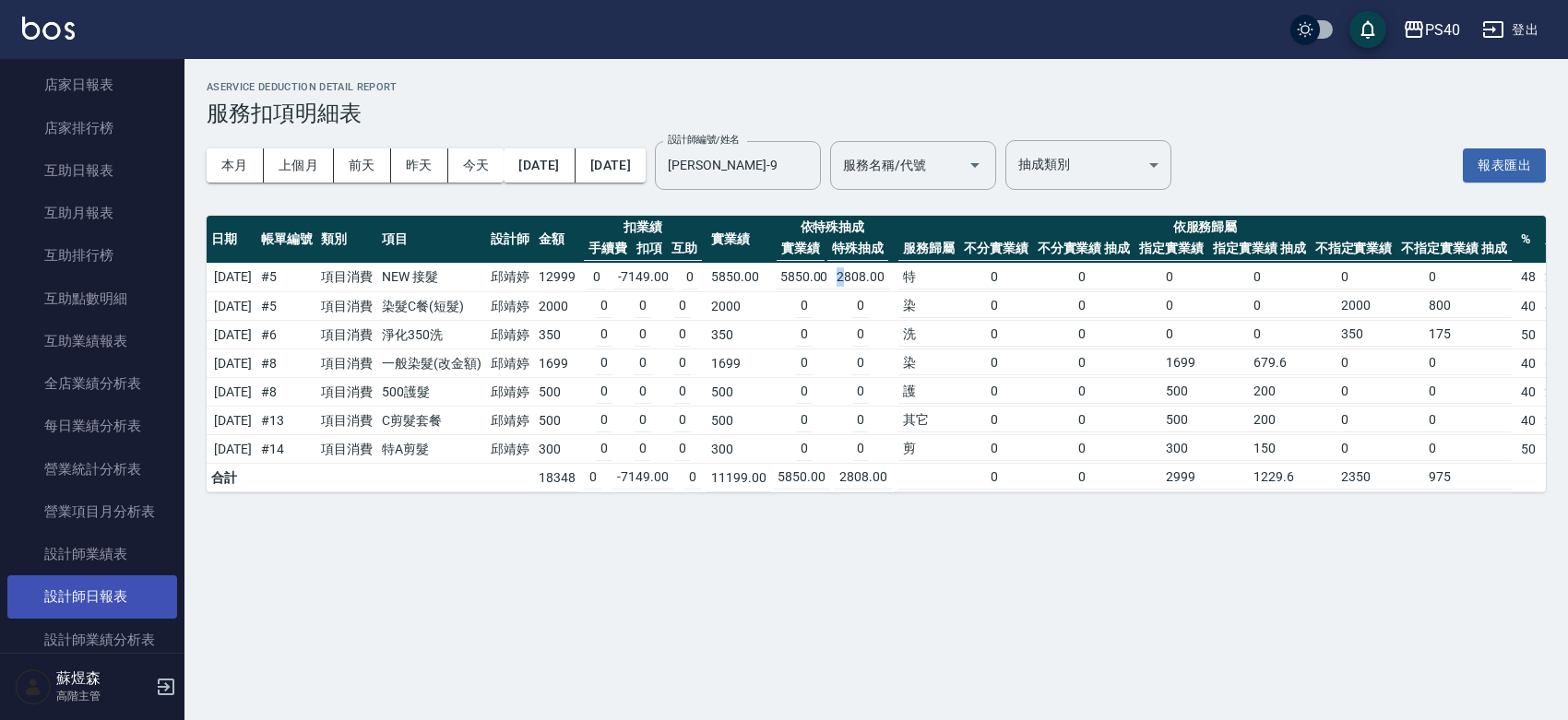
click at [113, 578] on link "設計師日報表" at bounding box center [92, 597] width 170 height 42
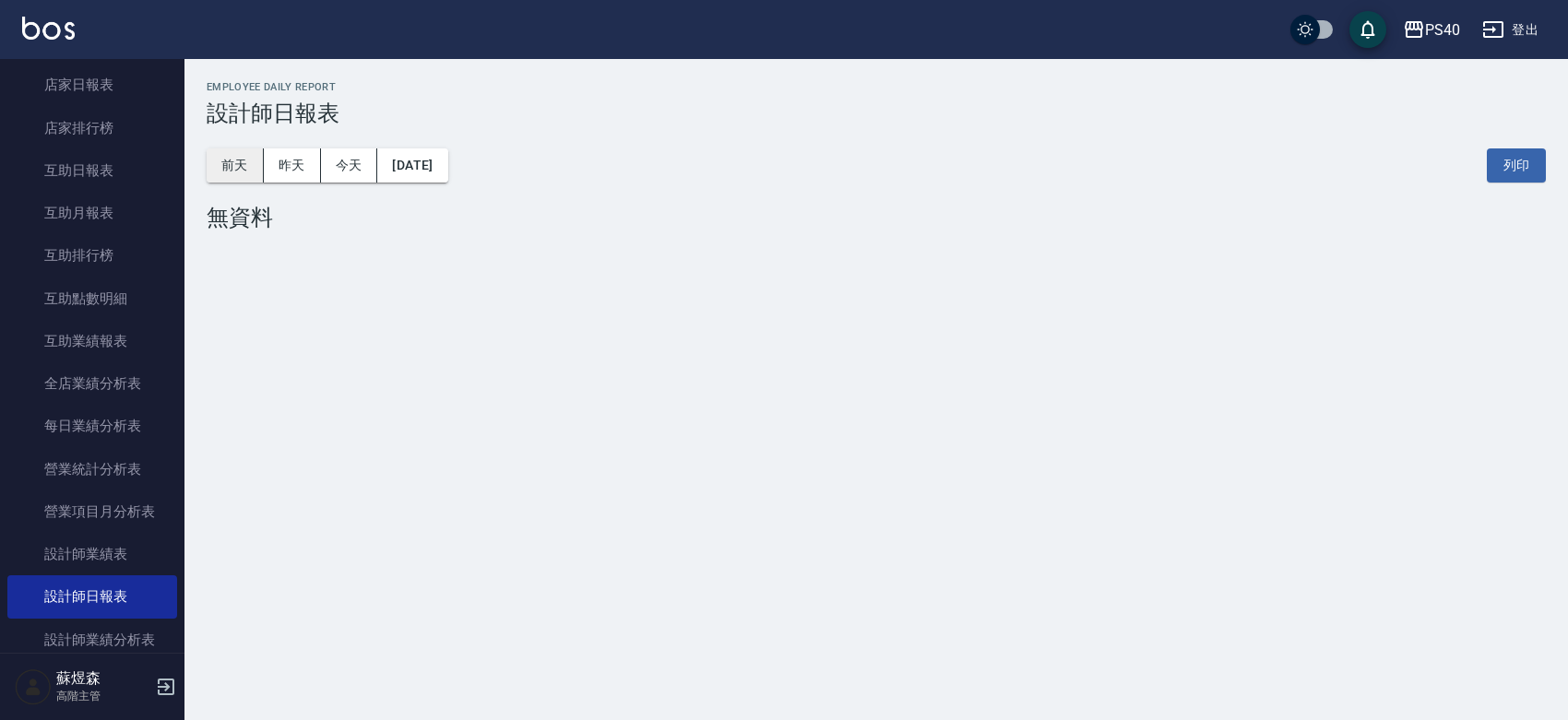
click at [233, 162] on button "前天" at bounding box center [235, 164] width 57 height 34
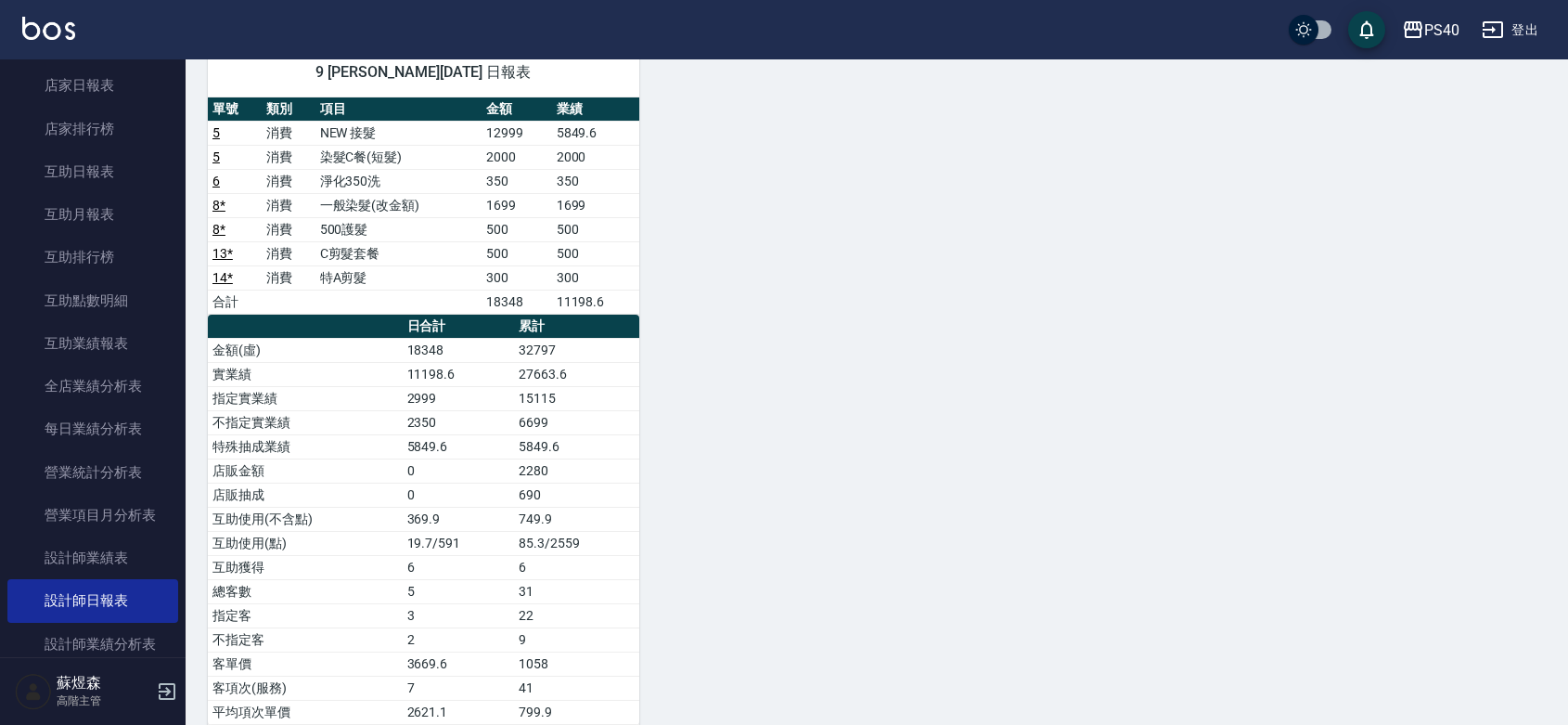
scroll to position [958, 0]
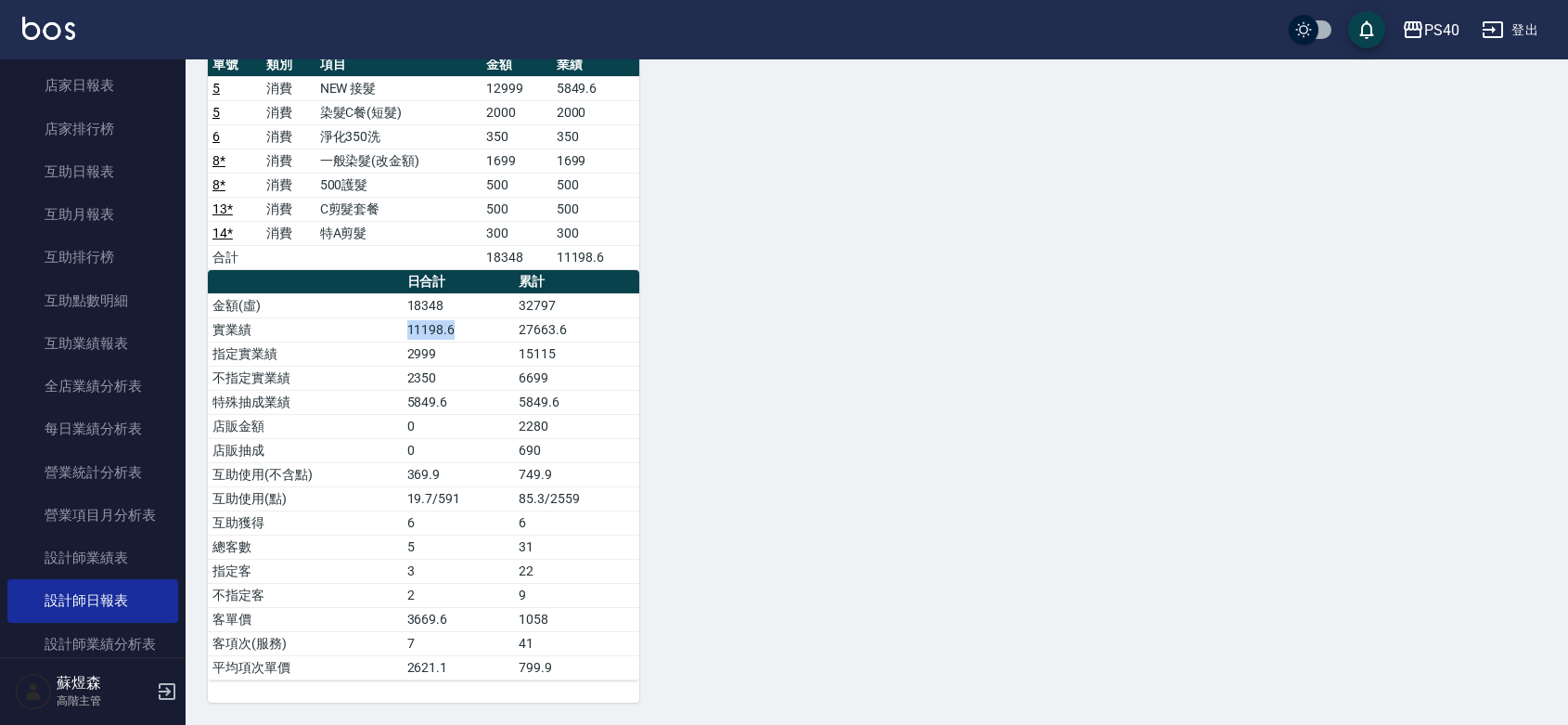
drag, startPoint x: 410, startPoint y: 323, endPoint x: 466, endPoint y: 323, distance: 56.0
click at [466, 323] on td "11198.6" at bounding box center [458, 329] width 111 height 24
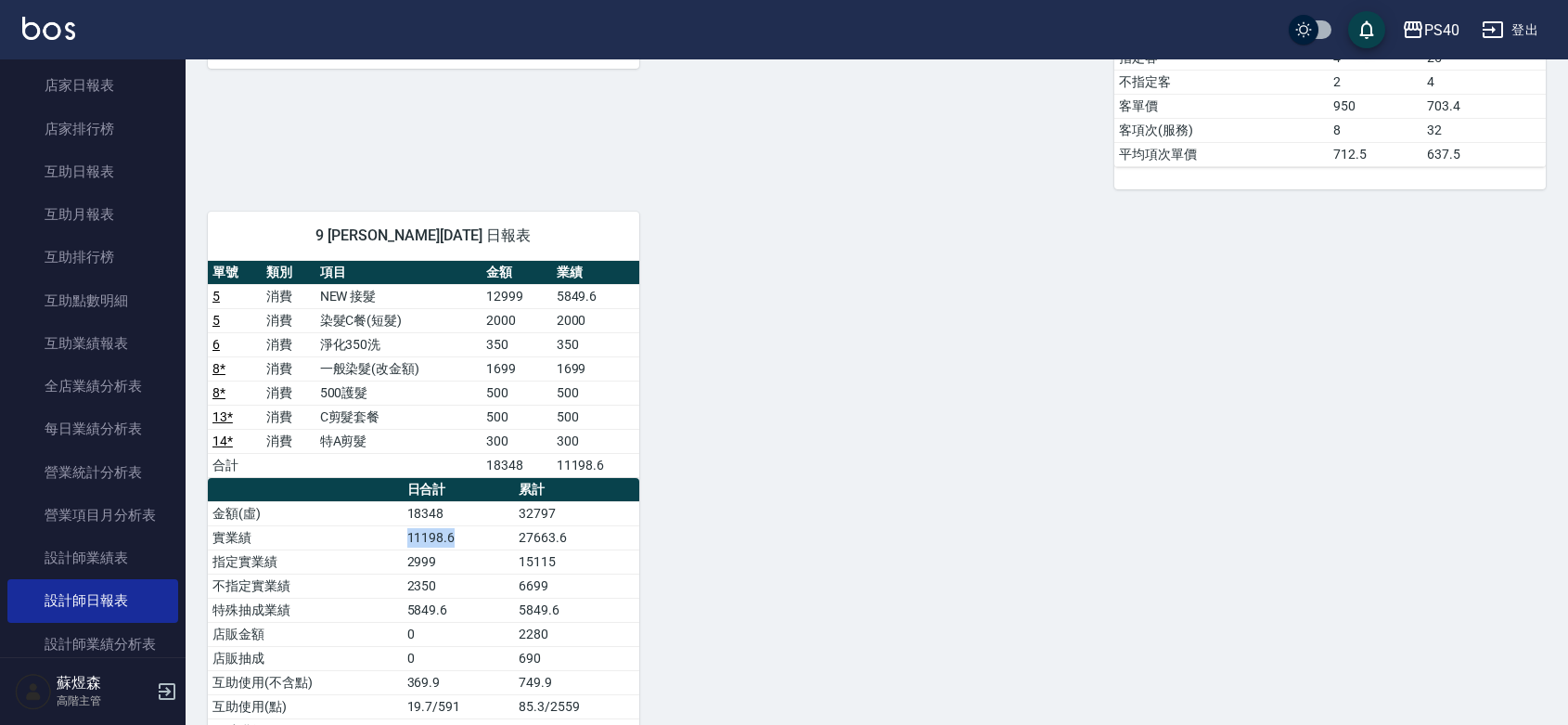
scroll to position [688, 0]
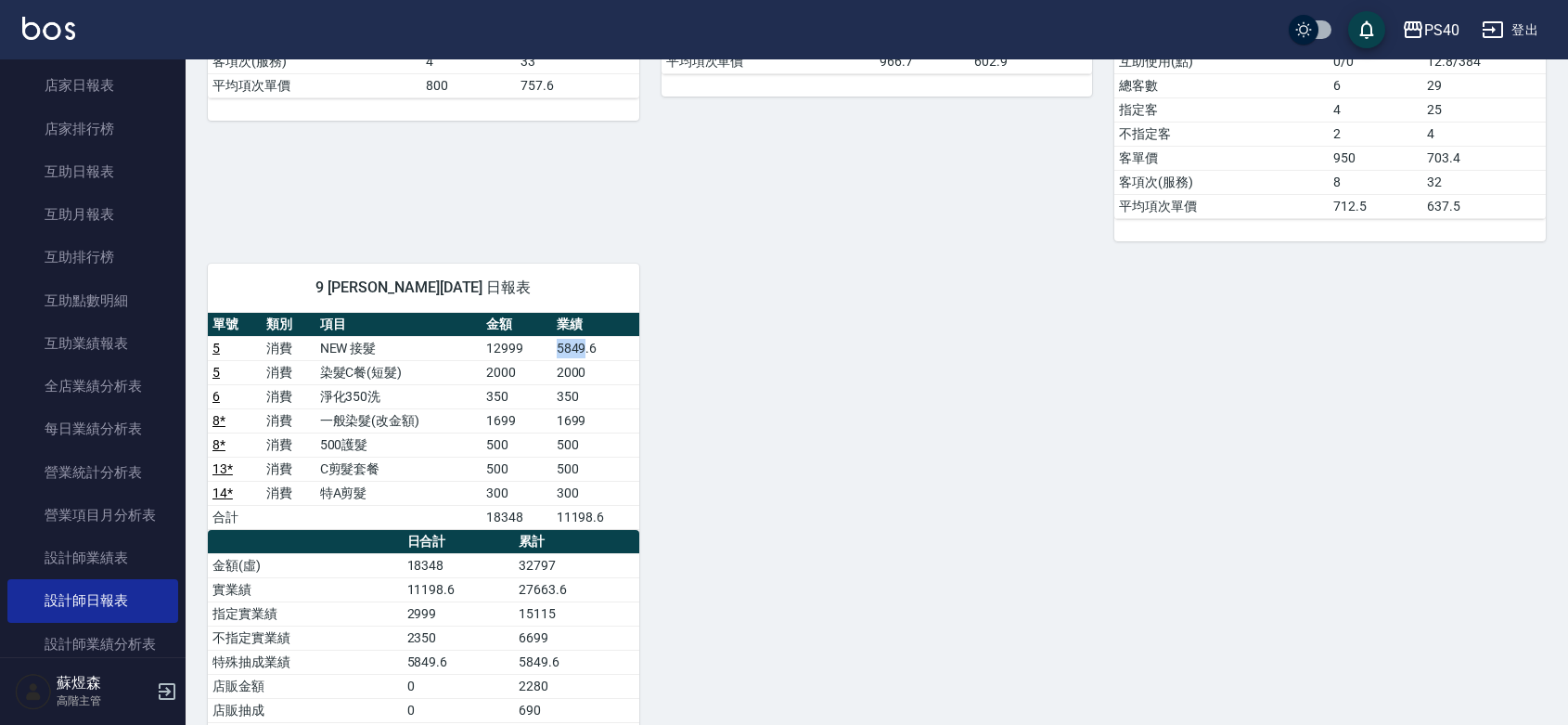
drag, startPoint x: 554, startPoint y: 348, endPoint x: 582, endPoint y: 351, distance: 28.2
click at [582, 351] on td "5849.6" at bounding box center [596, 347] width 87 height 24
click at [775, 398] on div "1 [PERSON_NAME][DATE] 日報表 單號 類別 項目 金額 業績 1 * 消費 B剪髮套餐 600 600 9 * 消費 染髮B餐(短髮) 2…" at bounding box center [866, 229] width 1360 height 1467
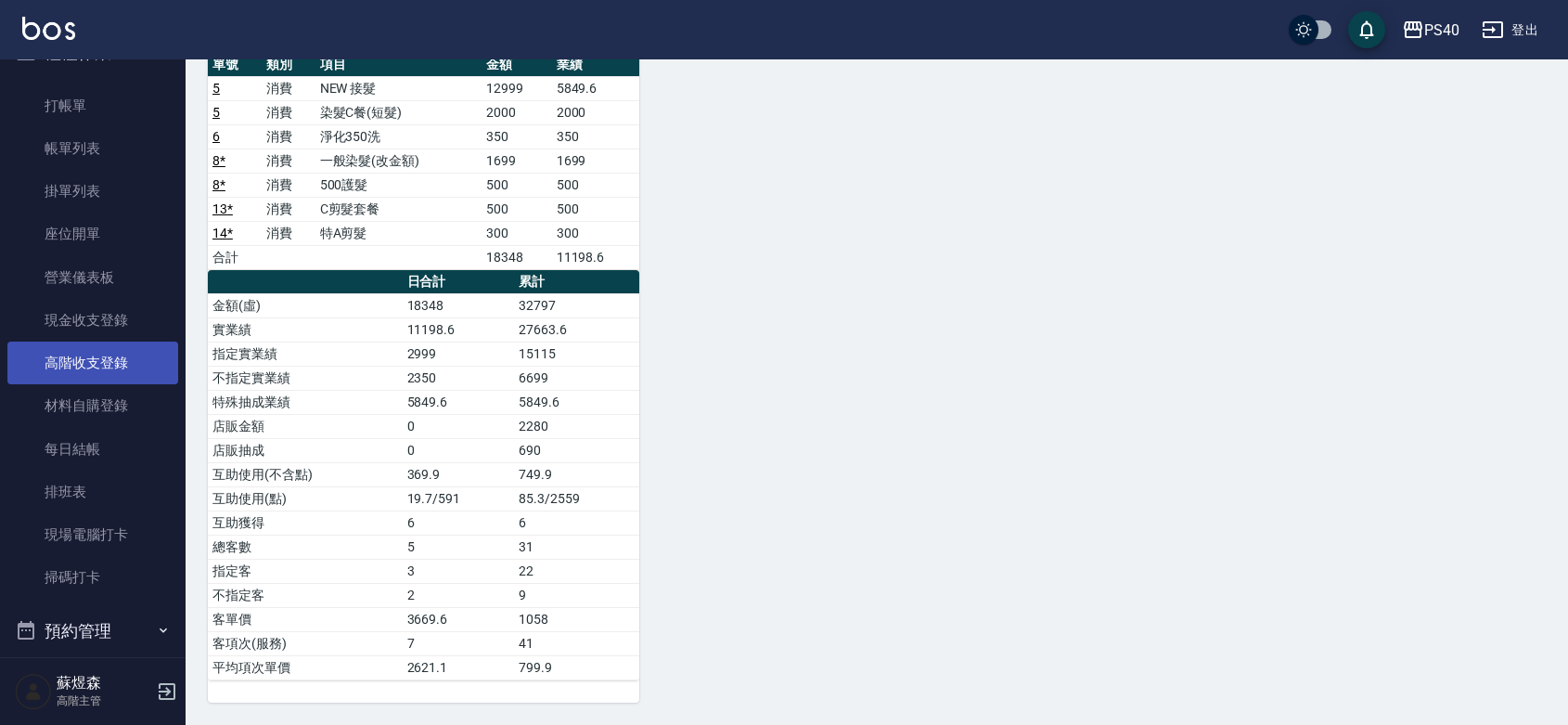
scroll to position [0, 0]
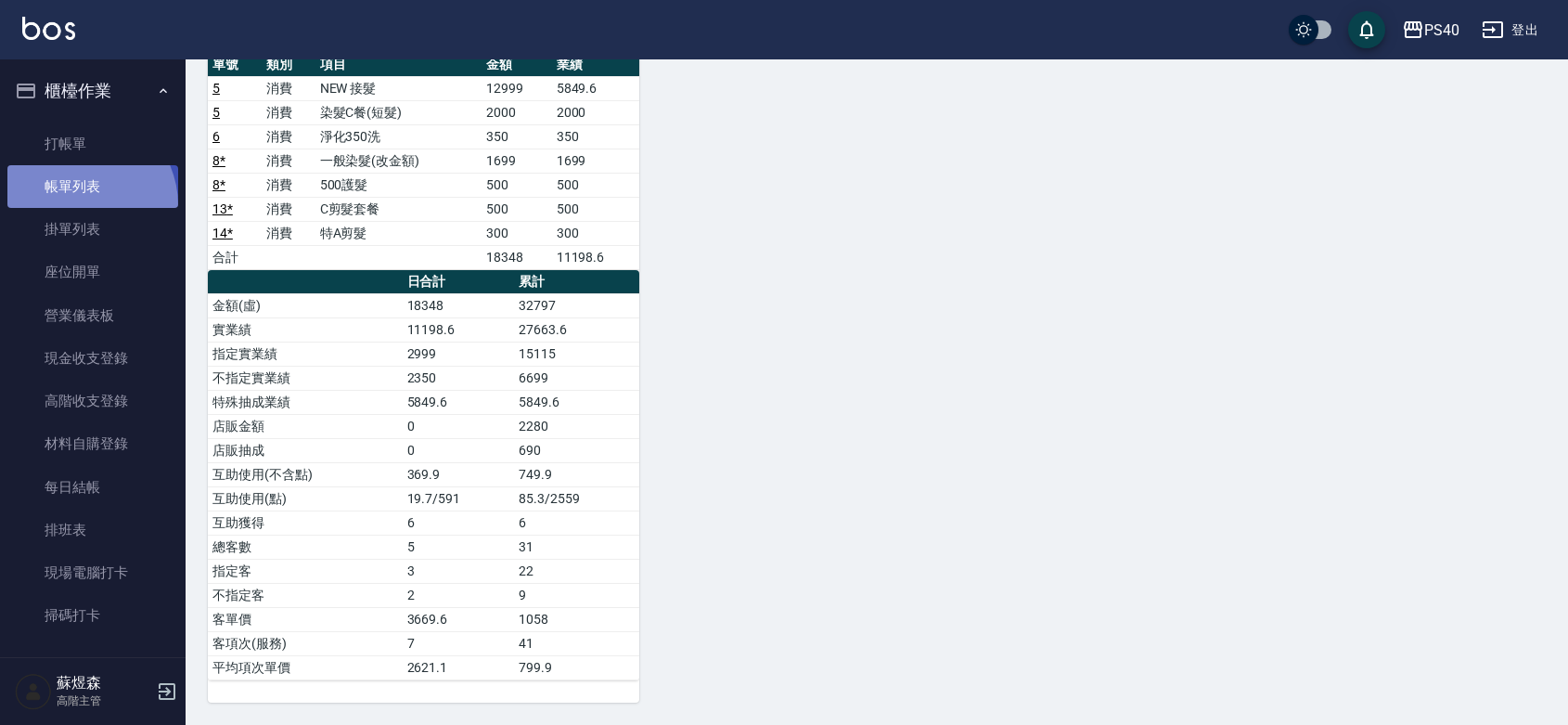
click at [76, 205] on link "帳單列表" at bounding box center [93, 187] width 171 height 43
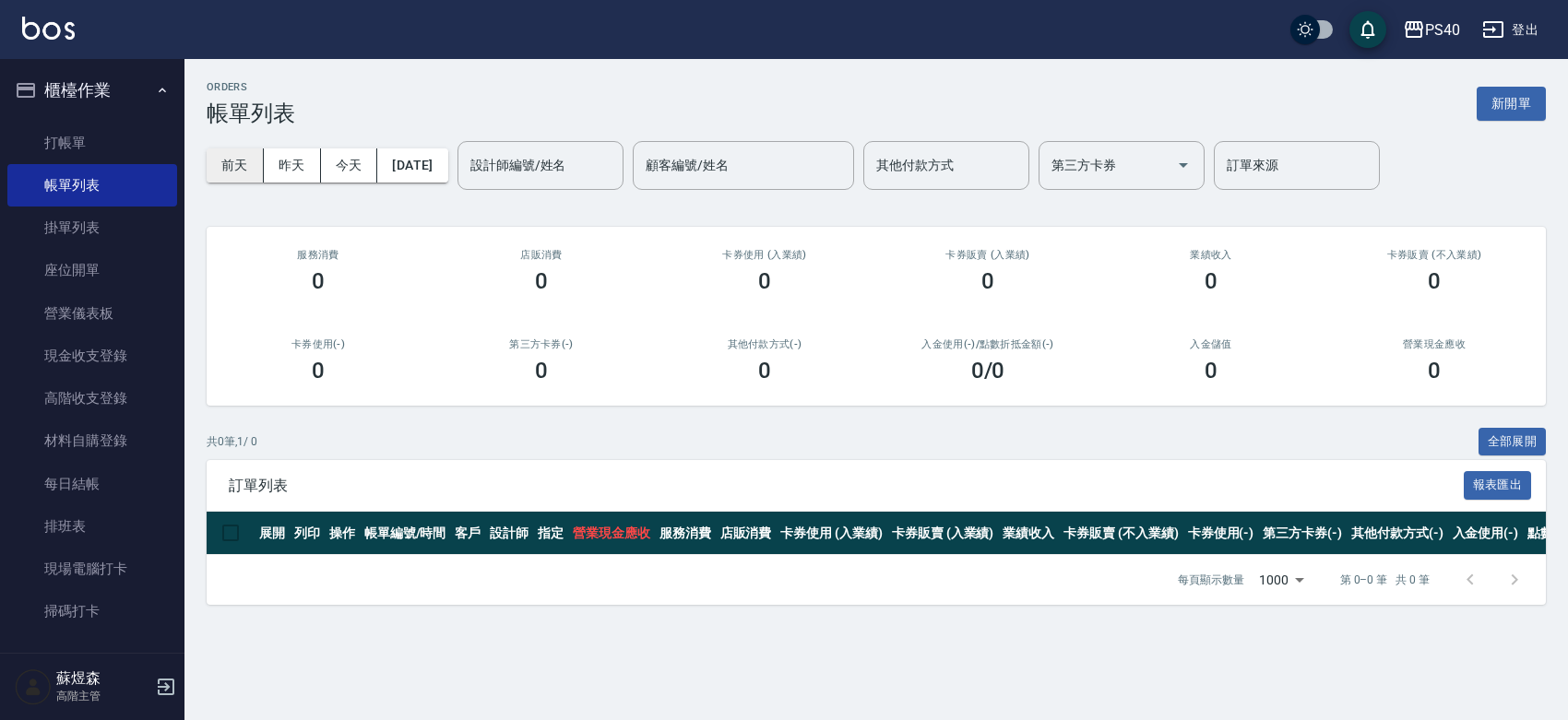
click at [224, 158] on button "前天" at bounding box center [235, 164] width 57 height 34
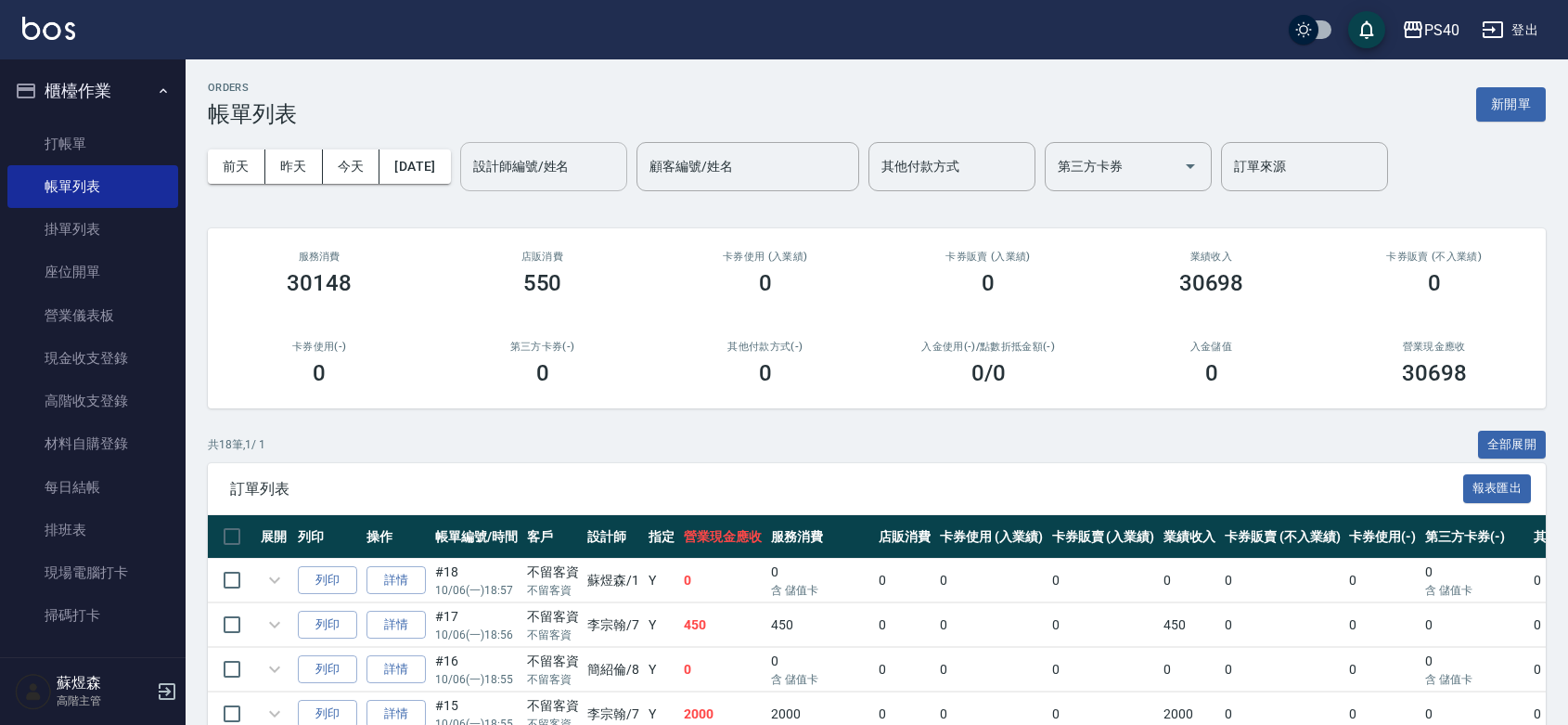
click at [524, 165] on div "設計師編號/姓名 設計師編號/姓名" at bounding box center [544, 166] width 167 height 49
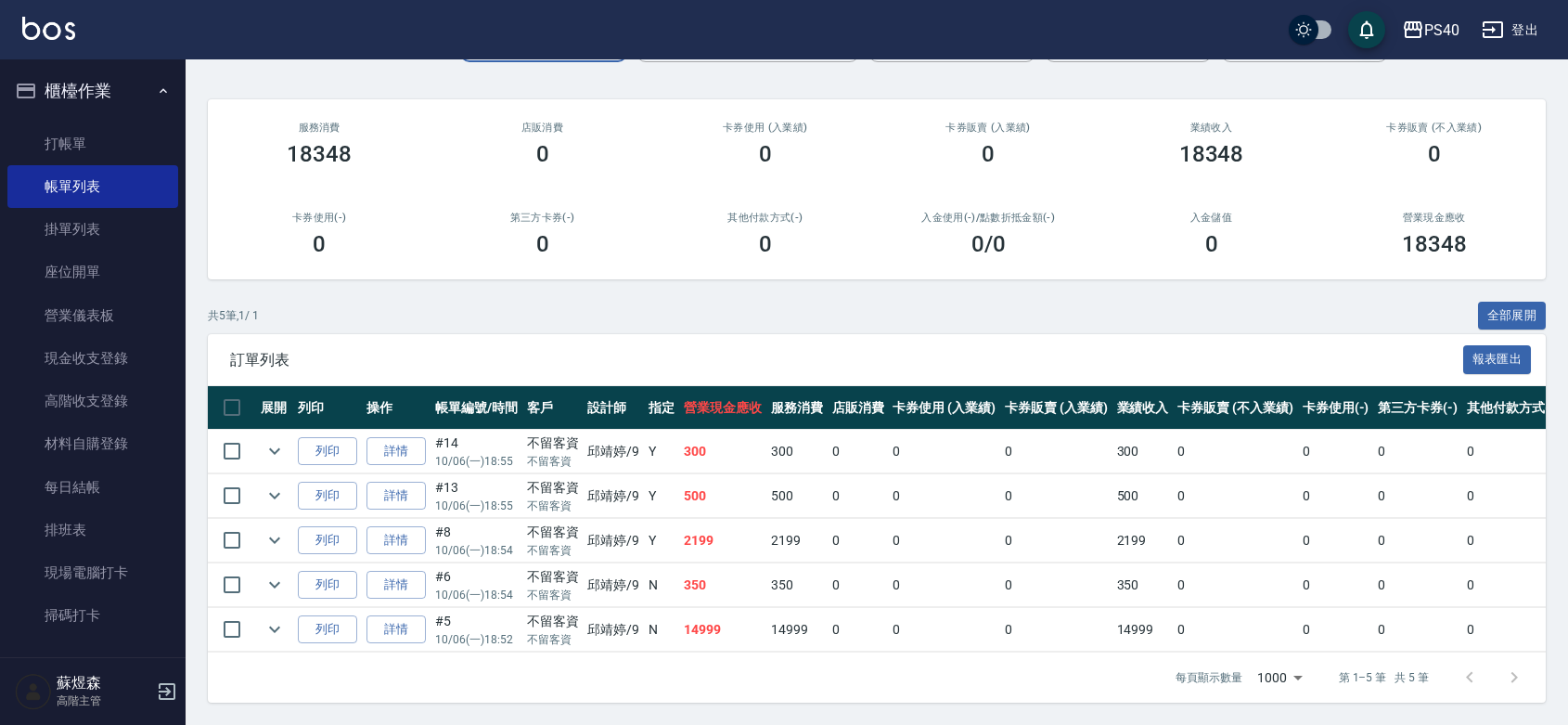
scroll to position [199, 0]
type input "[PERSON_NAME]-9"
click at [404, 616] on link "詳情" at bounding box center [396, 630] width 59 height 29
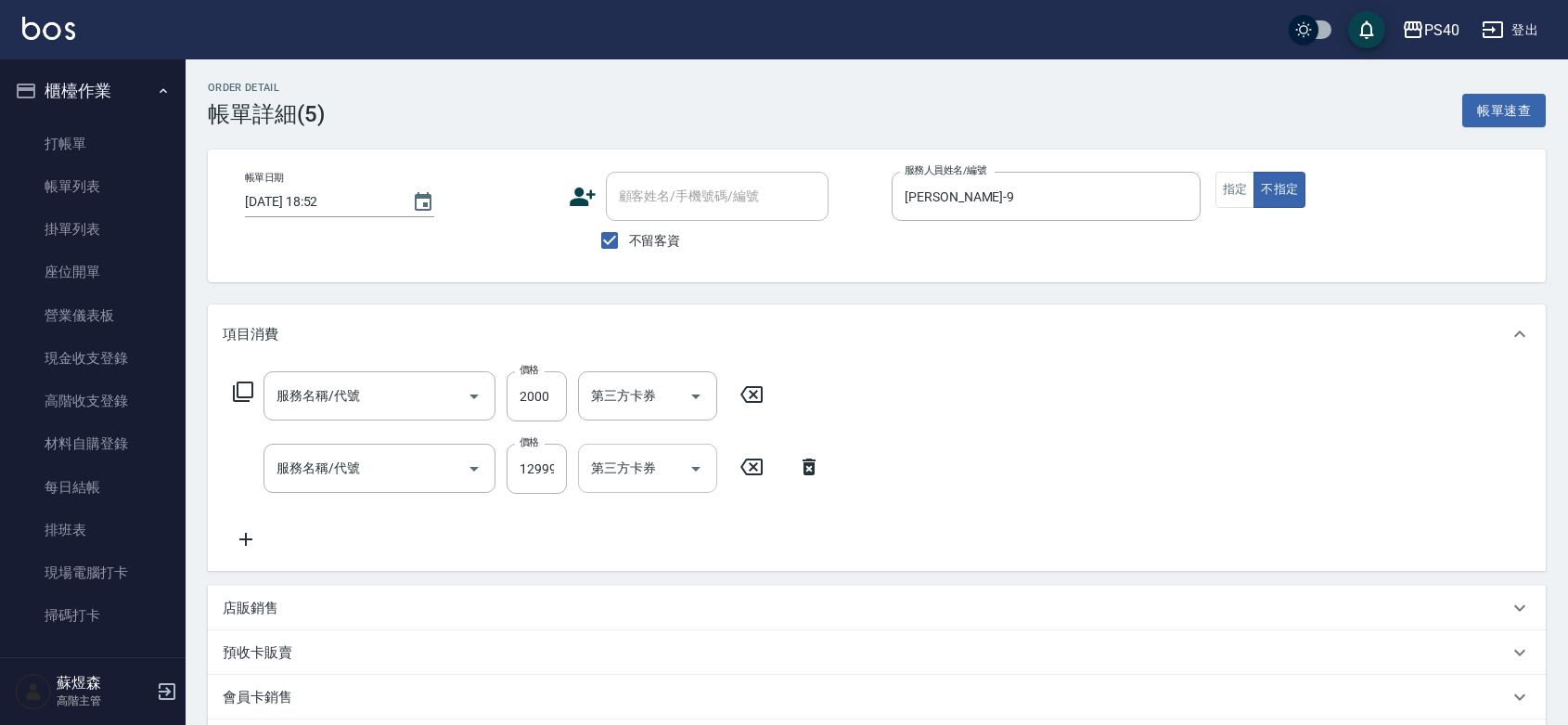
type input "[DATE] 18:52"
checkbox input "true"
type input "[PERSON_NAME]-9"
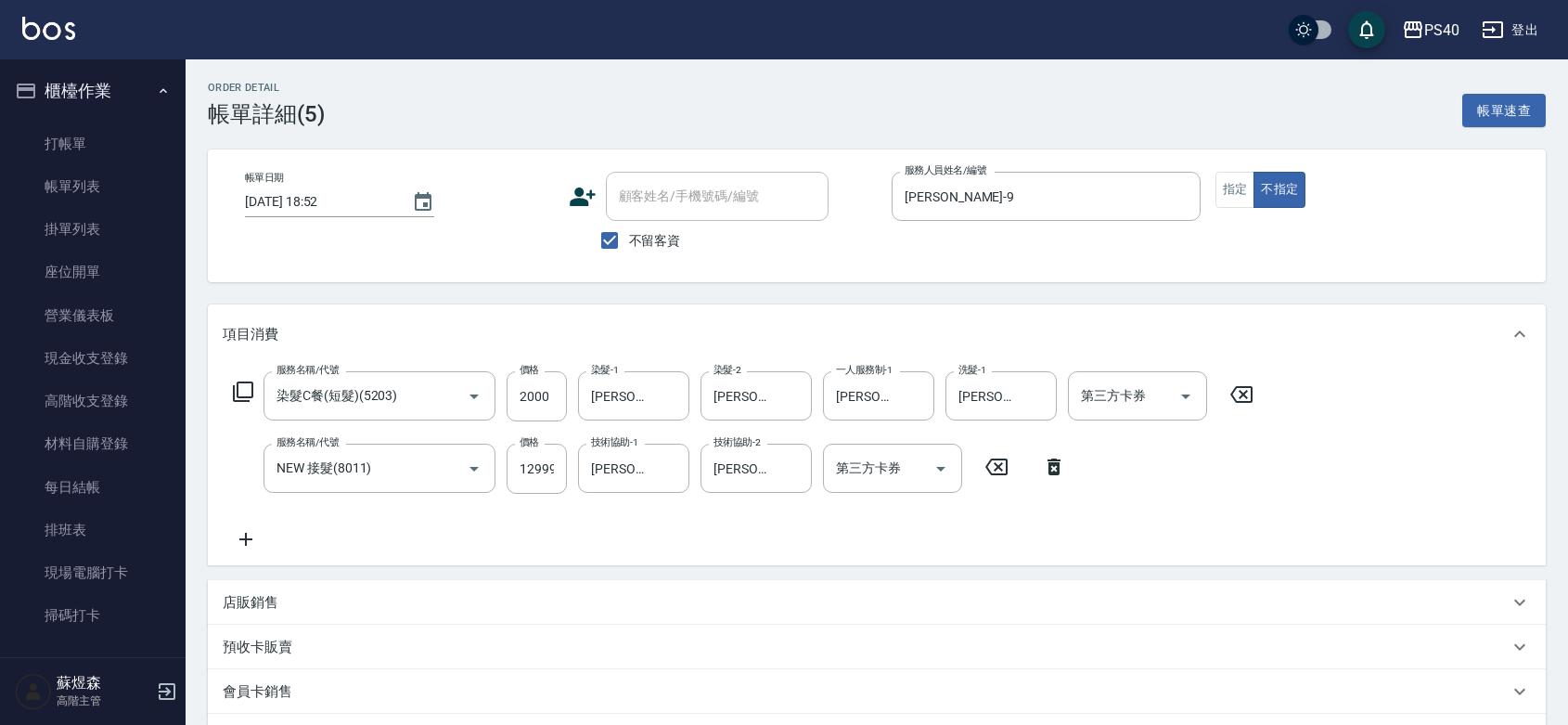
type input "染髮C餐(短髮)(5203)"
type input "NEW 接髮(8011)"
click at [670, 478] on icon "Clear" at bounding box center [669, 468] width 18 height 18
click at [795, 478] on icon "Clear" at bounding box center [792, 468] width 18 height 18
click at [1196, 551] on div "服務名稱/代號 染髮C餐(短髮)(5203) 服務名稱/代號 價格 2000 價格 染髮-1 顏緗穎-27 染髮-1 染髮-2 顏緗穎-27 染髮-2 一人服…" at bounding box center [743, 461] width 1042 height 179
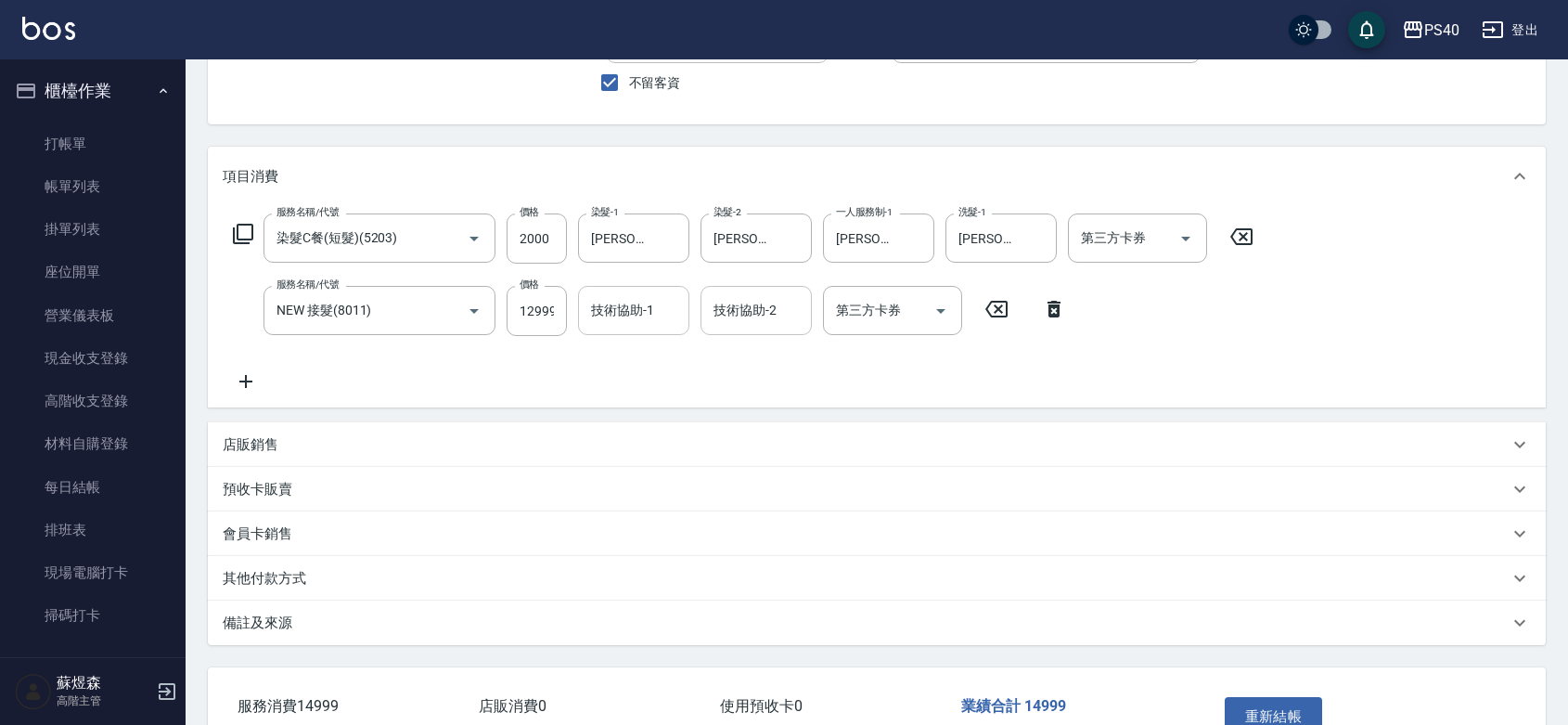
scroll to position [307, 0]
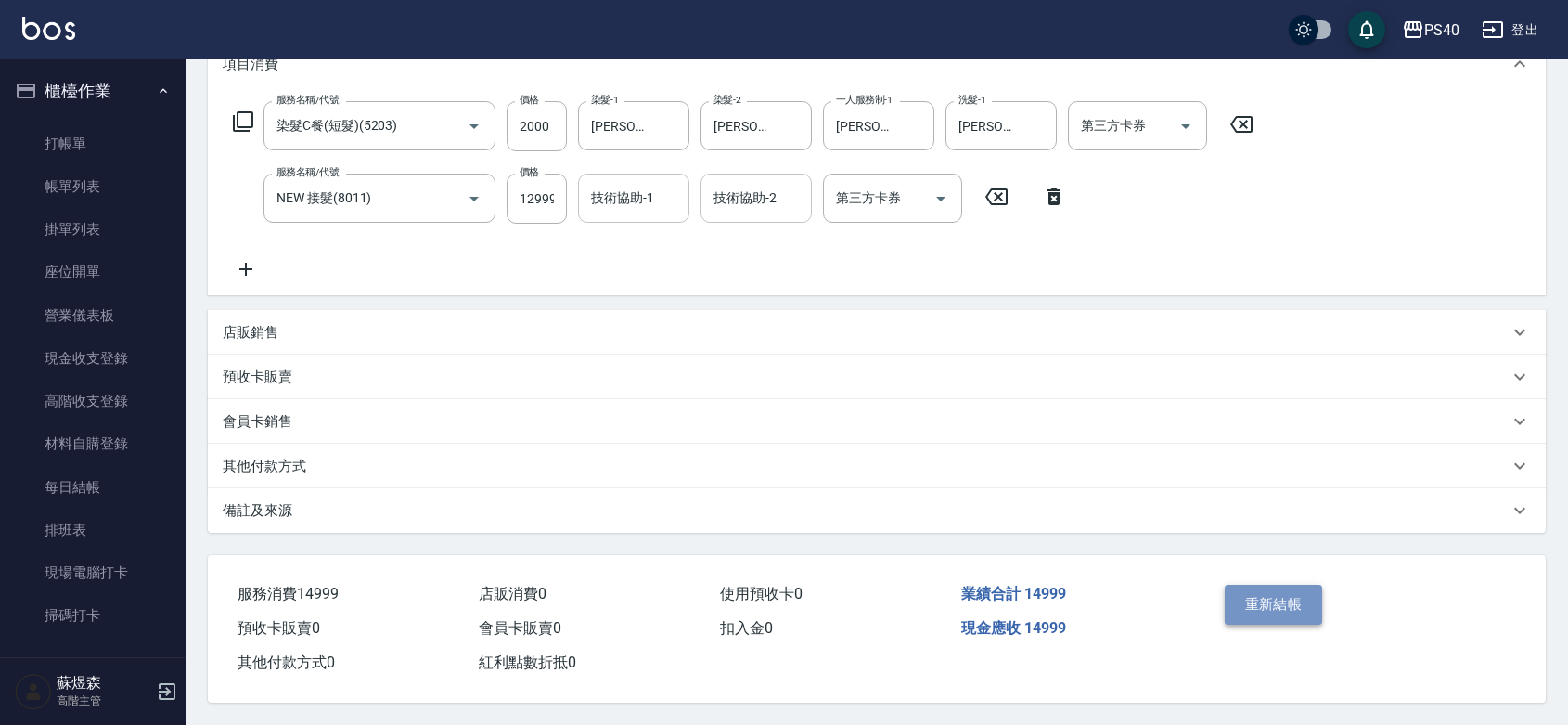
click at [1254, 585] on button "重新結帳" at bounding box center [1274, 604] width 99 height 39
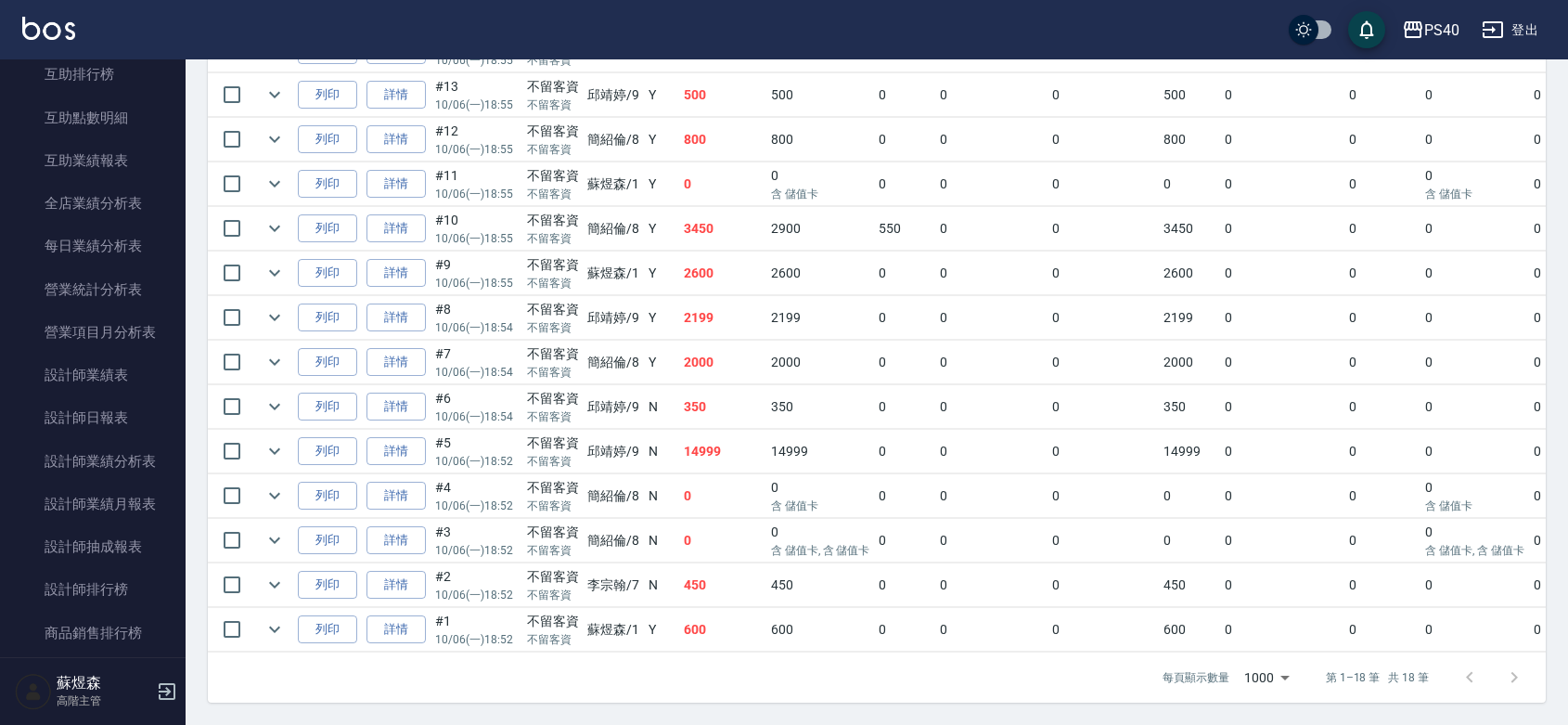
scroll to position [1083, 0]
click at [118, 244] on link "營業項目月分析表" at bounding box center [93, 245] width 171 height 43
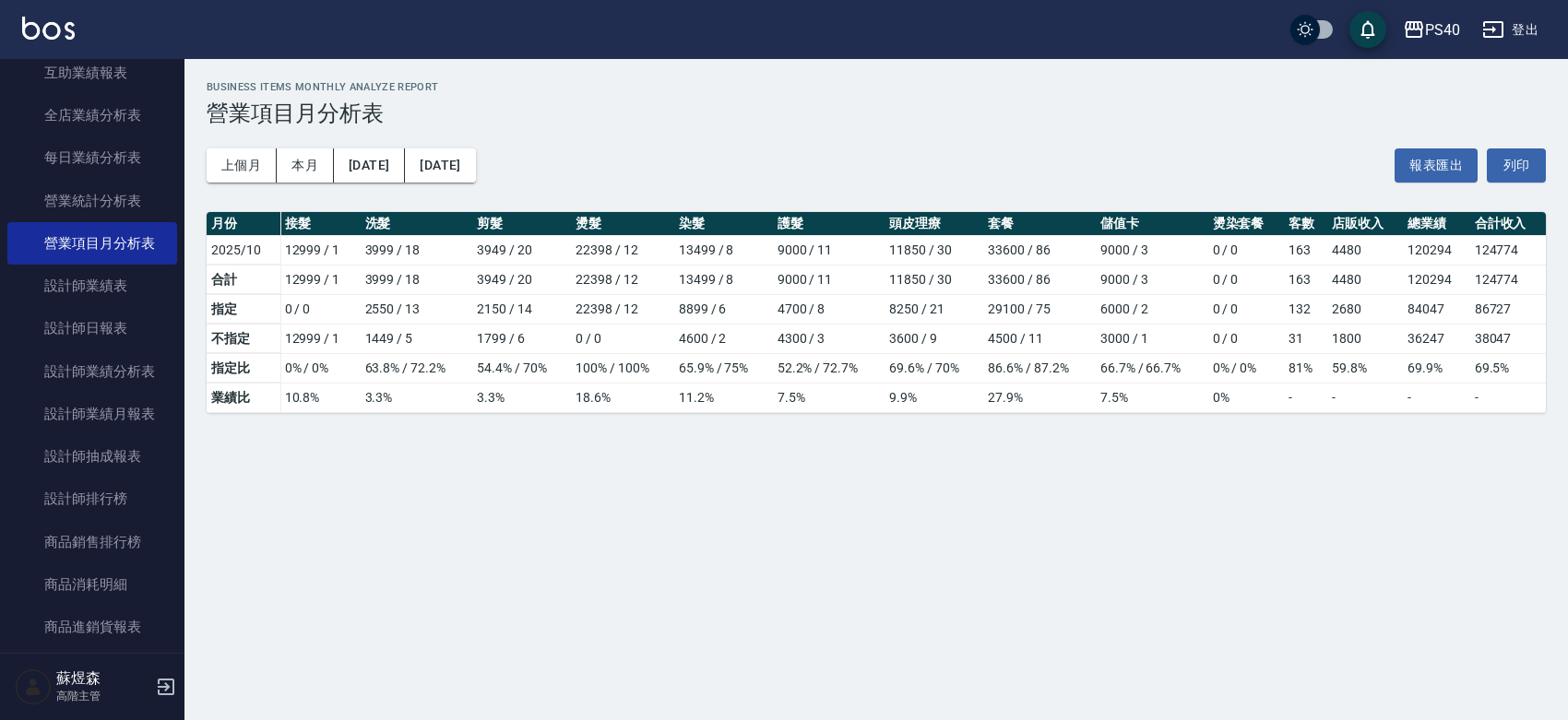
click at [1505, 31] on icon "button" at bounding box center [1493, 29] width 22 height 22
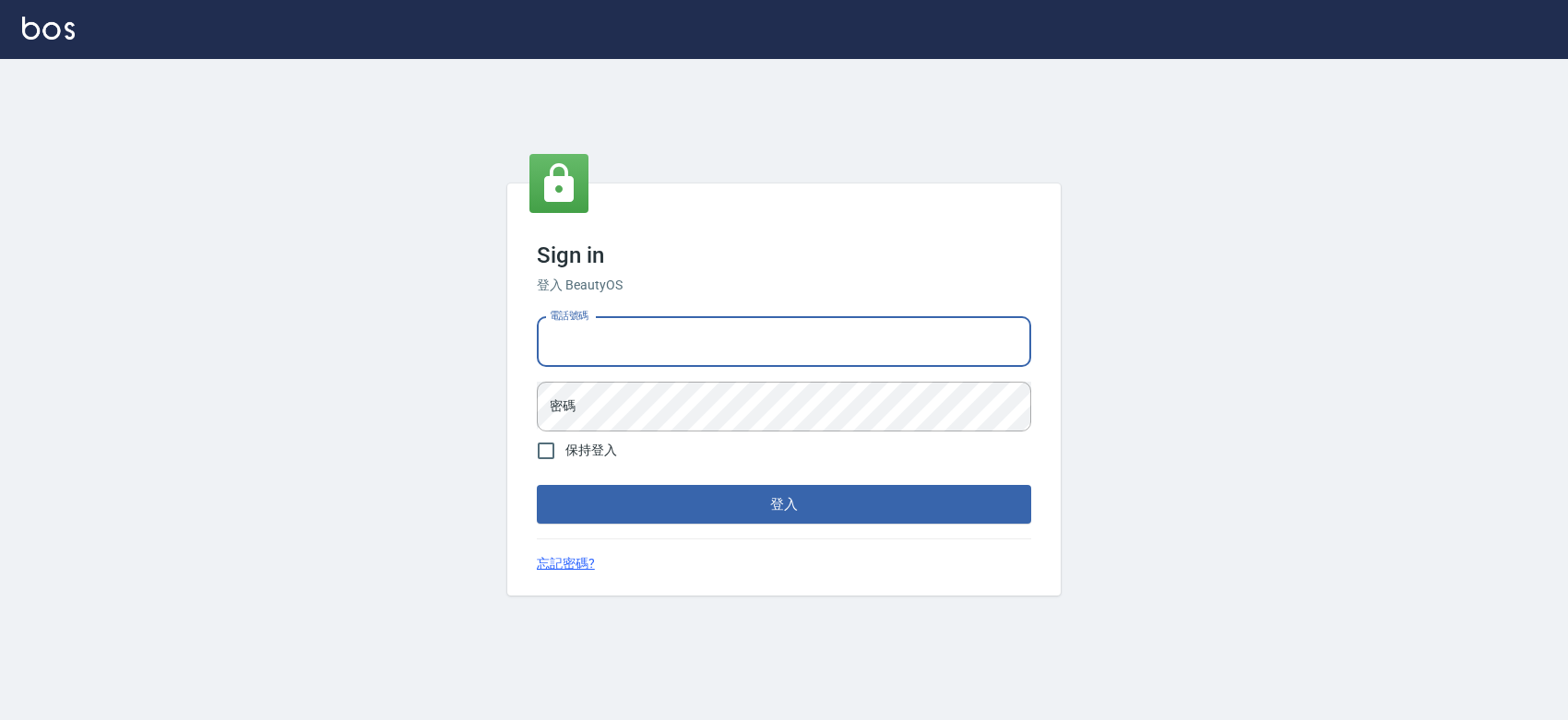
type input "0427061917"
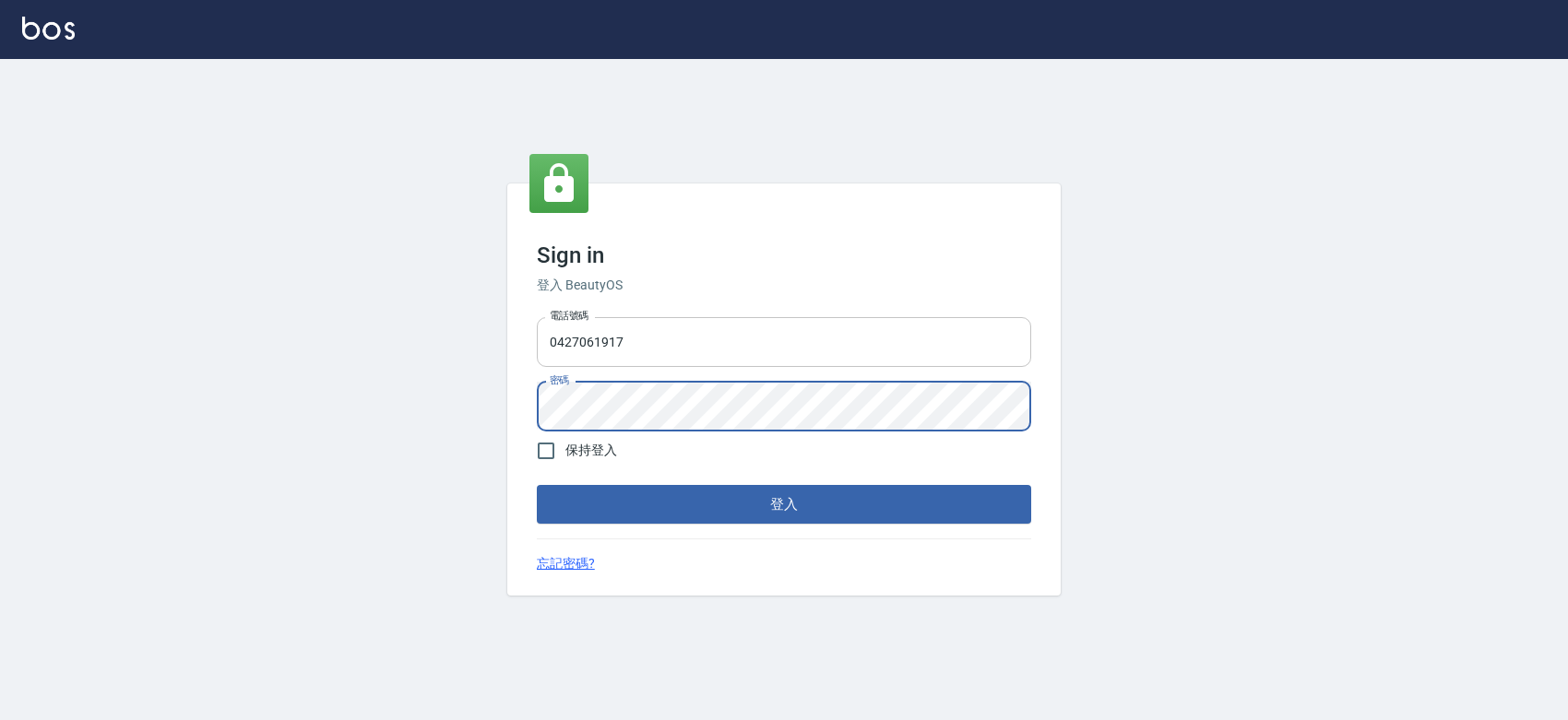
click at [536, 485] on button "登入" at bounding box center [784, 505] width 494 height 38
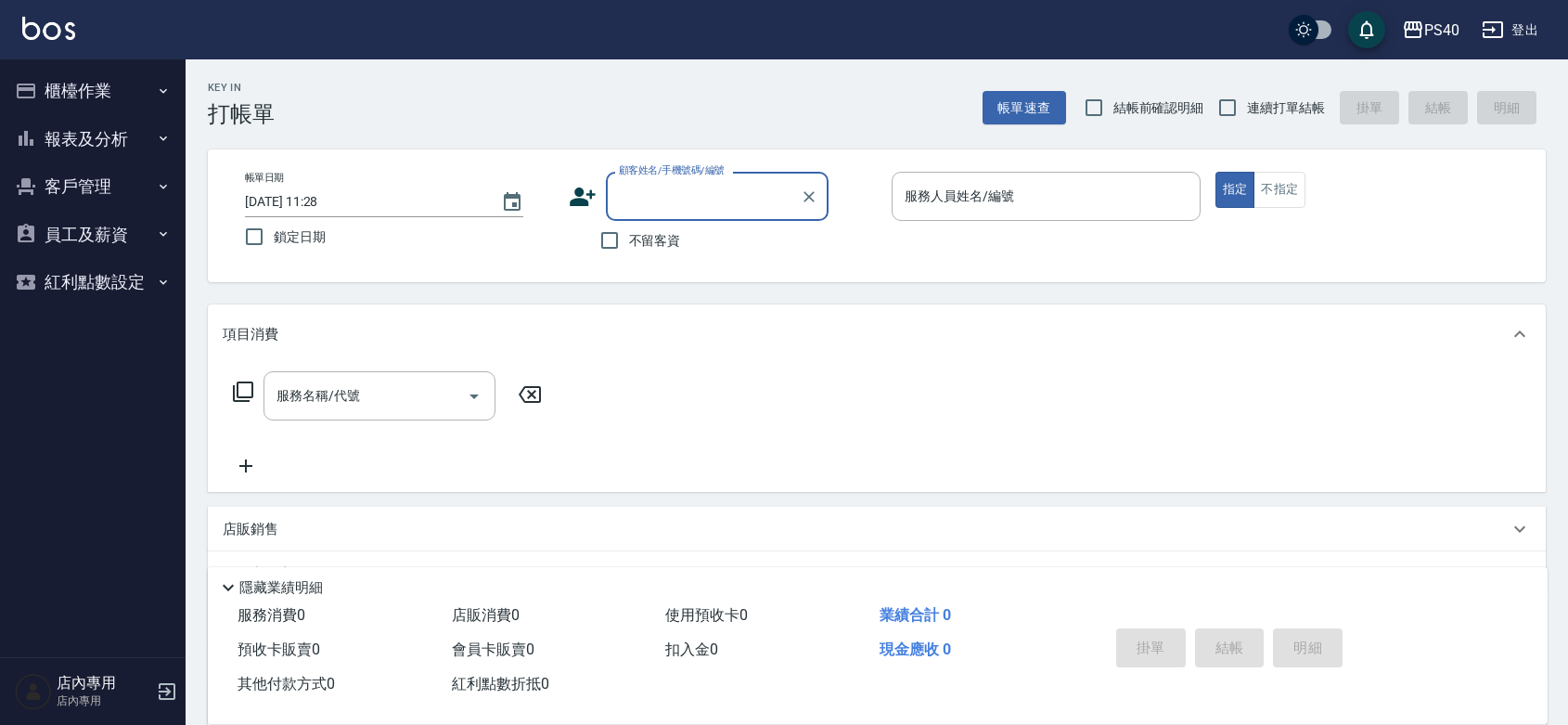
scroll to position [260, 0]
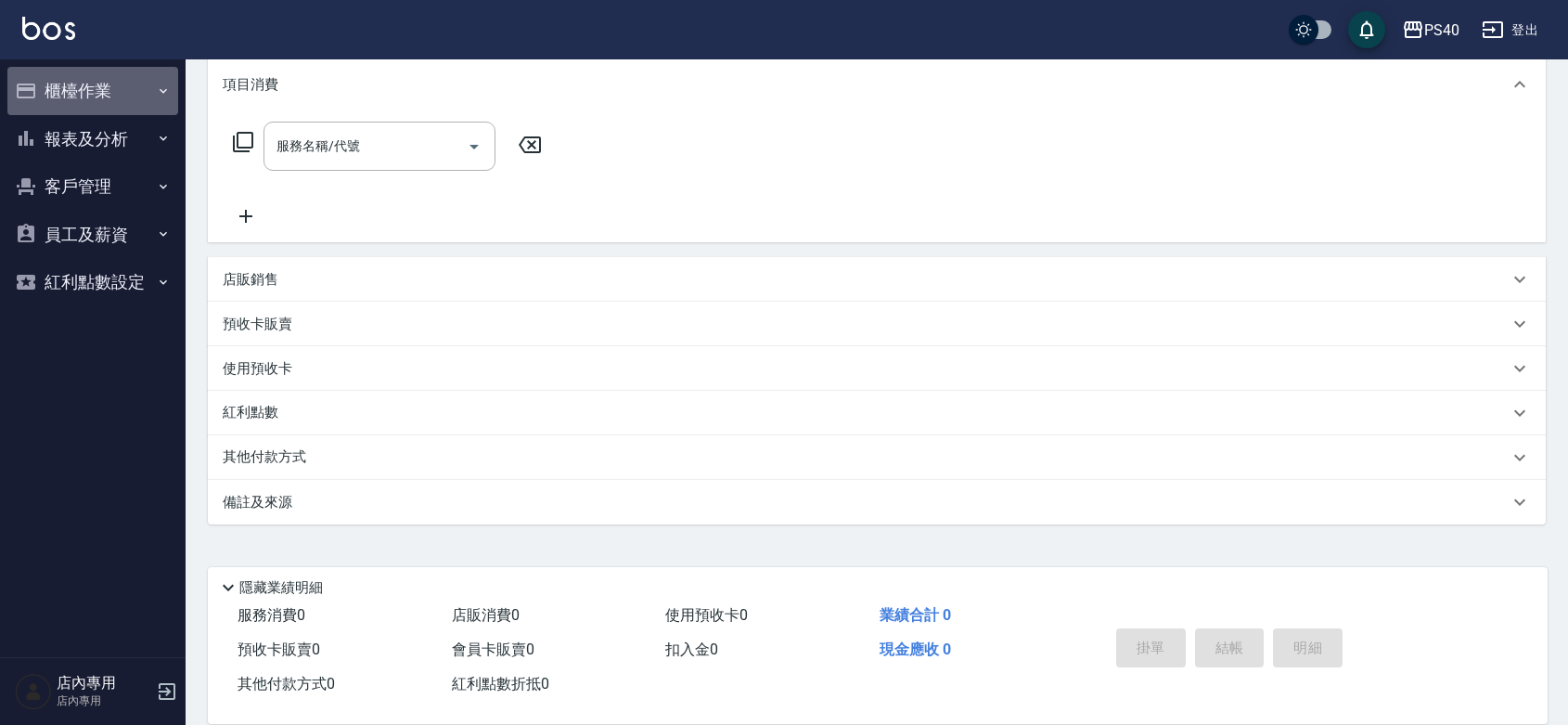
click at [151, 96] on button "櫃檯作業" at bounding box center [93, 91] width 171 height 48
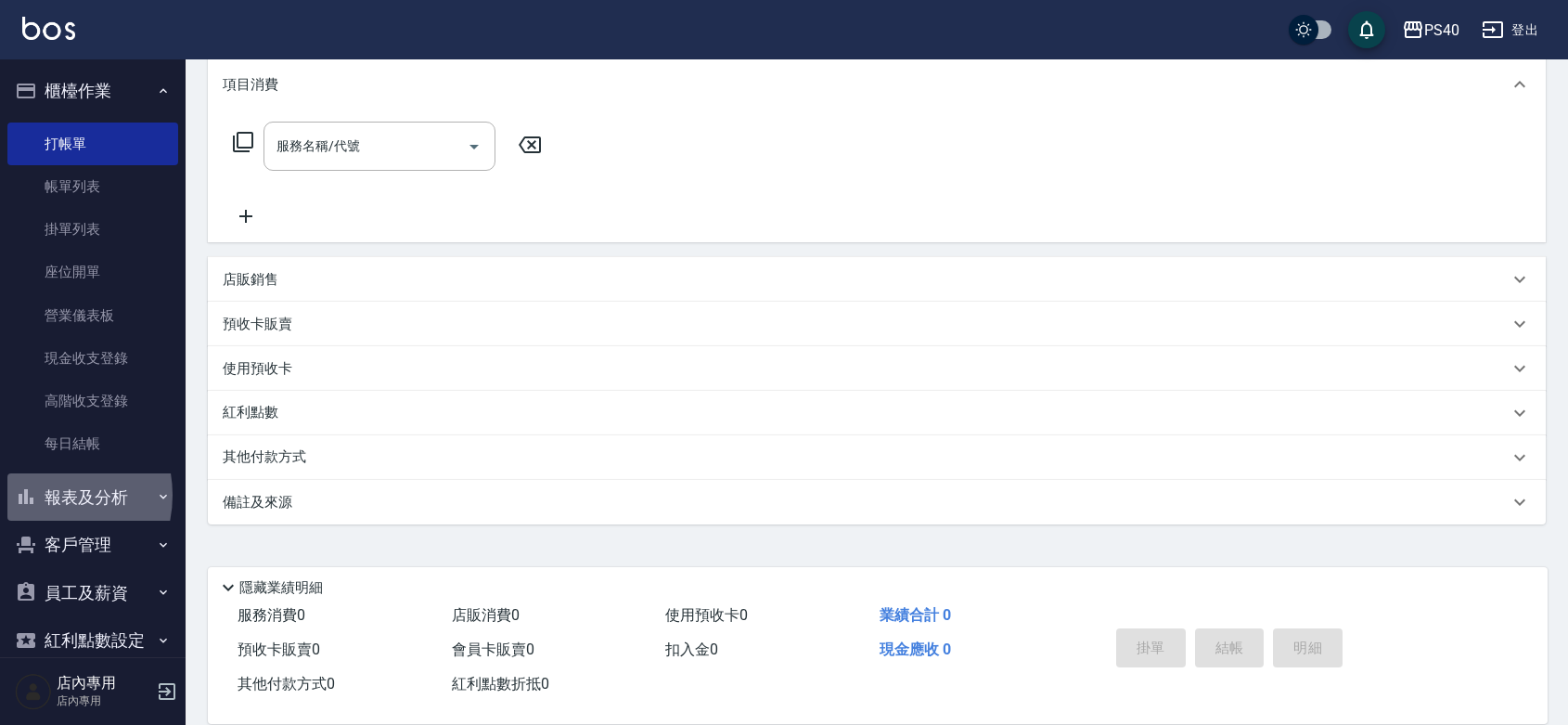
click at [46, 495] on button "報表及分析" at bounding box center [93, 498] width 171 height 48
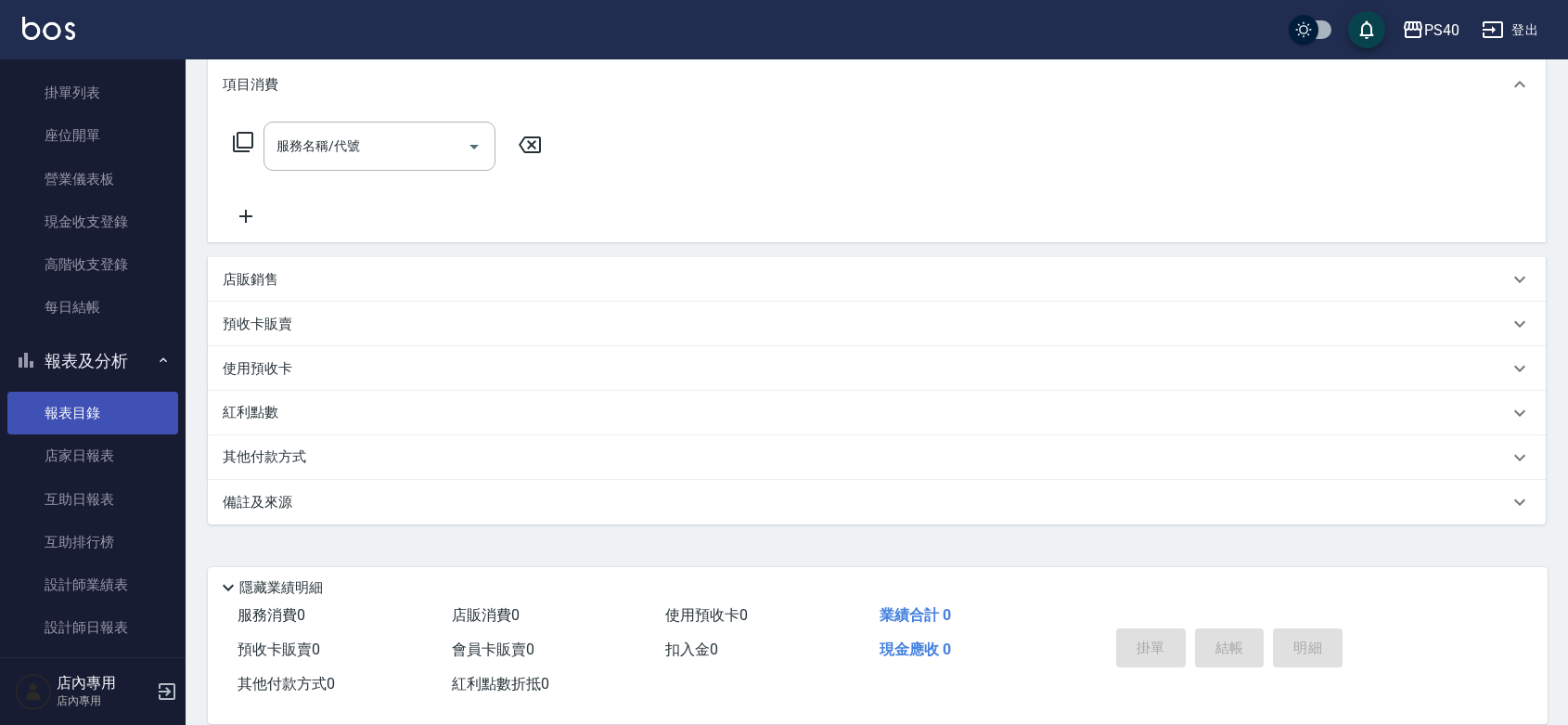
scroll to position [270, 0]
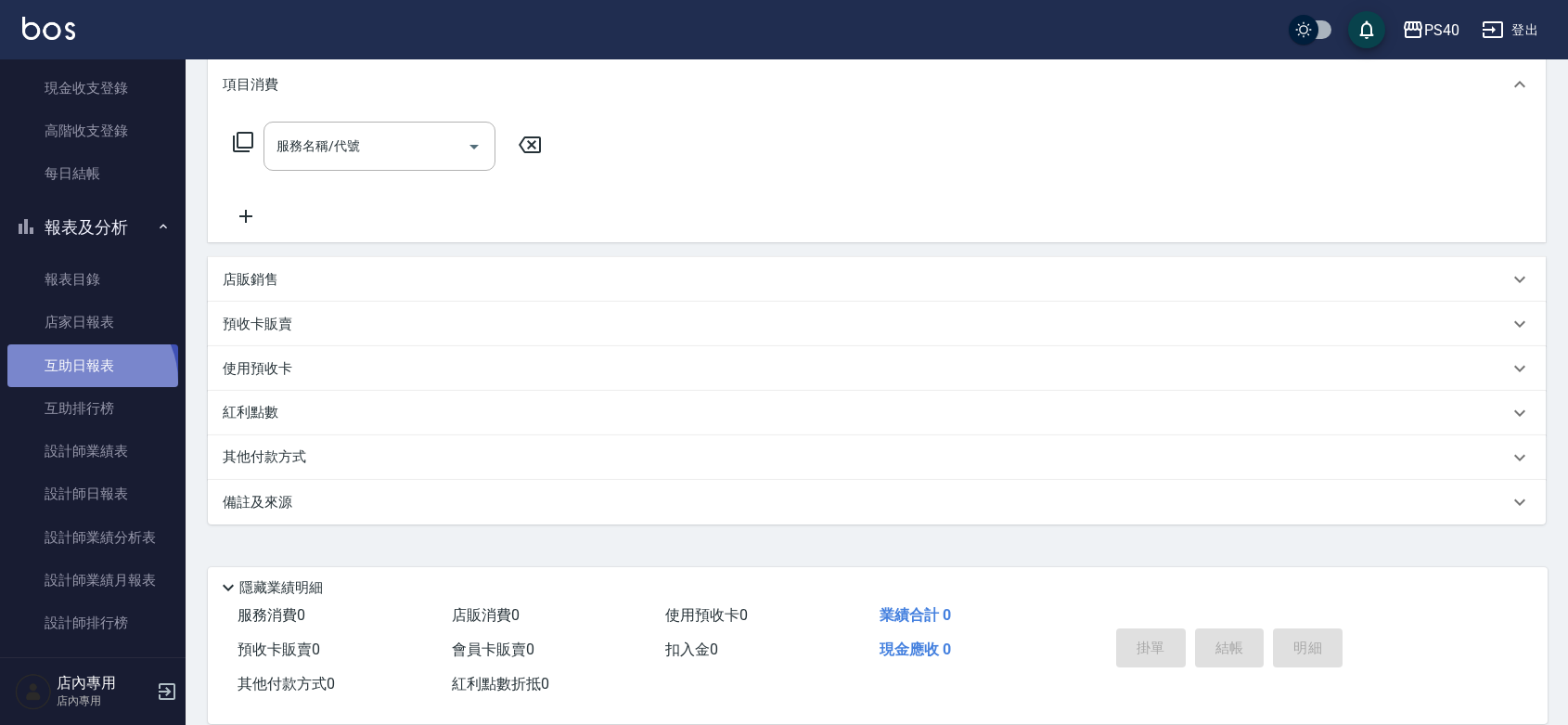
click at [84, 381] on link "互助日報表" at bounding box center [93, 366] width 171 height 43
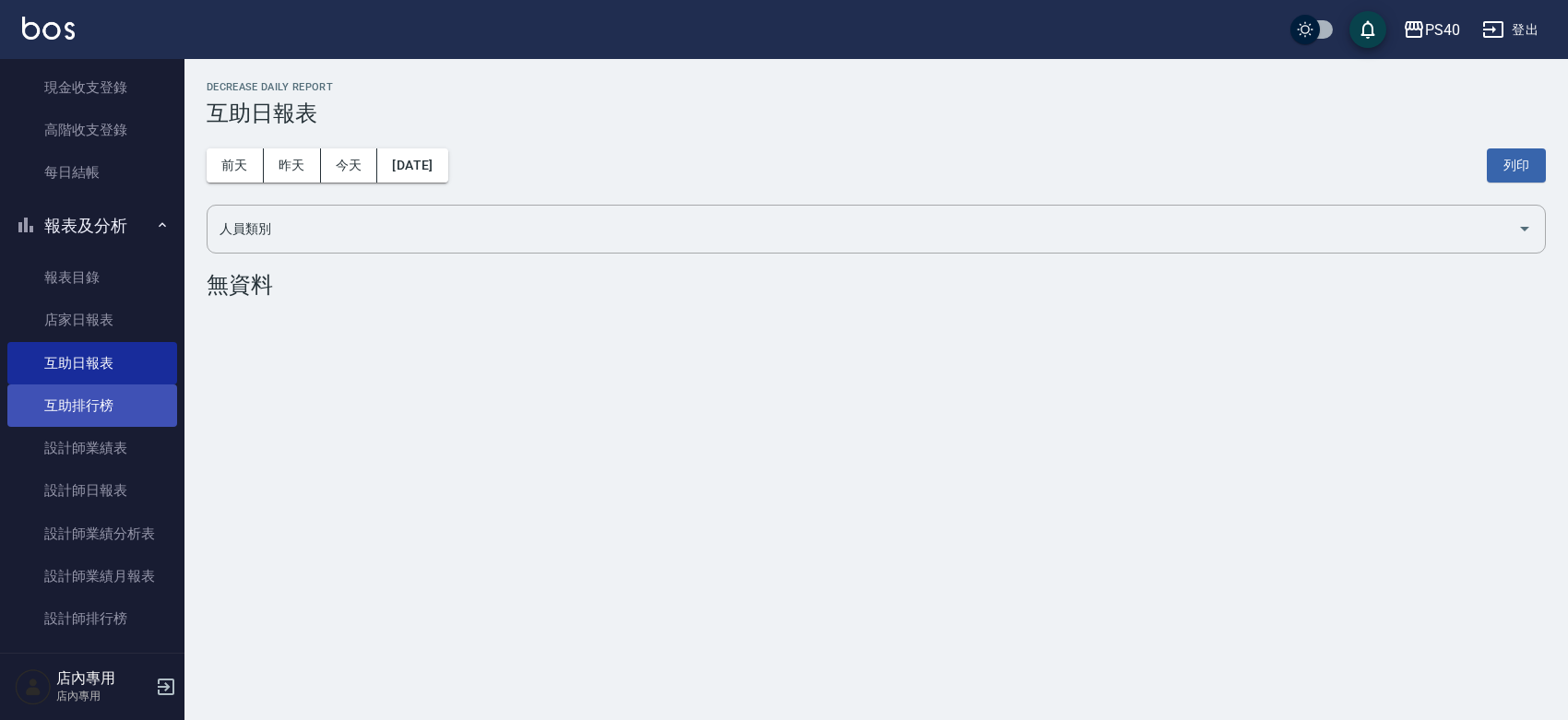
click at [121, 403] on link "互助排行榜" at bounding box center [92, 406] width 170 height 42
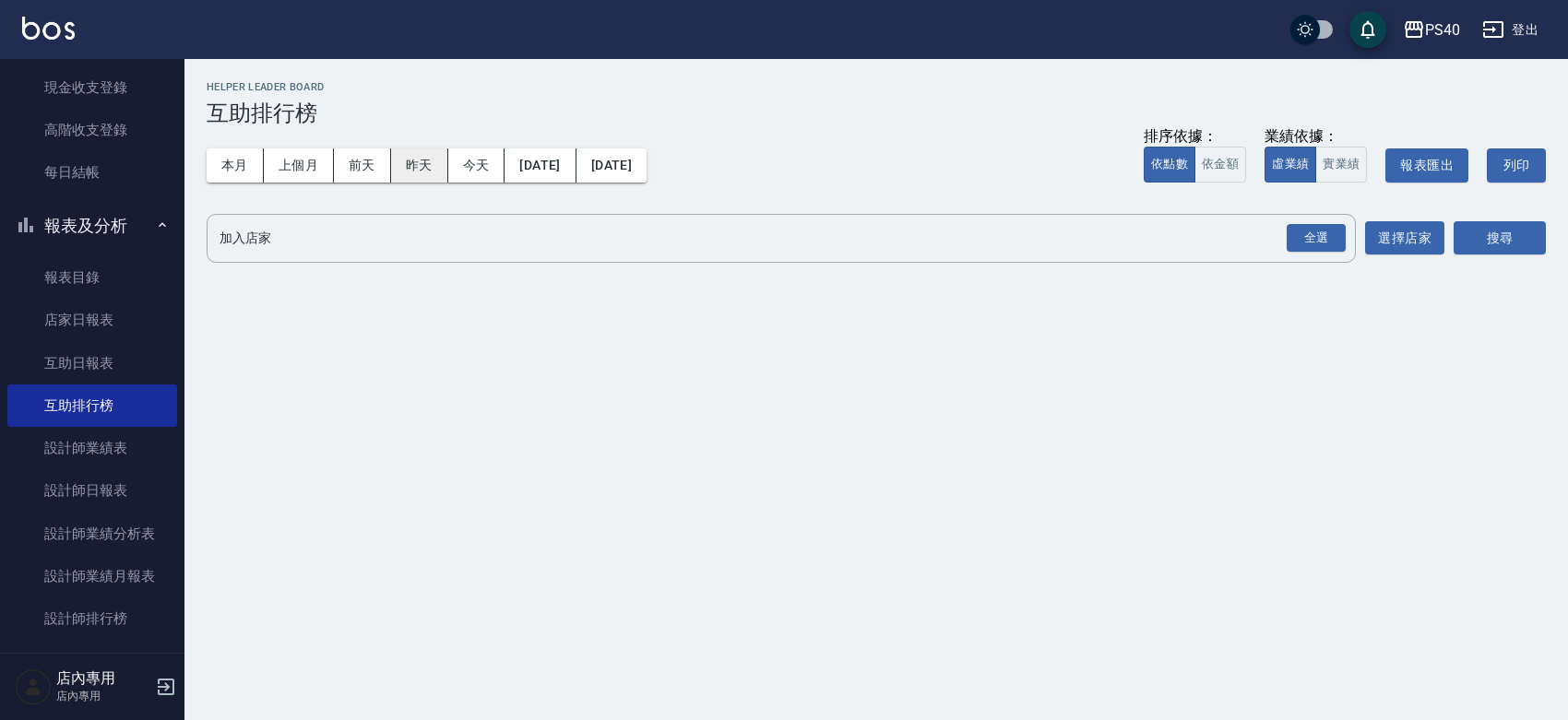
click at [402, 173] on button "昨天" at bounding box center [419, 164] width 57 height 34
click at [250, 166] on button "本月" at bounding box center [235, 164] width 57 height 34
click at [94, 367] on link "互助日報表" at bounding box center [92, 363] width 170 height 42
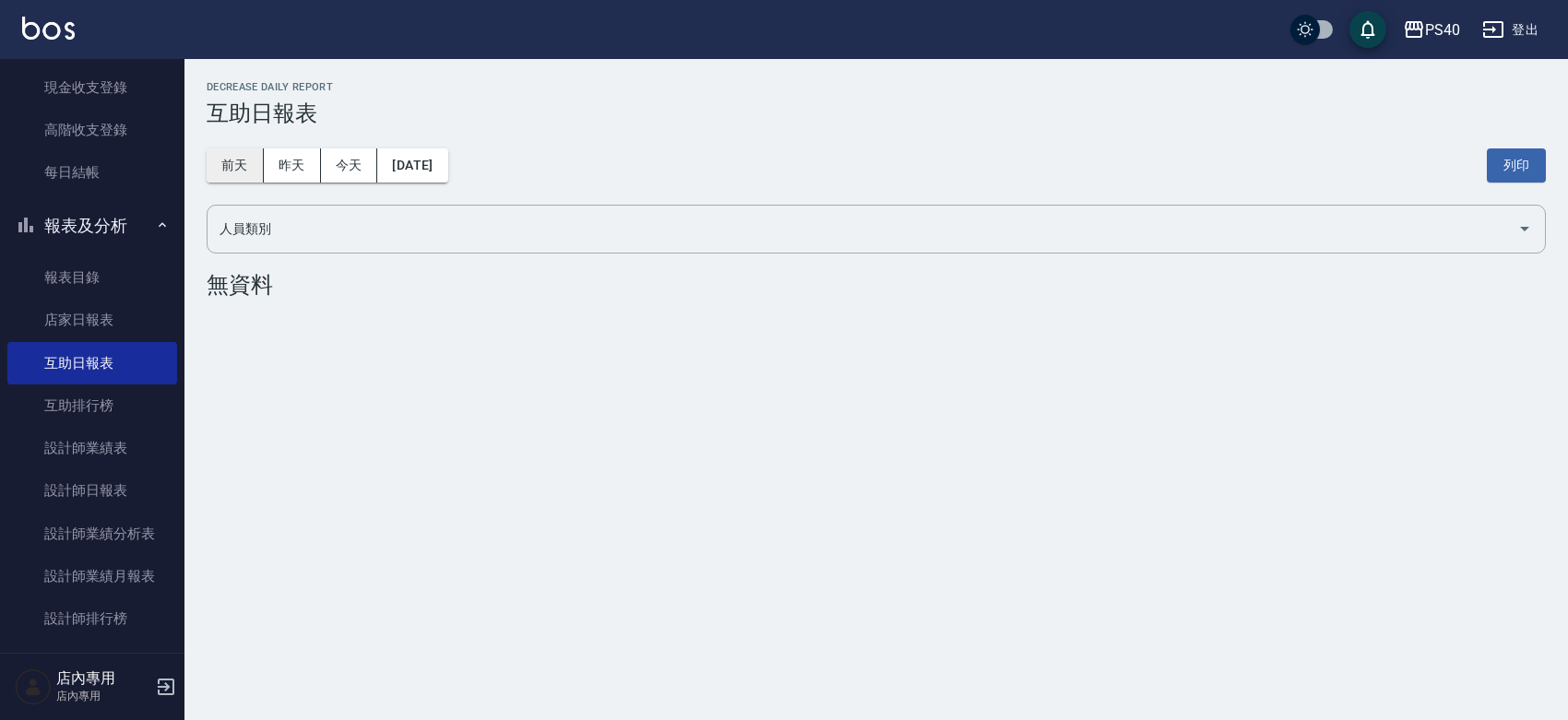
click at [242, 169] on button "前天" at bounding box center [235, 164] width 57 height 34
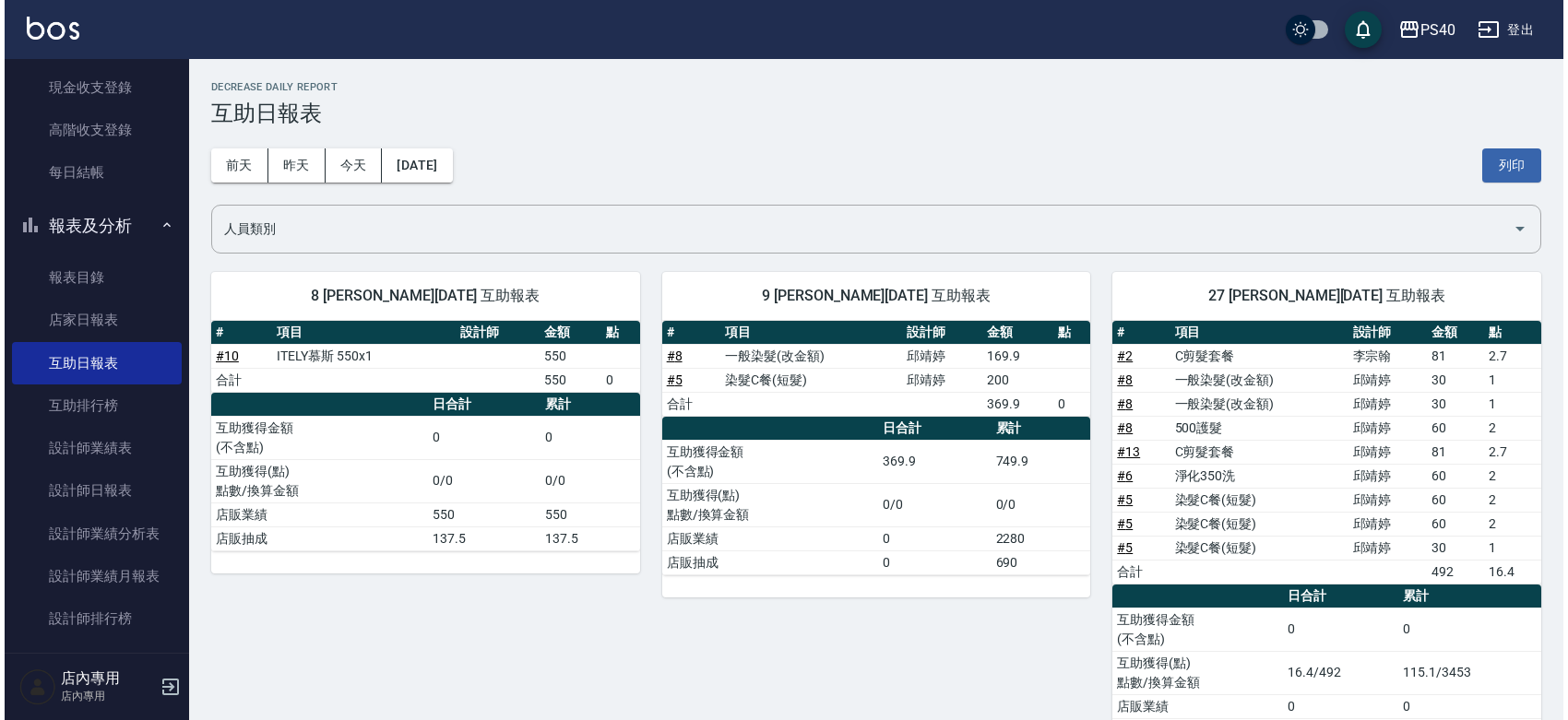
scroll to position [70, 0]
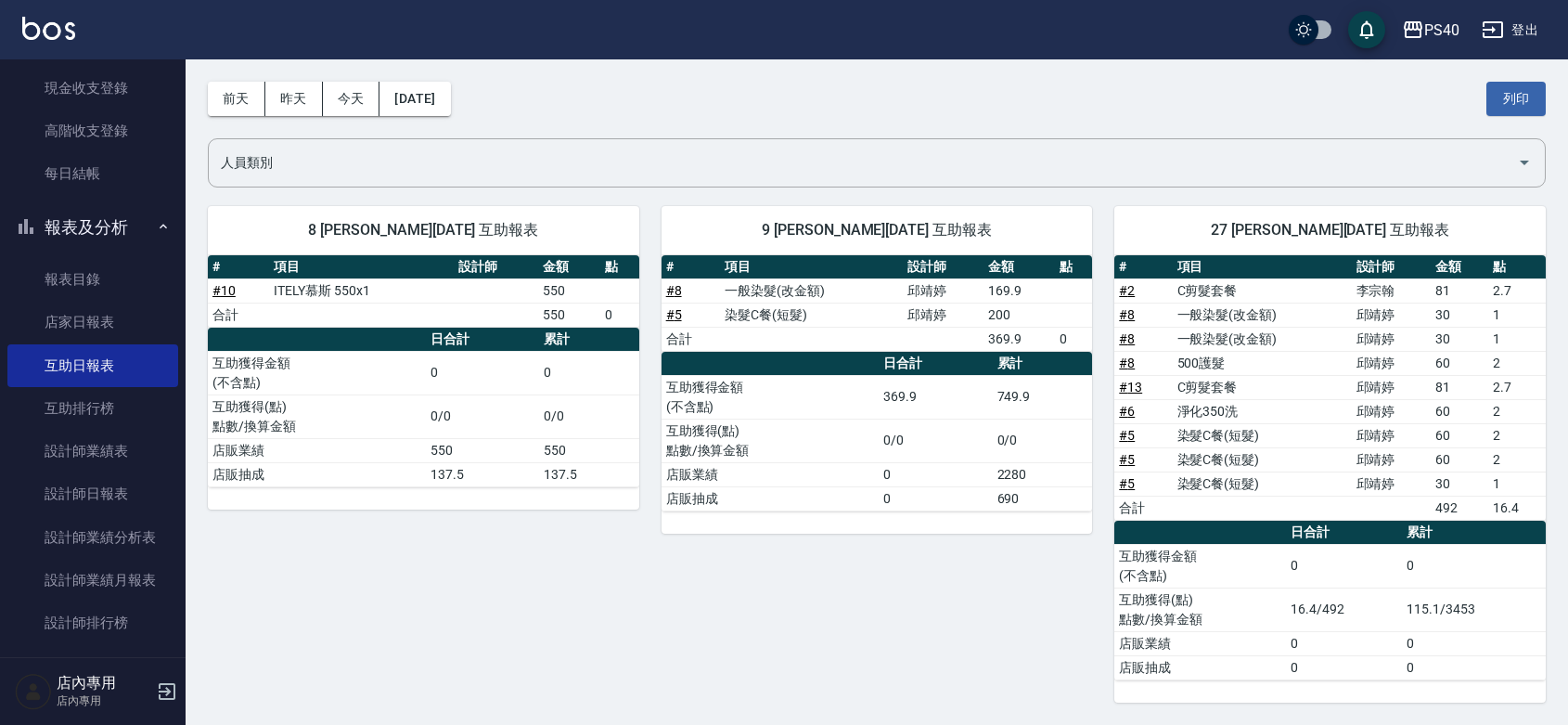
click at [457, 116] on div "前天 昨天 今天 2025/10/06 列印" at bounding box center [876, 99] width 1338 height 79
click at [450, 98] on button "[DATE]" at bounding box center [414, 98] width 71 height 34
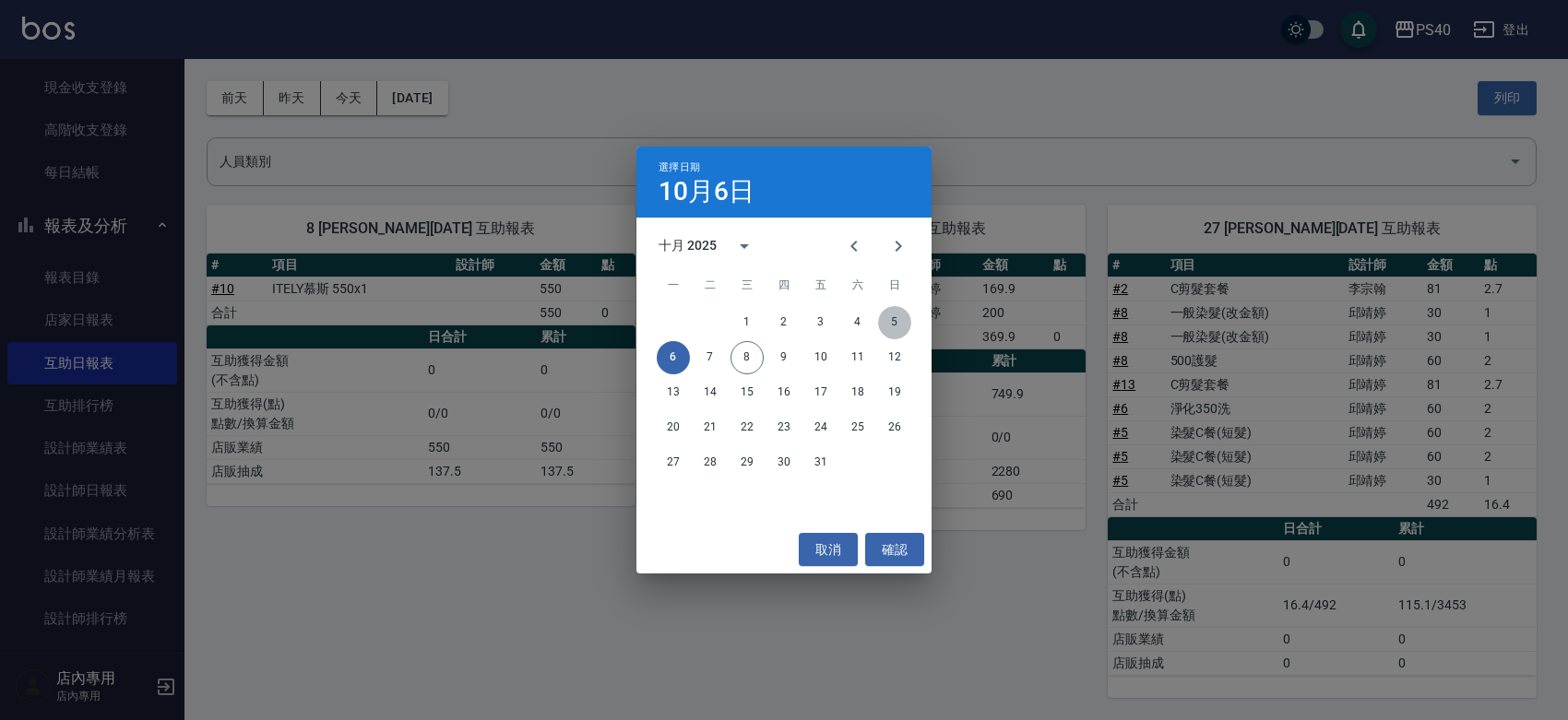
click at [896, 323] on button "5" at bounding box center [894, 322] width 34 height 34
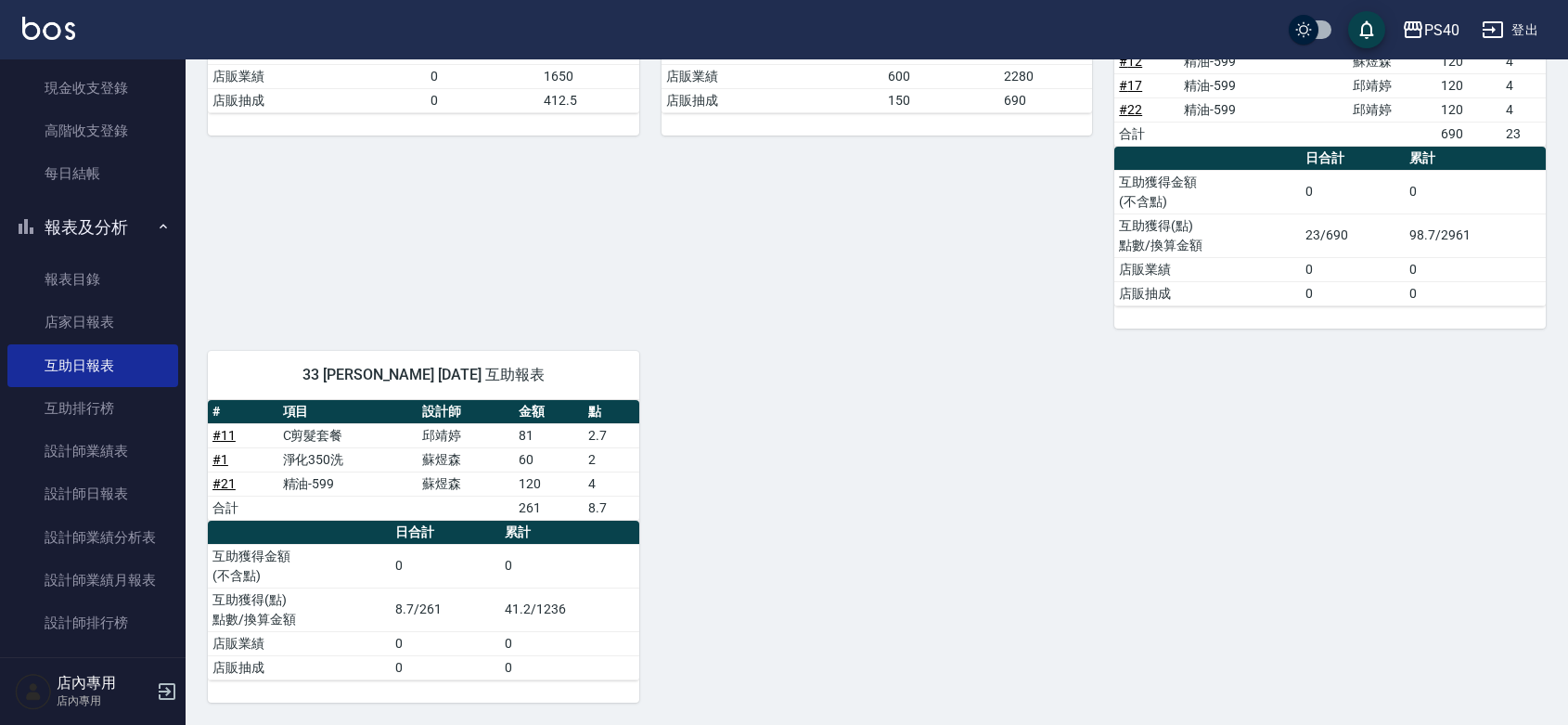
scroll to position [446, 0]
drag, startPoint x: 515, startPoint y: 430, endPoint x: 535, endPoint y: 458, distance: 34.4
click at [535, 458] on tbody "# 11 C剪髮套餐 邱靖婷 81 2.7 # 1 淨化350洗 蘇煜森 60 2 # 21 精油-599 蘇煜森 120 4 合計 261 8.7" at bounding box center [424, 471] width 431 height 97
click at [715, 457] on div "1 蘇煜森 10/05/2025 互助報表 # 項目 設計師 金額 點 # 5 染髮C餐(短髮) 蘇煜森 260 合計 260 0 日合計 累計 互助獲得金額…" at bounding box center [866, 256] width 1360 height 893
